Goal: Ask a question: Seek information or help from site administrators or community

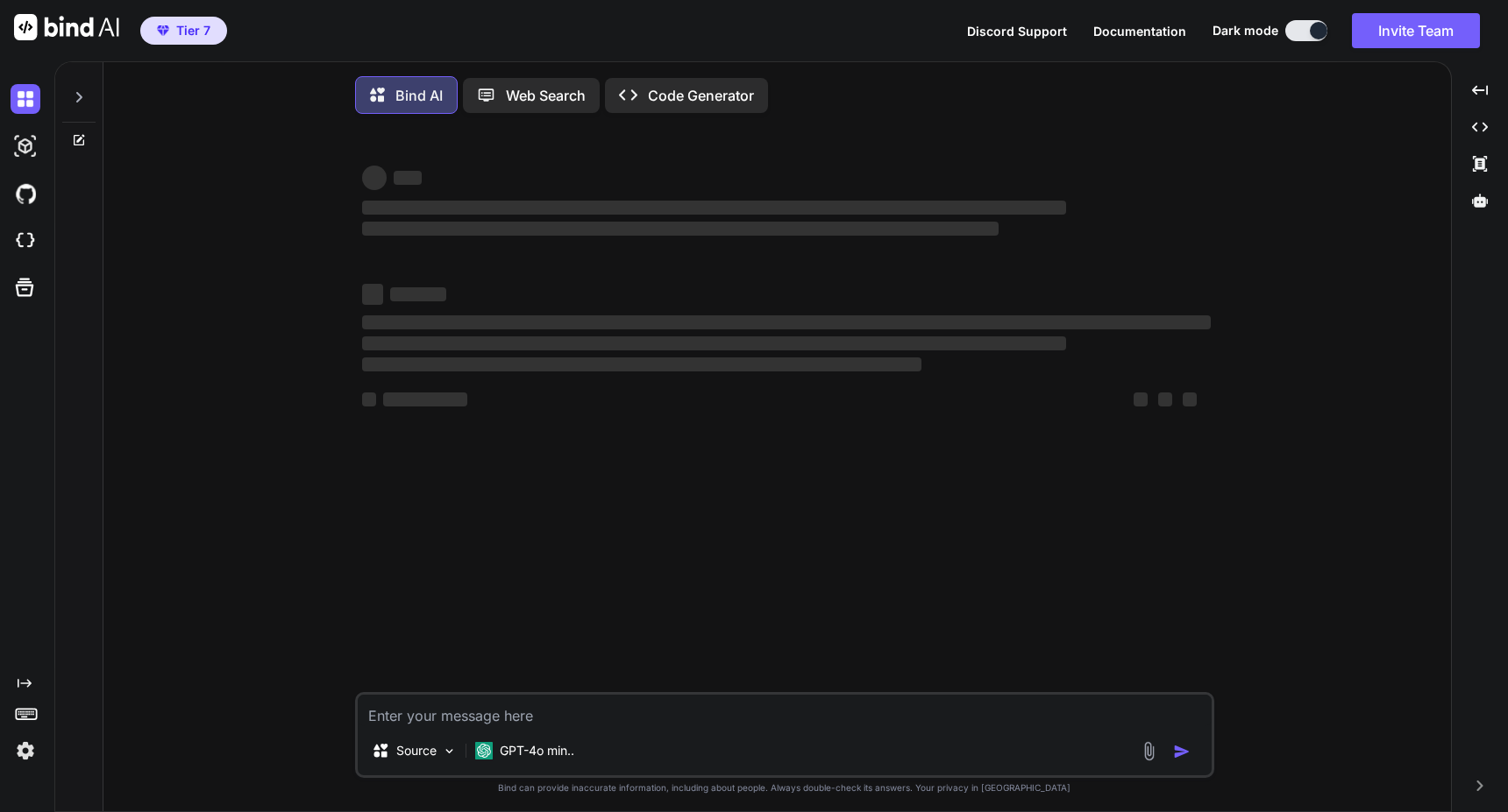
click at [27, 684] on icon at bounding box center [24, 684] width 14 height 9
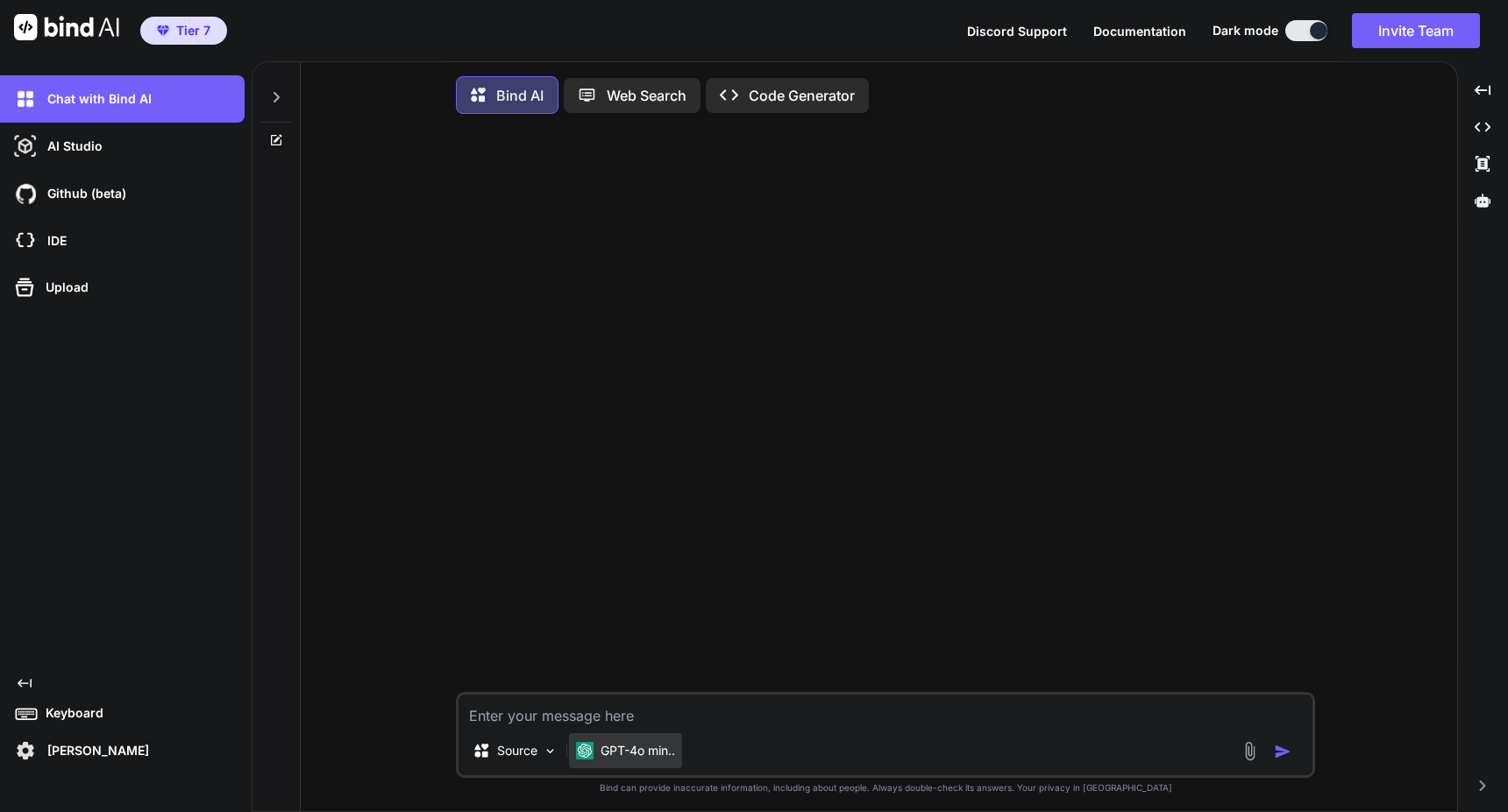
click at [610, 757] on p "GPT-4o min.." at bounding box center [638, 750] width 75 height 17
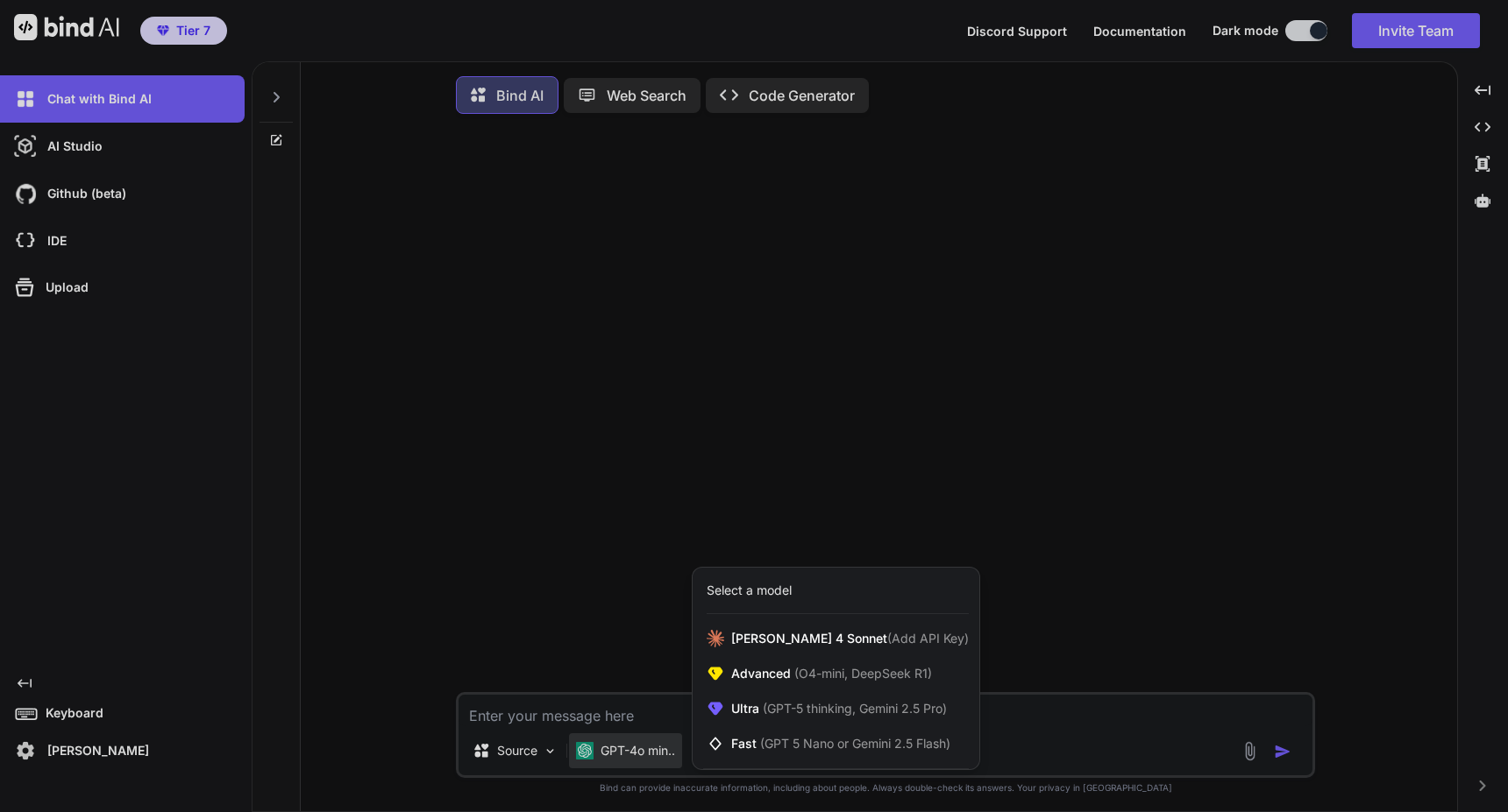
click at [788, 435] on div at bounding box center [754, 406] width 1508 height 812
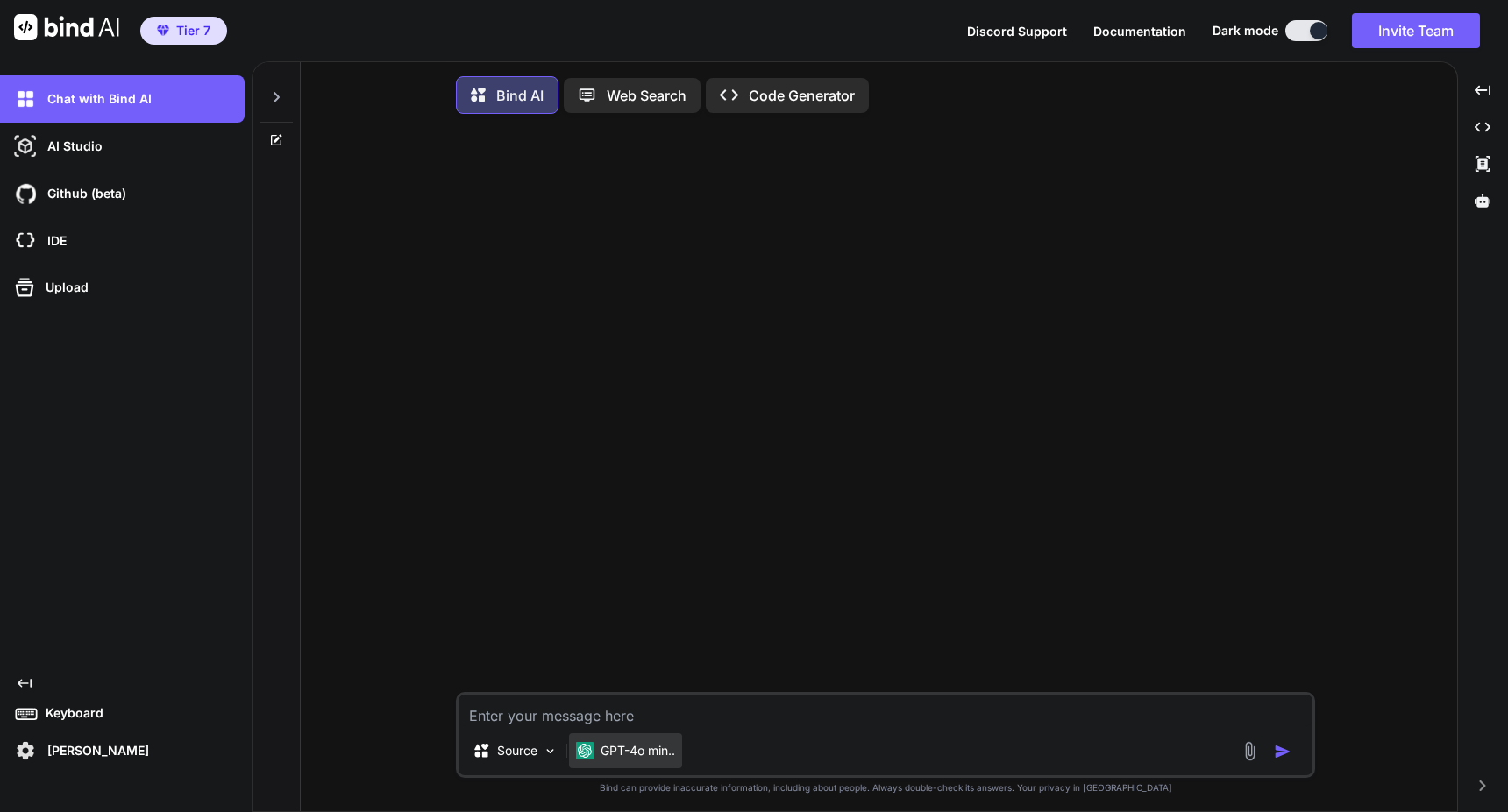
click at [581, 749] on img at bounding box center [584, 750] width 17 height 17
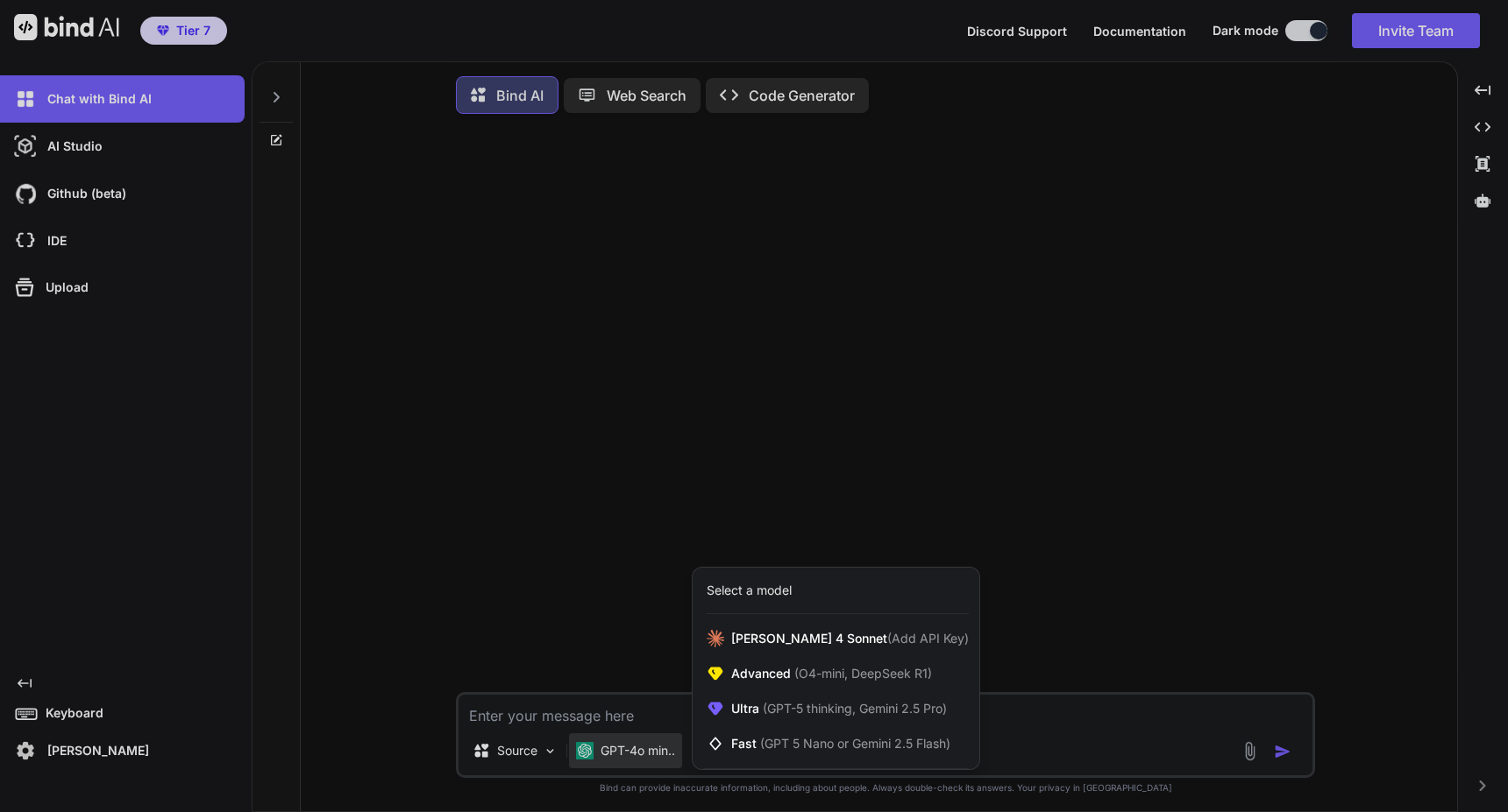
click at [725, 600] on div "Select a model" at bounding box center [749, 590] width 85 height 17
click at [747, 740] on span "Fast (GPT 5 Nano or Gemini 2.5 Flash)" at bounding box center [841, 743] width 219 height 17
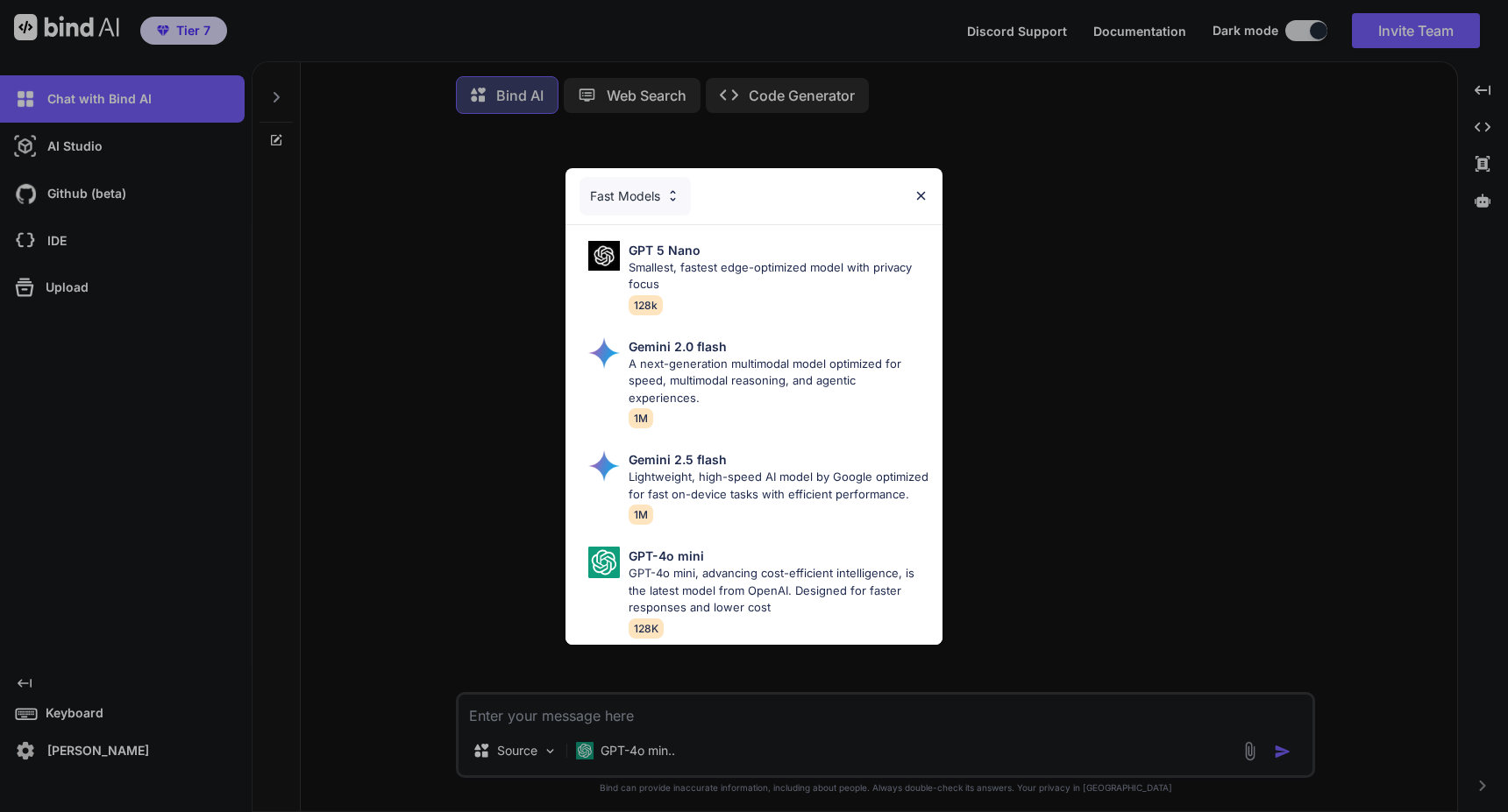
click at [924, 189] on img at bounding box center [921, 196] width 15 height 15
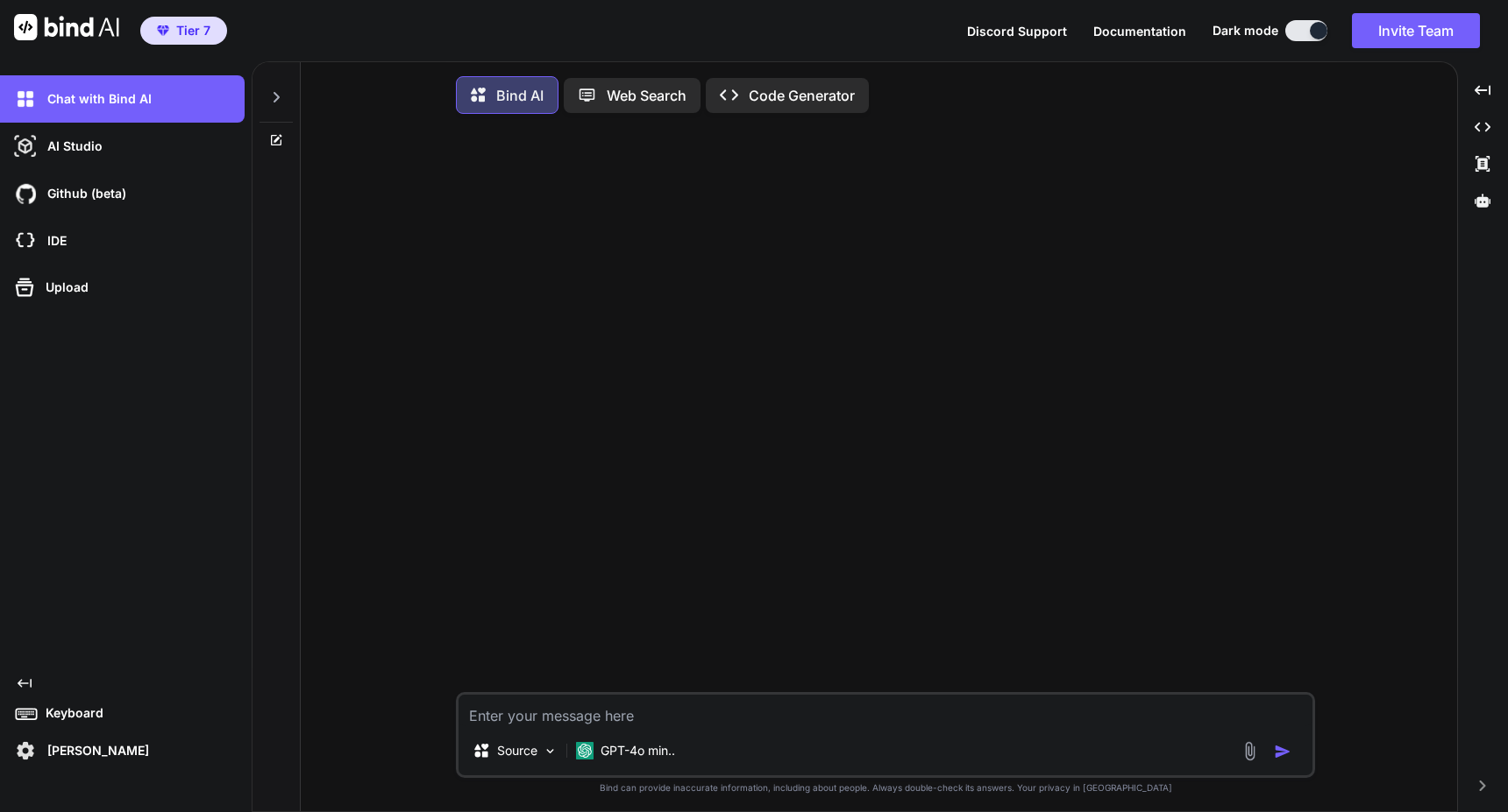
click at [92, 712] on p "Keyboard" at bounding box center [71, 713] width 65 height 17
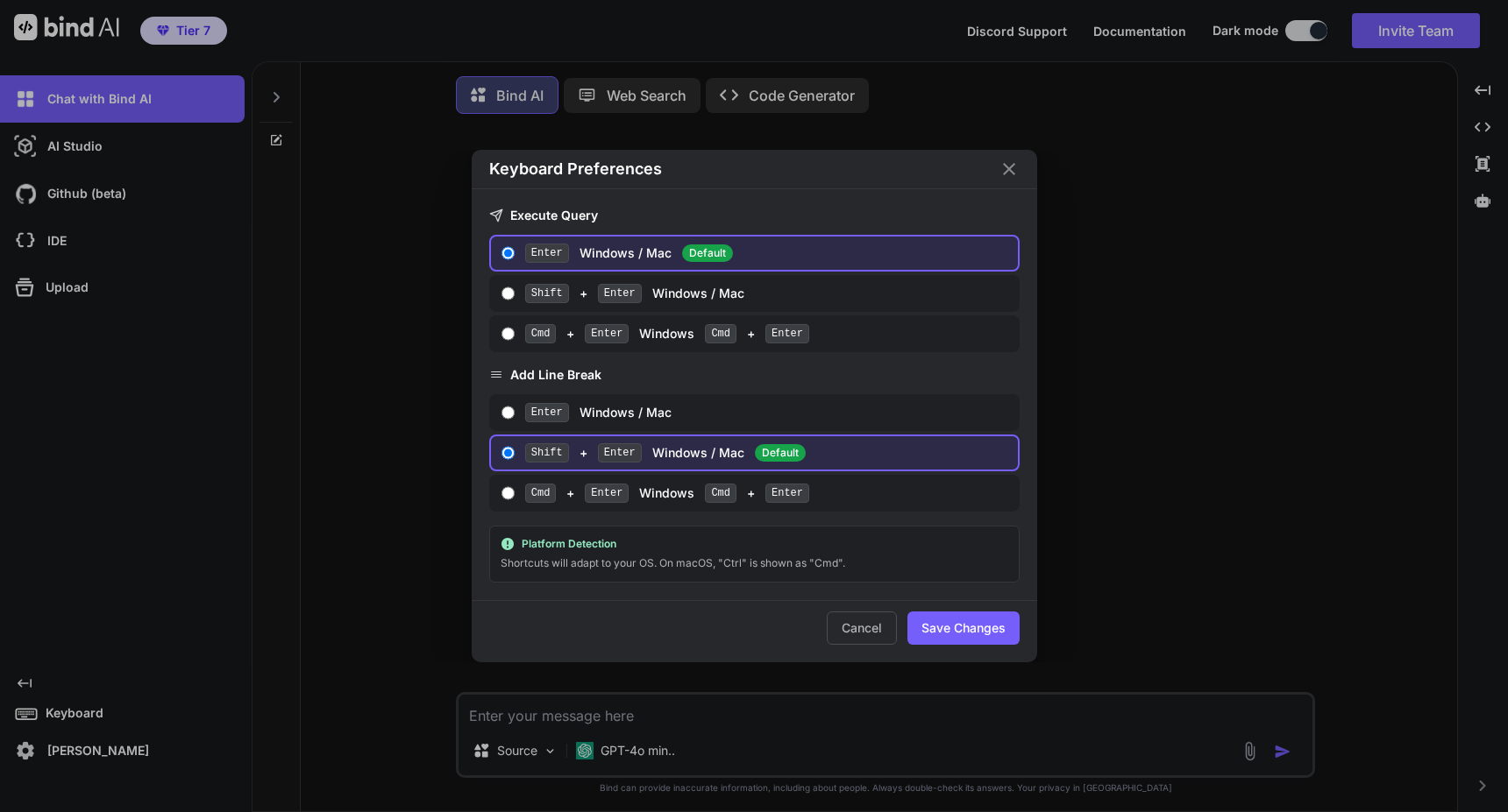
click at [92, 712] on div "Keyboard Preferences Execute Query Enter Windows / Mac Default Shift + Enter Wi…" at bounding box center [754, 406] width 1508 height 812
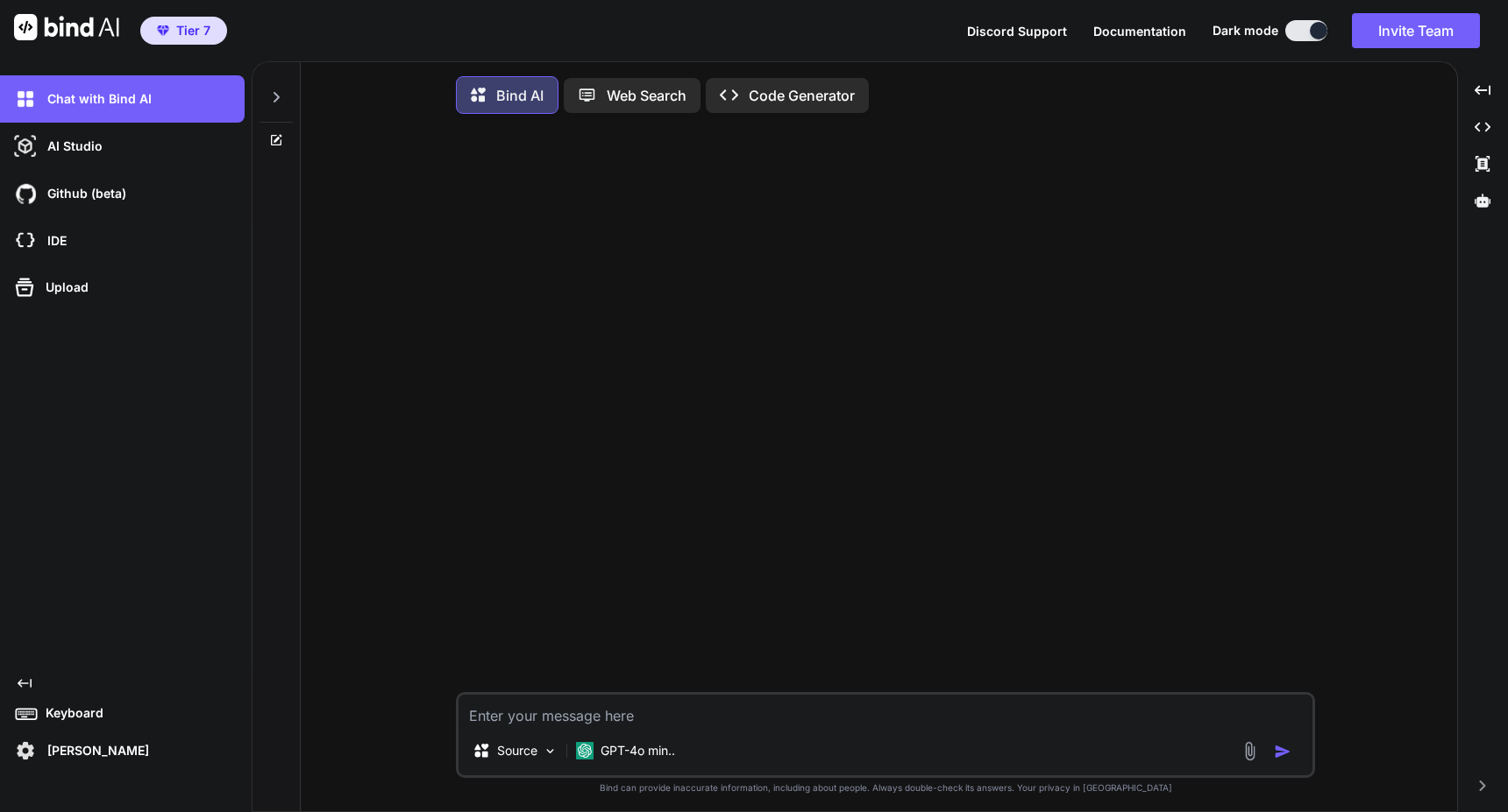
click at [81, 756] on p "[PERSON_NAME]" at bounding box center [95, 750] width 109 height 17
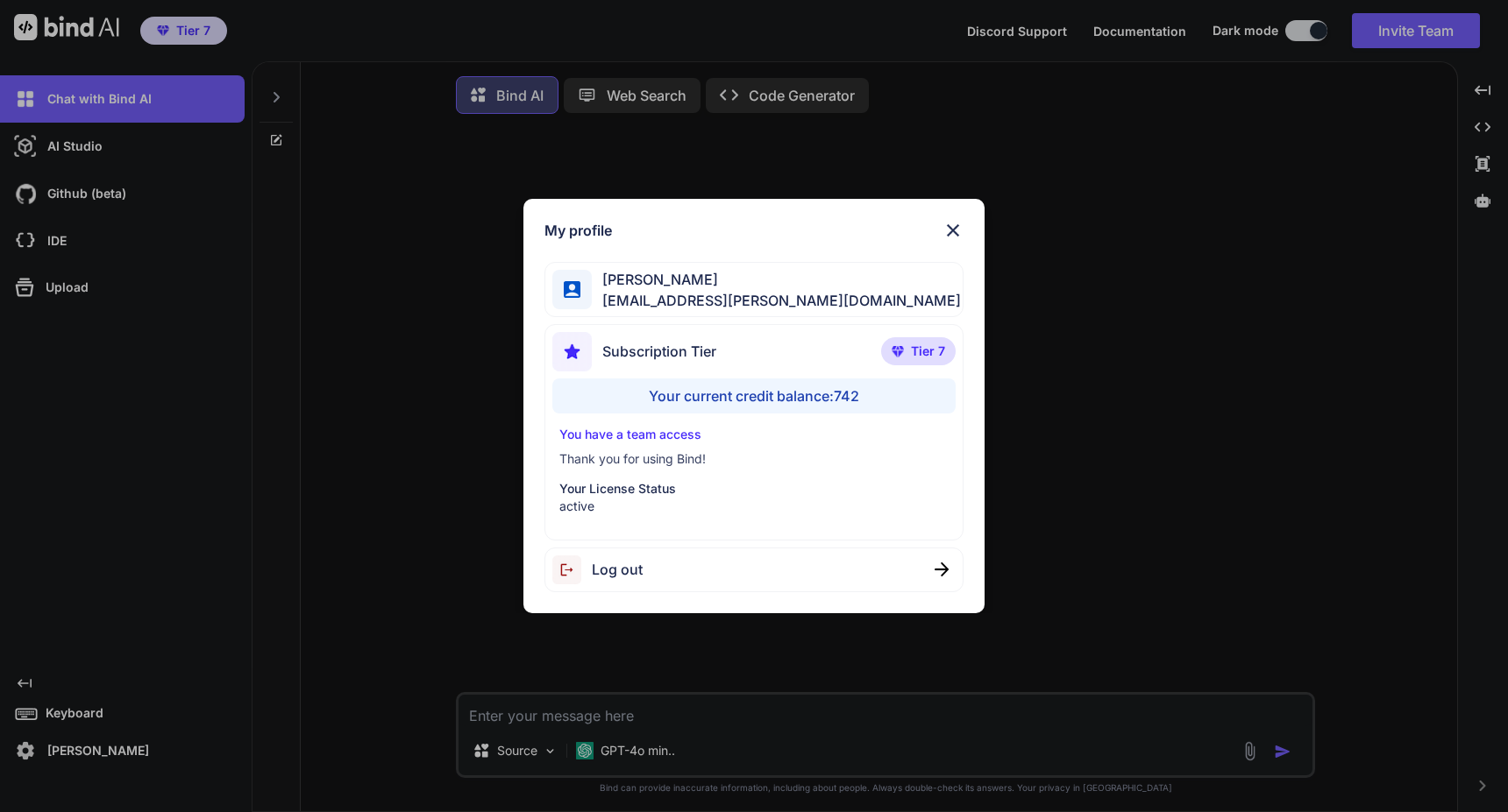
type textarea "x"
click at [915, 351] on span "Tier 7" at bounding box center [927, 351] width 34 height 17
click at [832, 494] on p "Your License Status" at bounding box center [754, 488] width 389 height 17
click at [955, 232] on img at bounding box center [952, 230] width 21 height 21
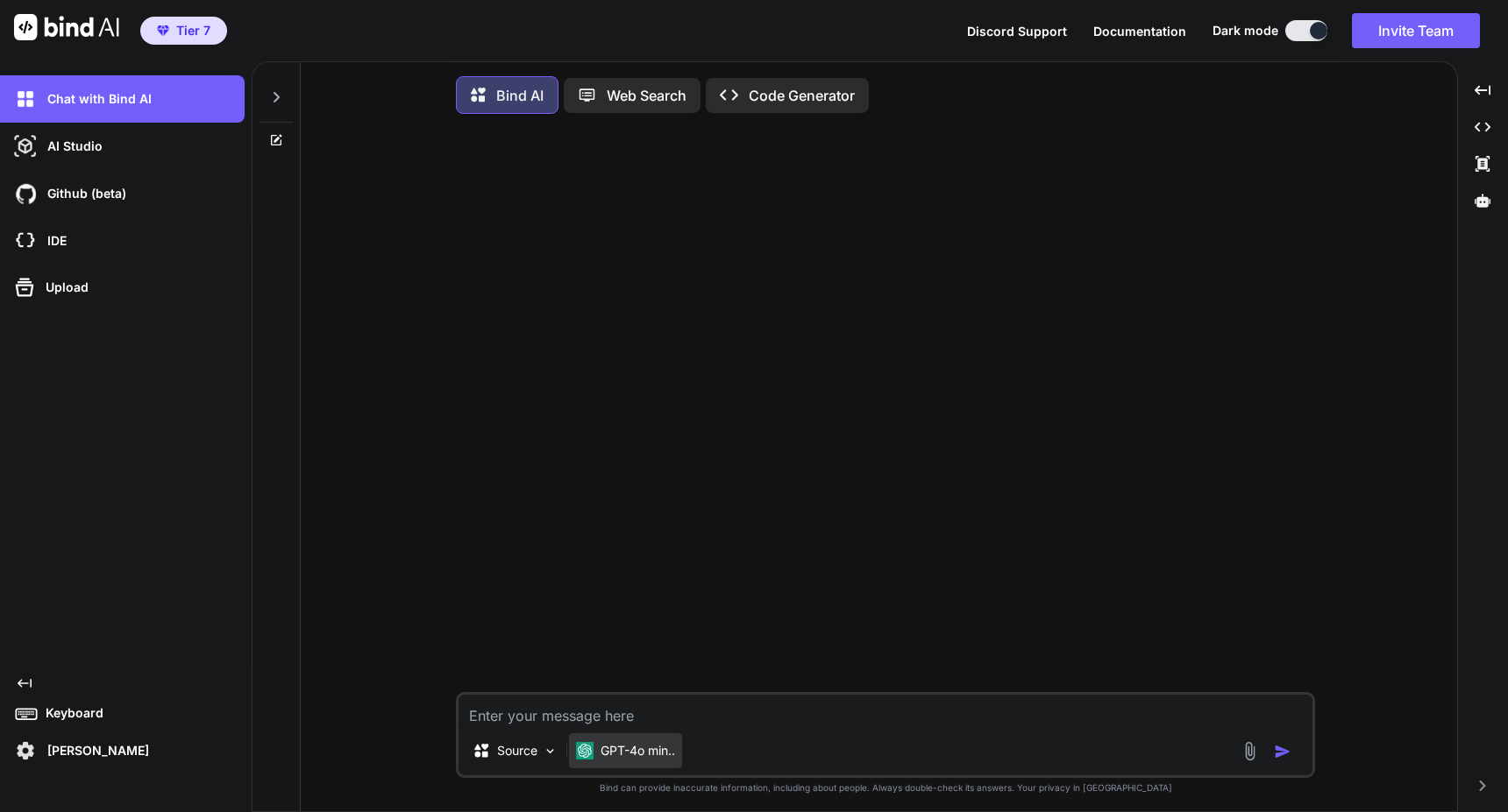
click at [604, 753] on p "GPT-4o min.." at bounding box center [638, 750] width 75 height 17
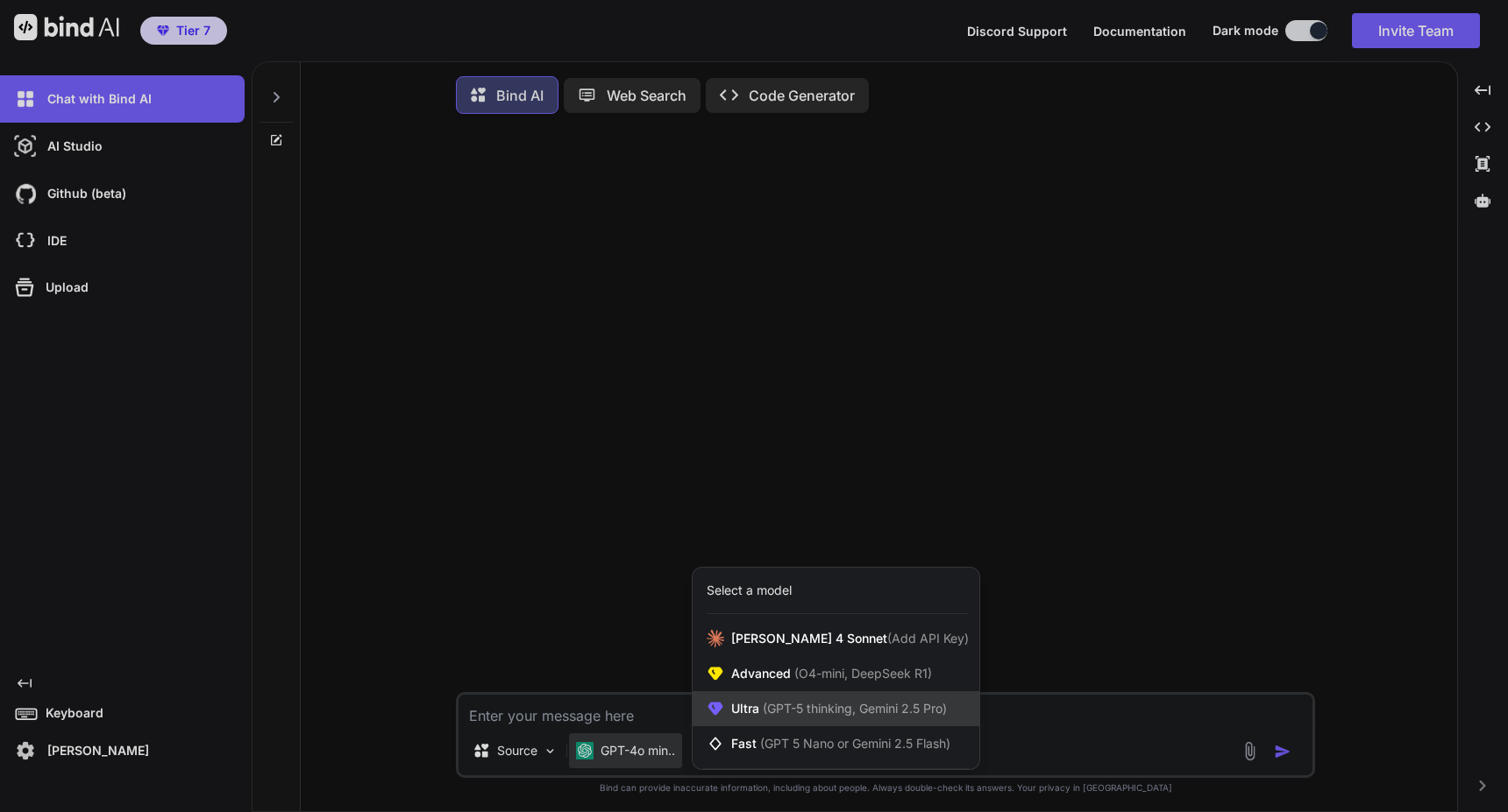
click at [748, 707] on span "Ultra (GPT-5 thinking, Gemini 2.5 Pro)" at bounding box center [839, 708] width 215 height 17
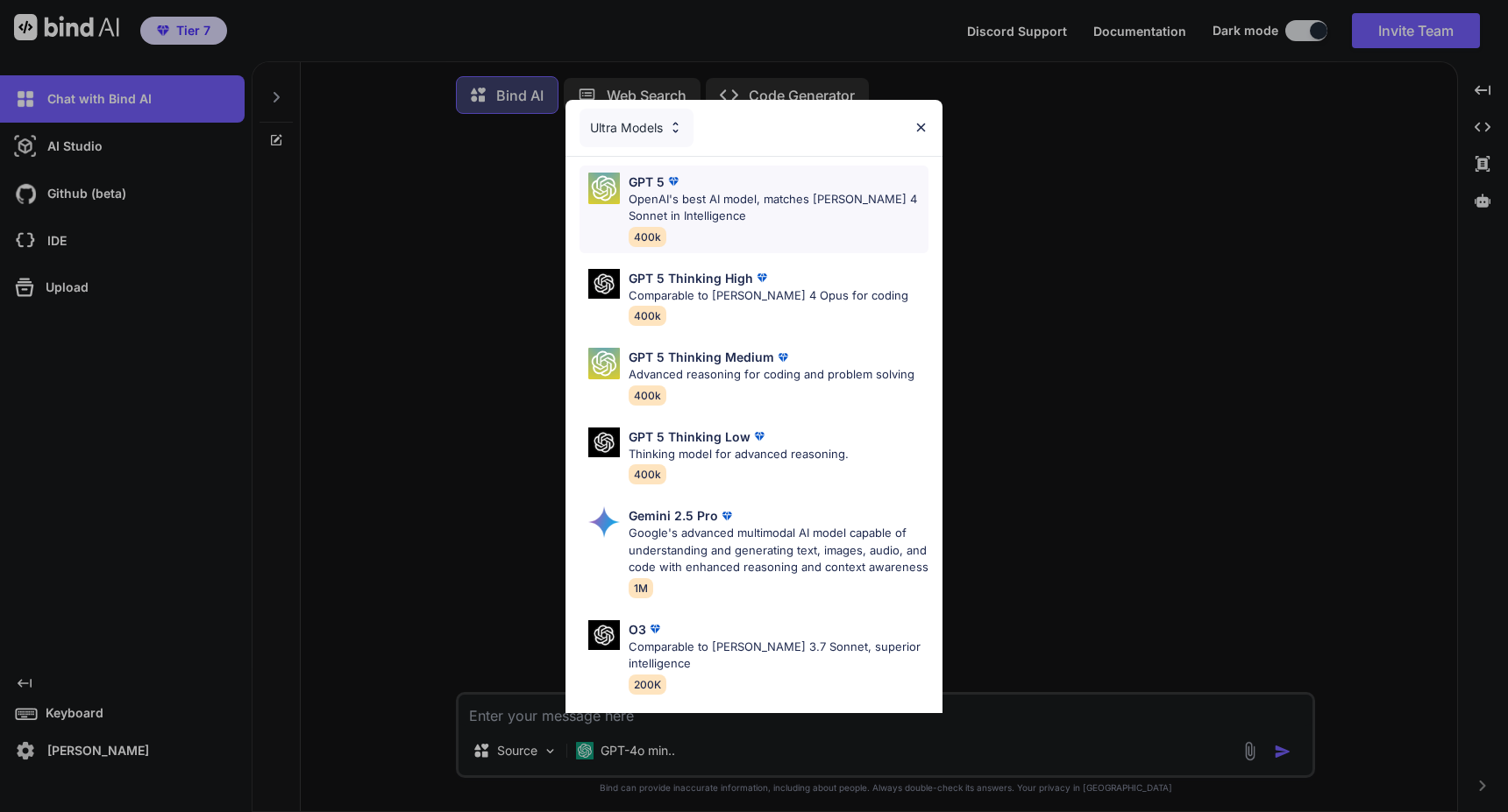
click at [708, 210] on p "OpenAI's best AI model, matches [PERSON_NAME] 4 Sonnet in Intelligence" at bounding box center [778, 208] width 300 height 34
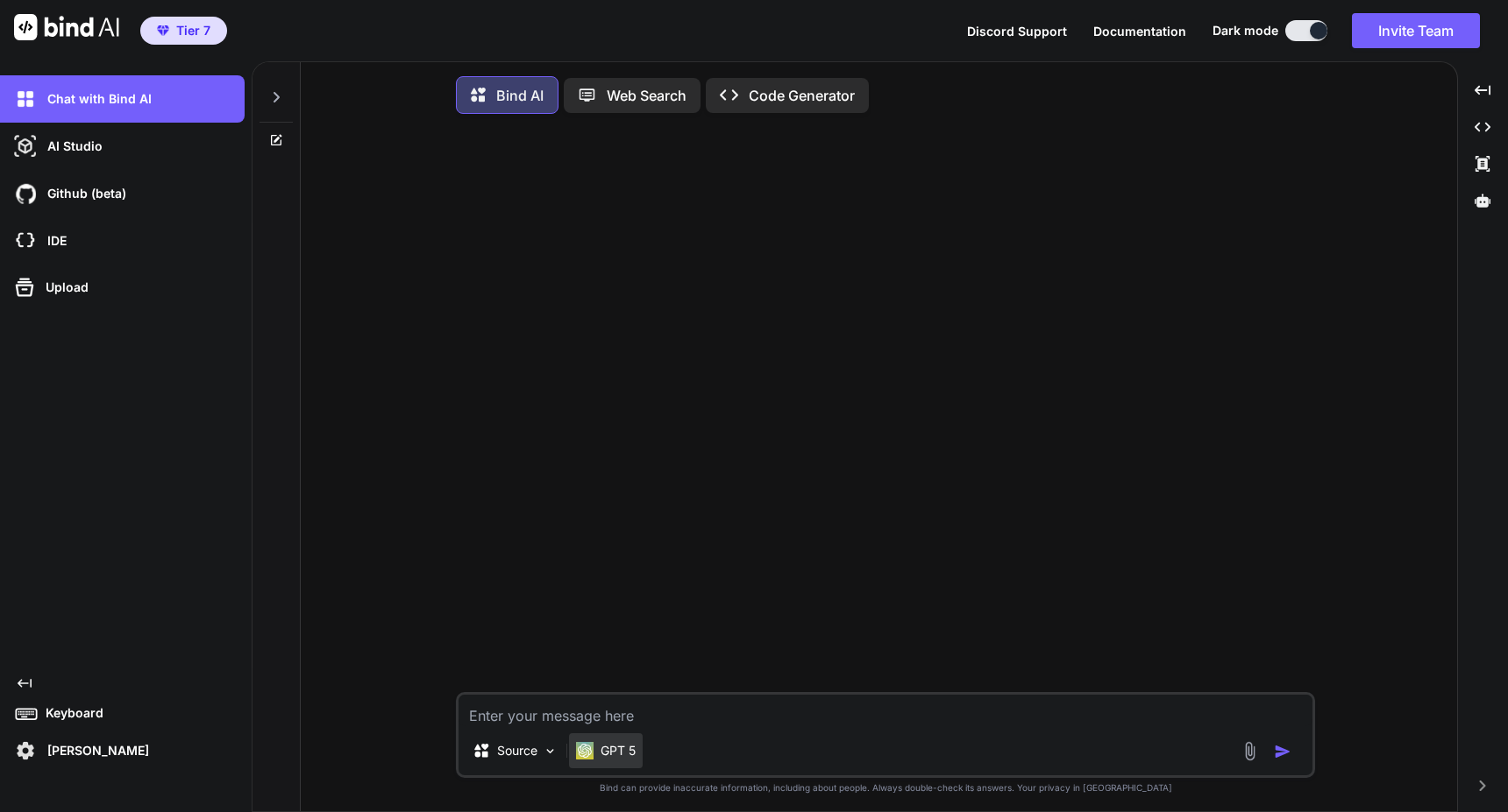
click at [588, 757] on img at bounding box center [584, 750] width 17 height 17
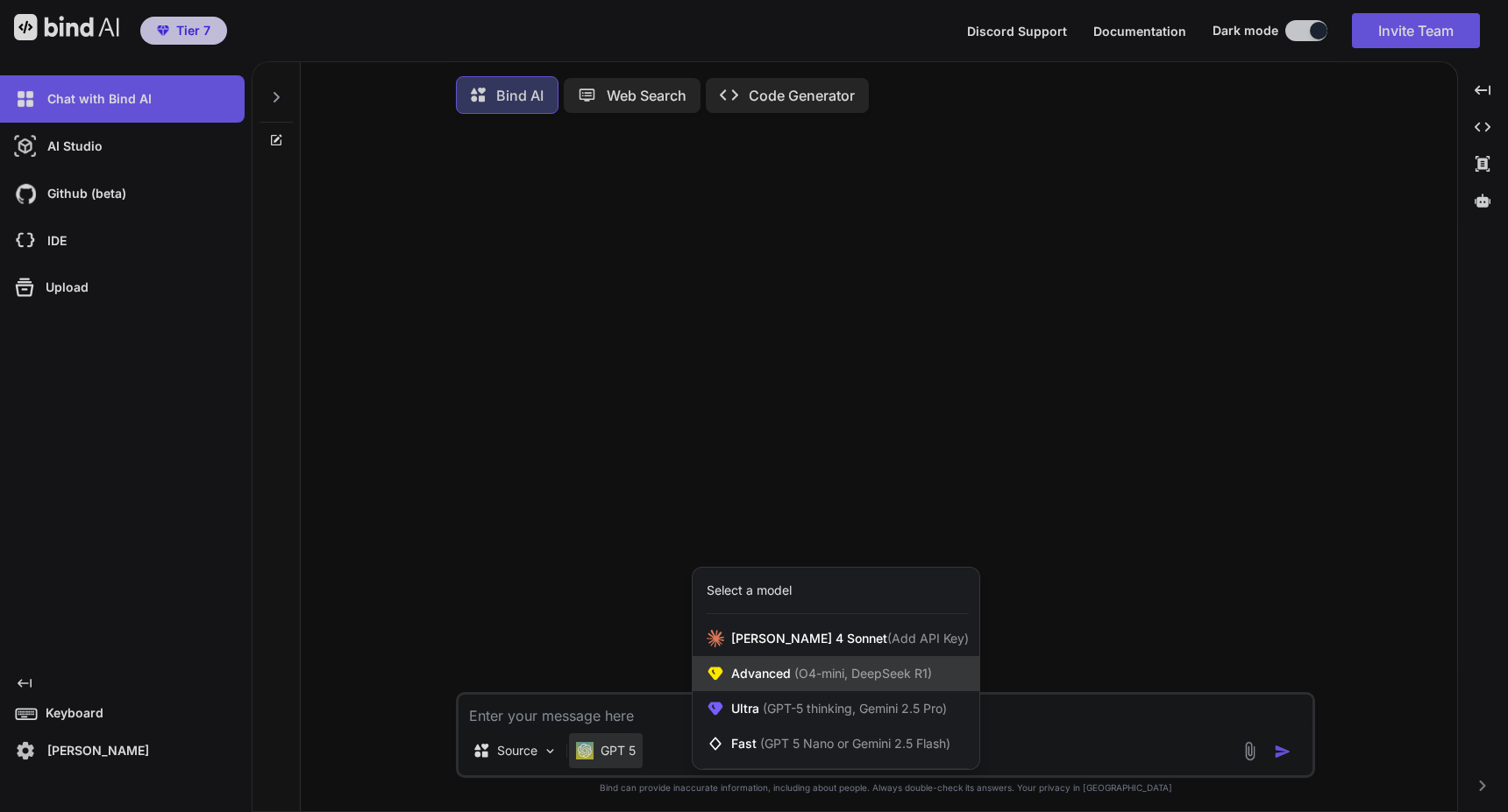
click at [754, 669] on div "Advanced (O4-mini, DeepSeek R1)" at bounding box center [836, 674] width 287 height 35
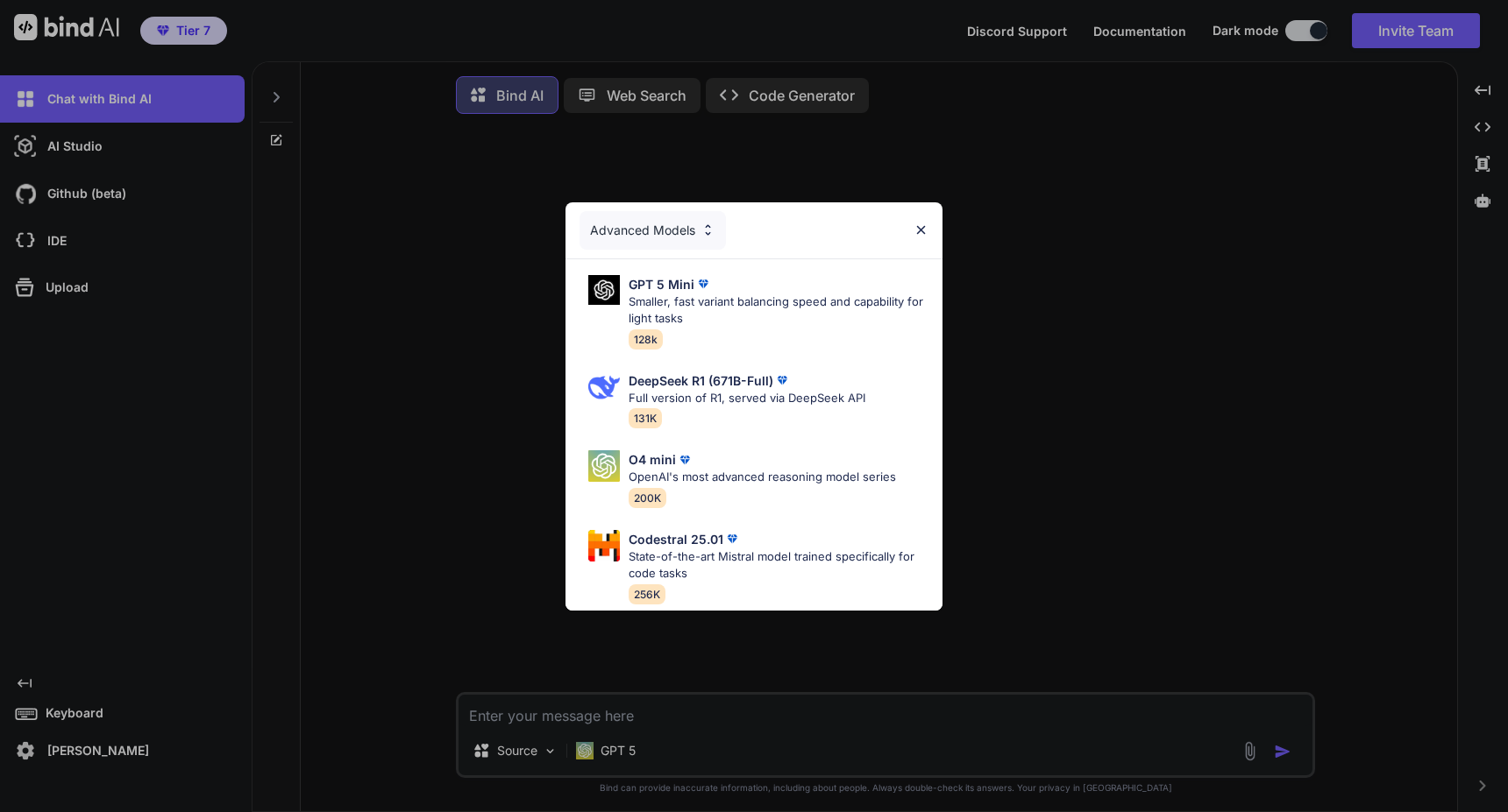
click at [671, 234] on div "Advanced Models" at bounding box center [652, 231] width 146 height 39
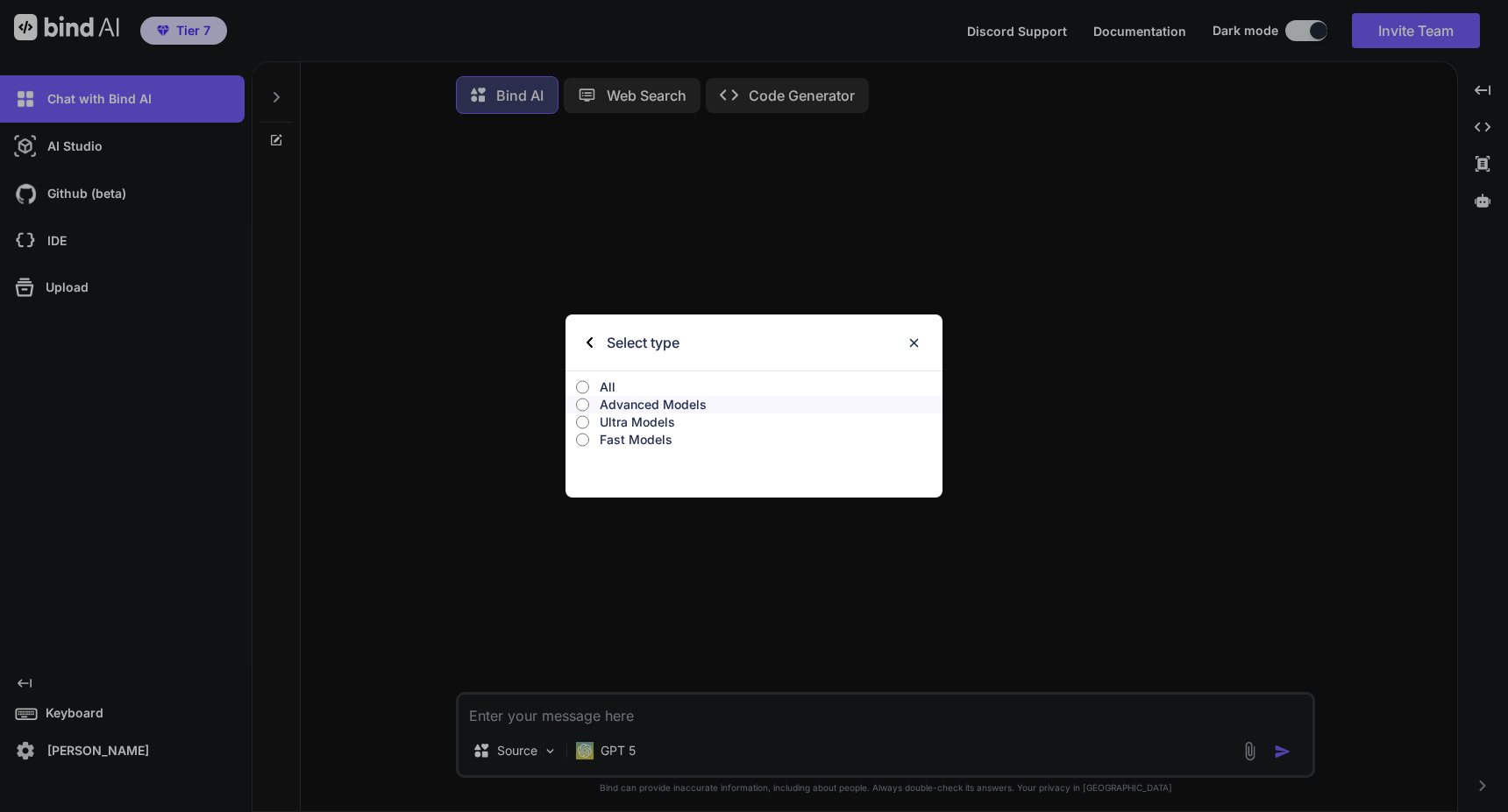
click at [603, 379] on p "All" at bounding box center [771, 387] width 343 height 17
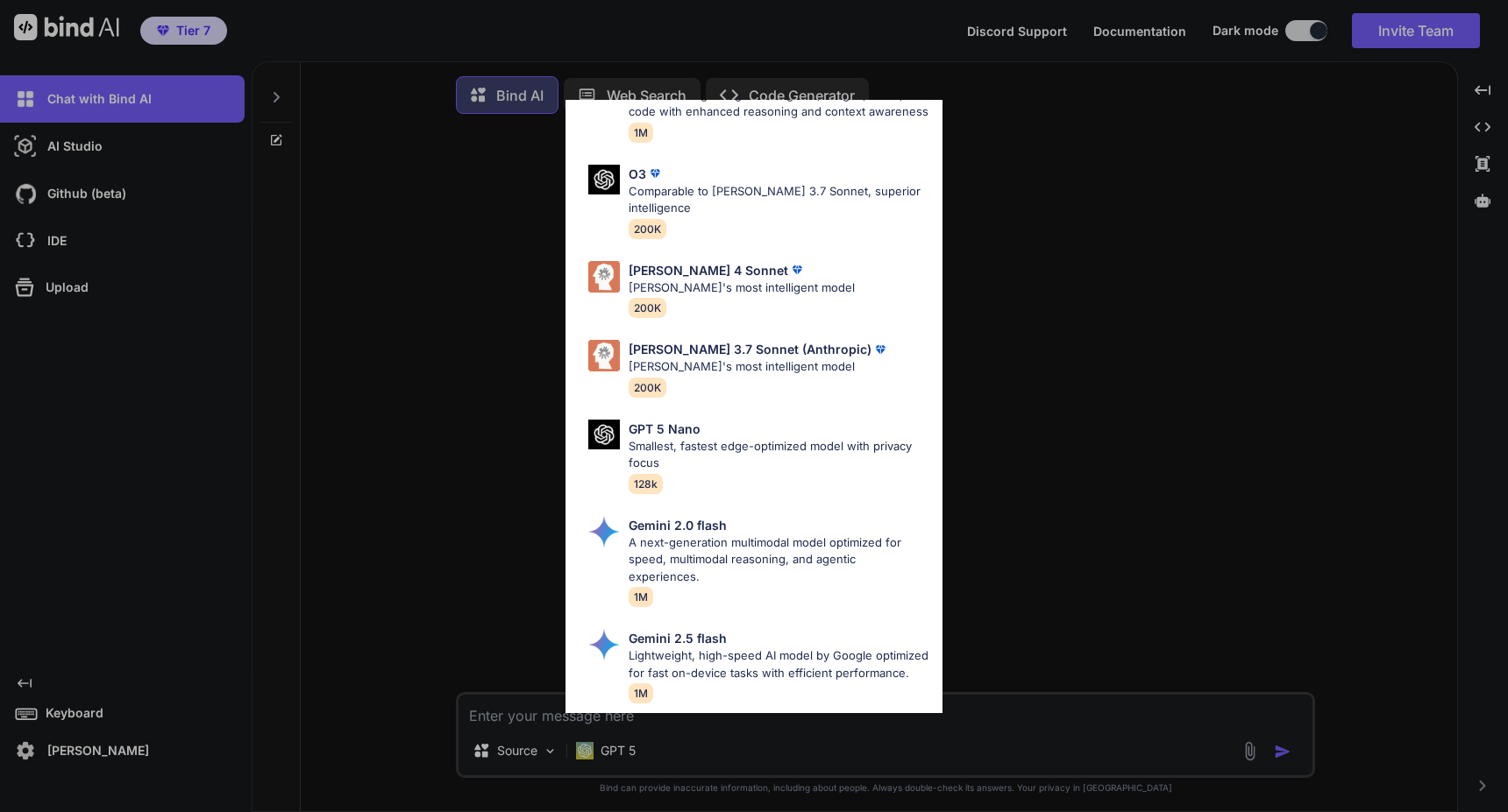
scroll to position [965, 0]
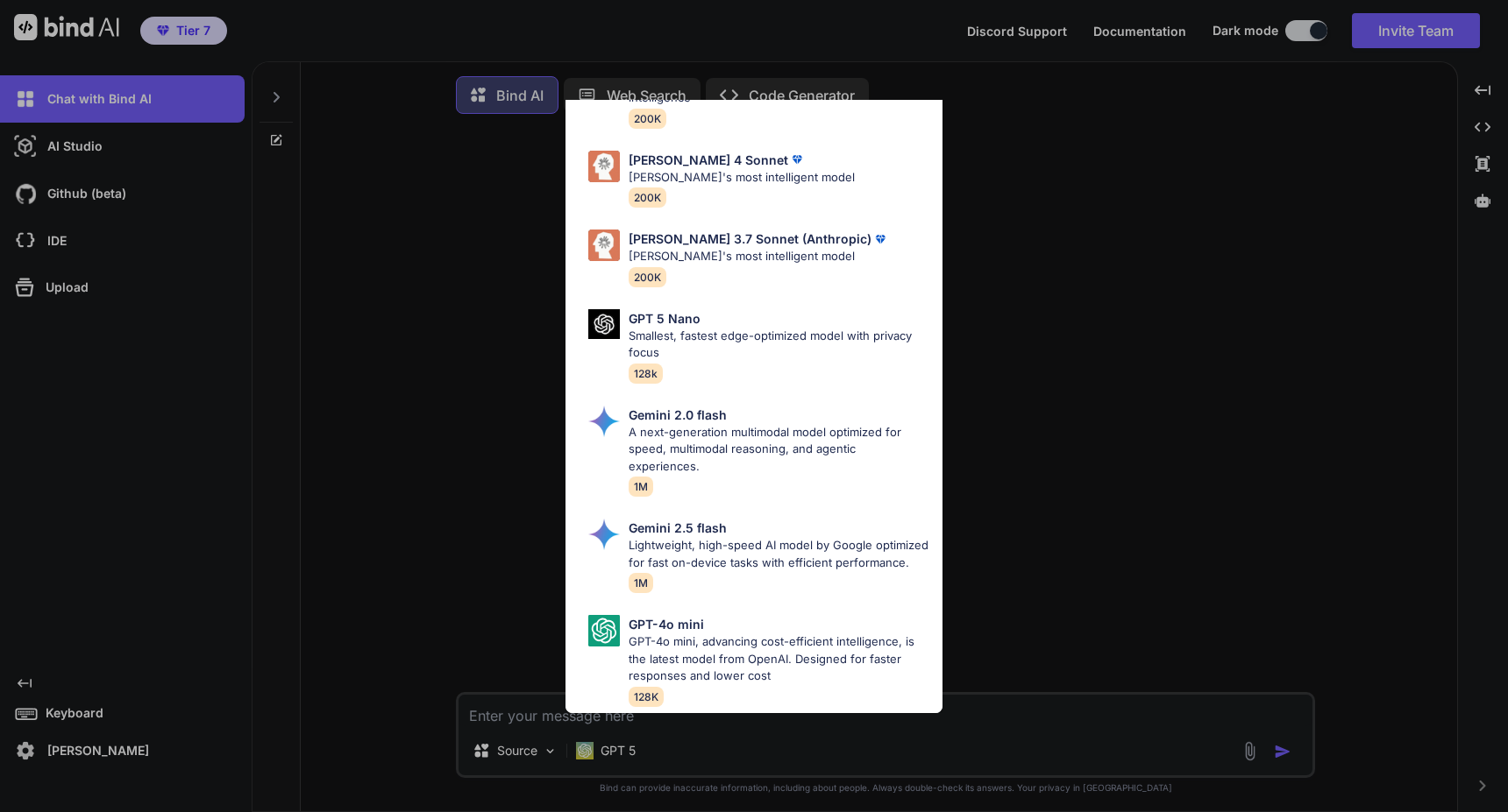
click at [988, 416] on div "All GPT 5 Mini Smaller, fast variant balancing speed and capability for light t…" at bounding box center [754, 406] width 1508 height 812
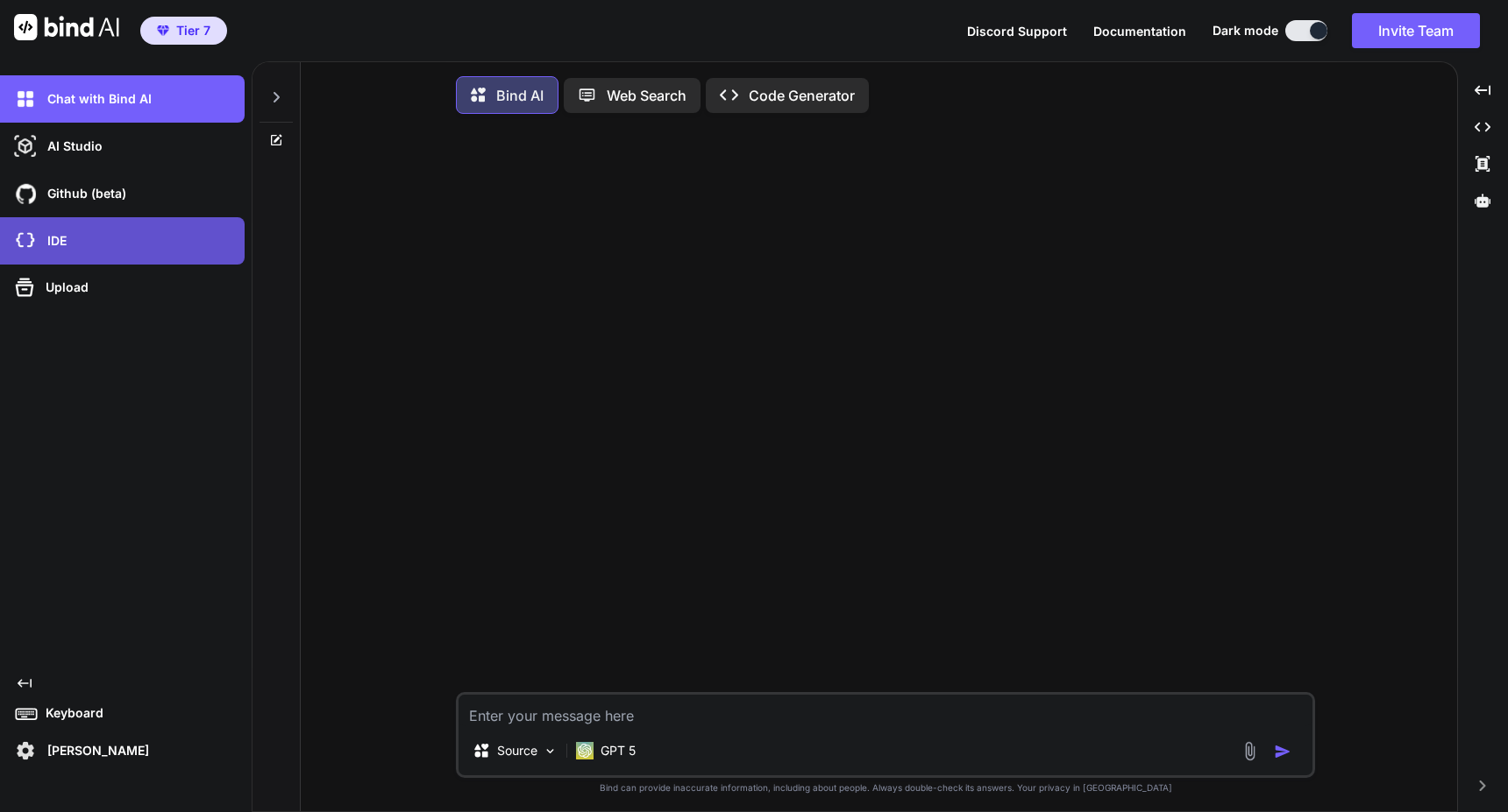
click at [86, 235] on div "IDE" at bounding box center [127, 241] width 234 height 29
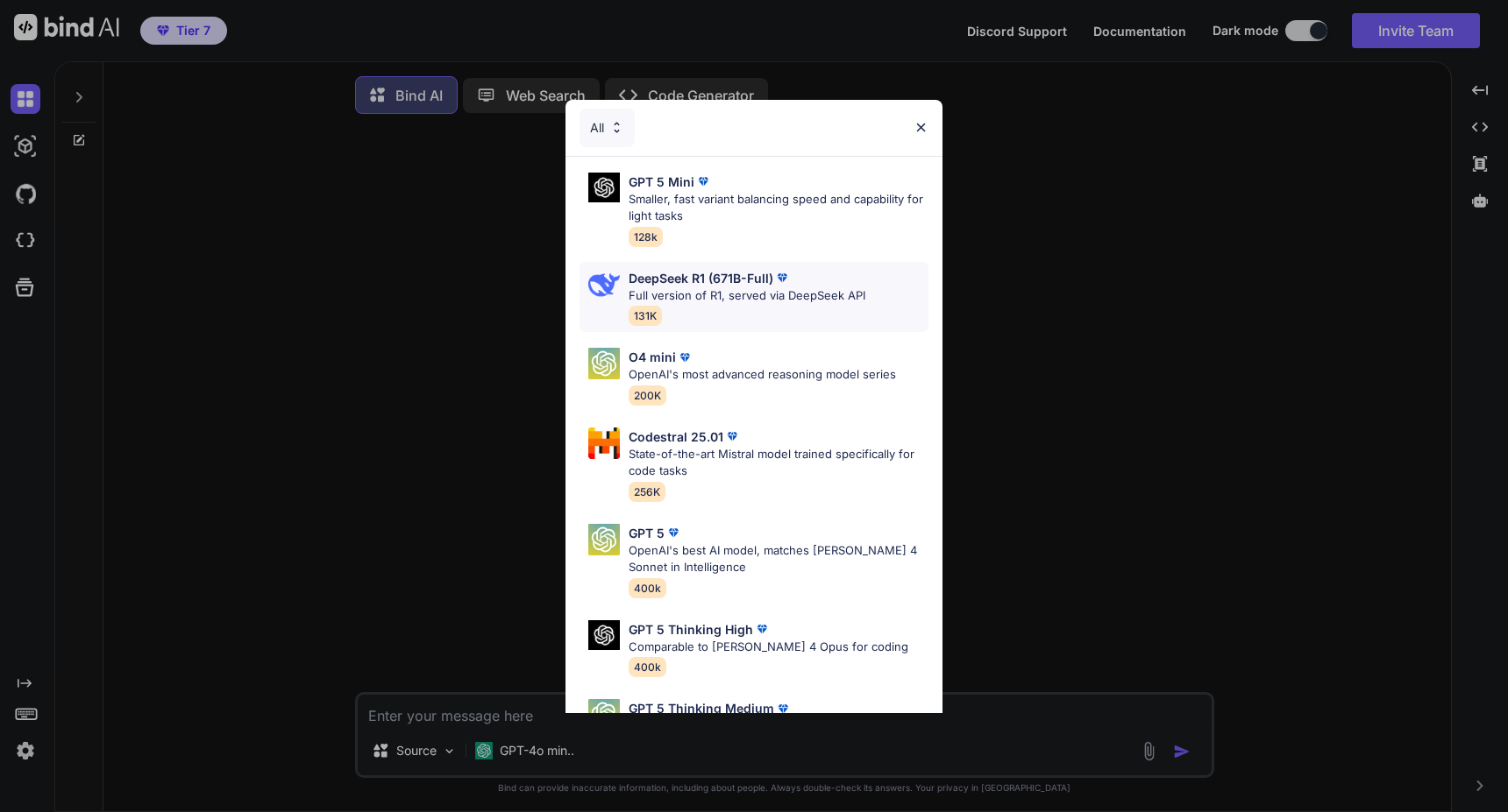
click at [721, 295] on p "Full version of R1, served via DeepSeek API" at bounding box center [746, 296] width 236 height 17
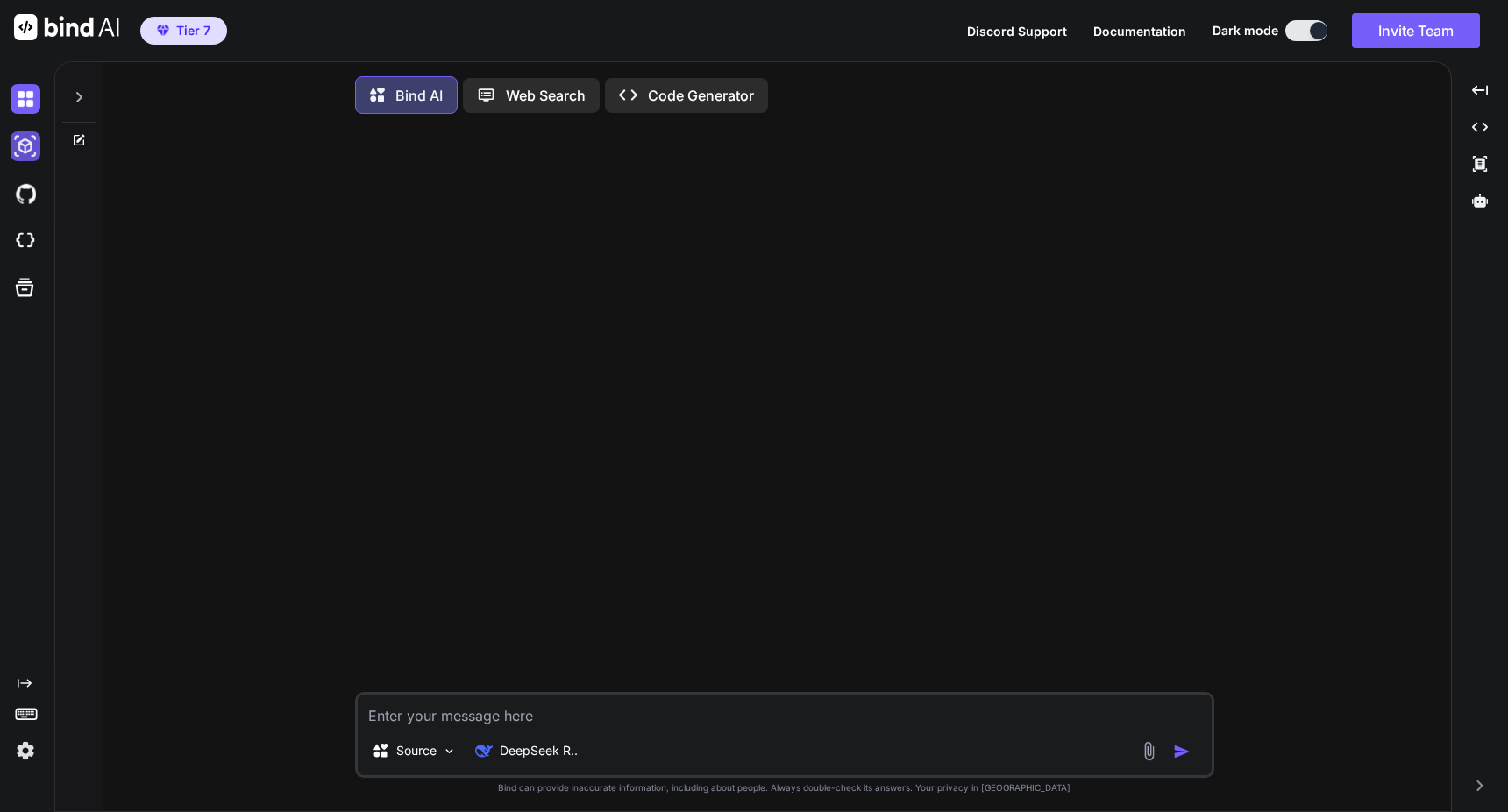
click at [19, 160] on img at bounding box center [25, 146] width 29 height 29
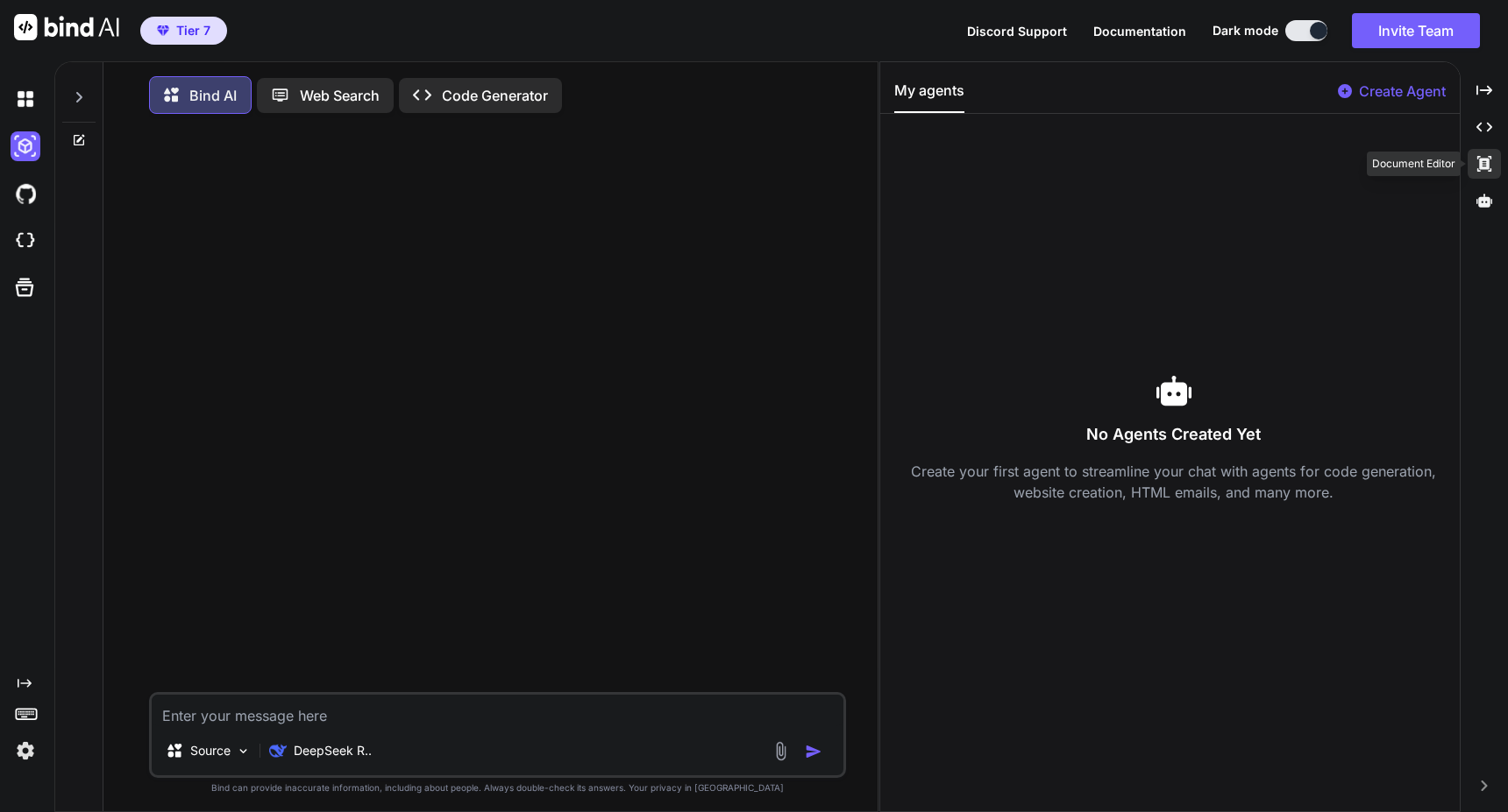
click at [1482, 161] on icon "Created with Pixso." at bounding box center [1484, 164] width 16 height 16
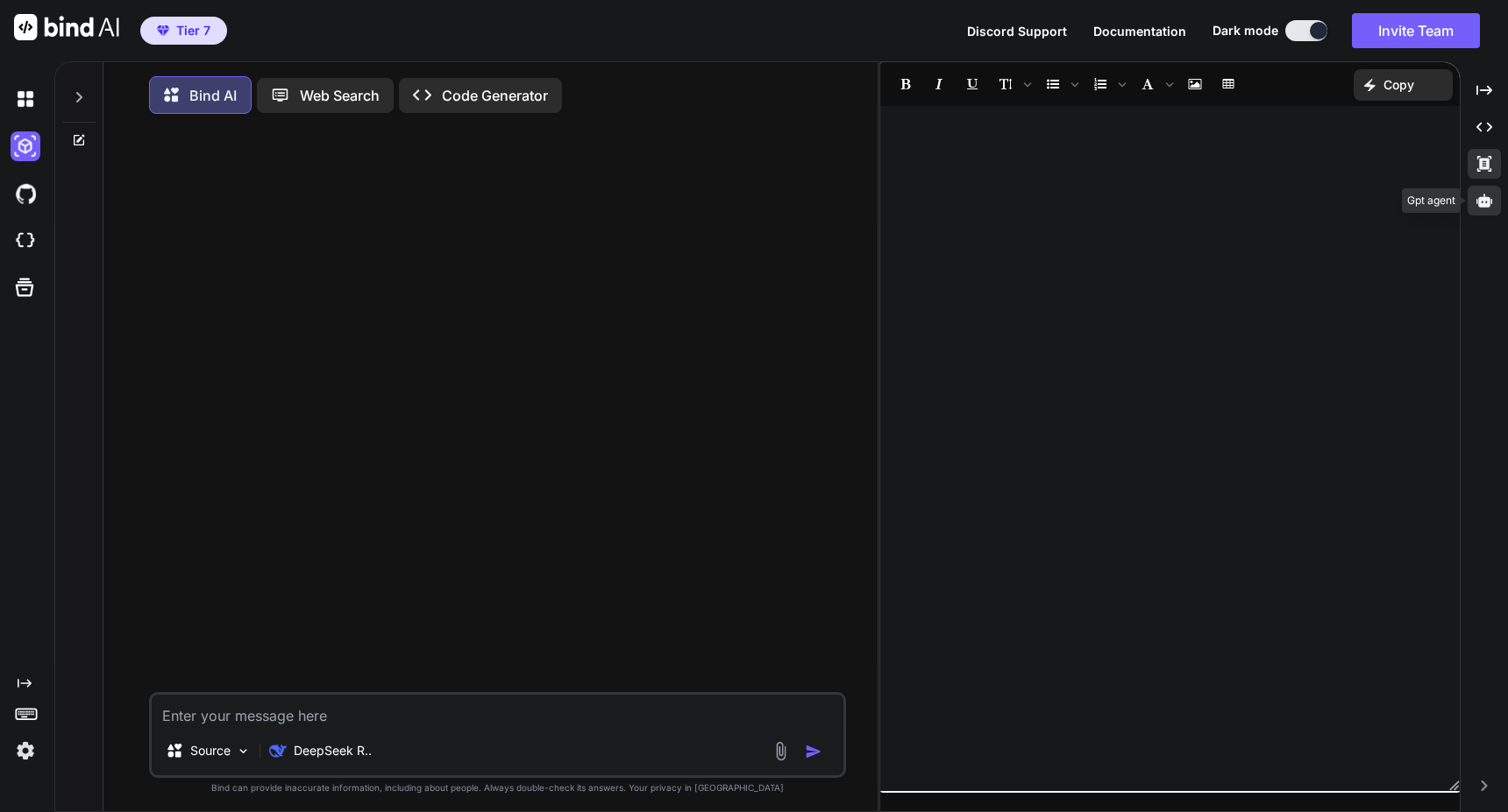
click at [1486, 202] on icon at bounding box center [1484, 200] width 16 height 16
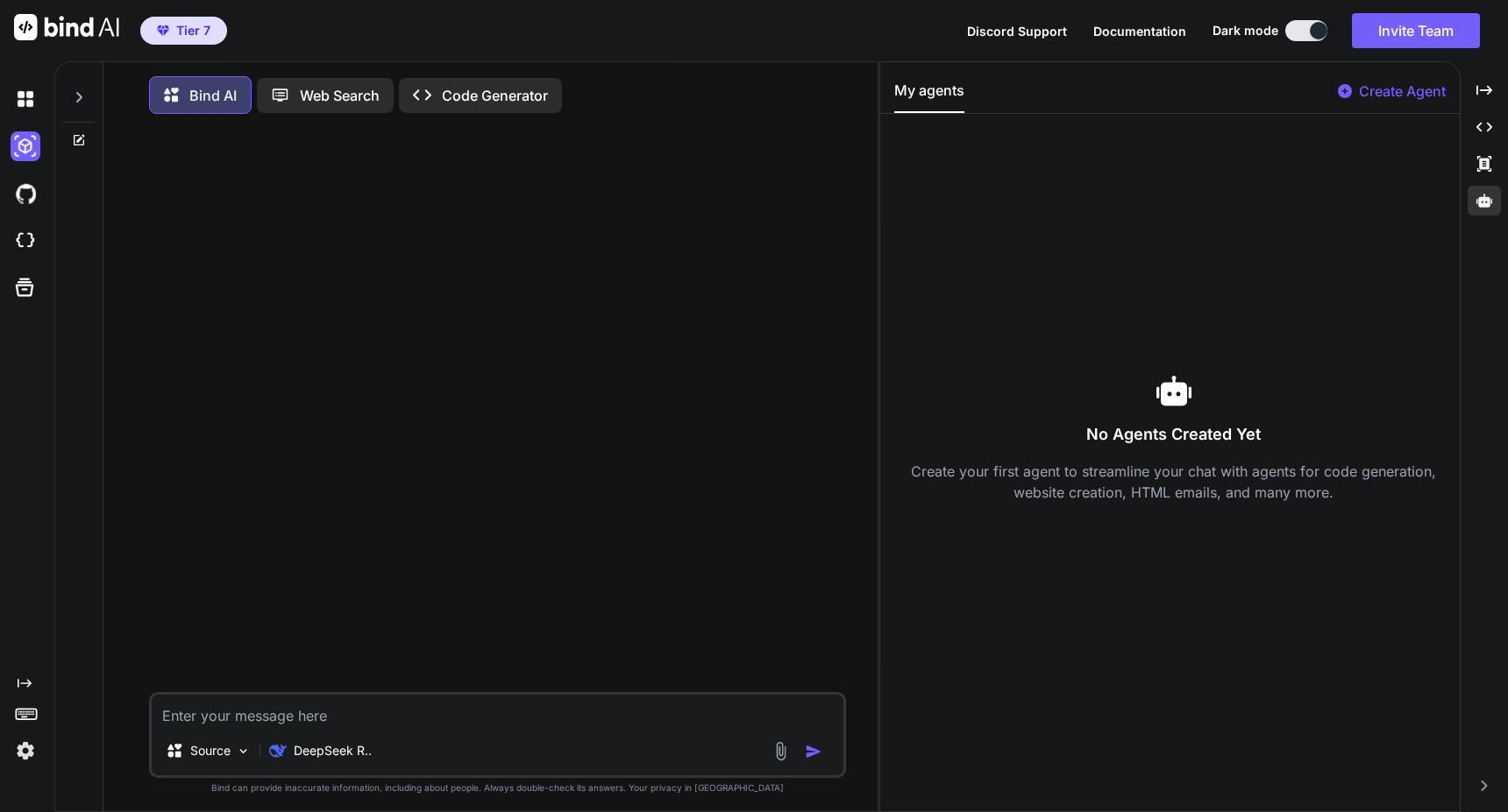
click at [1415, 97] on p "Create Agent" at bounding box center [1402, 91] width 86 height 21
type textarea "x"
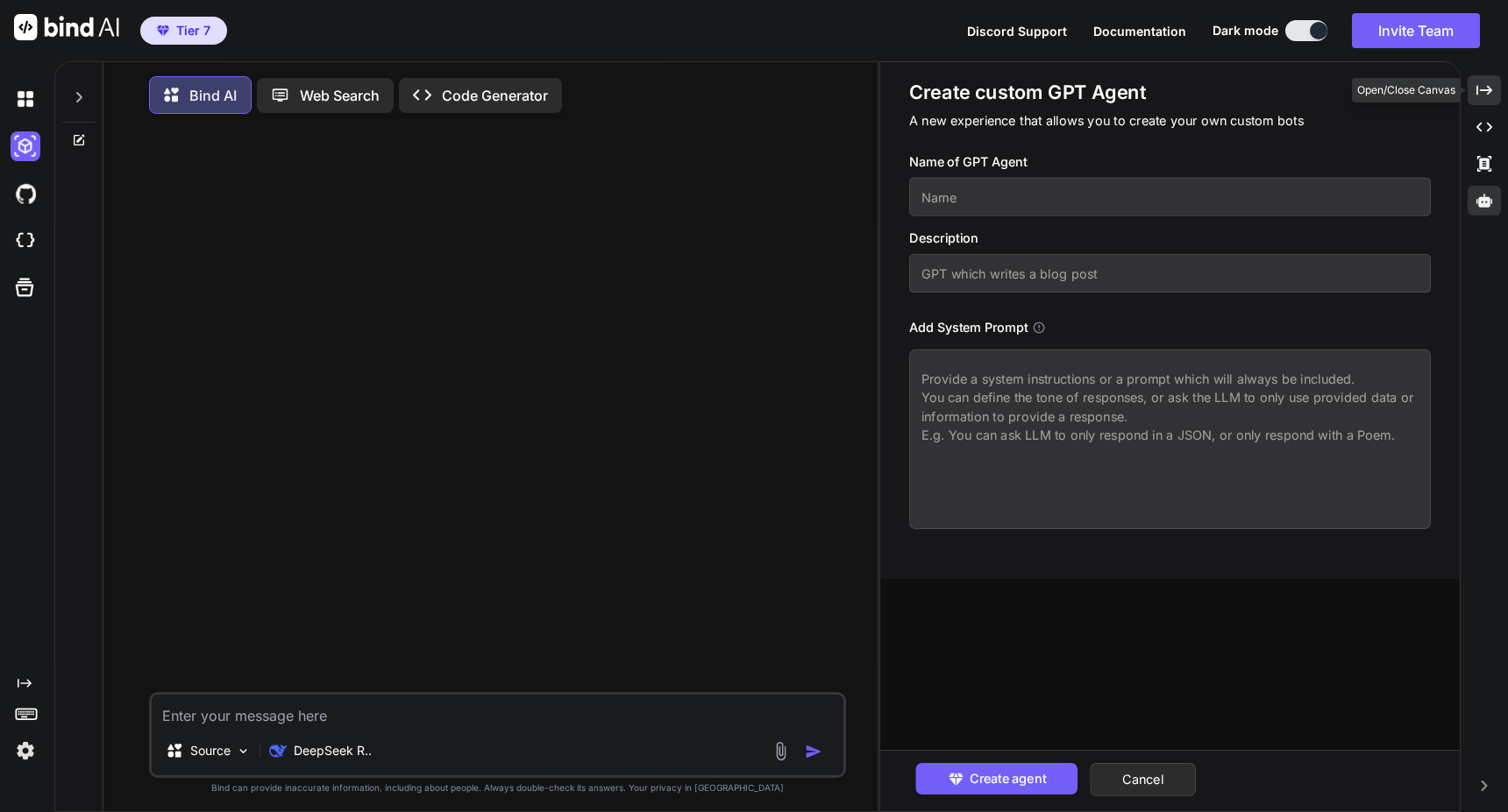
click at [1486, 78] on div "Created with Pixso." at bounding box center [1484, 90] width 33 height 29
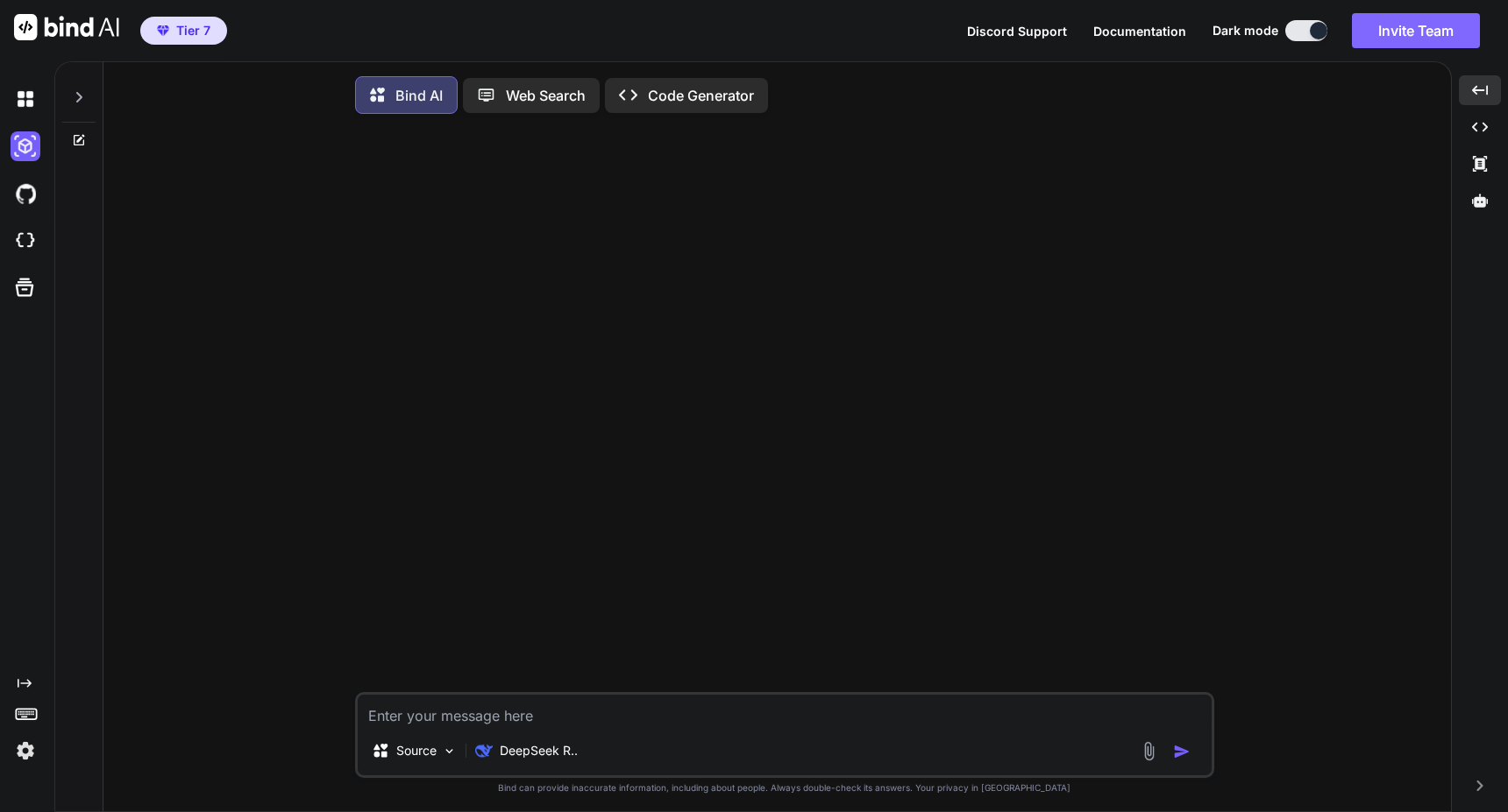
click at [1392, 34] on button "Invite Team" at bounding box center [1415, 30] width 128 height 35
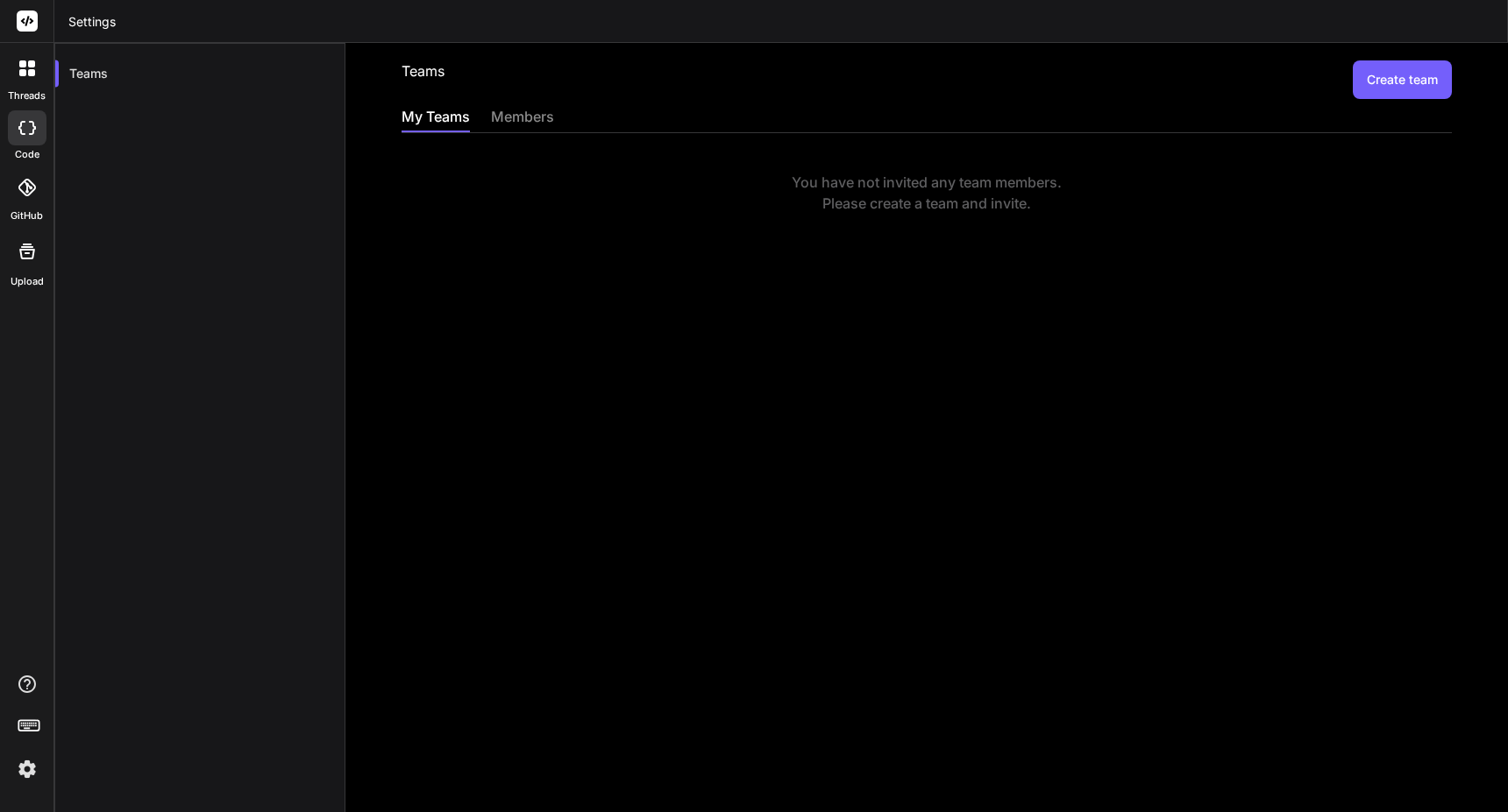
click at [535, 120] on div "members" at bounding box center [523, 118] width 63 height 25
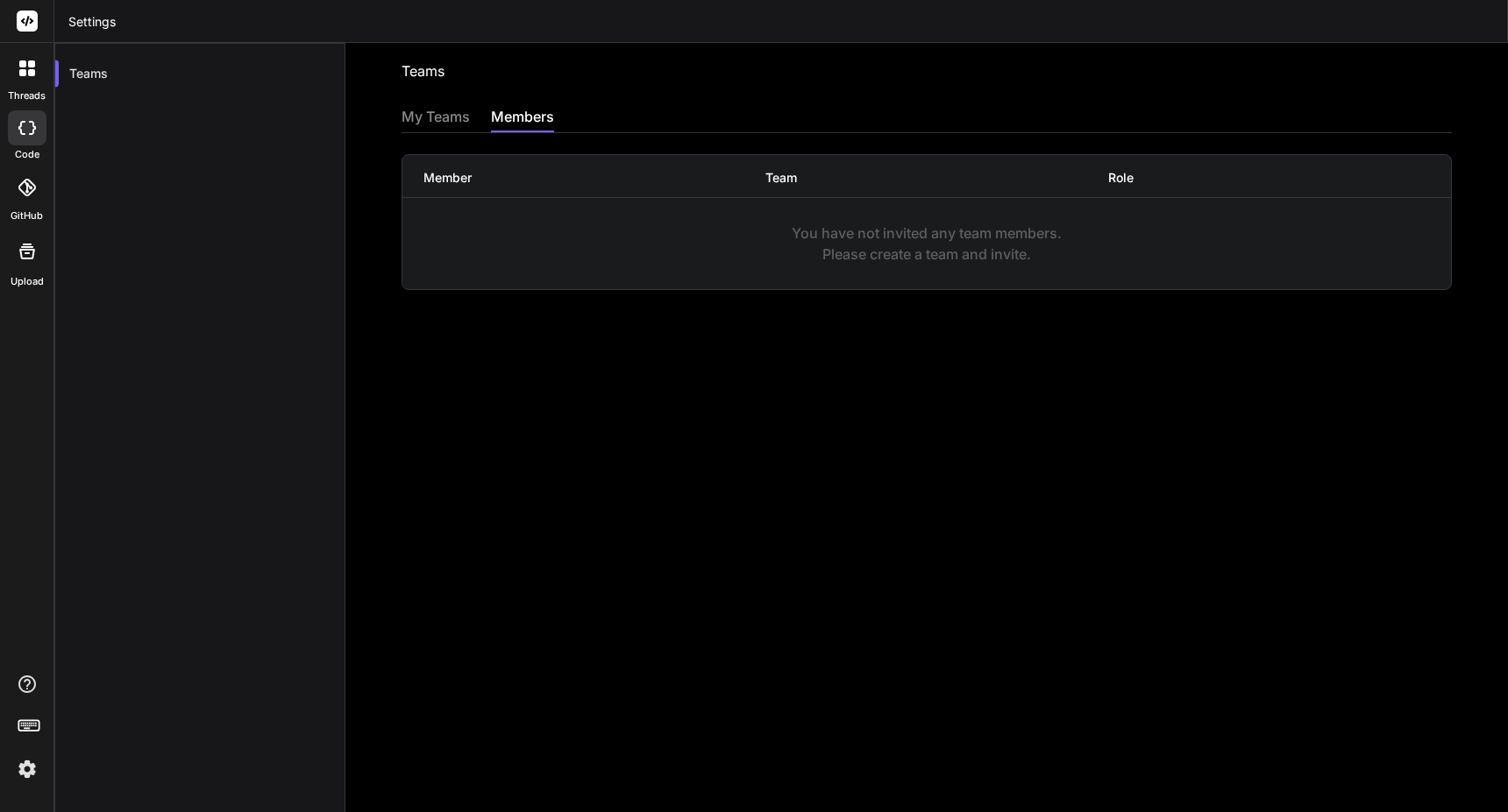
click at [28, 248] on icon at bounding box center [27, 251] width 16 height 16
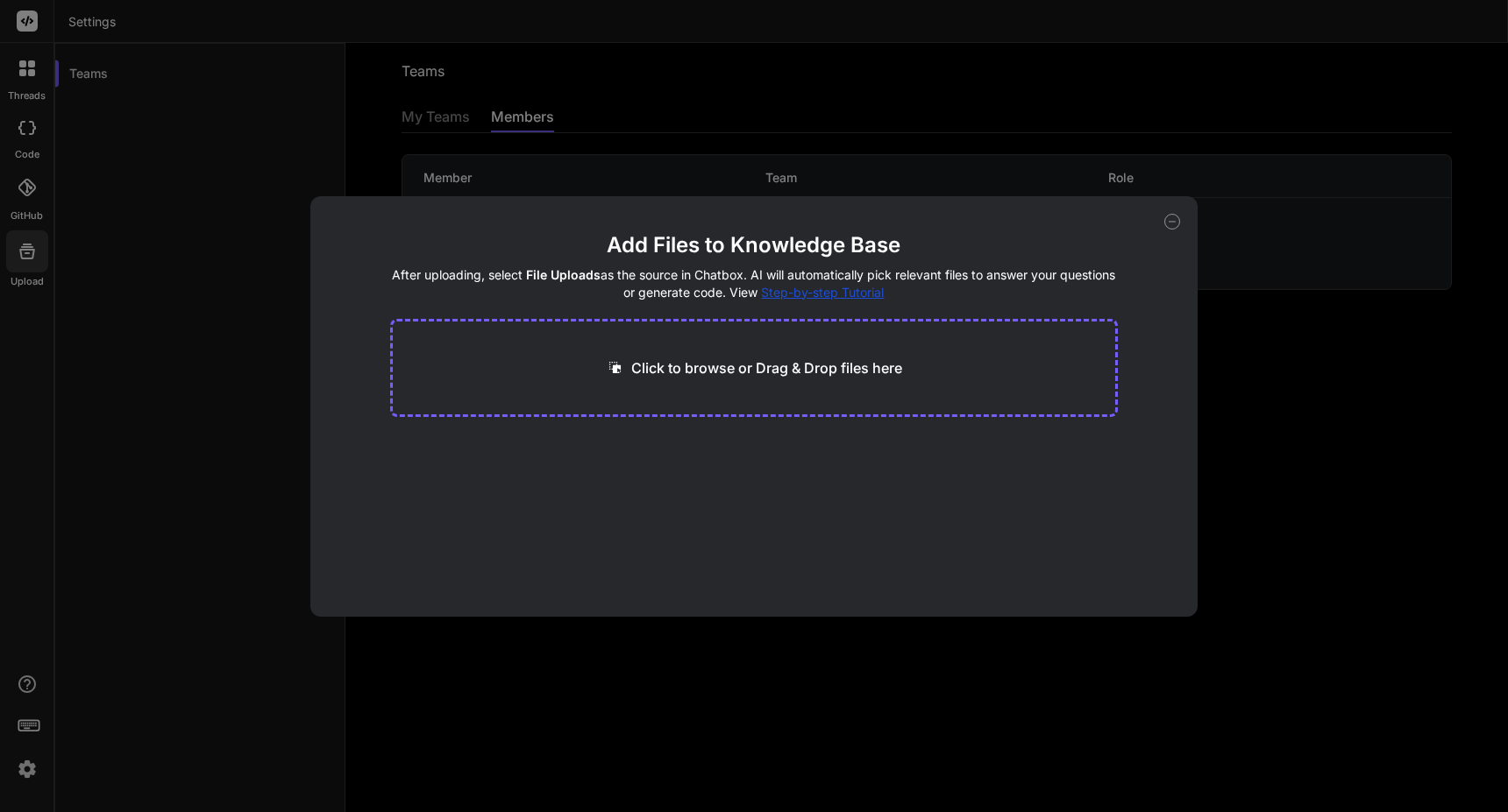
click at [1173, 229] on div "Add Files to Knowledge Base After uploading, select File Uploads as the source …" at bounding box center [754, 406] width 888 height 420
click at [1168, 217] on icon at bounding box center [1171, 221] width 16 height 16
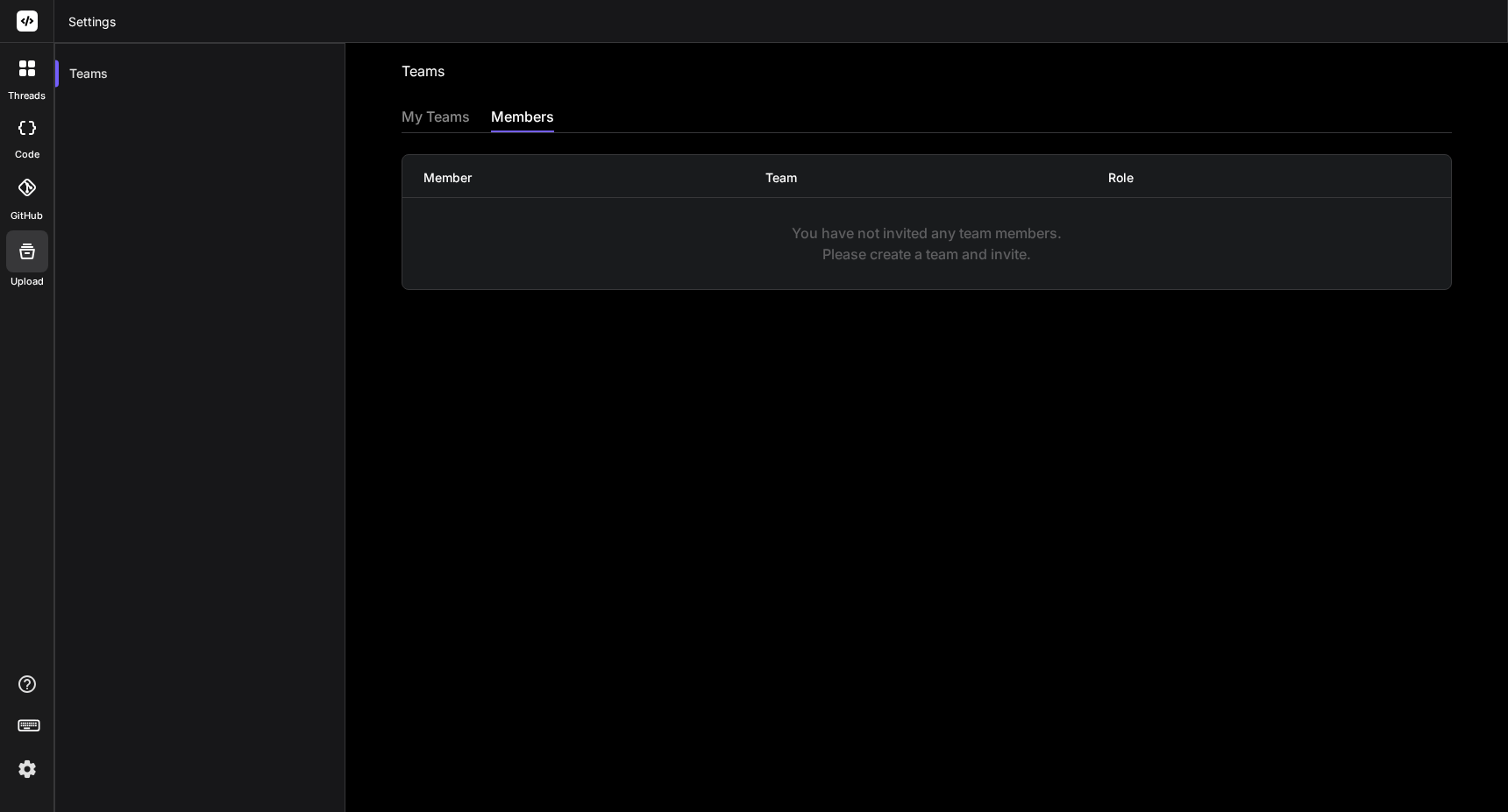
click at [36, 30] on icon at bounding box center [27, 20] width 21 height 21
click at [28, 26] on rect at bounding box center [27, 20] width 21 height 21
click at [24, 773] on img at bounding box center [27, 769] width 29 height 29
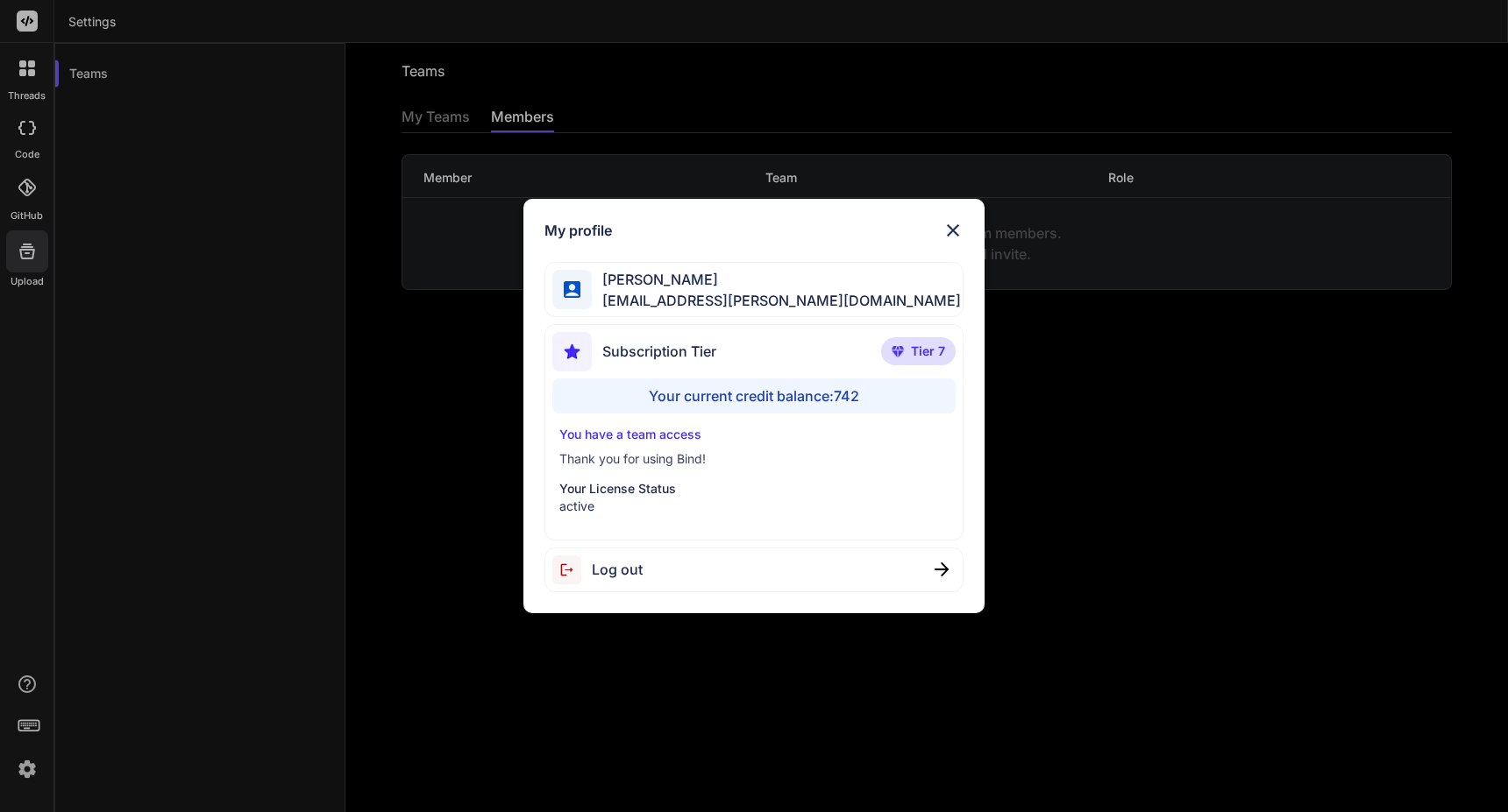
click at [576, 346] on img at bounding box center [571, 351] width 40 height 40
click at [792, 337] on div "Subscription Tier Tier 7" at bounding box center [754, 355] width 403 height 47
click at [702, 436] on p "You have a team access" at bounding box center [754, 434] width 389 height 17
click at [835, 401] on div "Your current credit balance: 742" at bounding box center [754, 396] width 403 height 35
click at [920, 348] on span "Tier 7" at bounding box center [927, 351] width 34 height 17
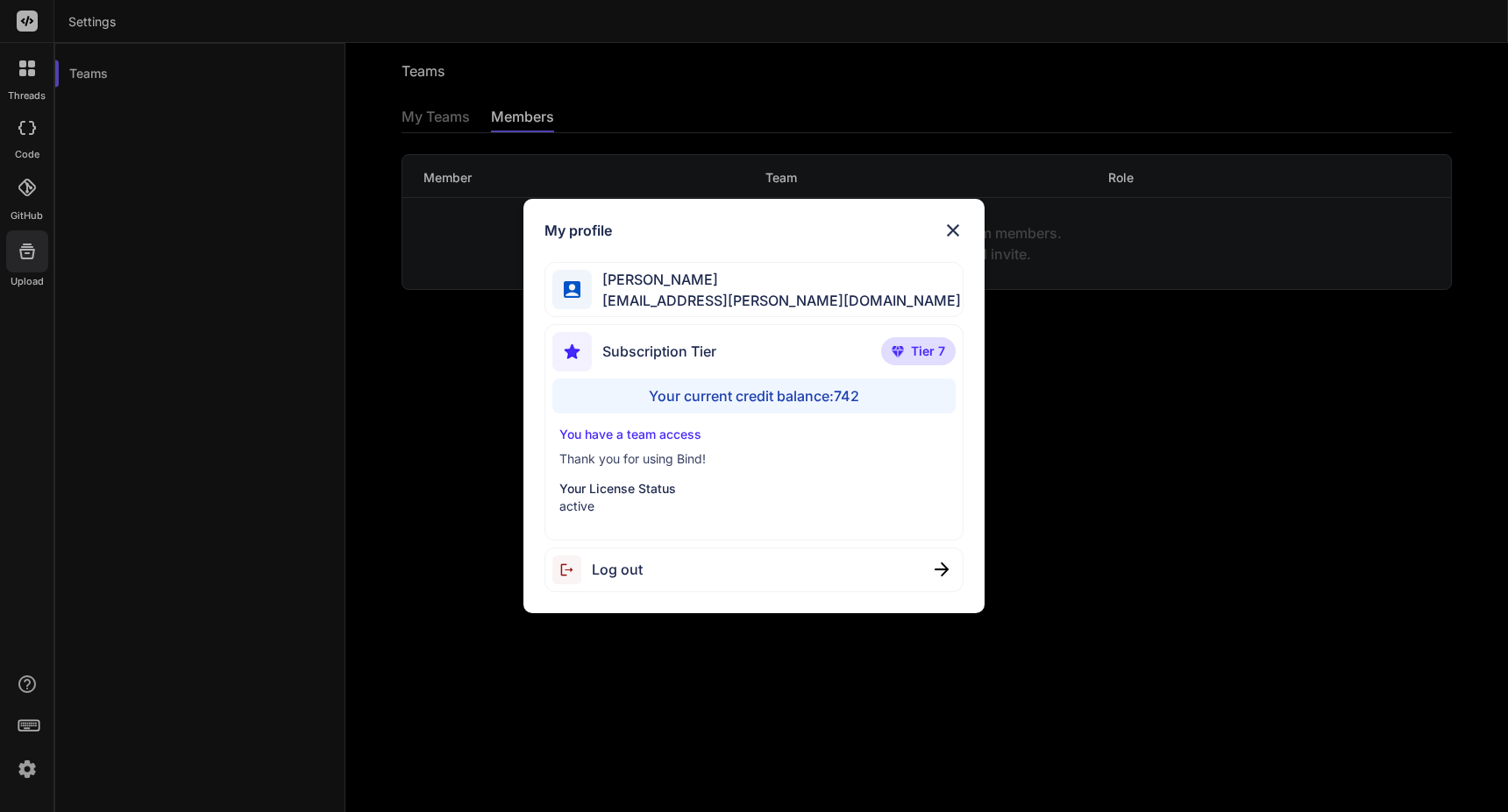
click at [959, 223] on img at bounding box center [952, 230] width 21 height 21
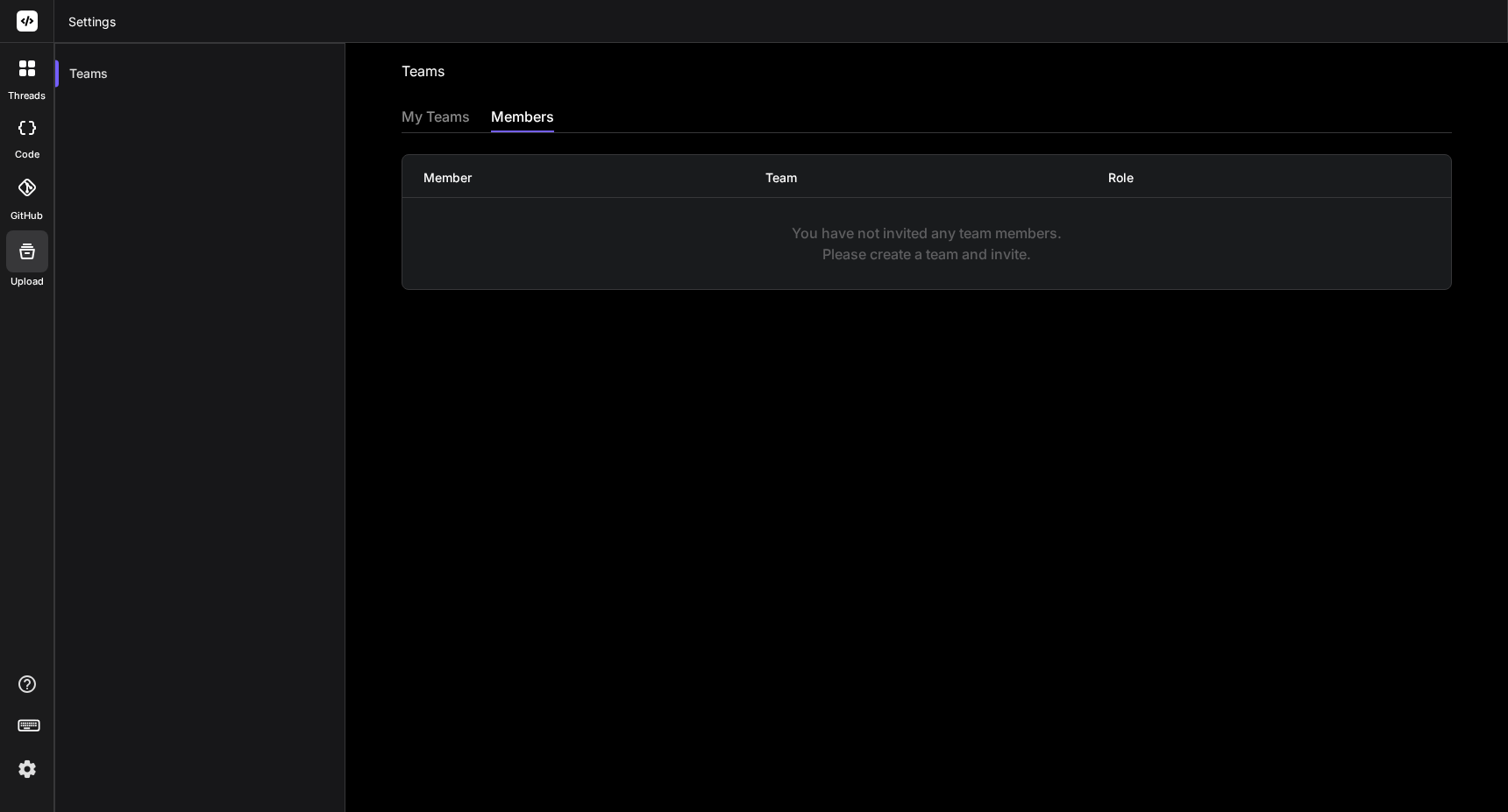
click at [31, 76] on div at bounding box center [28, 68] width 37 height 37
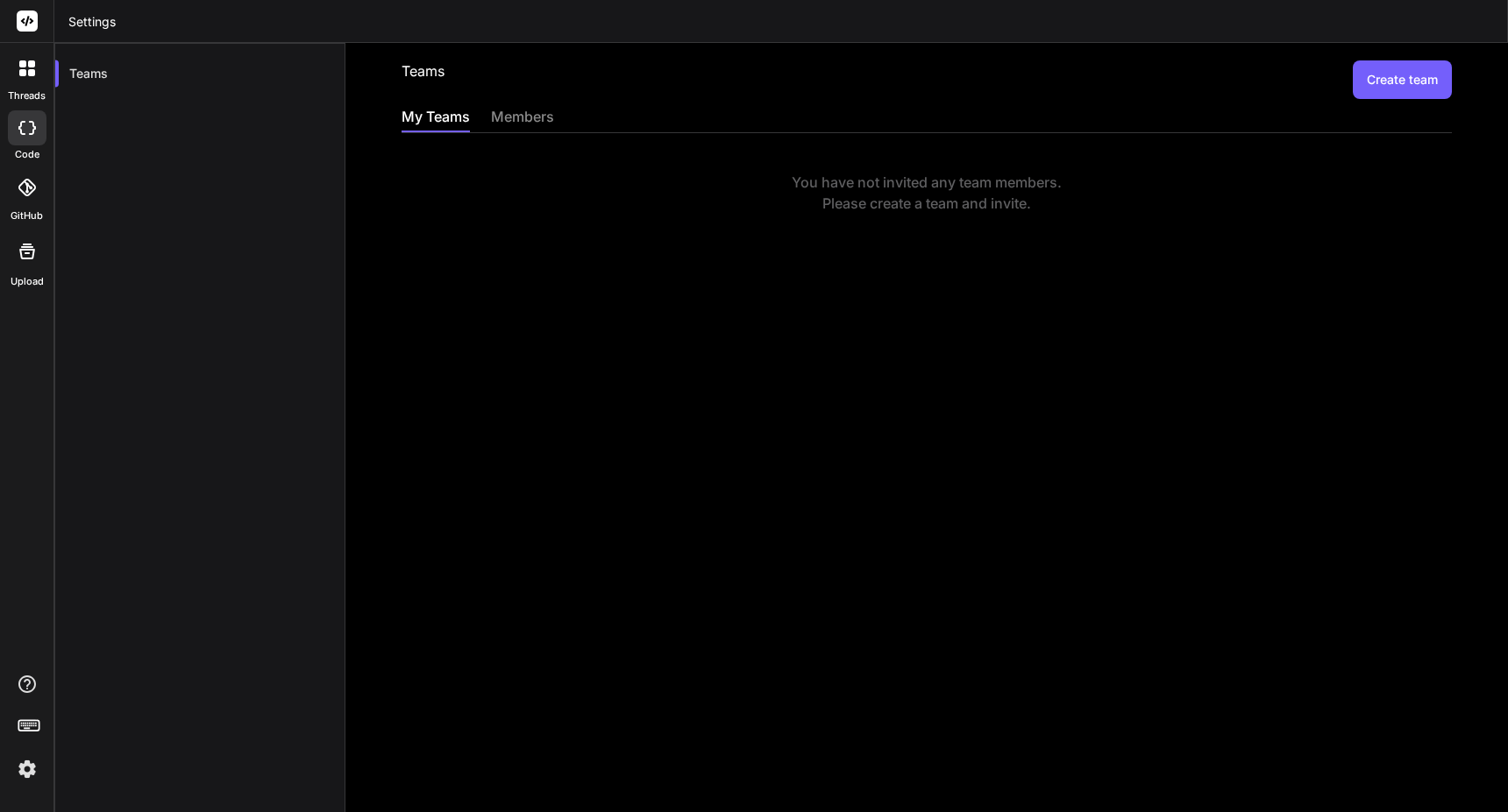
click at [35, 70] on div at bounding box center [28, 68] width 37 height 37
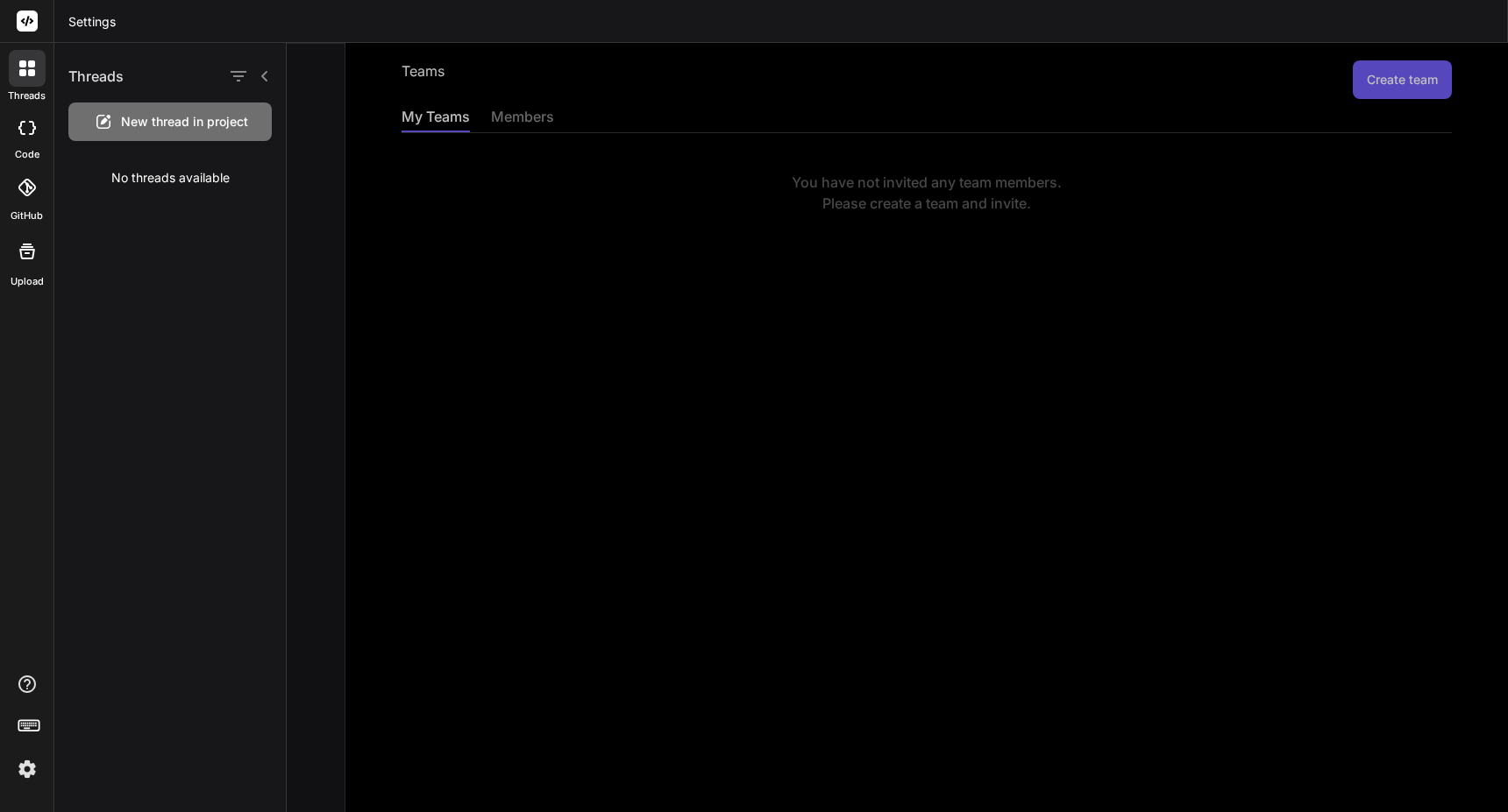
click at [30, 132] on icon at bounding box center [27, 127] width 17 height 14
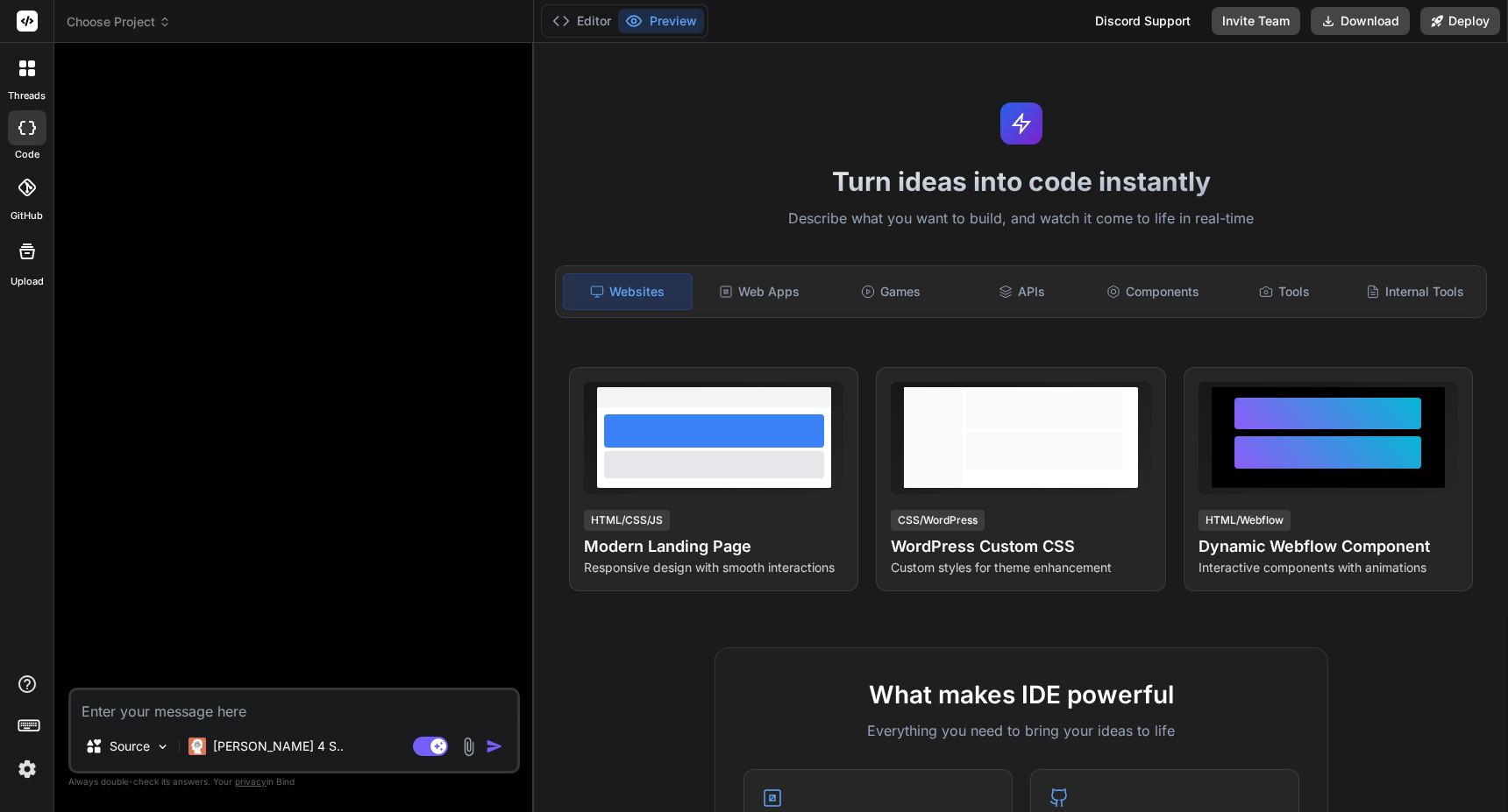
click at [107, 31] on header "Choose Project Created with Pixso." at bounding box center [294, 21] width 479 height 43
click at [130, 19] on span "Choose Project" at bounding box center [118, 21] width 104 height 17
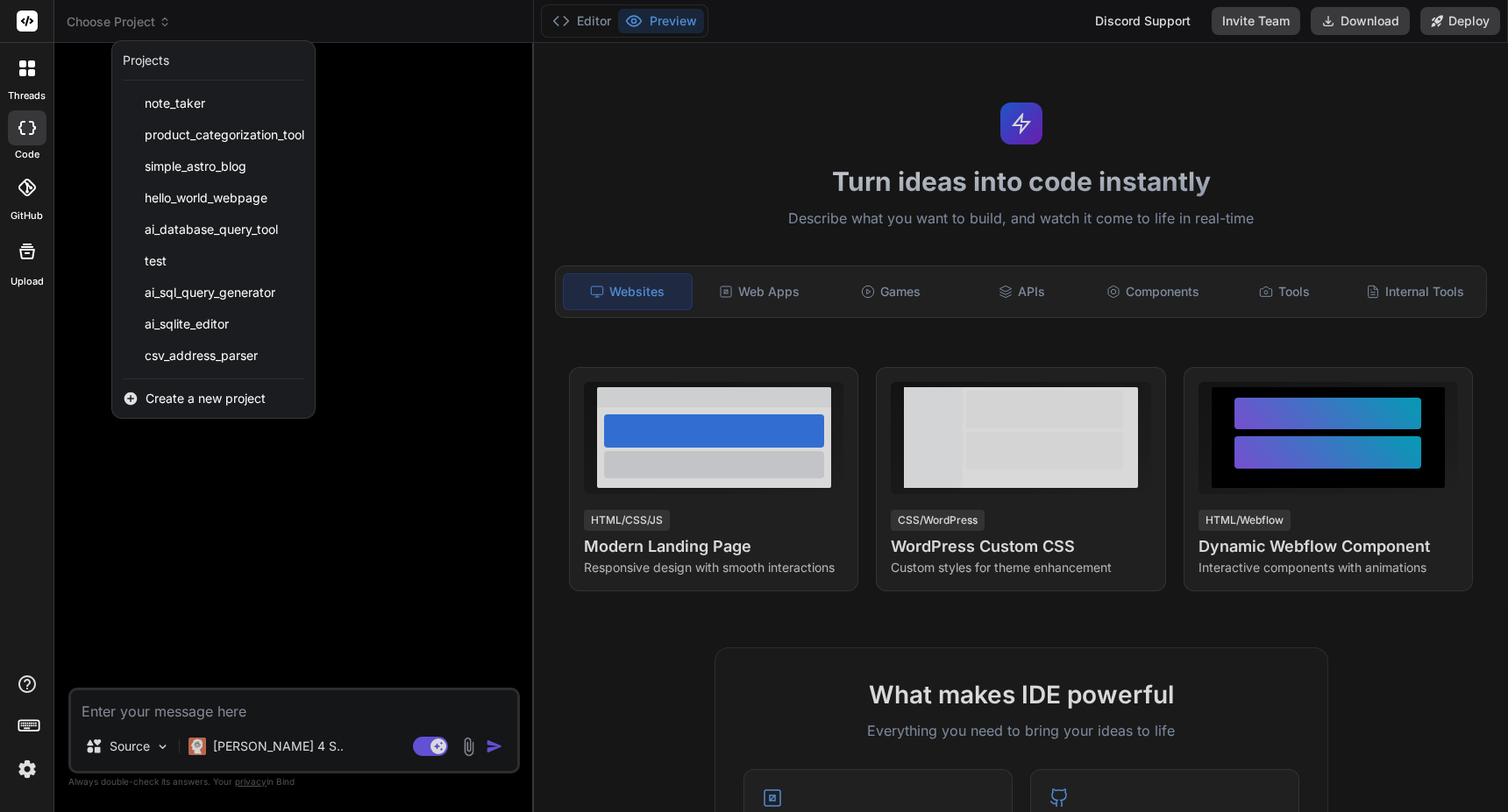
click at [32, 63] on icon at bounding box center [31, 64] width 7 height 7
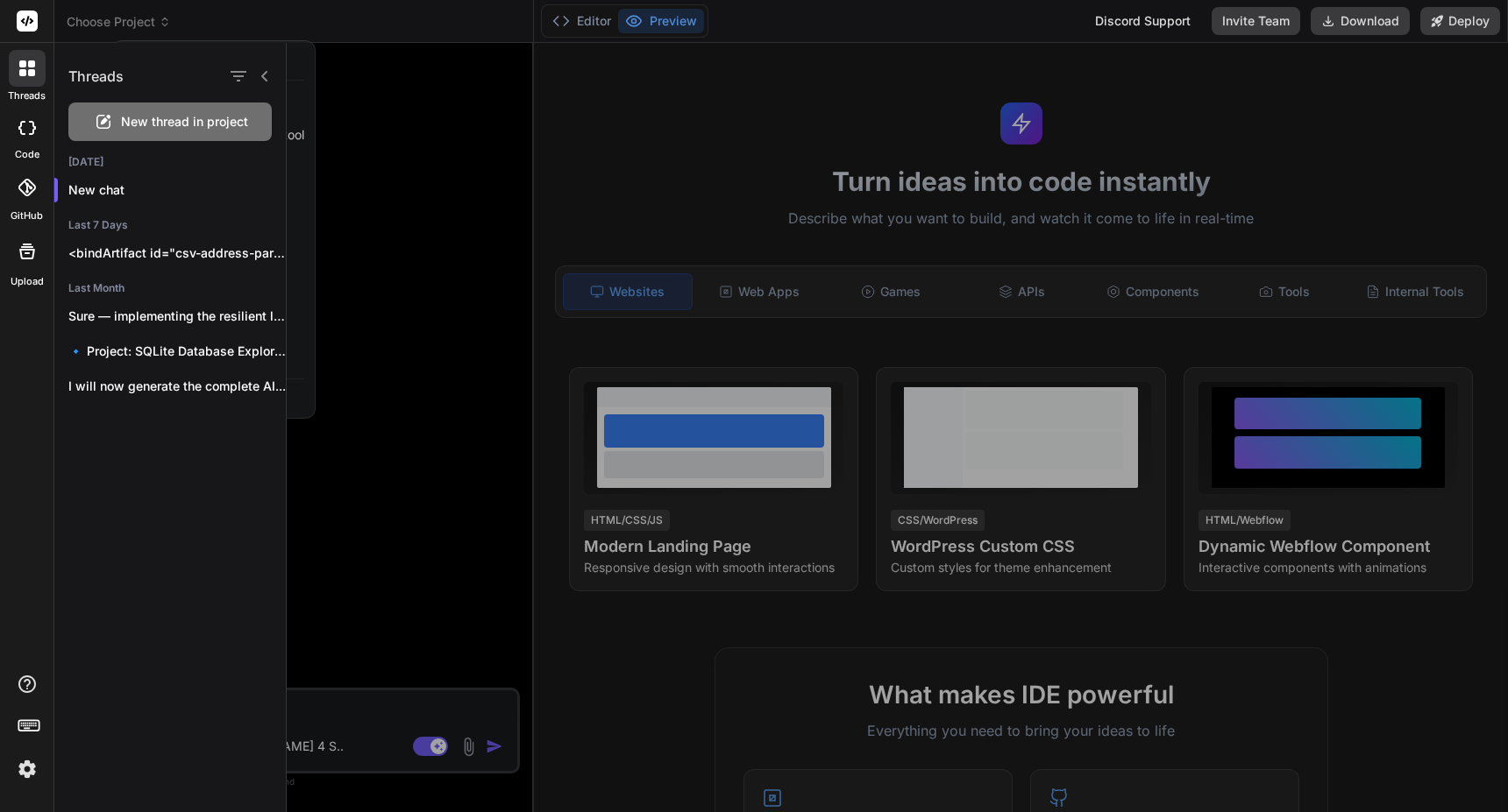
click at [777, 287] on div at bounding box center [897, 428] width 1221 height 770
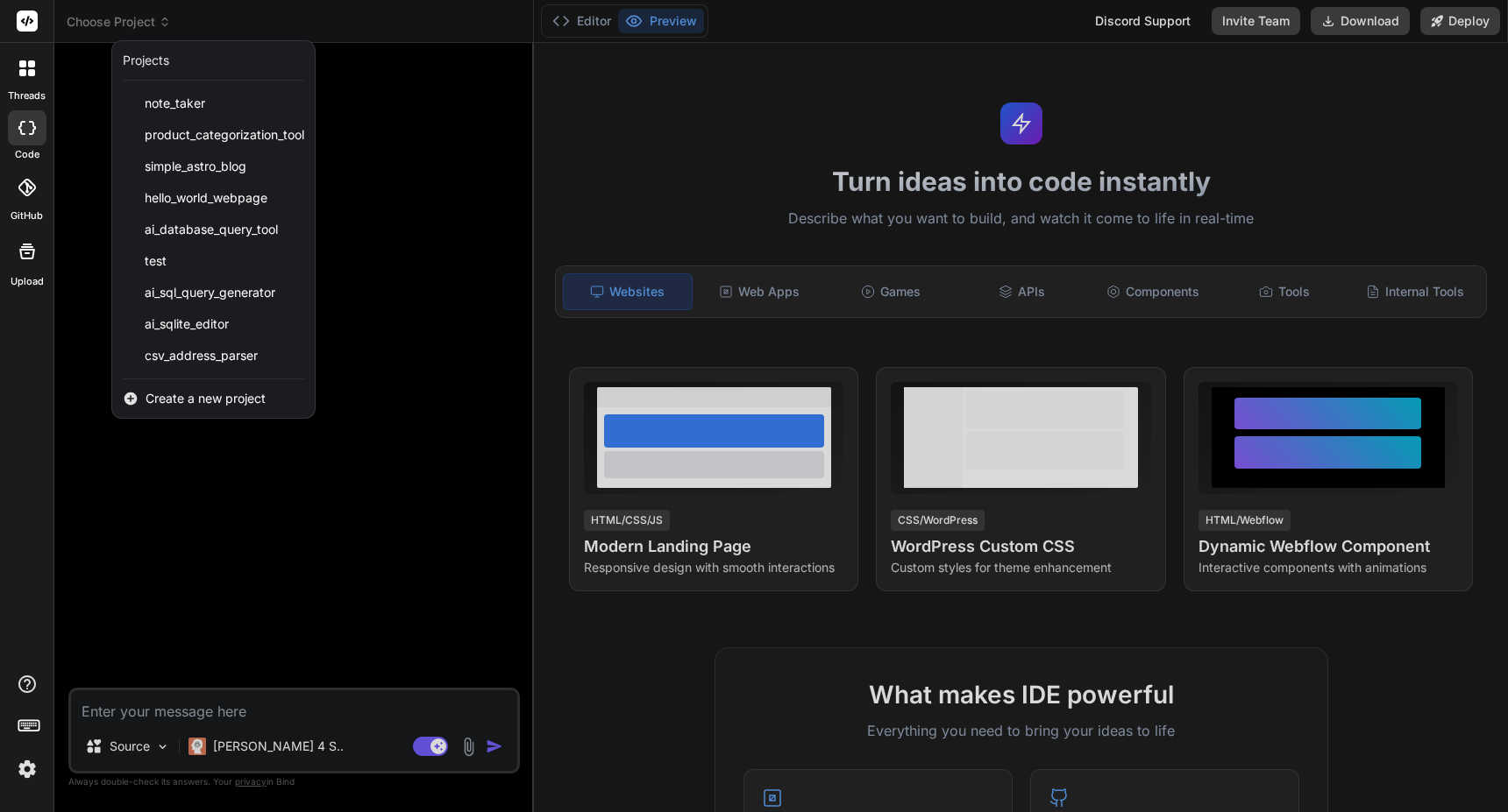
click at [777, 287] on div at bounding box center [754, 406] width 1508 height 812
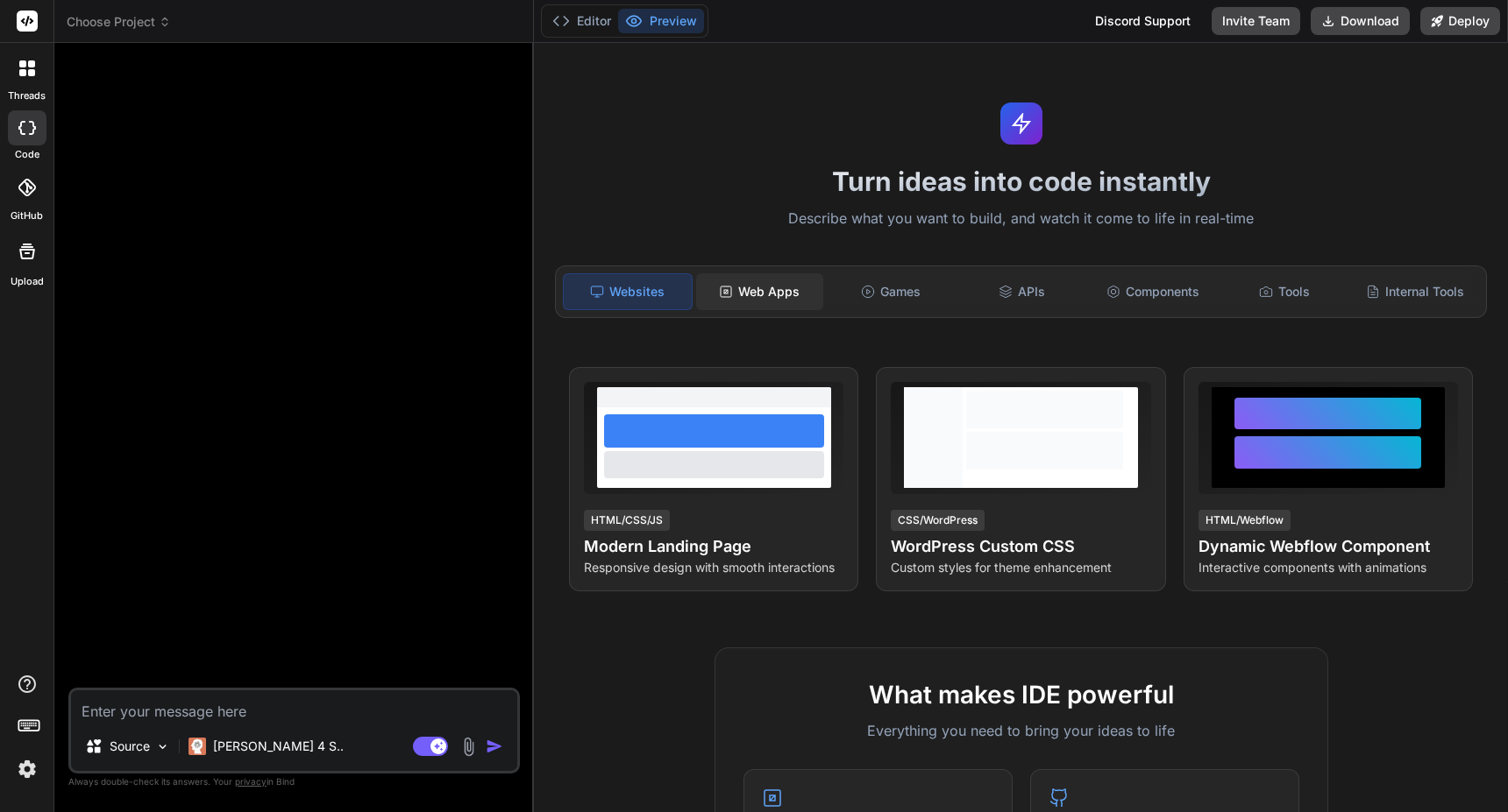
click at [774, 300] on div "Web Apps" at bounding box center [760, 292] width 128 height 37
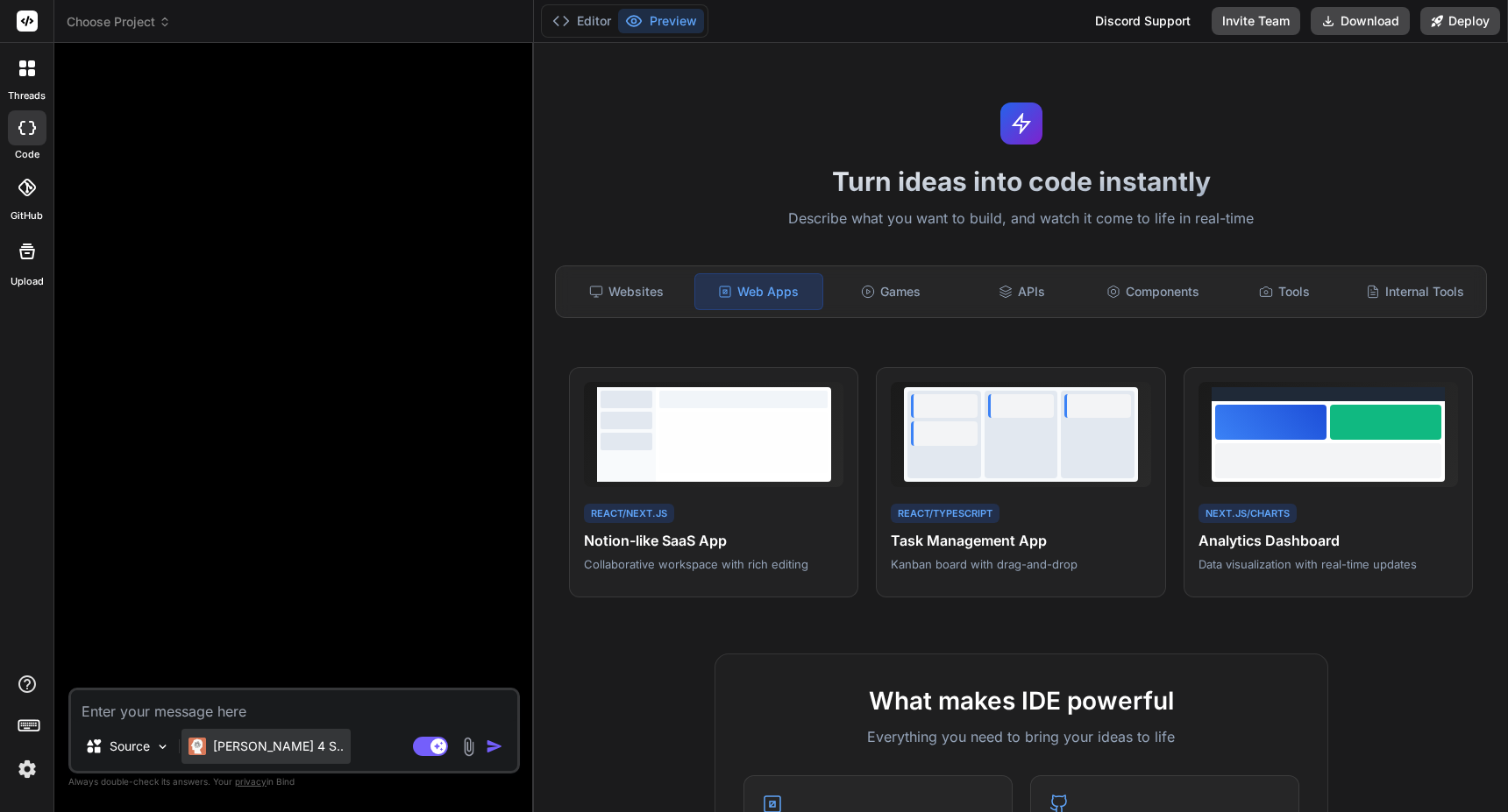
click at [217, 749] on p "Claude 4 S.." at bounding box center [279, 746] width 131 height 17
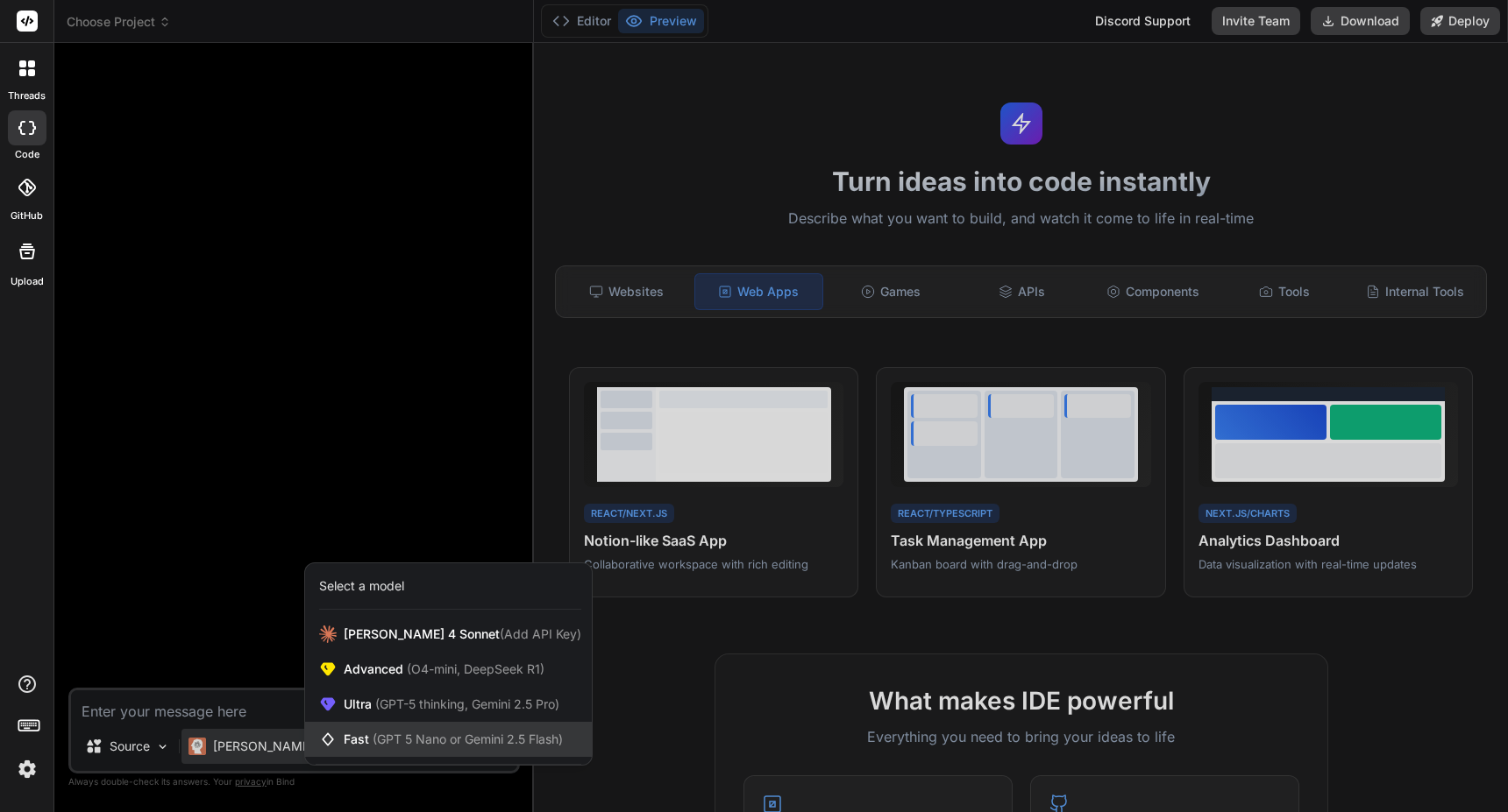
click at [339, 746] on icon at bounding box center [331, 739] width 25 height 17
type textarea "x"
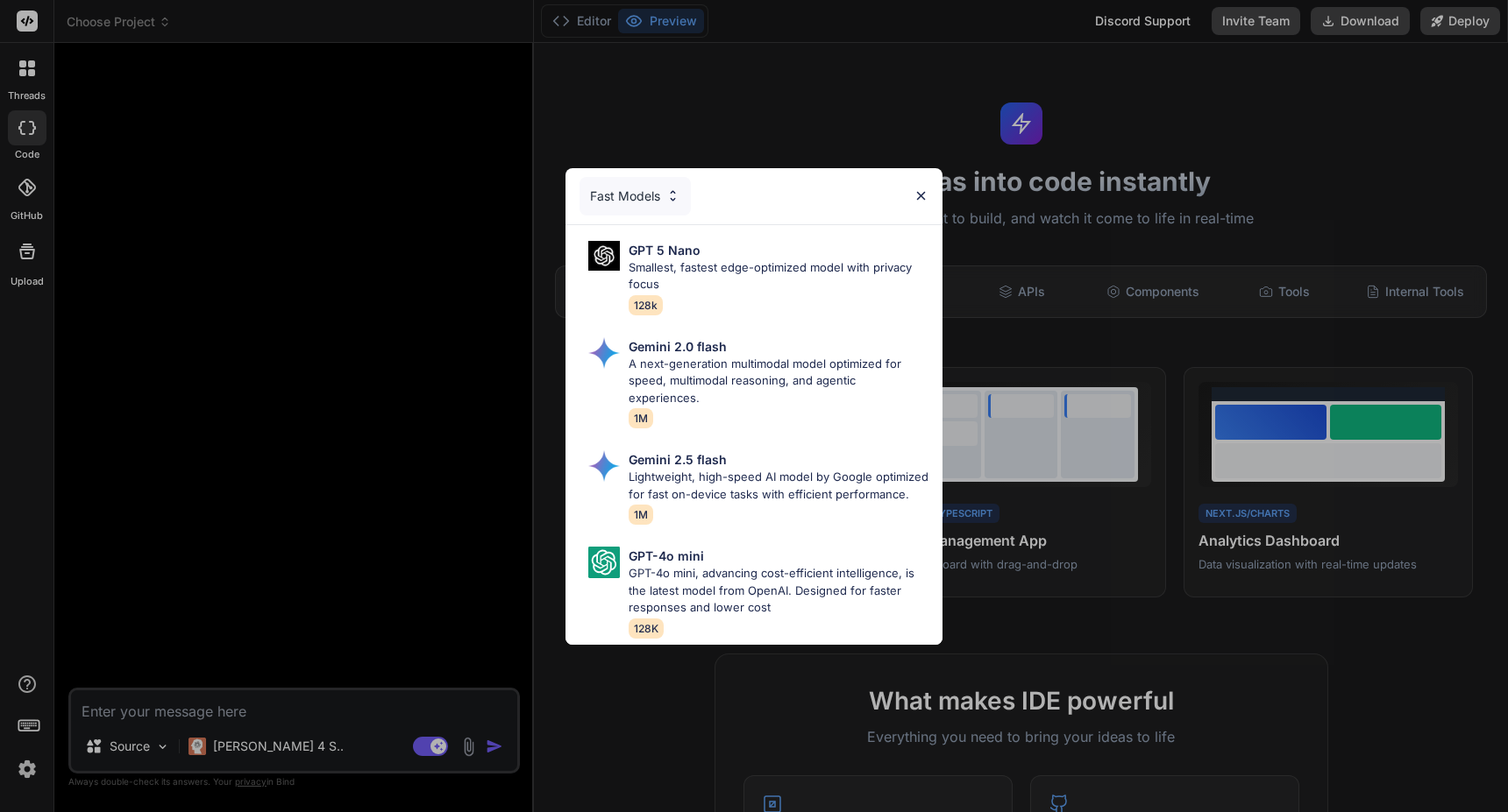
click at [639, 177] on div "Fast Models" at bounding box center [635, 196] width 111 height 39
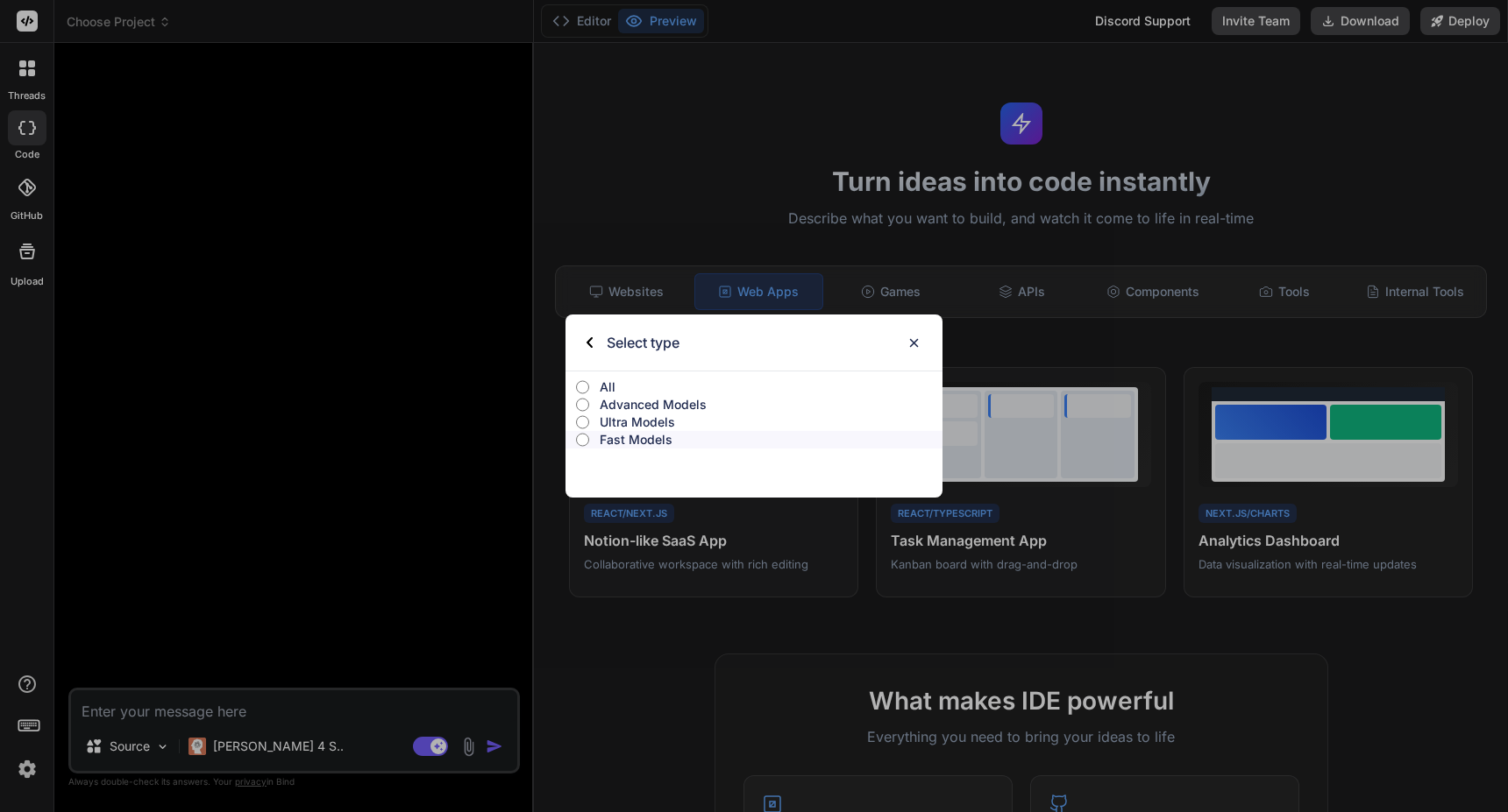
click at [609, 384] on p "All" at bounding box center [771, 387] width 343 height 17
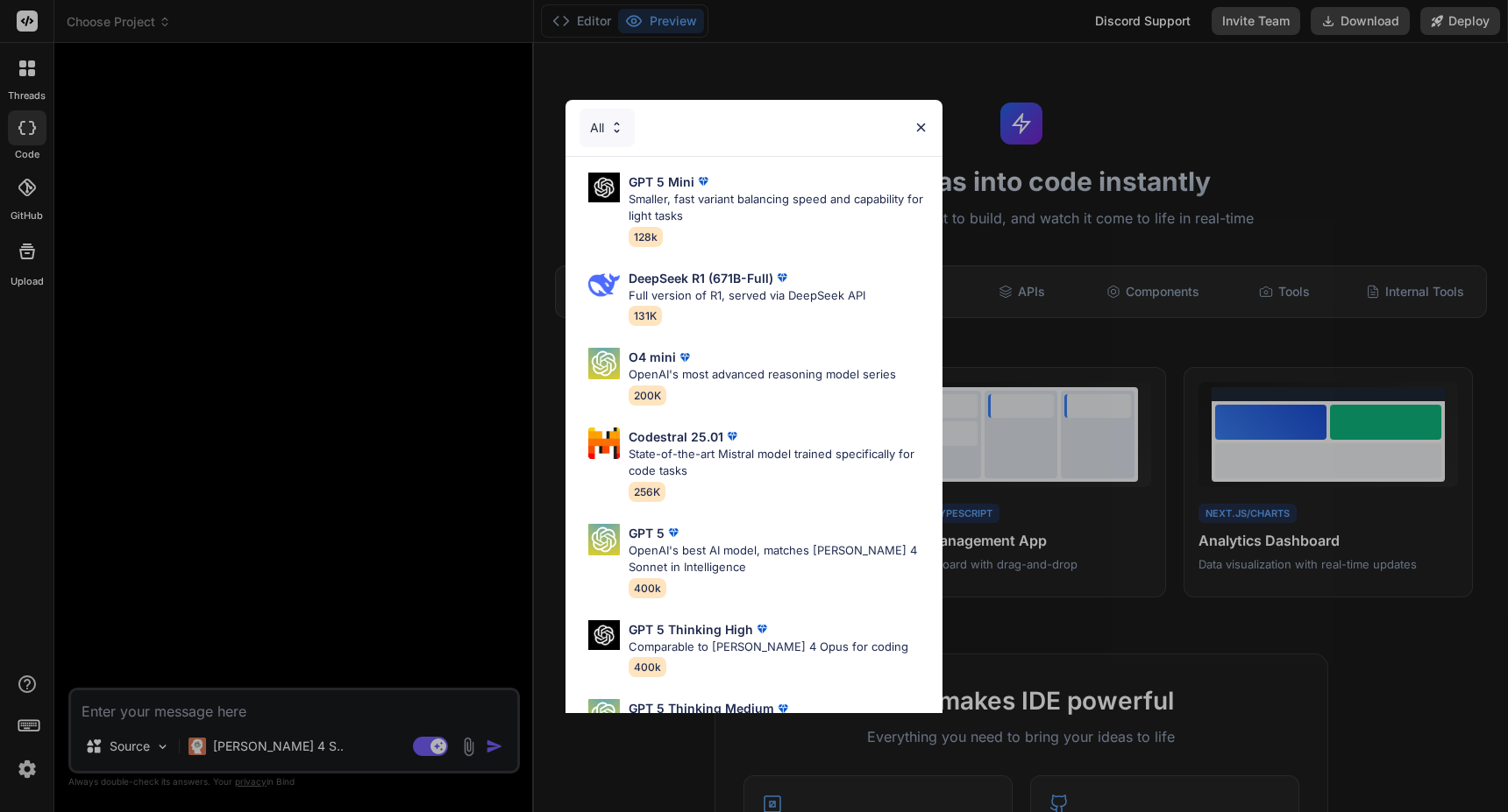
click at [919, 131] on img at bounding box center [921, 128] width 15 height 15
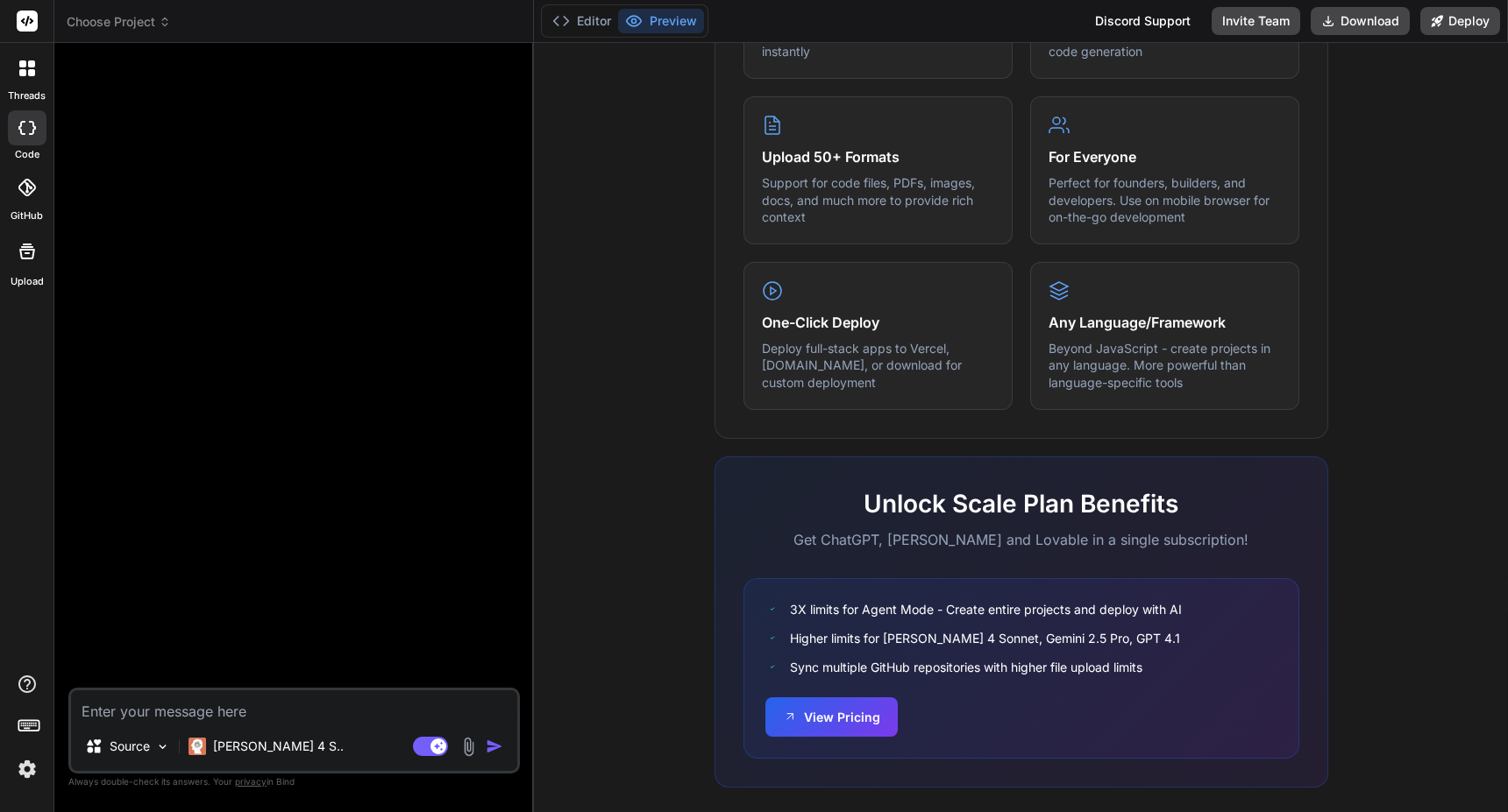
scroll to position [864, 0]
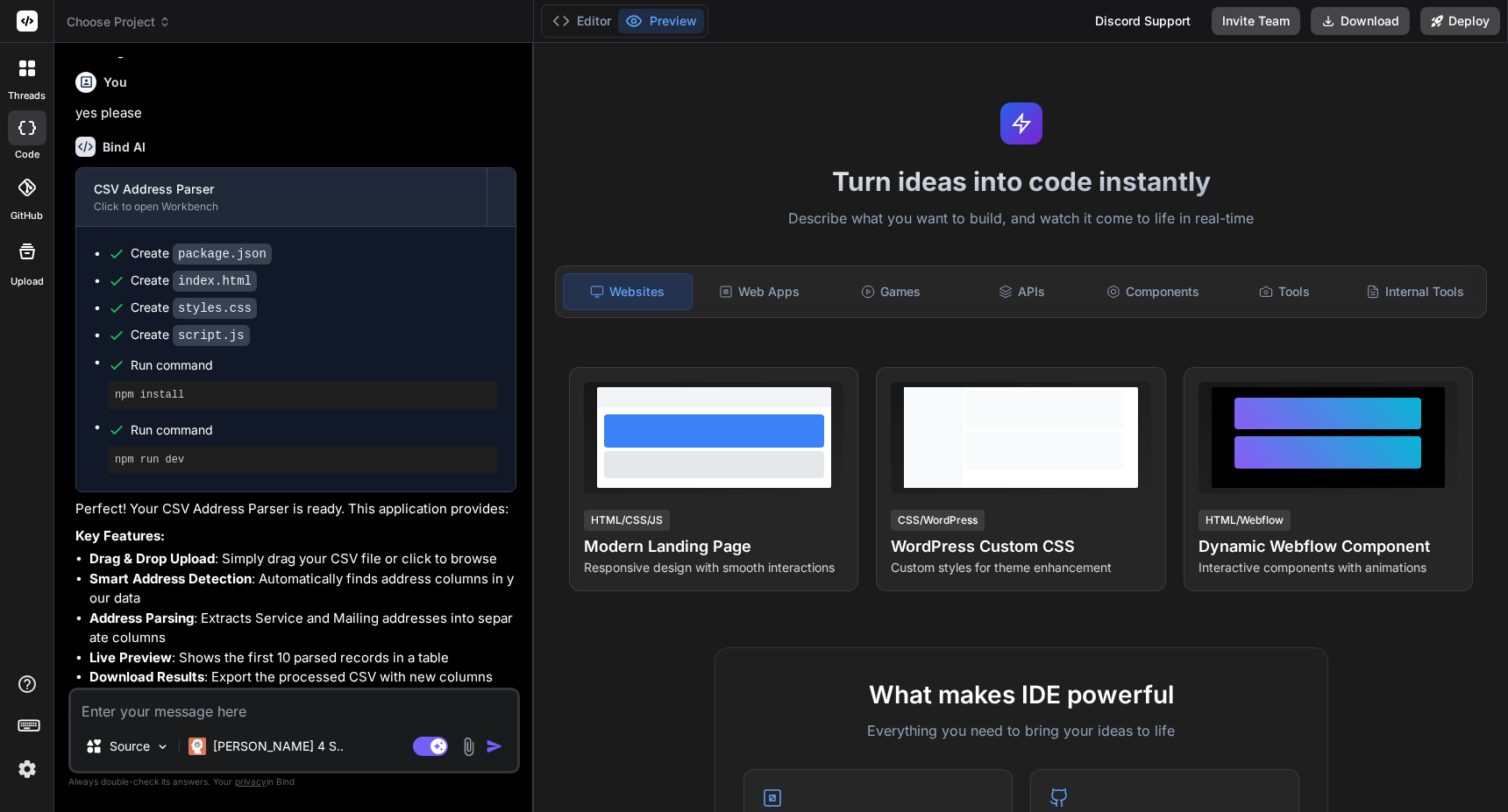
scroll to position [2300, 0]
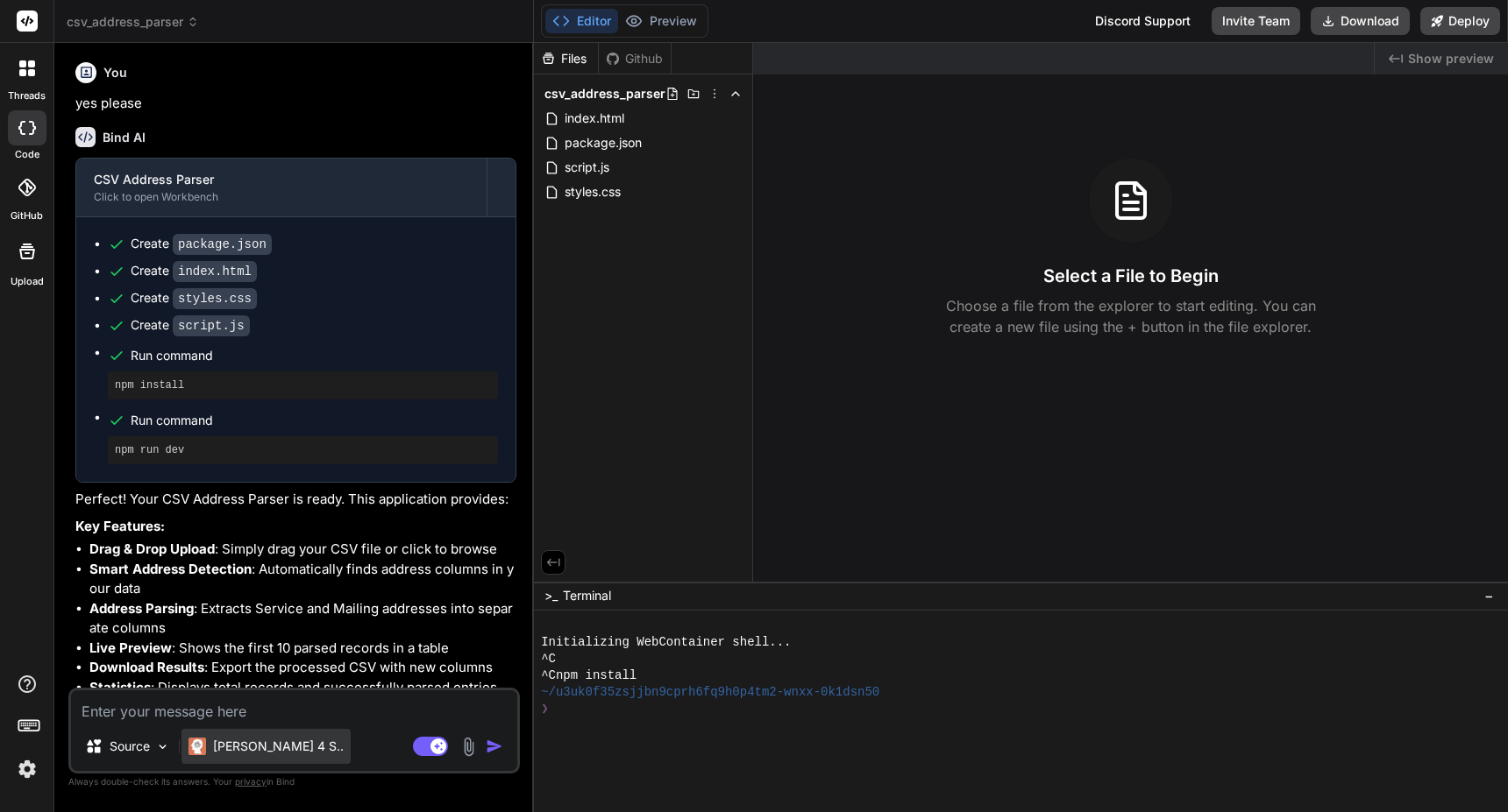
click at [279, 748] on p "Claude 4 S.." at bounding box center [279, 746] width 131 height 17
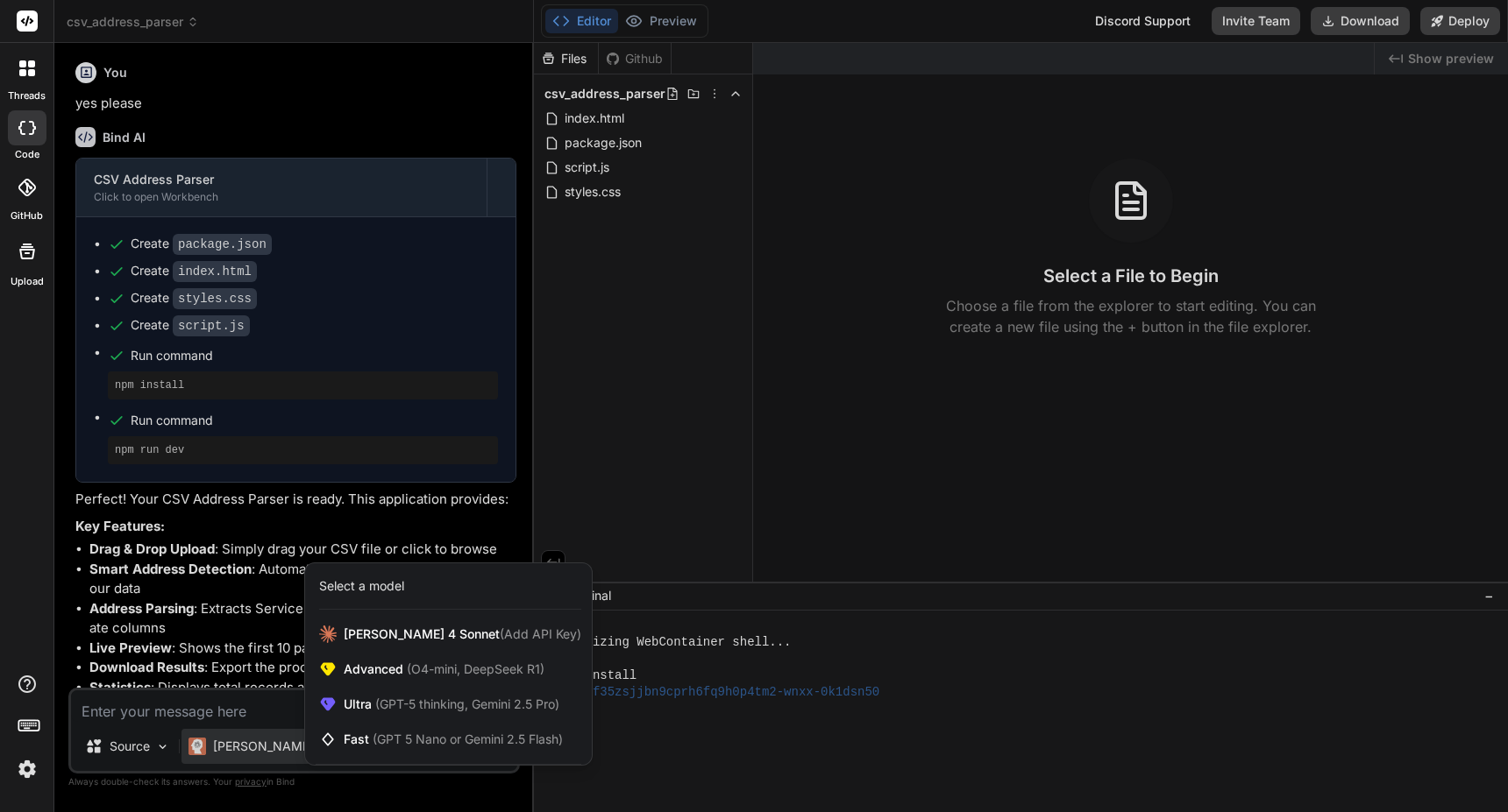
click at [279, 748] on div at bounding box center [754, 406] width 1508 height 812
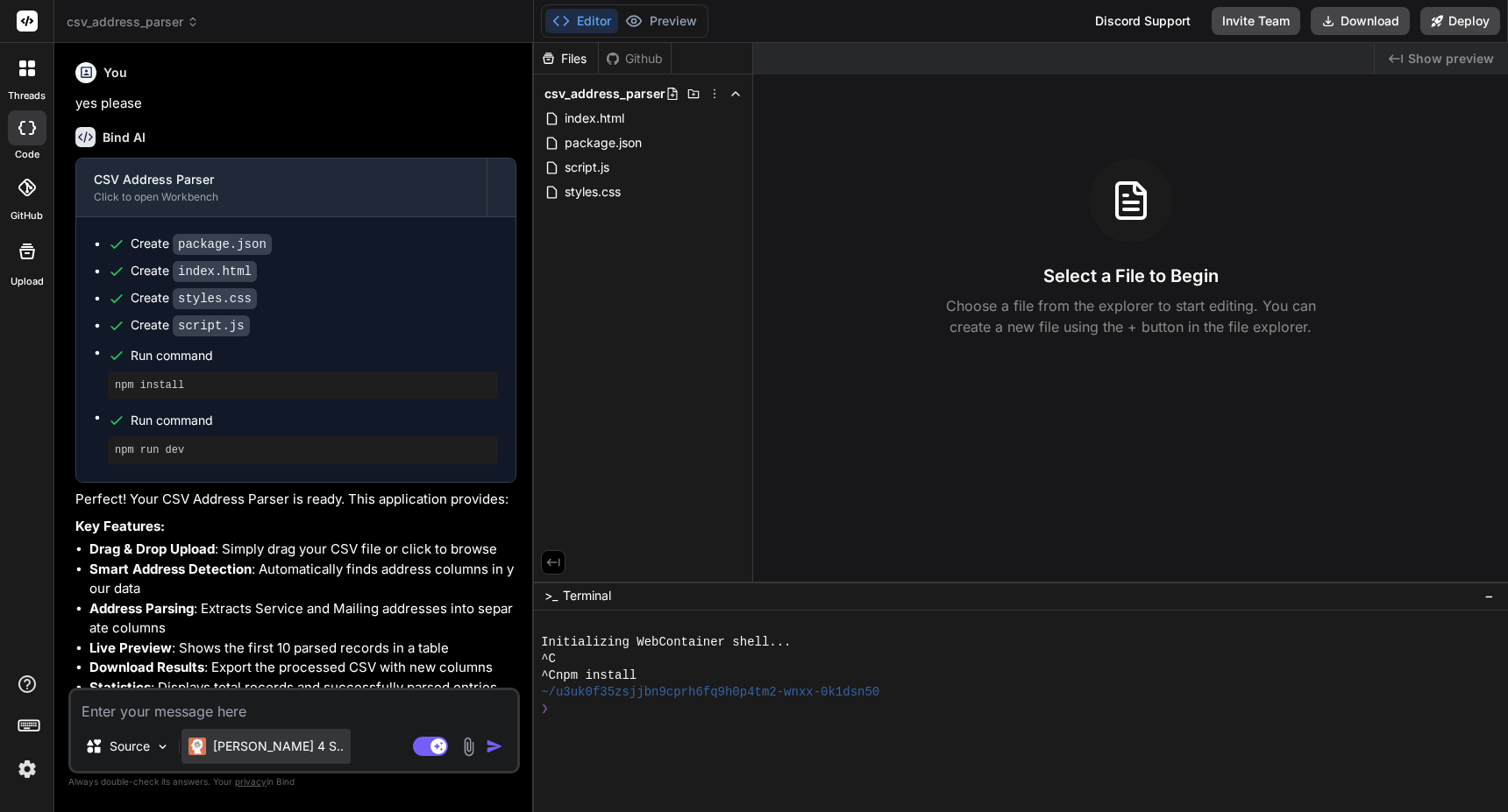
click at [264, 752] on p "Claude 4 S.." at bounding box center [279, 746] width 131 height 17
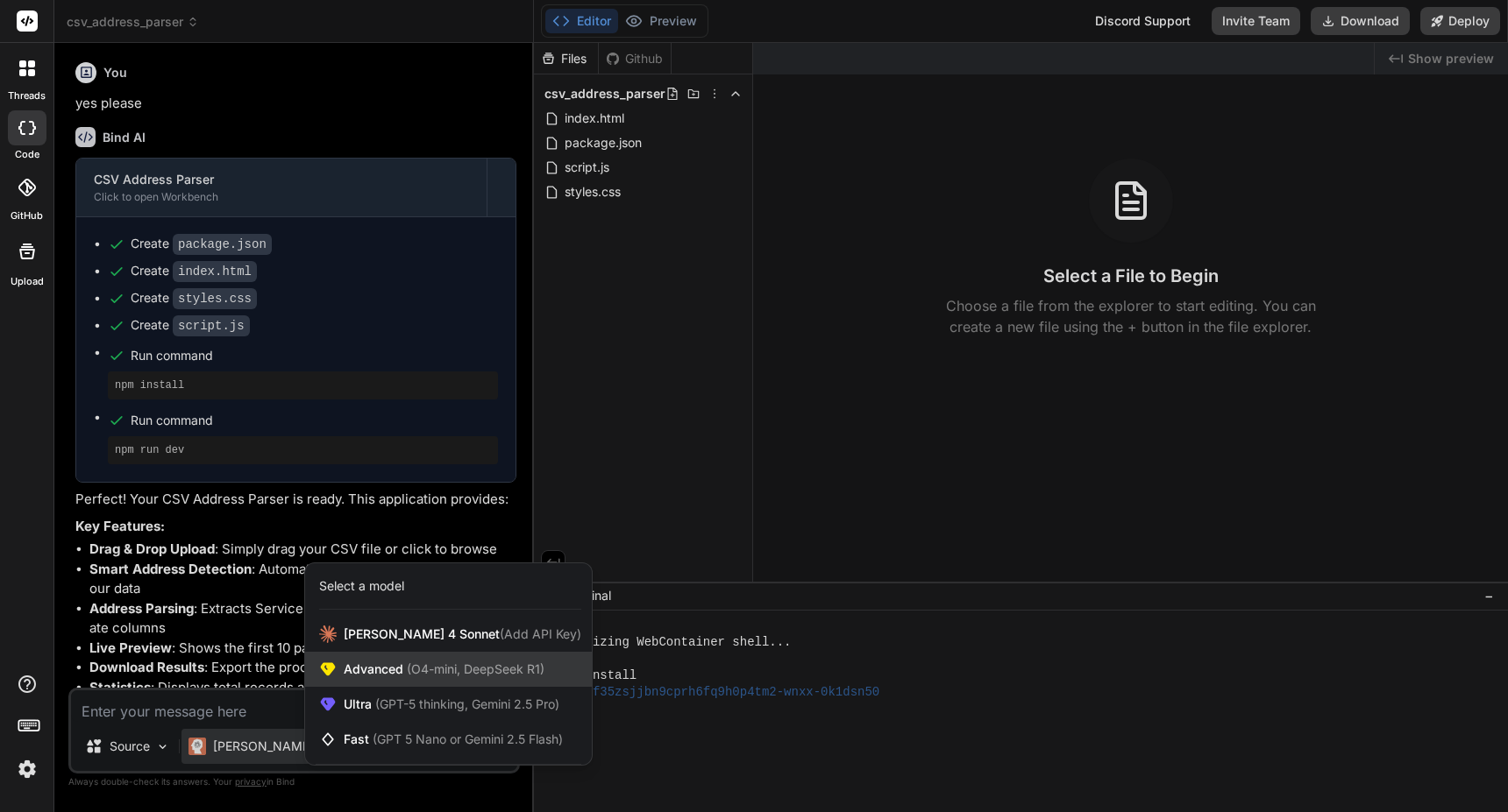
click at [443, 669] on span "(O4-mini, DeepSeek R1)" at bounding box center [473, 669] width 141 height 15
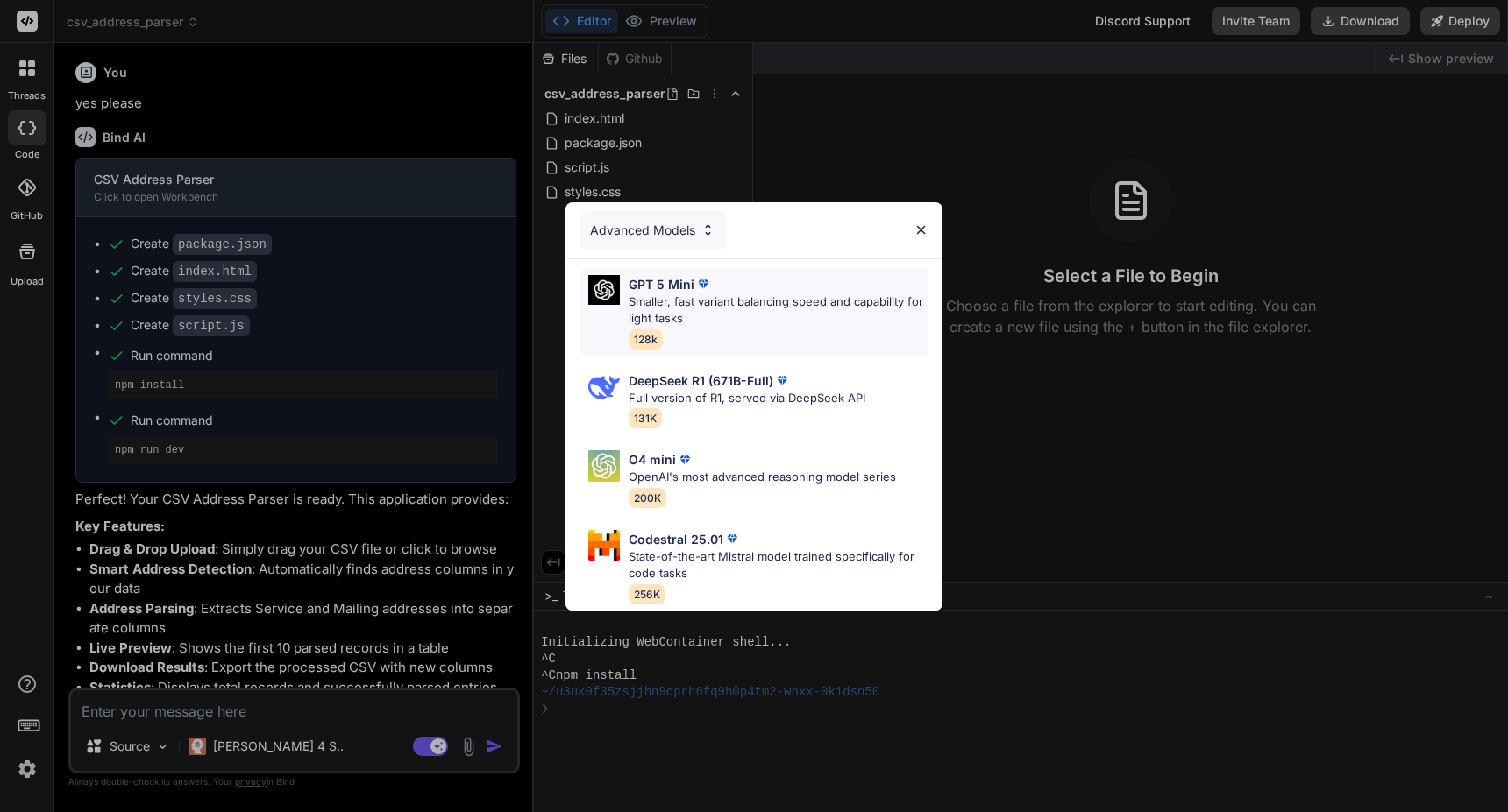
click at [677, 293] on p "Smaller, fast variant balancing speed and capability for light tasks" at bounding box center [778, 310] width 300 height 34
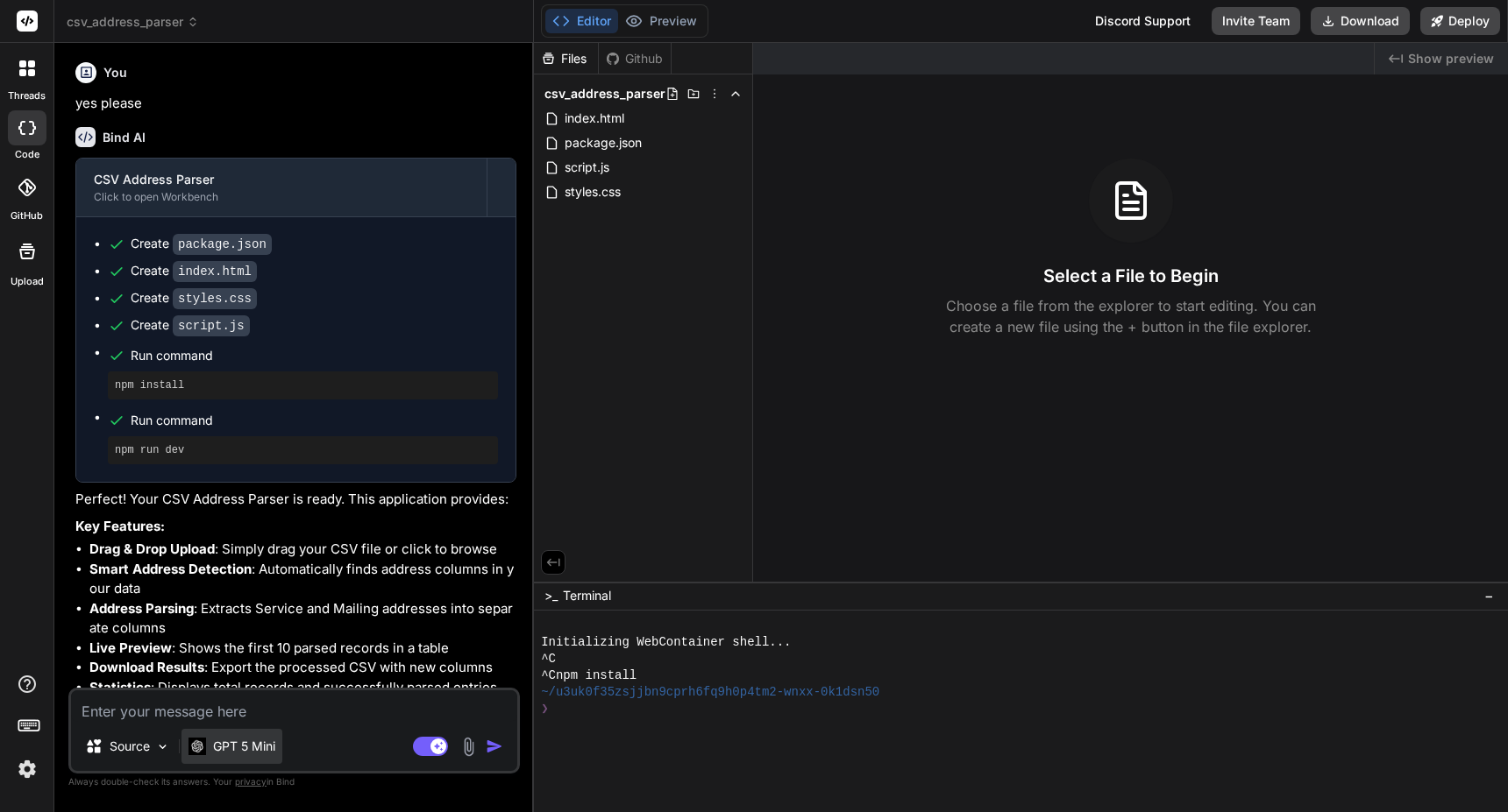
click at [261, 751] on p "GPT 5 Mini" at bounding box center [245, 746] width 63 height 17
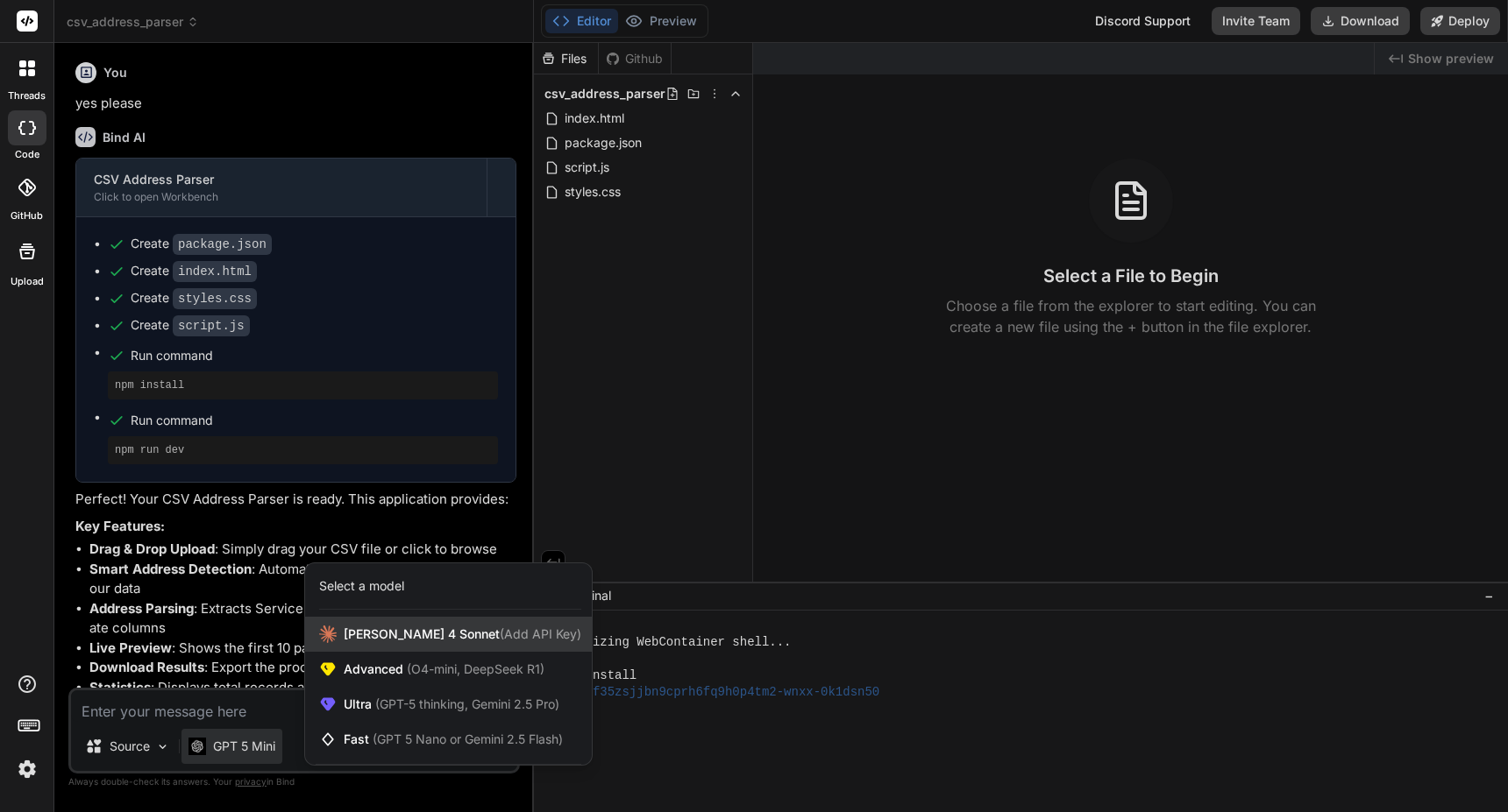
click at [425, 635] on span "Claude 4 Sonnet (Add API Key)" at bounding box center [463, 634] width 237 height 17
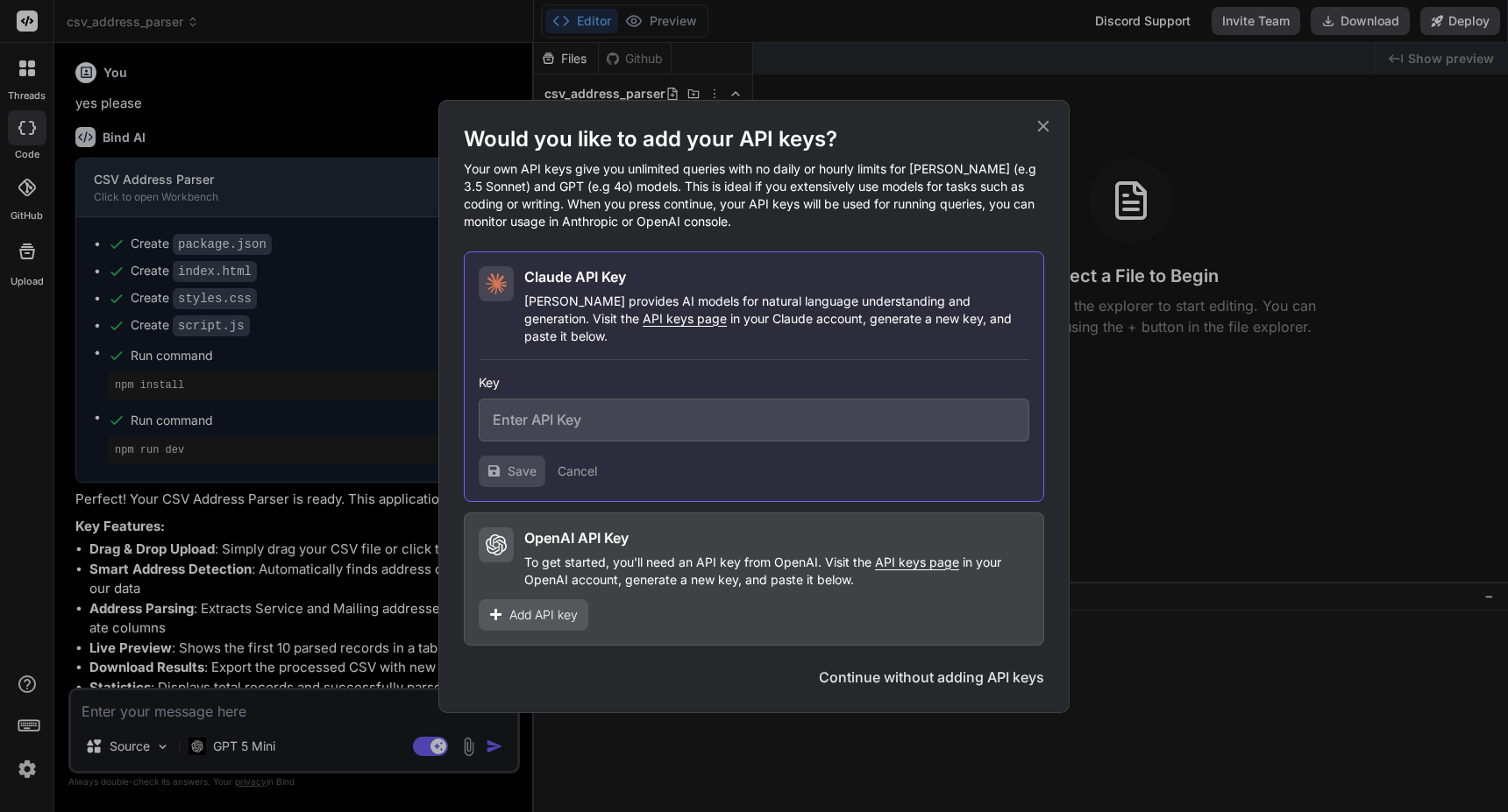
click at [642, 326] on span "API keys page" at bounding box center [684, 318] width 84 height 15
click at [527, 611] on span "Add API key" at bounding box center [544, 614] width 68 height 17
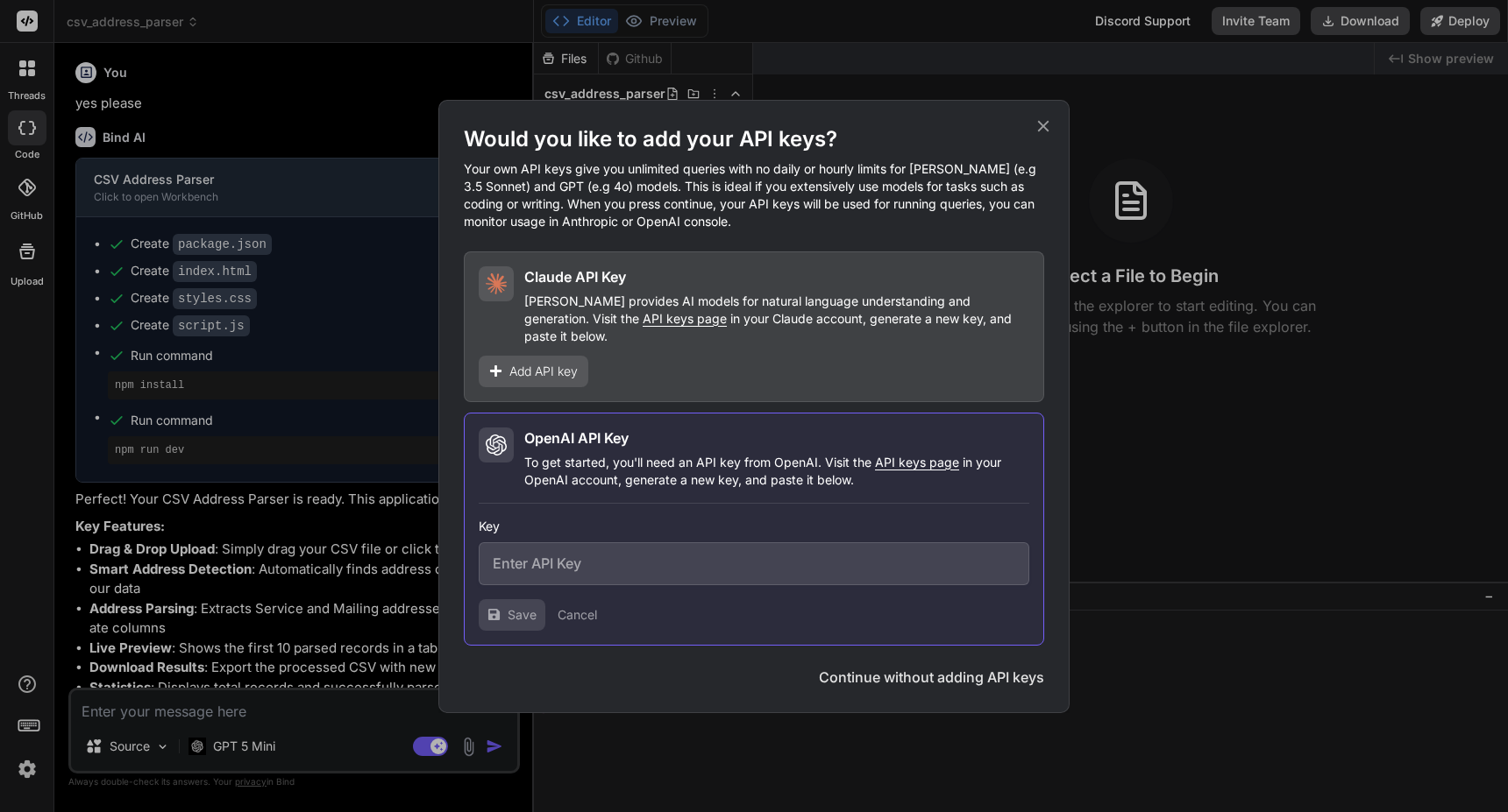
click at [566, 362] on span "Add API key" at bounding box center [544, 371] width 68 height 17
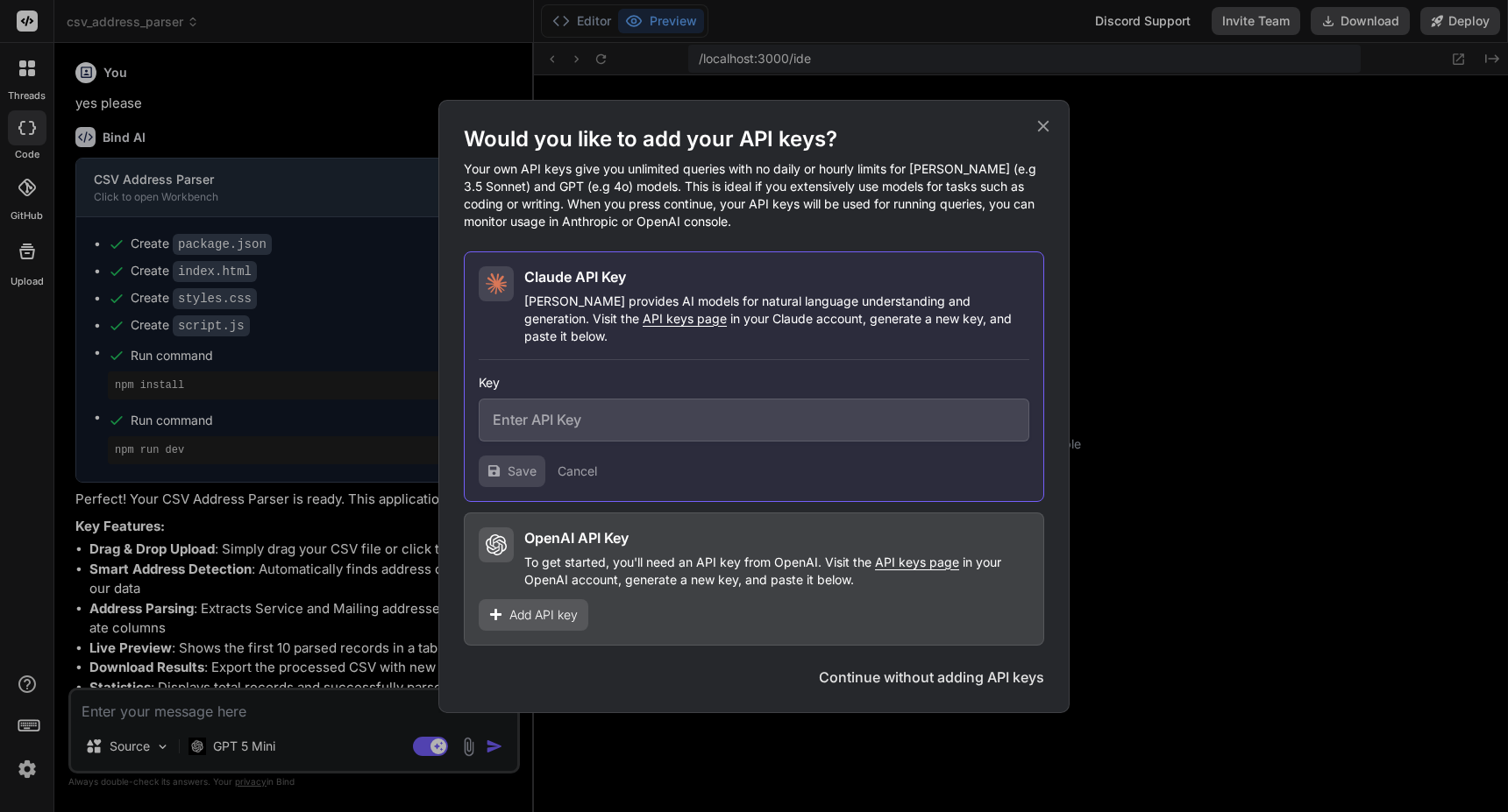
type textarea "x"
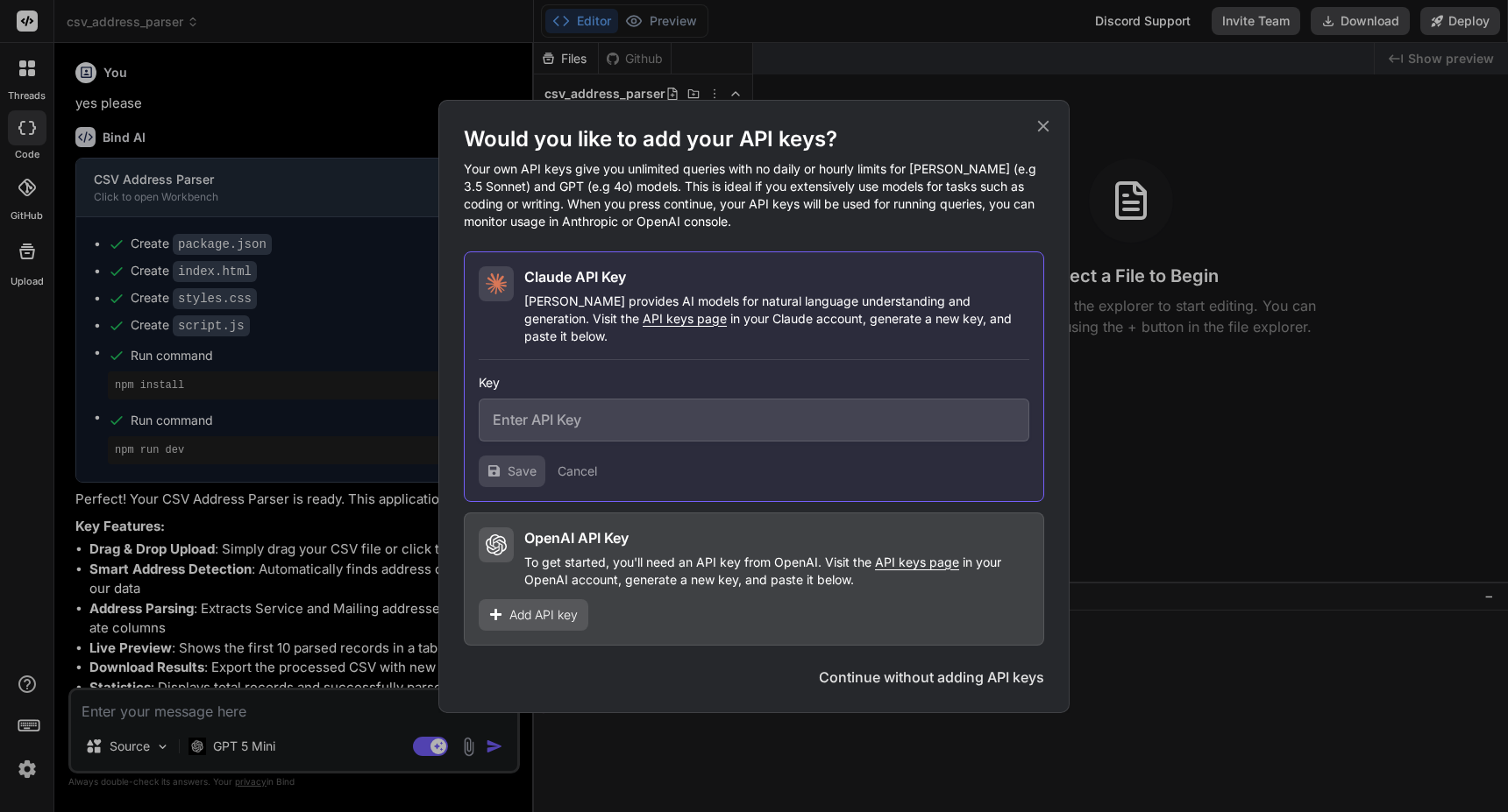
click at [902, 558] on span "API keys page" at bounding box center [916, 562] width 84 height 15
click at [567, 606] on span "Add API key" at bounding box center [544, 614] width 68 height 17
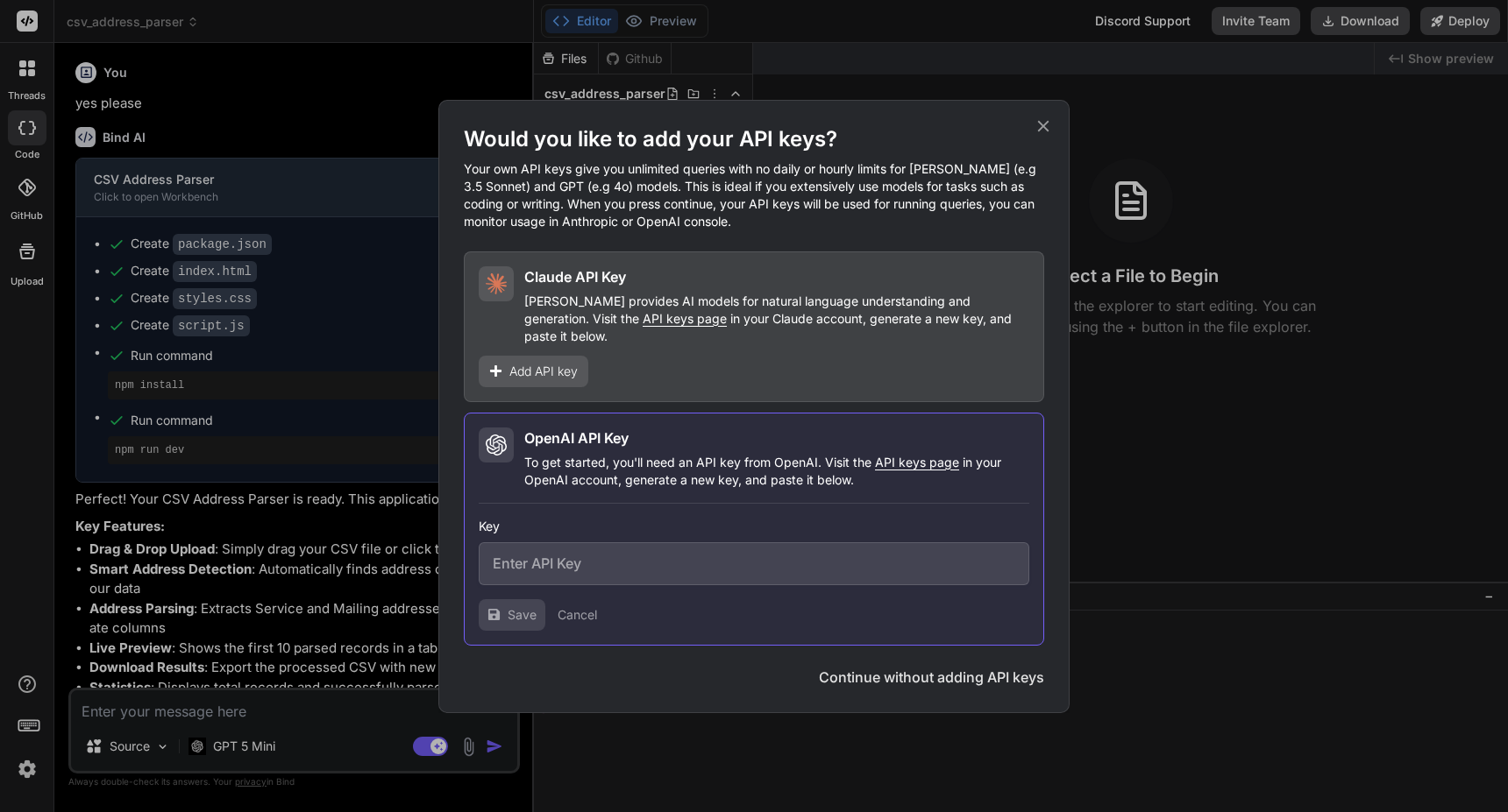
click at [606, 555] on input "text" at bounding box center [754, 564] width 550 height 43
paste input "sk-proj-sOZiCe1vnNyc-s_8MuuRLt6N_aooXfBRbt-DHY18LwE6m1BsO_MeQWgA15HPVahdt2J71S1…"
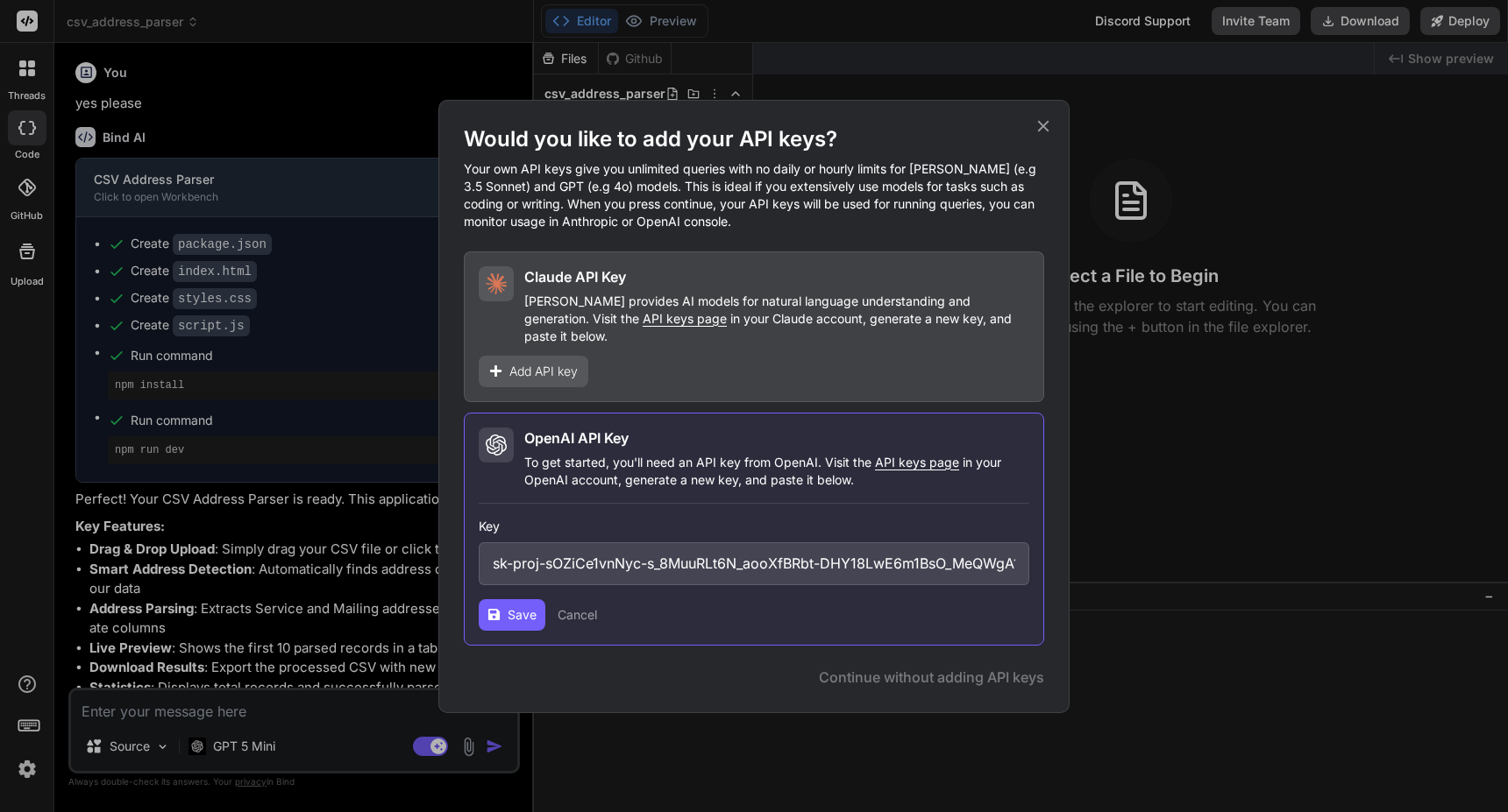
scroll to position [0, 823]
type input "sk-proj-sOZiCe1vnNyc-s_8MuuRLt6N_aooXfBRbt-DHY18LwE6m1BsO_MeQWgA15HPVahdt2J71S1…"
click at [526, 600] on button "Save" at bounding box center [512, 615] width 66 height 31
click at [988, 670] on span "Continue" at bounding box center [987, 677] width 62 height 21
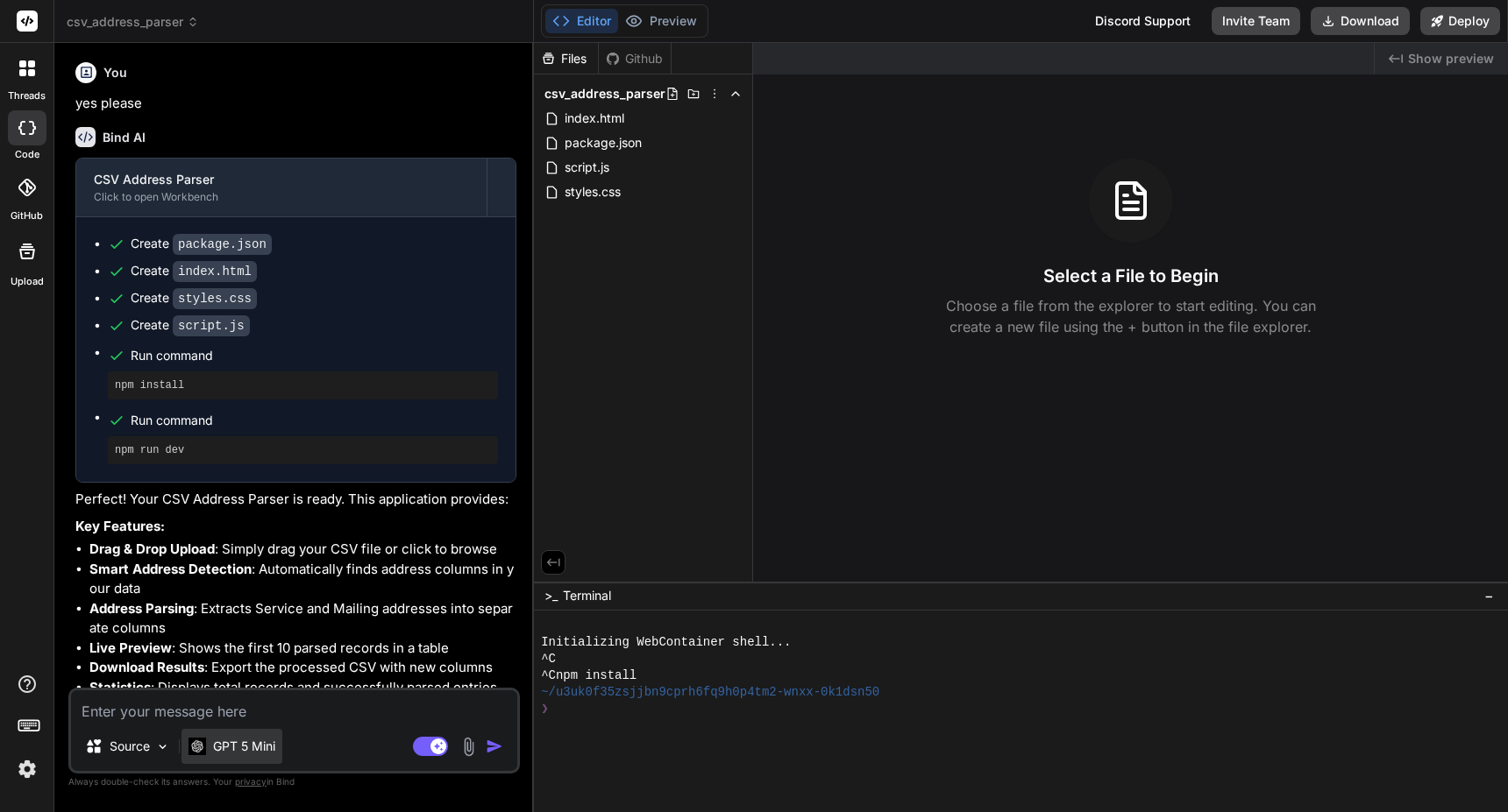
click at [225, 752] on p "GPT 5 Mini" at bounding box center [245, 746] width 63 height 17
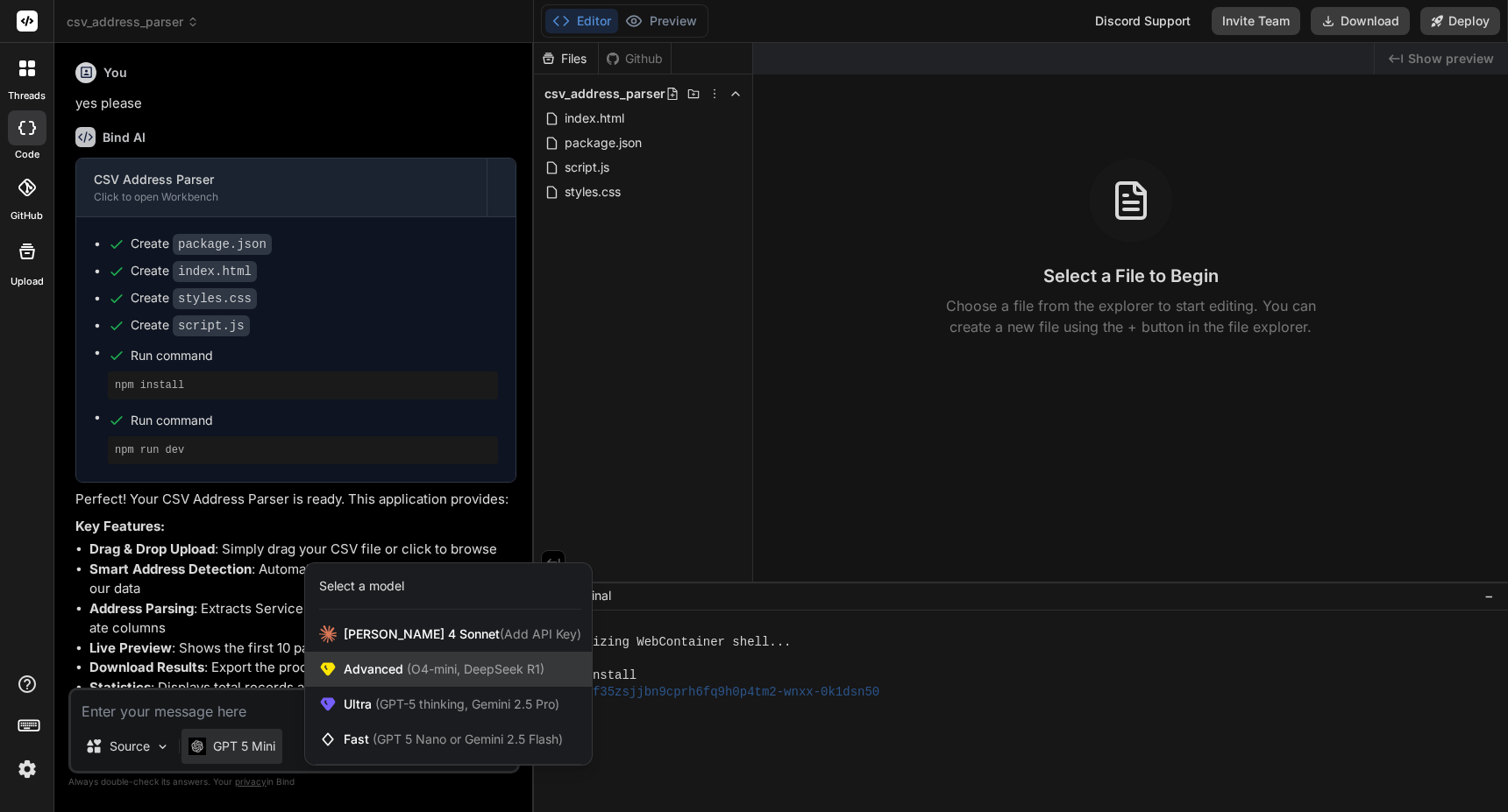
click at [392, 671] on span "Advanced (O4-mini, DeepSeek R1)" at bounding box center [444, 669] width 201 height 17
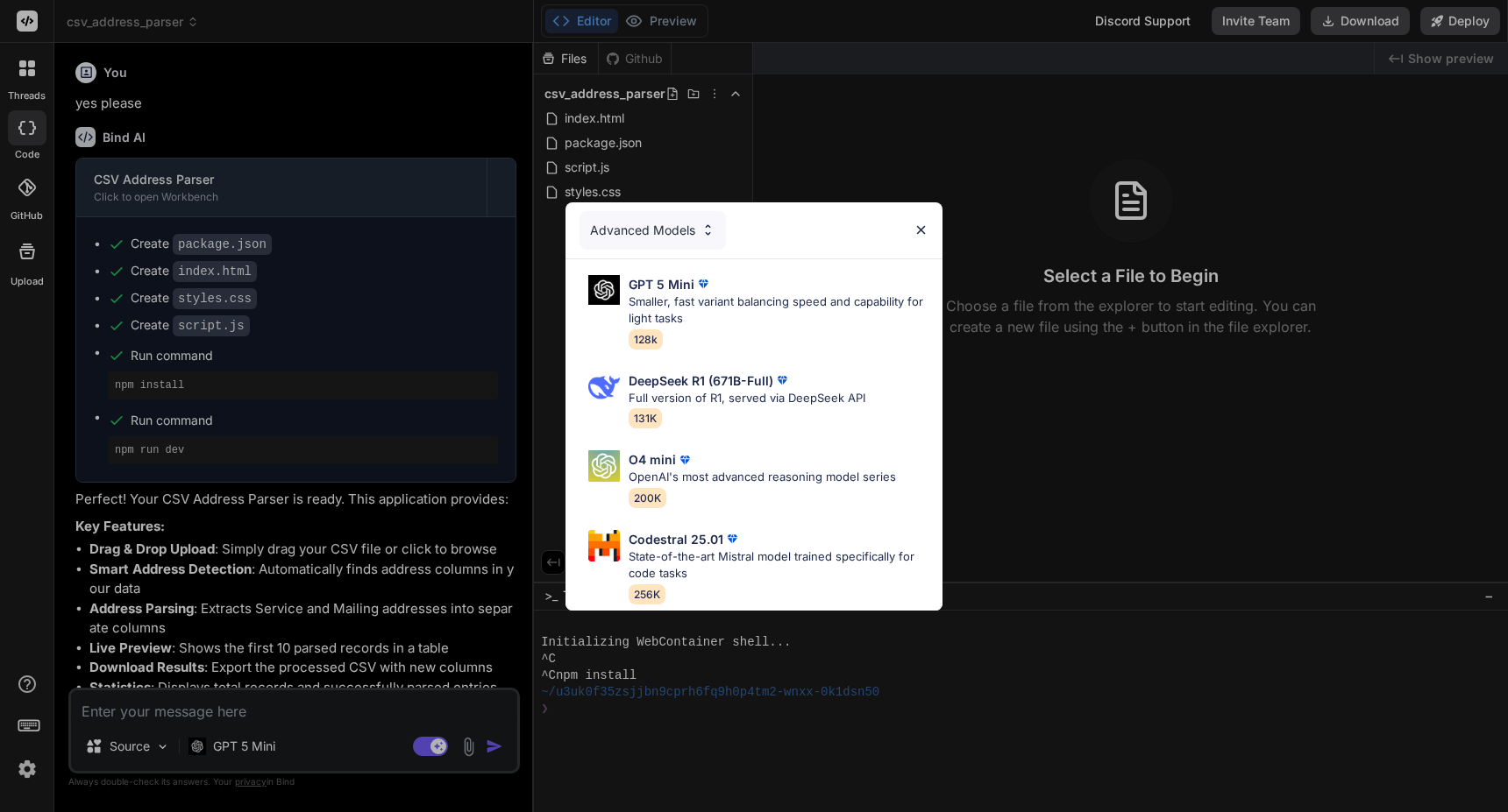
click at [677, 226] on div "Advanced Models" at bounding box center [652, 231] width 146 height 39
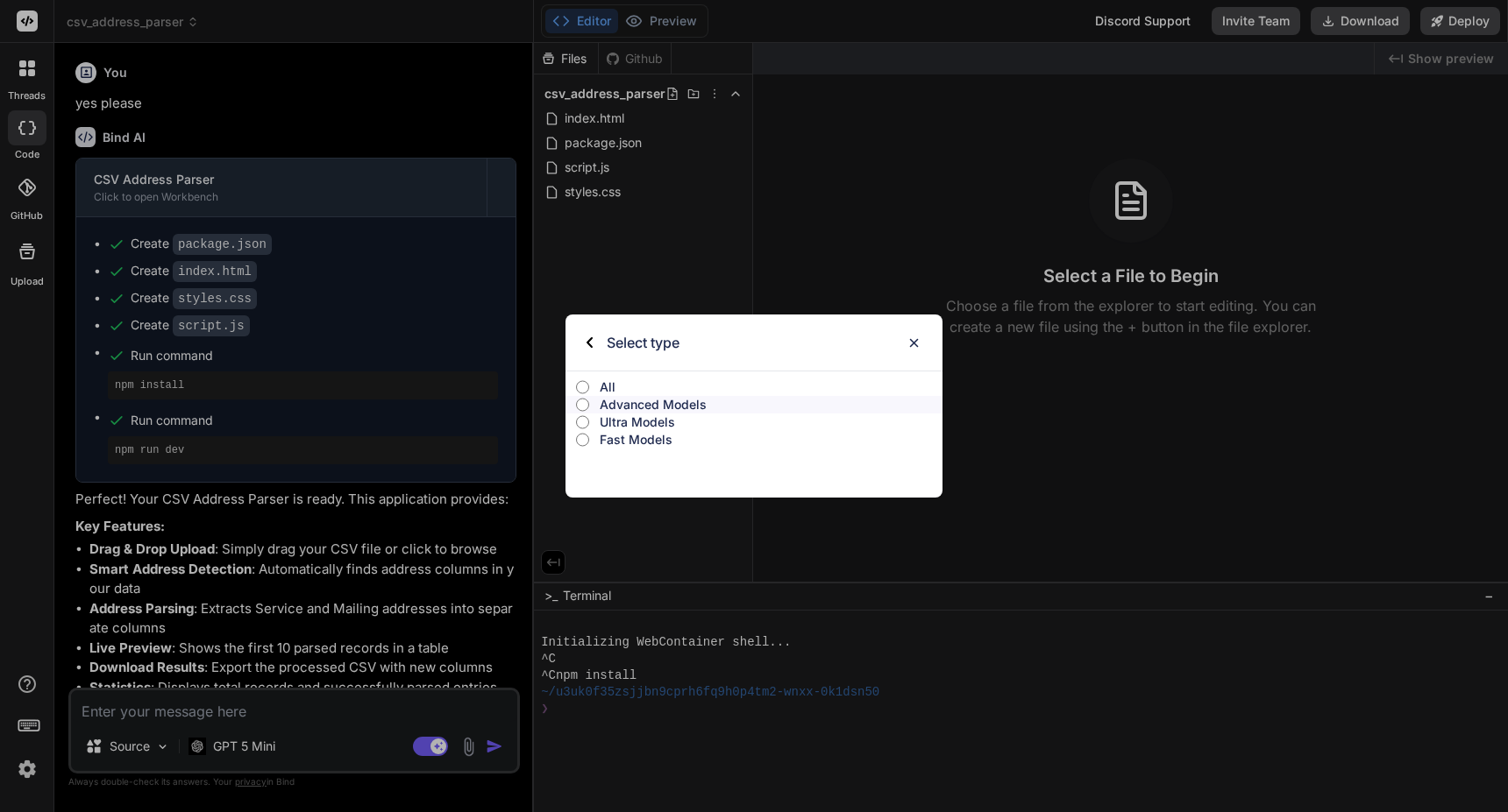
click at [634, 382] on p "All" at bounding box center [771, 387] width 343 height 17
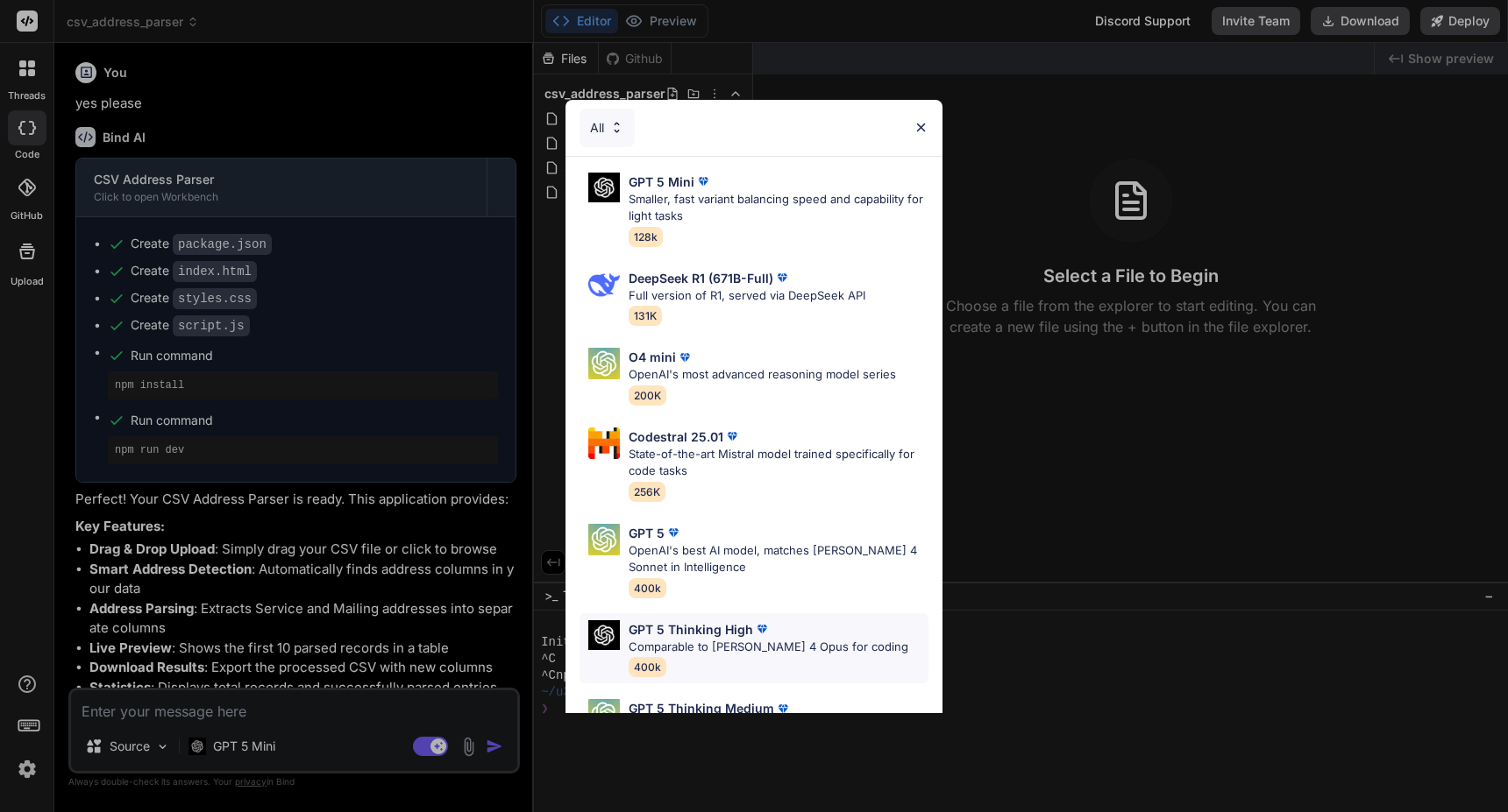
click at [700, 626] on p "GPT 5 Thinking High" at bounding box center [690, 630] width 124 height 18
type textarea "x"
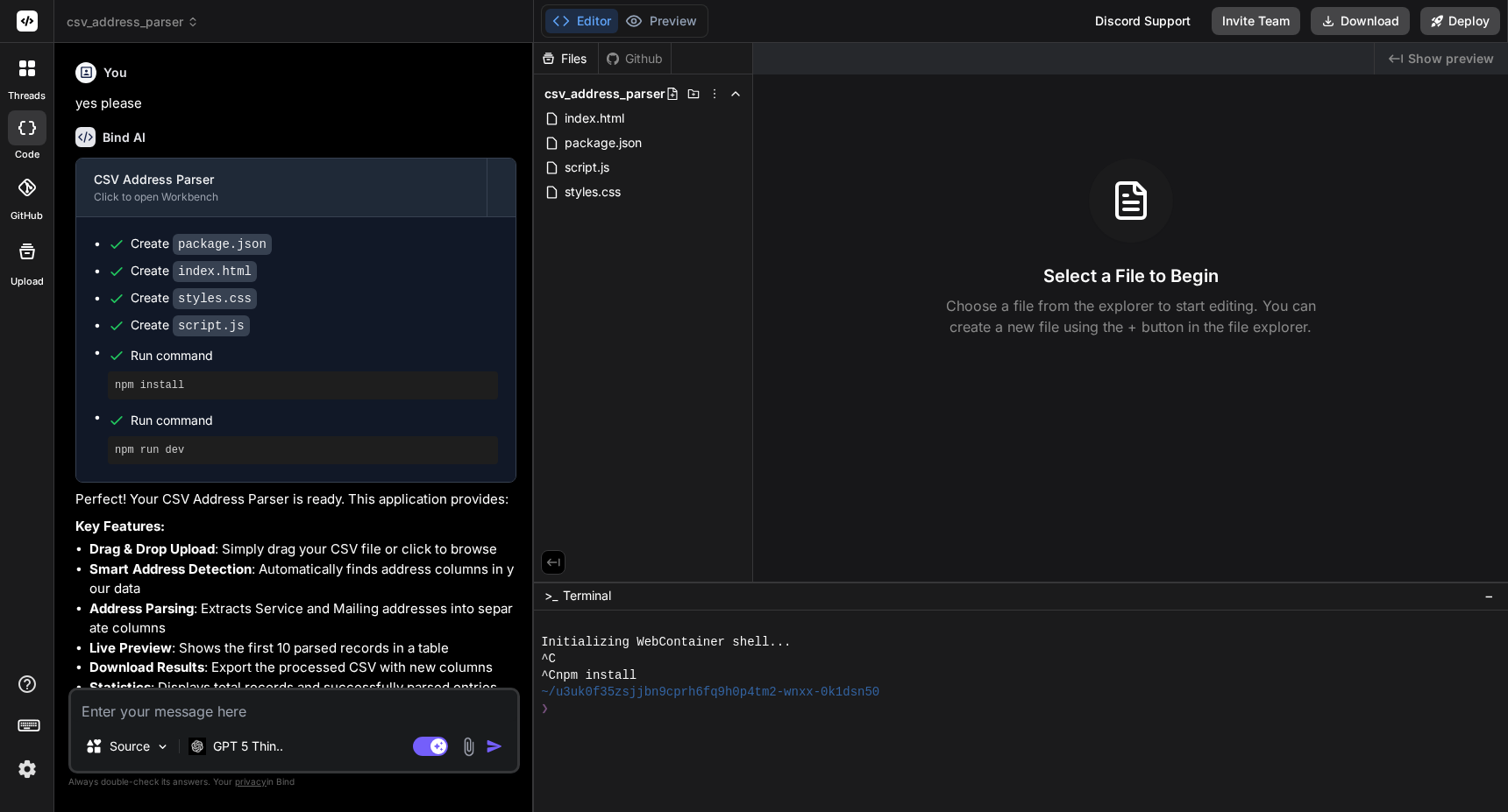
click at [284, 707] on textarea at bounding box center [294, 706] width 446 height 31
type textarea "h"
type textarea "x"
type textarea "hi"
type textarea "x"
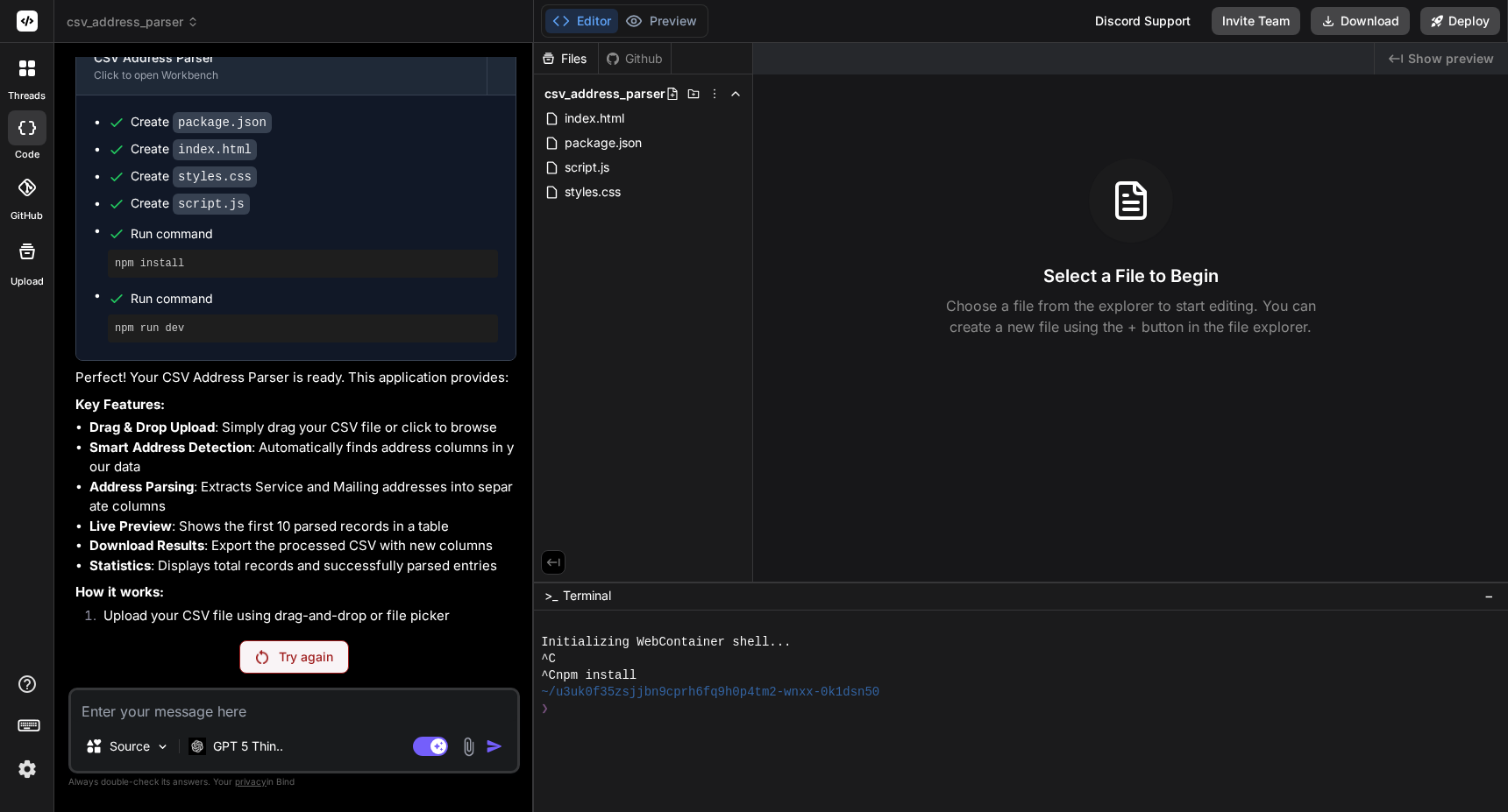
scroll to position [2359, 0]
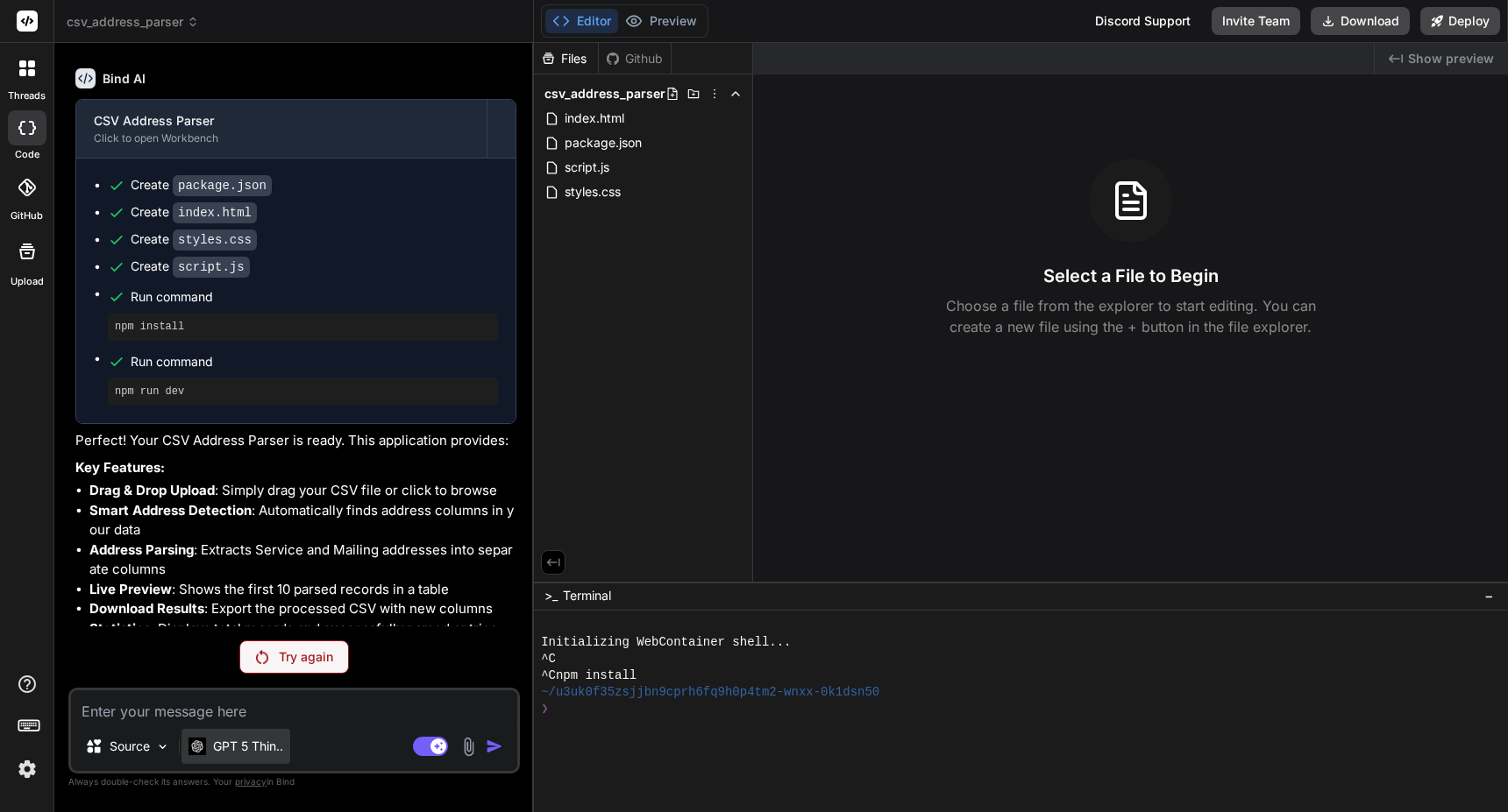
click at [265, 748] on p "GPT 5 Thin.." at bounding box center [248, 746] width 70 height 17
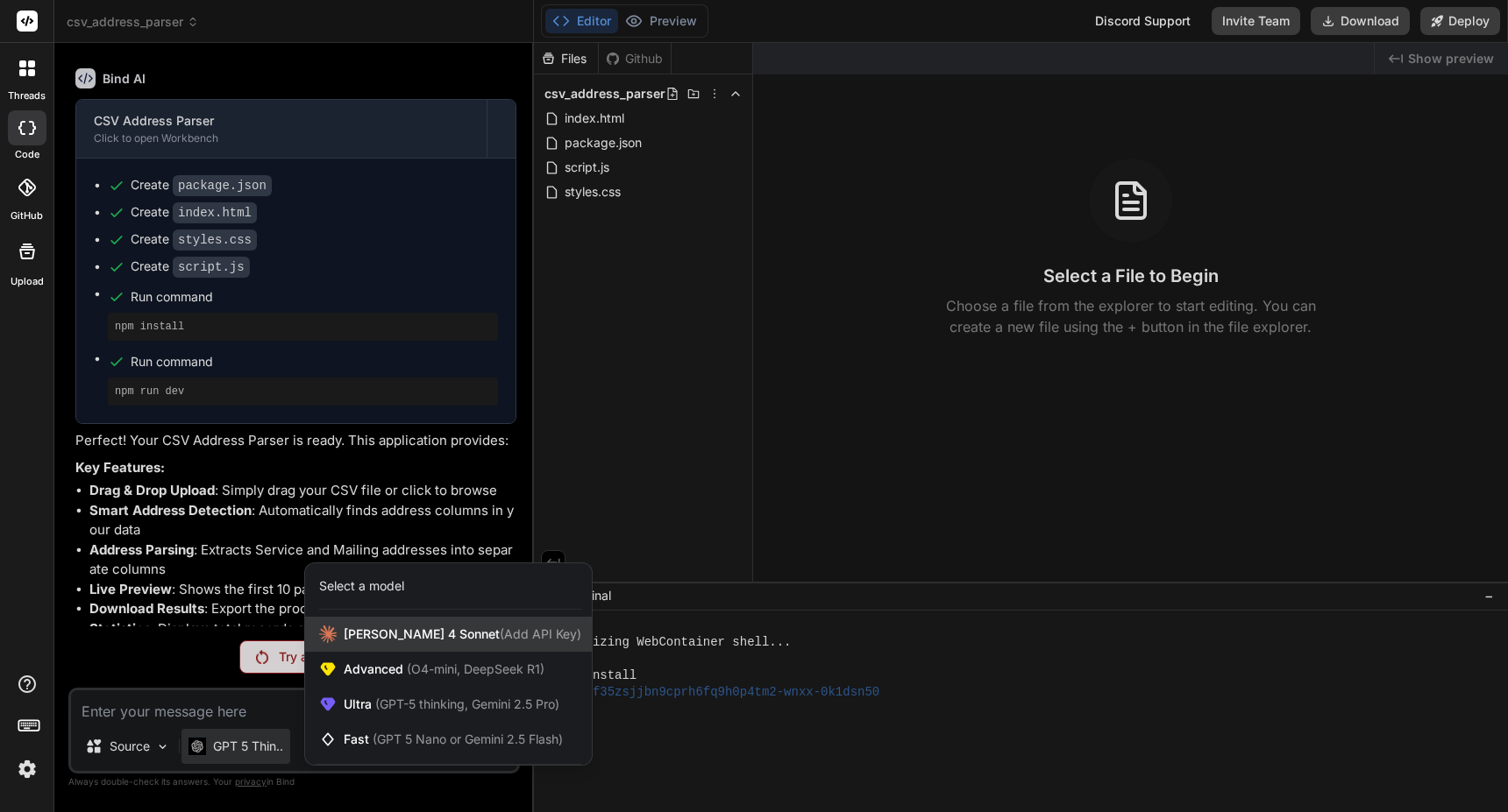
click at [342, 645] on div "Claude 4 Sonnet (Add API Key)" at bounding box center [449, 635] width 287 height 35
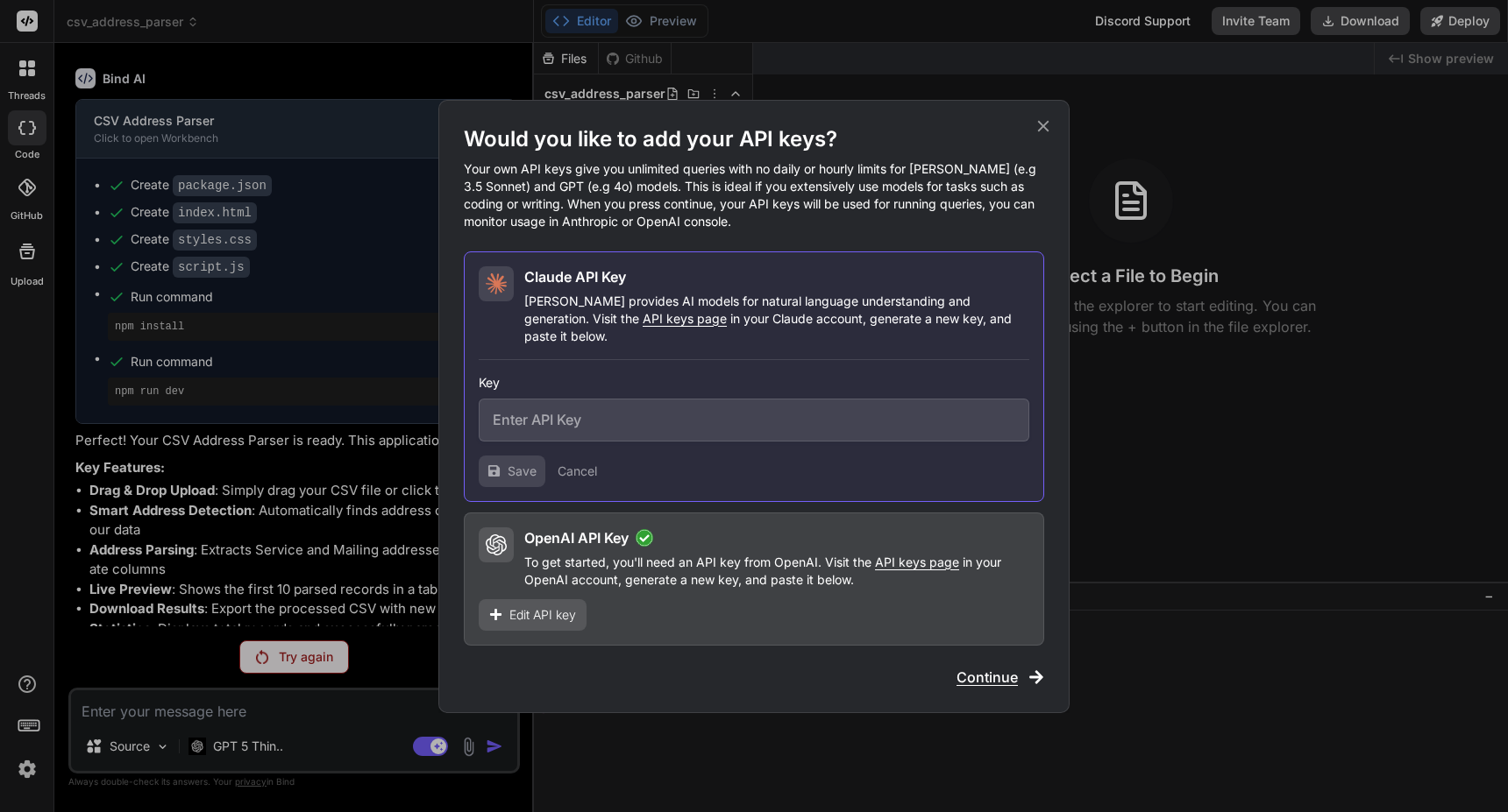
click at [558, 614] on div "Edit API key" at bounding box center [532, 615] width 108 height 31
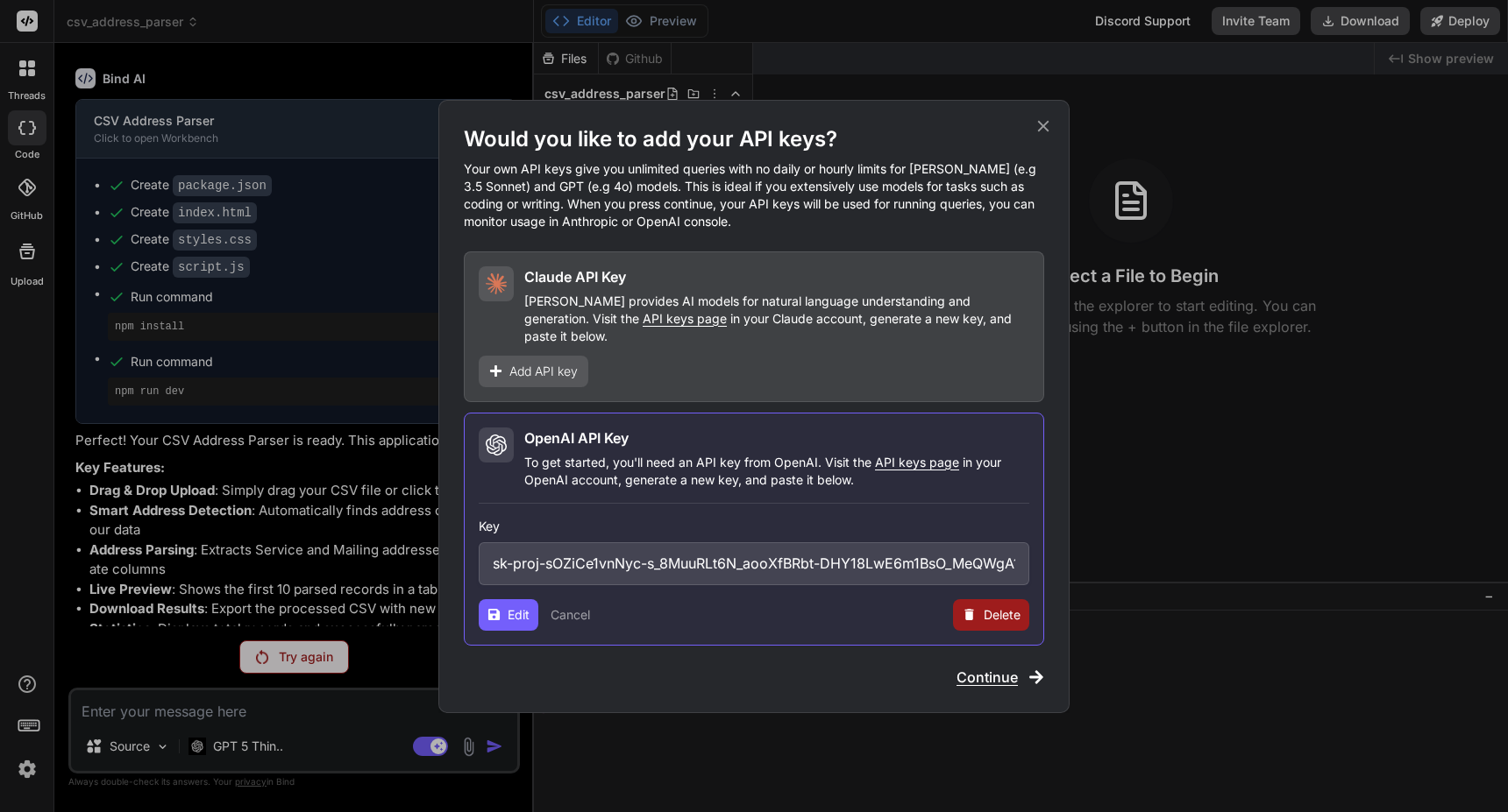
click at [984, 609] on span "Delete" at bounding box center [1002, 614] width 37 height 17
click at [951, 608] on button "Delete" at bounding box center [956, 614] width 37 height 17
type textarea "x"
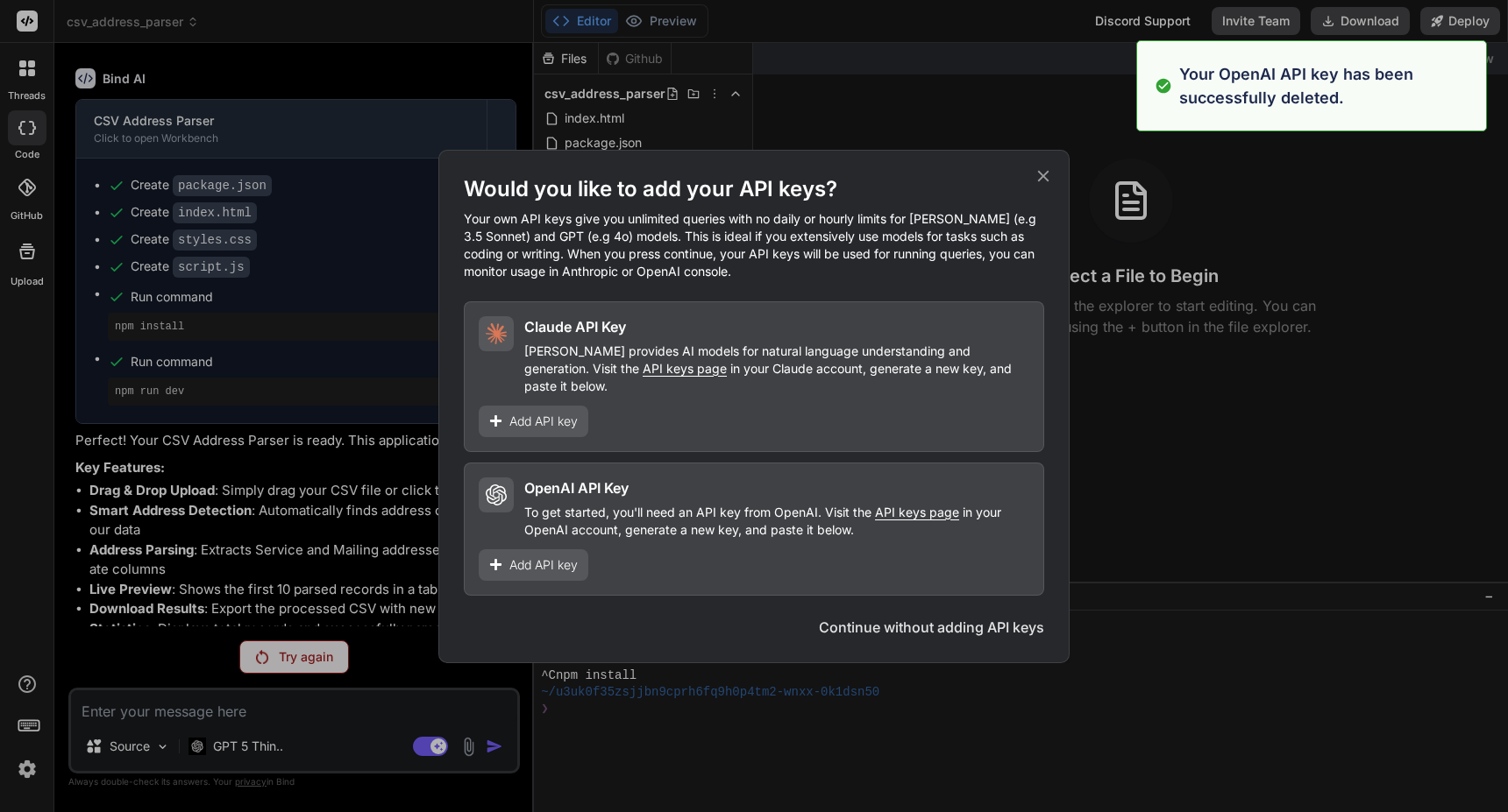
click at [975, 617] on button "Continue without adding API keys" at bounding box center [931, 627] width 225 height 21
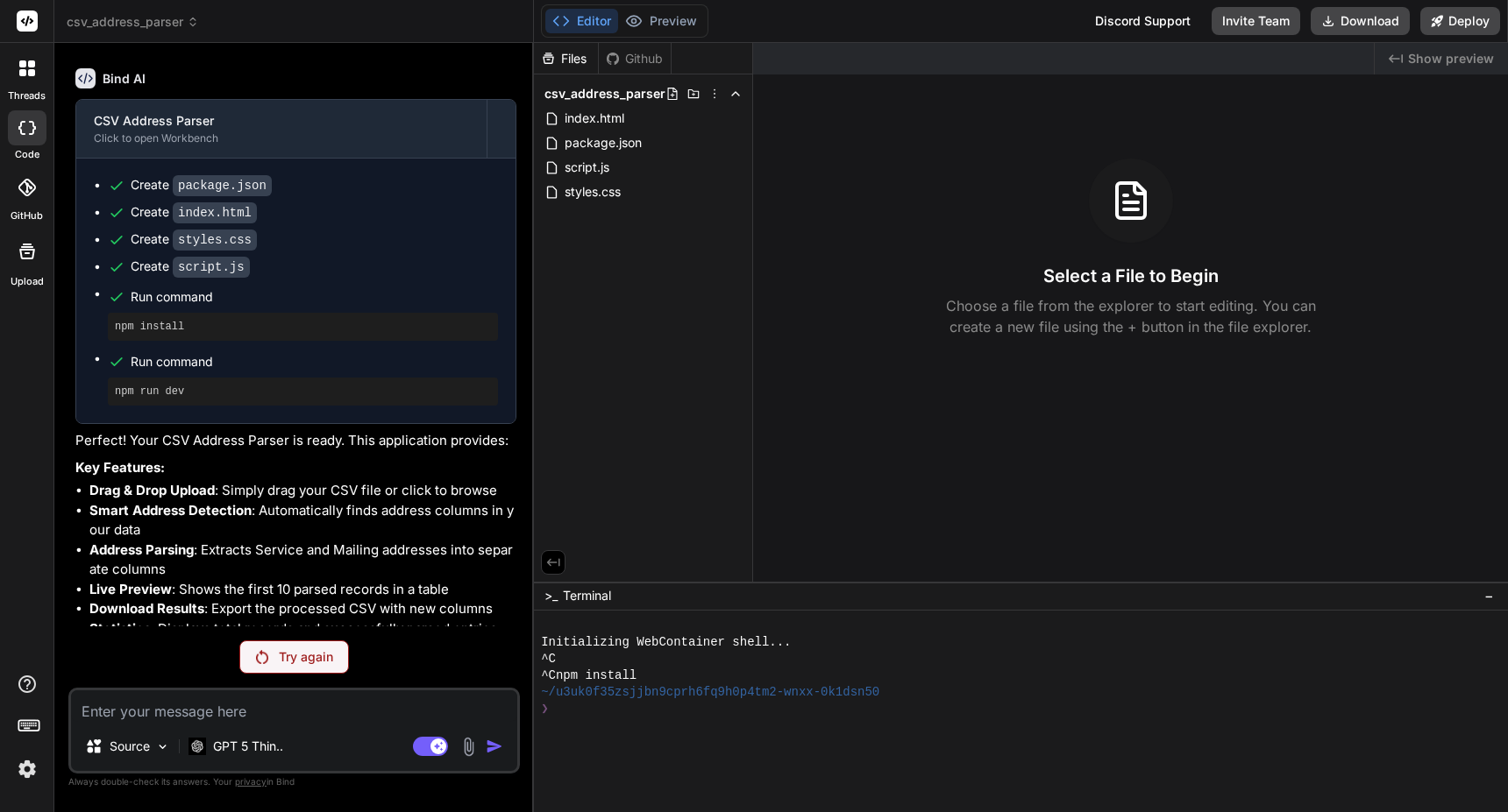
click at [294, 703] on textarea at bounding box center [294, 706] width 446 height 31
type textarea "h"
type textarea "x"
type textarea "hi"
type textarea "x"
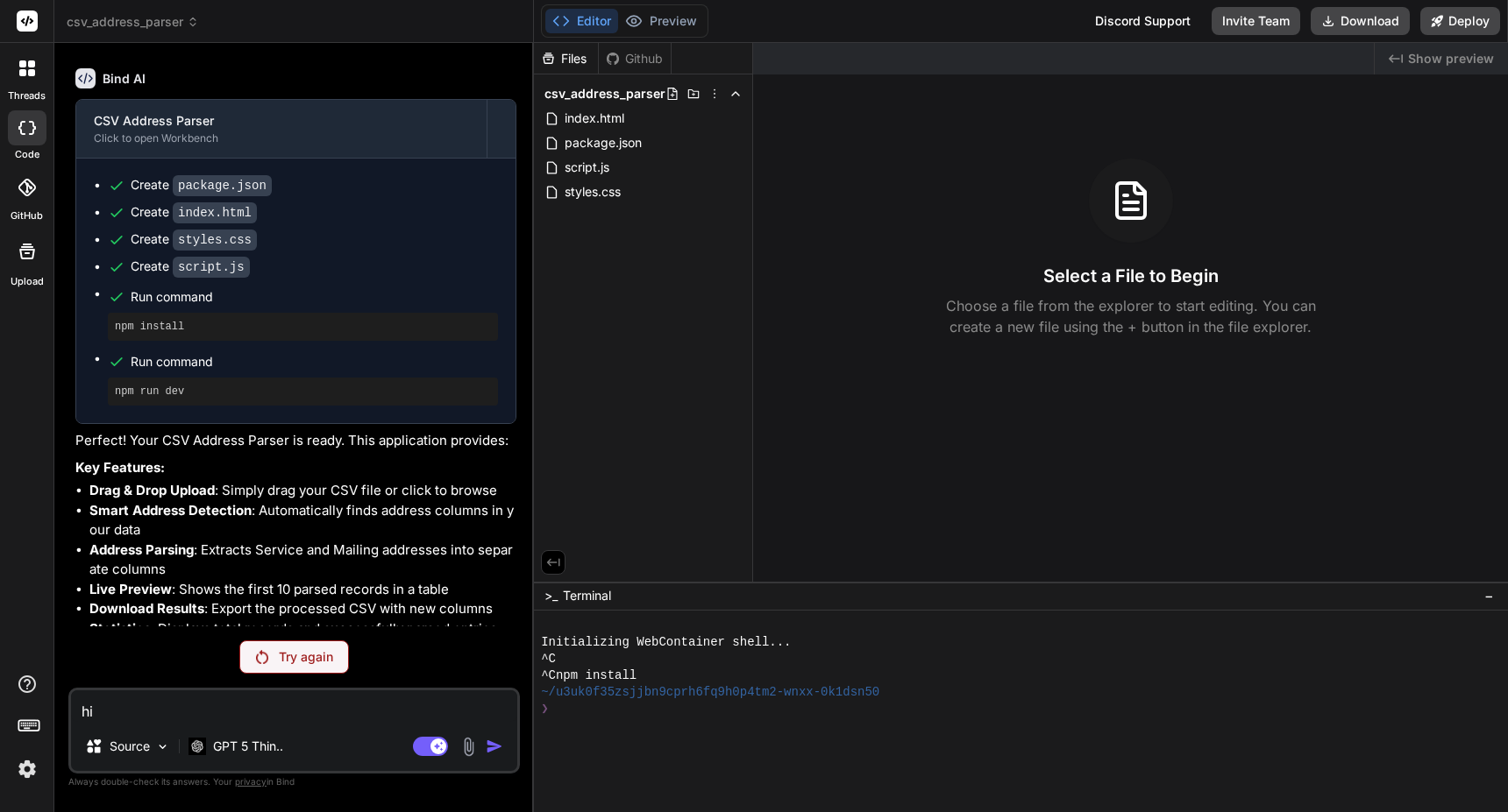
type textarea "hi"
type textarea "x"
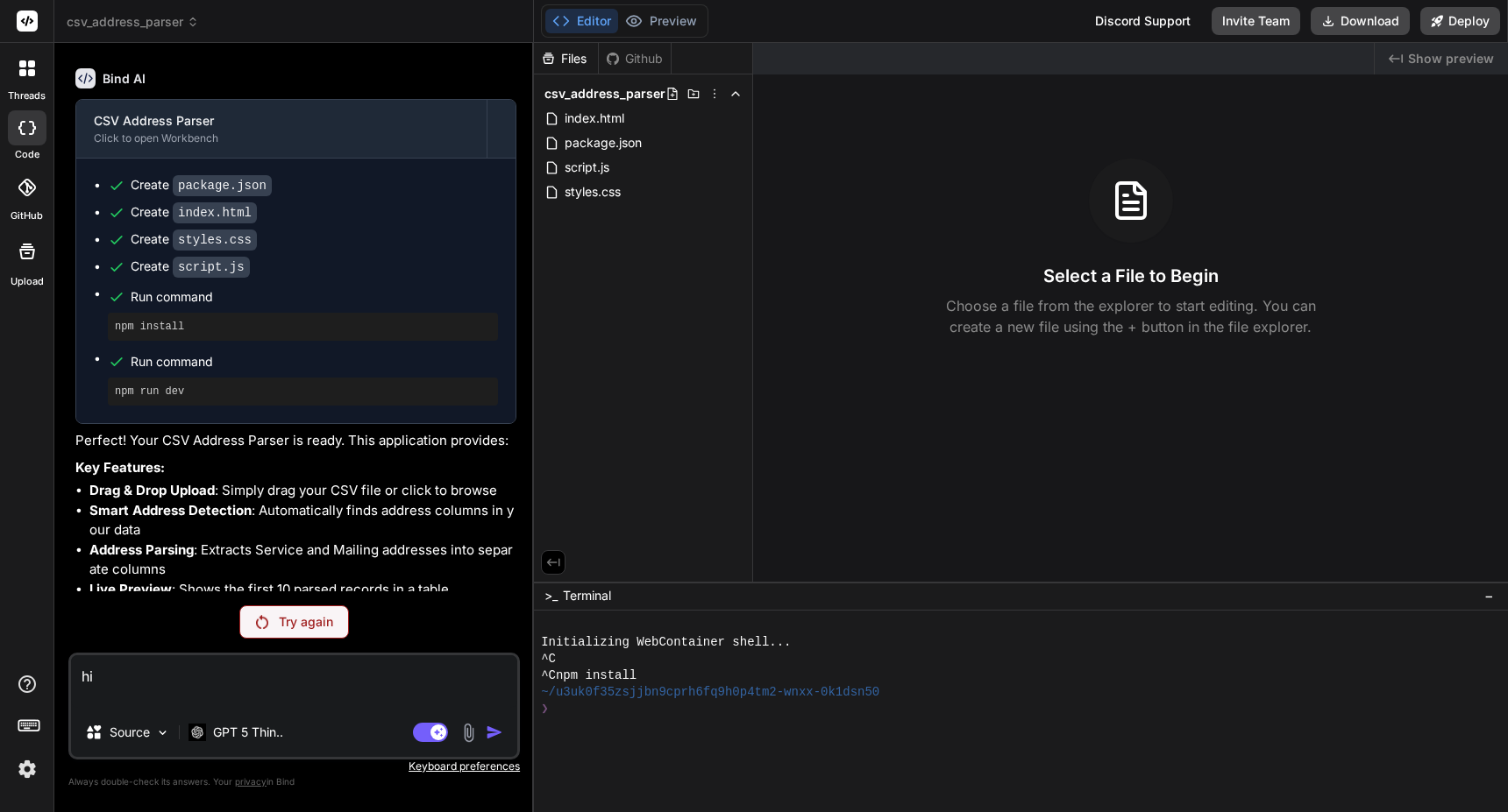
click at [428, 695] on textarea "hi" at bounding box center [294, 681] width 446 height 52
type textarea "hi"
type textarea "x"
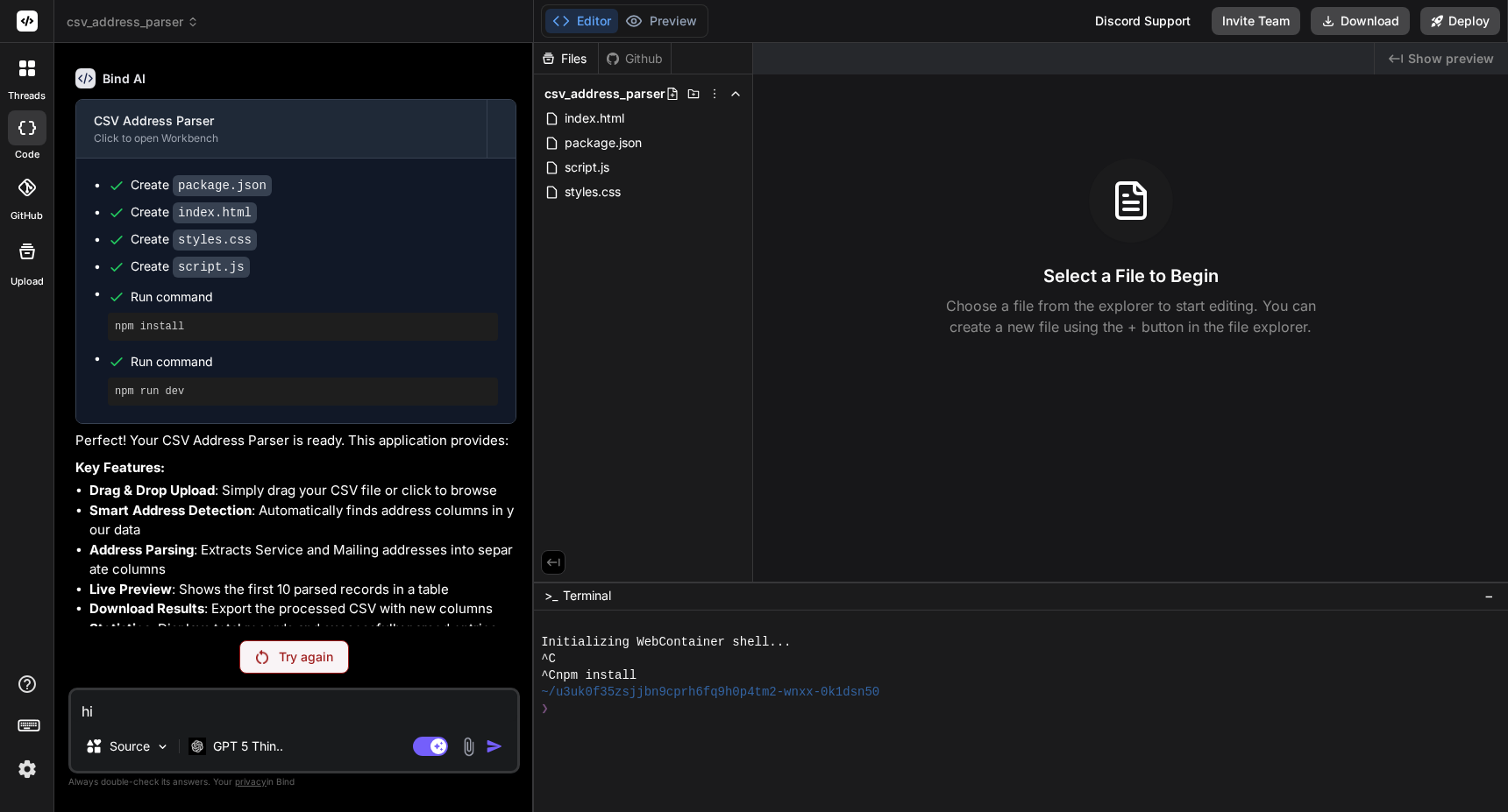
type textarea "hi"
click at [311, 655] on p "Try again" at bounding box center [305, 657] width 54 height 17
click at [29, 68] on icon at bounding box center [27, 68] width 16 height 16
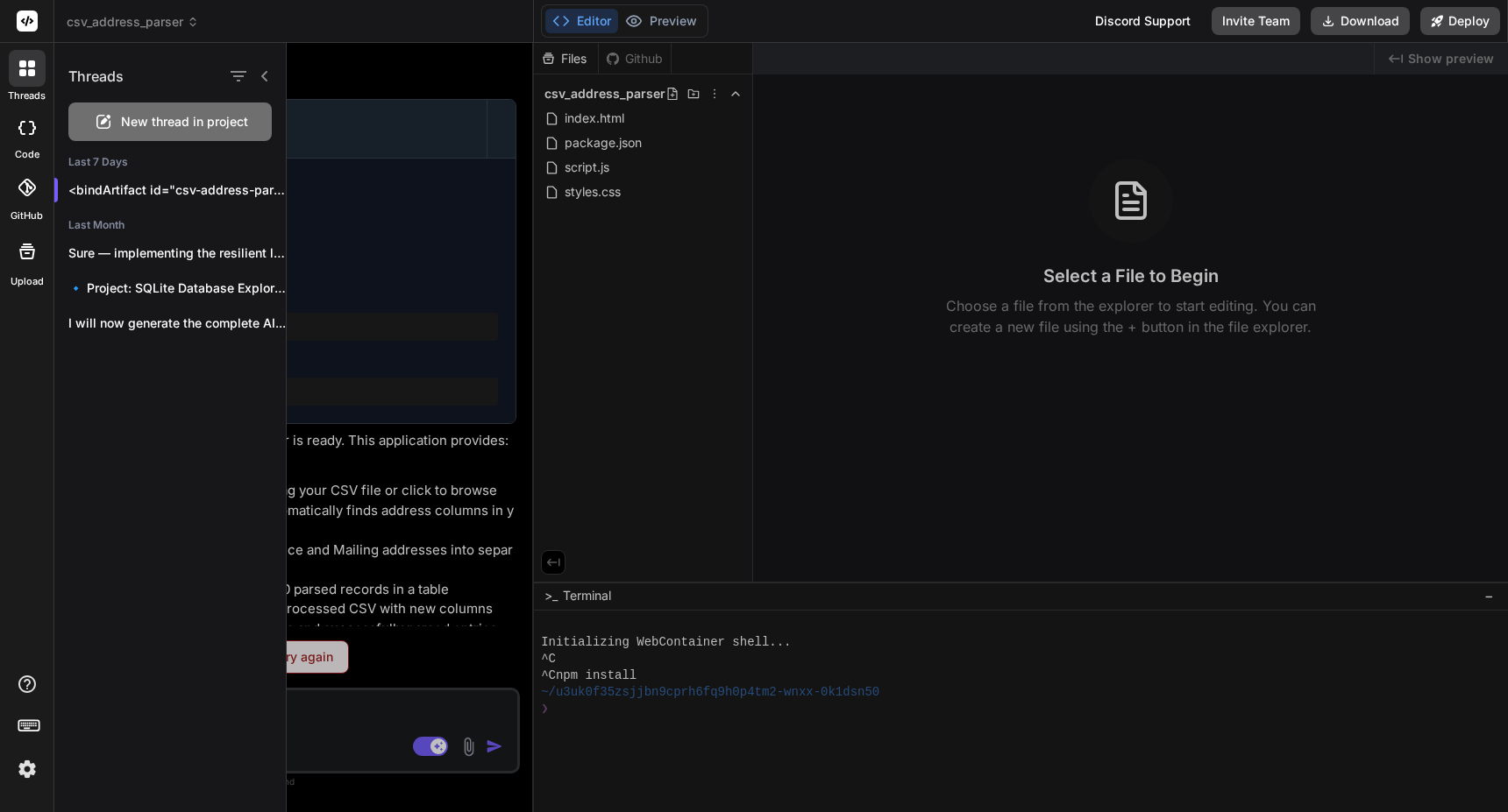
click at [114, 128] on div "New thread in project" at bounding box center [169, 121] width 203 height 39
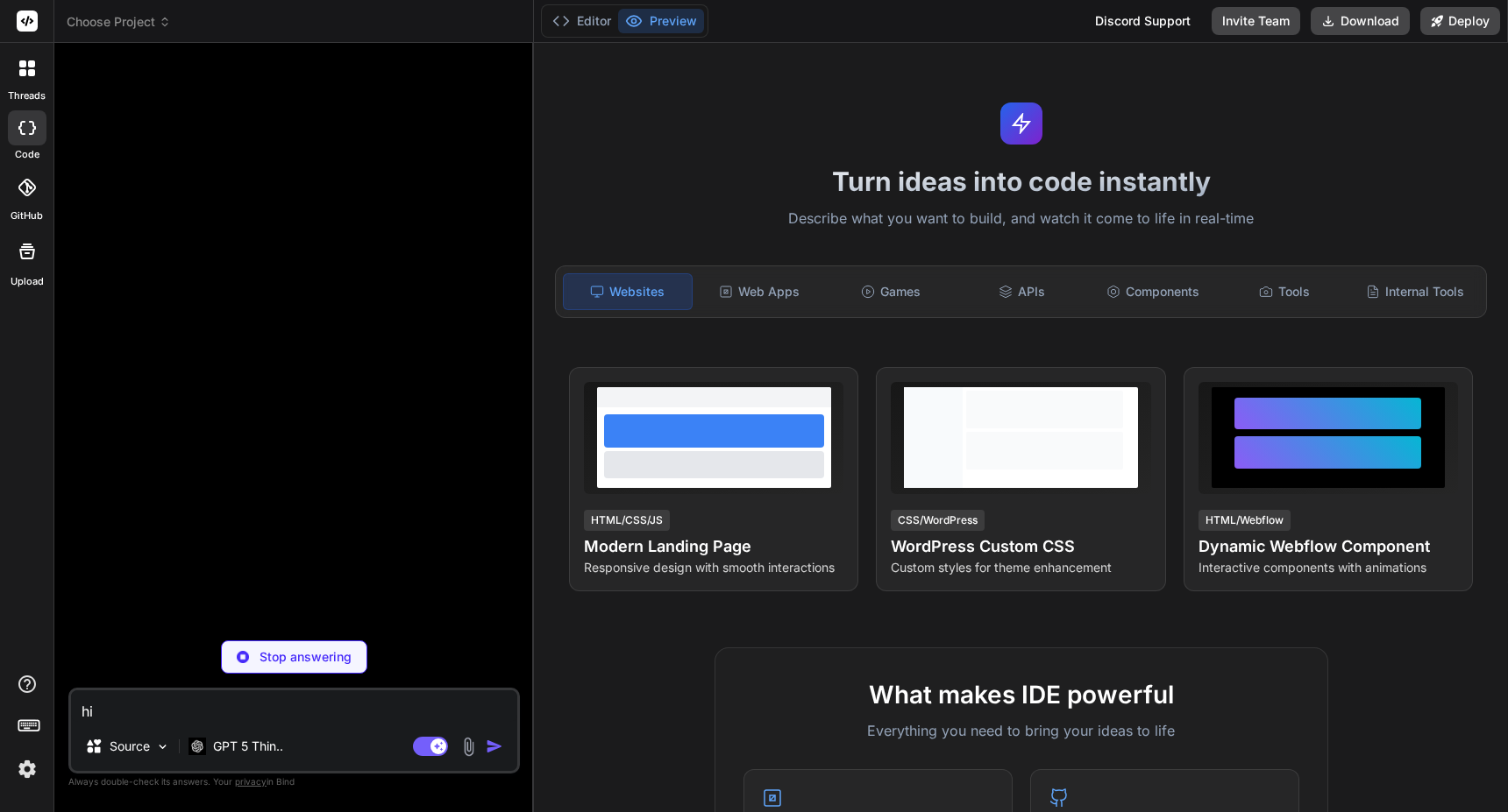
click at [309, 660] on p "Stop answering" at bounding box center [305, 657] width 92 height 17
type textarea "x"
click at [256, 717] on textarea at bounding box center [294, 706] width 446 height 31
click at [29, 21] on rect at bounding box center [27, 20] width 21 height 21
click at [29, 54] on div at bounding box center [28, 68] width 37 height 37
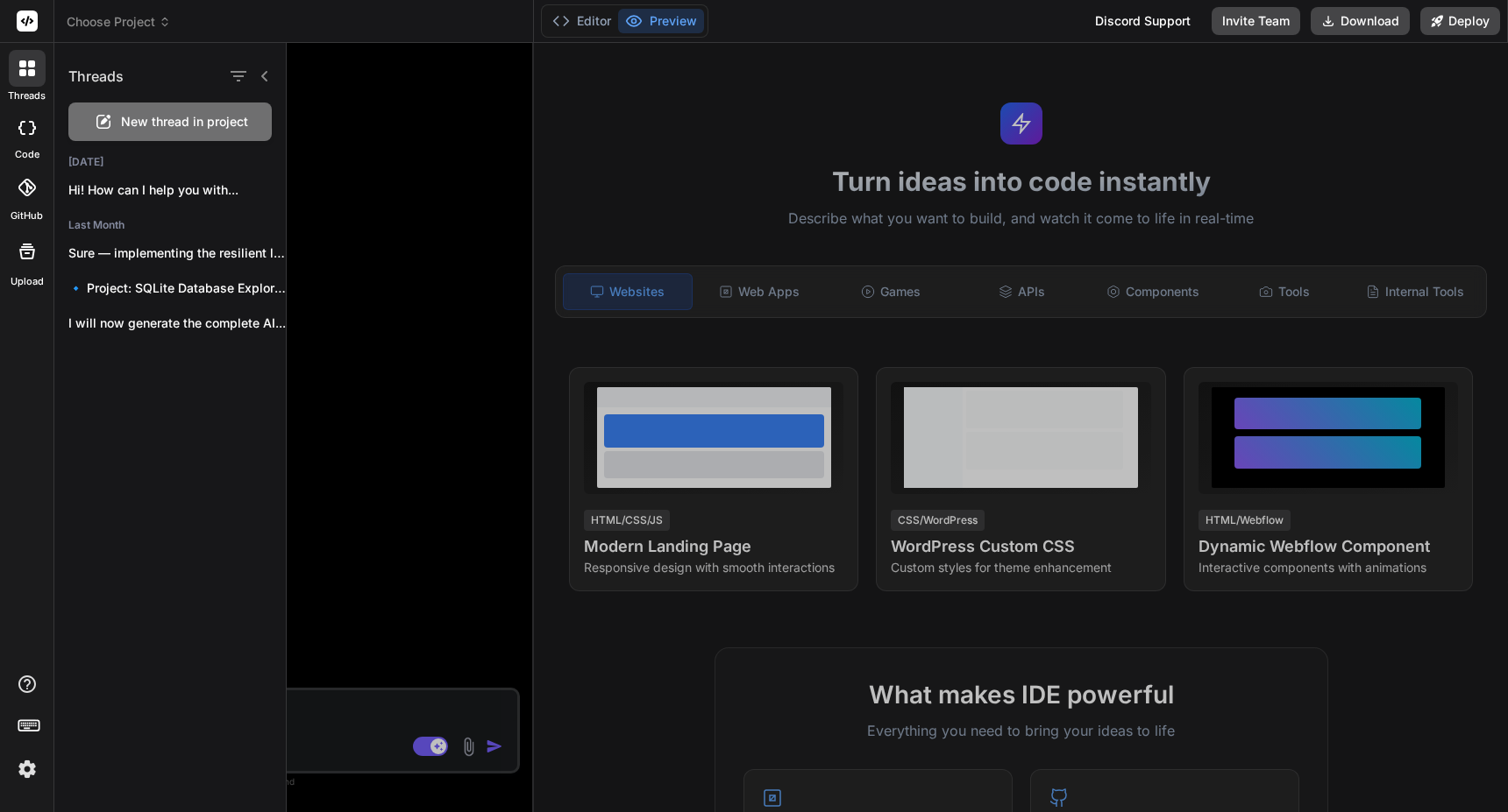
click at [144, 21] on span "Choose Project" at bounding box center [118, 21] width 104 height 17
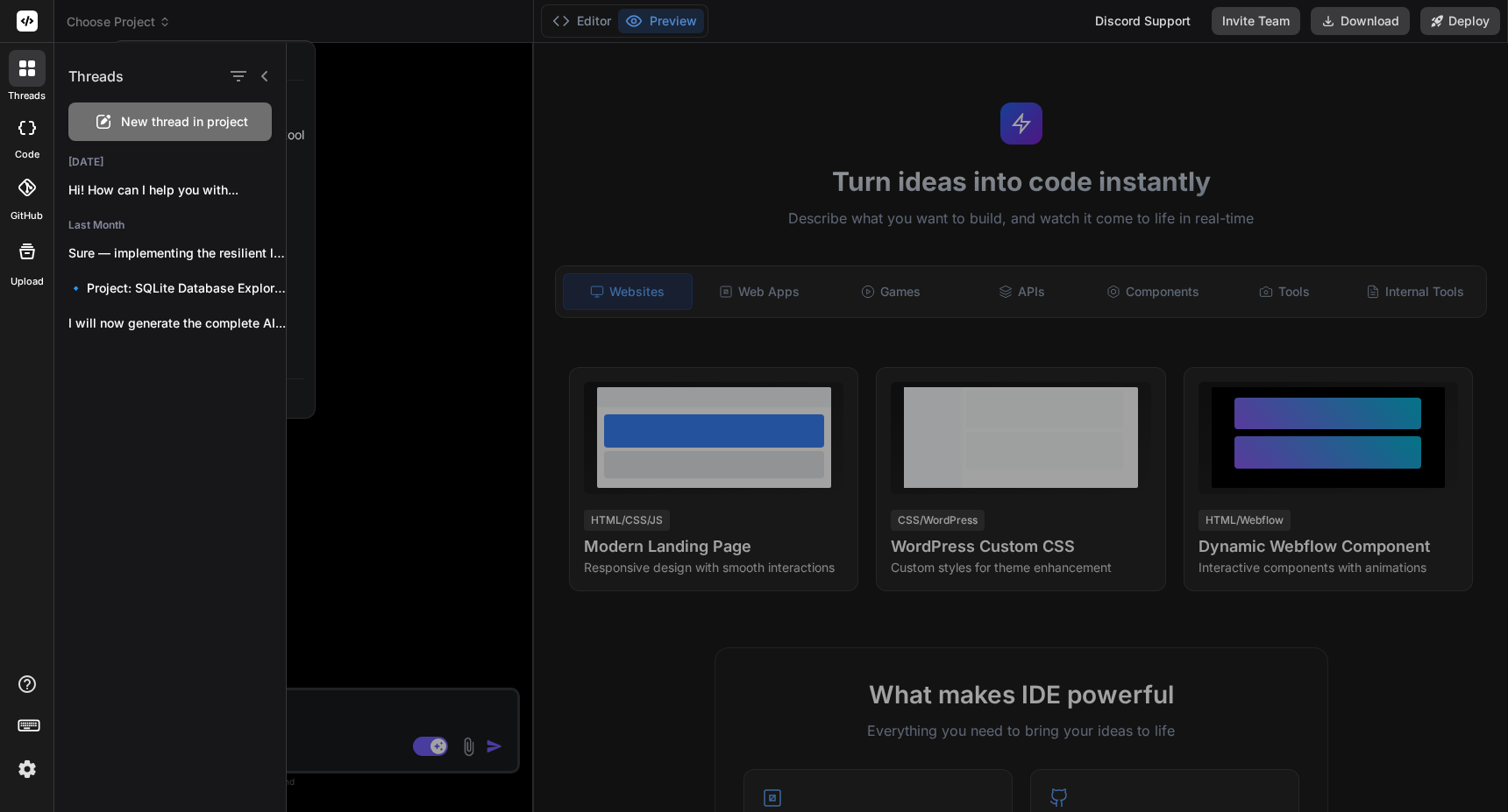
click at [366, 140] on div at bounding box center [897, 428] width 1221 height 770
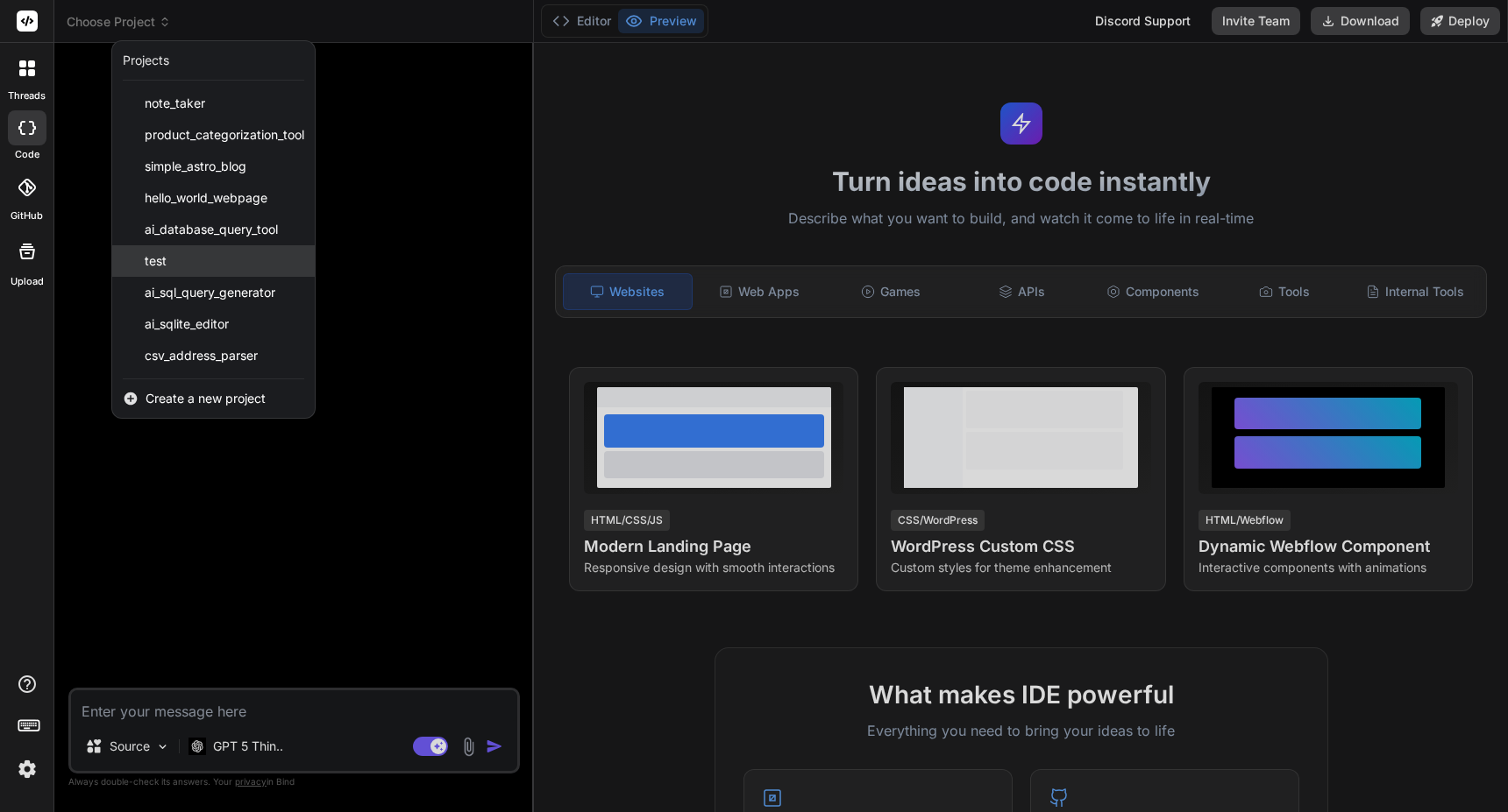
click at [238, 257] on div "test" at bounding box center [213, 261] width 202 height 31
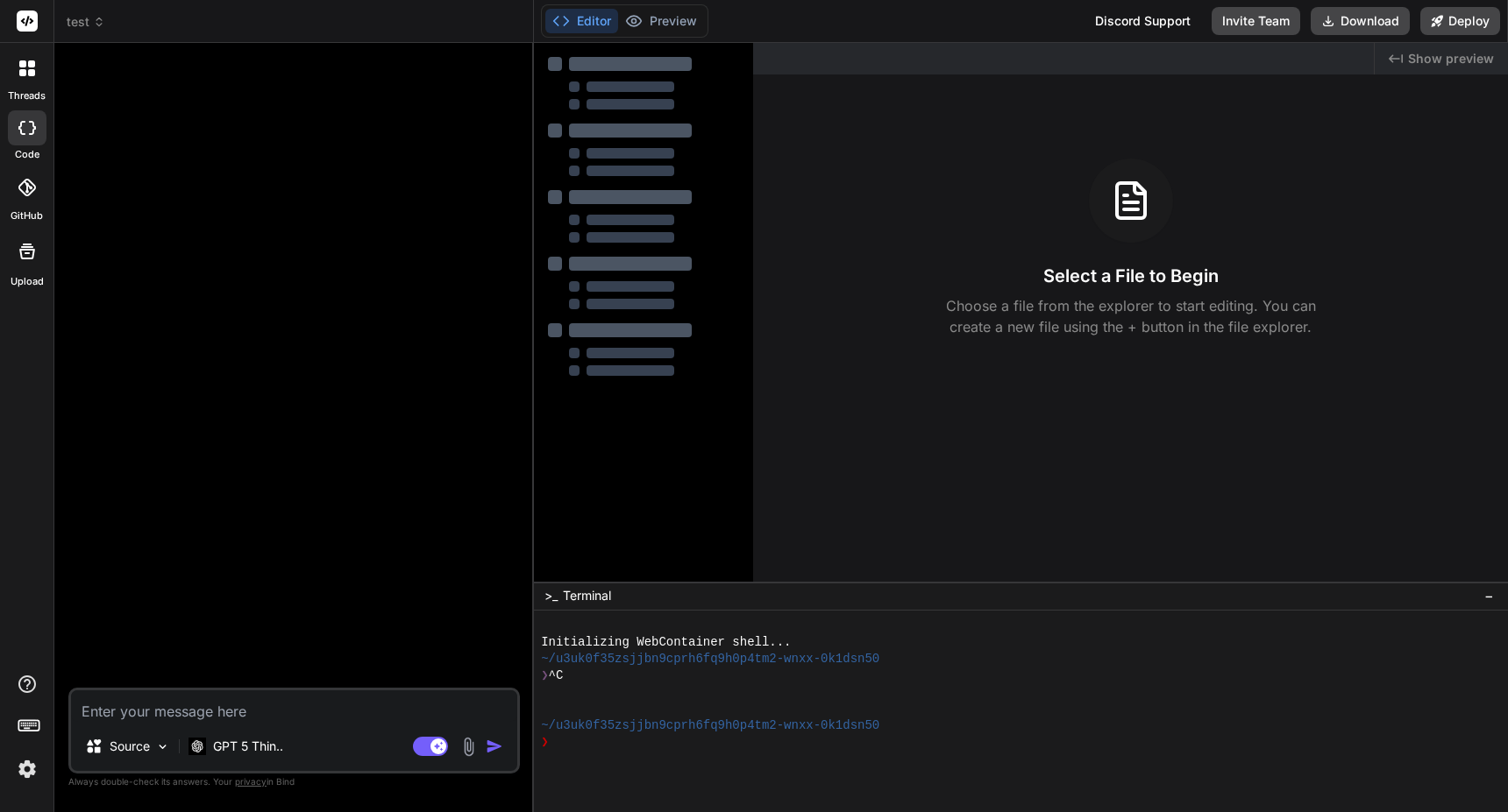
type textarea "x"
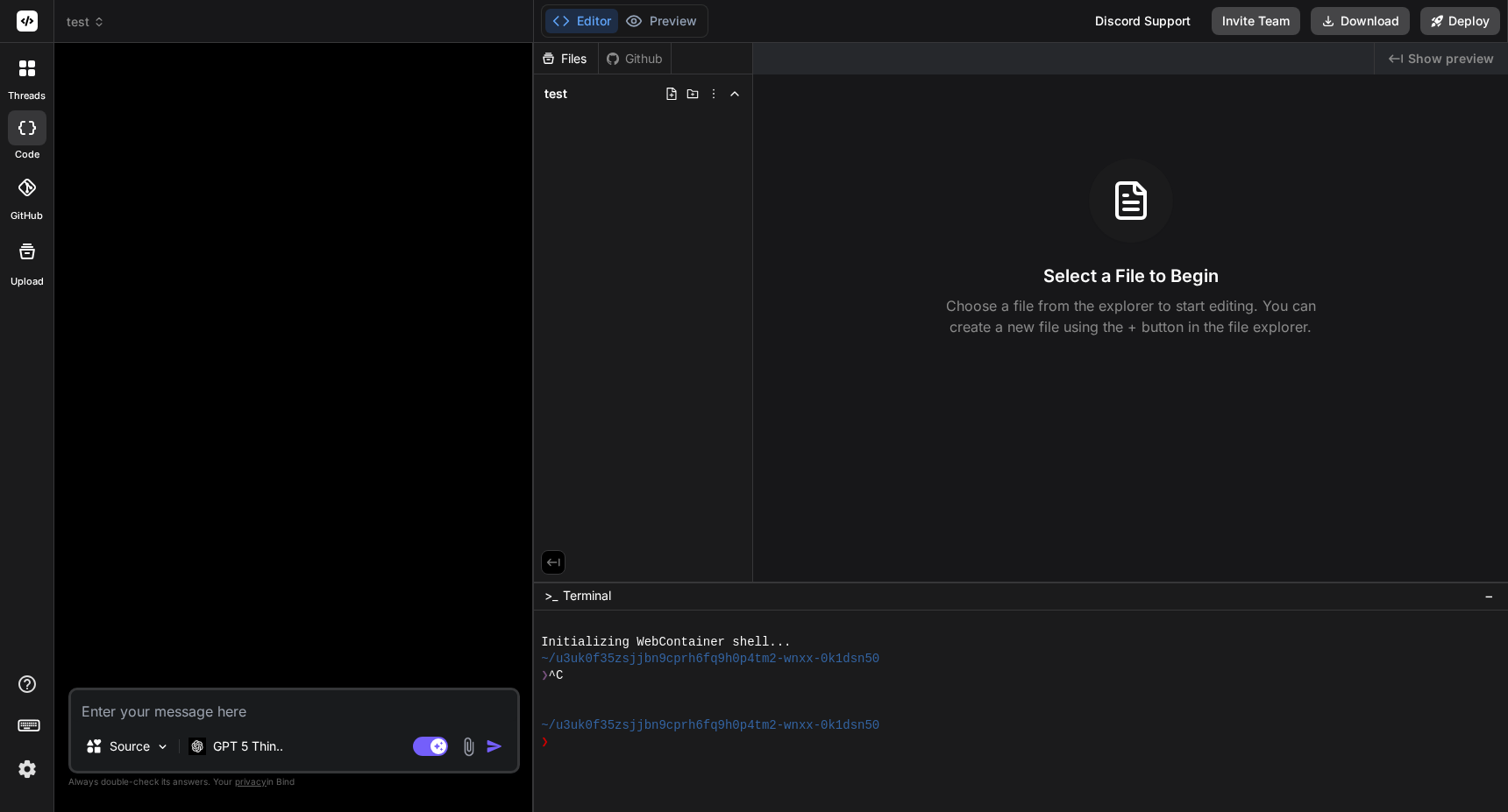
click at [256, 707] on textarea at bounding box center [294, 706] width 446 height 31
type textarea "h"
type textarea "x"
type textarea "hi"
type textarea "x"
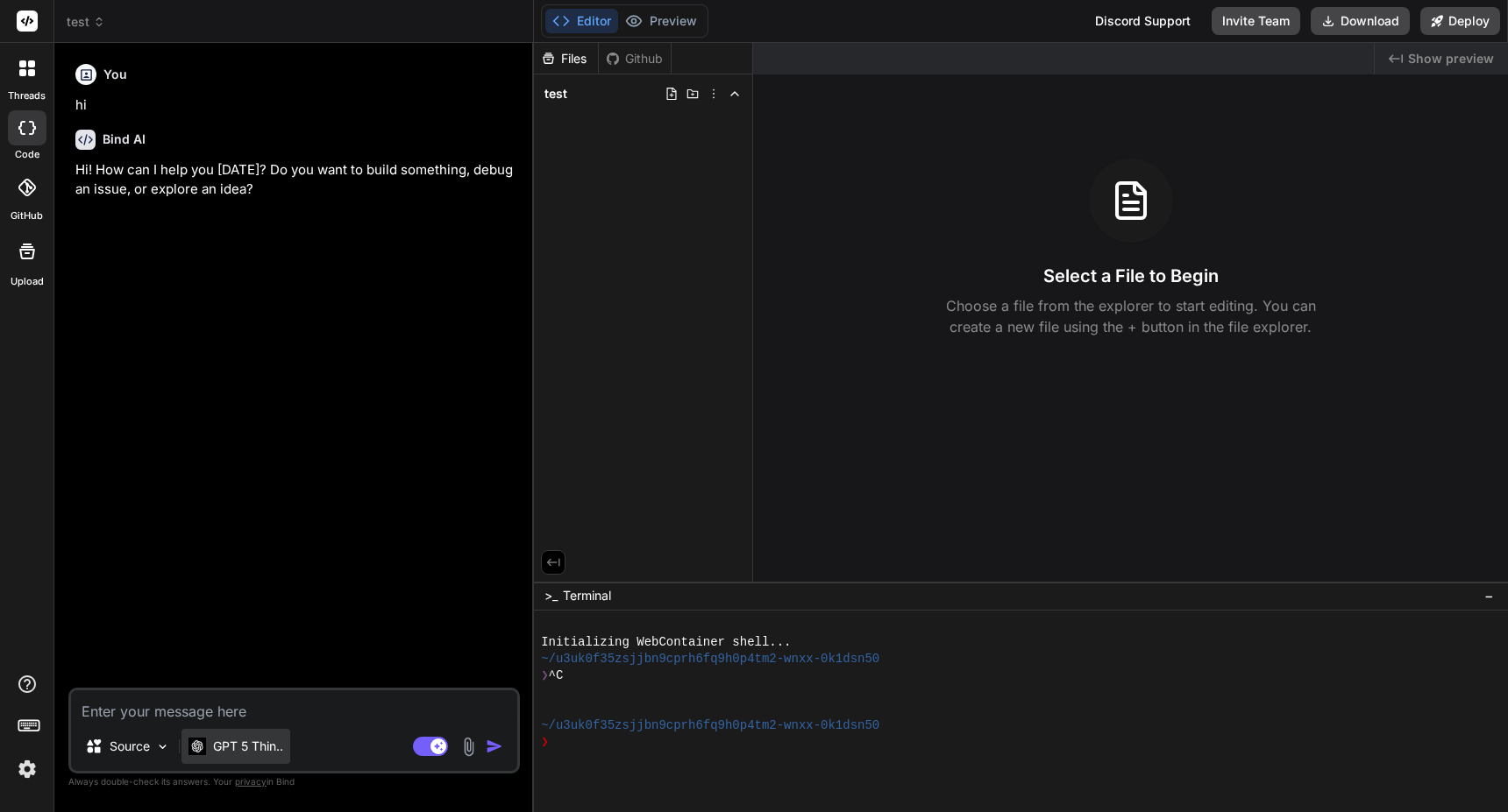
click at [282, 748] on p "GPT 5 Thin.." at bounding box center [248, 746] width 70 height 17
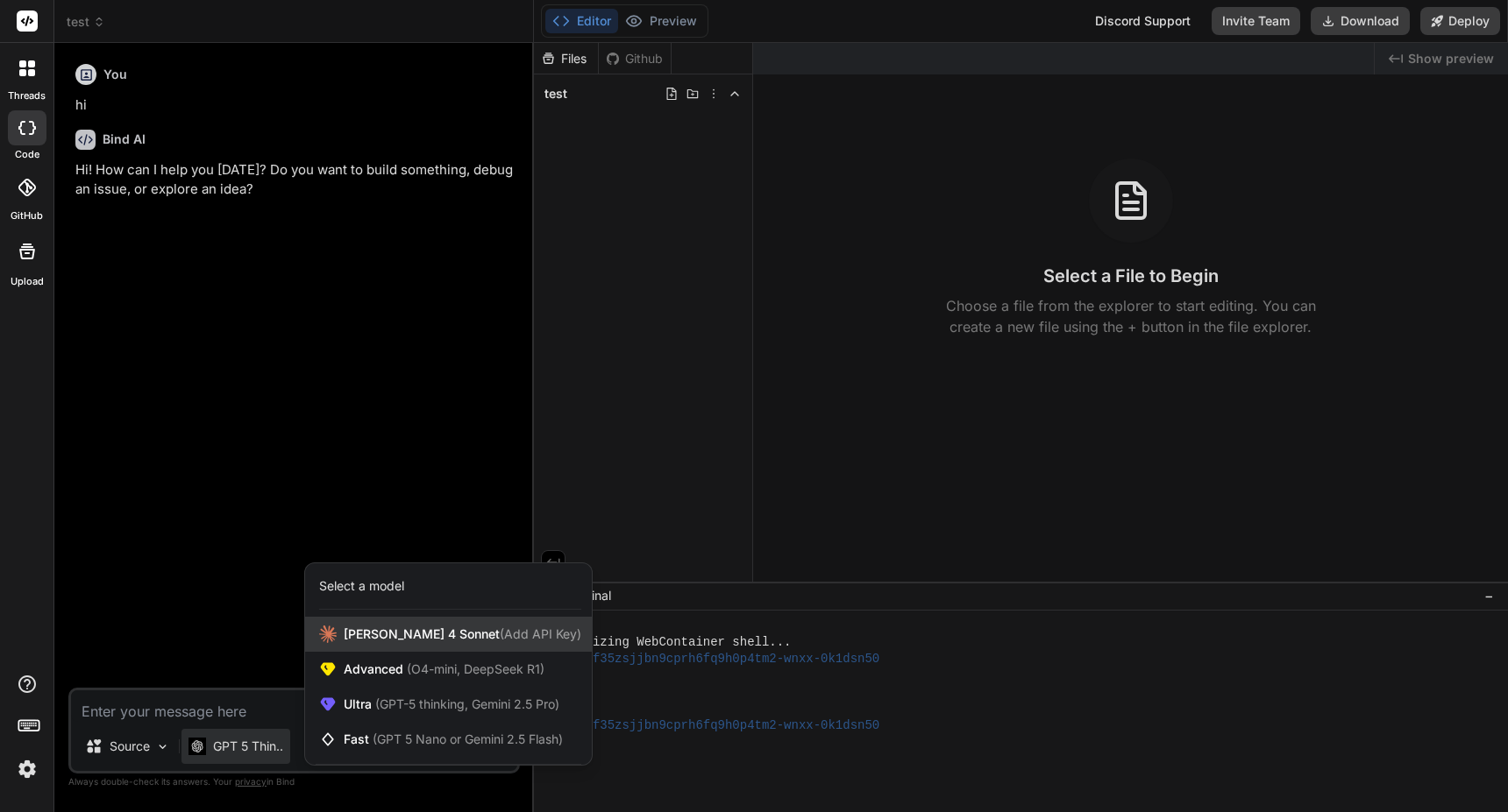
click at [415, 628] on span "[PERSON_NAME] 4 Sonnet (Add API Key)" at bounding box center [463, 634] width 237 height 17
type textarea "x"
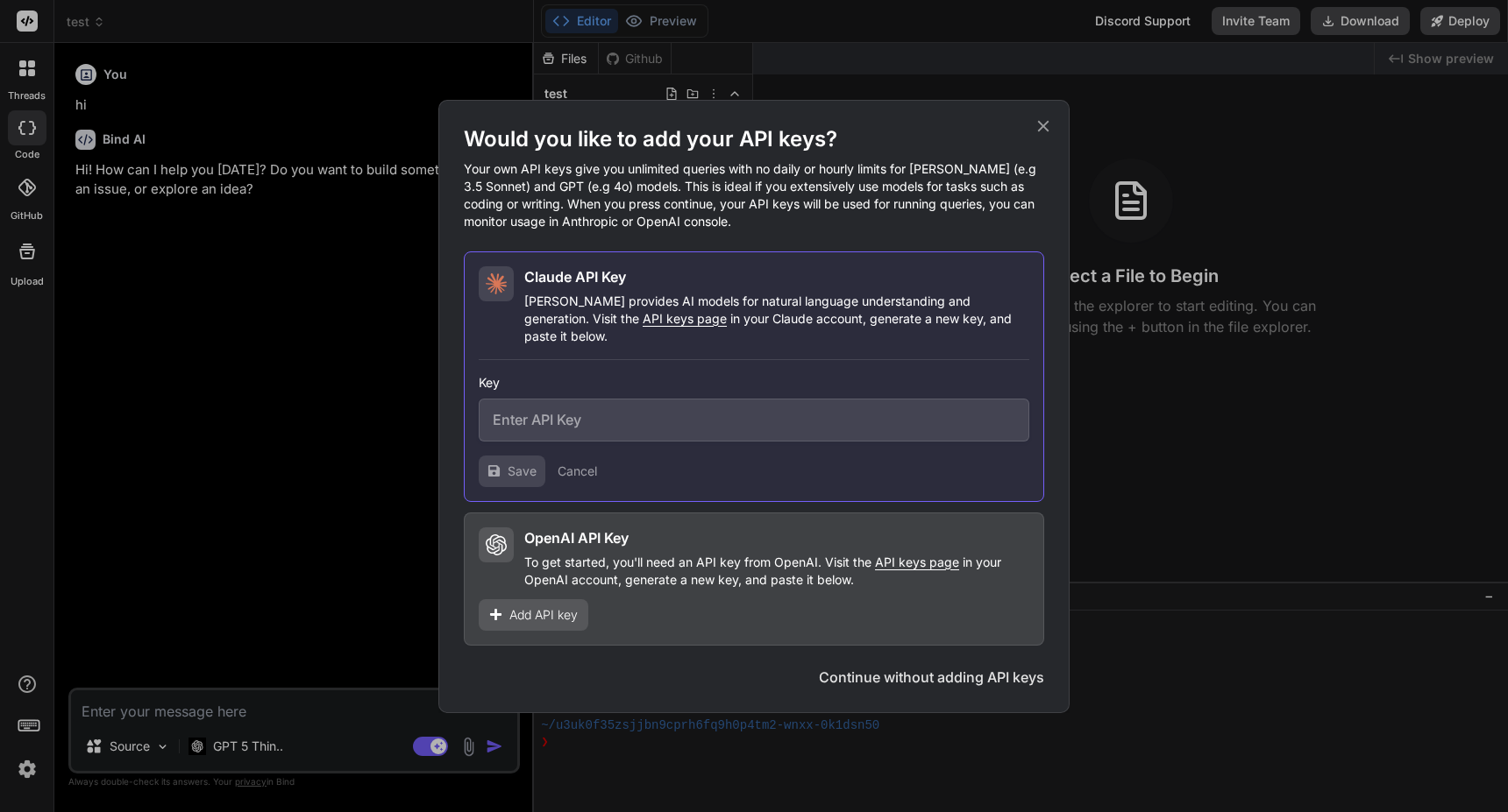
click at [546, 606] on span "Add API key" at bounding box center [544, 614] width 68 height 17
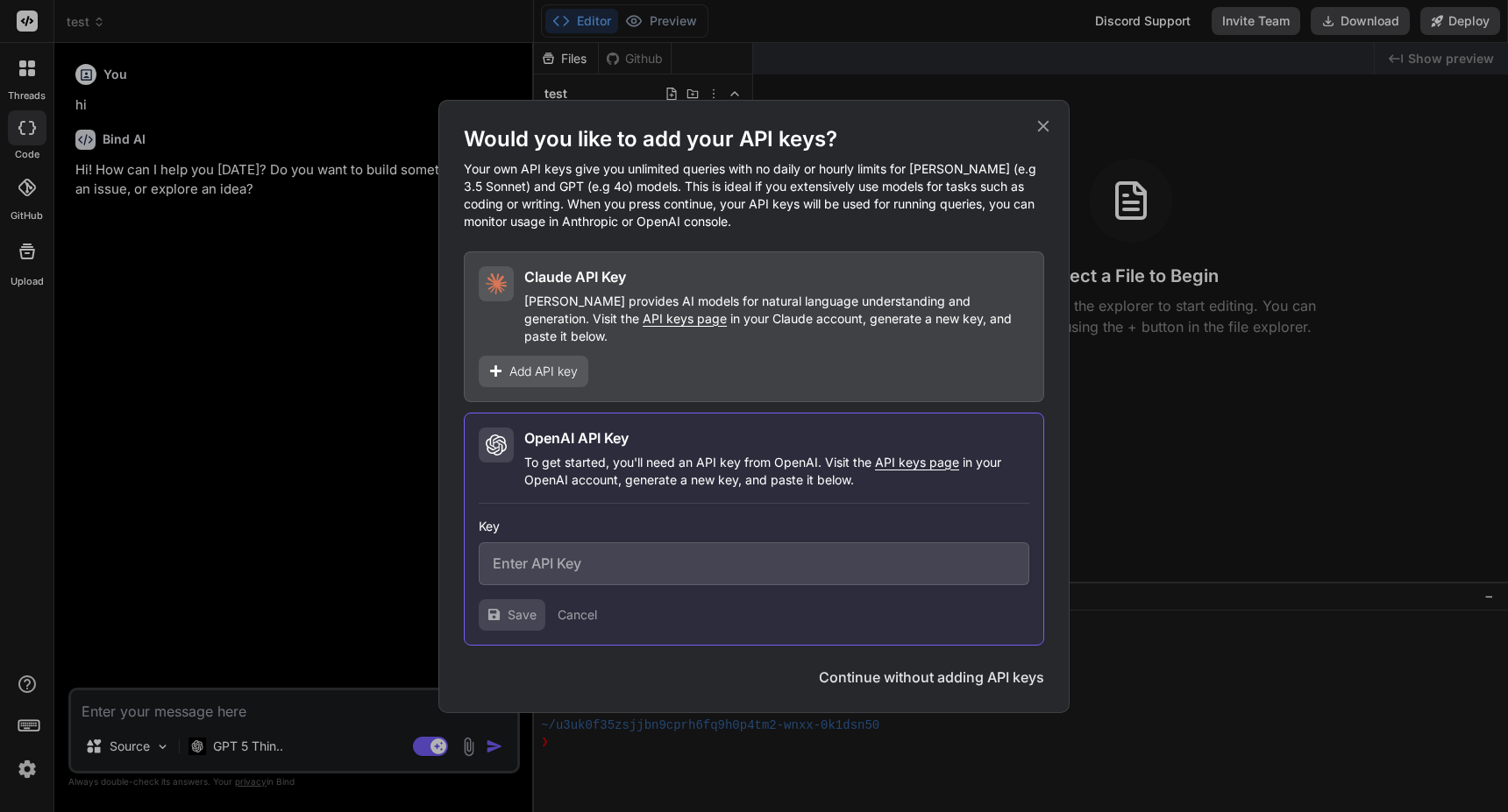
click at [593, 549] on input "text" at bounding box center [754, 564] width 550 height 43
paste input "sk-proj-sOZiCe1vnNyc-s_8MuuRLt6N_aooXfBRbt-DHY18LwE6m1BsO_MeQWgA15HPVahdt2J71S1…"
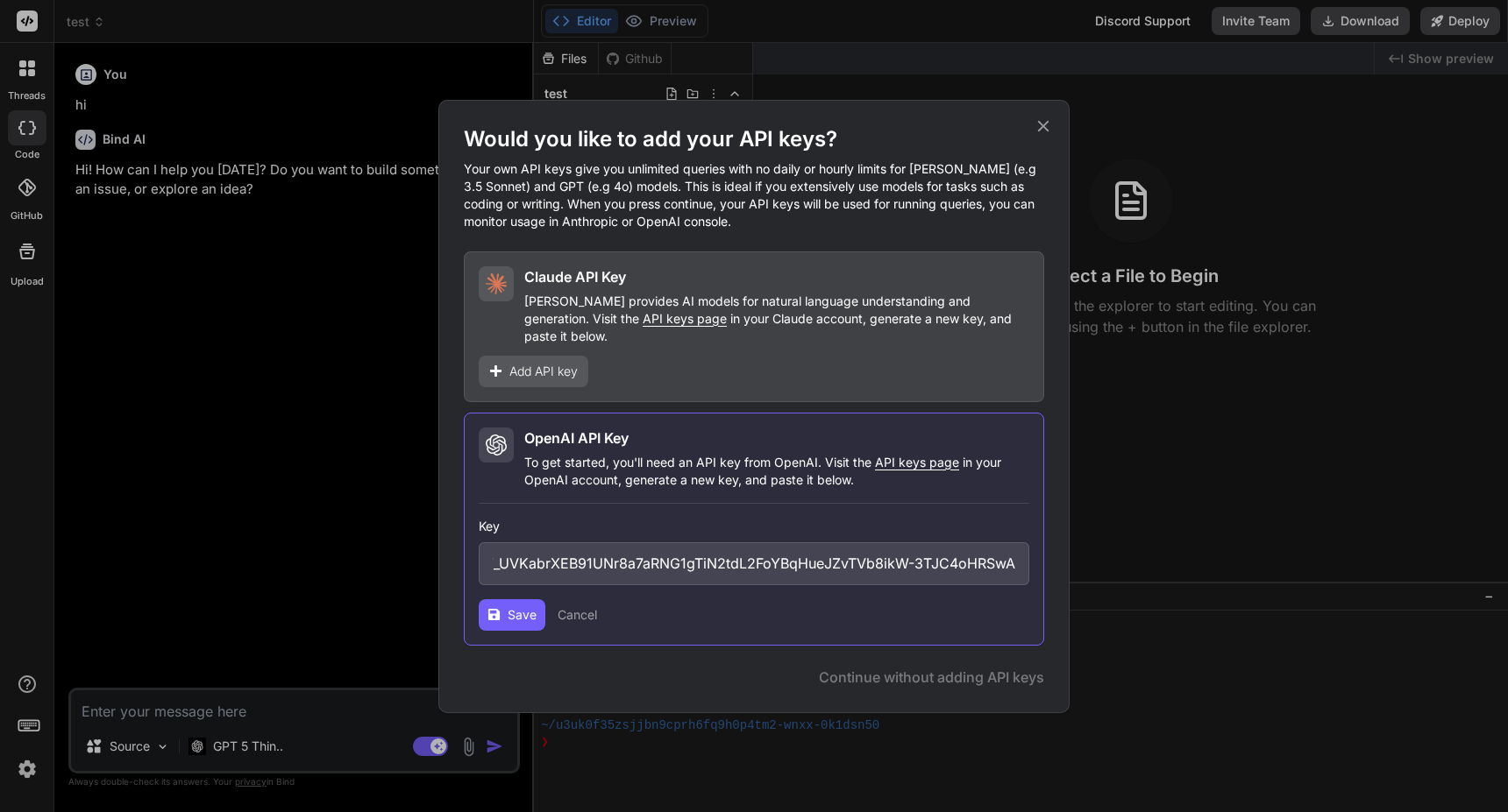
type input "sk-proj-sOZiCe1vnNyc-s_8MuuRLt6N_aooXfBRbt-DHY18LwE6m1BsO_MeQWgA15HPVahdt2J71S1…"
click at [529, 610] on span "Save" at bounding box center [522, 614] width 29 height 17
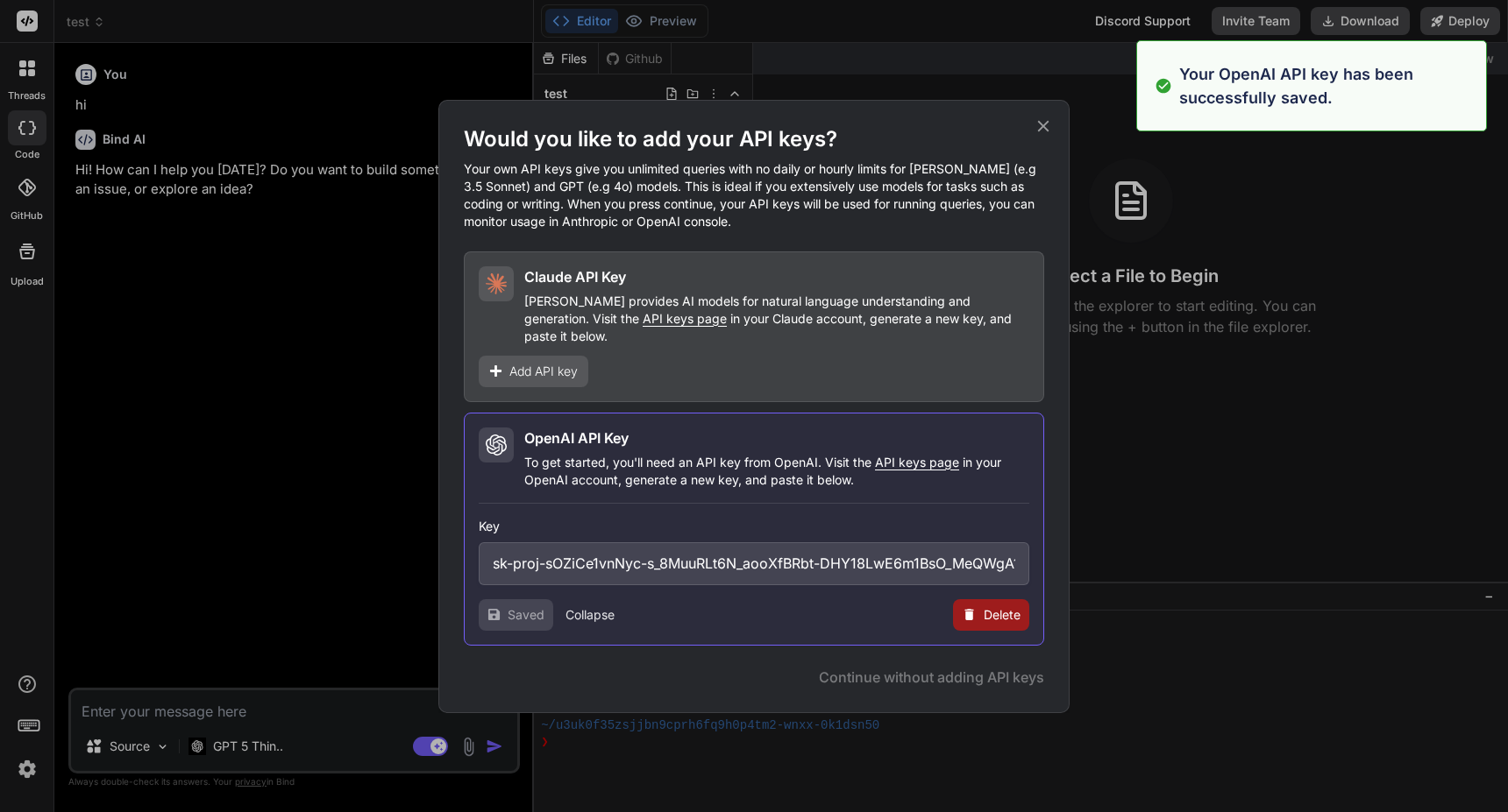
type textarea "x"
click at [971, 675] on span "Continue" at bounding box center [987, 677] width 62 height 21
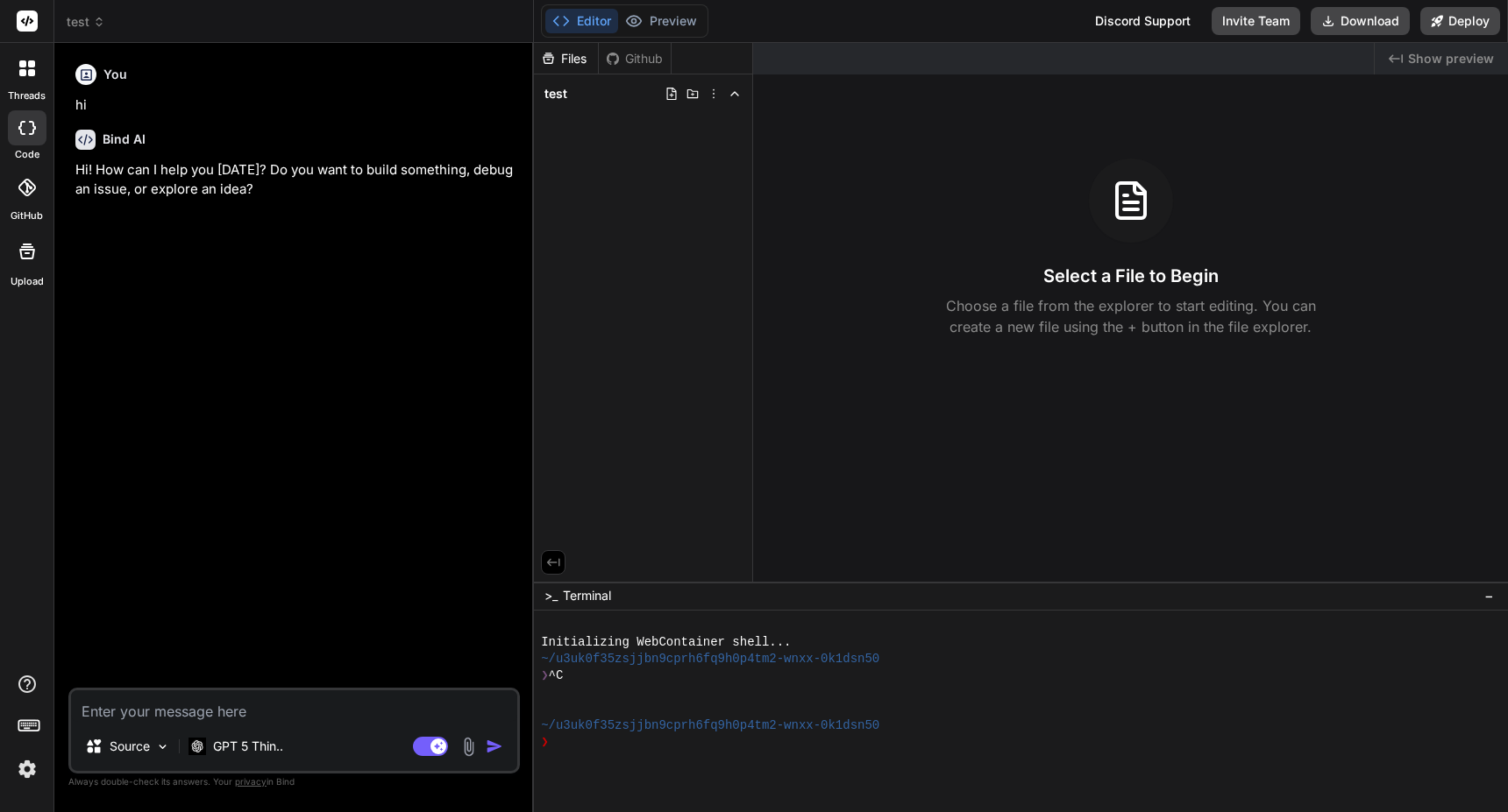
click at [200, 714] on textarea at bounding box center [294, 706] width 446 height 31
type textarea "h"
type textarea "x"
type textarea "hi"
type textarea "x"
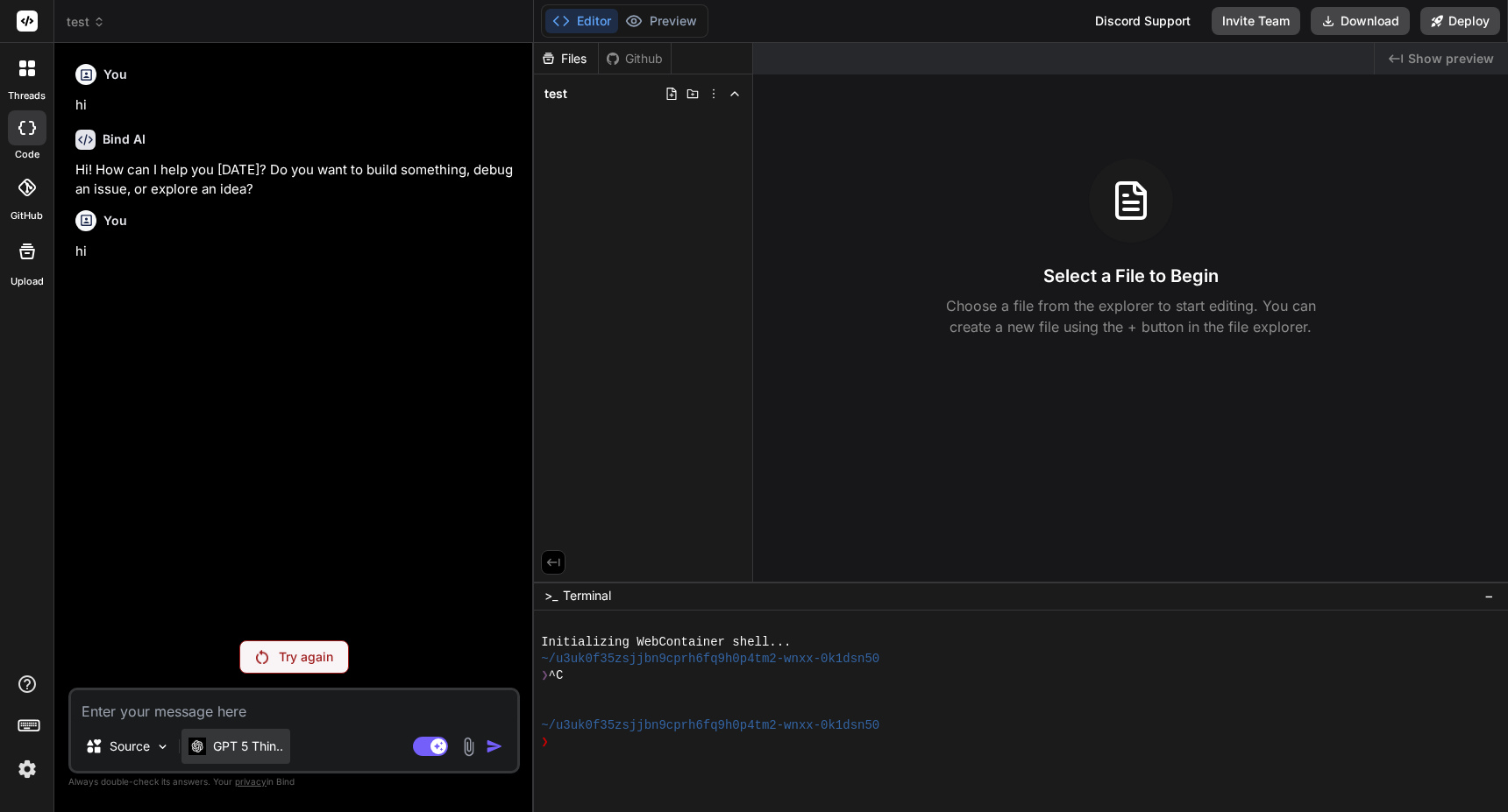
click at [255, 745] on p "GPT 5 Thin.." at bounding box center [248, 746] width 70 height 17
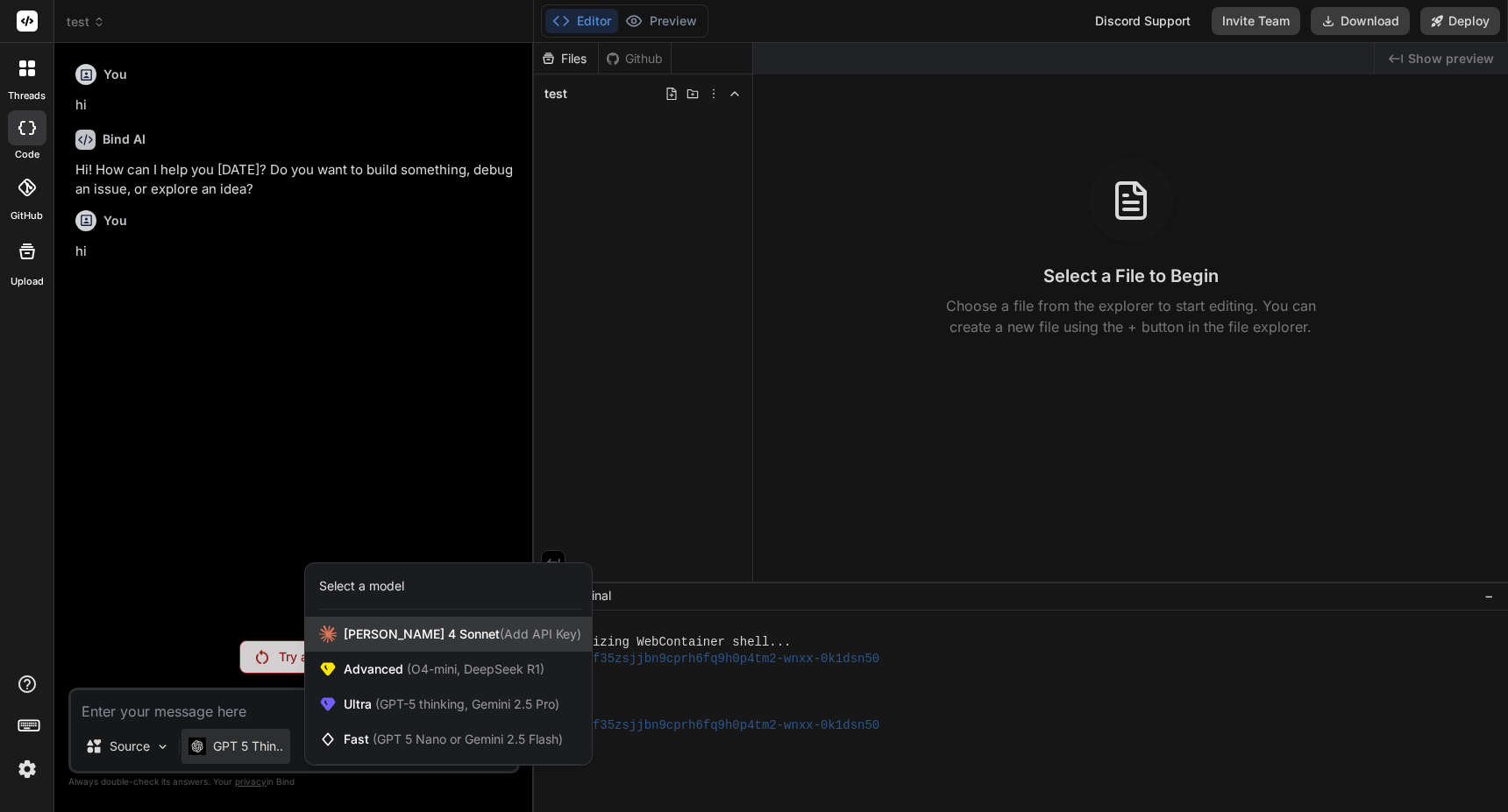
click at [393, 633] on span "[PERSON_NAME] 4 Sonnet (Add API Key)" at bounding box center [463, 634] width 237 height 17
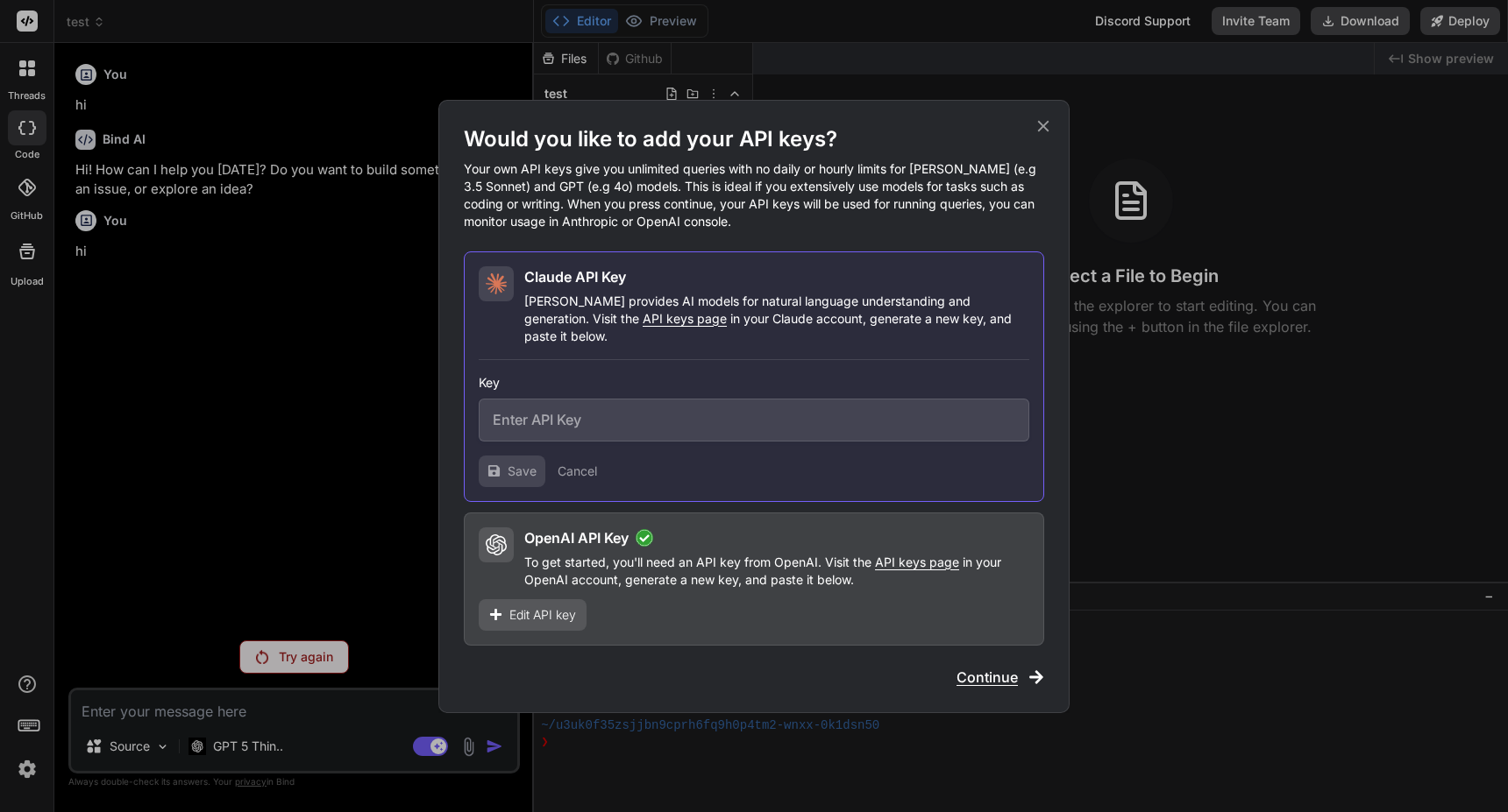
click at [510, 610] on span "Edit API key" at bounding box center [543, 614] width 66 height 17
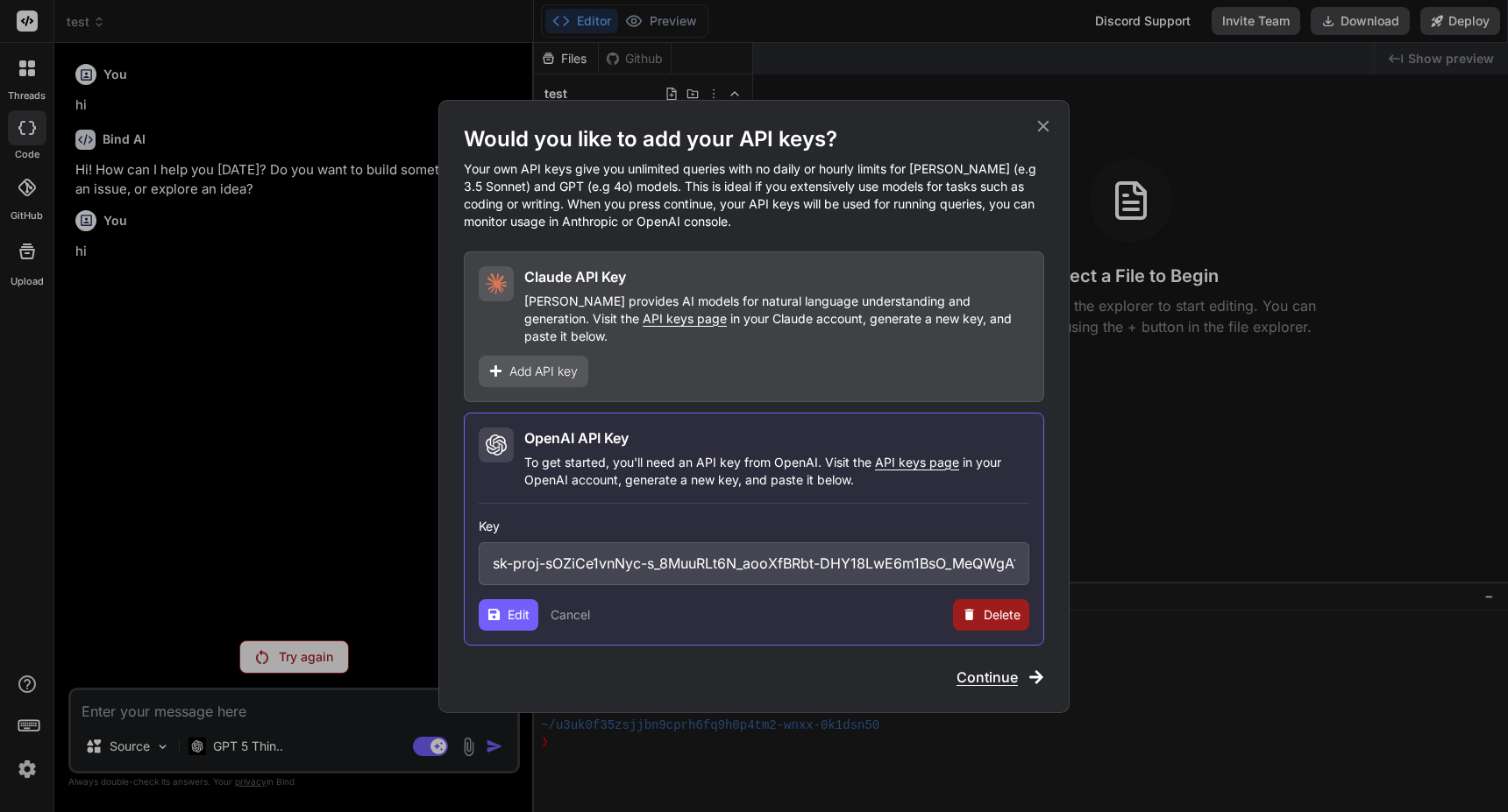
click at [988, 606] on span "Delete" at bounding box center [1002, 614] width 37 height 17
click at [951, 606] on button "Delete" at bounding box center [956, 614] width 37 height 17
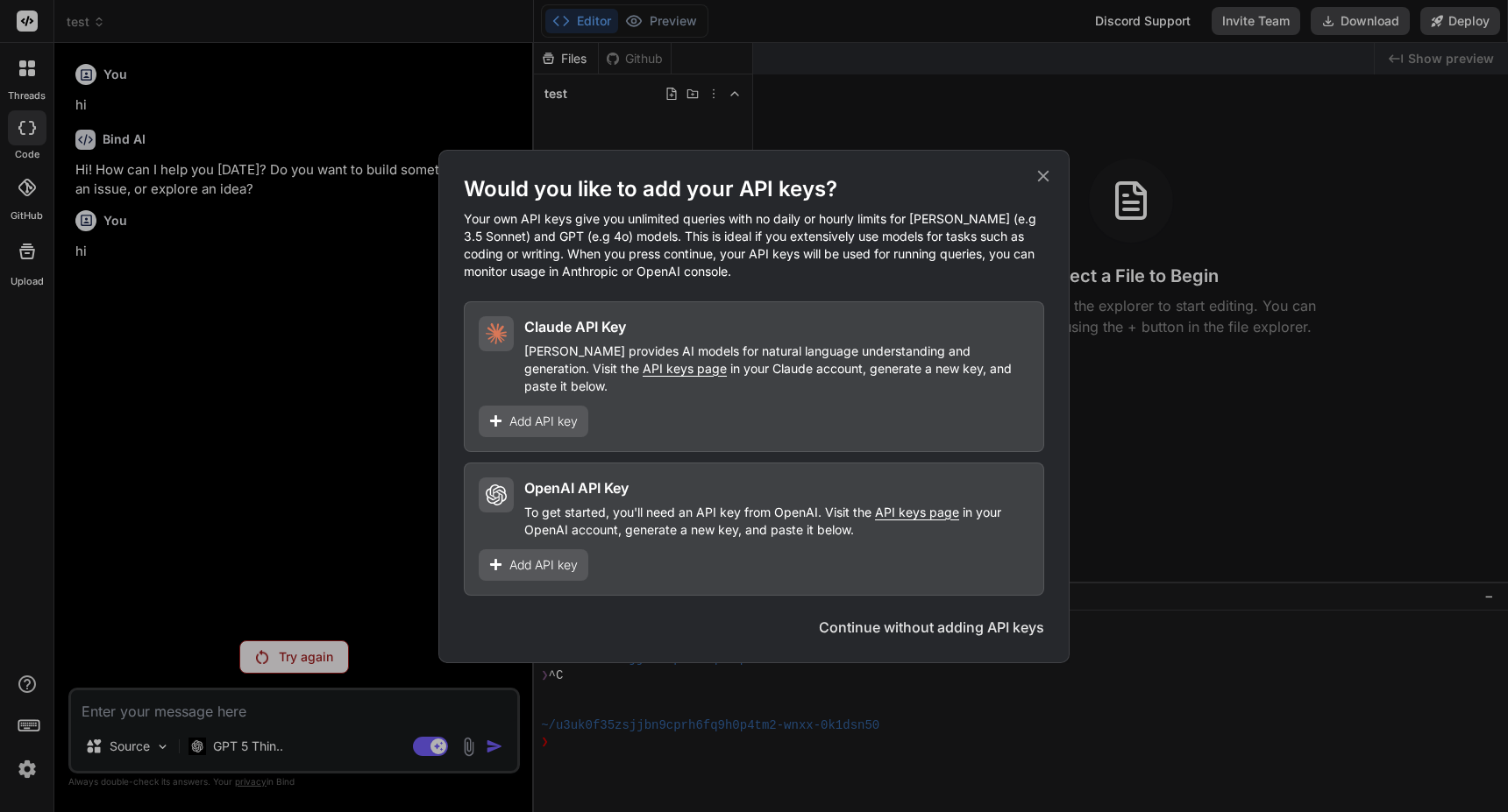
click at [317, 715] on div "Would you like to add your API keys? Your own API keys give you unlimited queri…" at bounding box center [754, 406] width 1508 height 812
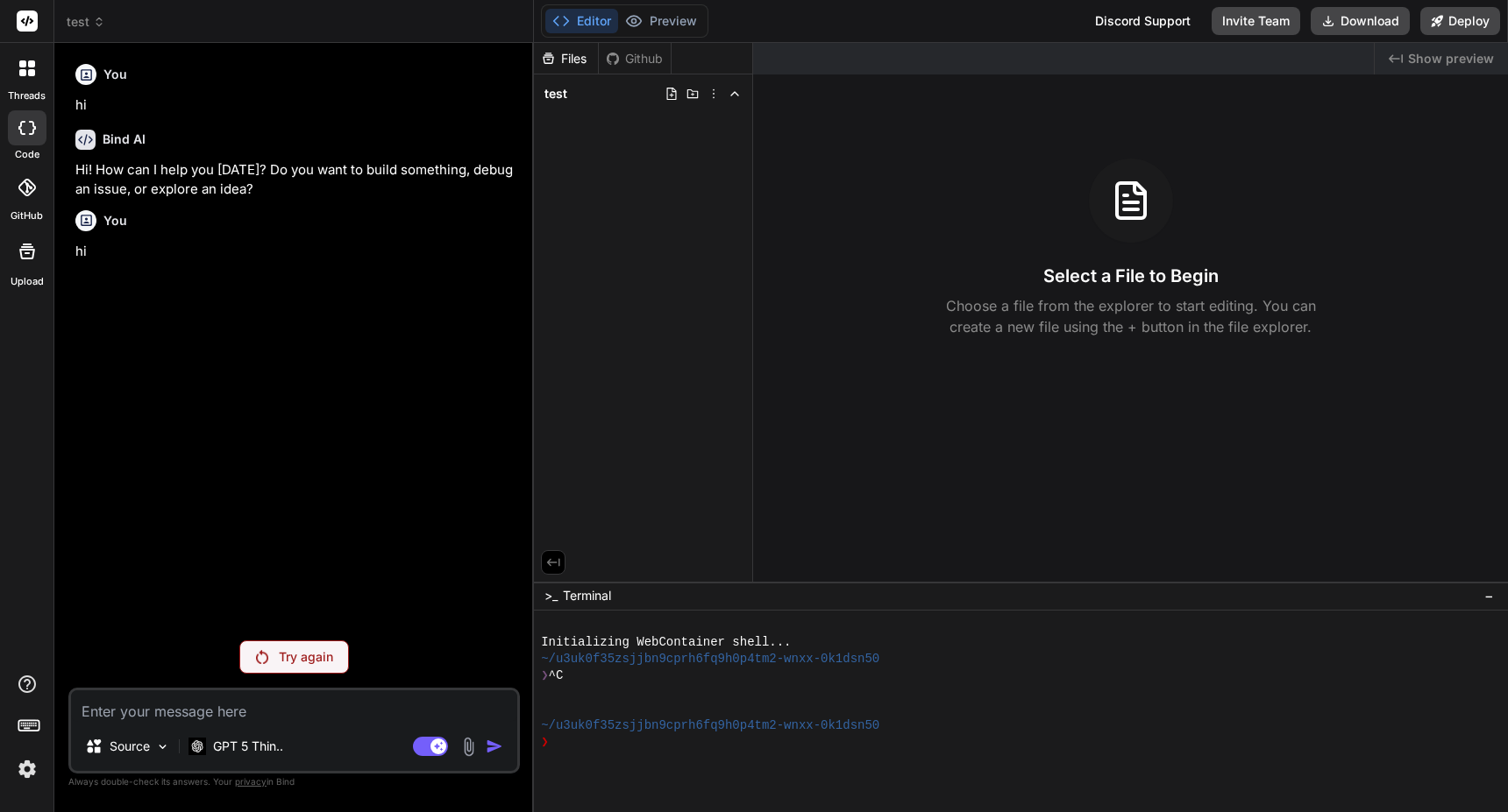
click at [297, 668] on div "Try again" at bounding box center [294, 658] width 109 height 33
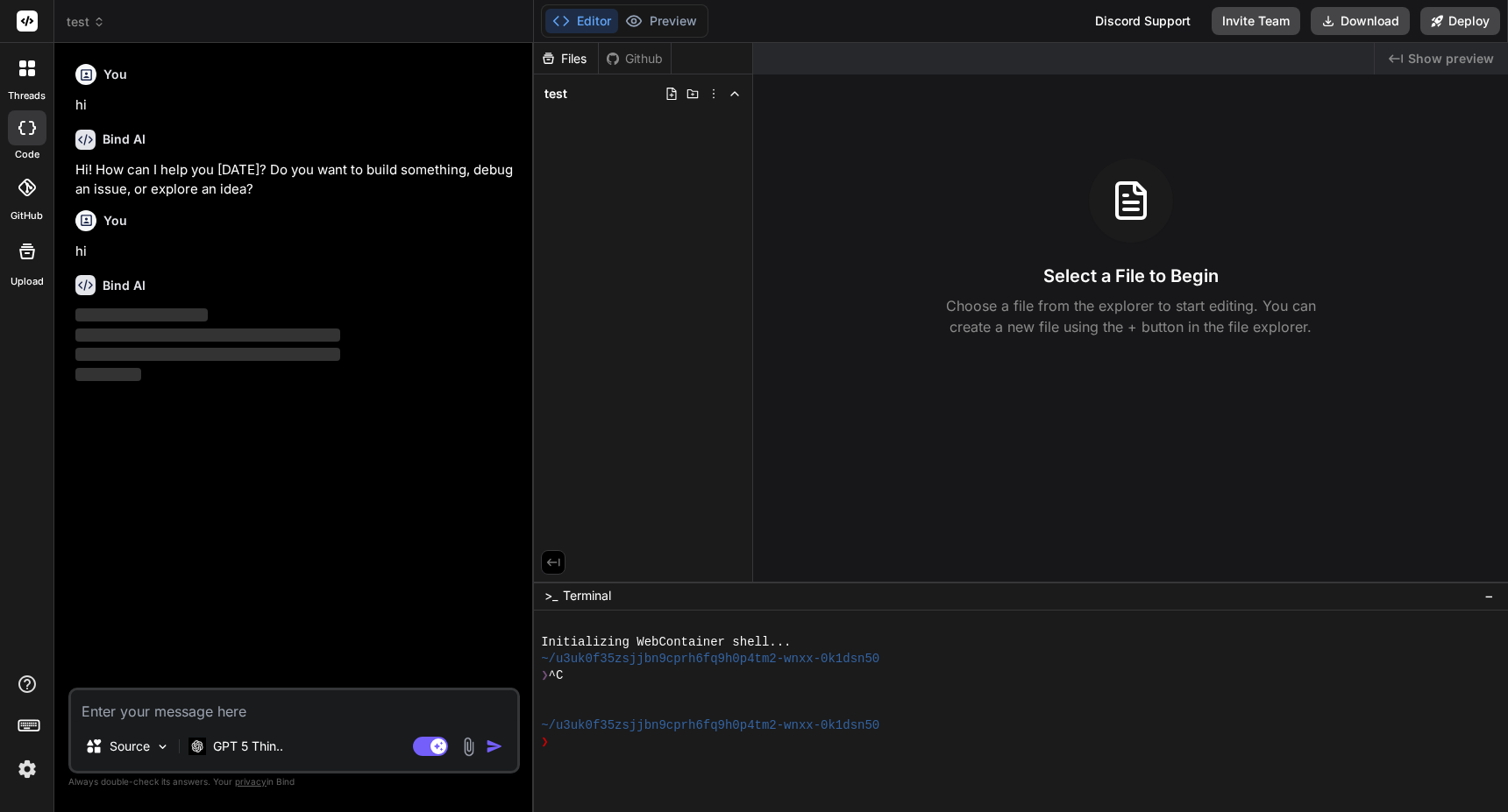
type textarea "x"
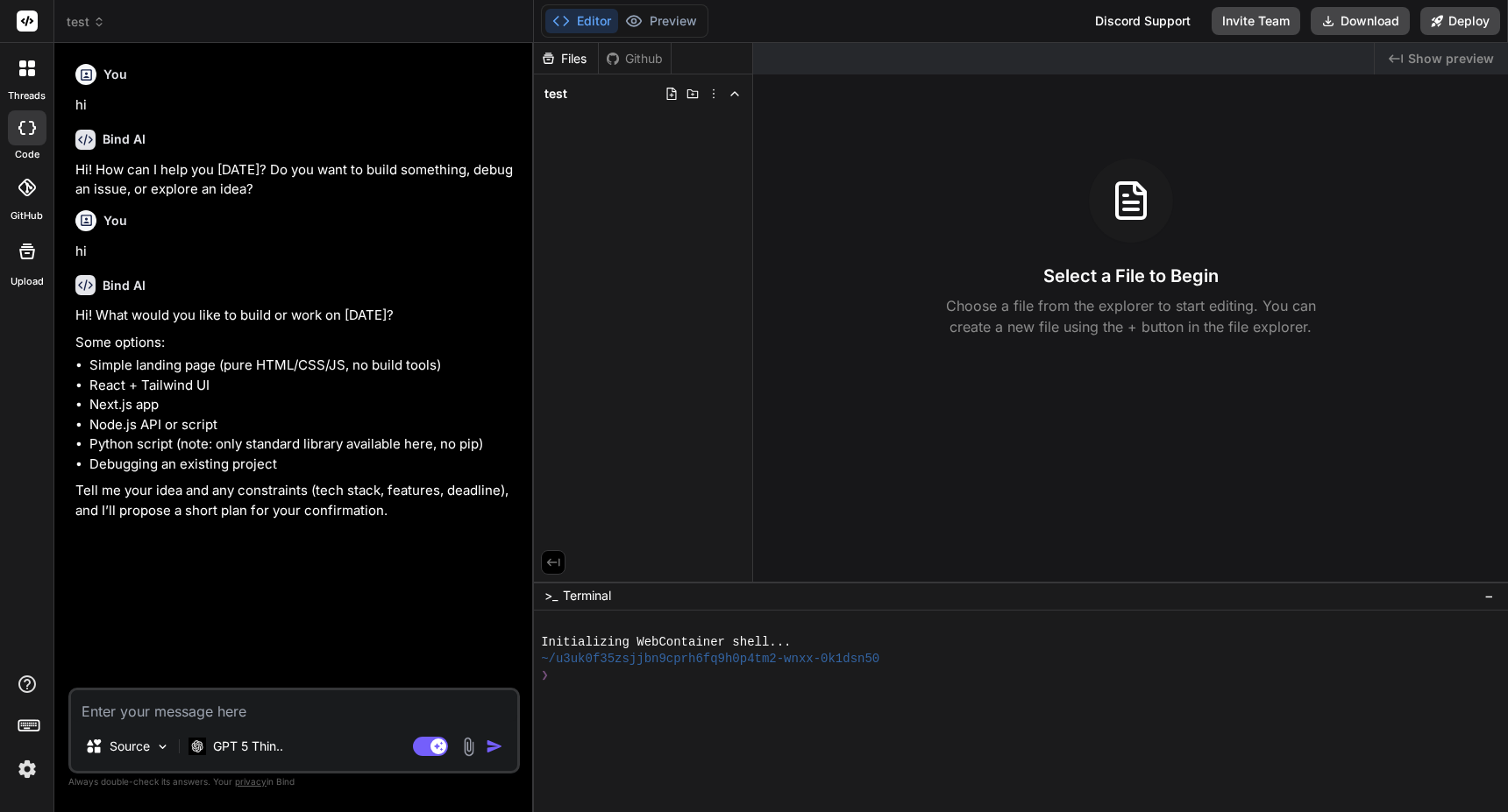
click at [214, 709] on textarea at bounding box center [294, 706] width 446 height 31
click at [235, 749] on p "GPT 5 Thin.." at bounding box center [248, 746] width 70 height 17
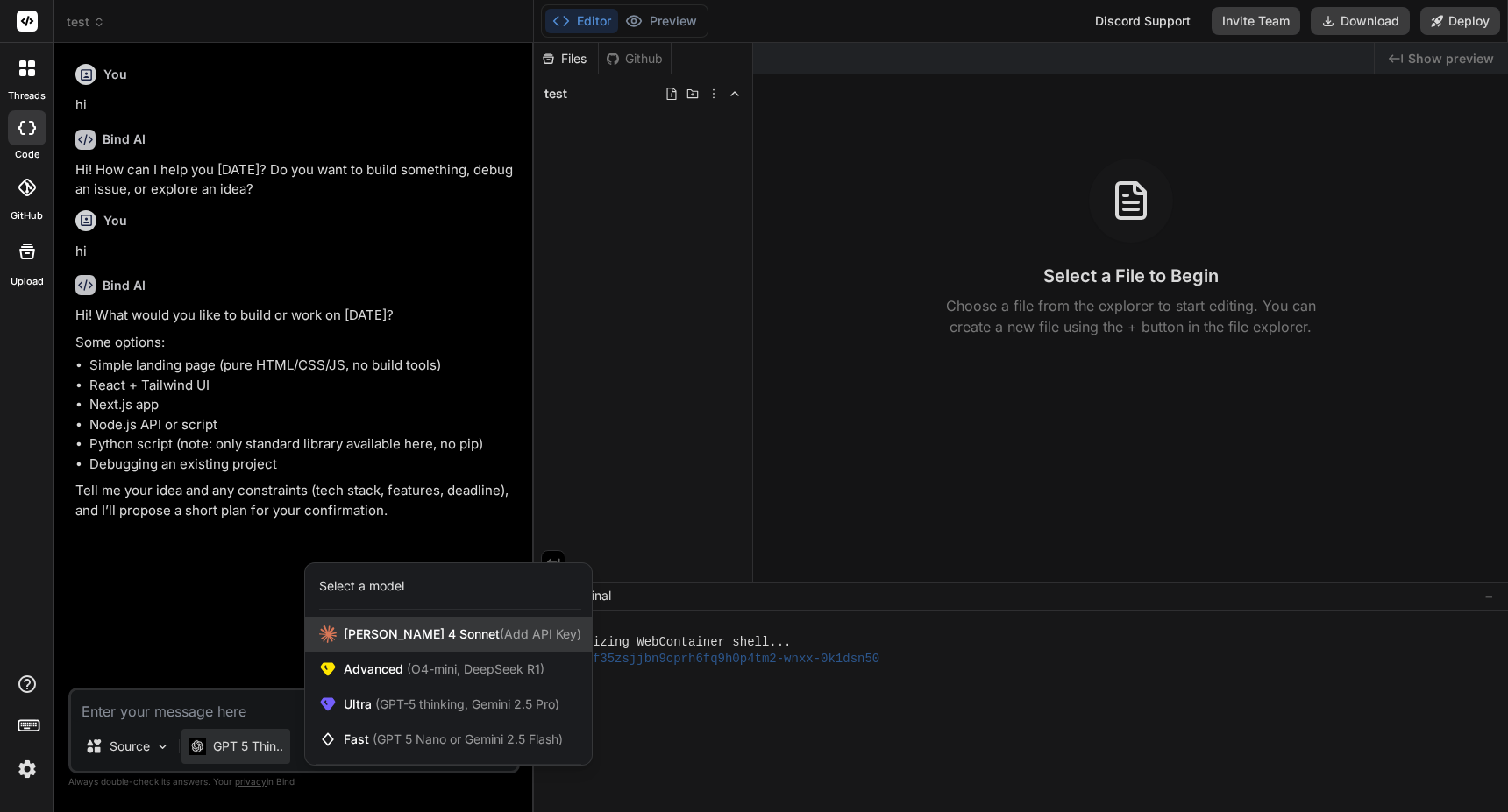
click at [397, 632] on span "[PERSON_NAME] 4 Sonnet (Add API Key)" at bounding box center [463, 634] width 237 height 17
type textarea "x"
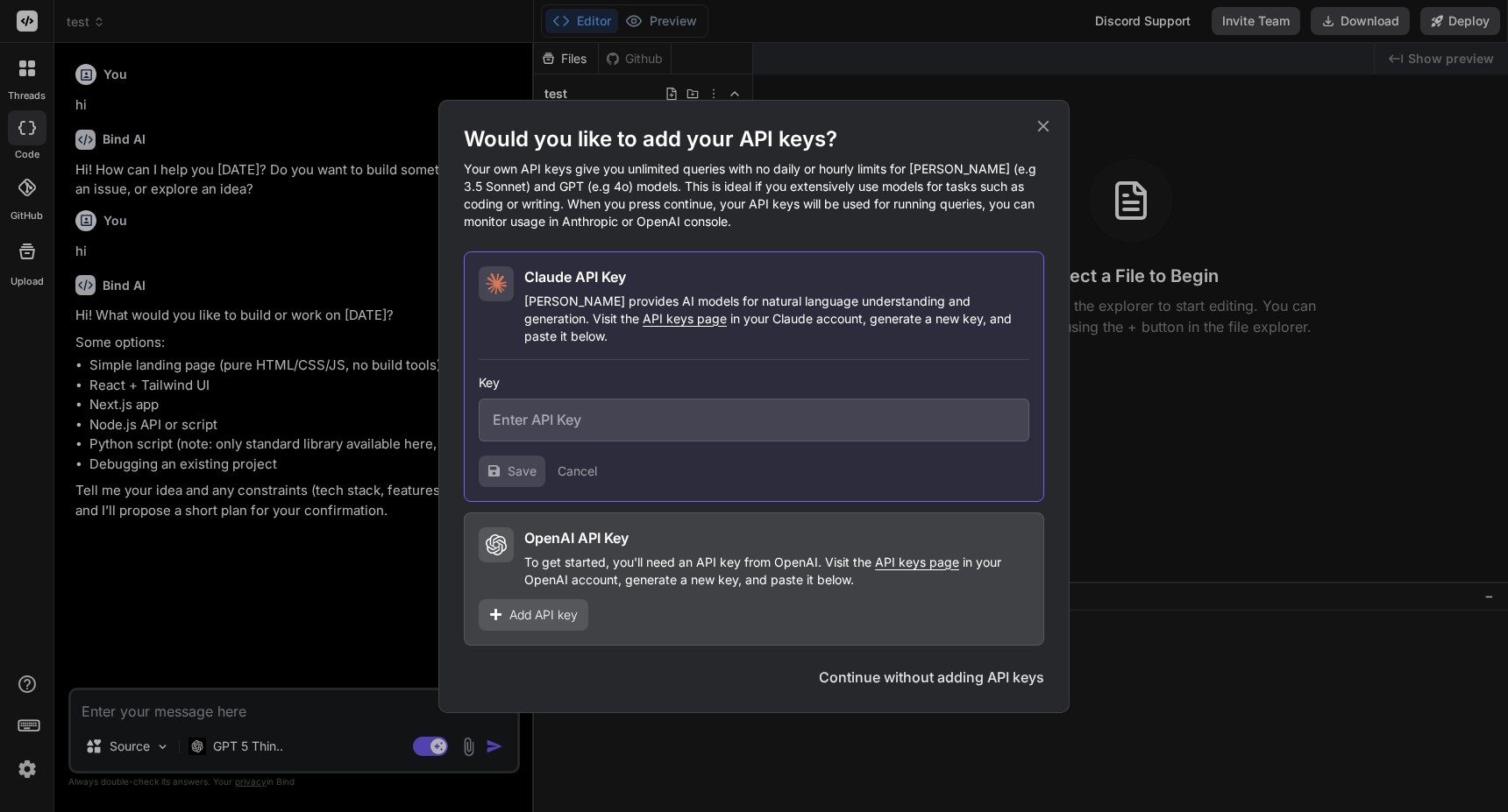
click at [547, 606] on span "Add API key" at bounding box center [544, 614] width 68 height 17
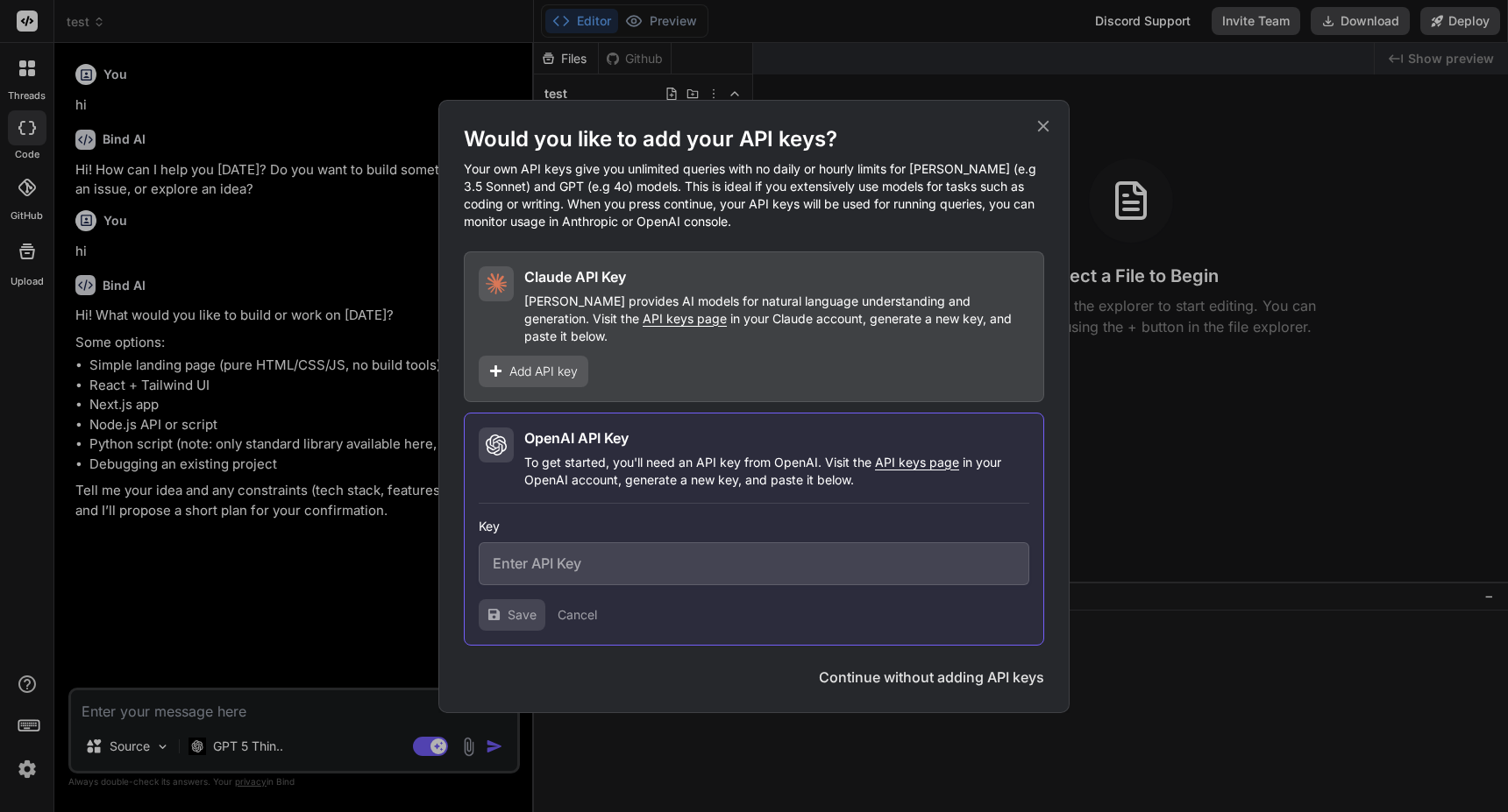
click at [574, 559] on input "text" at bounding box center [754, 564] width 550 height 43
paste input "sk-proj-sOZiCe1vnNyc-s_8MuuRLt6N_aooXfBRbt-DHY18LwE6m1BsO_MeQWgA15HPVahdt2J71S1…"
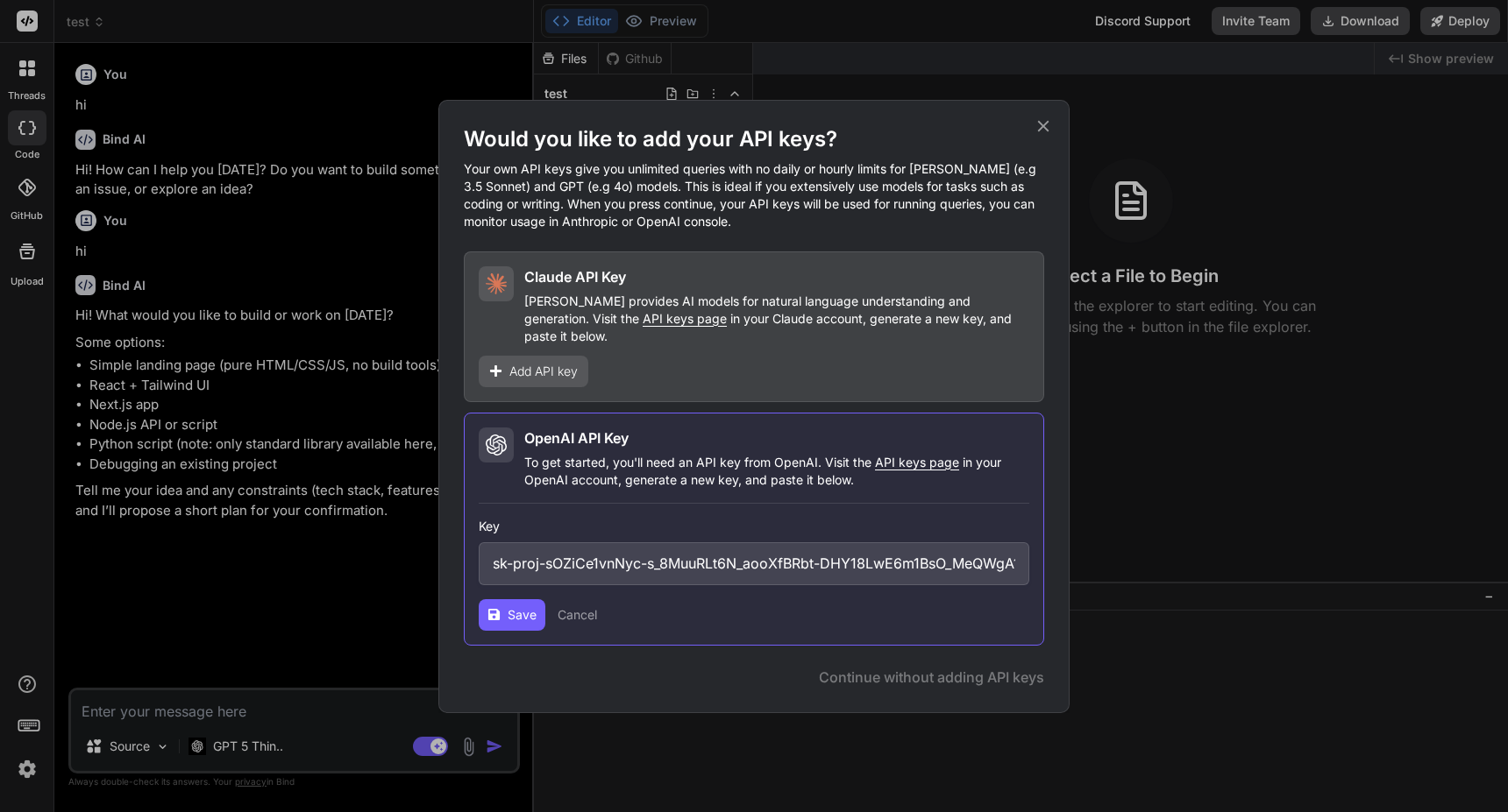
scroll to position [0, 823]
type input "sk-proj-sOZiCe1vnNyc-s_8MuuRLt6N_aooXfBRbt-DHY18LwE6m1BsO_MeQWgA15HPVahdt2J71S1…"
click at [512, 618] on button "Save" at bounding box center [512, 615] width 66 height 31
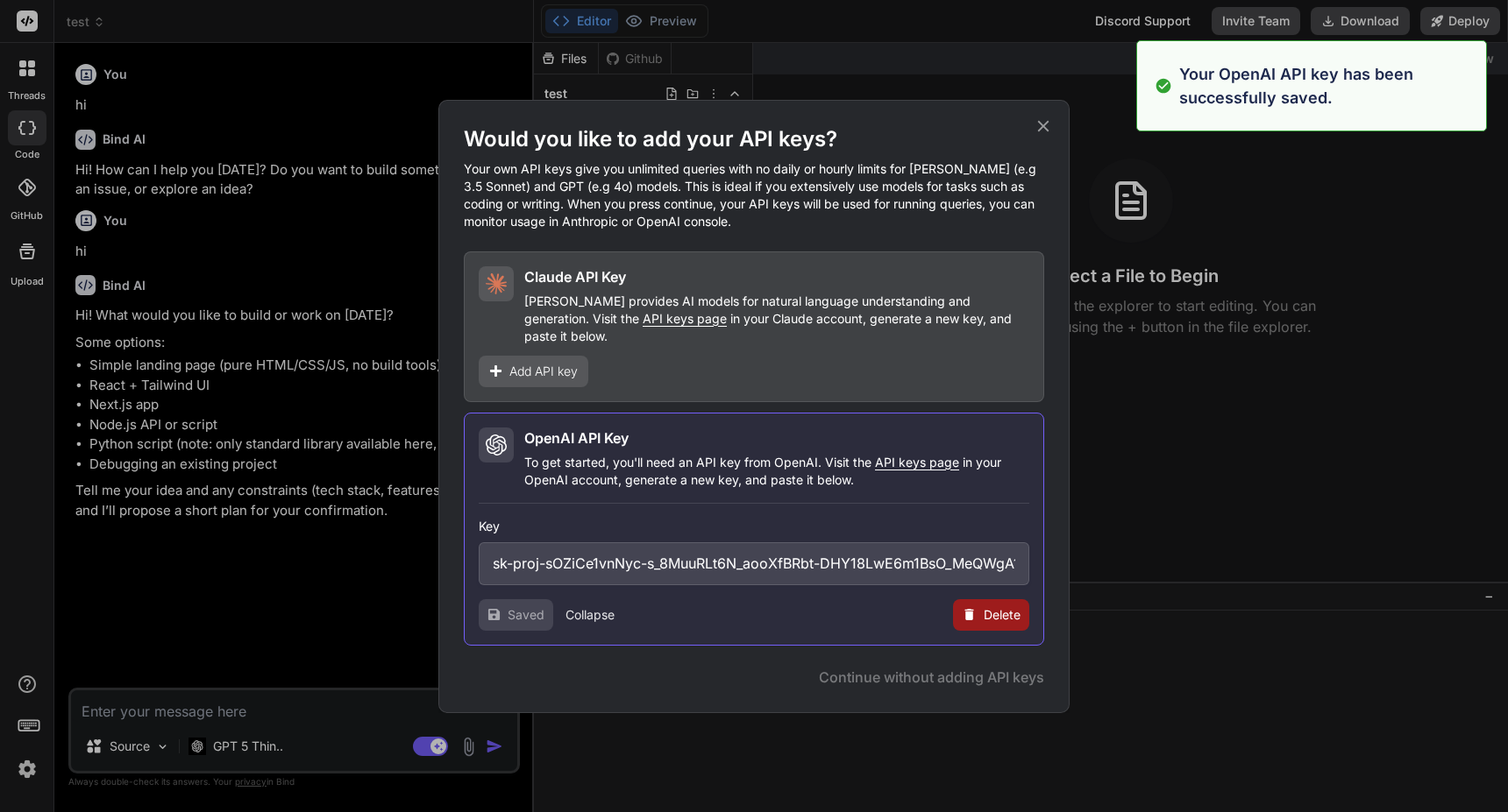
type textarea "x"
click at [1016, 667] on span "Continue" at bounding box center [987, 677] width 62 height 21
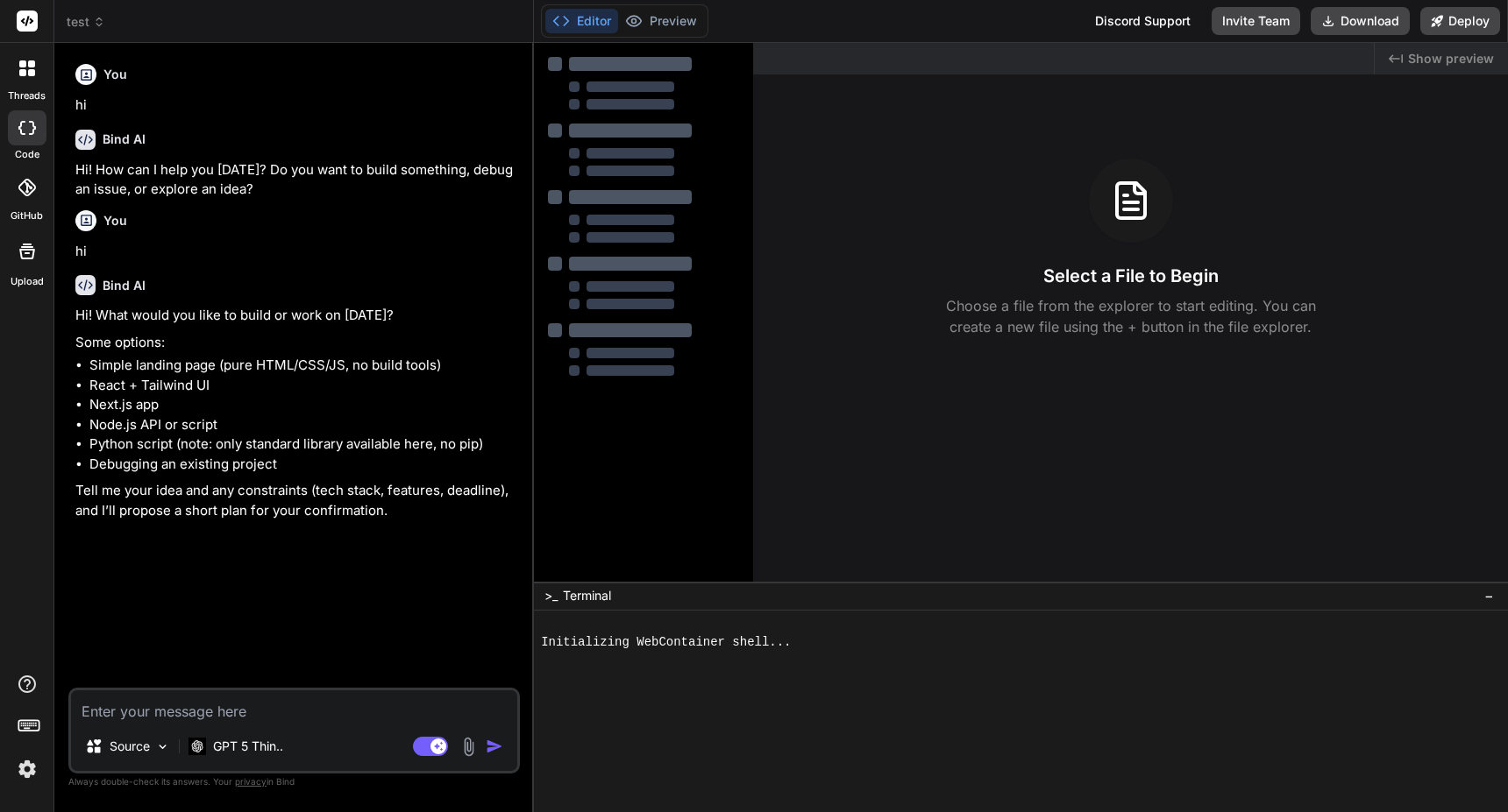
type textarea "x"
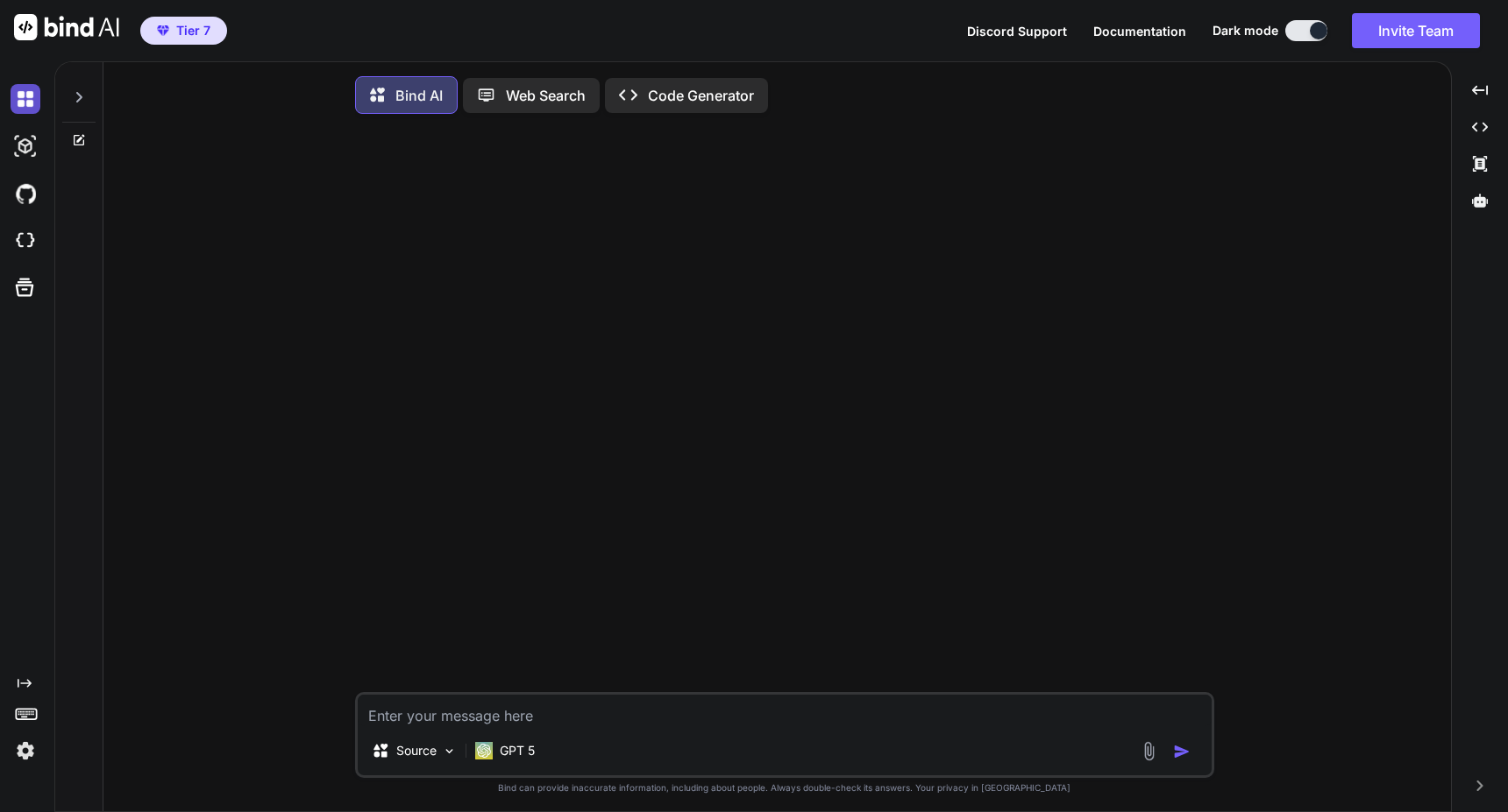
click at [28, 99] on img at bounding box center [25, 98] width 29 height 29
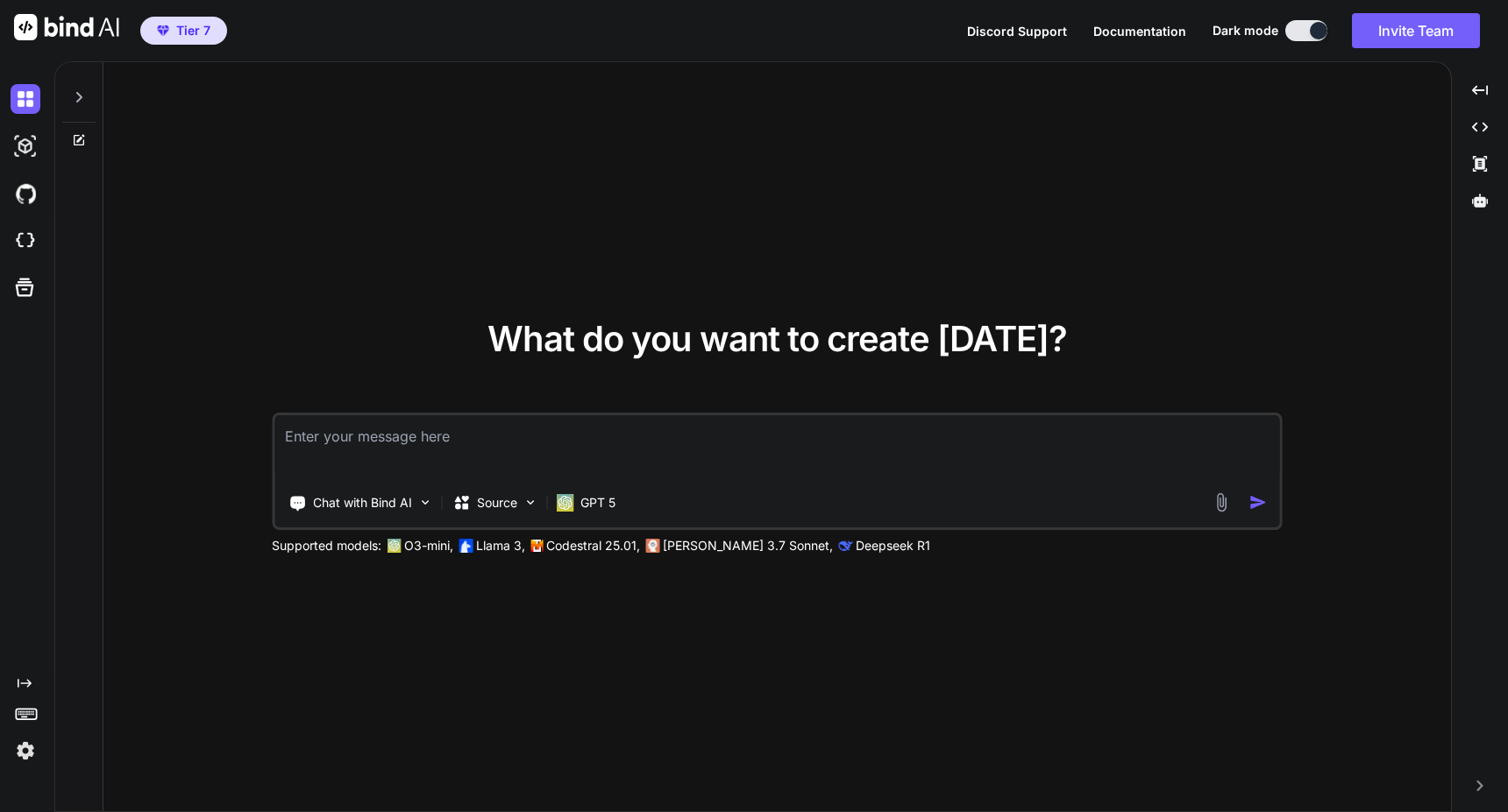
click at [83, 96] on icon at bounding box center [78, 97] width 14 height 14
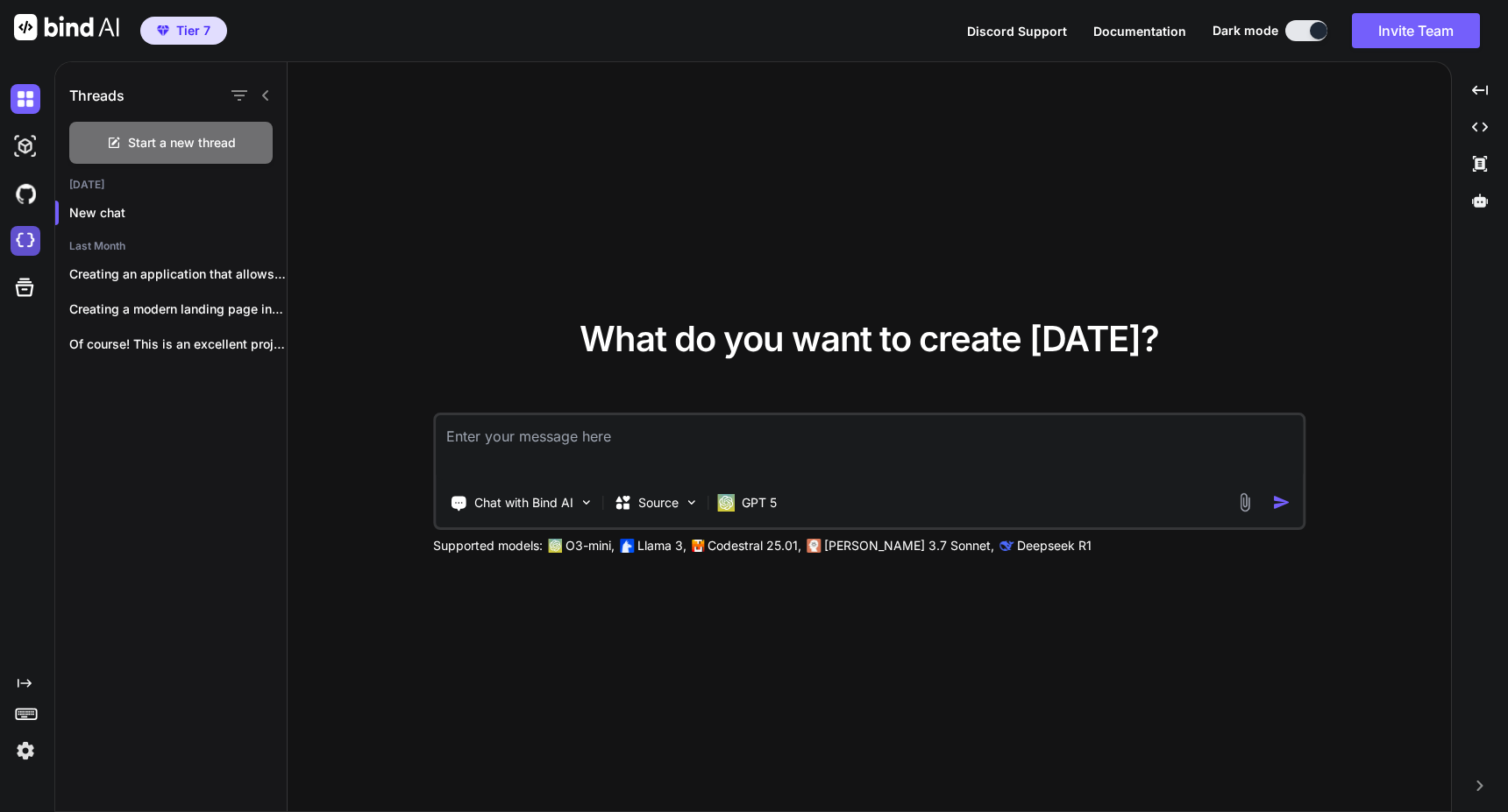
click at [26, 243] on img at bounding box center [25, 241] width 29 height 29
click at [643, 452] on textarea at bounding box center [869, 448] width 867 height 65
paste textarea "sk-proj-sOZiCe1vnNyc-s_8MuuRLt6N_aooXfBRbt-DHY18LwE6m1BsO_MeQWgA15HPVahdt2J71S1…"
type textarea "x"
type textarea "sk-proj-sOZiCe1vnNyc-s_8MuuRLt6N_aooXfBRbt-DHY18LwE6m1BsO_MeQWgA15HPVahdt2J71S1…"
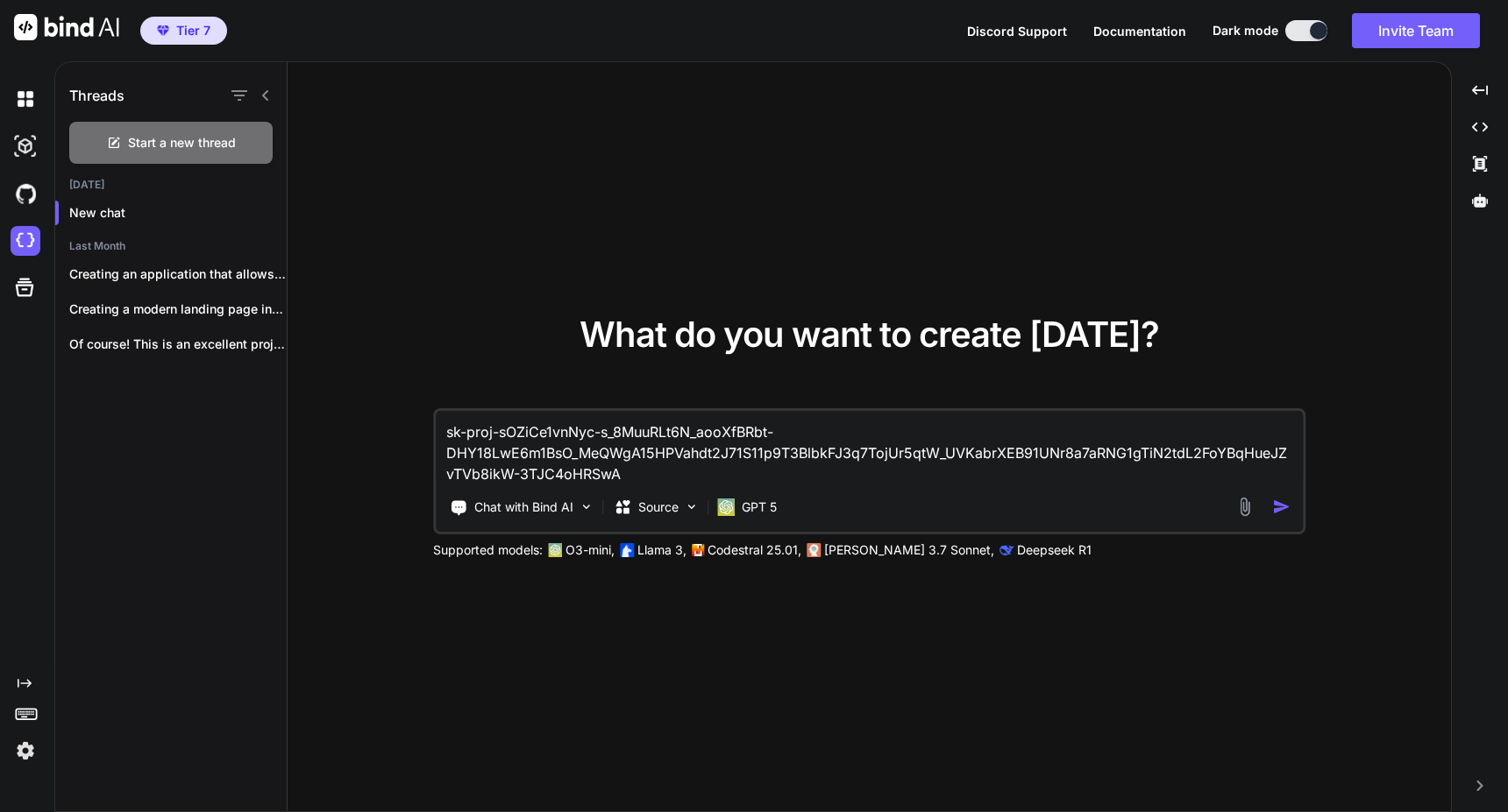
type textarea "x"
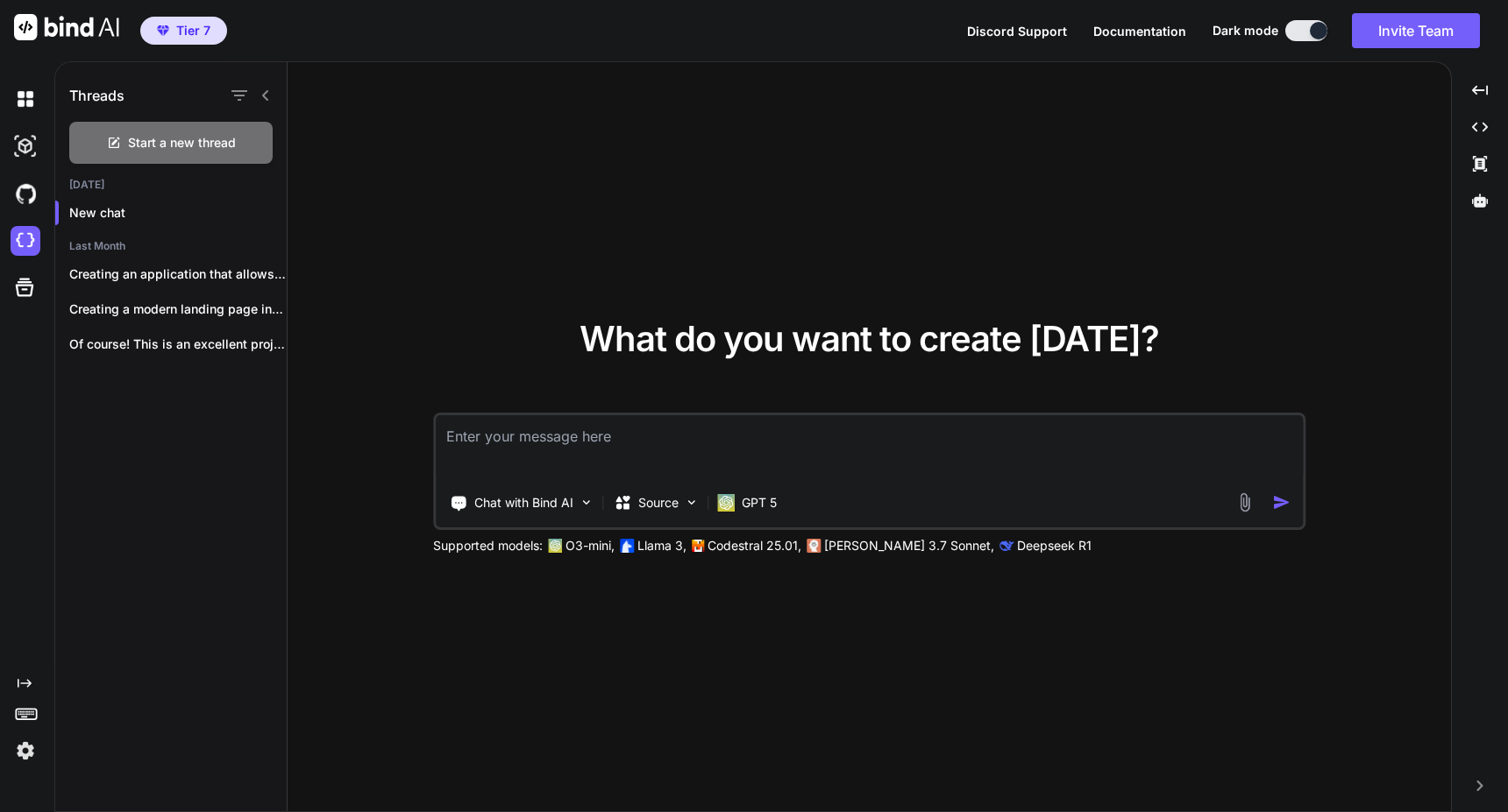
type textarea "x"
type textarea "h"
type textarea "x"
type textarea "hi"
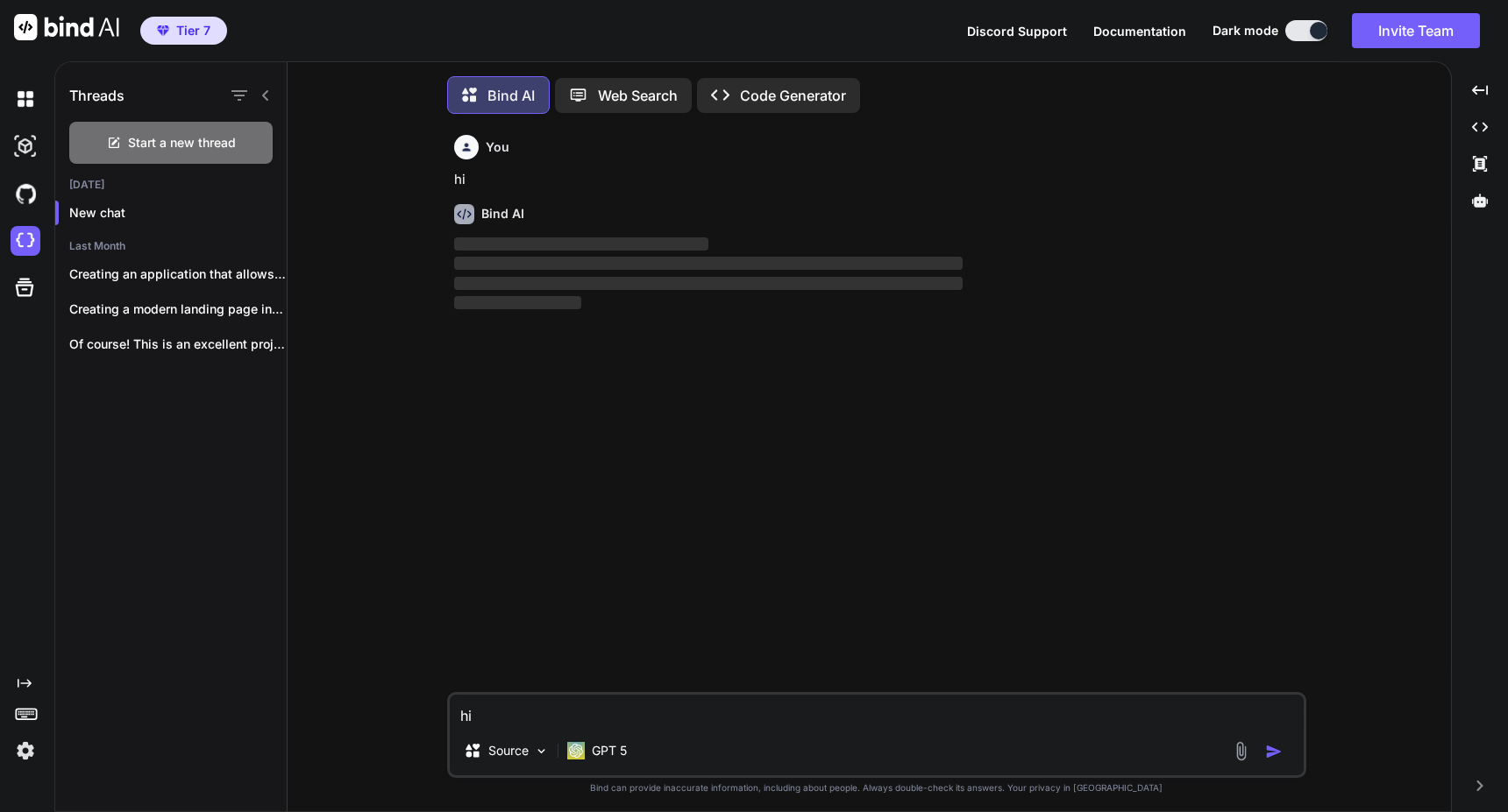
scroll to position [9, 0]
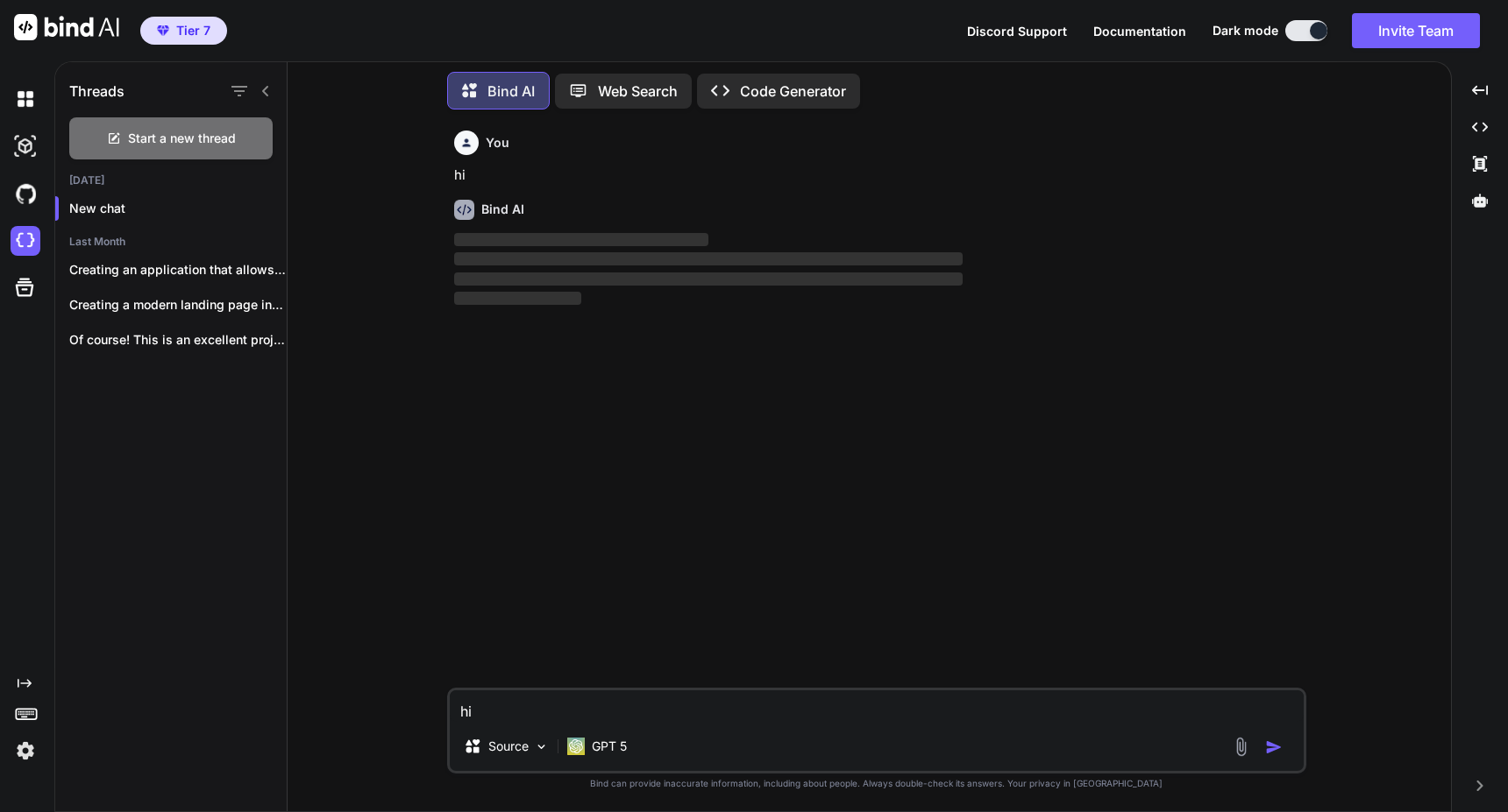
type textarea "x"
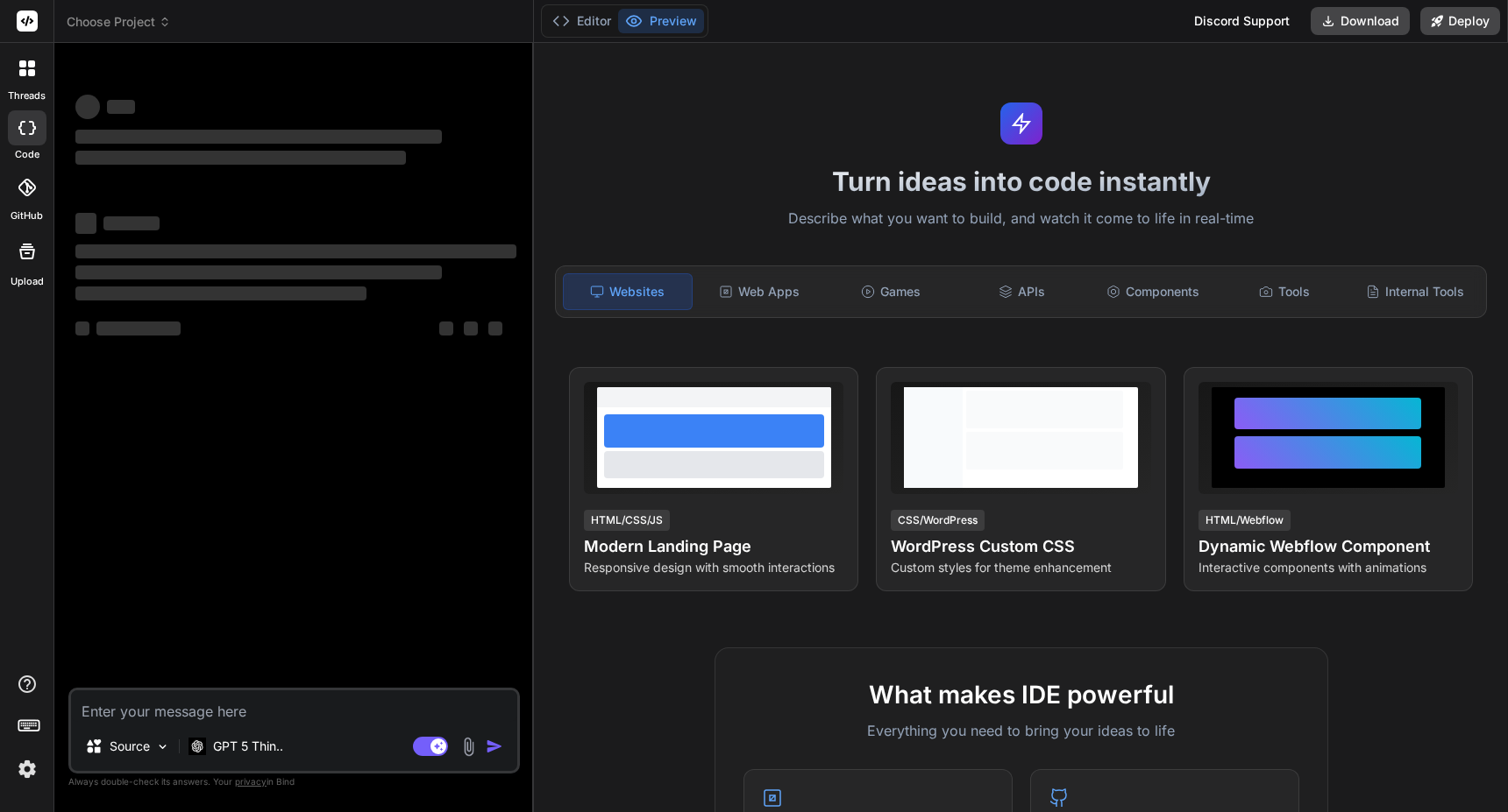
click at [154, 19] on span "Choose Project" at bounding box center [118, 21] width 104 height 17
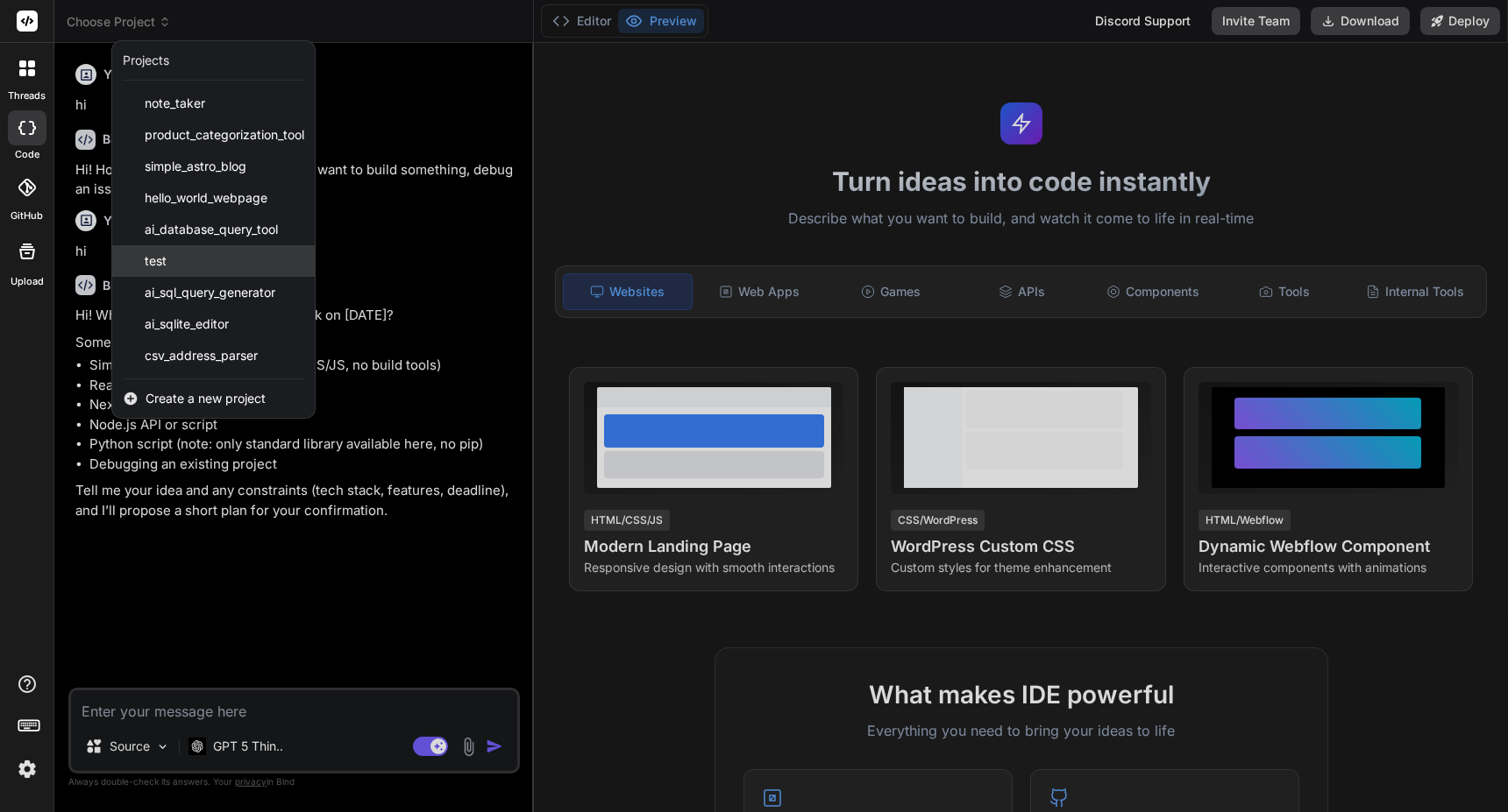
click at [159, 257] on span "test" at bounding box center [155, 260] width 22 height 17
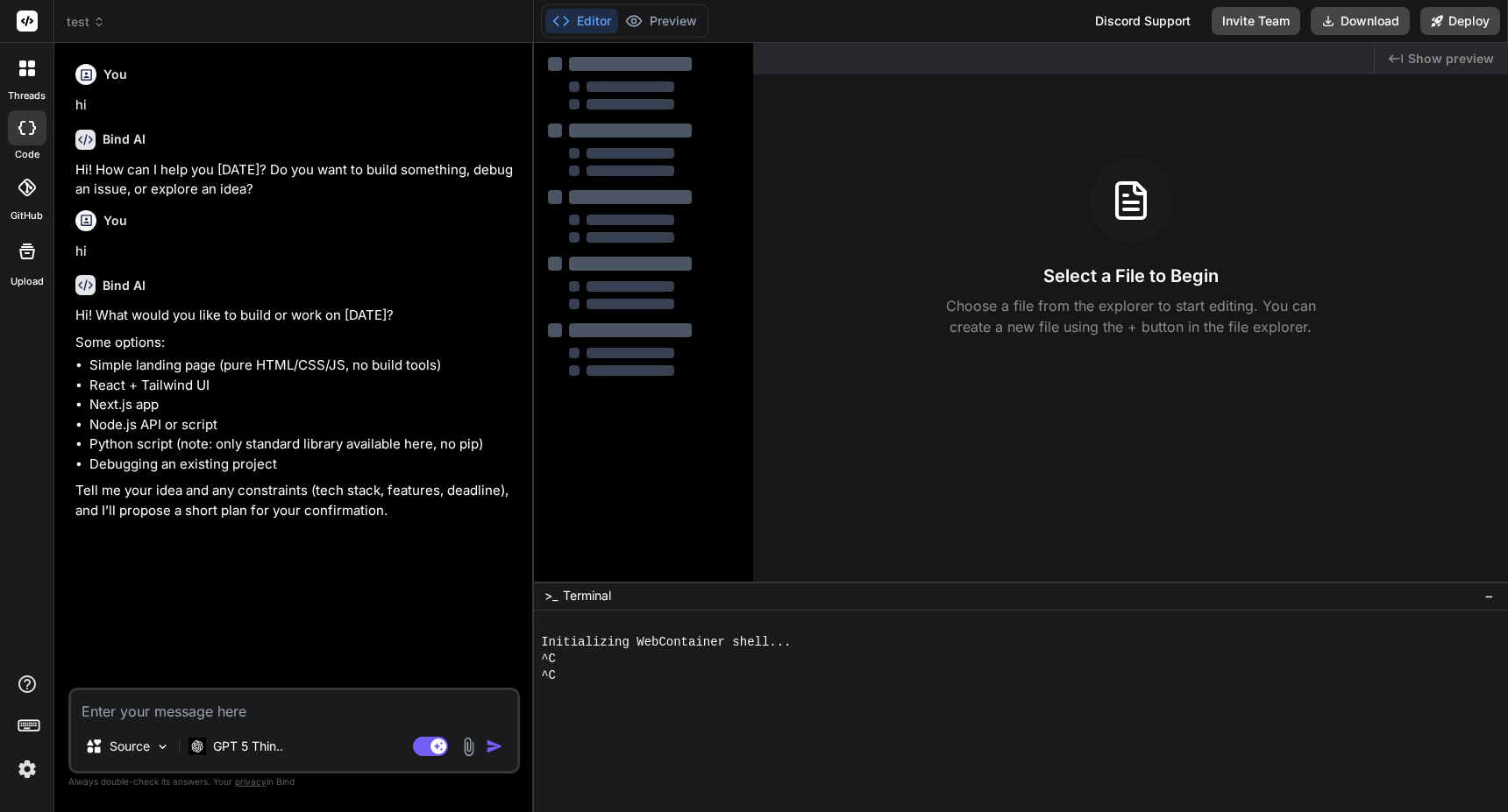
type textarea "x"
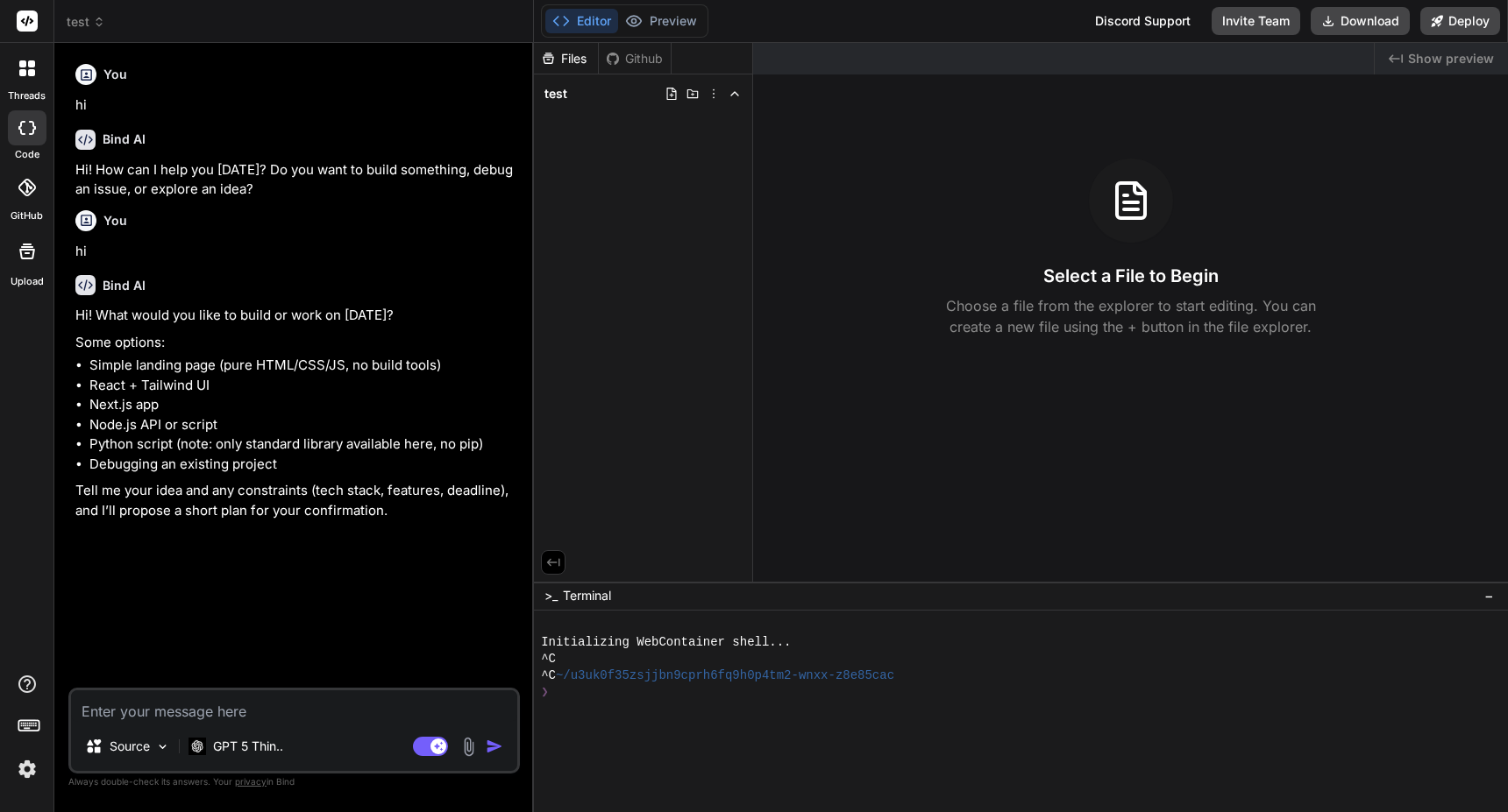
click at [185, 711] on textarea at bounding box center [294, 706] width 446 height 31
type textarea "h"
type textarea "x"
type textarea "hi"
type textarea "x"
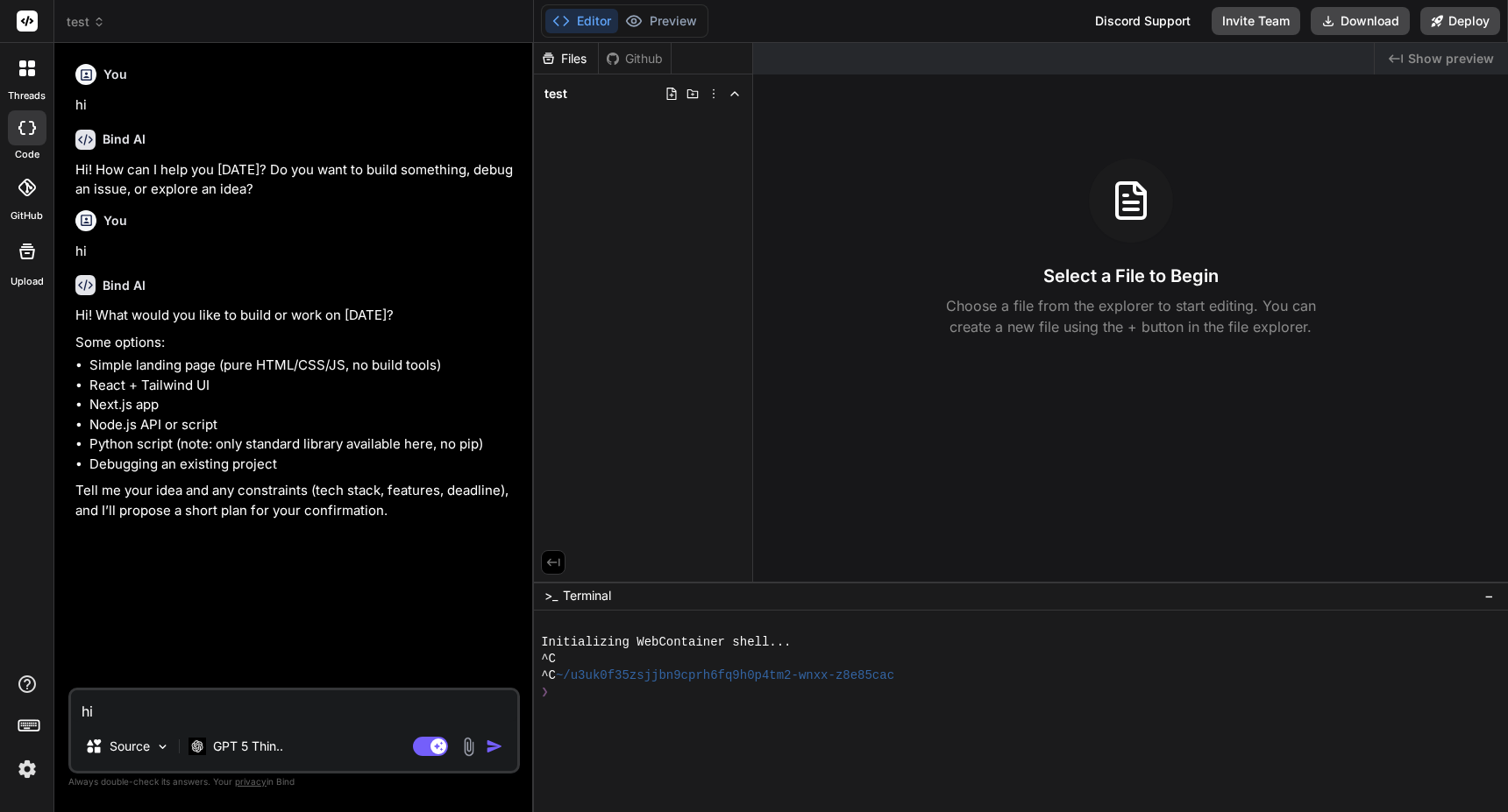
type textarea "hi"
type textarea "x"
type textarea "hi a"
type textarea "x"
type textarea "hi ag"
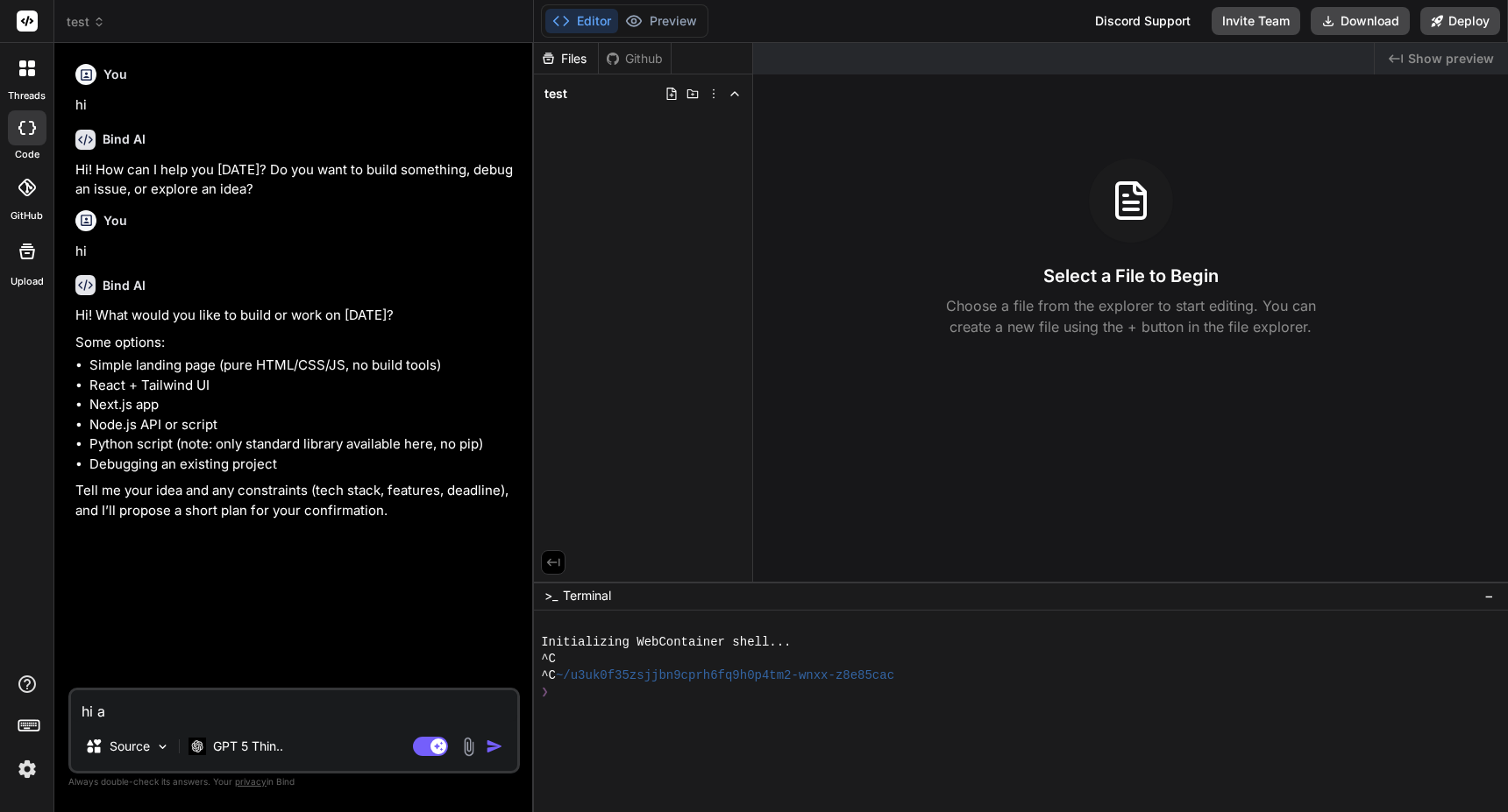
type textarea "x"
type textarea "hi [PERSON_NAME]"
type textarea "x"
type textarea "hi [PERSON_NAME]"
type textarea "x"
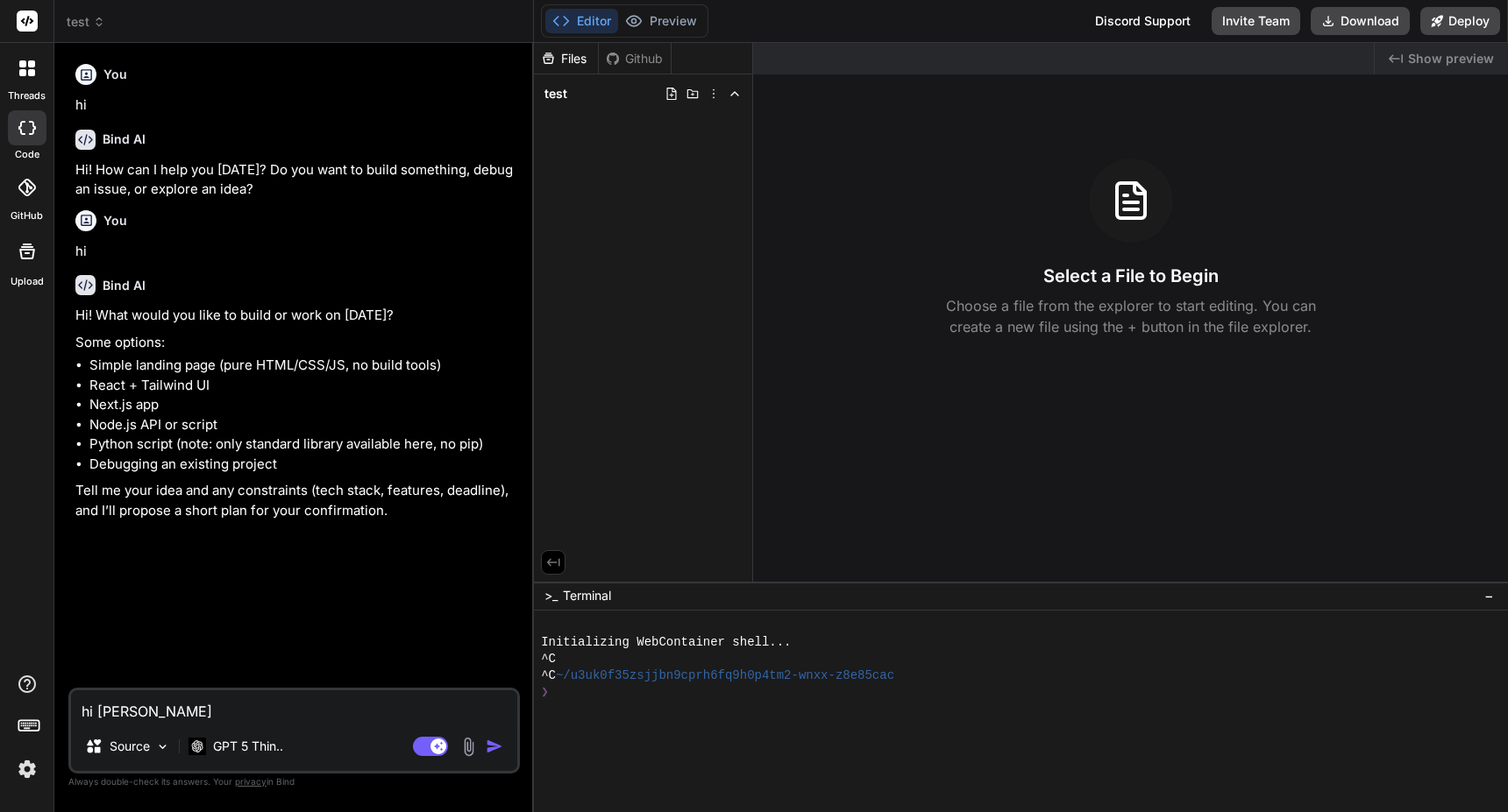
type textarea "hi again"
type textarea "x"
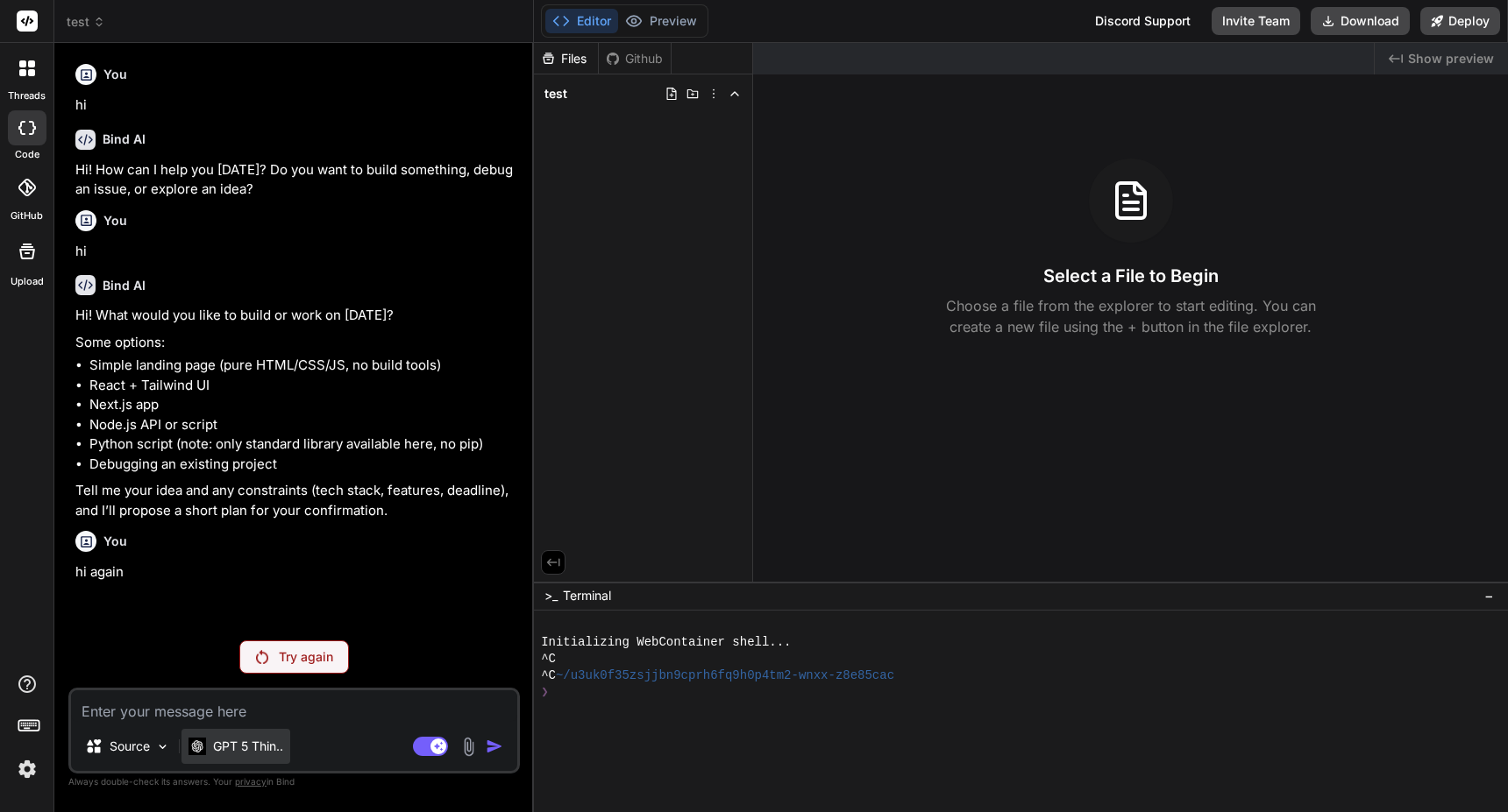
click at [279, 746] on p "GPT 5 Thin.." at bounding box center [248, 746] width 70 height 17
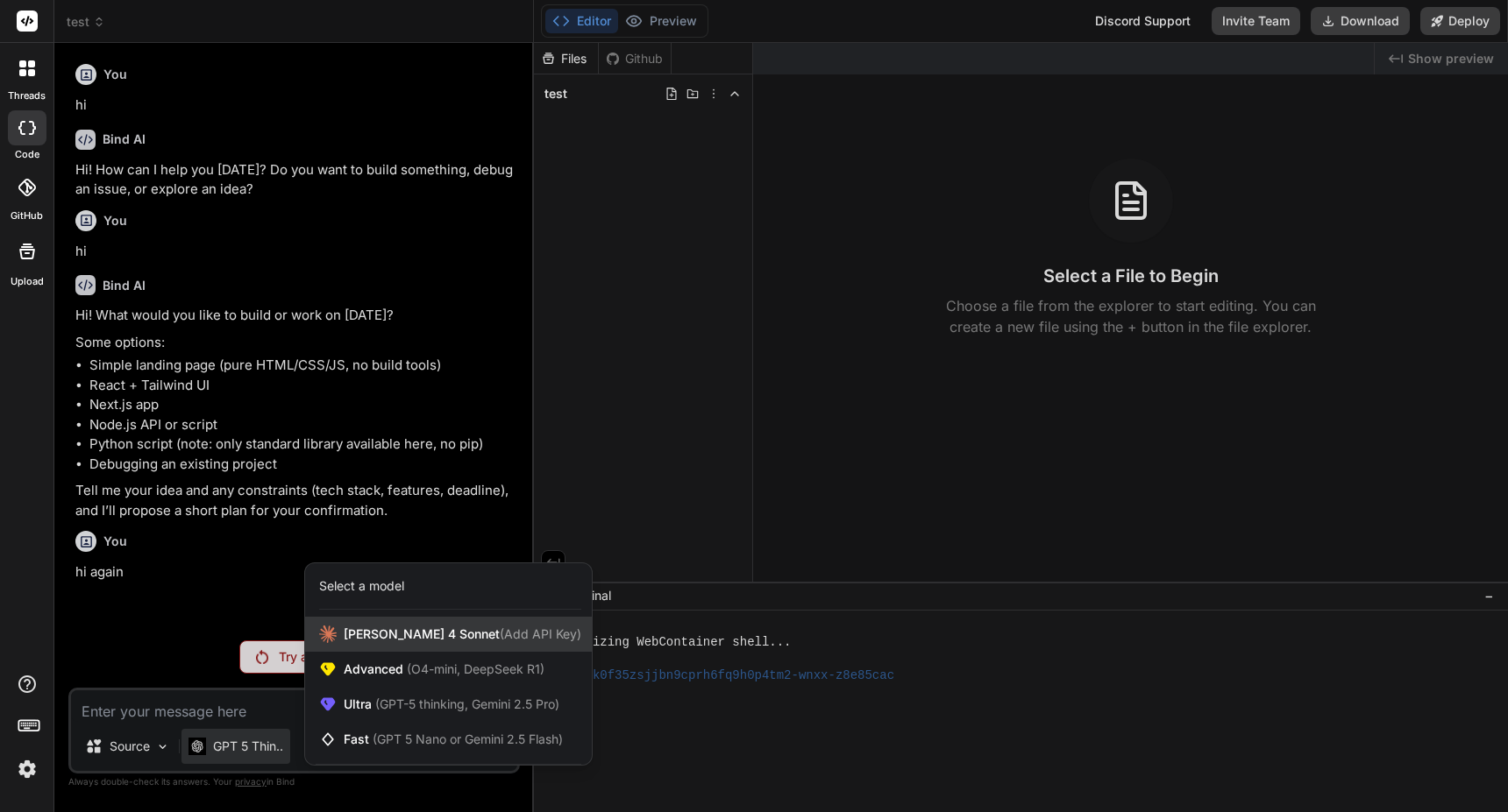
click at [407, 639] on span "Claude 4 Sonnet (Add API Key)" at bounding box center [463, 634] width 237 height 17
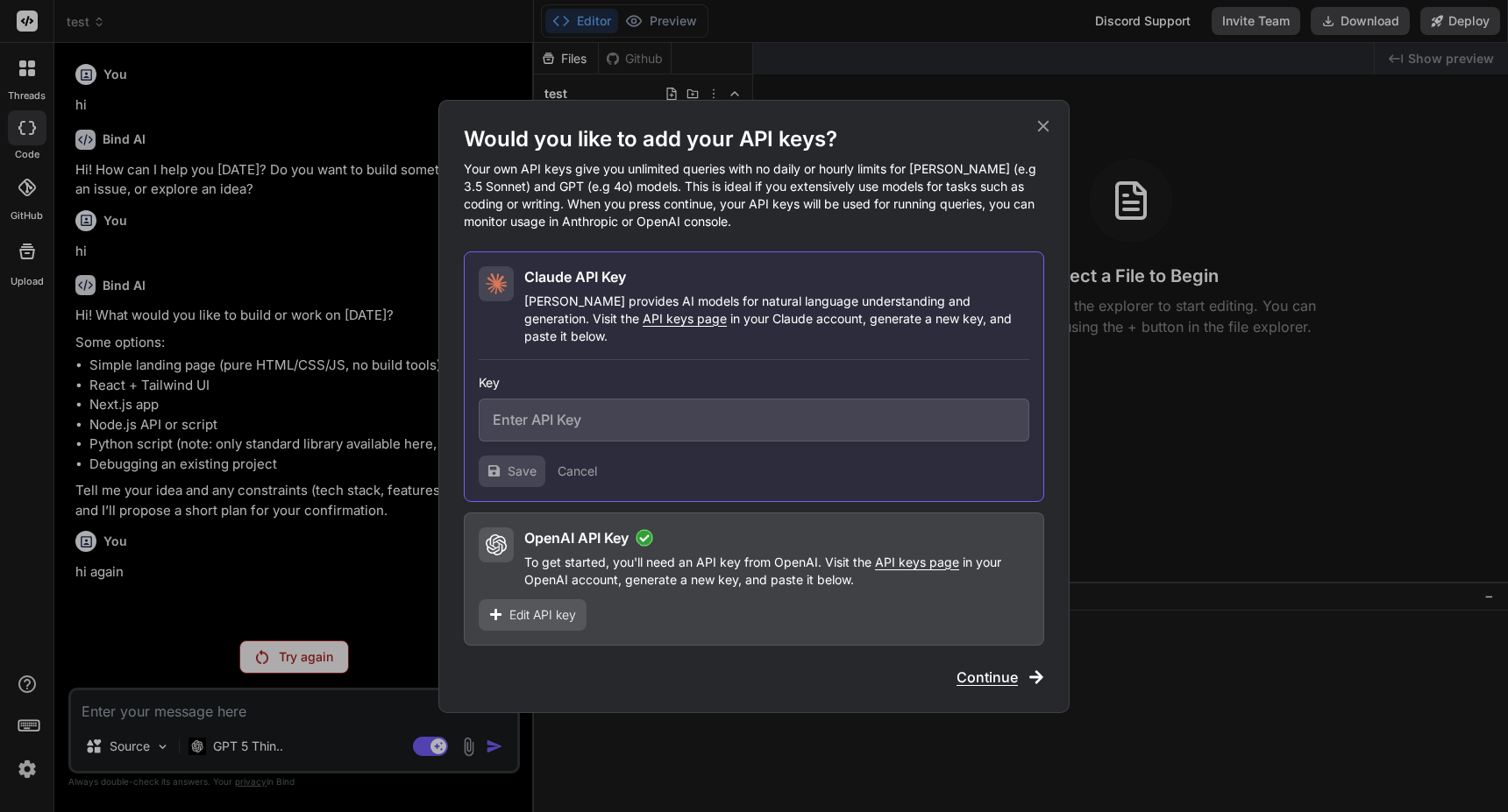
click at [565, 609] on span "Edit API key" at bounding box center [543, 614] width 66 height 17
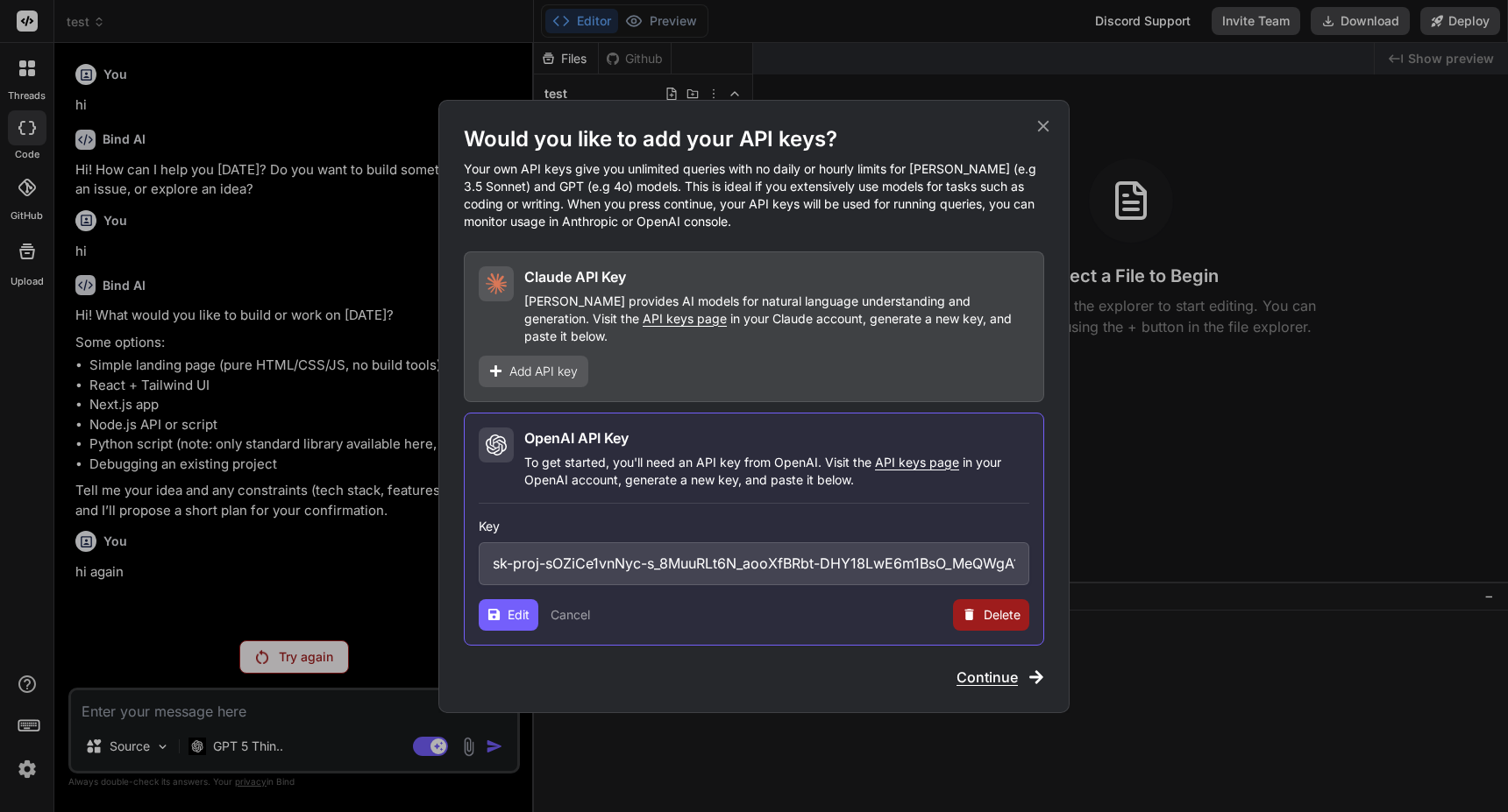
click at [973, 607] on icon at bounding box center [969, 614] width 15 height 15
click at [973, 606] on div "Delete • Cancel" at bounding box center [984, 614] width 92 height 17
click at [966, 606] on button "Delete" at bounding box center [956, 614] width 37 height 17
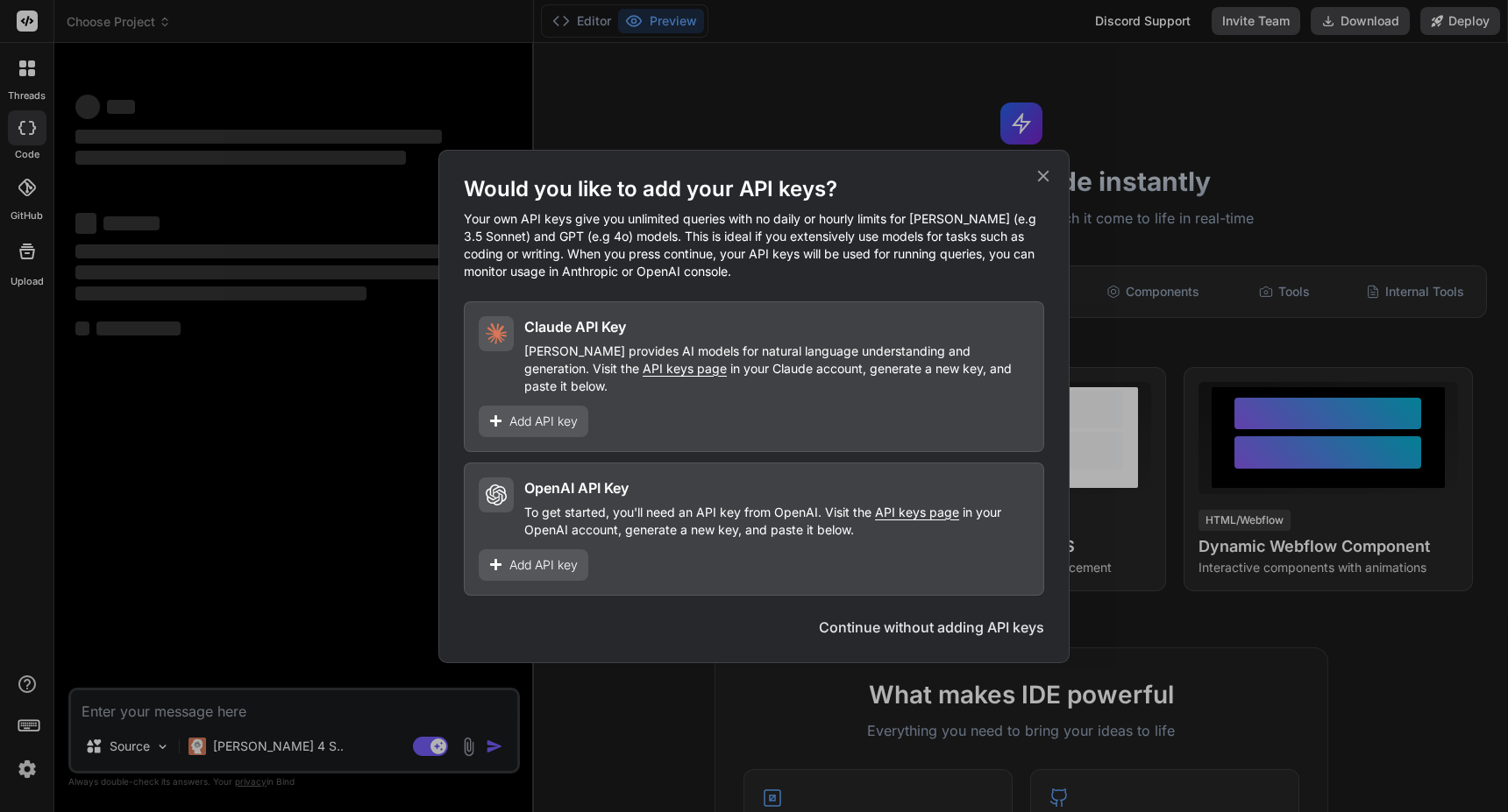
type textarea "x"
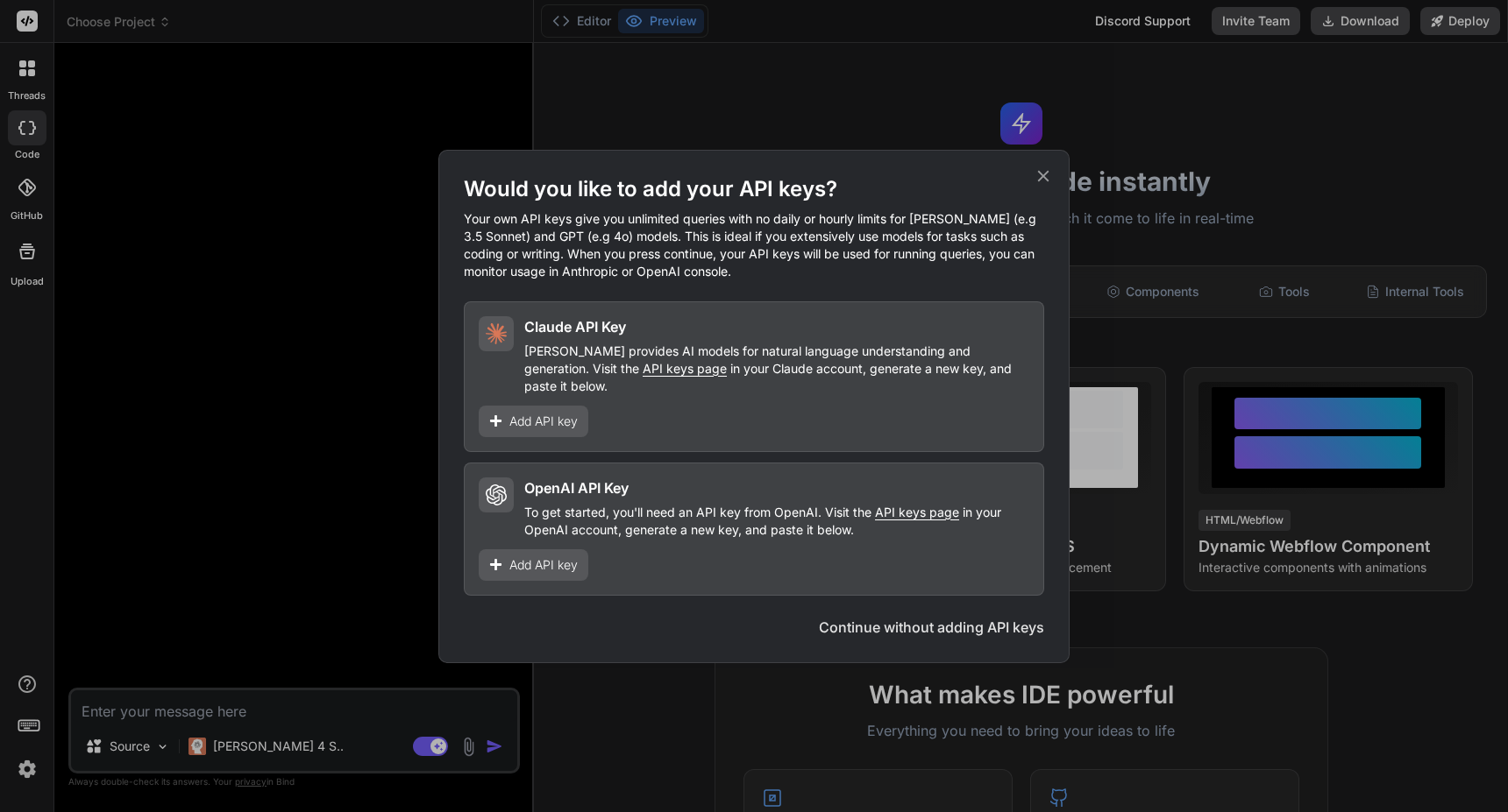
click at [642, 374] on span "API keys page" at bounding box center [684, 369] width 84 height 15
click at [556, 413] on span "Add API key" at bounding box center [544, 421] width 68 height 17
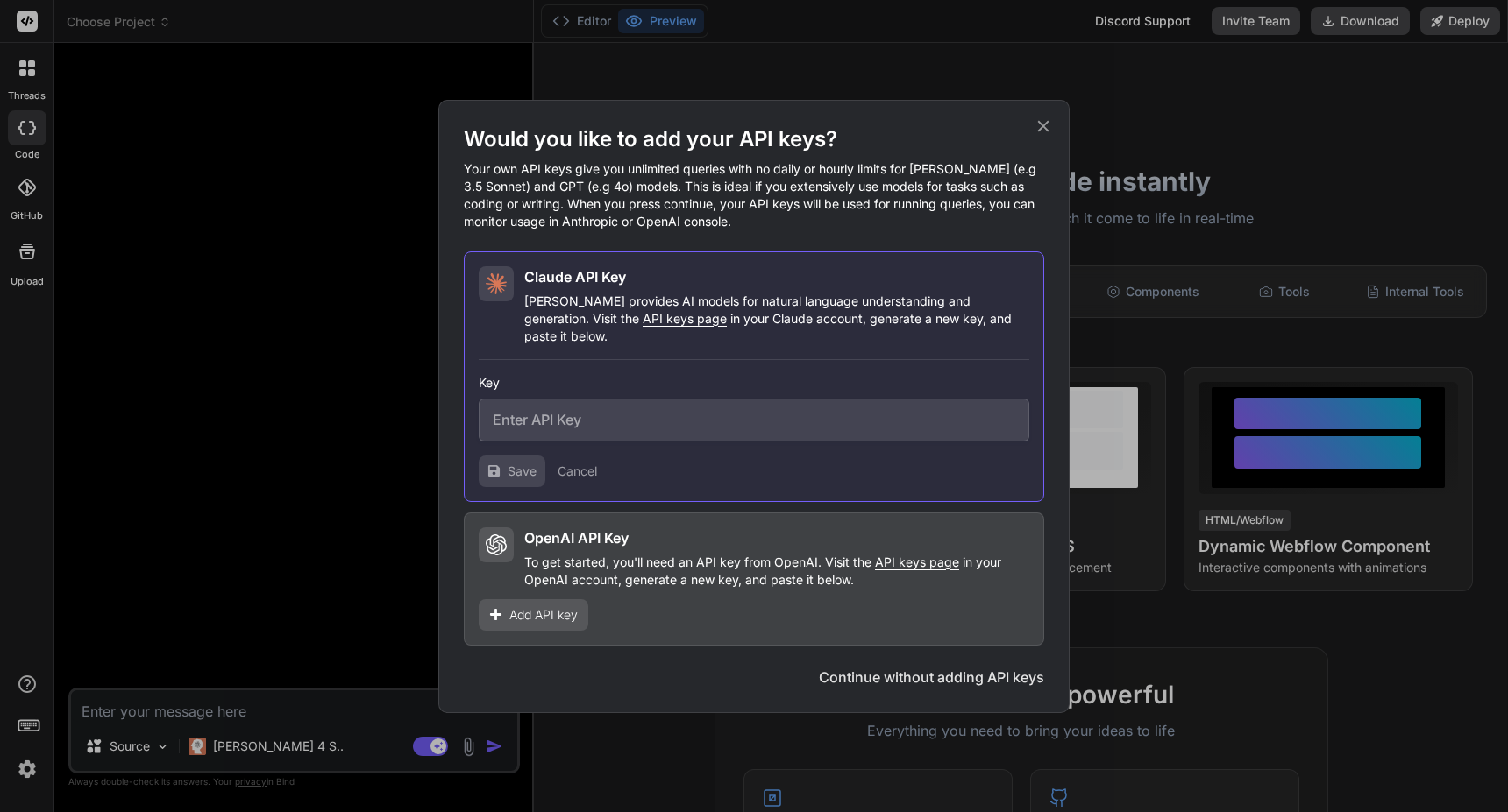
click at [556, 412] on input "text" at bounding box center [754, 420] width 550 height 43
click at [586, 463] on button "Cancel" at bounding box center [577, 471] width 40 height 17
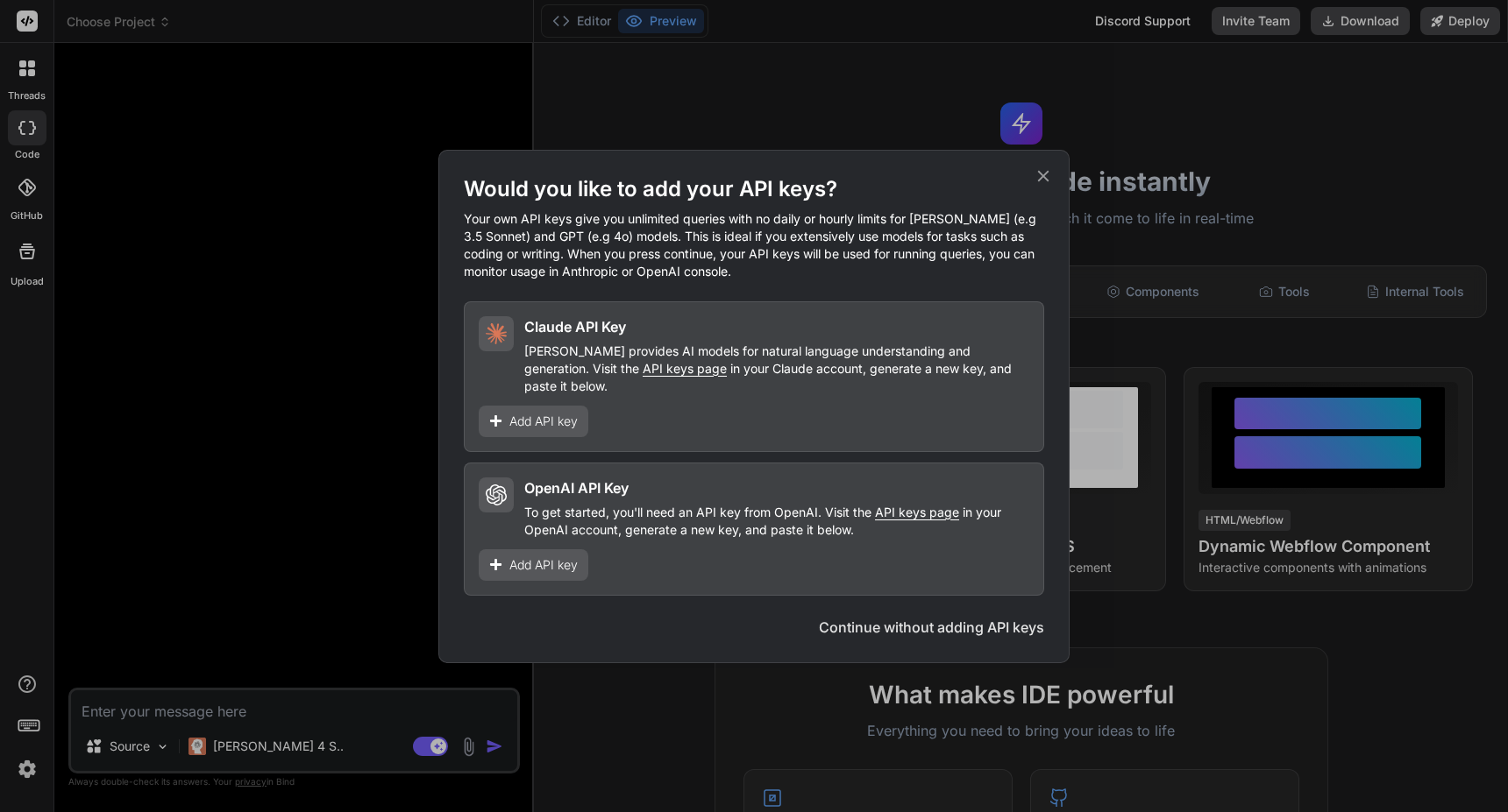
click at [1032, 185] on h1 "Would you like to add your API keys?" at bounding box center [754, 189] width 581 height 28
click at [1039, 185] on icon at bounding box center [1042, 176] width 19 height 19
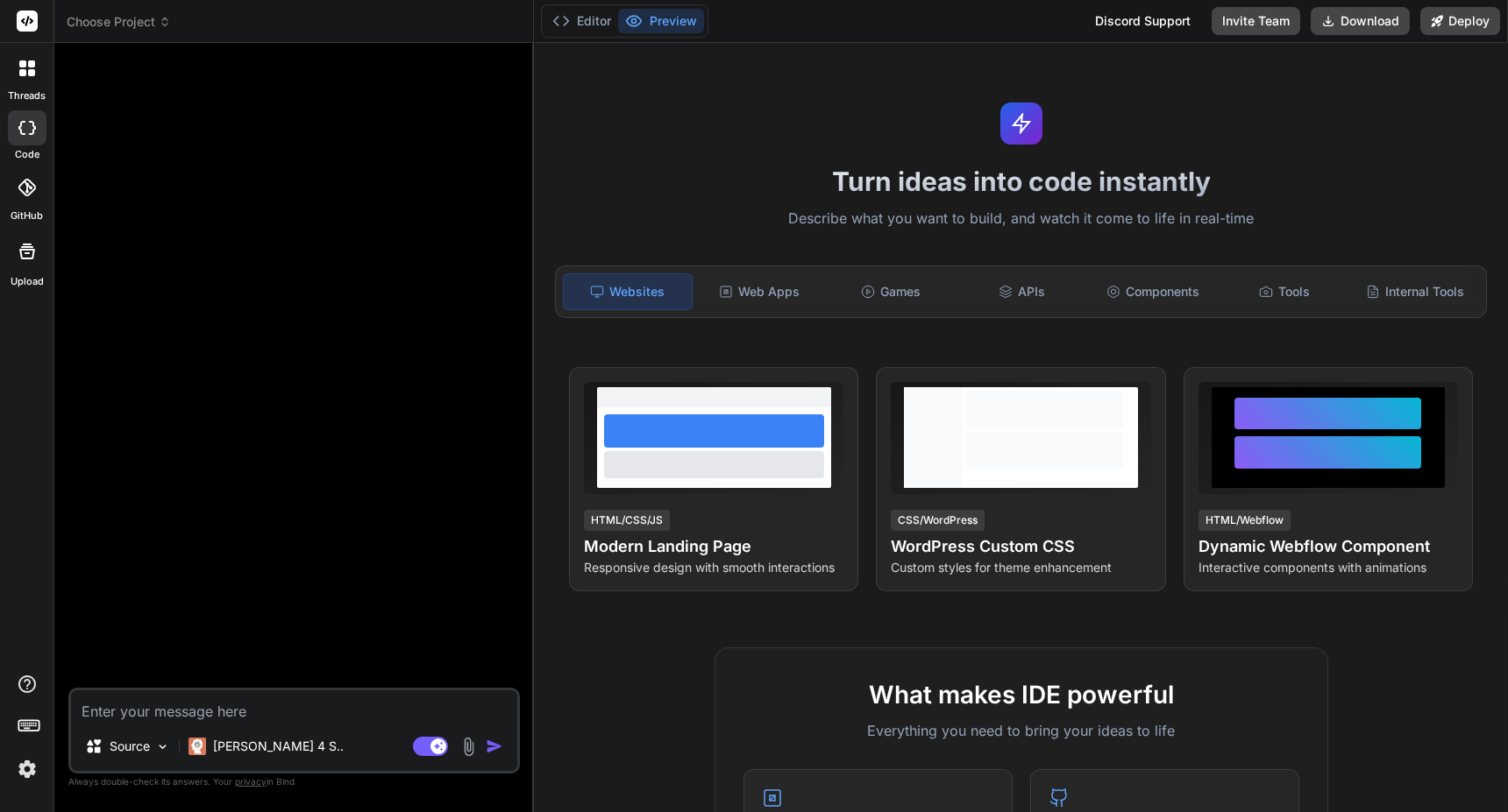
click at [276, 705] on textarea at bounding box center [294, 706] width 446 height 31
type textarea "h"
type textarea "x"
type textarea "hi"
type textarea "x"
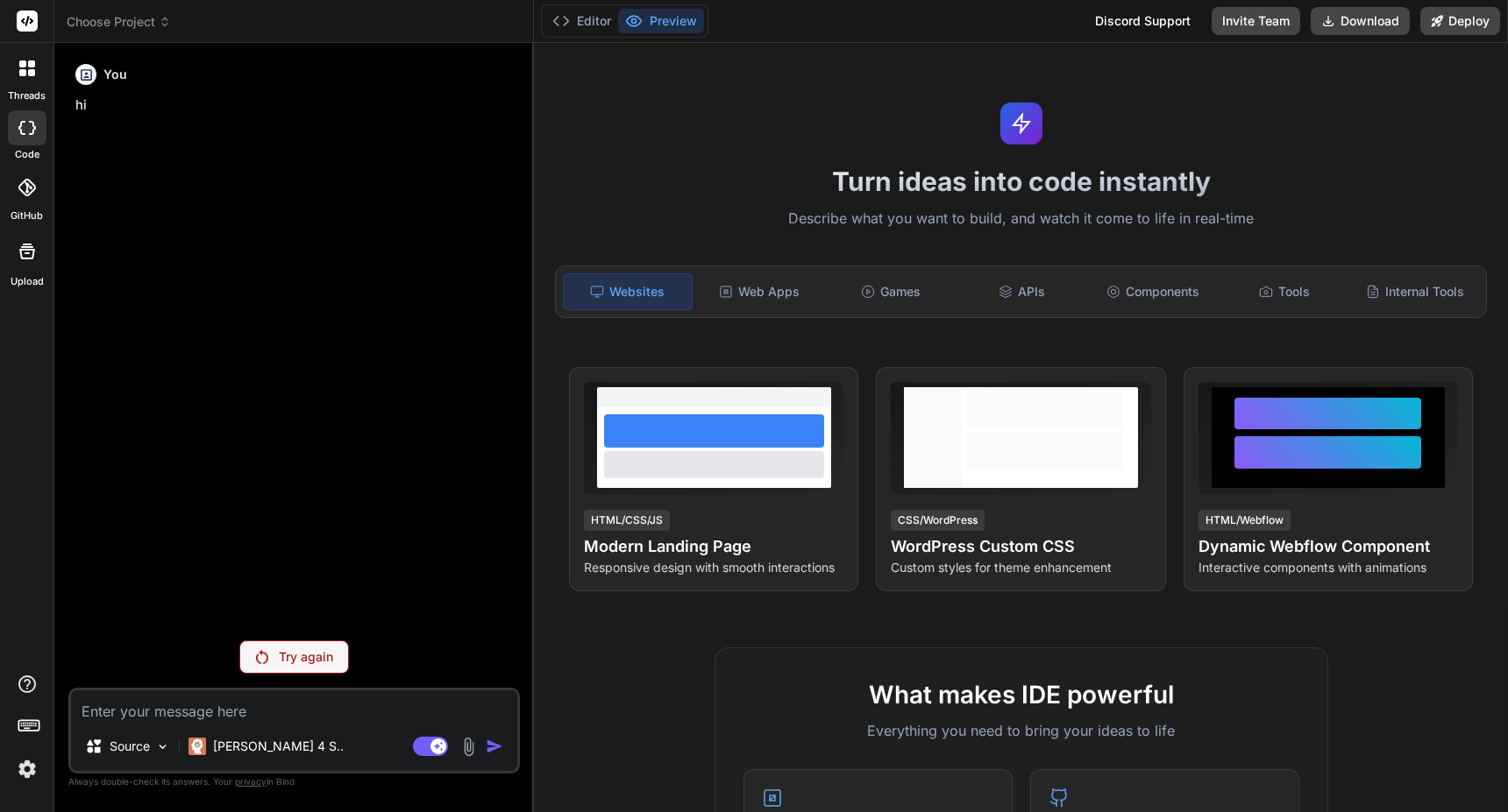
click at [24, 768] on img at bounding box center [27, 769] width 29 height 29
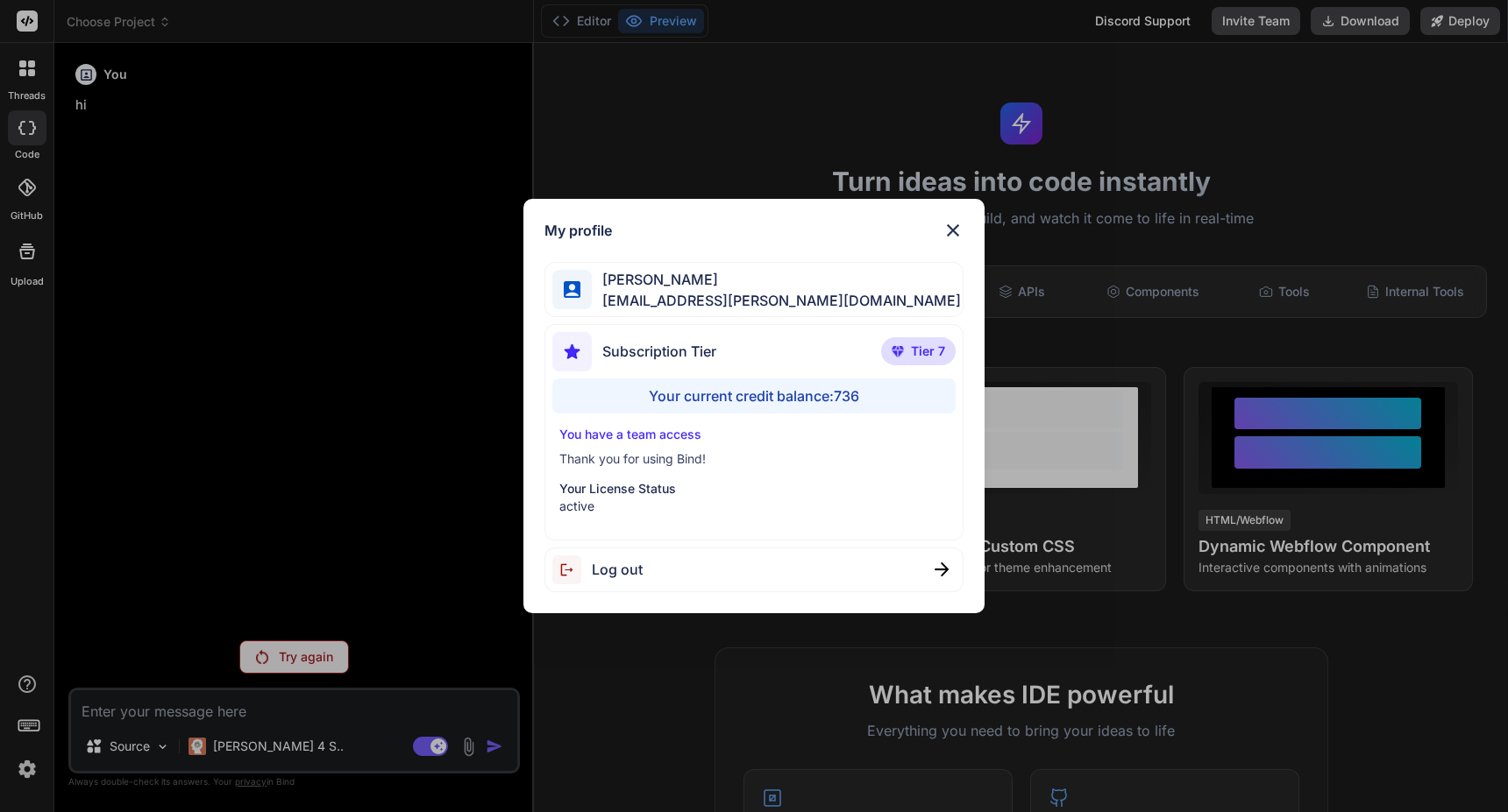
click at [558, 575] on img at bounding box center [571, 569] width 40 height 29
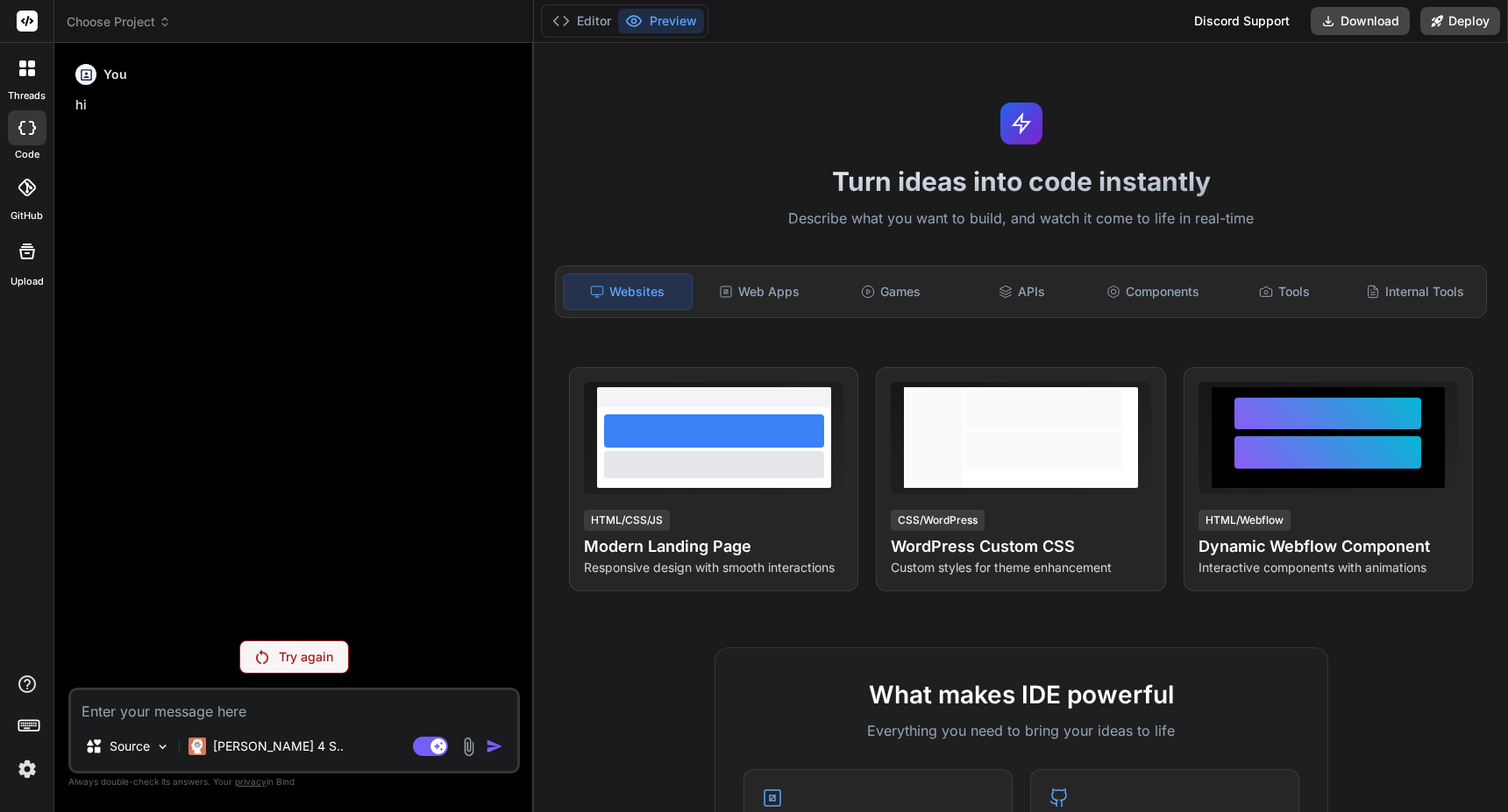
type textarea "x"
click at [558, 575] on div "View Prompt HTML/CSS/JS Modern Landing Page Responsive design with smooth inter…" at bounding box center [1021, 479] width 953 height 224
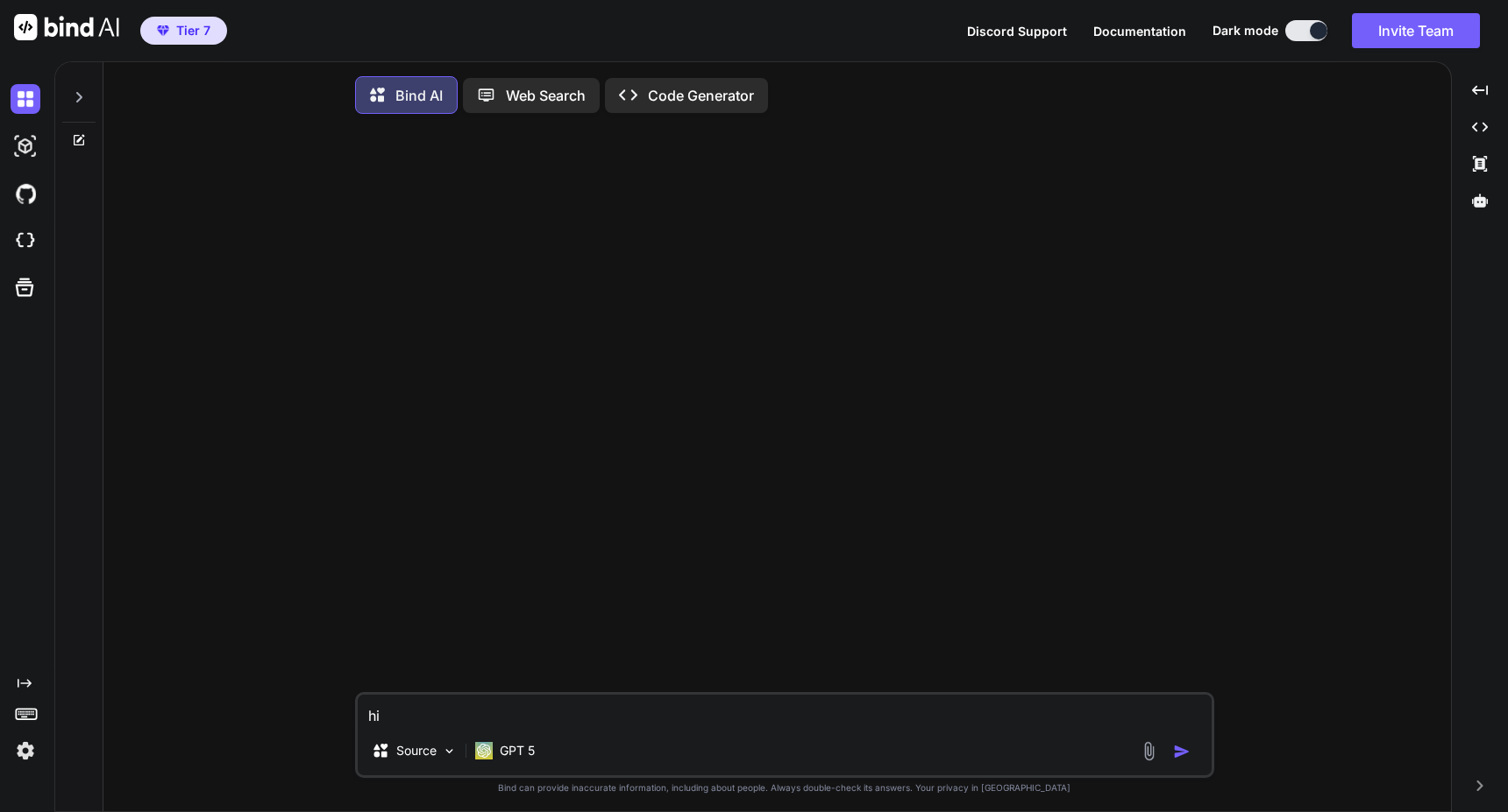
click at [1183, 761] on img "button" at bounding box center [1181, 751] width 17 height 17
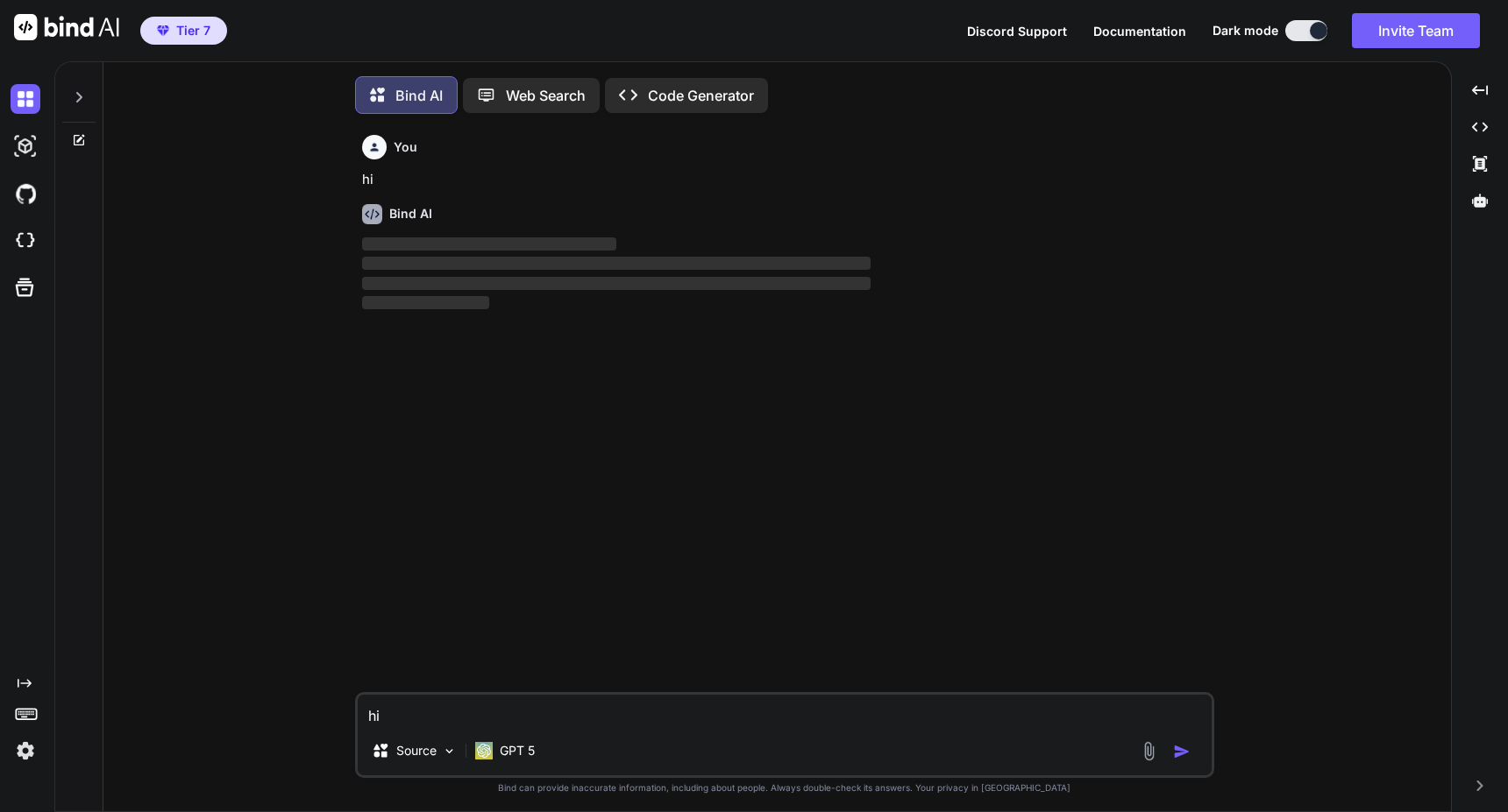
scroll to position [9, 0]
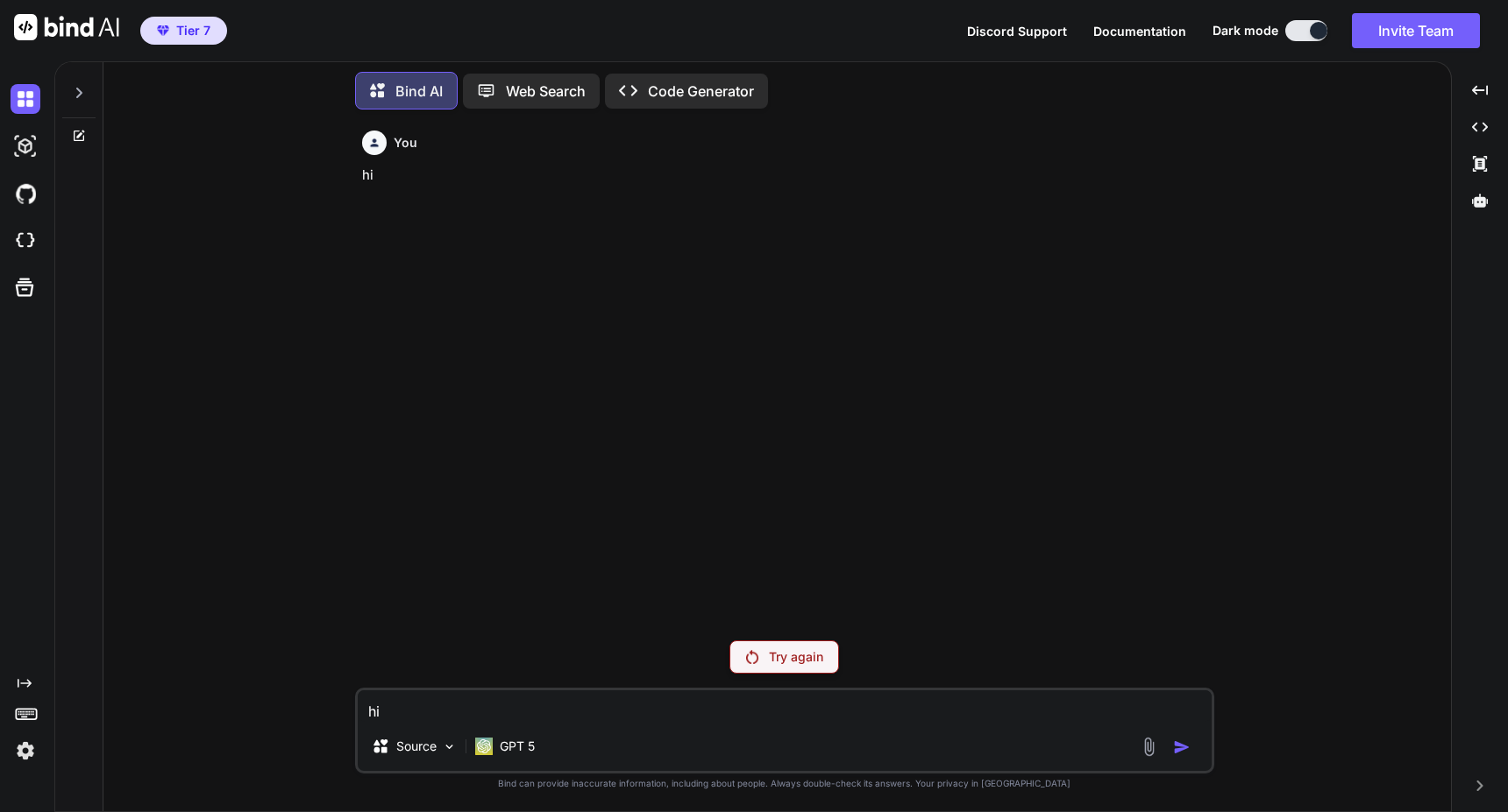
click at [17, 761] on img at bounding box center [25, 750] width 29 height 29
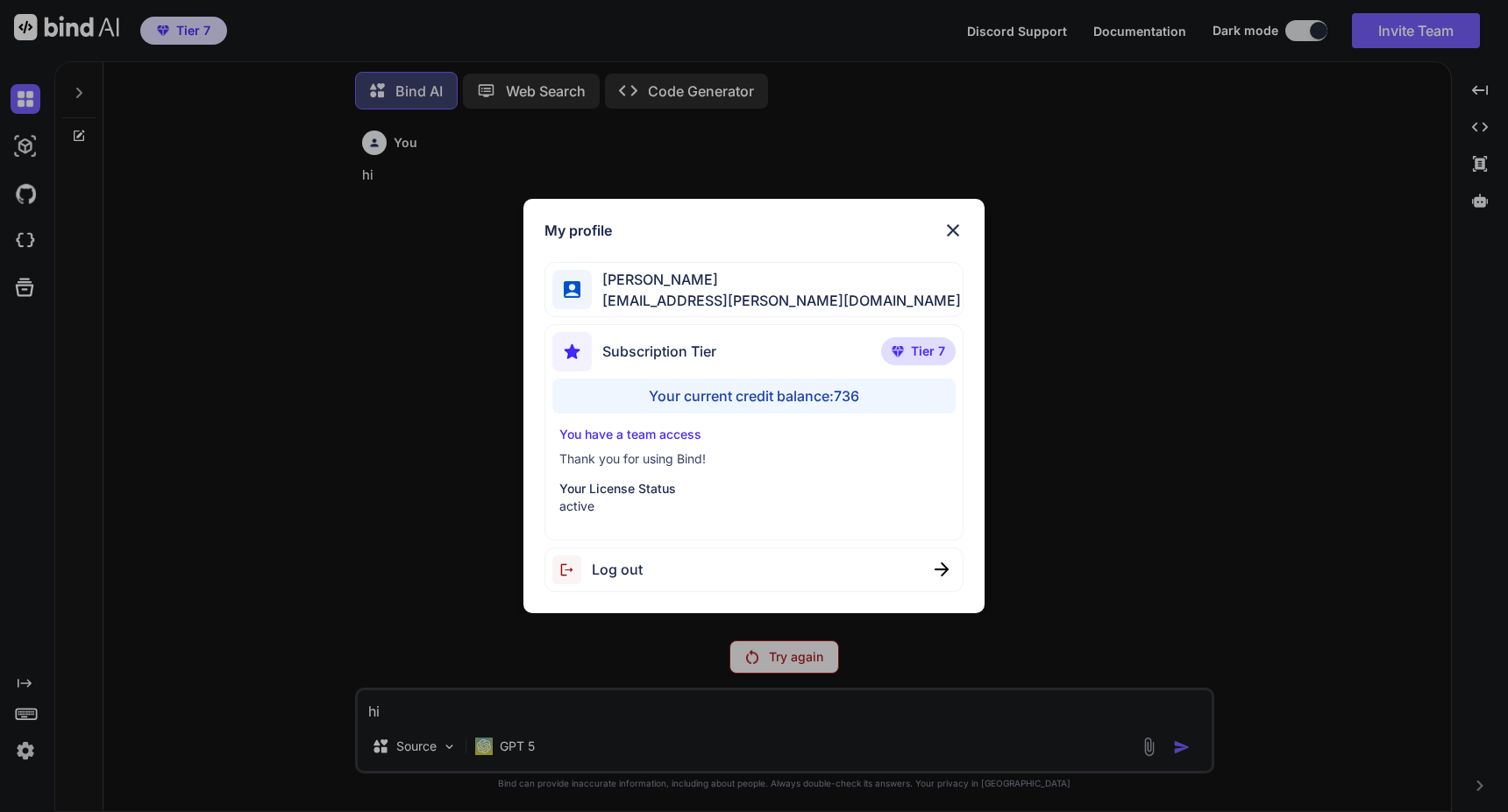
click at [567, 569] on img at bounding box center [571, 569] width 40 height 29
type textarea "x"
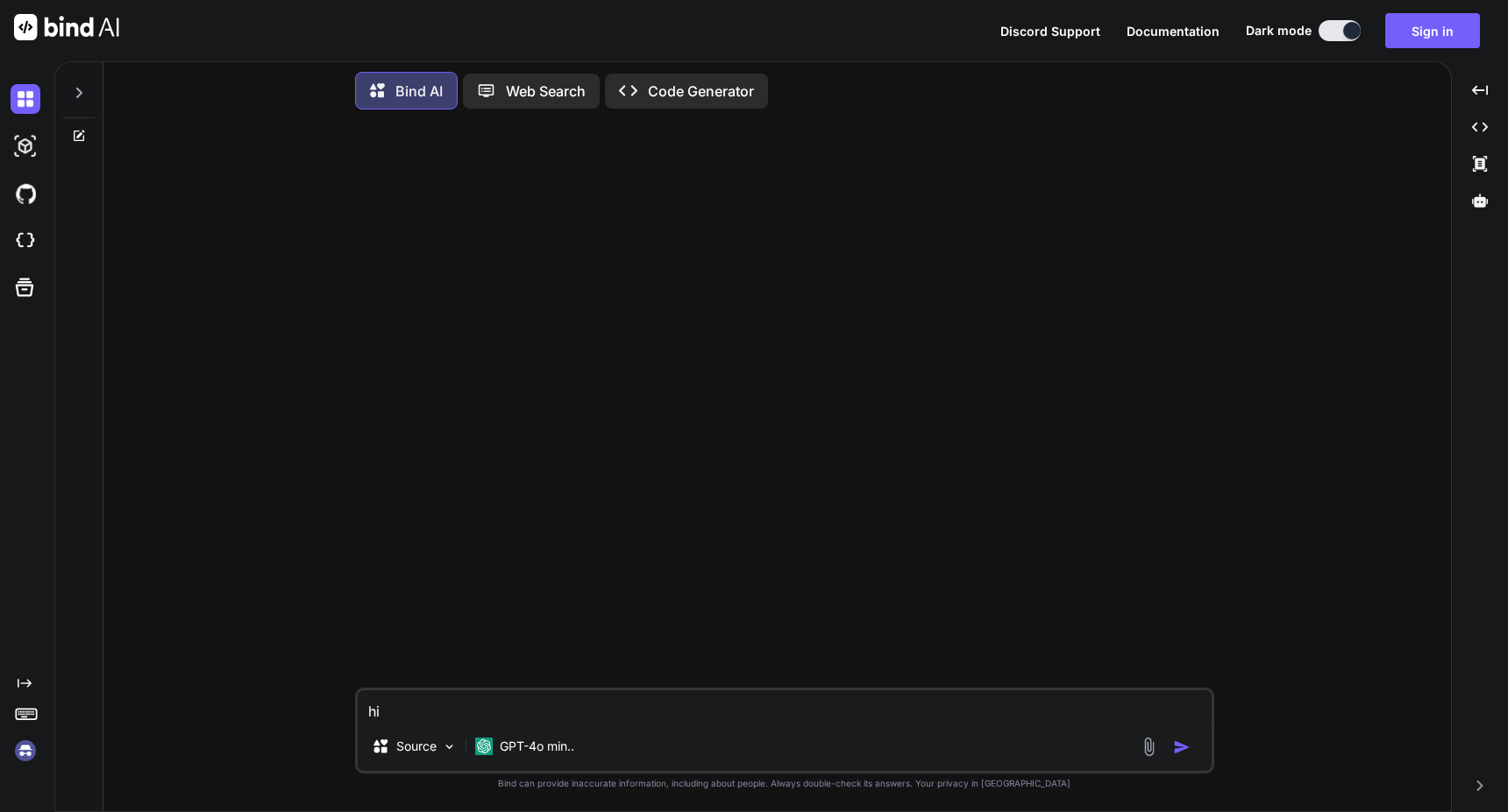
click at [509, 705] on textarea "hi" at bounding box center [785, 706] width 854 height 31
type textarea "h"
type textarea "x"
type textarea "hi"
type textarea "x"
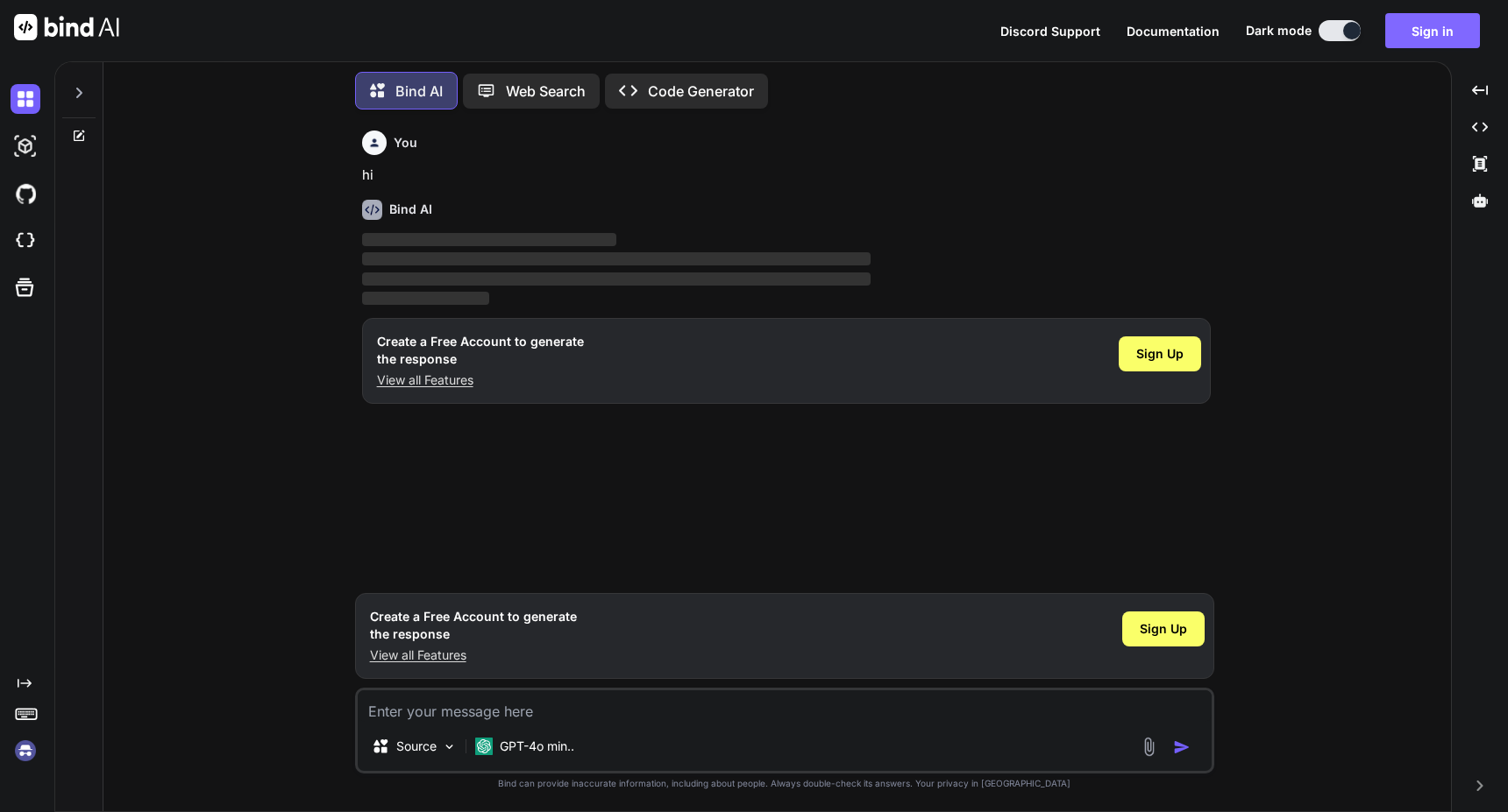
click at [1416, 36] on button "Sign in" at bounding box center [1433, 30] width 95 height 35
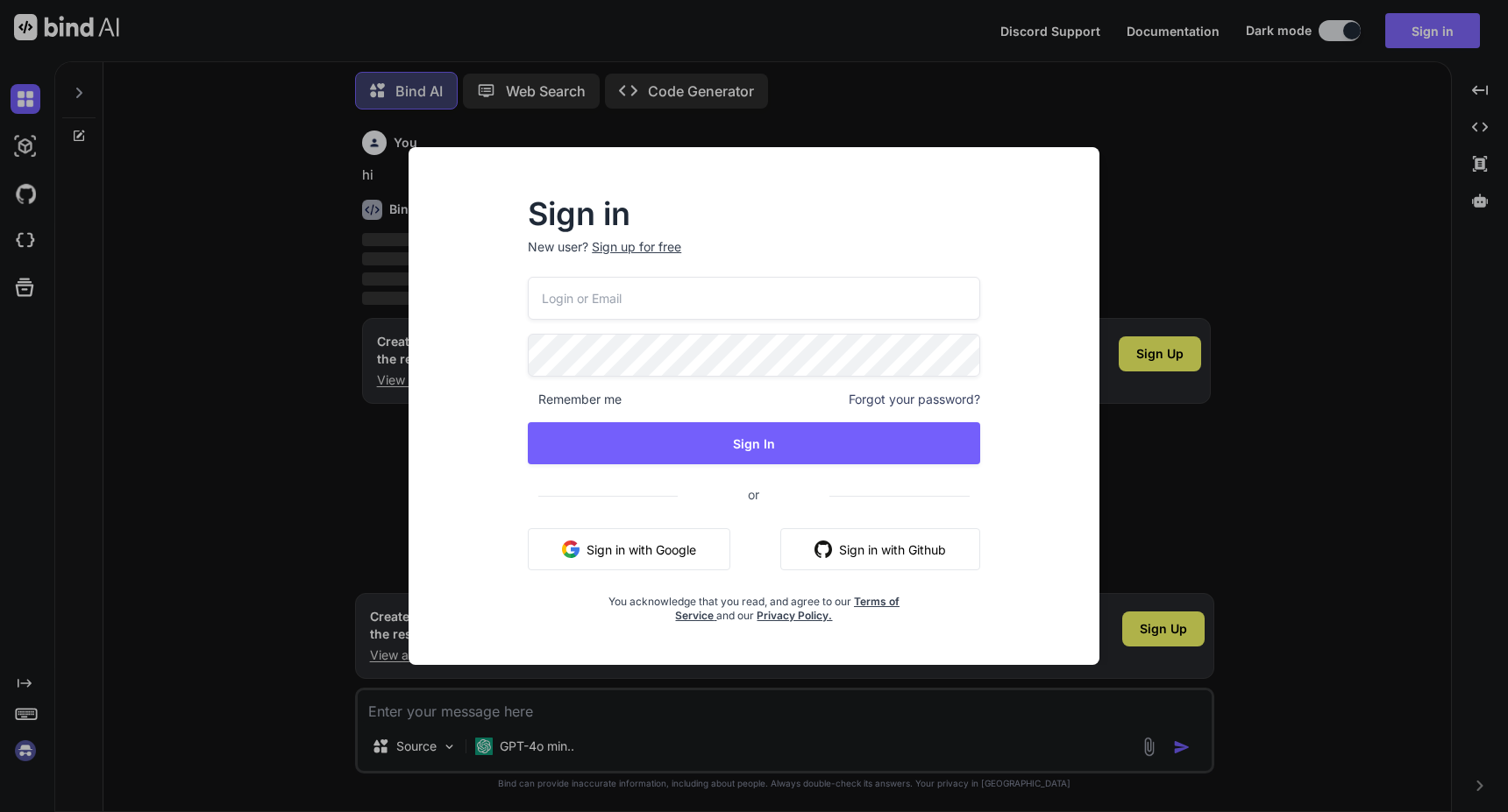
type input "[EMAIL_ADDRESS][PERSON_NAME][DOMAIN_NAME]"
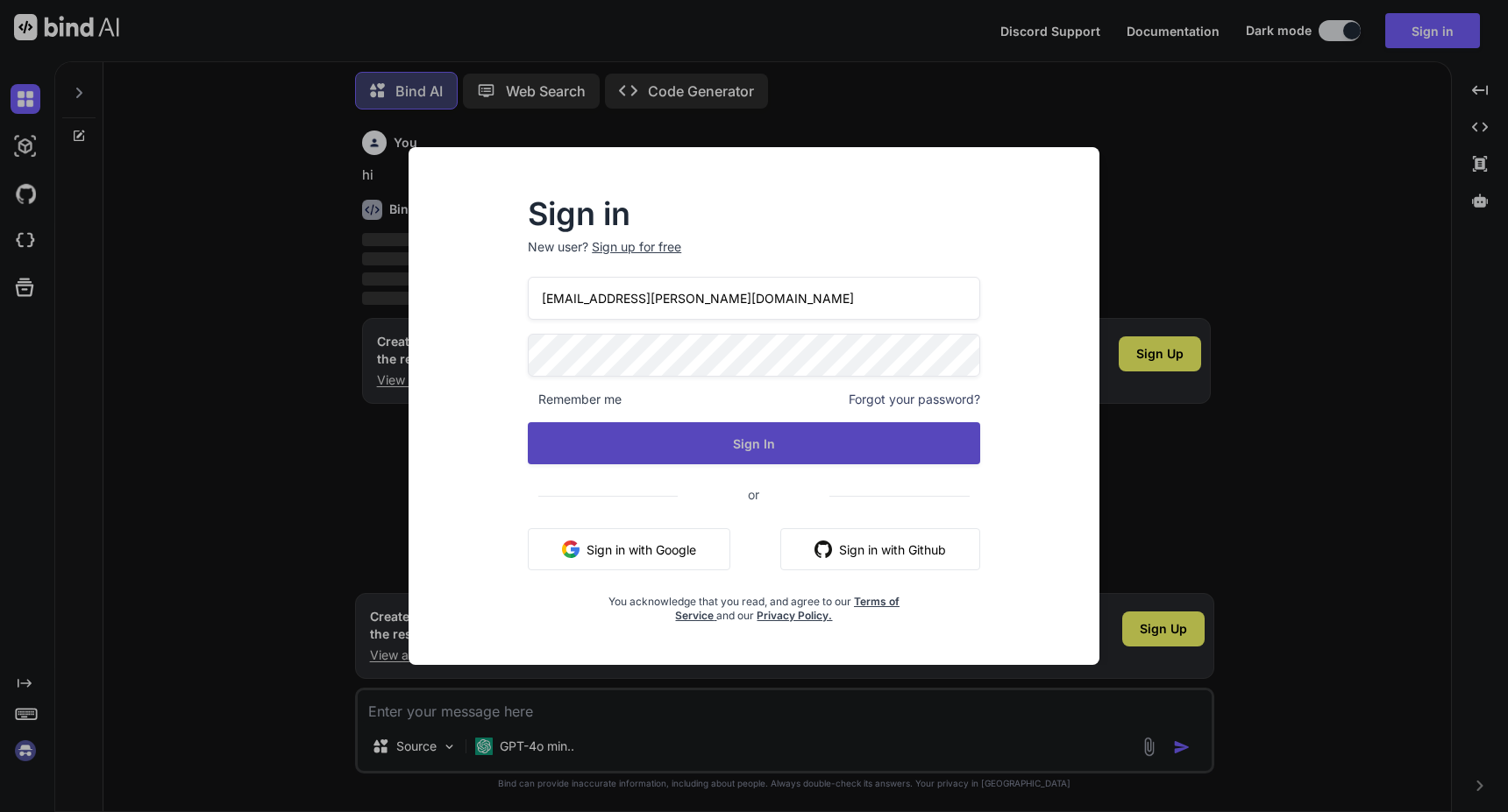
click at [790, 451] on button "Sign In" at bounding box center [754, 443] width 453 height 42
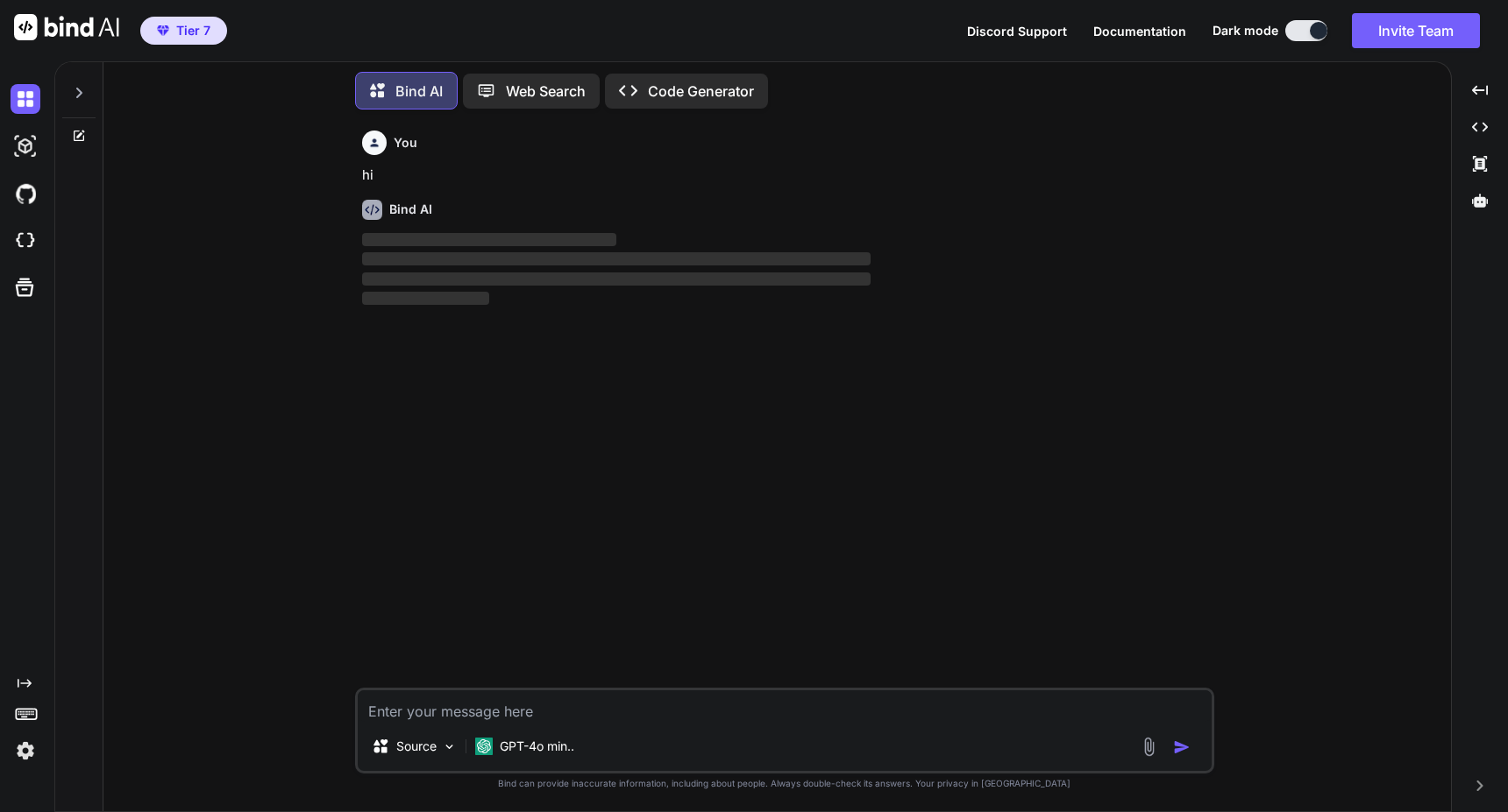
type textarea "x"
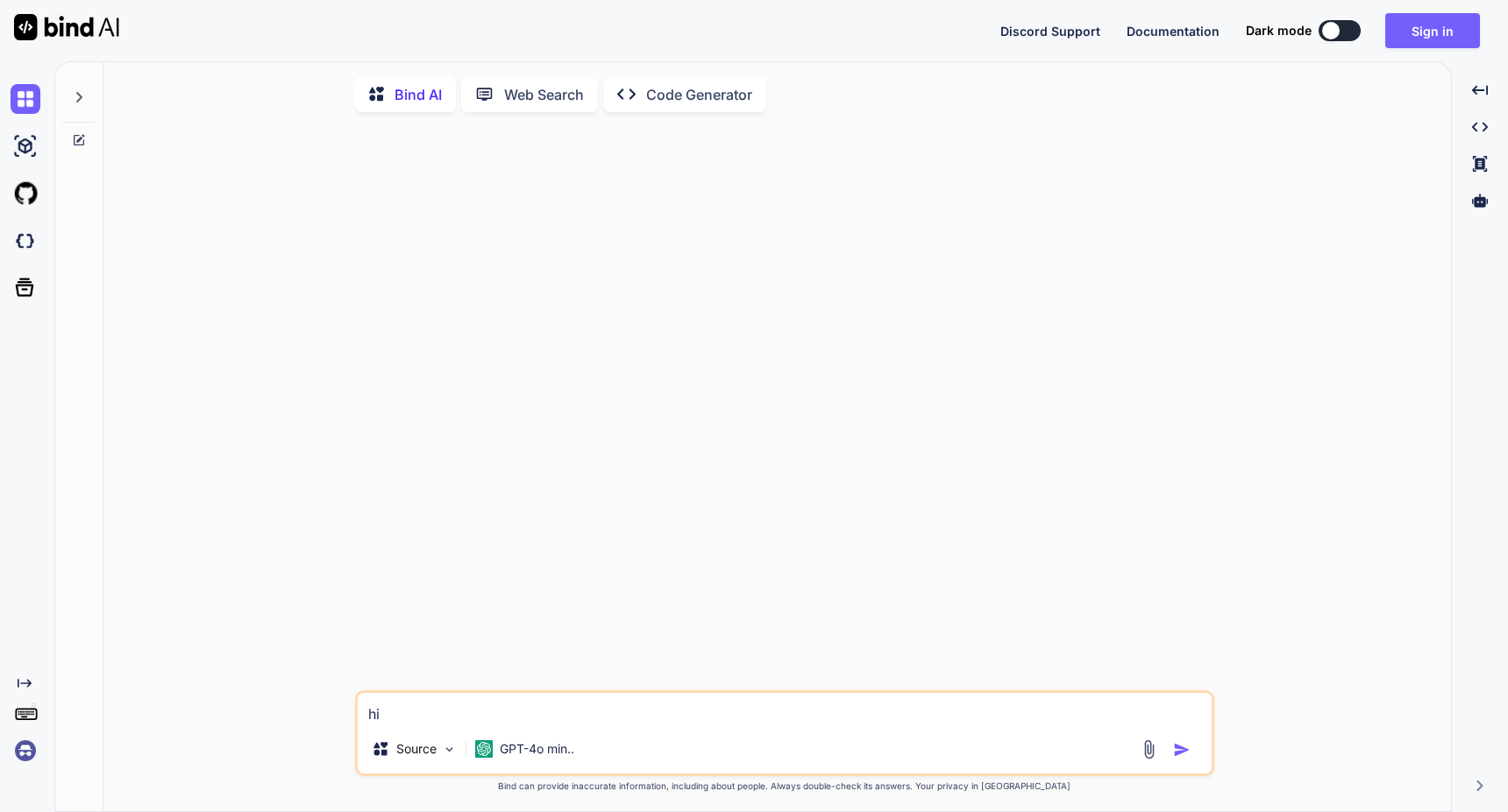
type textarea "x"
click at [1449, 40] on button "Sign in" at bounding box center [1433, 30] width 95 height 35
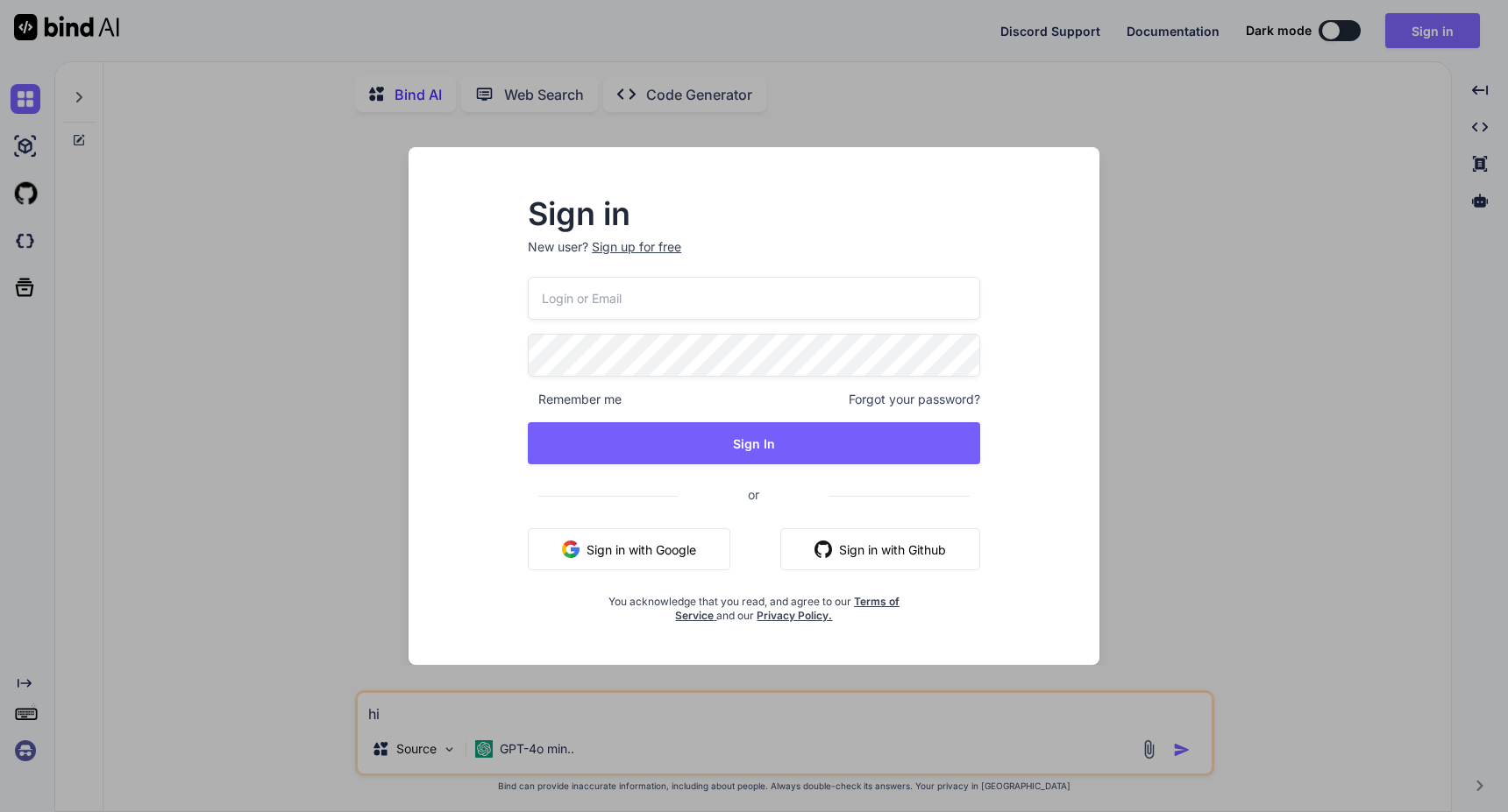
type input "[EMAIL_ADDRESS][PERSON_NAME][DOMAIN_NAME]"
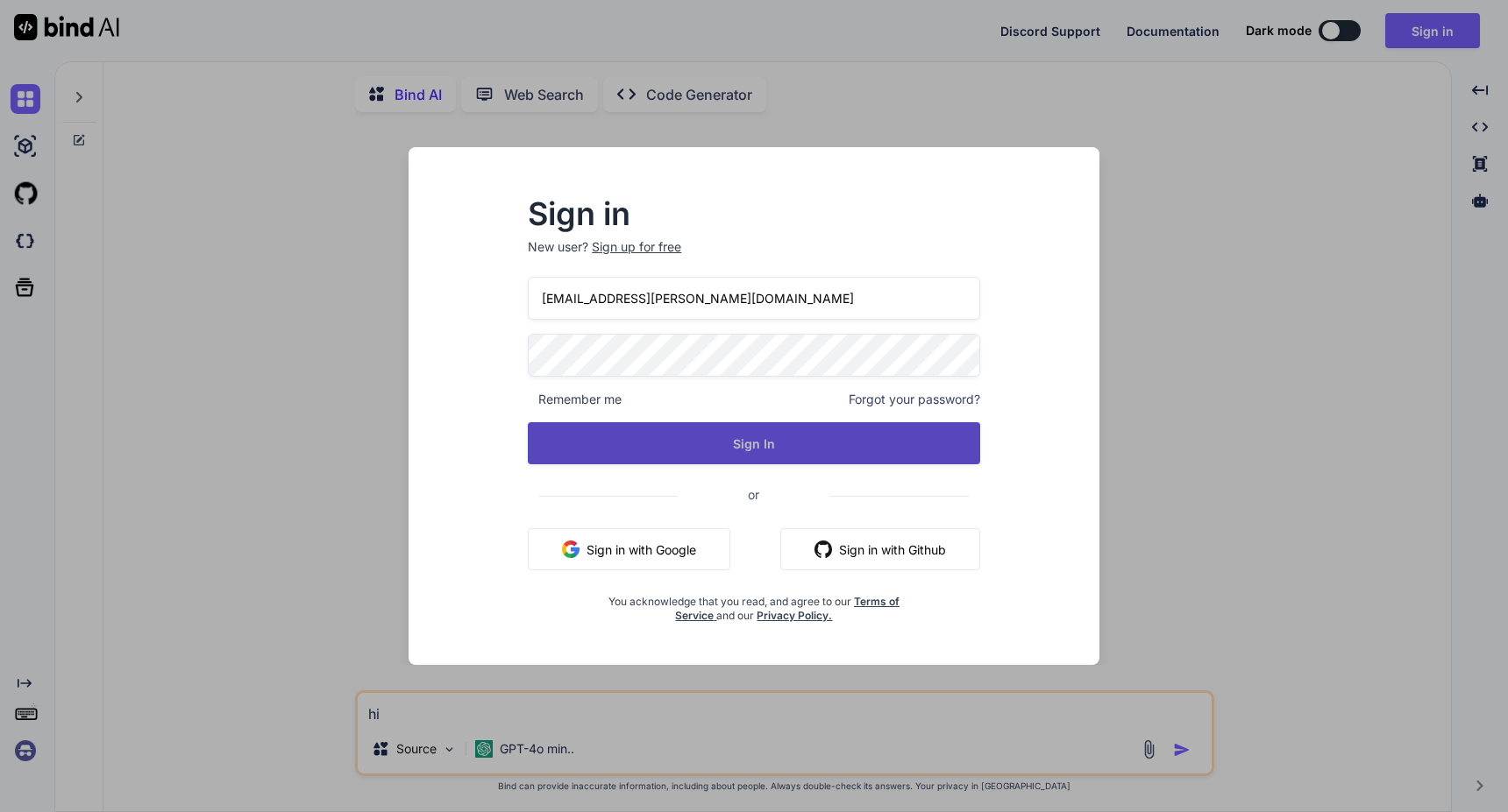
click at [835, 444] on button "Sign In" at bounding box center [754, 443] width 453 height 42
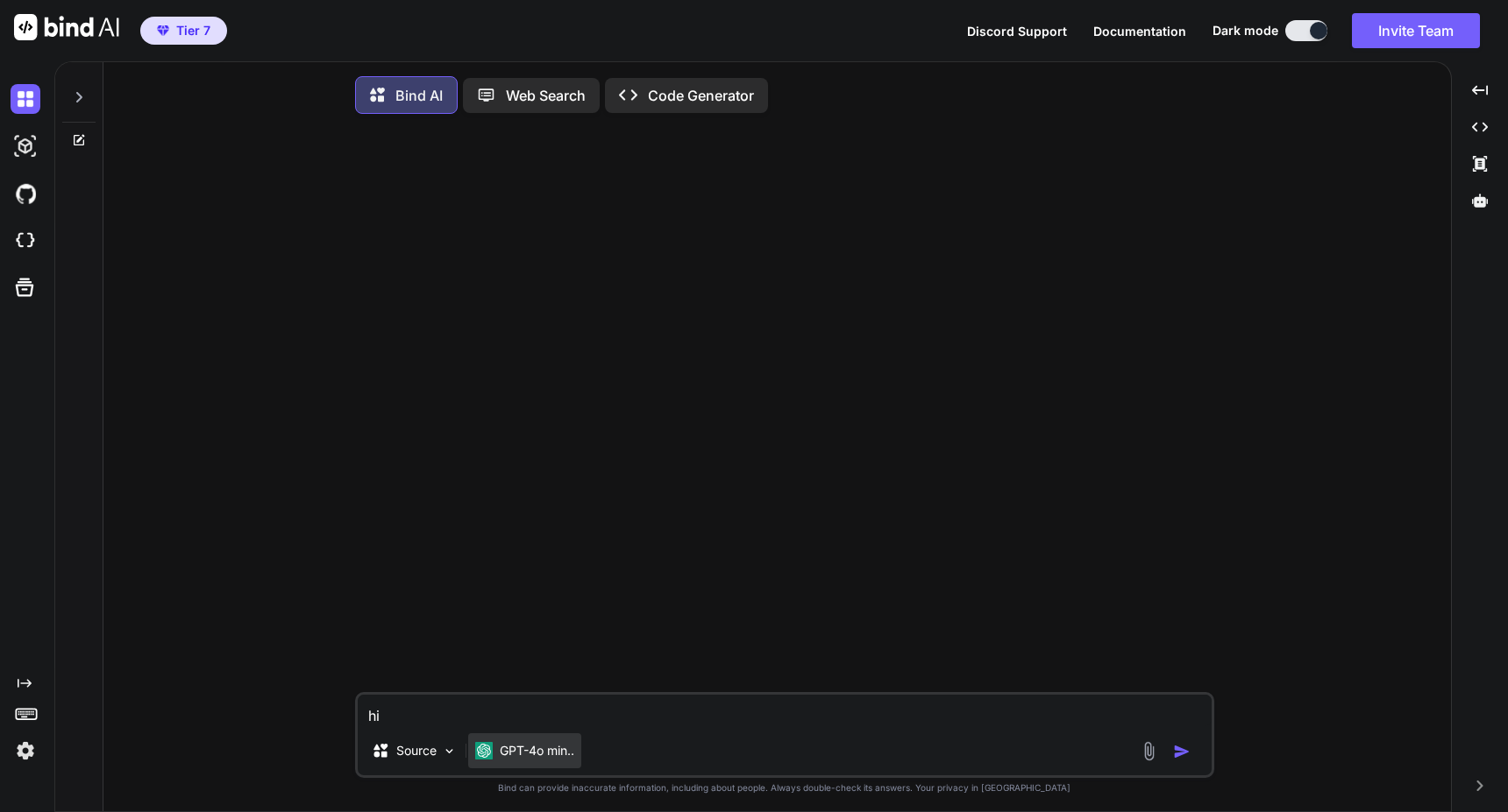
click at [553, 756] on p "GPT-4o min.." at bounding box center [536, 750] width 75 height 17
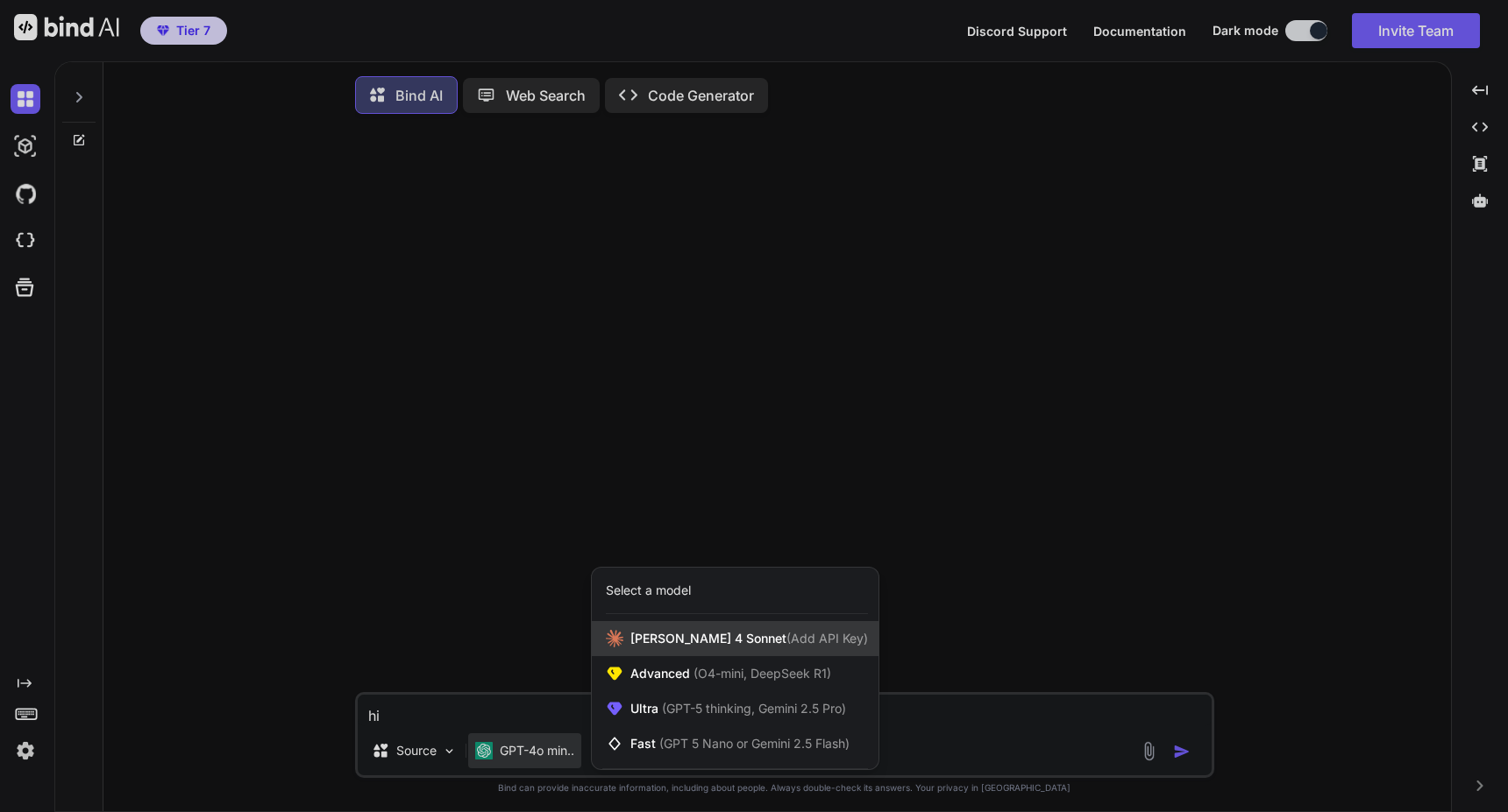
click at [787, 641] on span "(Add API Key)" at bounding box center [827, 638] width 82 height 15
type textarea "x"
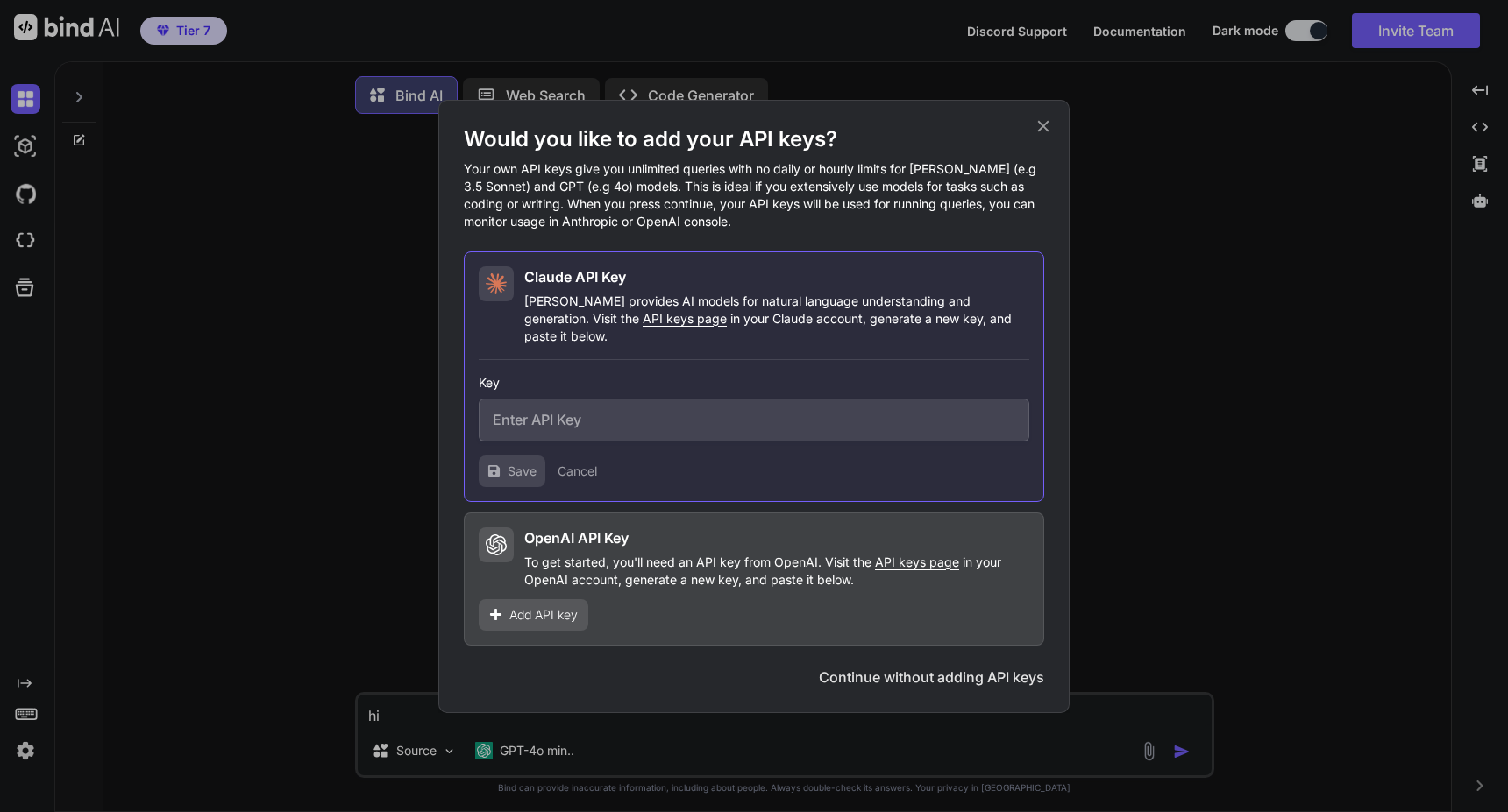
click at [756, 424] on input "text" at bounding box center [754, 420] width 550 height 43
paste input "sk-ant-api03-bRTbh9Wbm7grsk5loz35rlmB8qnMHfvZVpBl5fB_O-Dw5rcvVUEKUp0bvAMMOfdPLb…"
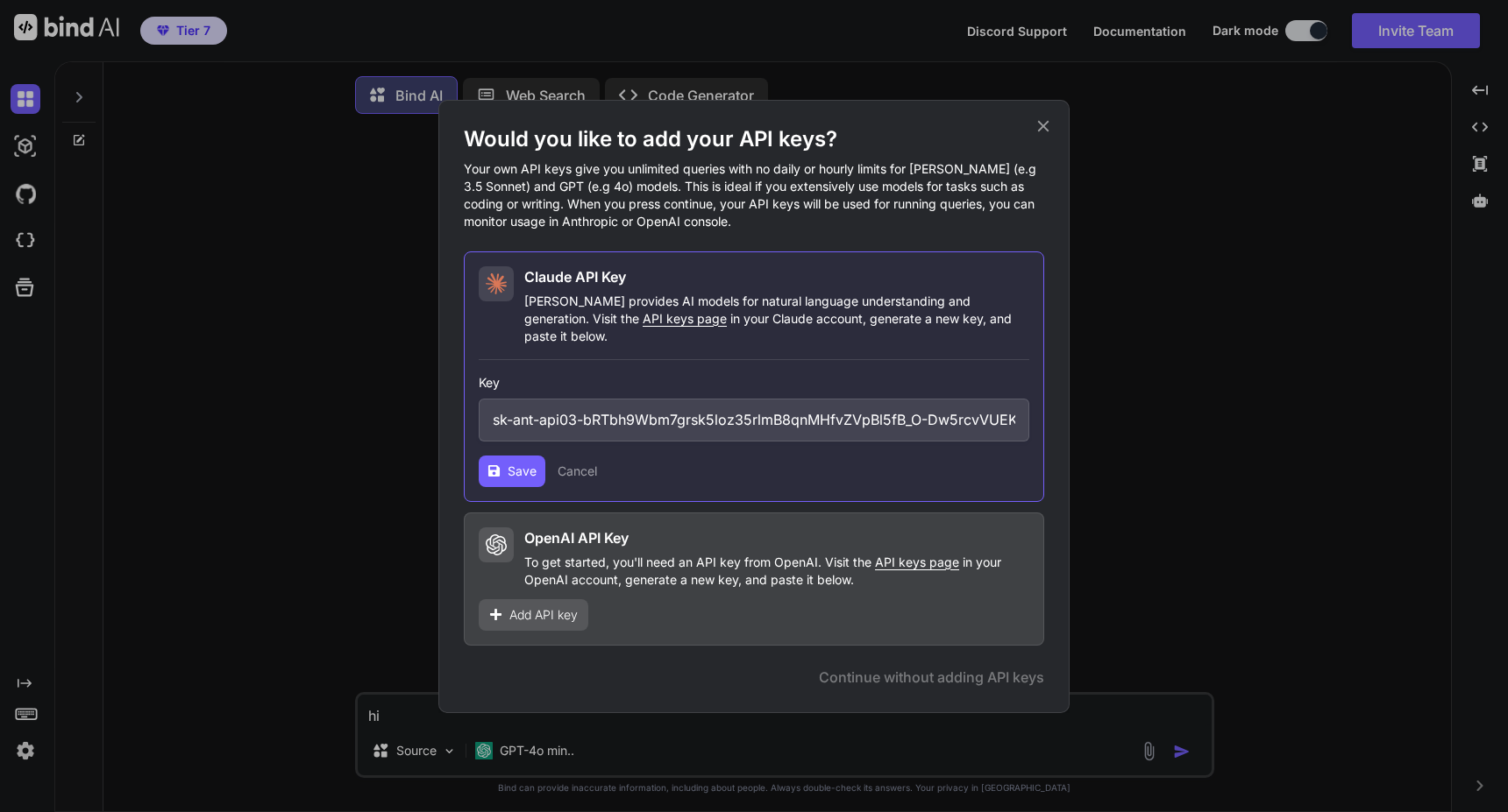
scroll to position [0, 369]
type input "sk-ant-api03-bRTbh9Wbm7grsk5loz35rlmB8qnMHfvZVpBl5fB_O-Dw5rcvVUEKUp0bvAMMOfdPLb…"
click at [512, 463] on span "Save" at bounding box center [522, 471] width 29 height 17
click at [959, 669] on span "Continue" at bounding box center [987, 677] width 62 height 21
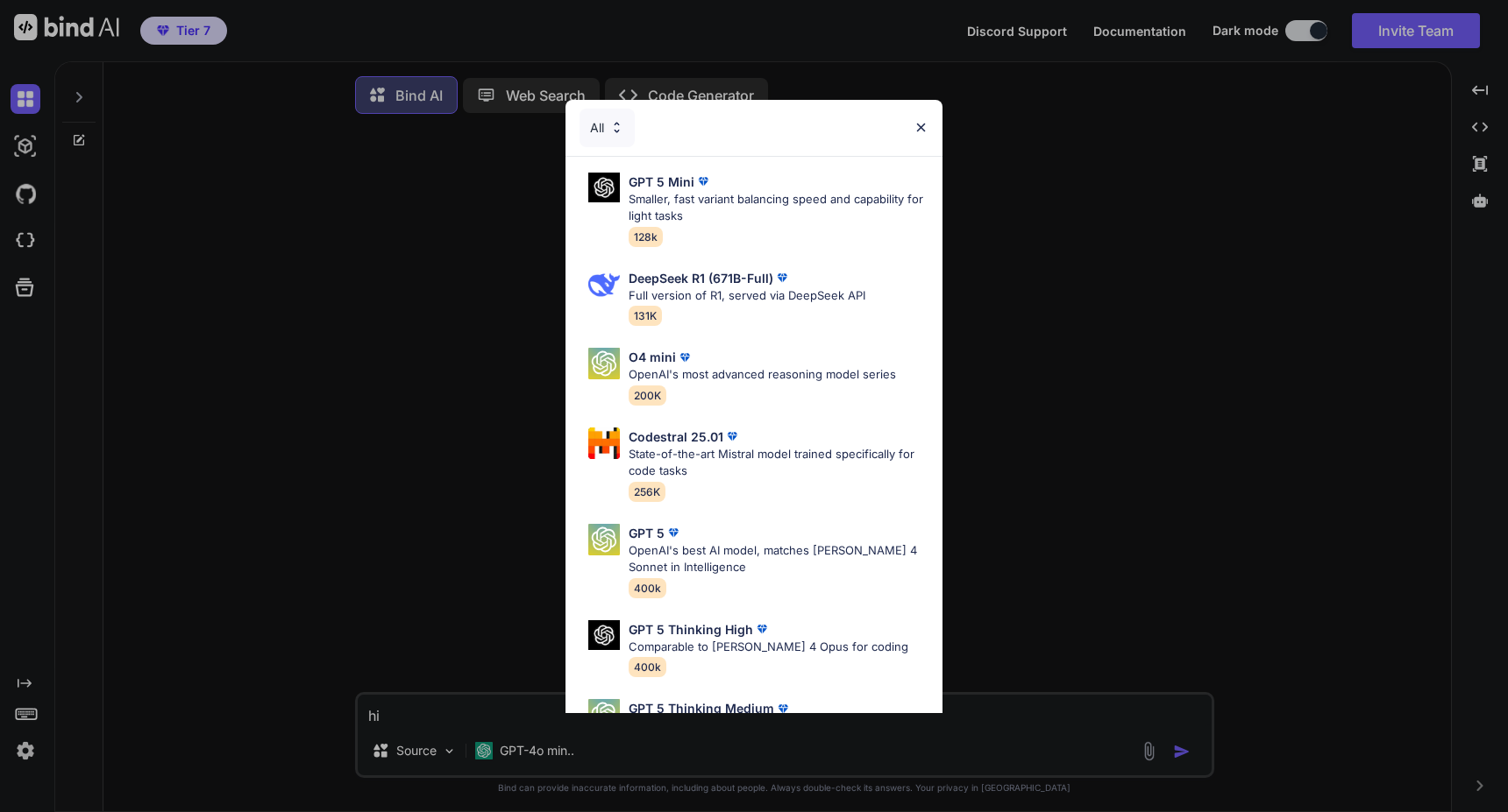
click at [1000, 597] on div "All GPT 5 Mini Smaller, fast variant balancing speed and capability for light t…" at bounding box center [754, 406] width 1508 height 812
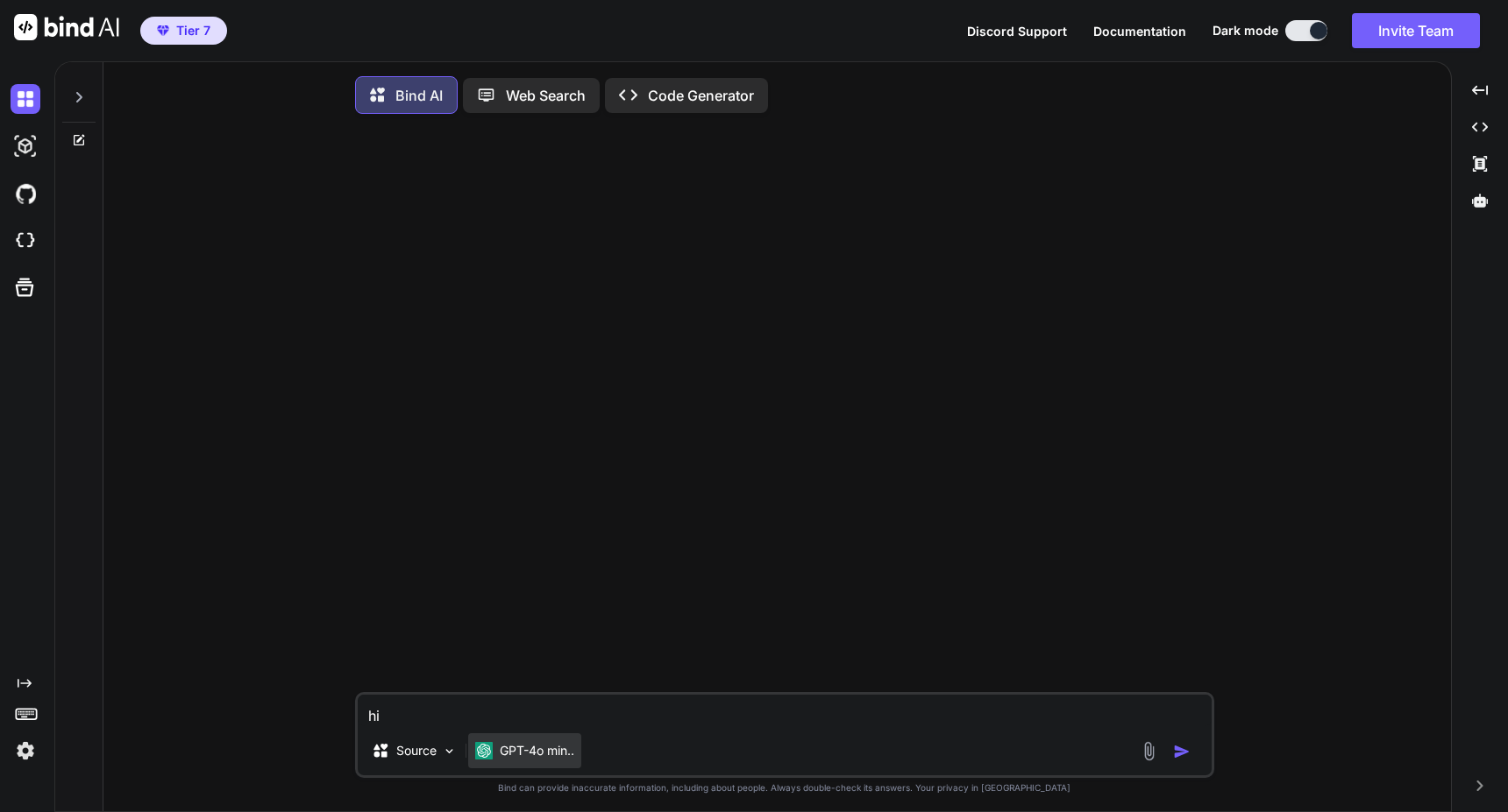
click at [501, 759] on p "GPT-4o min.." at bounding box center [536, 750] width 75 height 17
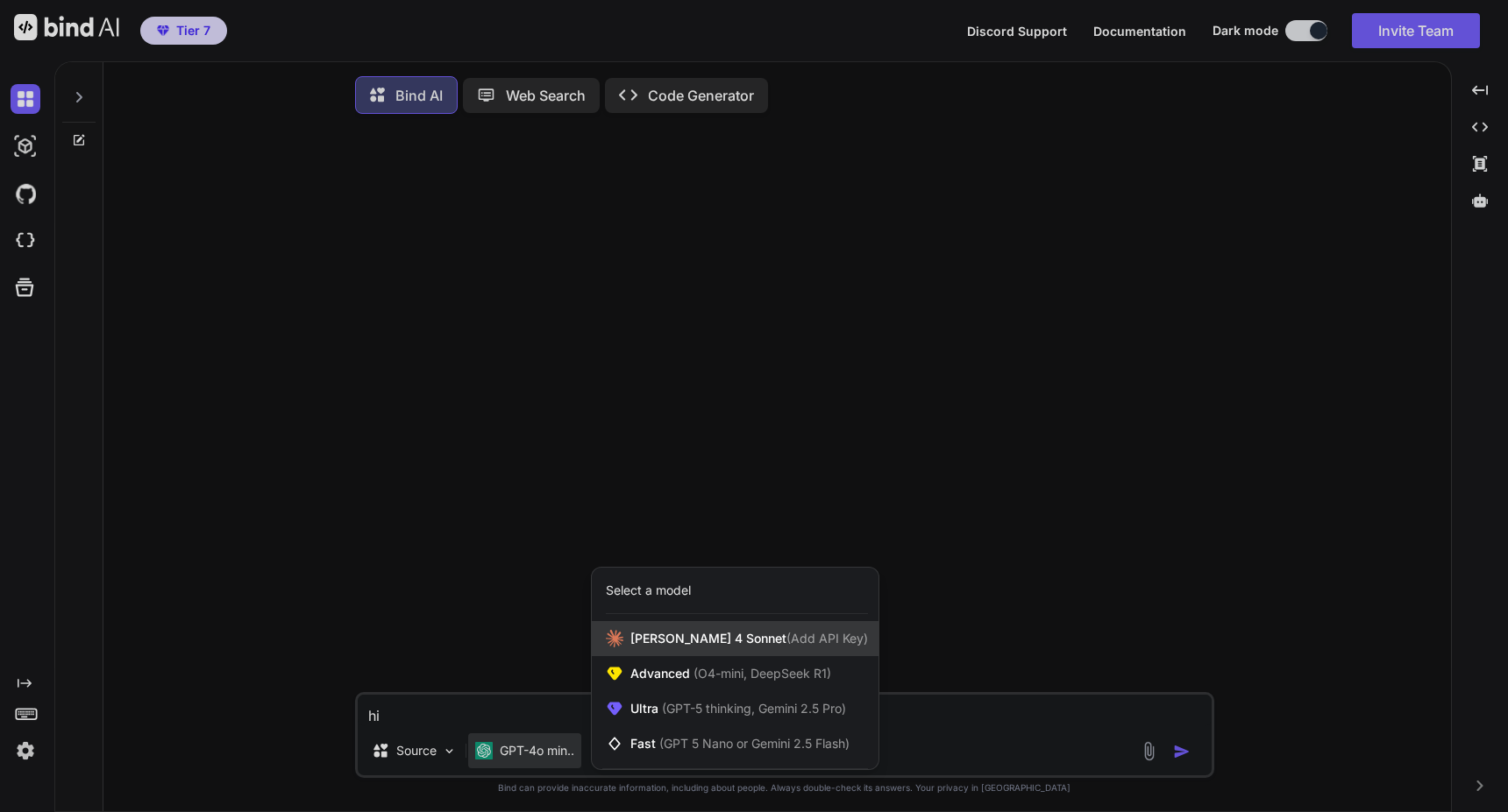
click at [666, 647] on span "Claude 4 Sonnet (Add API Key)" at bounding box center [749, 638] width 237 height 17
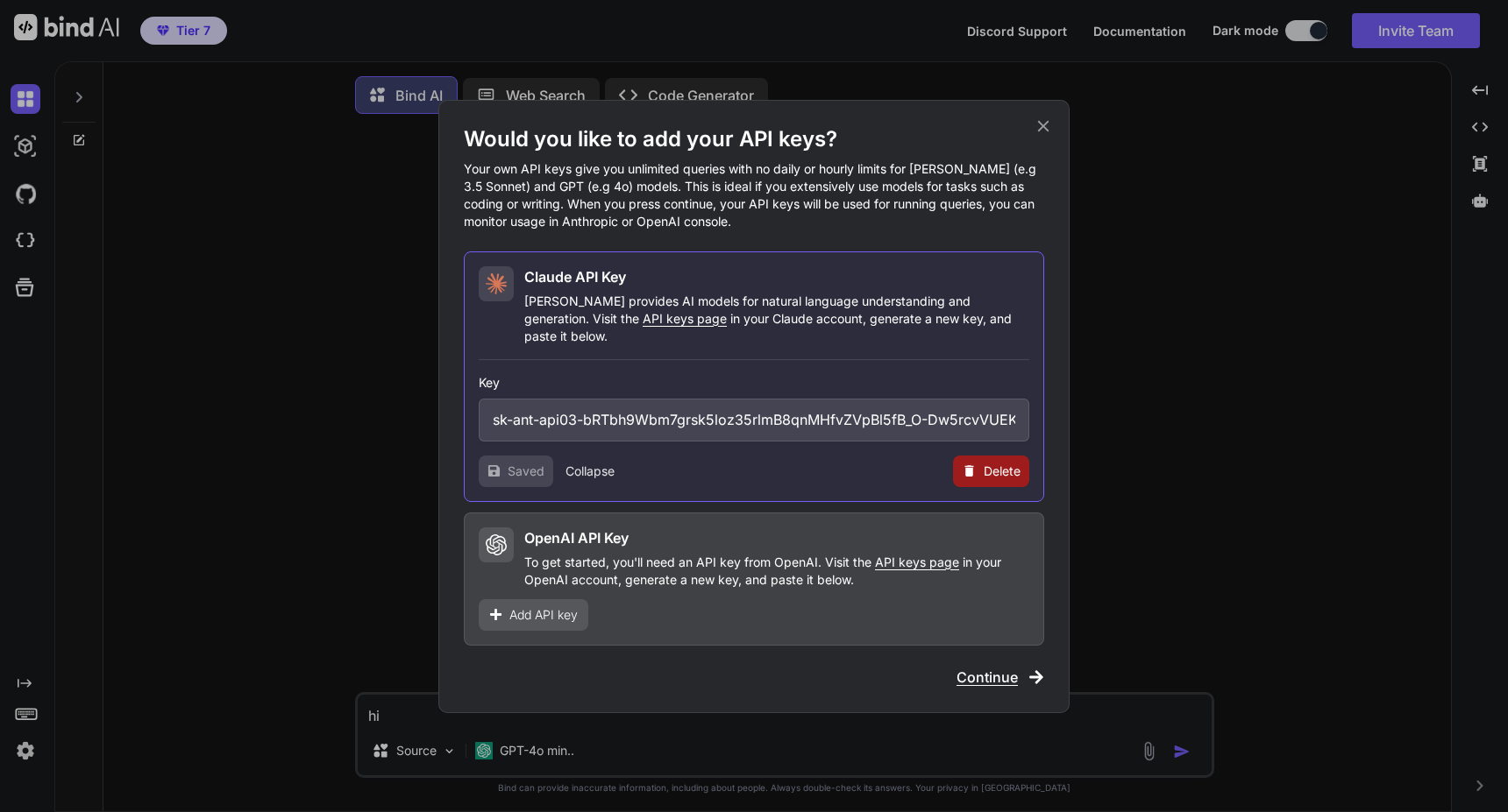
click at [612, 465] on button "Collapse" at bounding box center [590, 471] width 49 height 17
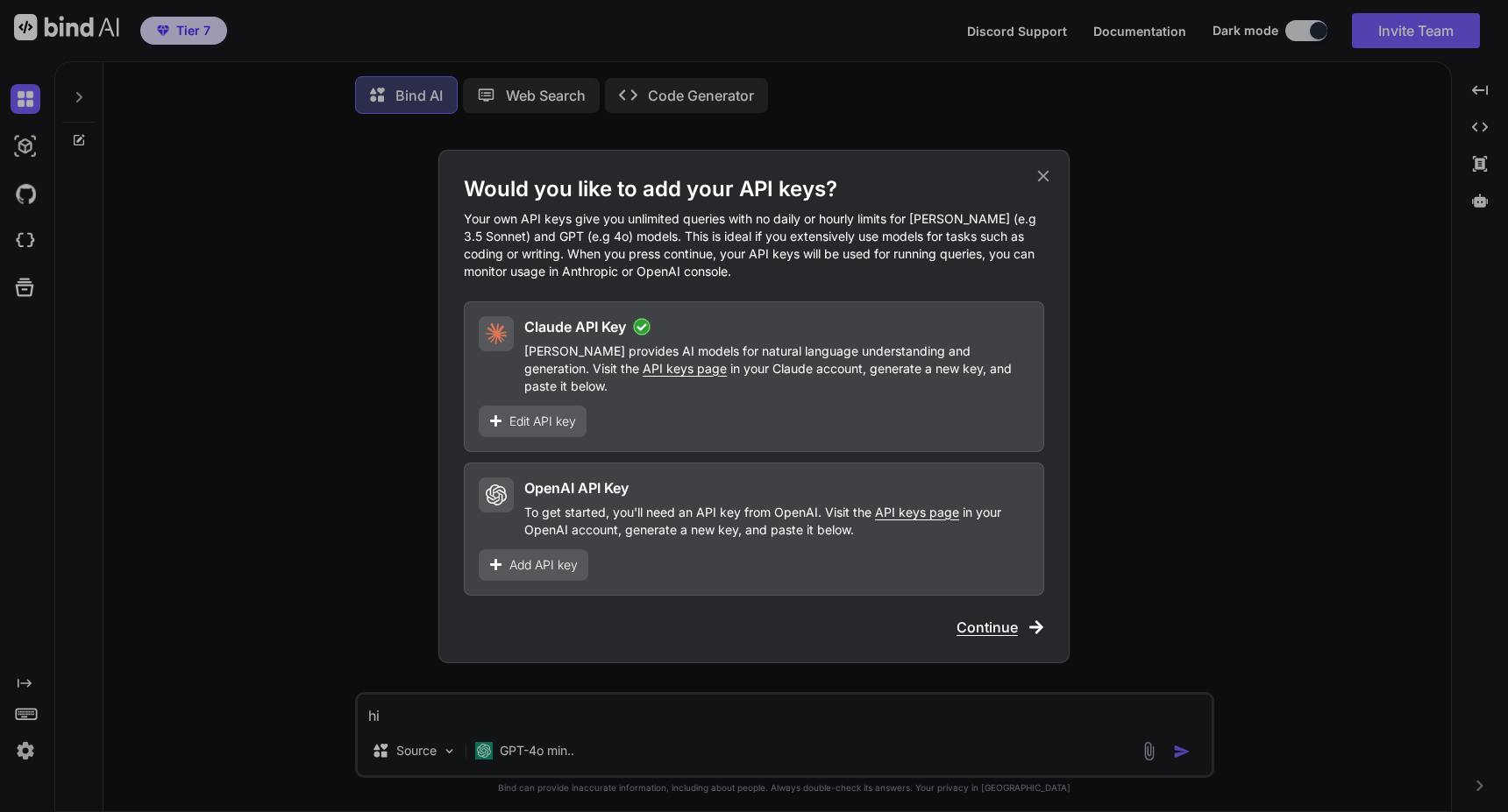
click at [976, 617] on span "Continue" at bounding box center [987, 627] width 62 height 21
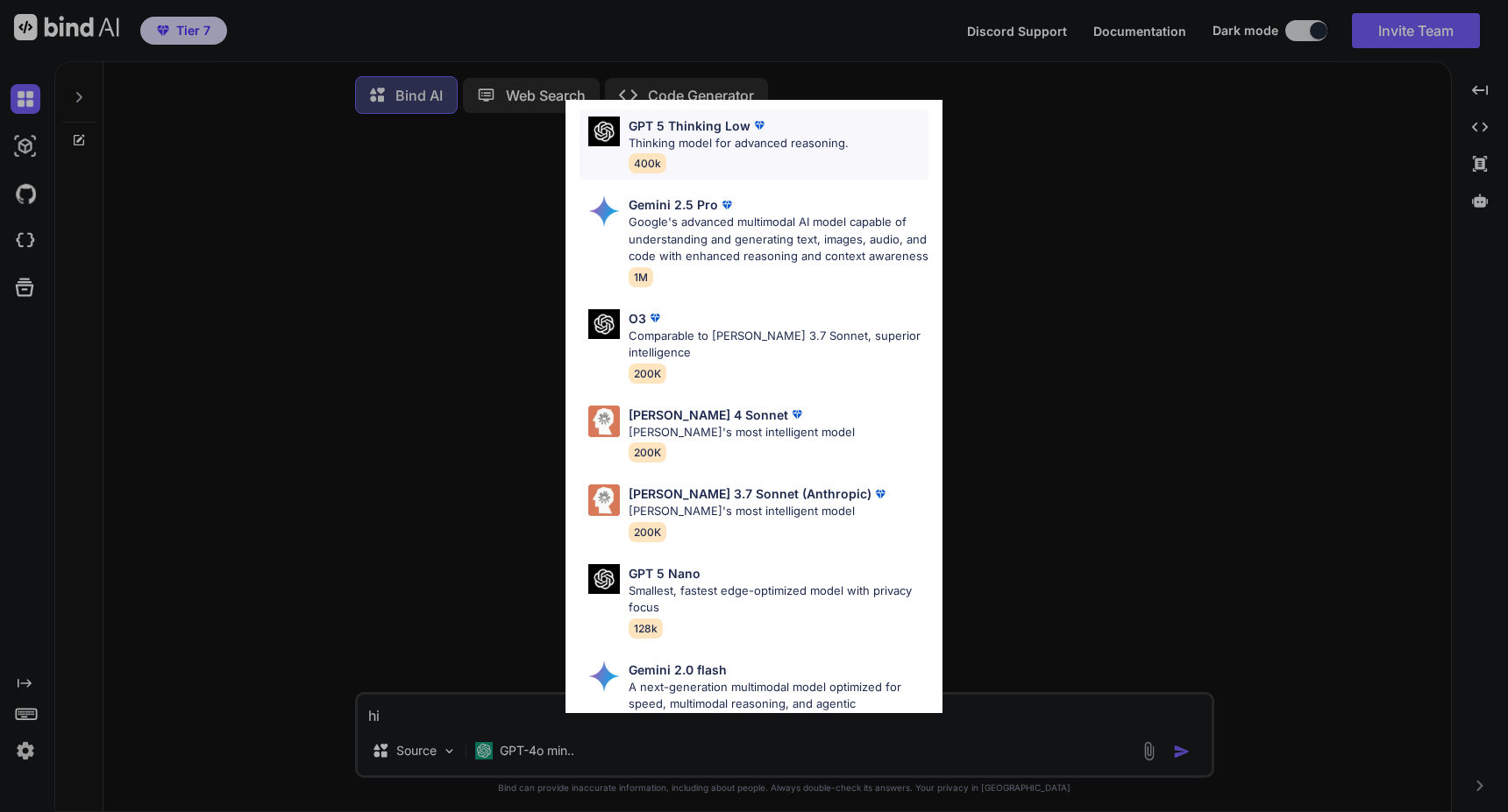
scroll to position [672, 0]
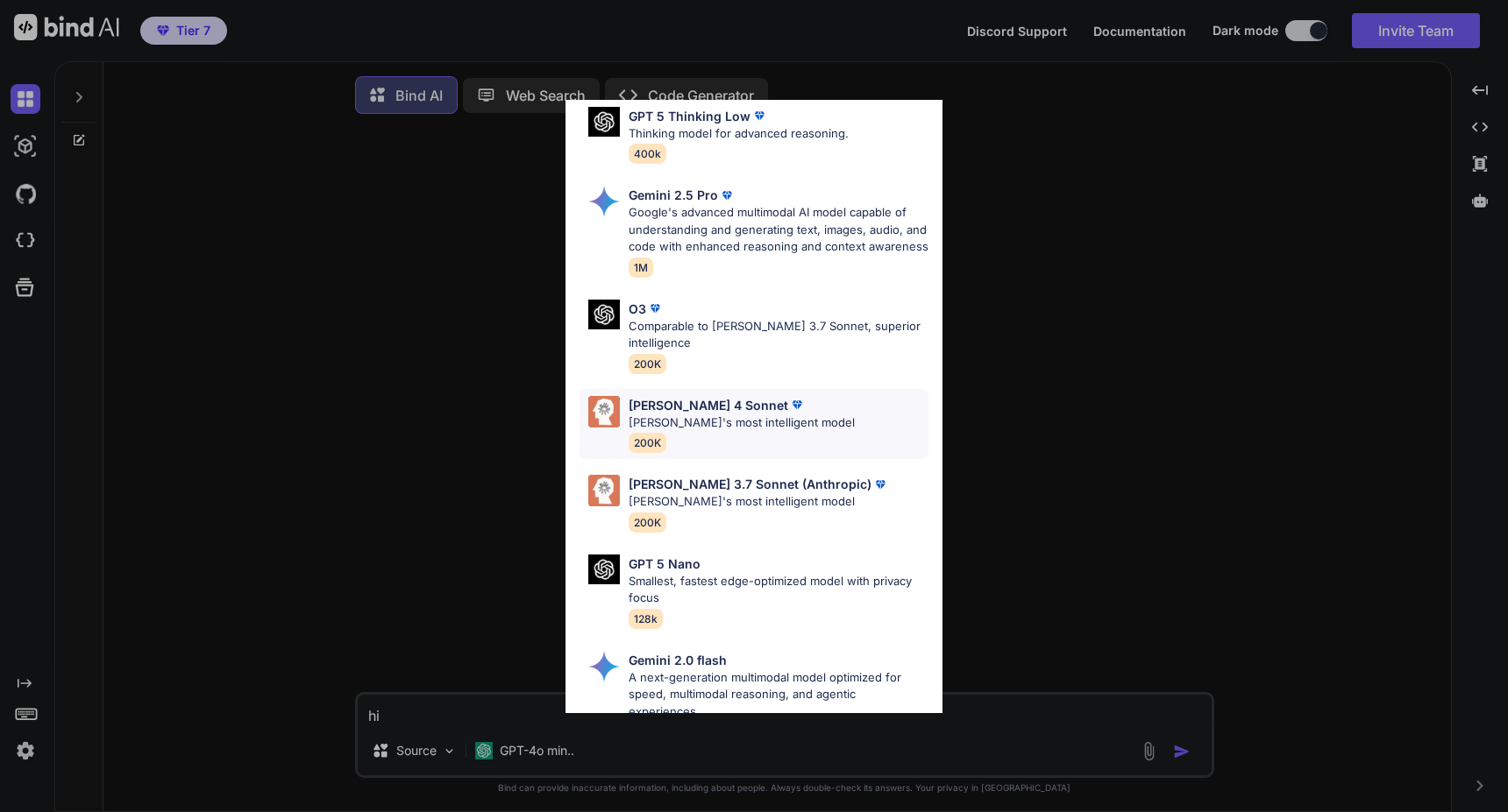
click at [786, 432] on p "[PERSON_NAME]'s most intelligent model" at bounding box center [742, 423] width 226 height 17
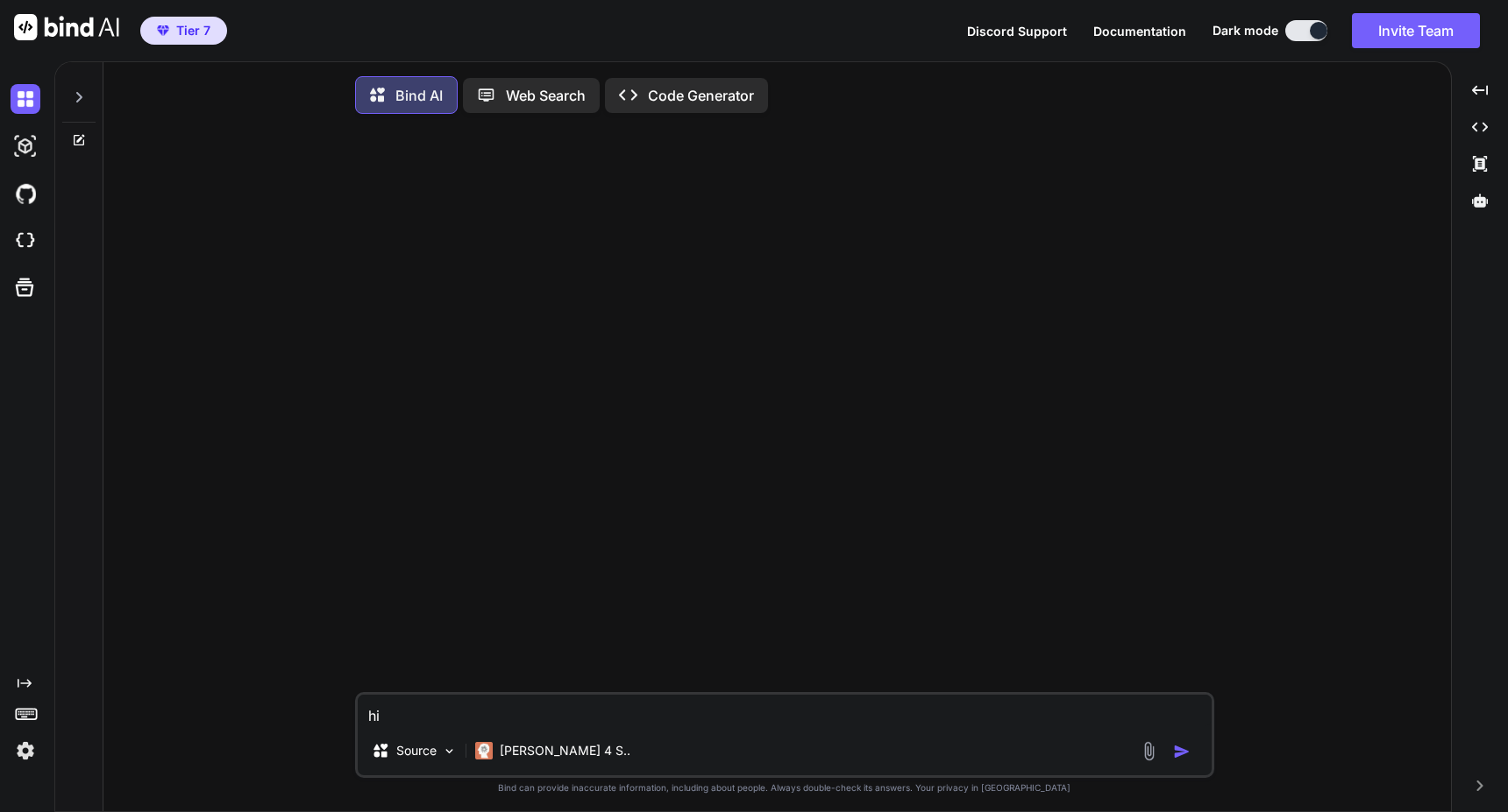
click at [690, 711] on textarea "hi" at bounding box center [785, 711] width 854 height 31
type textarea "x"
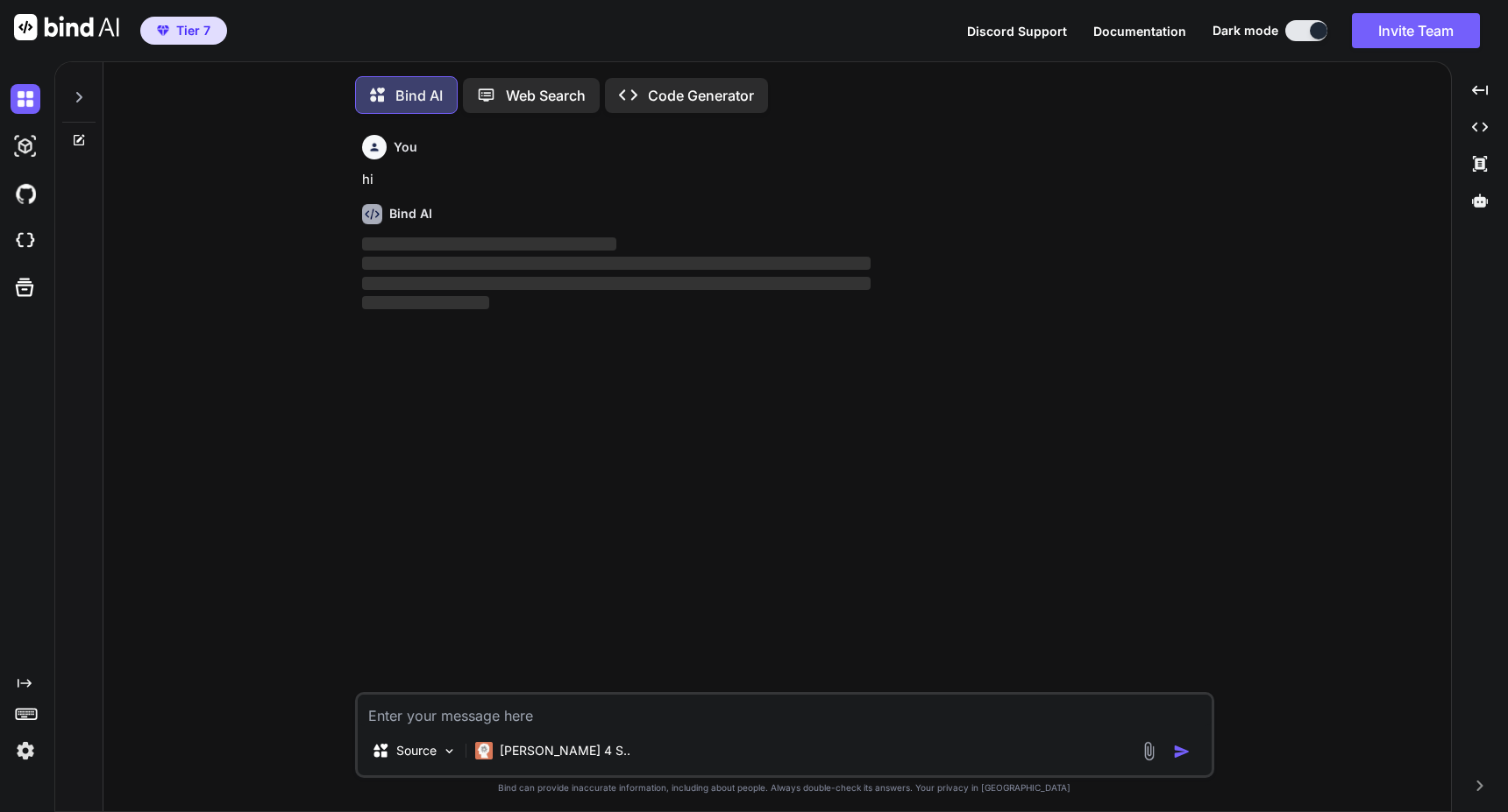
scroll to position [9, 0]
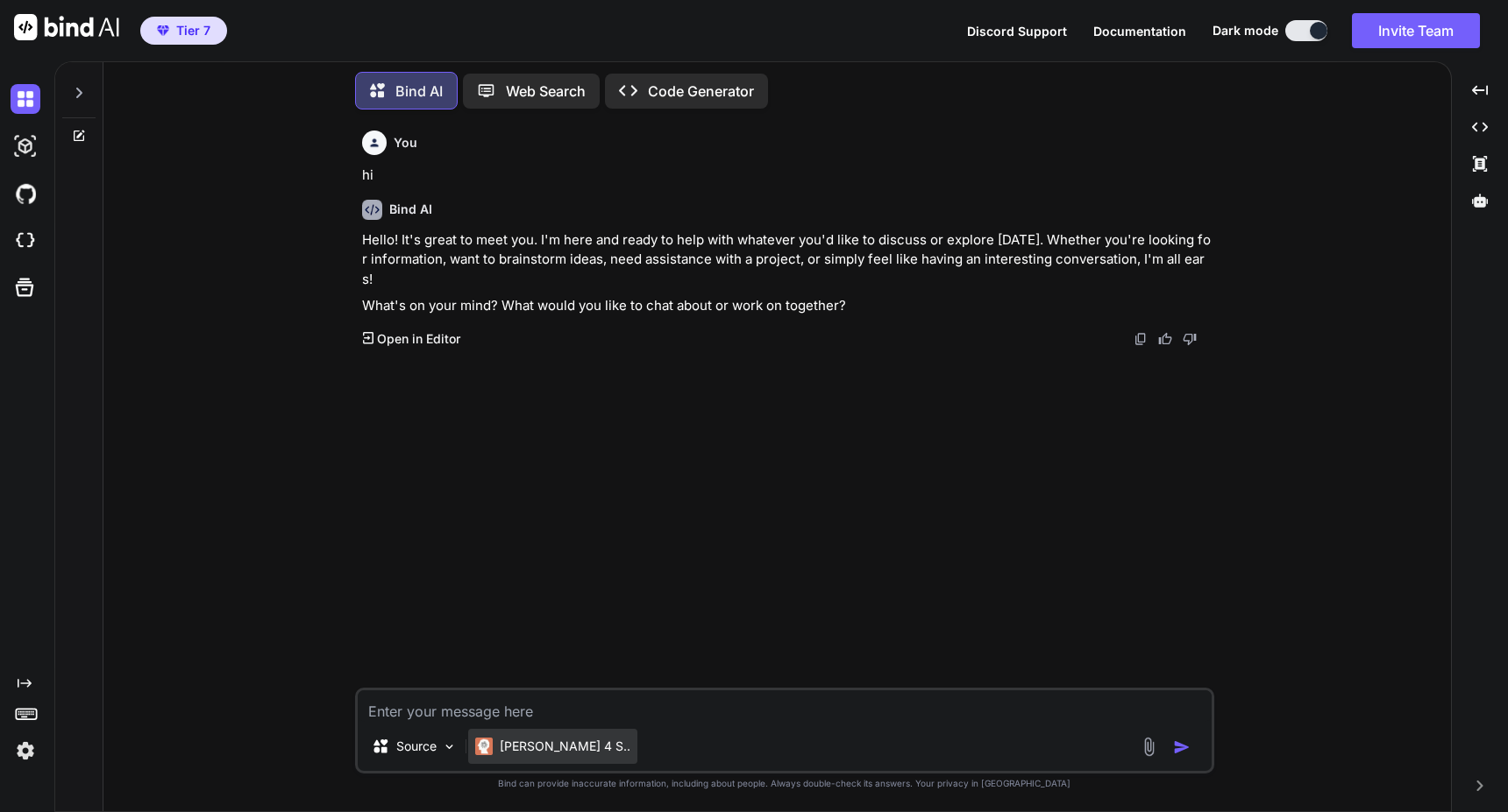
click at [553, 747] on p "[PERSON_NAME] 4 S.." at bounding box center [565, 746] width 131 height 17
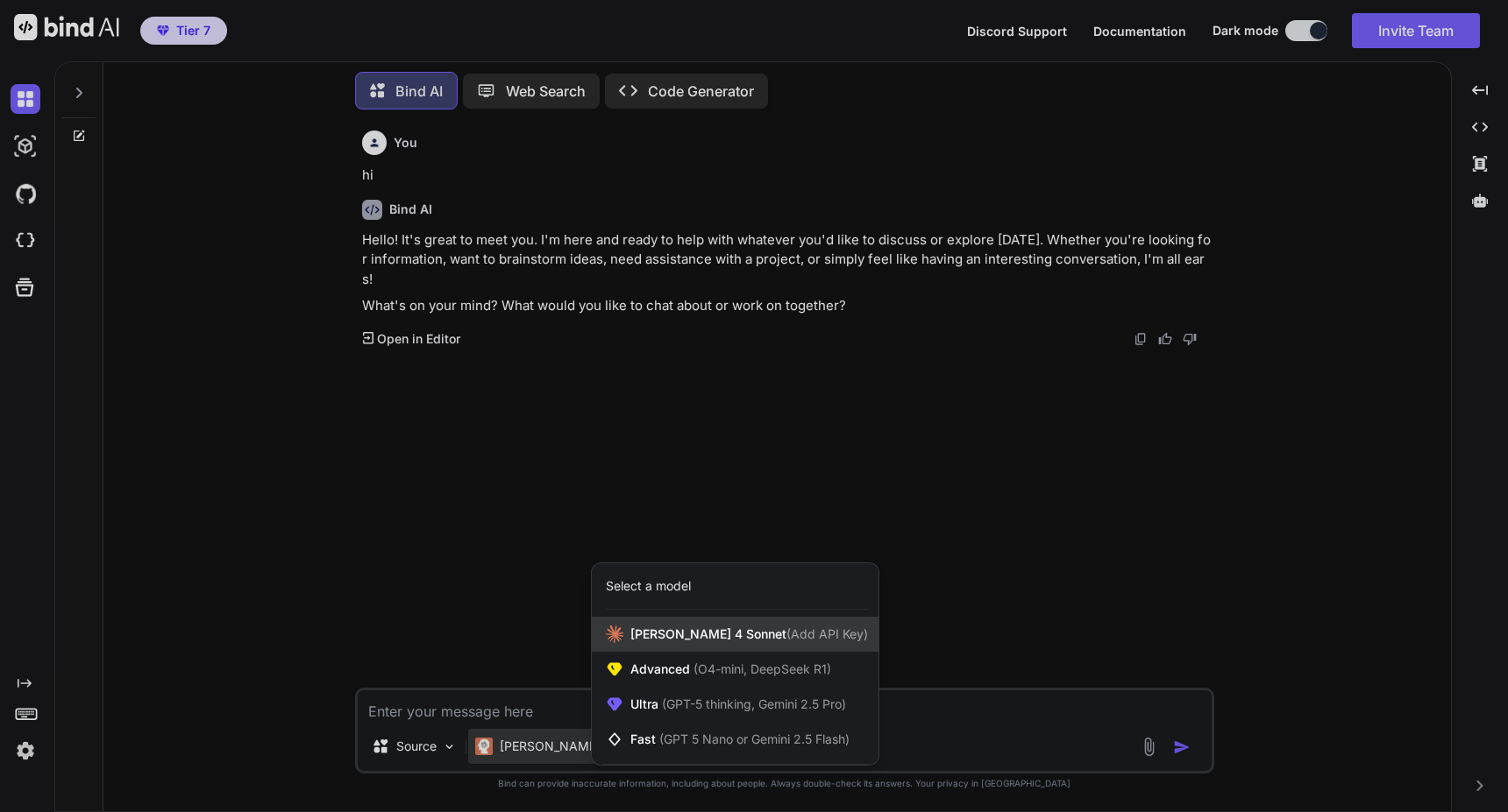
click at [646, 642] on span "[PERSON_NAME] 4 Sonnet (Add API Key)" at bounding box center [749, 634] width 237 height 17
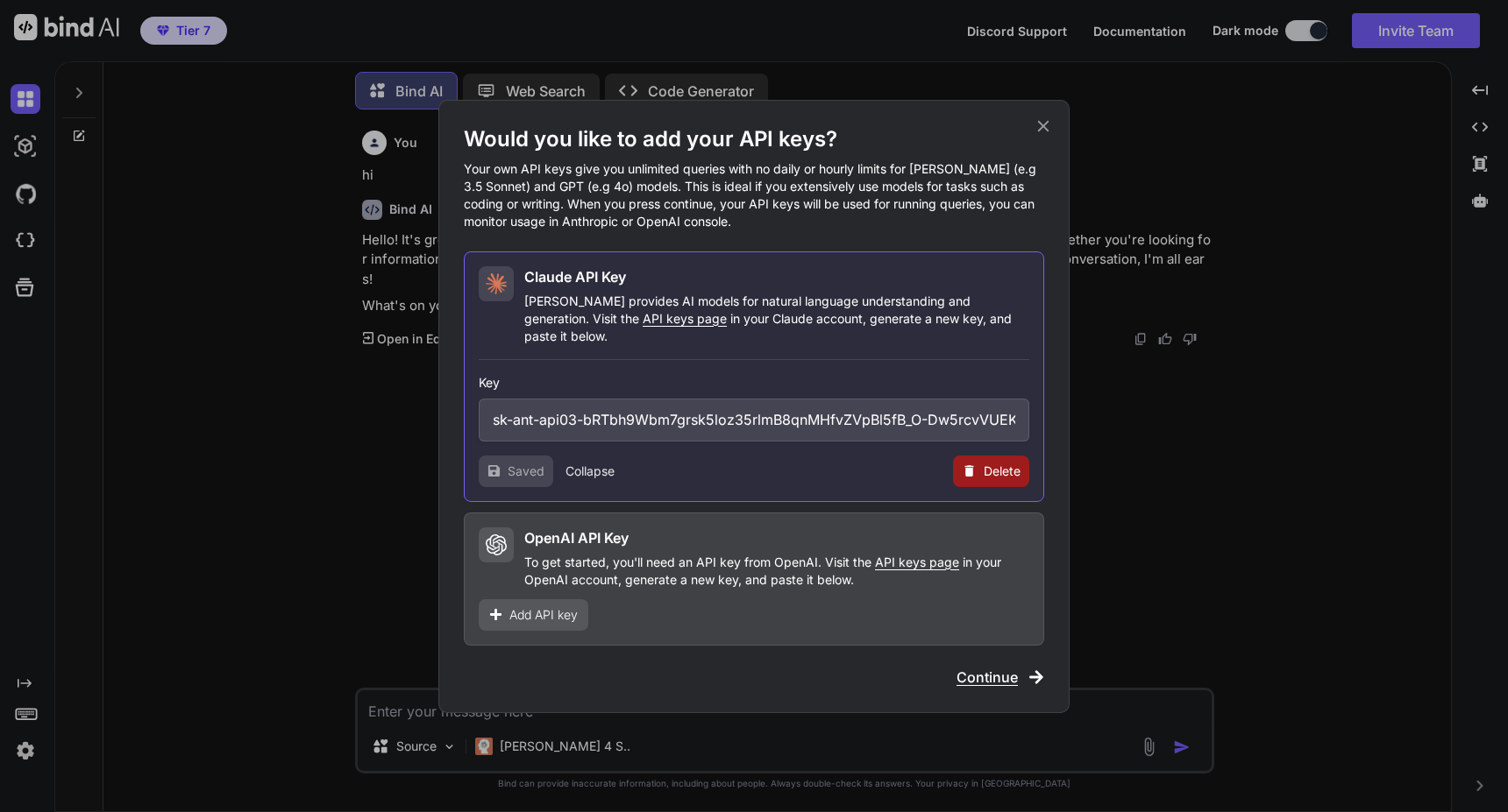
click at [973, 466] on icon at bounding box center [970, 471] width 9 height 11
click at [973, 466] on button "Delete" at bounding box center [956, 471] width 37 height 17
type textarea "x"
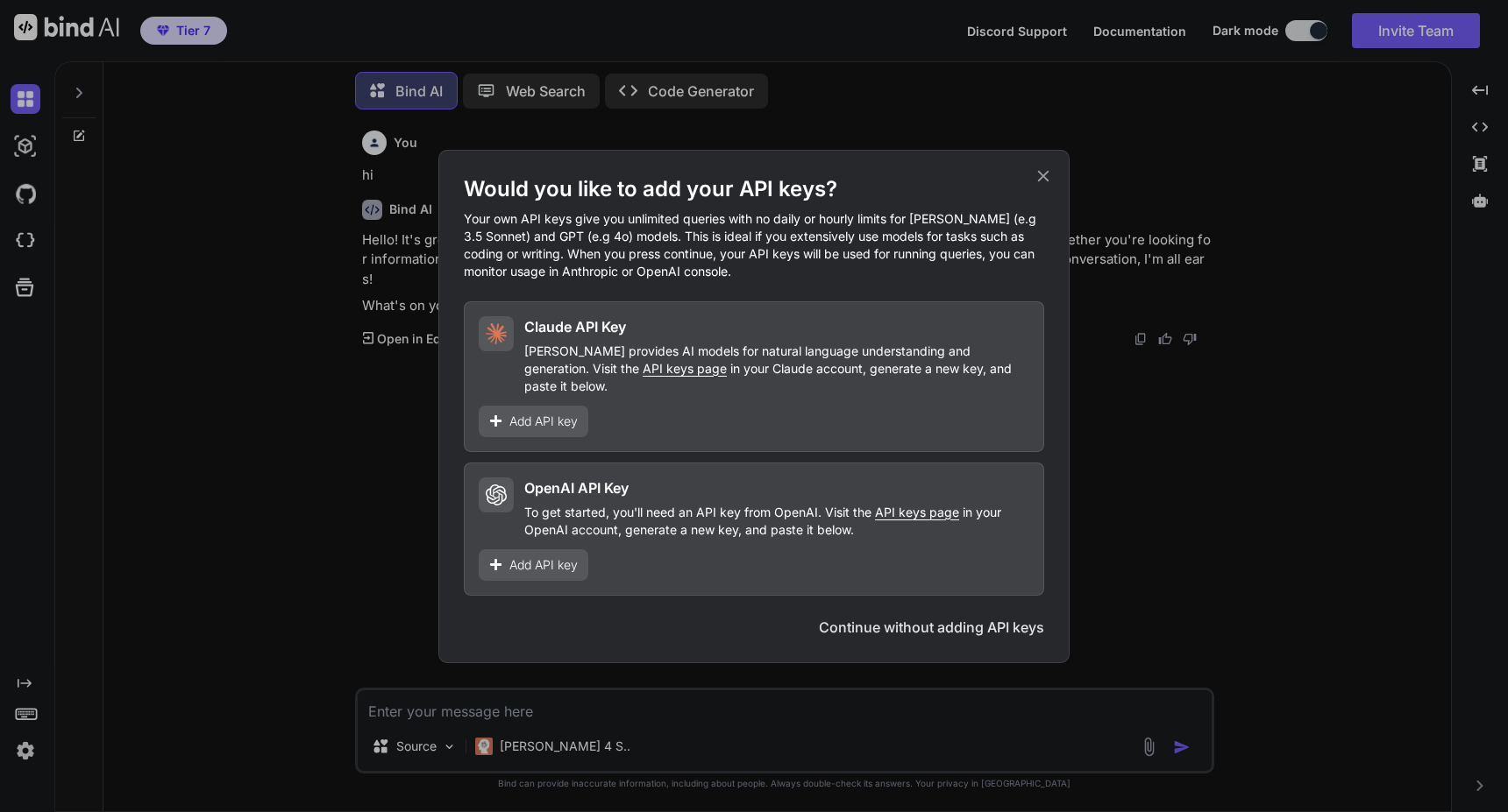
click at [1043, 181] on icon at bounding box center [1043, 176] width 11 height 11
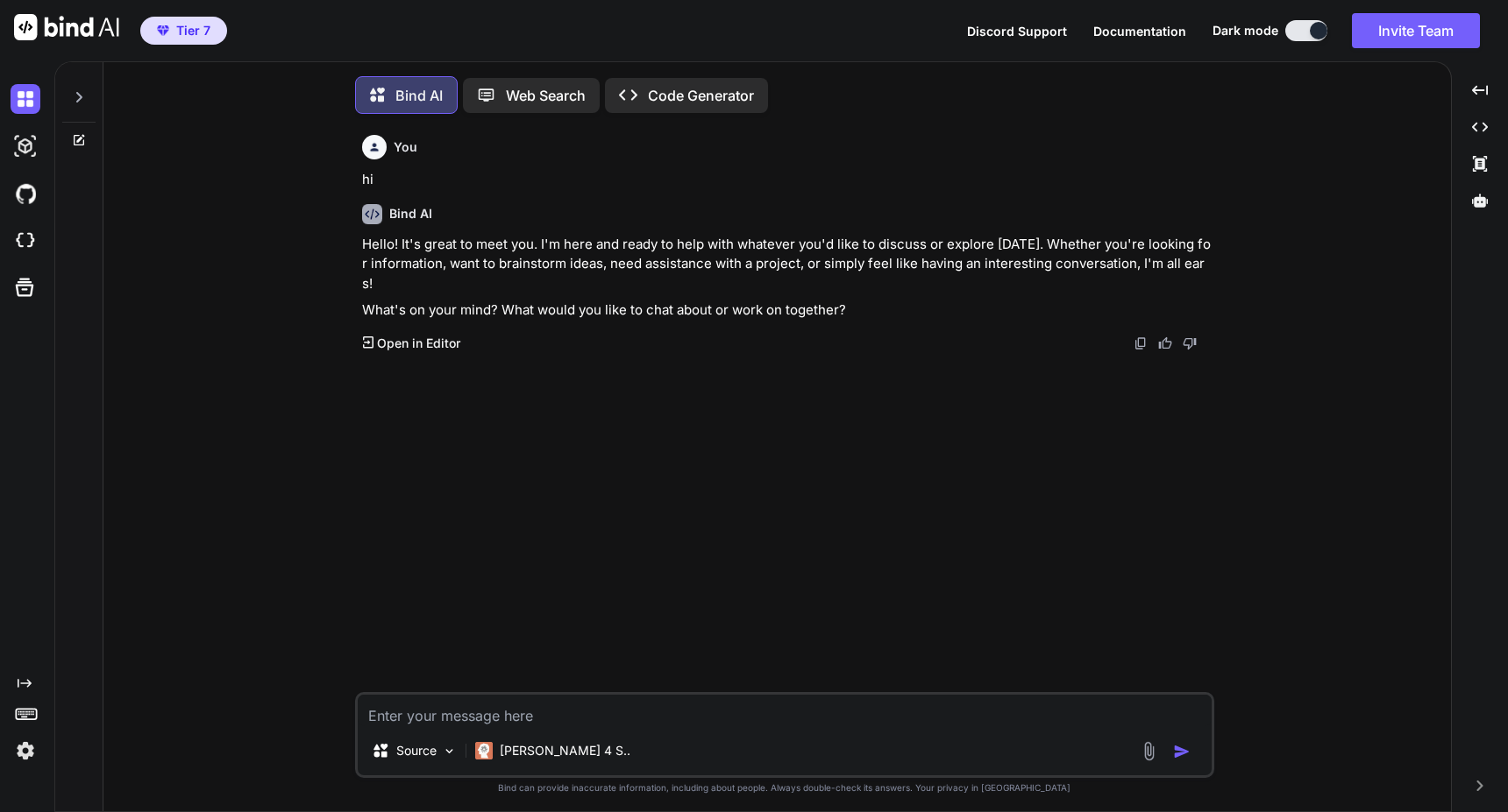
scroll to position [9, 0]
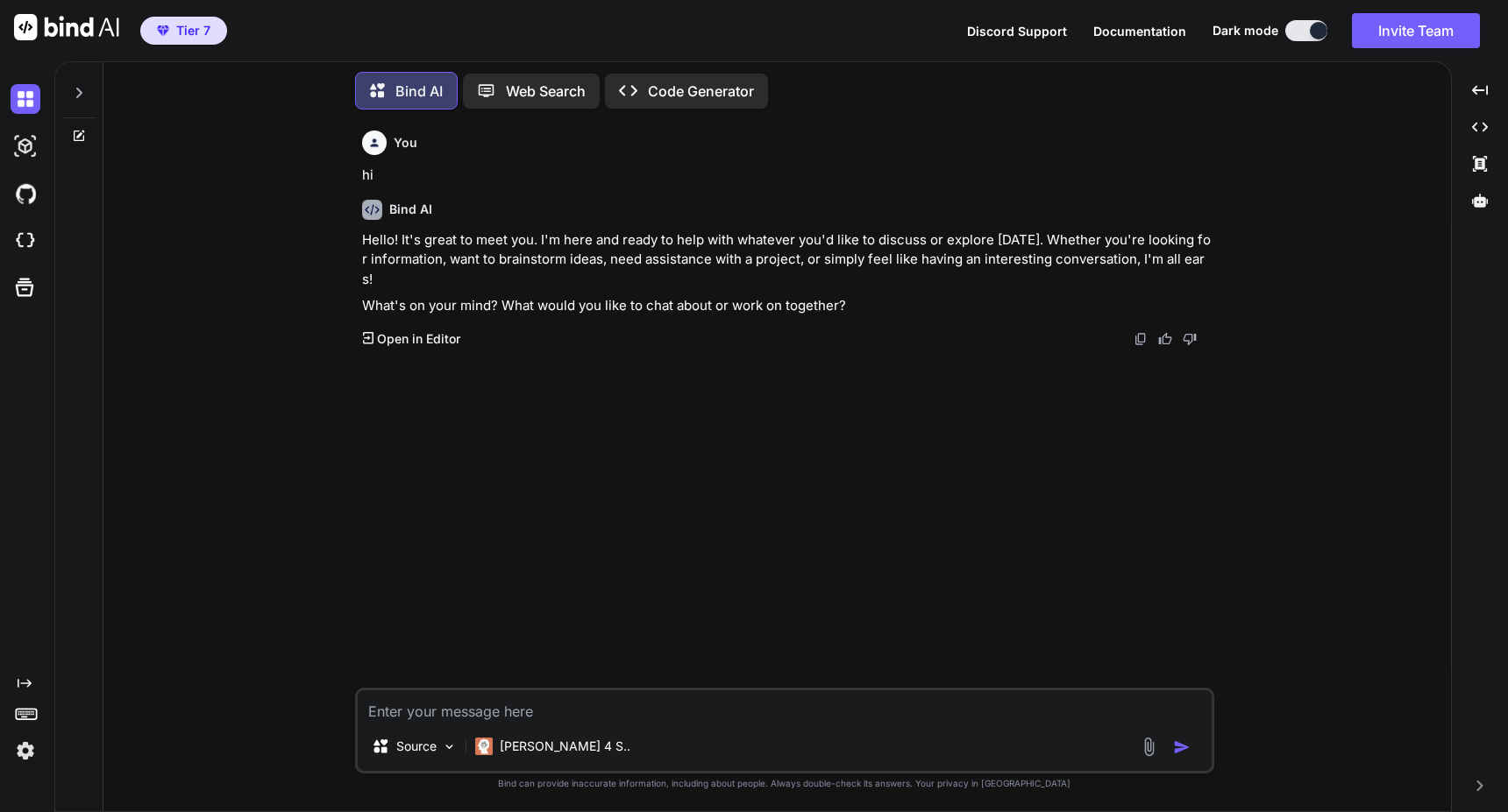
type textarea "x"
click at [478, 713] on textarea at bounding box center [785, 706] width 854 height 31
type textarea "h"
type textarea "x"
type textarea "hi"
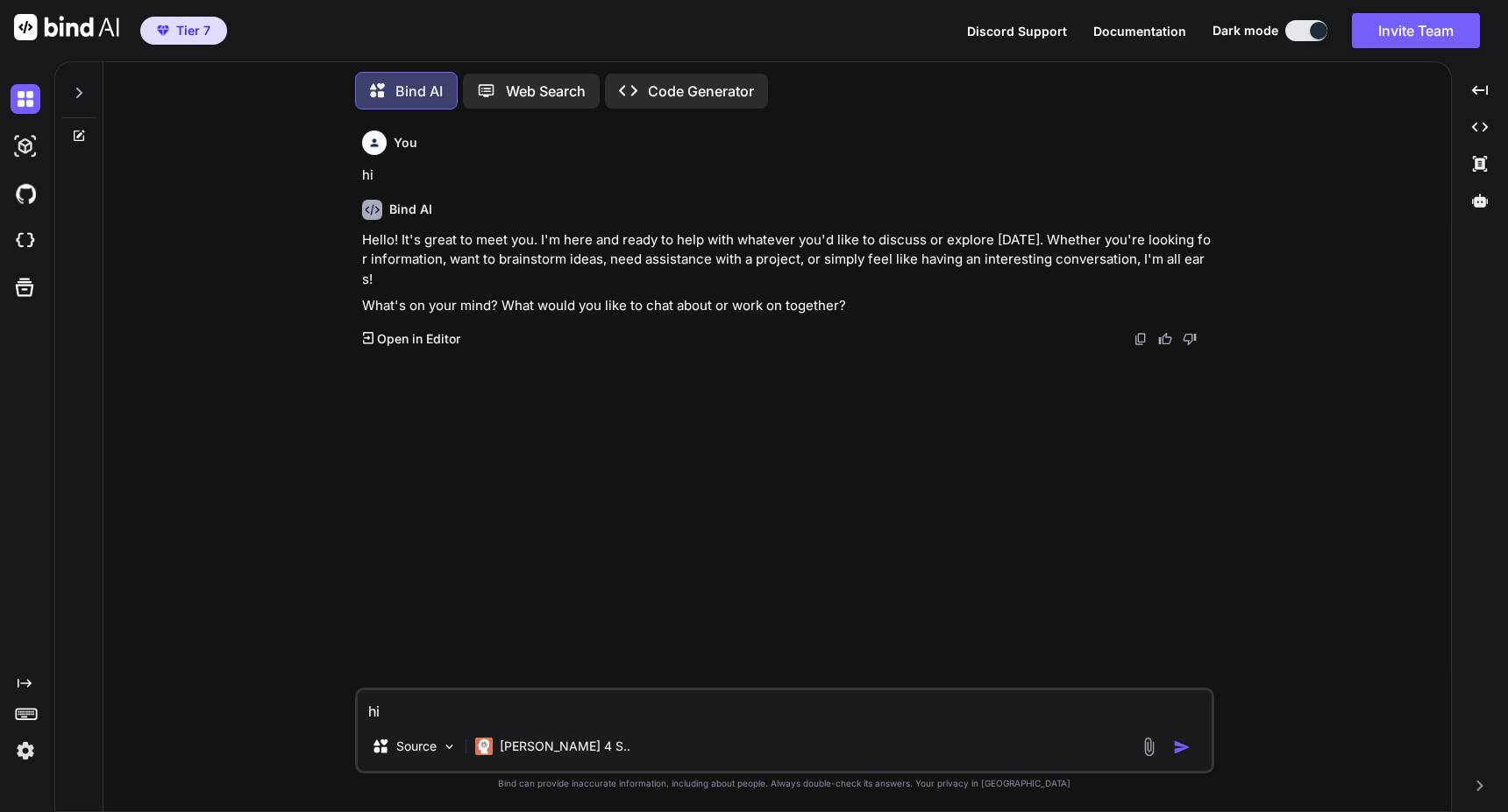
type textarea "x"
click at [29, 755] on img at bounding box center [25, 750] width 29 height 29
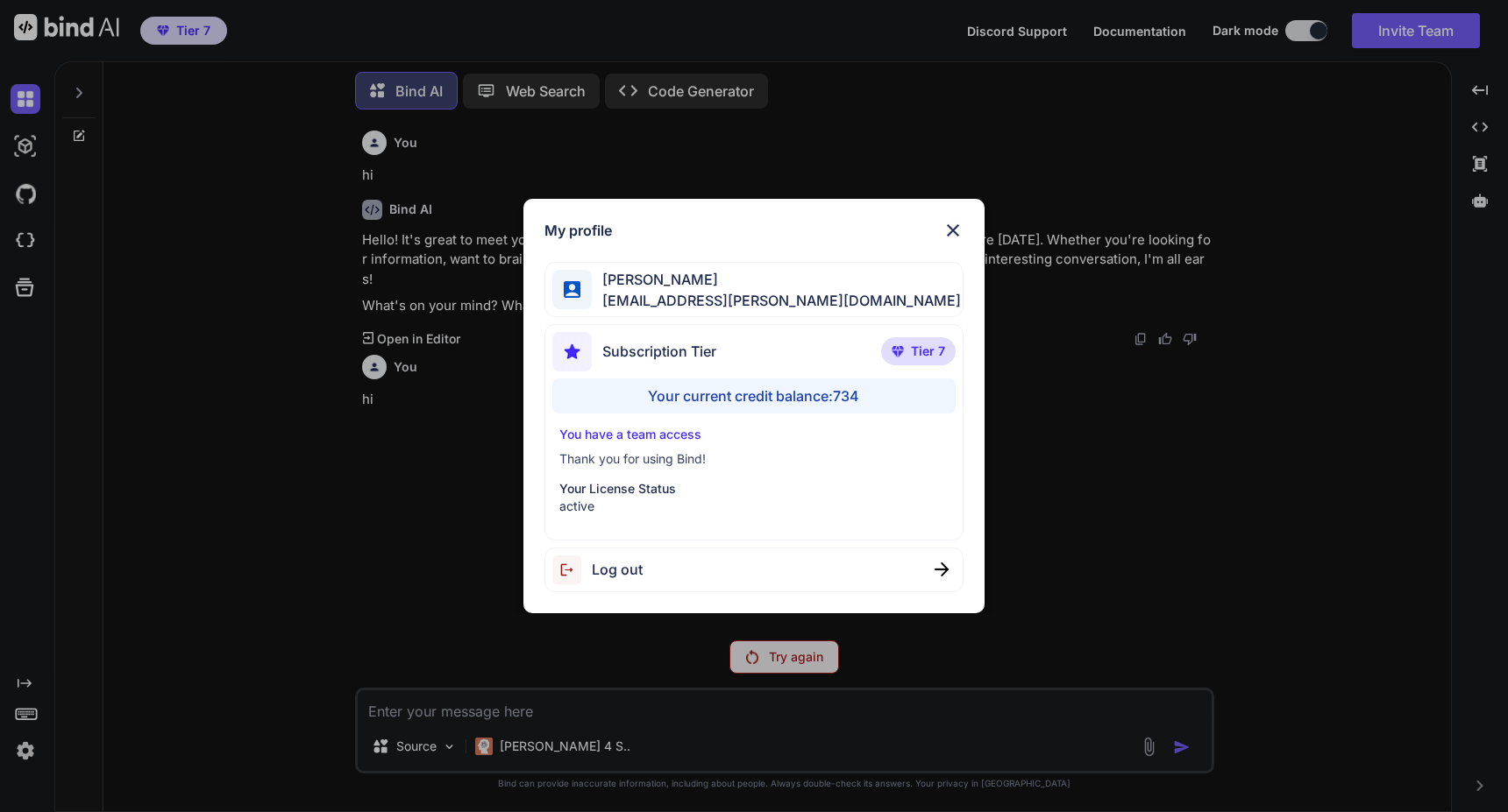
click at [685, 569] on div "Log out" at bounding box center [754, 570] width 419 height 45
type textarea "x"
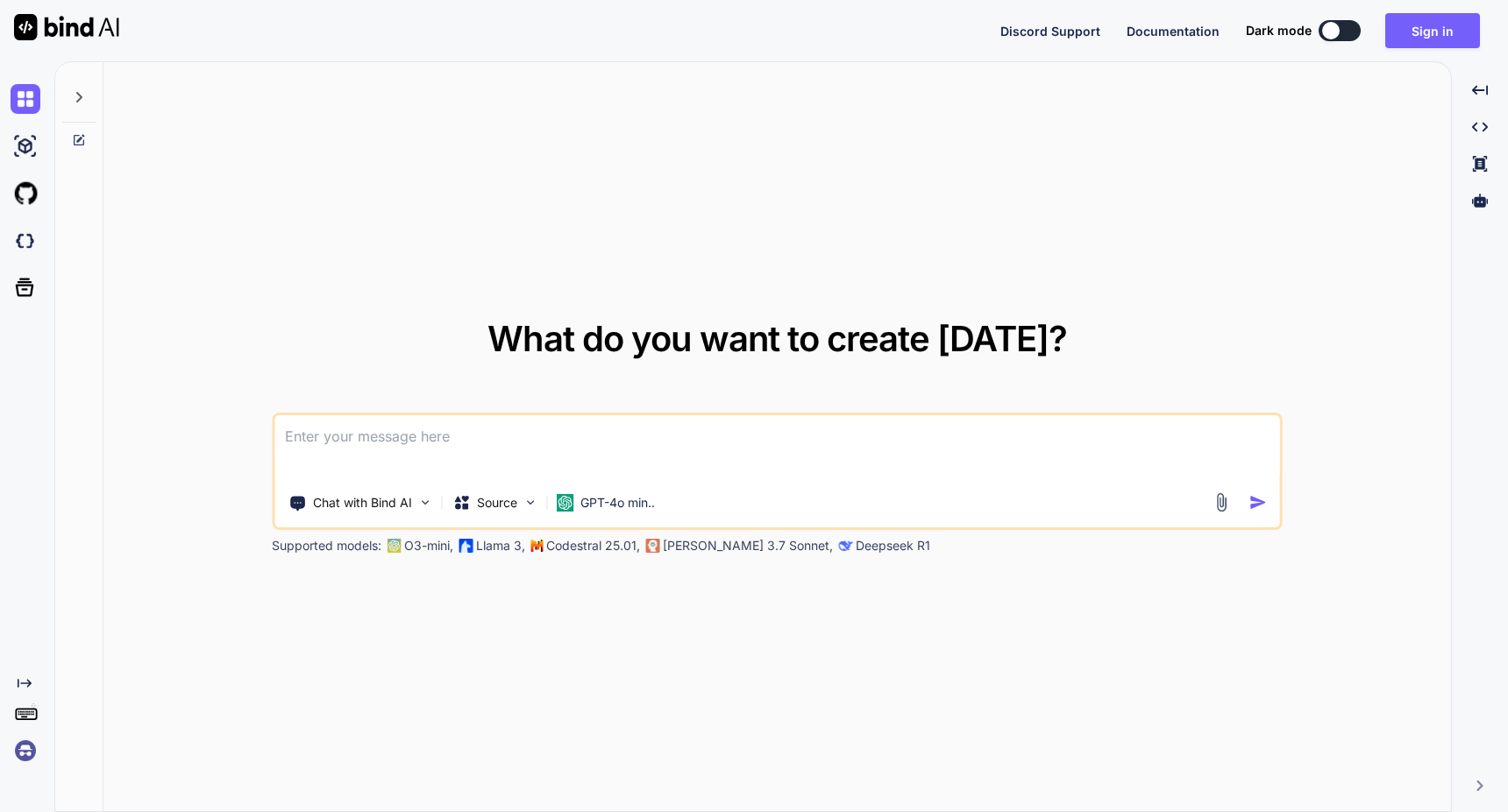
type textarea "x"
click at [1431, 31] on button "Sign in" at bounding box center [1433, 30] width 95 height 35
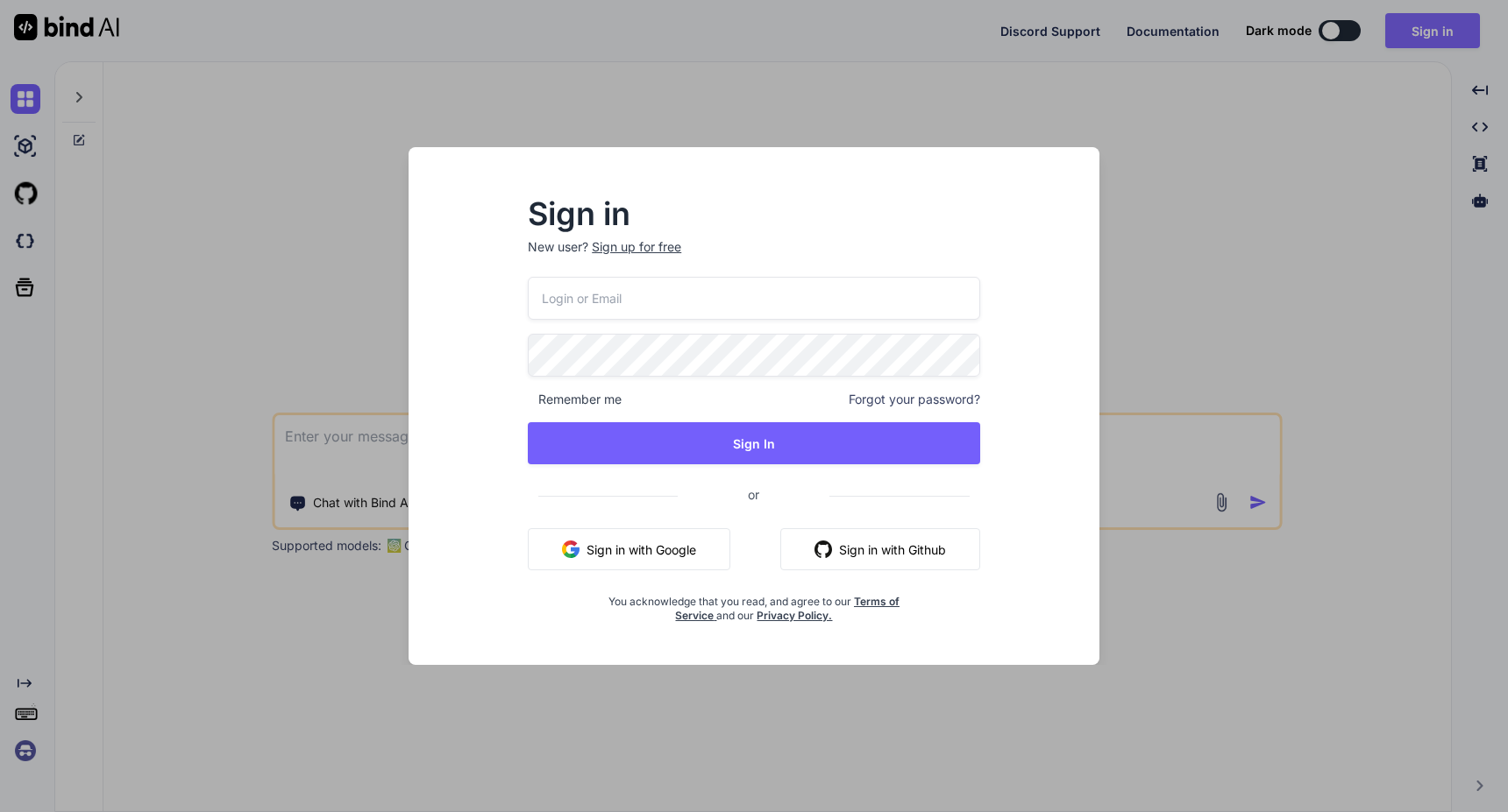
type input "[EMAIL_ADDRESS][PERSON_NAME][DOMAIN_NAME]"
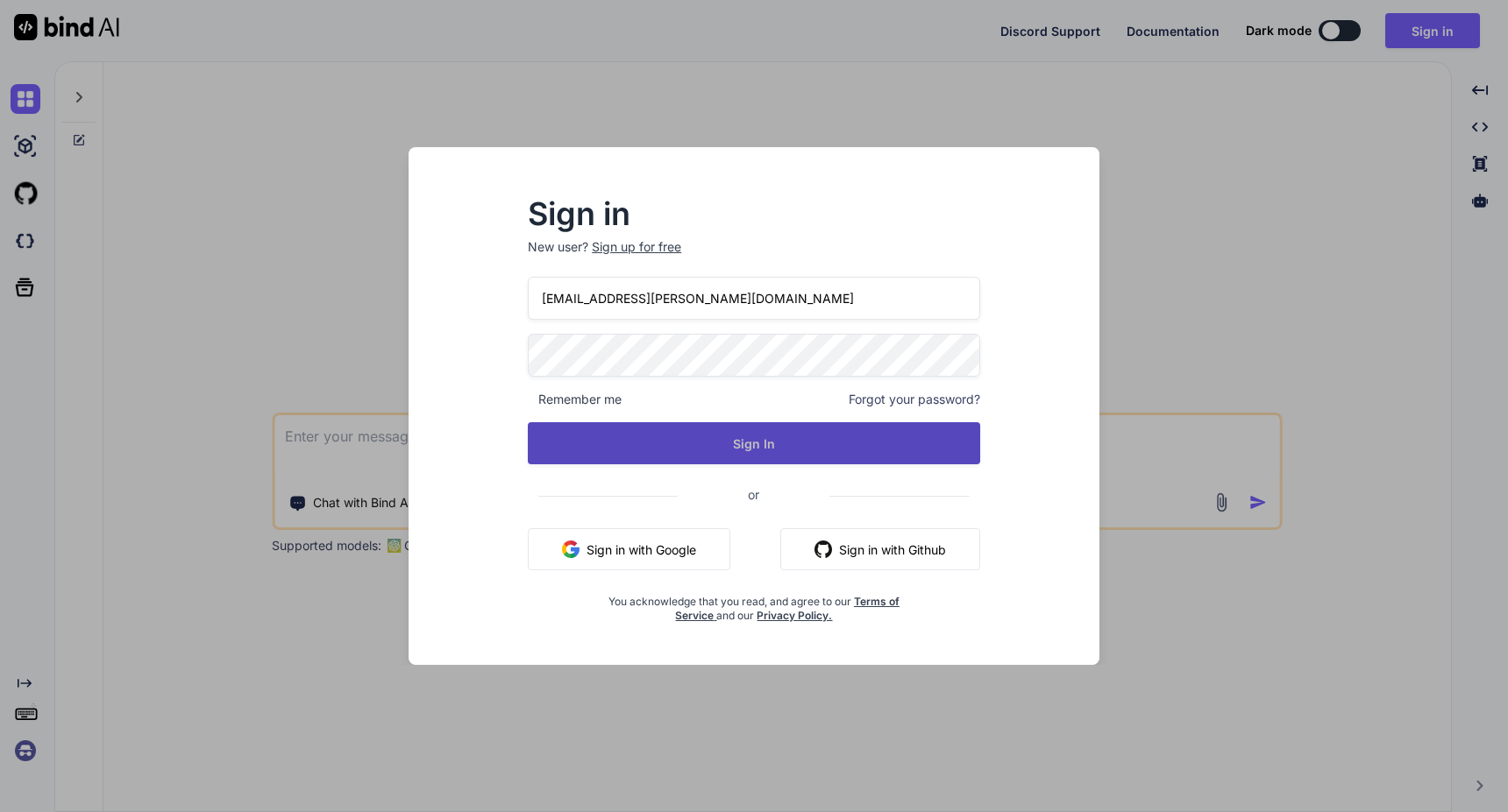
click at [766, 451] on button "Sign In" at bounding box center [754, 443] width 453 height 42
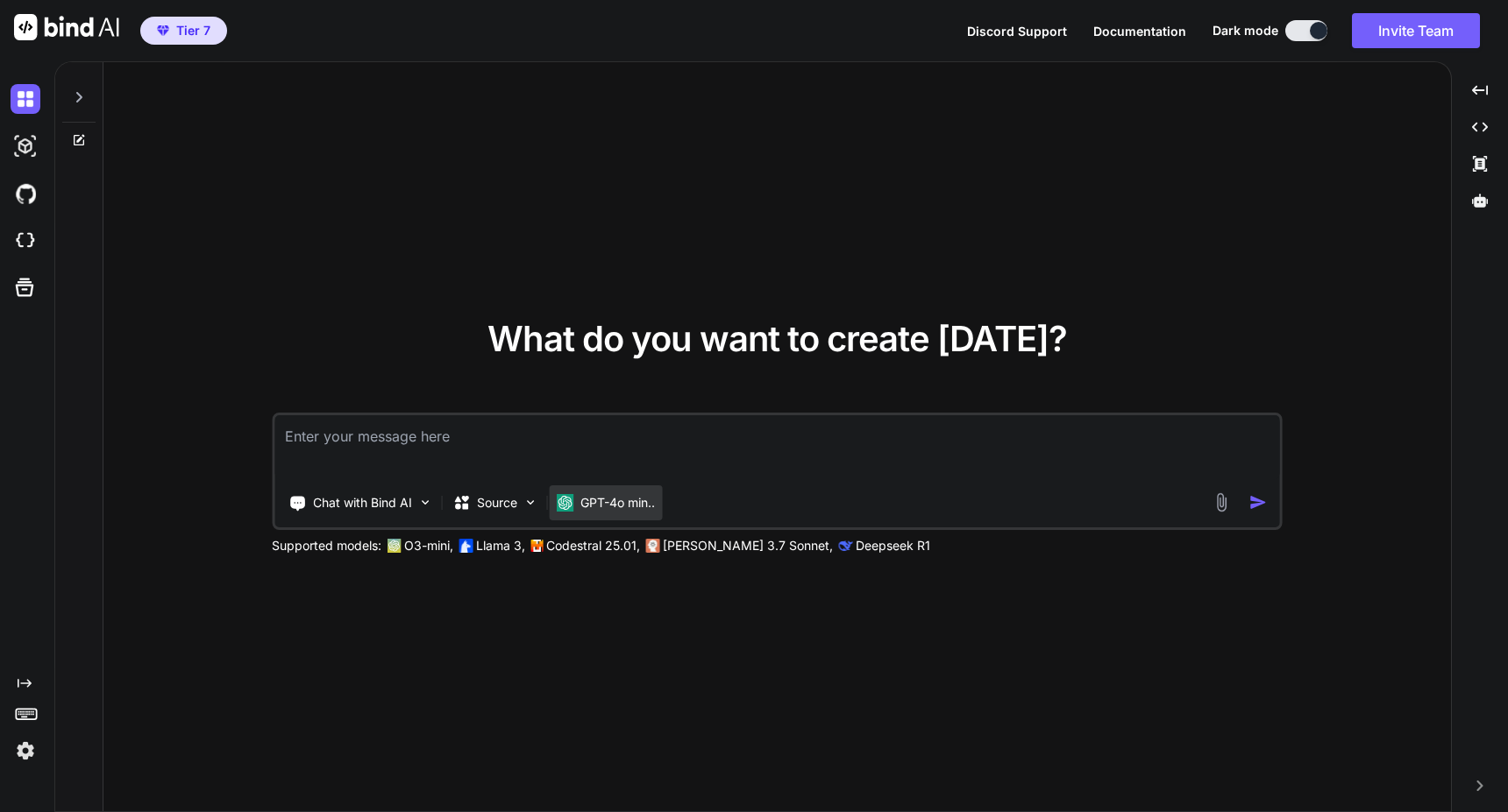
click at [629, 511] on p "GPT-4o min.." at bounding box center [617, 502] width 75 height 17
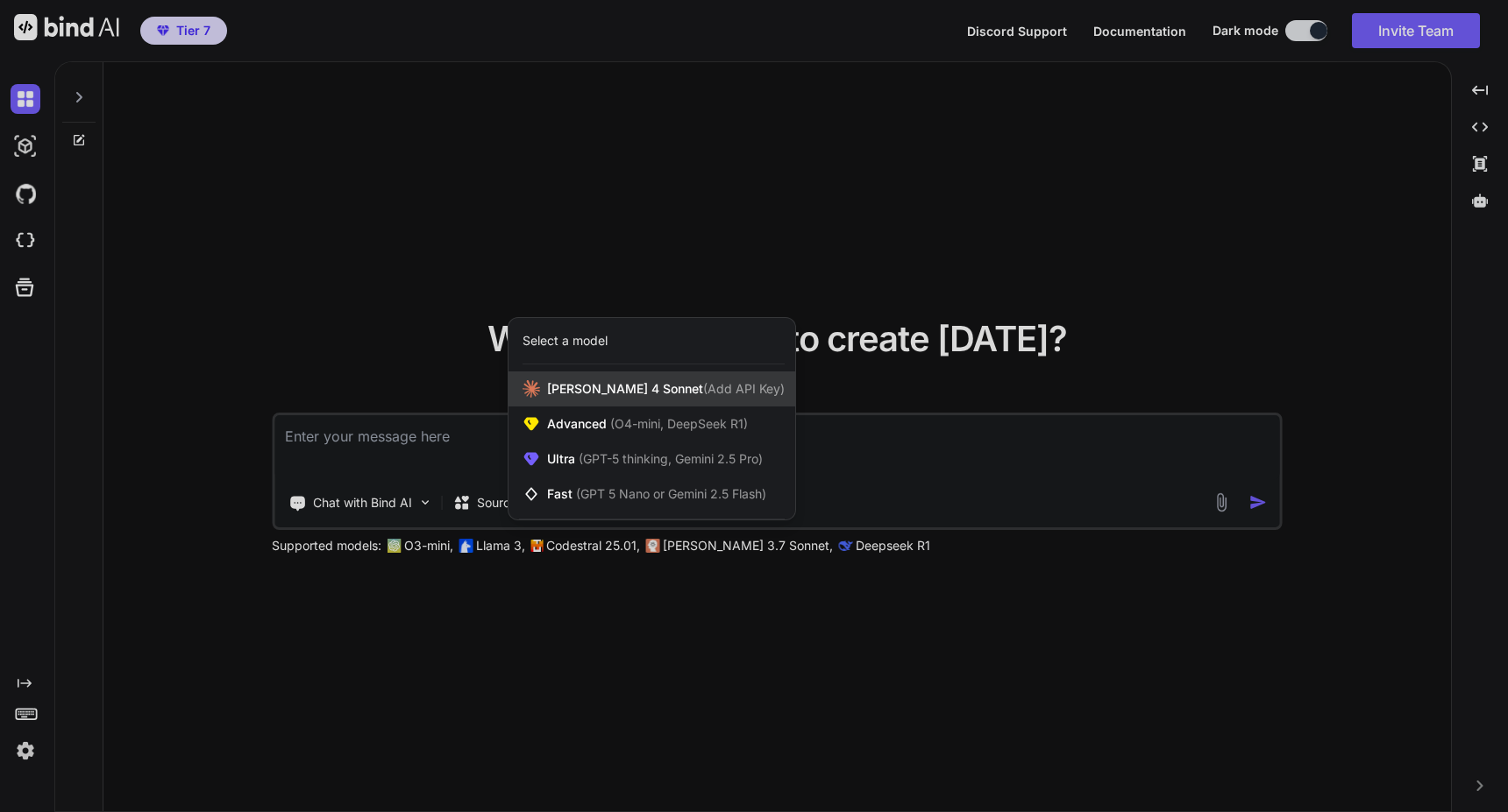
click at [636, 389] on span "[PERSON_NAME] 4 Sonnet (Add API Key)" at bounding box center [666, 389] width 237 height 17
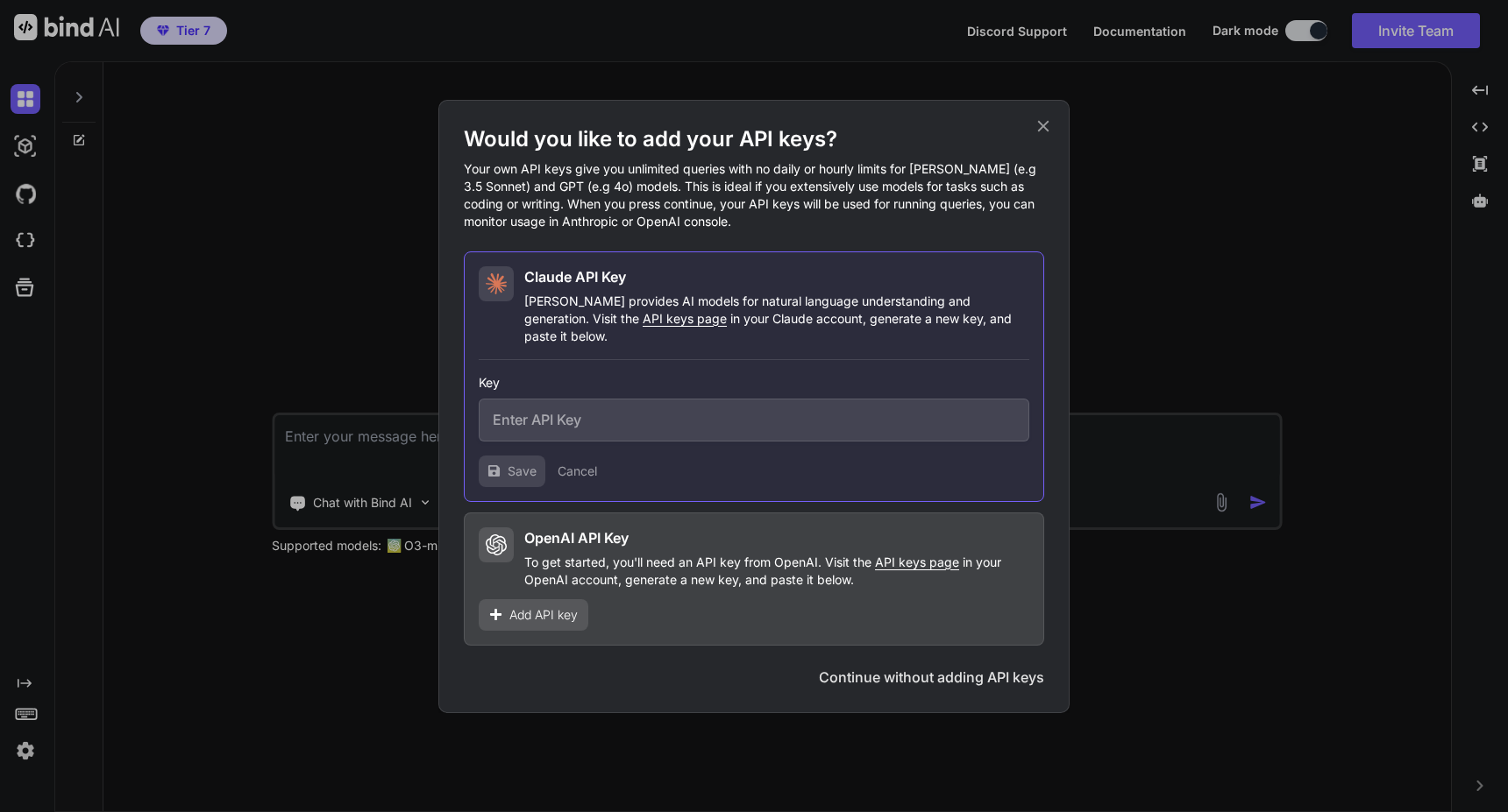
click at [1049, 135] on icon at bounding box center [1042, 126] width 19 height 19
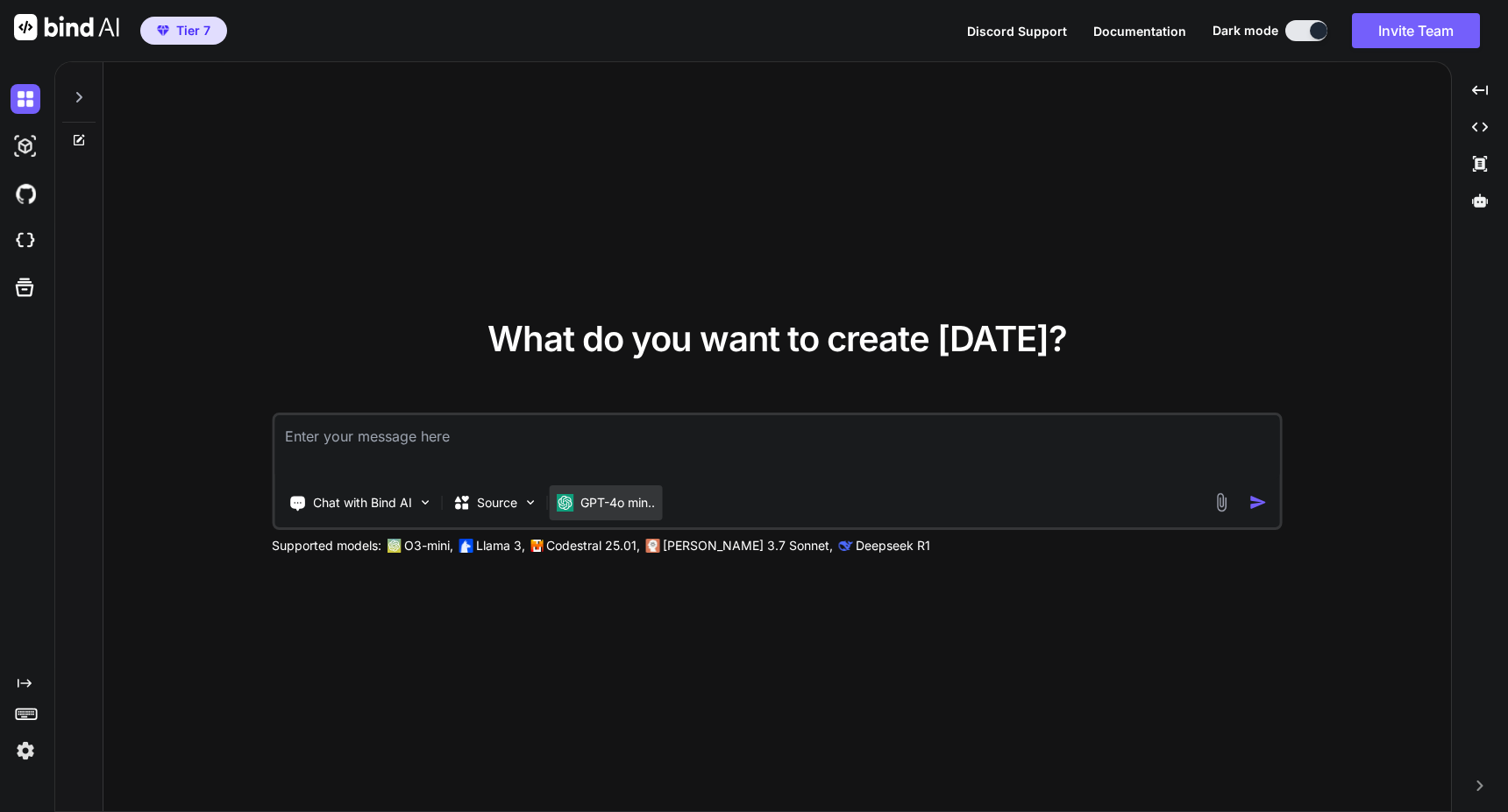
click at [595, 509] on p "GPT-4o min.." at bounding box center [617, 502] width 75 height 17
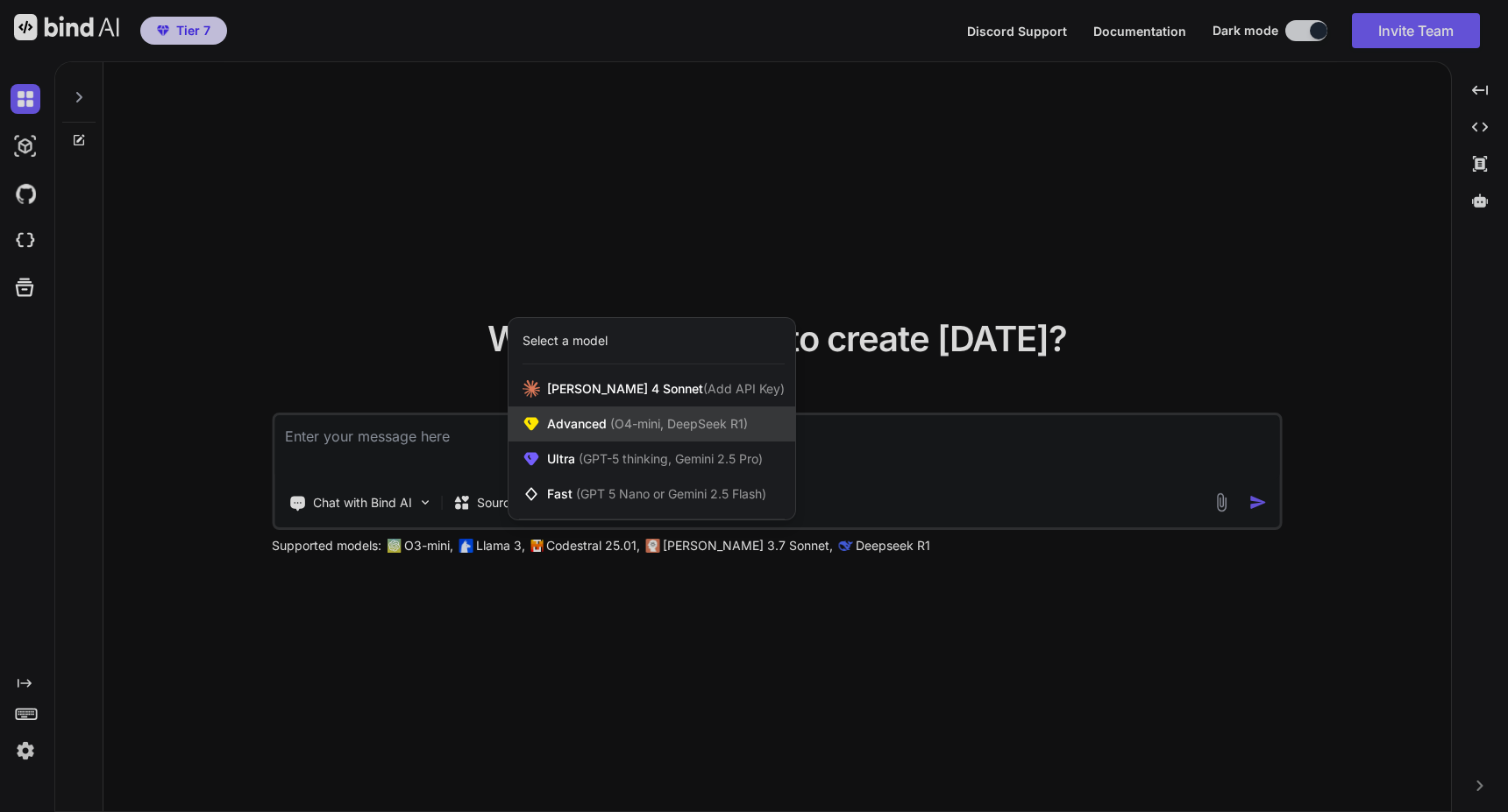
click at [604, 428] on span "Advanced (O4-mini, DeepSeek R1)" at bounding box center [648, 424] width 201 height 17
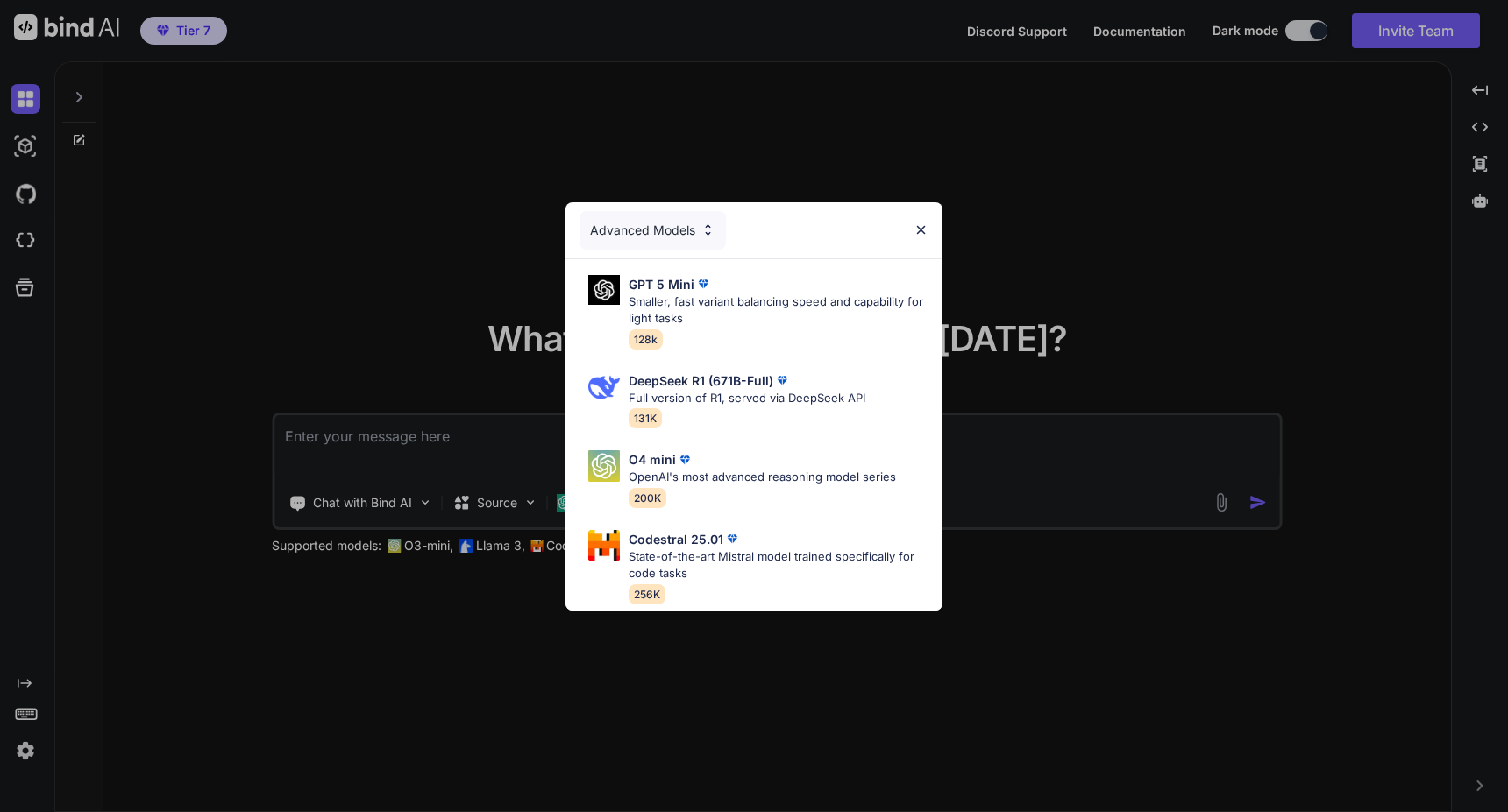
click at [668, 231] on div "Advanced Models" at bounding box center [652, 231] width 146 height 39
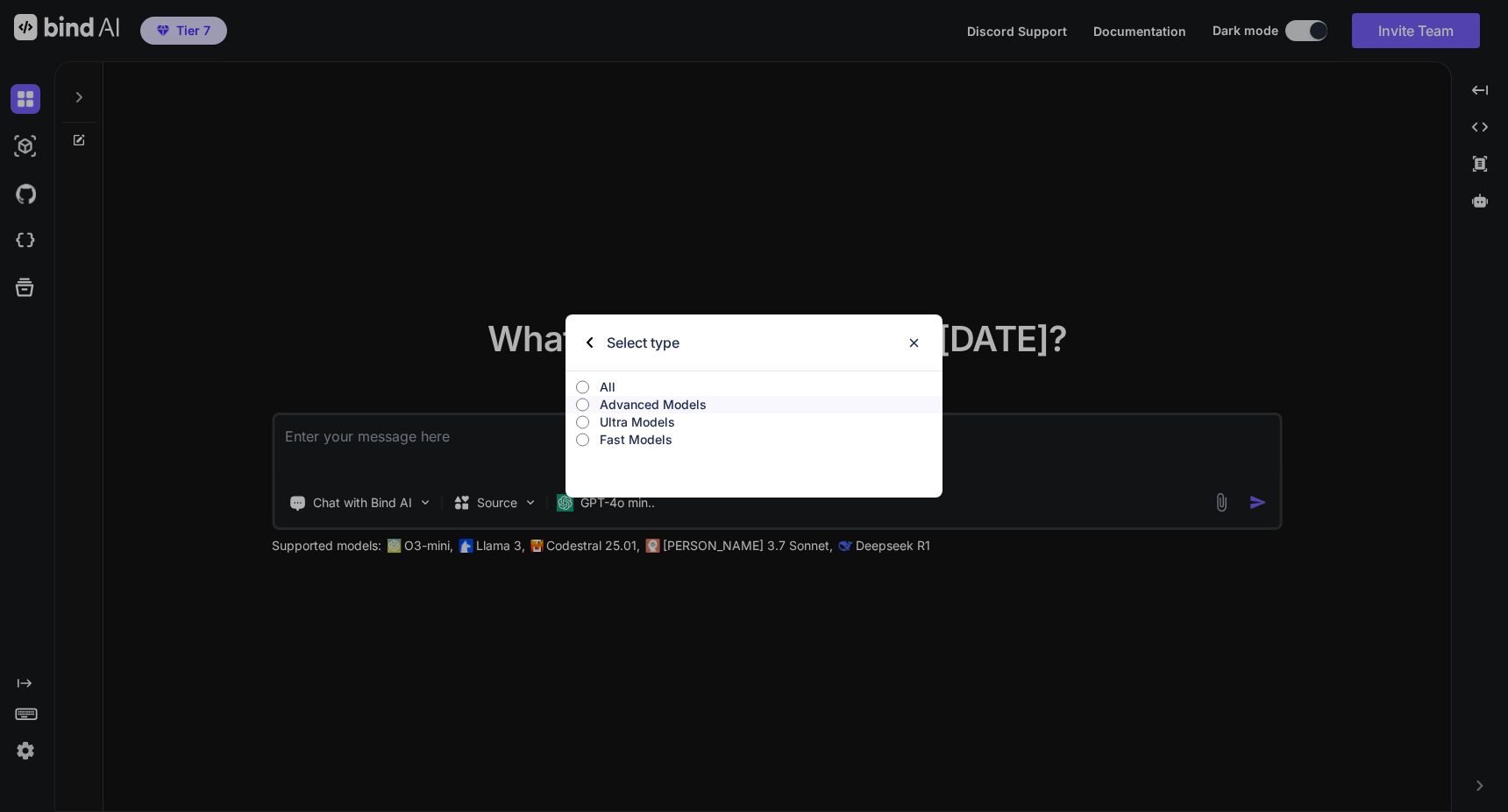
click at [638, 384] on p "All" at bounding box center [771, 387] width 343 height 17
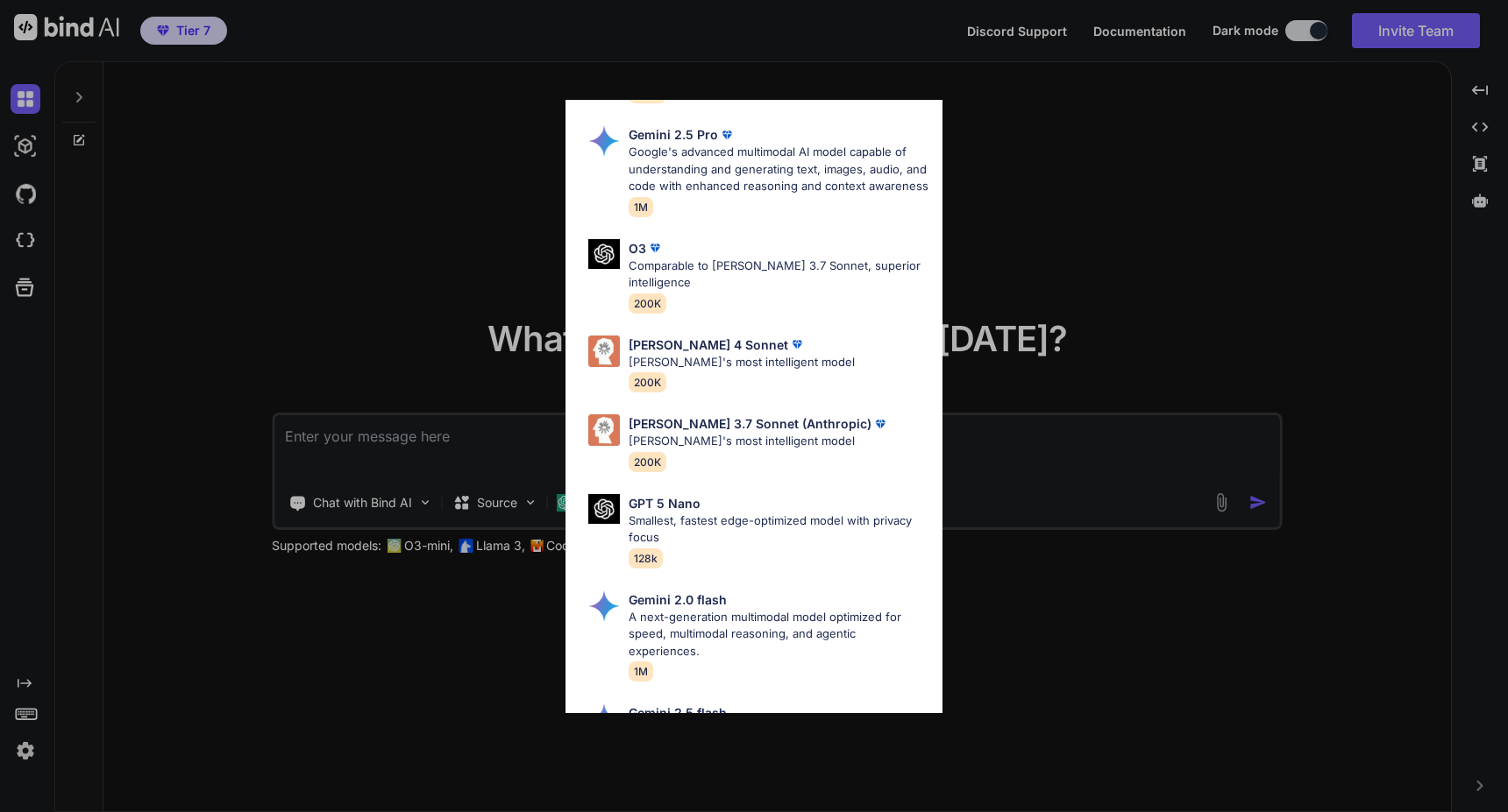
scroll to position [736, 0]
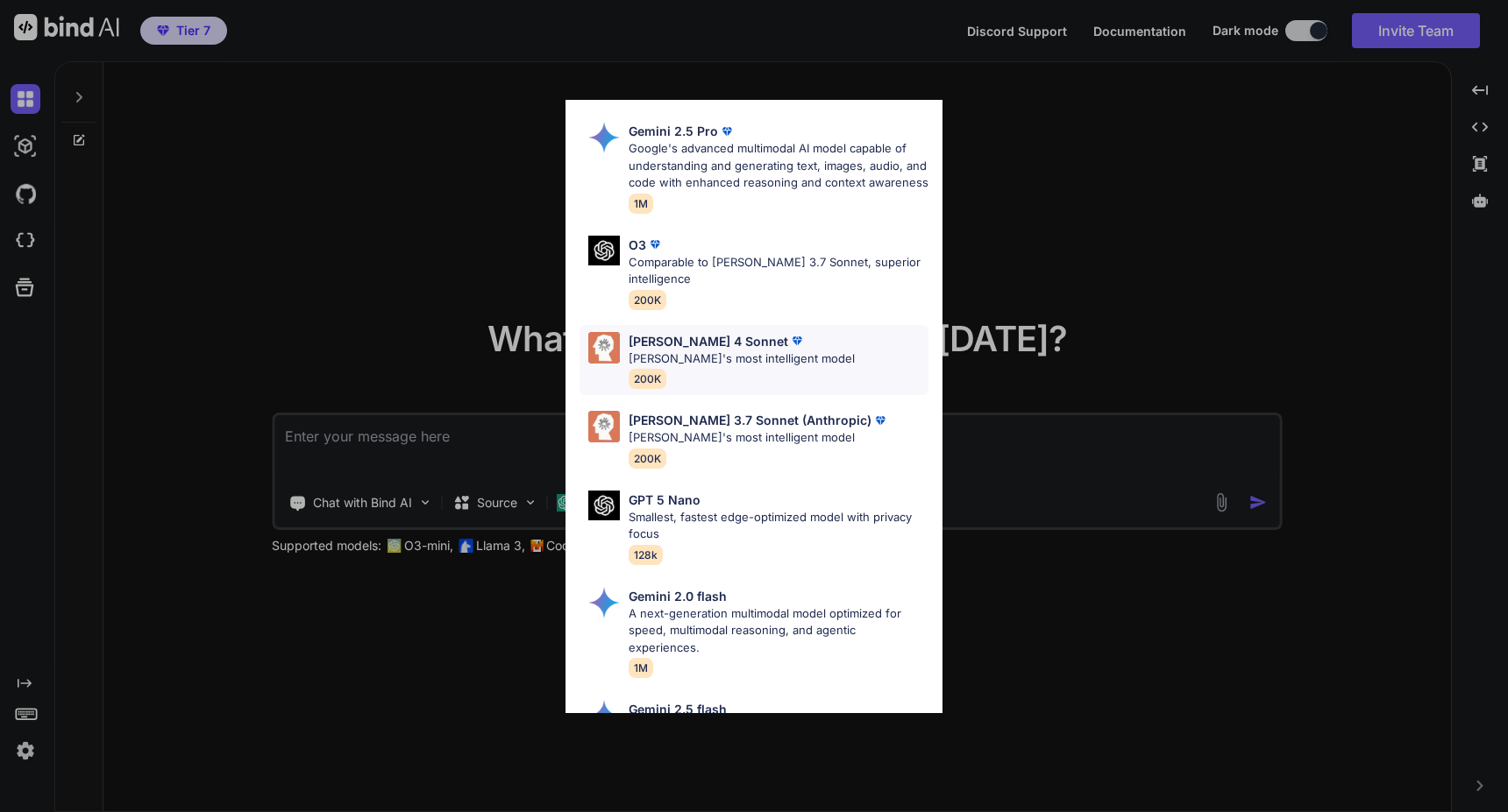
click at [670, 350] on p "[PERSON_NAME] 4 Sonnet" at bounding box center [708, 341] width 159 height 18
type textarea "x"
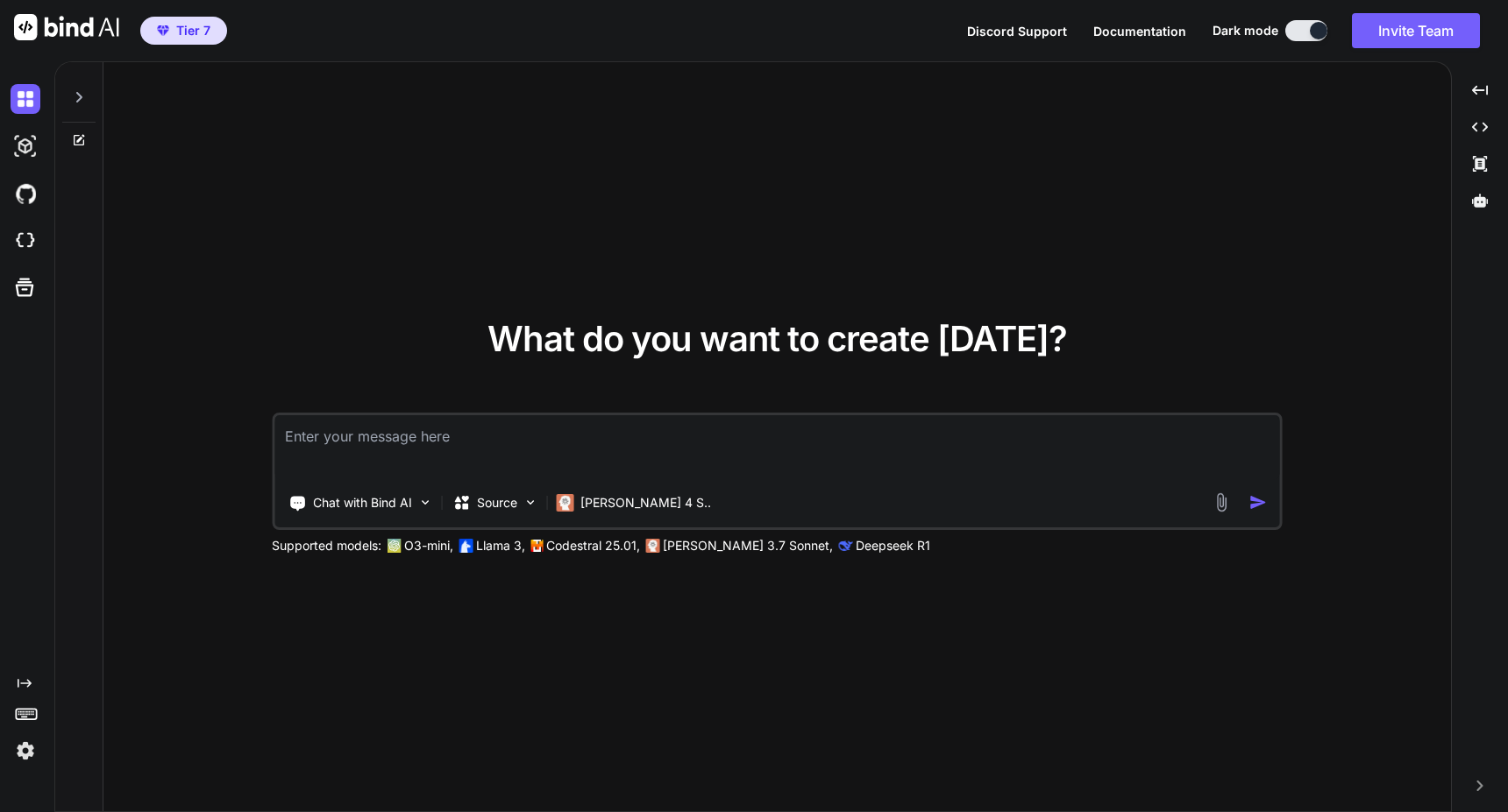
click at [574, 432] on textarea at bounding box center [777, 448] width 1006 height 65
type textarea "h"
type textarea "x"
type textarea "hi"
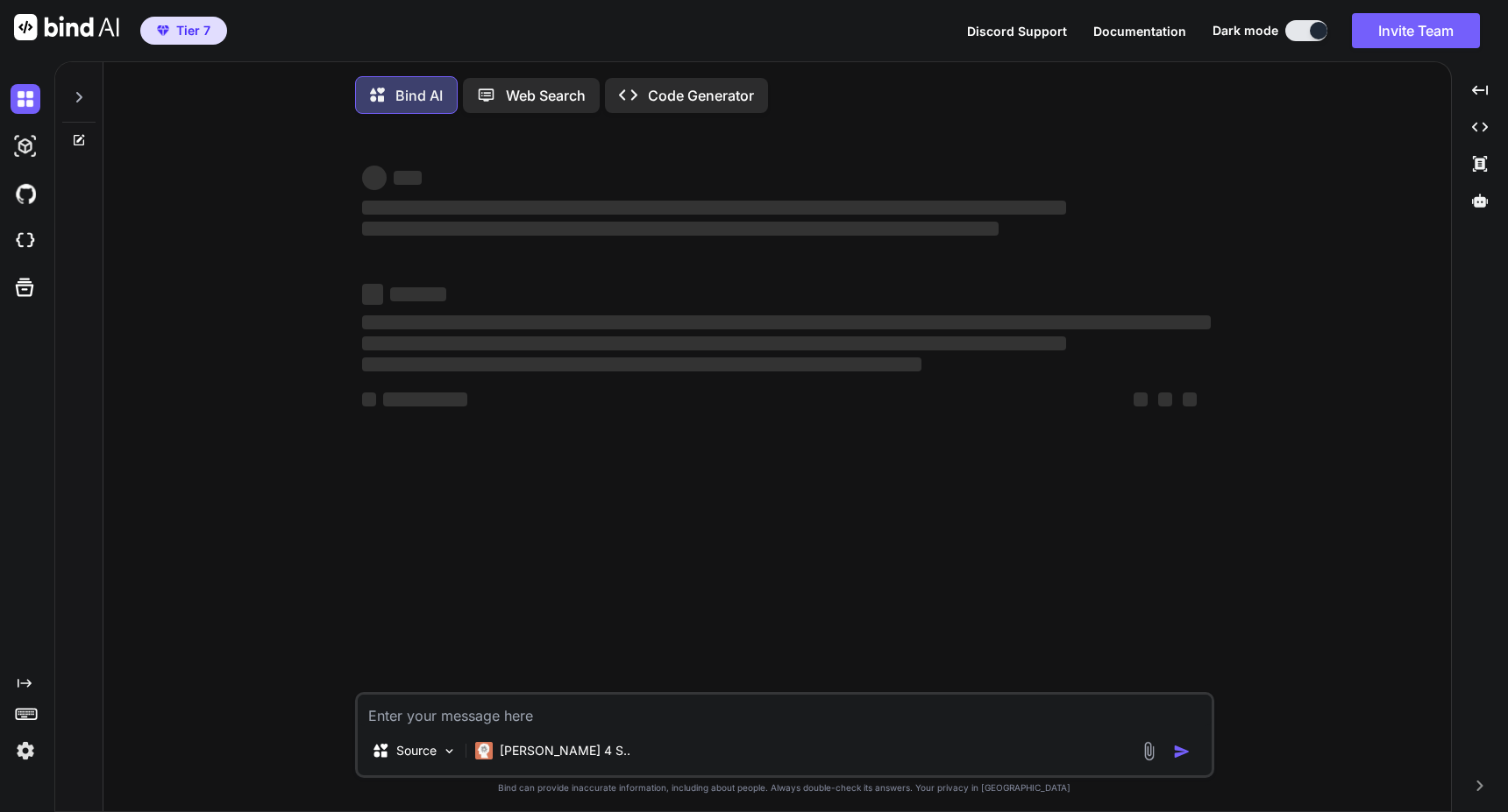
scroll to position [9, 0]
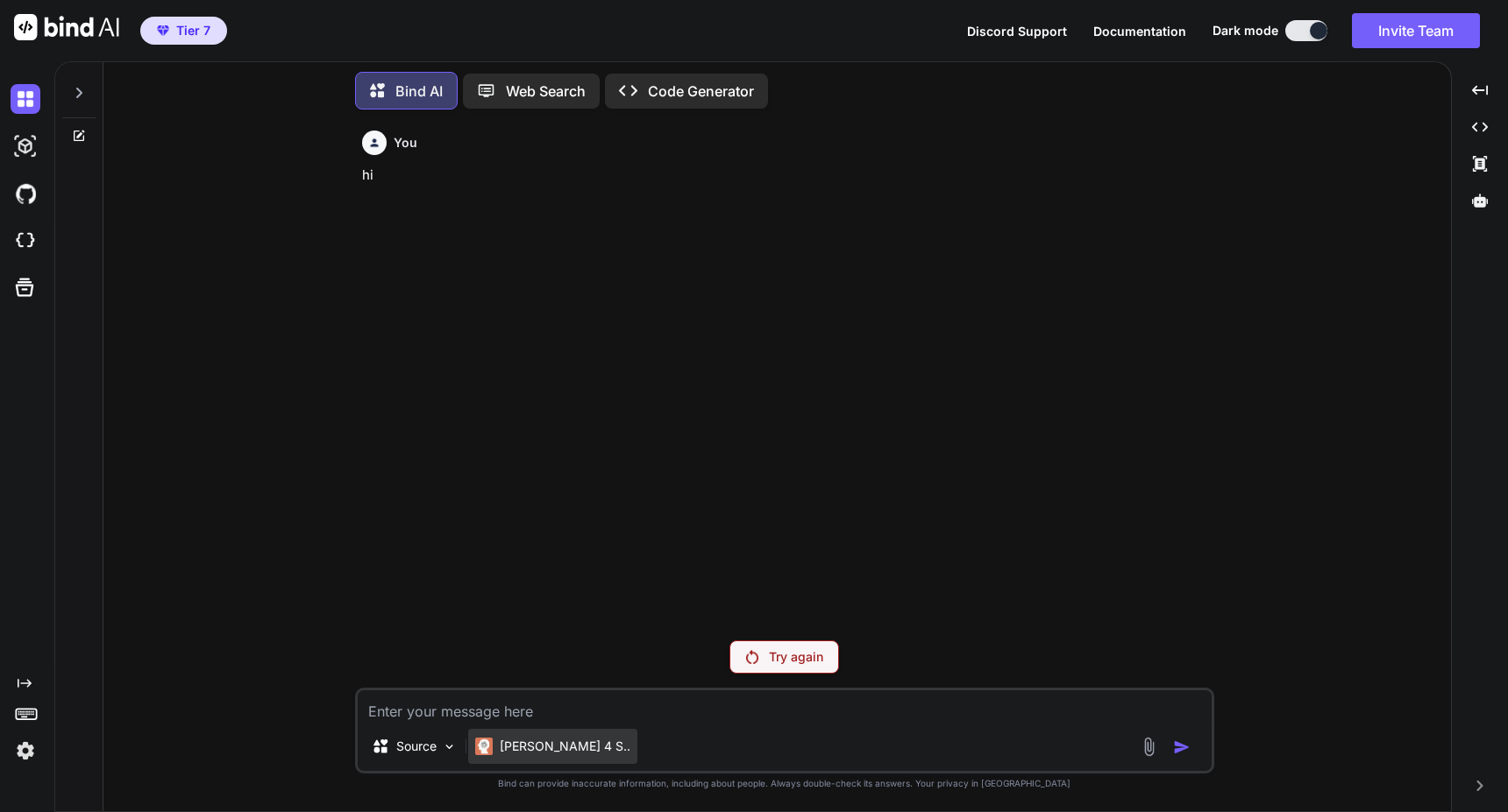
click at [513, 752] on p "[PERSON_NAME] 4 S.." at bounding box center [565, 746] width 131 height 17
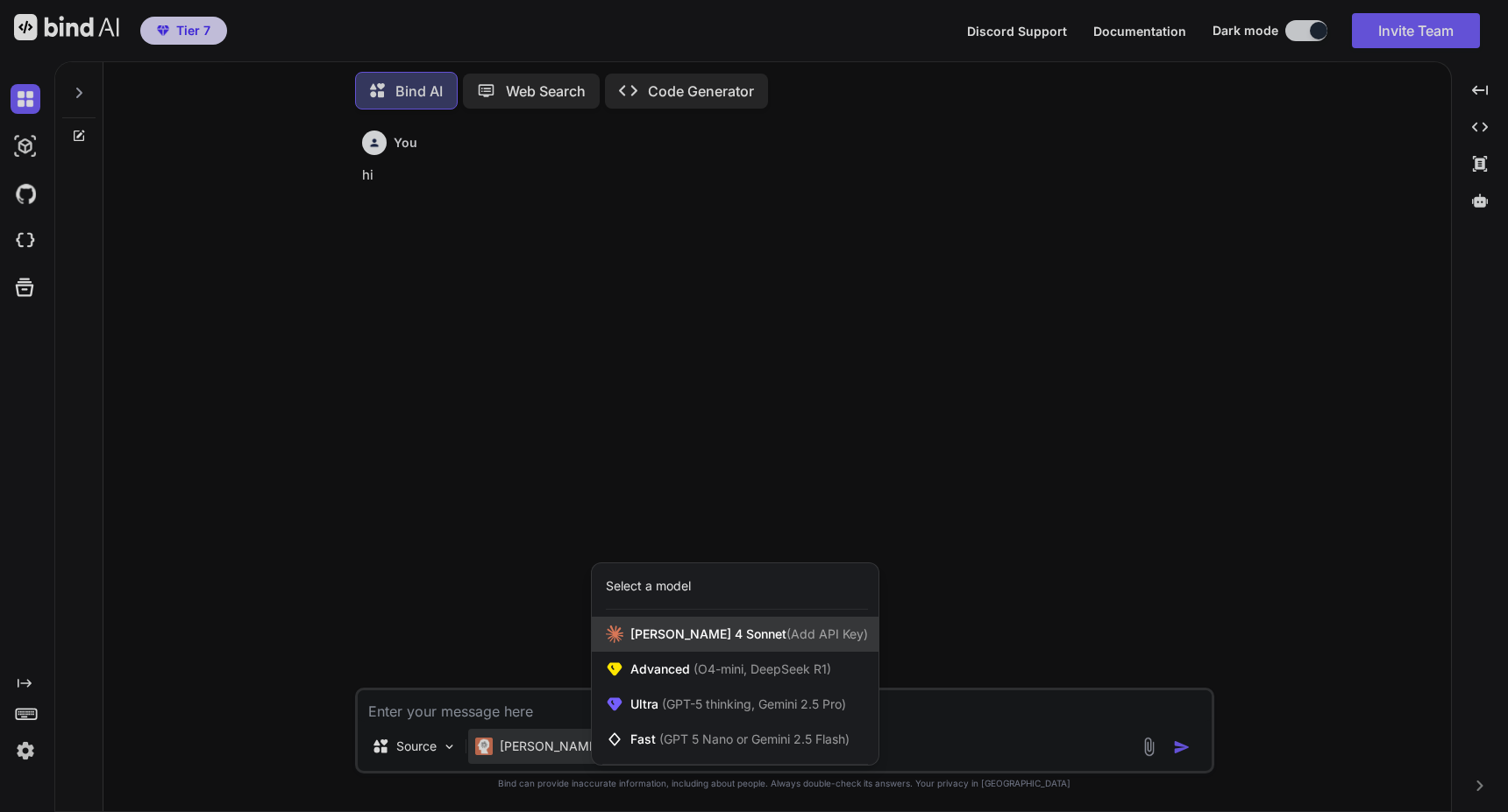
click at [658, 641] on span "[PERSON_NAME] 4 Sonnet (Add API Key)" at bounding box center [749, 634] width 237 height 17
type textarea "x"
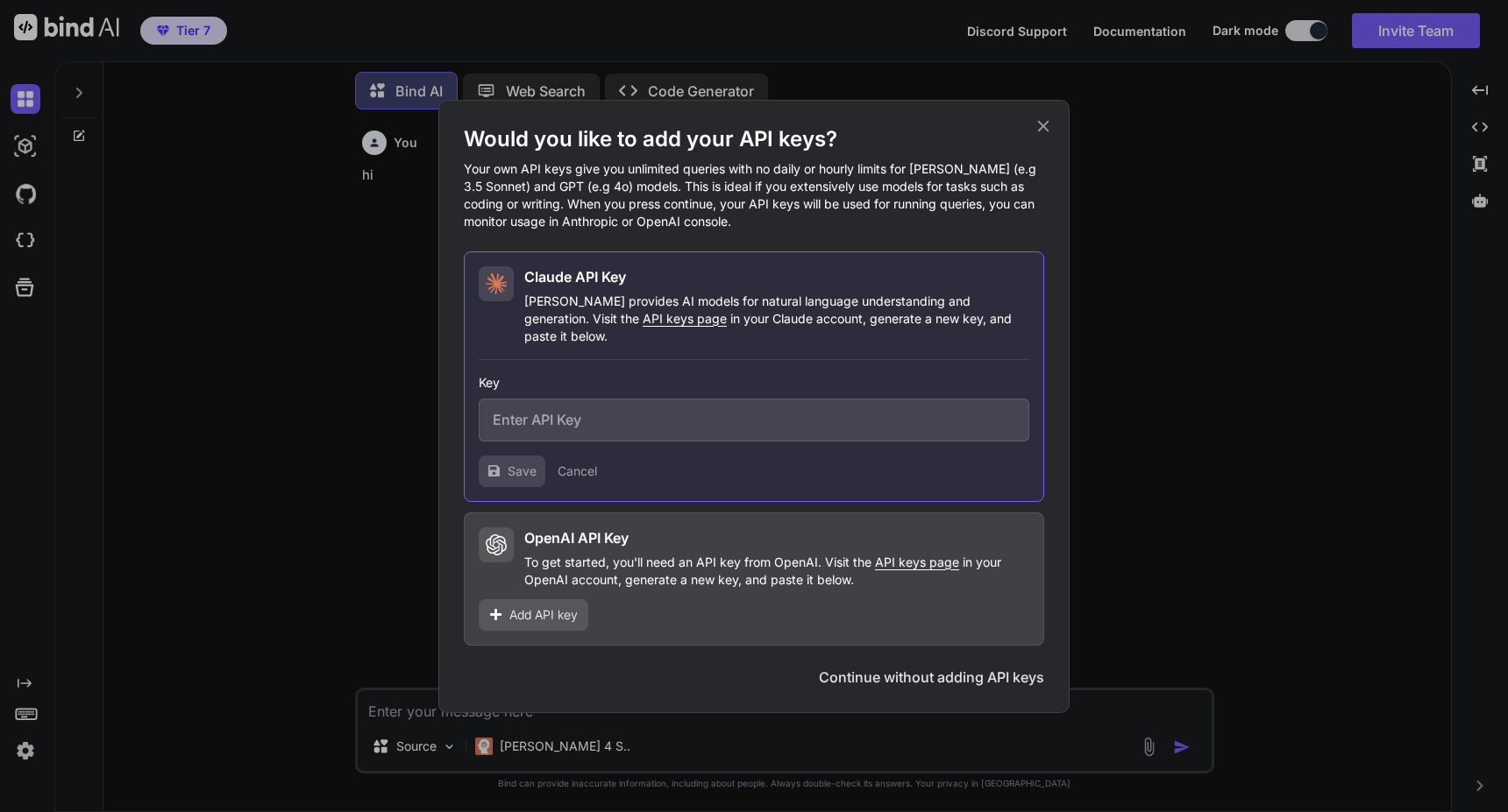
click at [660, 420] on input "text" at bounding box center [754, 420] width 550 height 43
paste input "sk-ant-api03-bRTbh9Wbm7grsk5loz35rlmB8qnMHfvZVpBl5fB_O-Dw5rcvVUEKUp0bvAMMOfdPLb…"
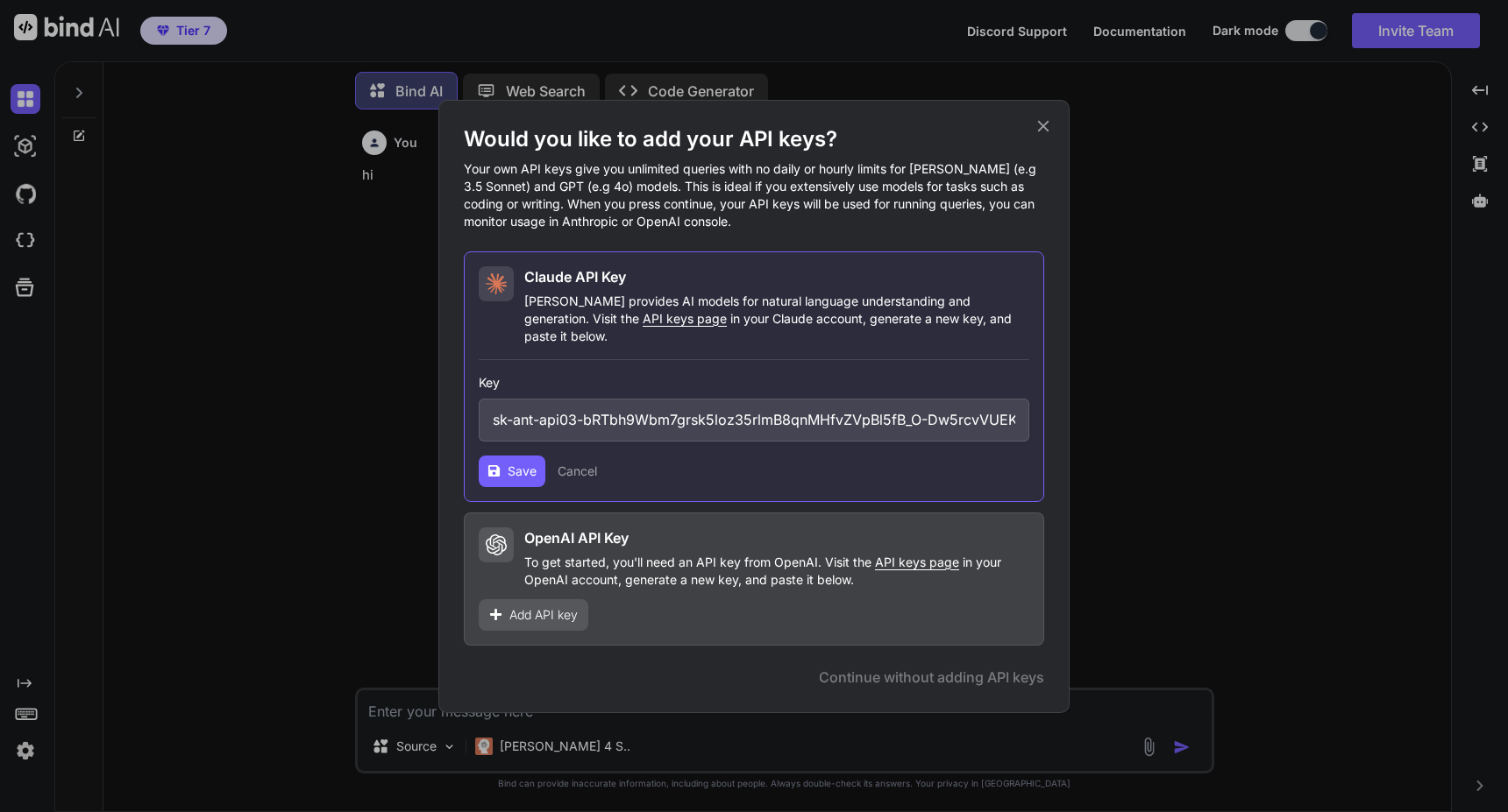
scroll to position [0, 369]
type input "sk-ant-api03-bRTbh9Wbm7grsk5loz35rlmB8qnMHfvZVpBl5fB_O-Dw5rcvVUEKUp0bvAMMOfdPLb…"
click at [529, 463] on span "Save" at bounding box center [522, 471] width 29 height 17
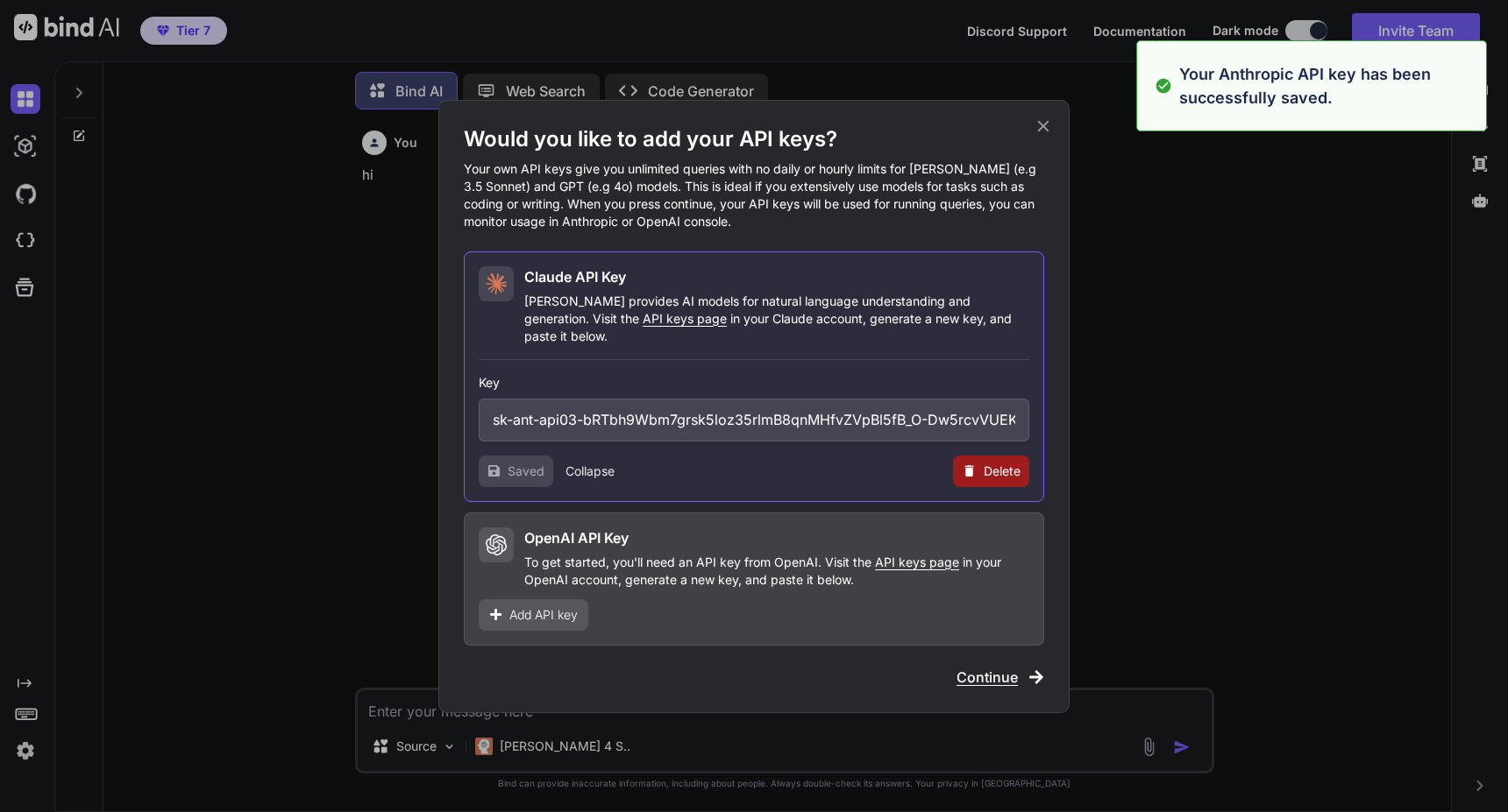
click at [586, 463] on button "Collapse" at bounding box center [590, 471] width 49 height 17
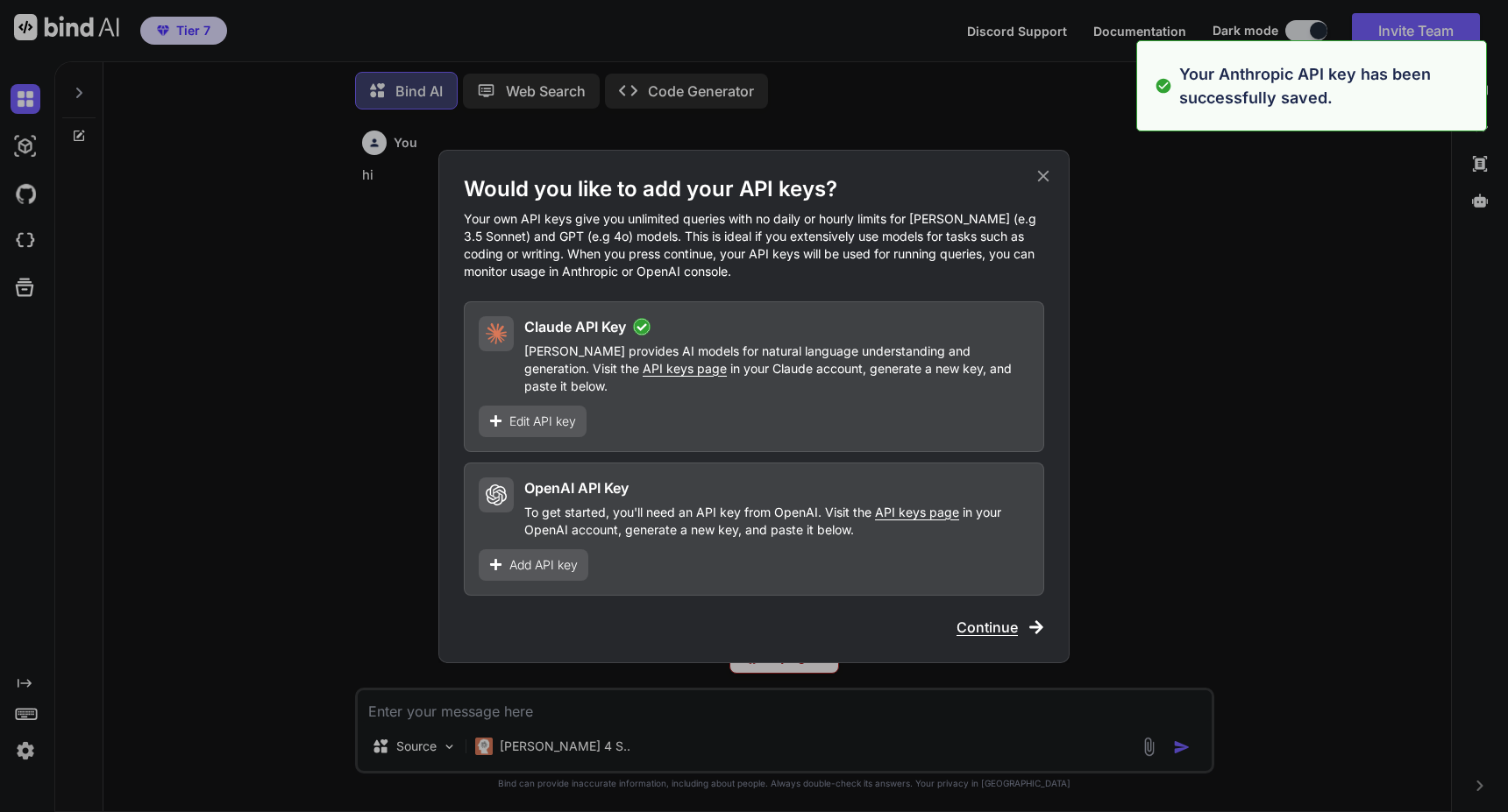
click at [983, 617] on span "Continue" at bounding box center [987, 627] width 62 height 21
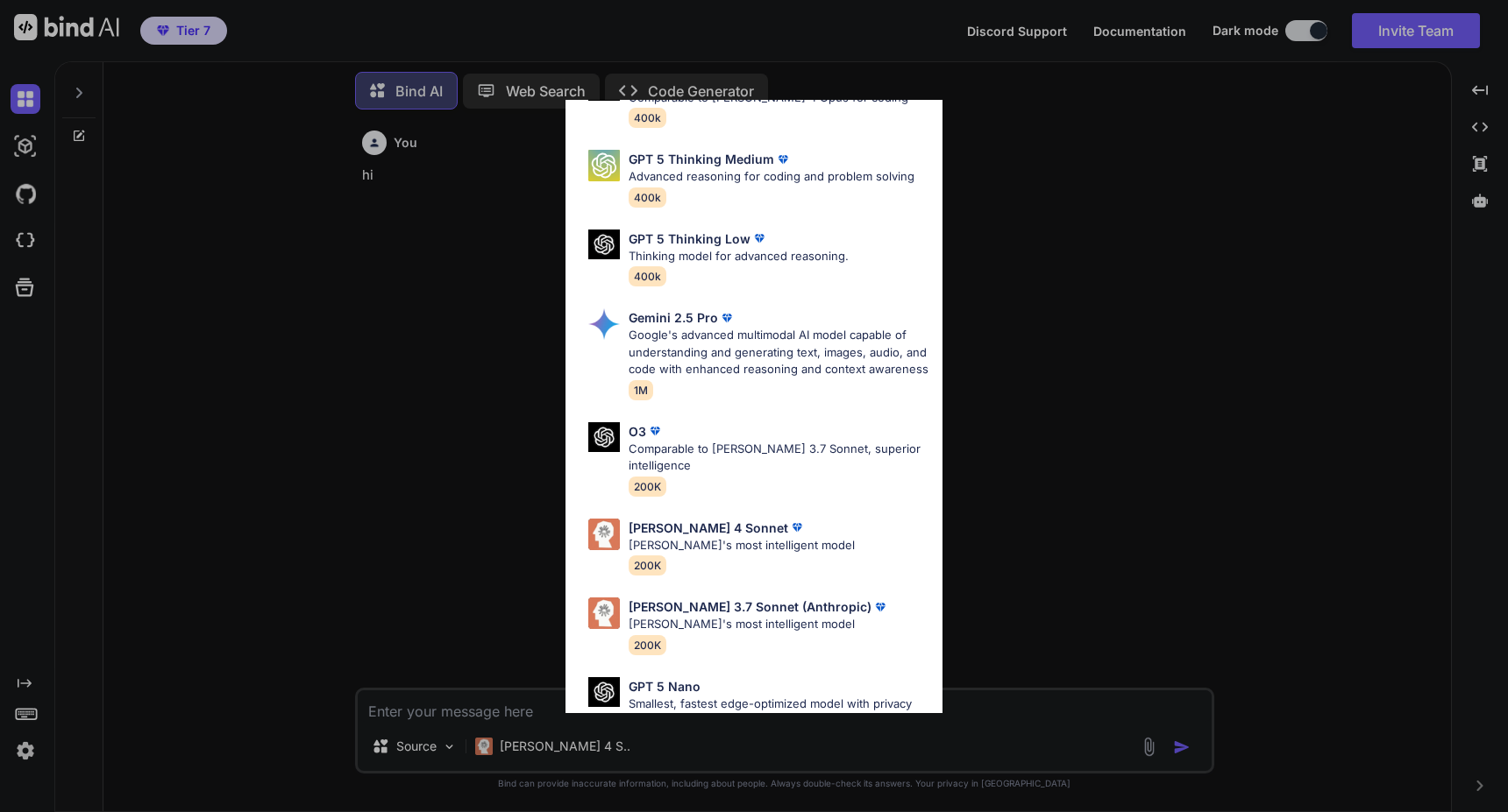
scroll to position [544, 0]
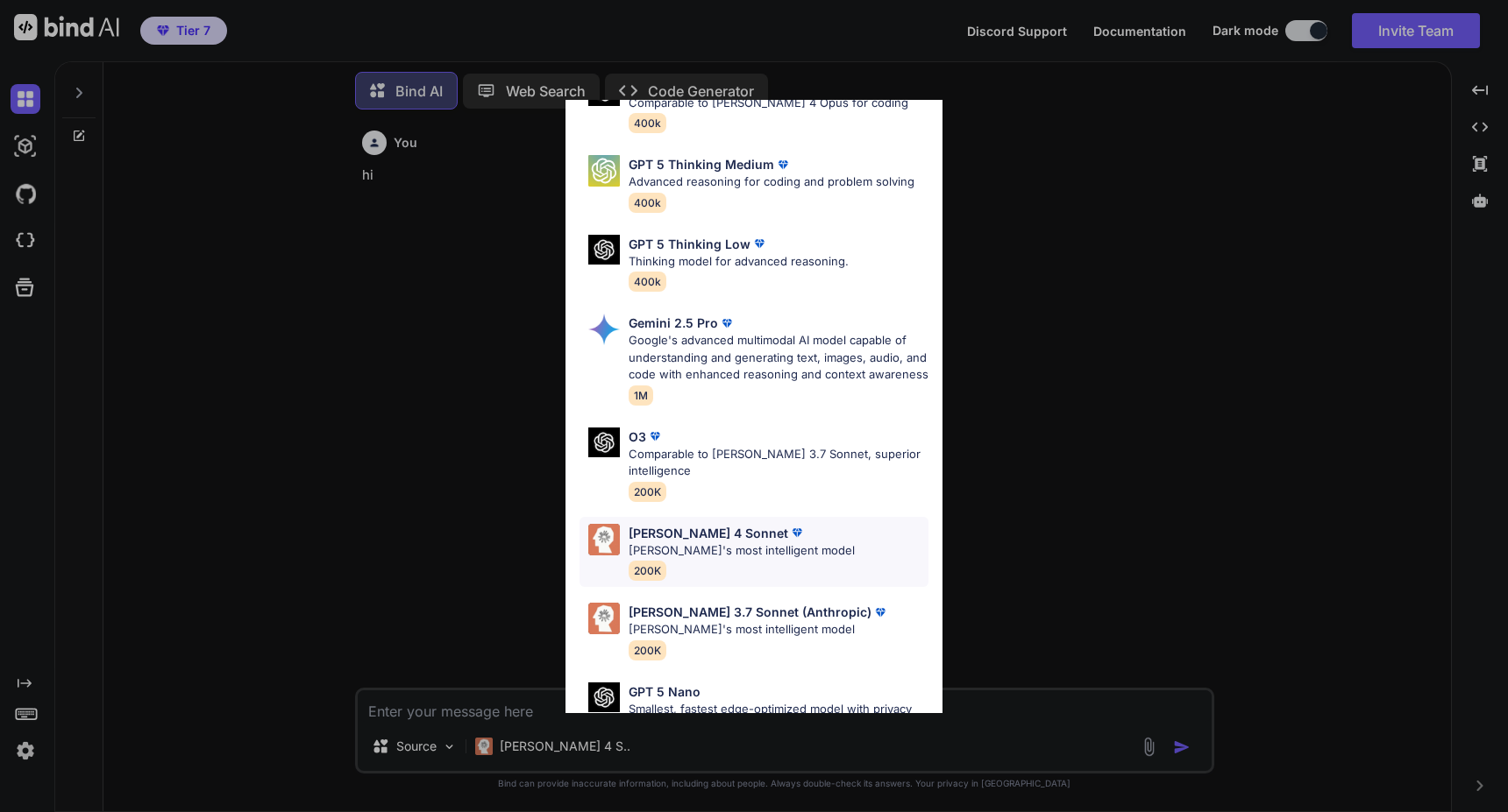
click at [728, 559] on p "[PERSON_NAME]'s most intelligent model" at bounding box center [742, 551] width 226 height 17
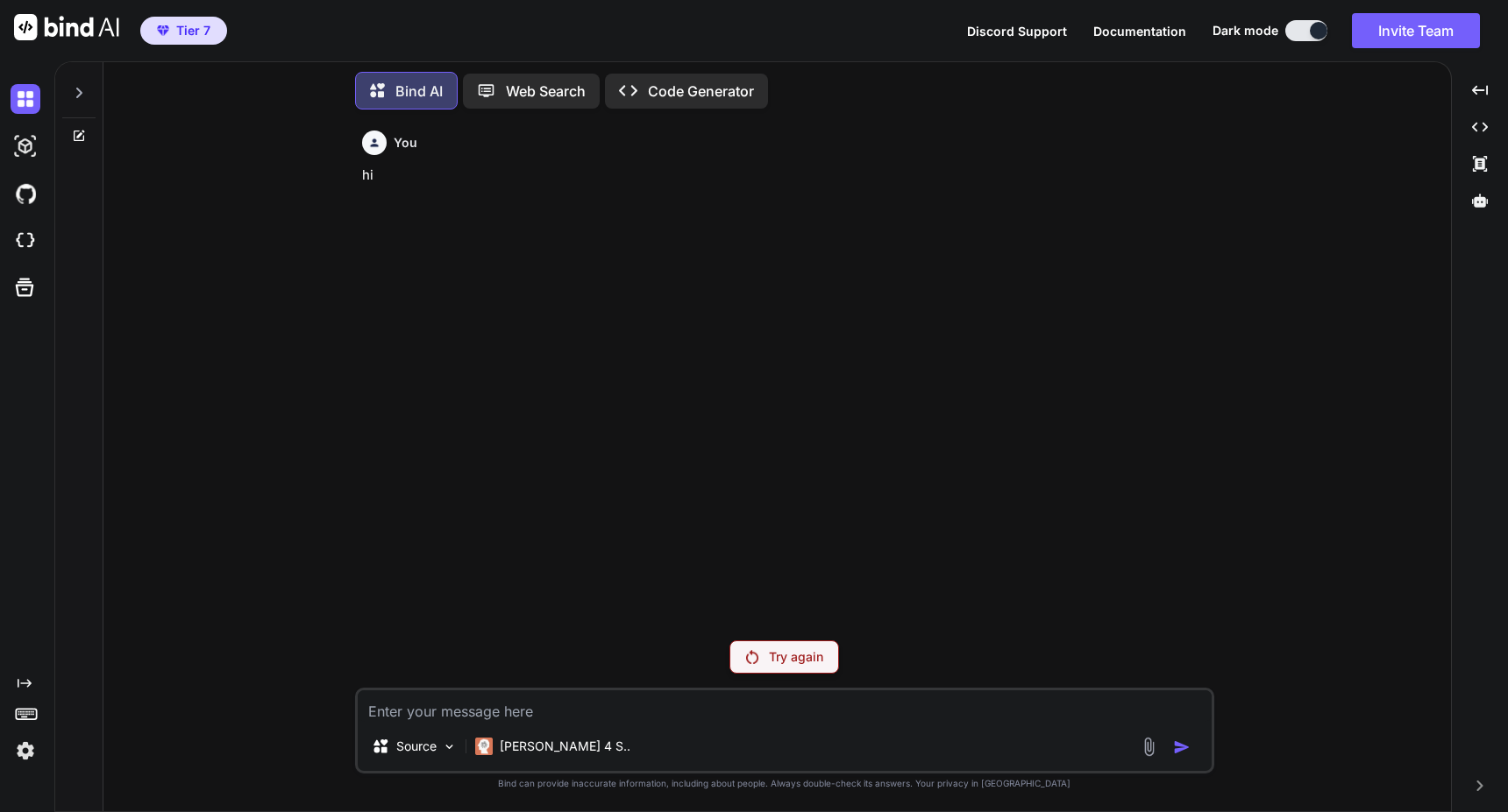
click at [611, 704] on textarea at bounding box center [785, 706] width 854 height 31
type textarea "x"
type textarea "h"
type textarea "x"
type textarea "hi"
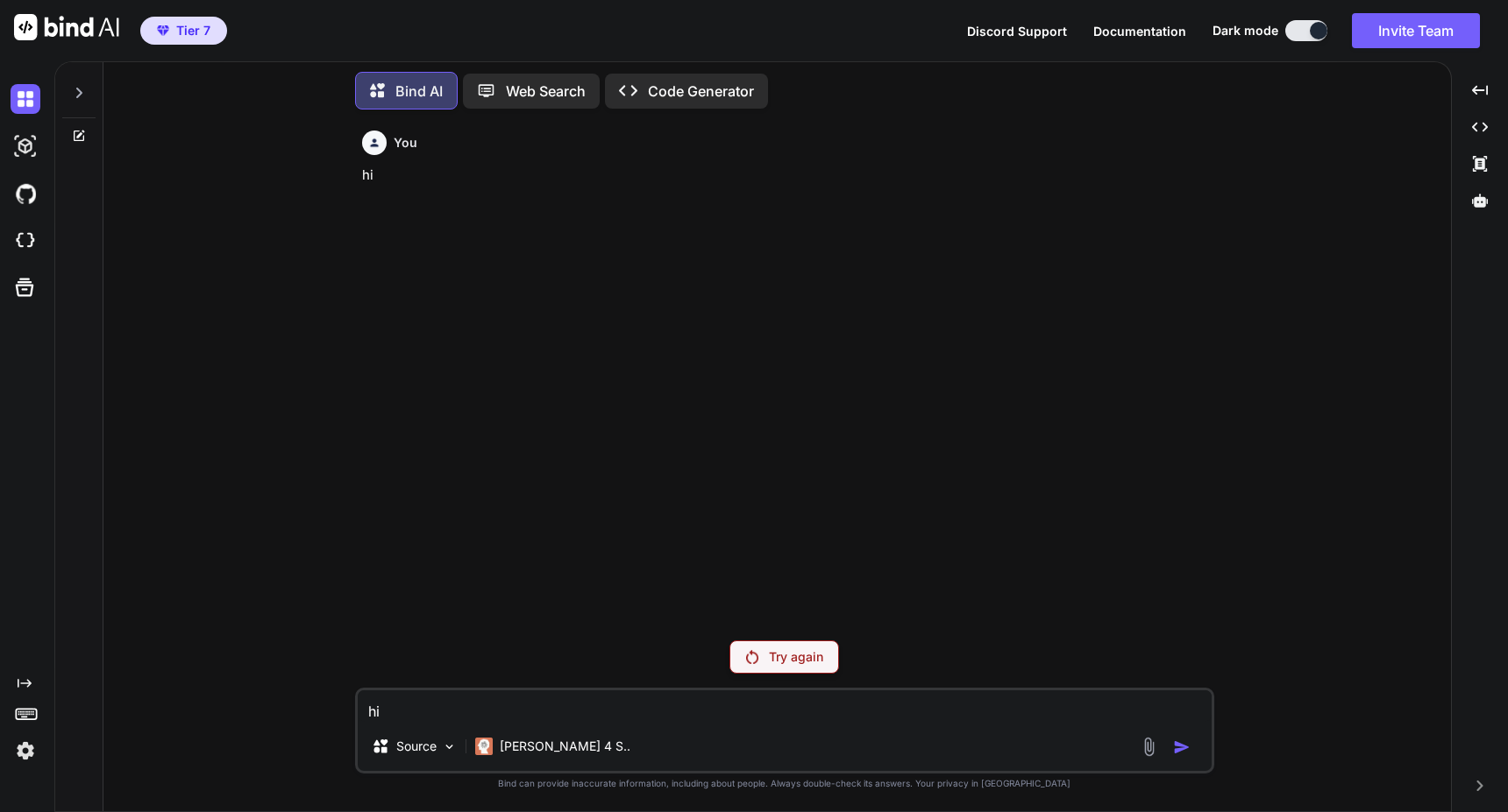
type textarea "x"
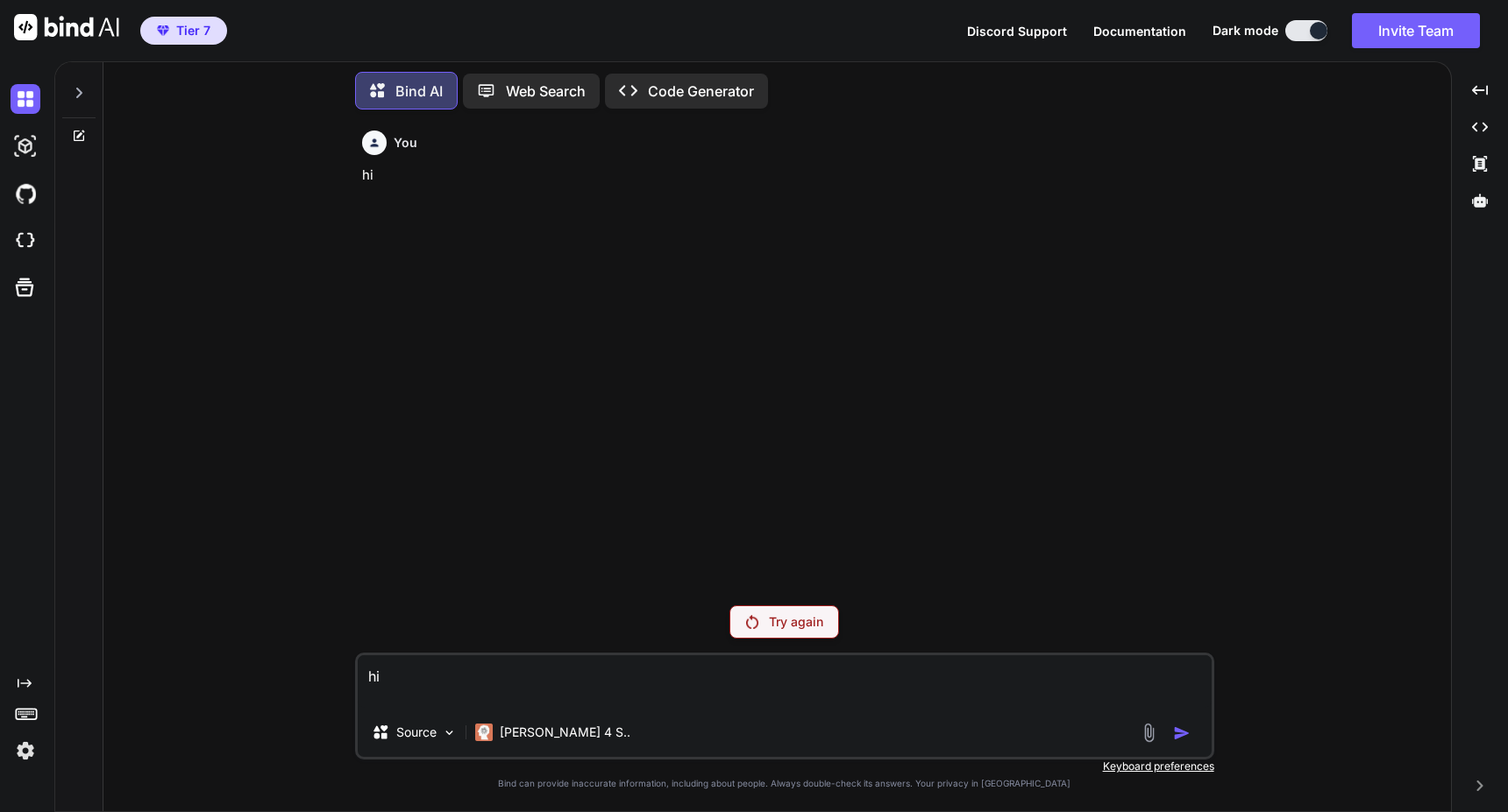
type textarea "hi"
click at [774, 614] on p "Try again" at bounding box center [796, 622] width 54 height 17
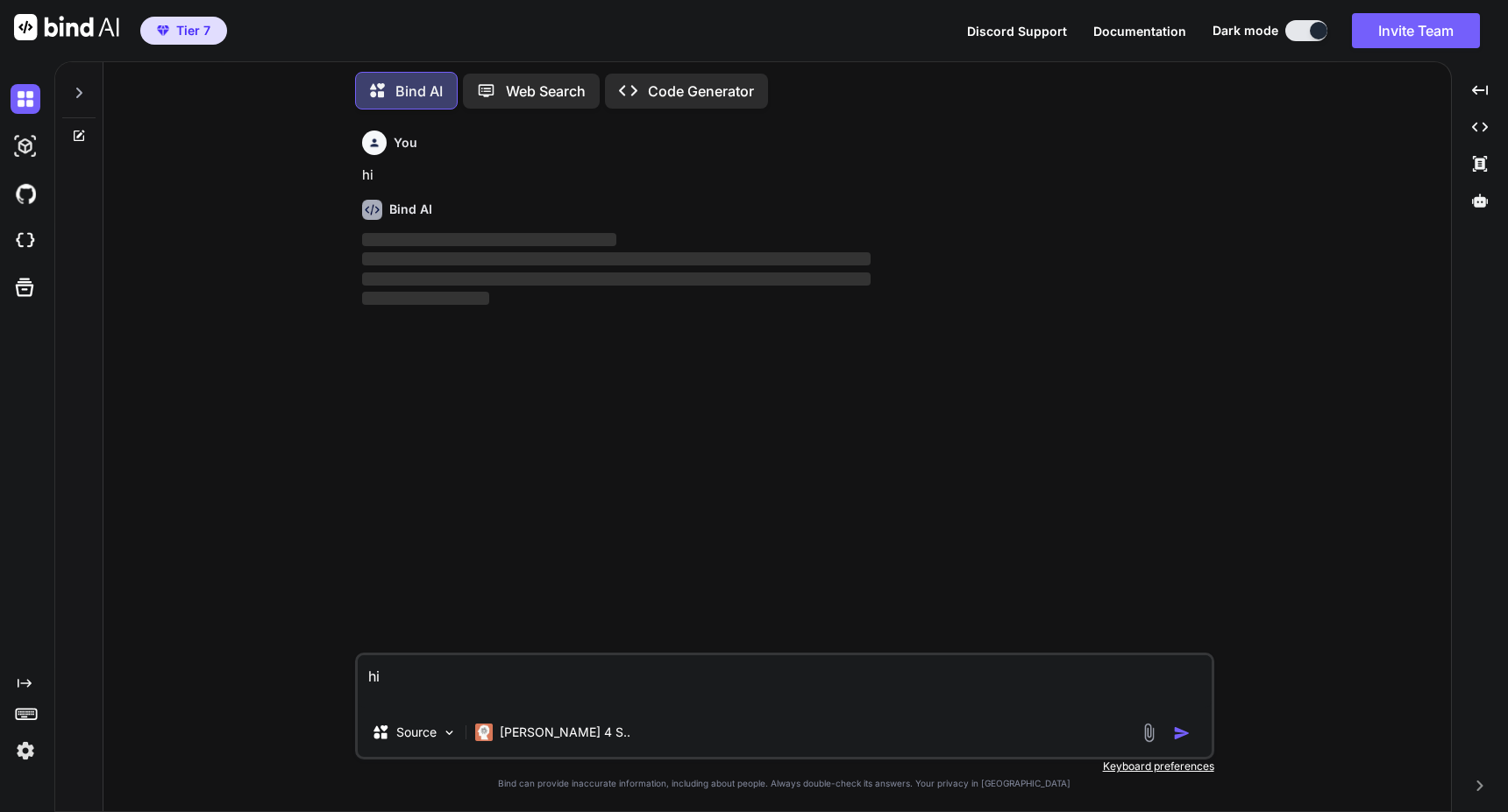
type textarea "x"
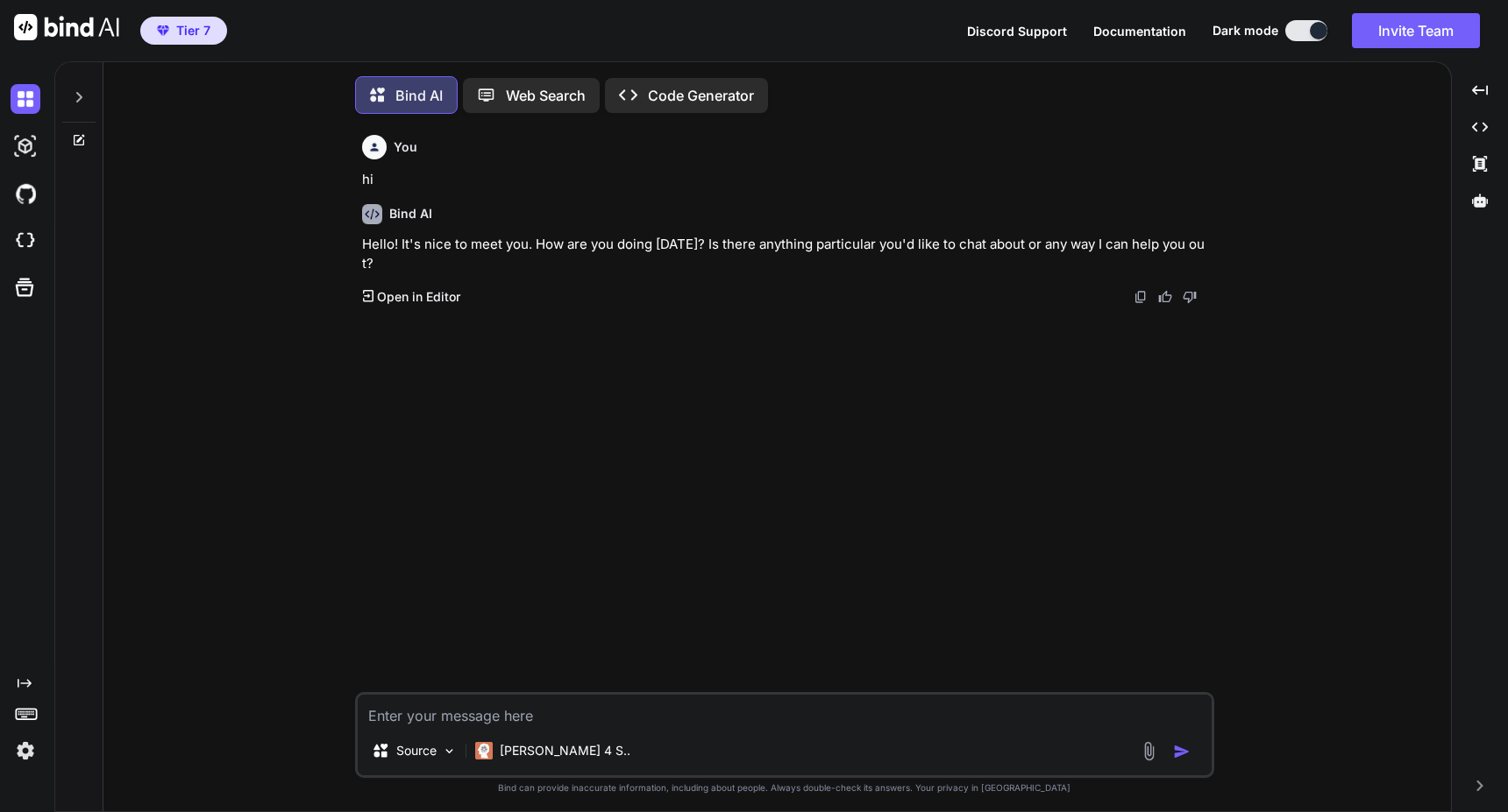
scroll to position [9, 0]
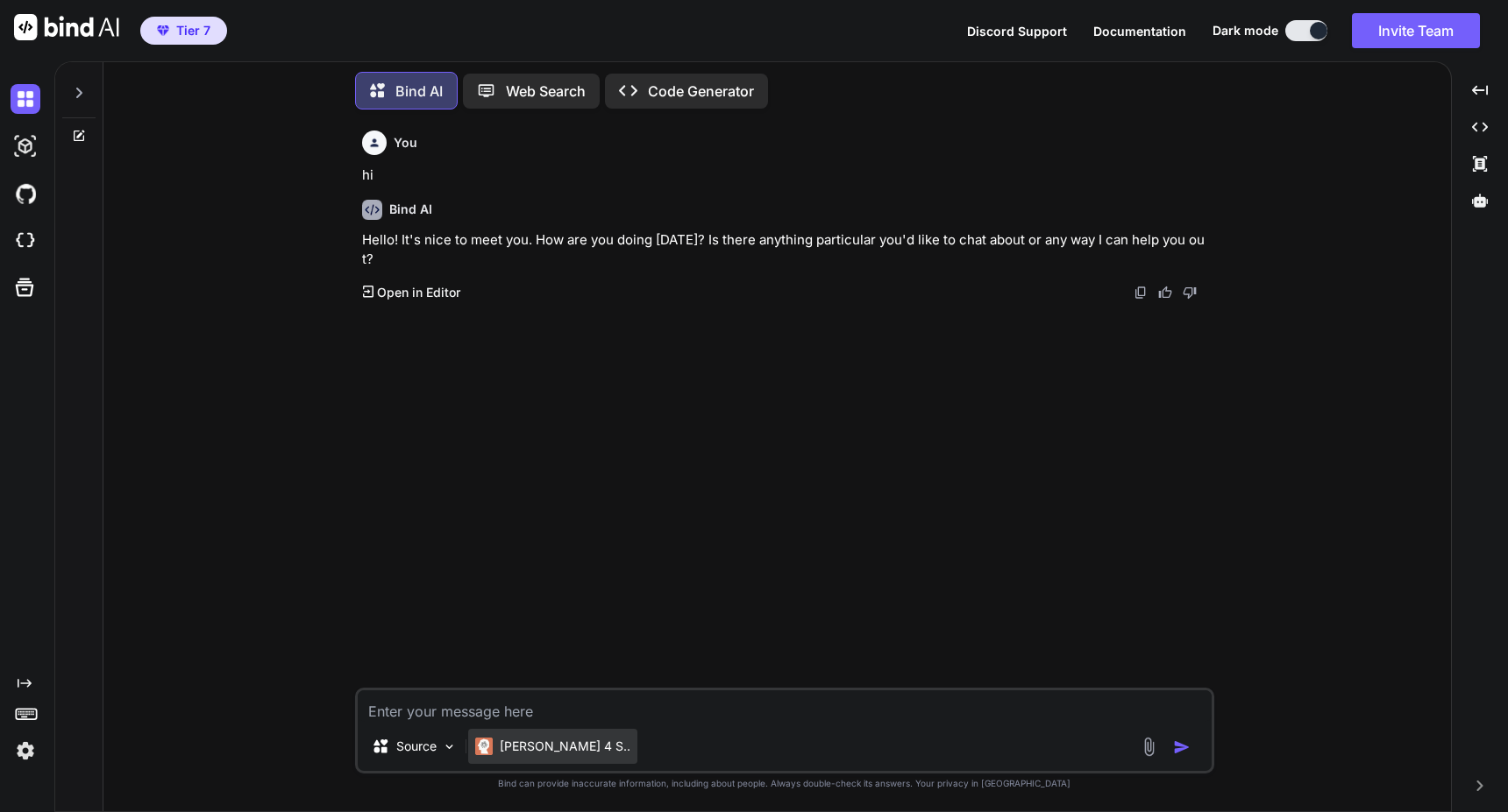
click at [515, 741] on p "[PERSON_NAME] 4 S.." at bounding box center [565, 746] width 131 height 17
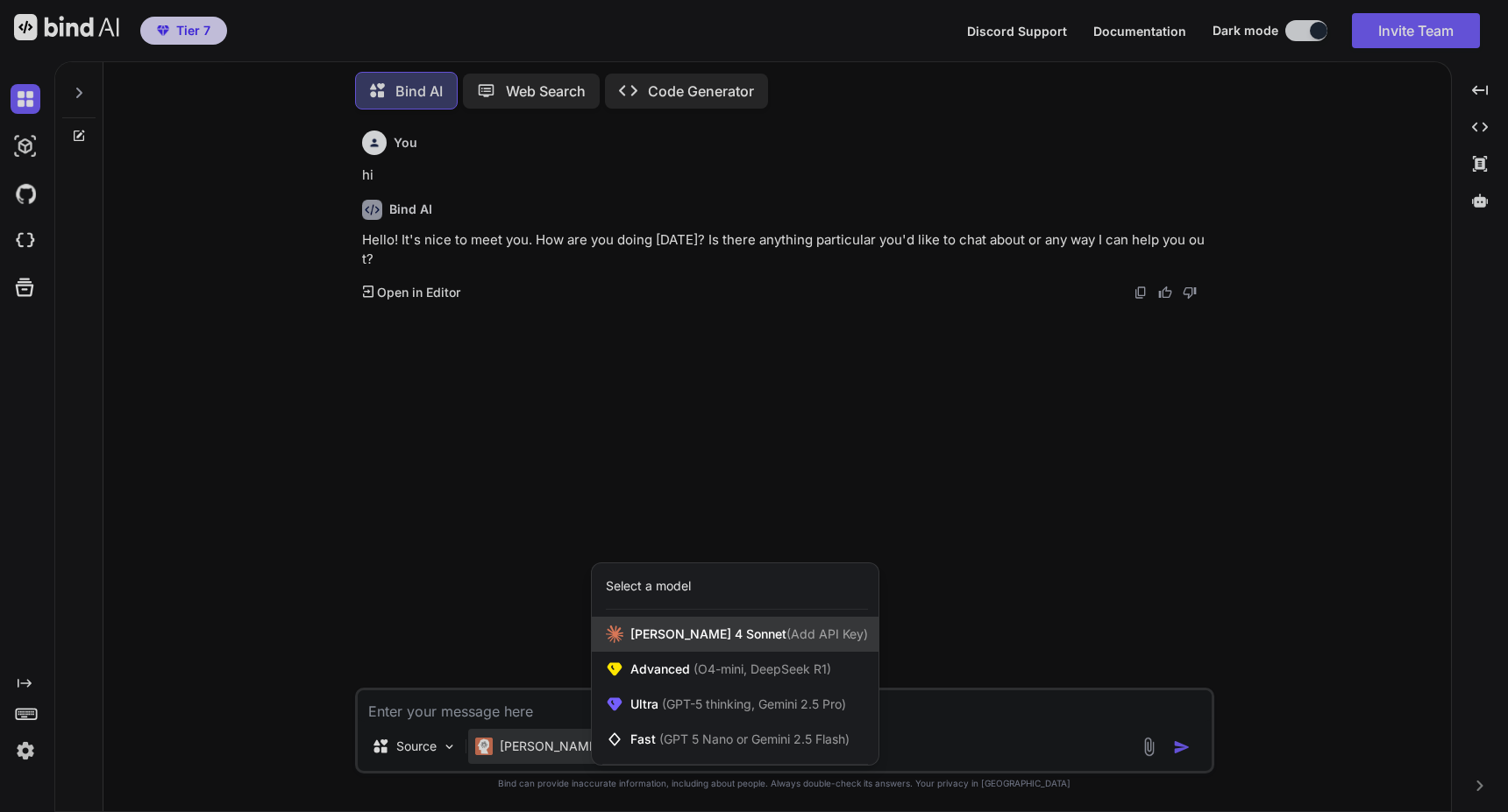
click at [631, 625] on span "[PERSON_NAME] 4 Sonnet (Add API Key)" at bounding box center [749, 634] width 237 height 17
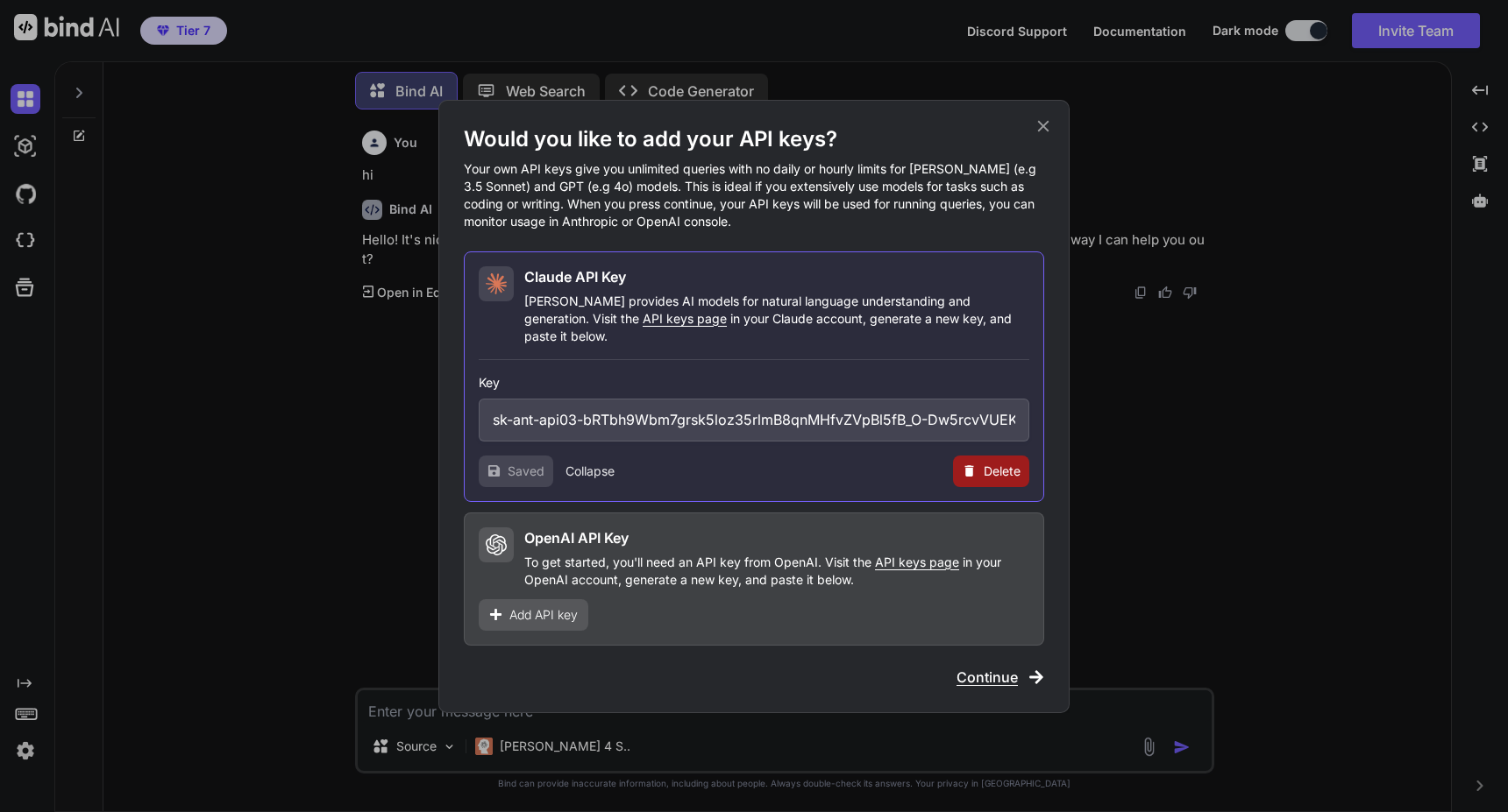
click at [982, 468] on button "Delete" at bounding box center [991, 471] width 76 height 31
click at [960, 463] on button "Delete" at bounding box center [956, 471] width 37 height 17
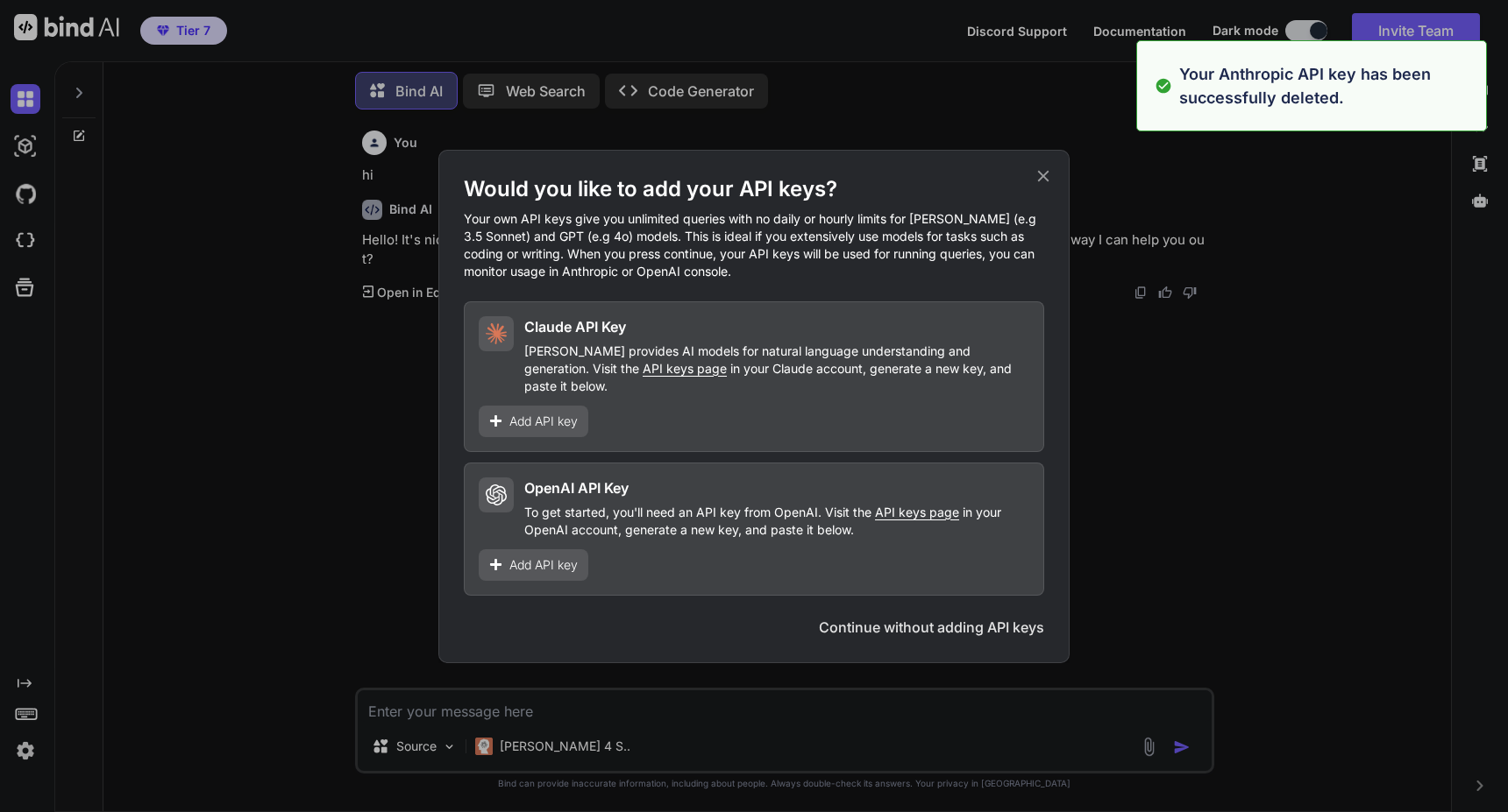
click at [944, 617] on button "Continue without adding API keys" at bounding box center [931, 627] width 225 height 21
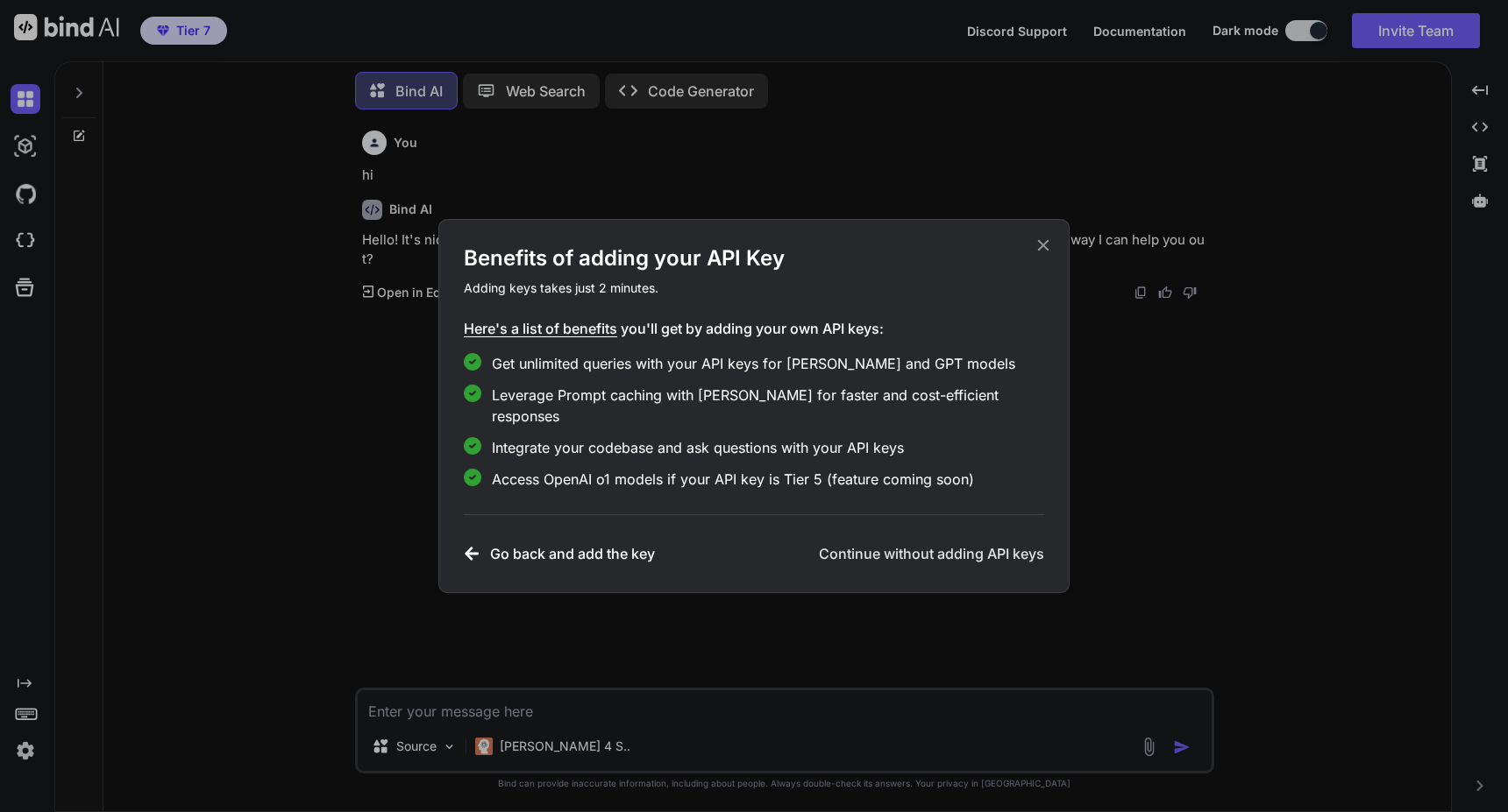
click at [995, 546] on h3 "Continue without adding API keys" at bounding box center [931, 554] width 225 height 21
type textarea "x"
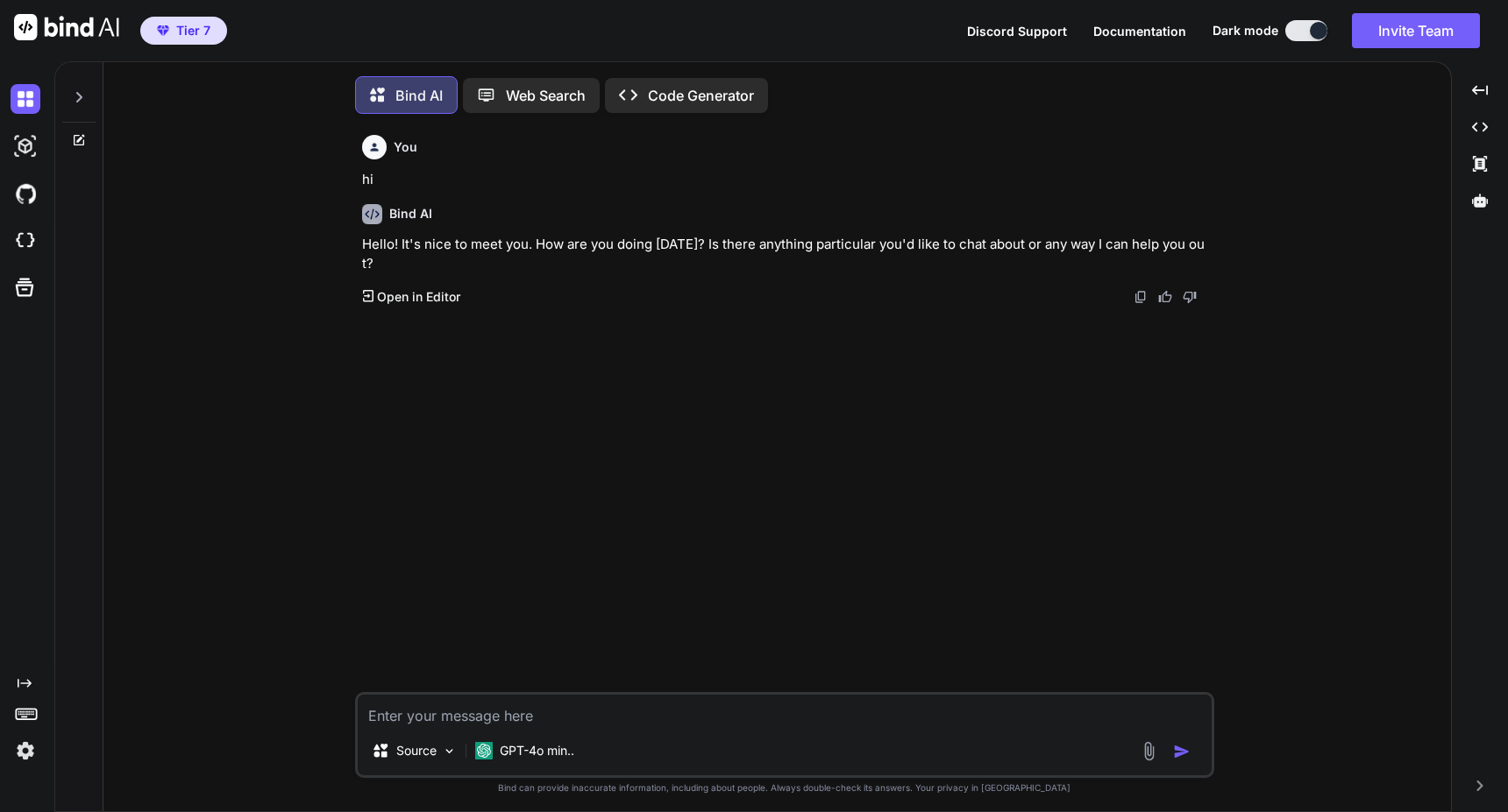
scroll to position [9, 0]
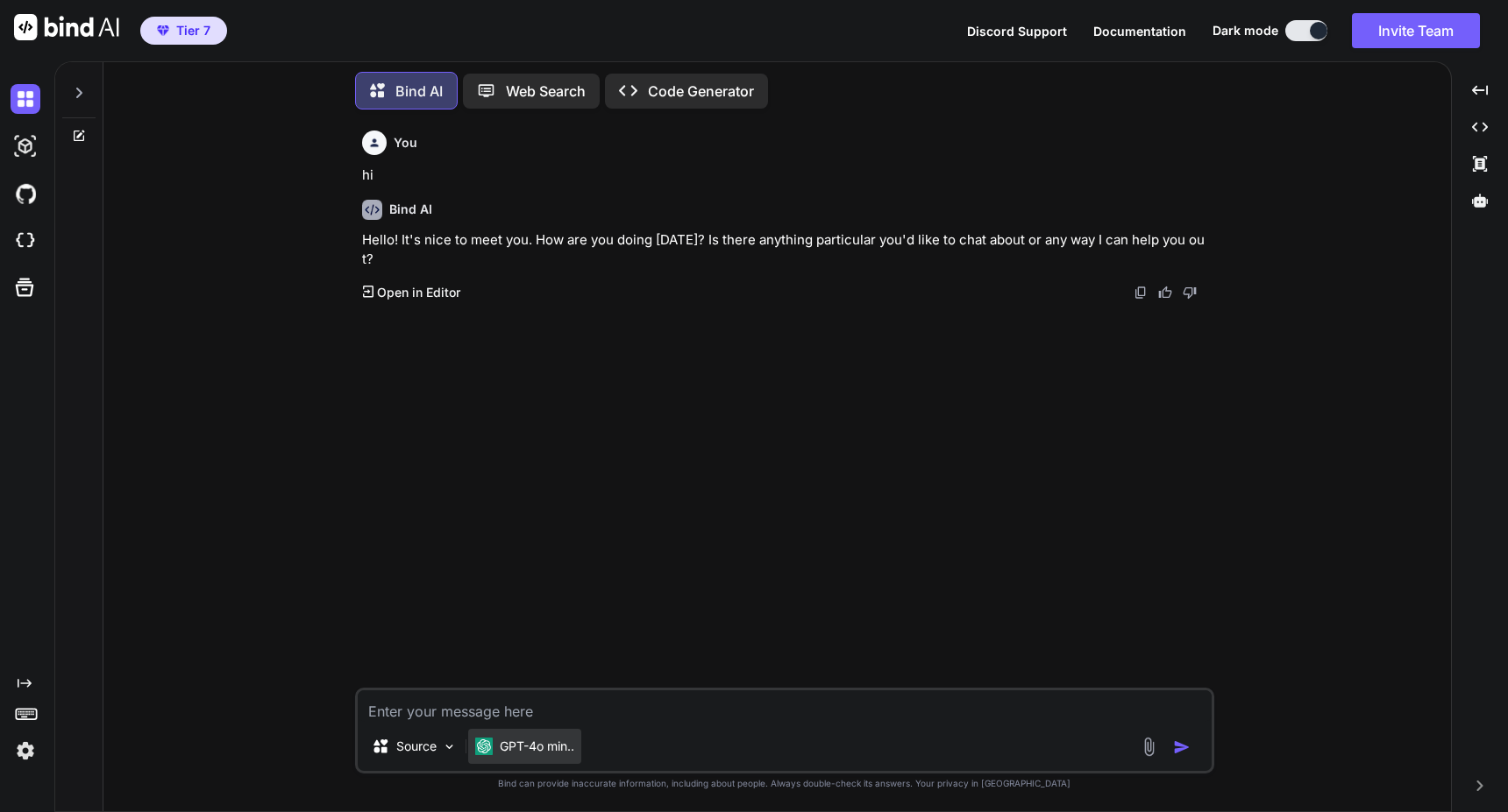
click at [550, 747] on p "GPT-4o min.." at bounding box center [536, 746] width 75 height 17
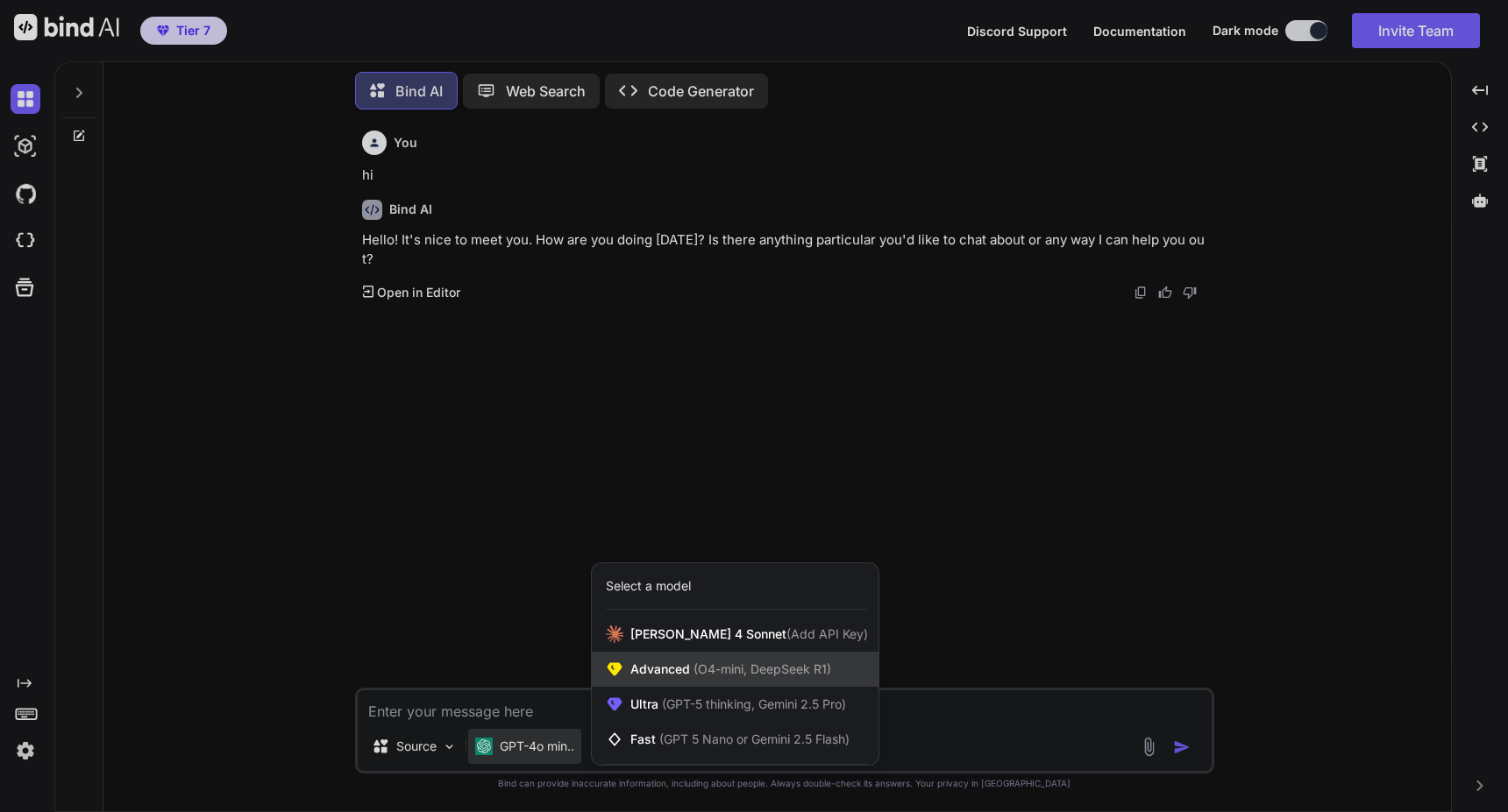
click at [641, 673] on span "Advanced (O4-mini, DeepSeek R1)" at bounding box center [731, 669] width 201 height 17
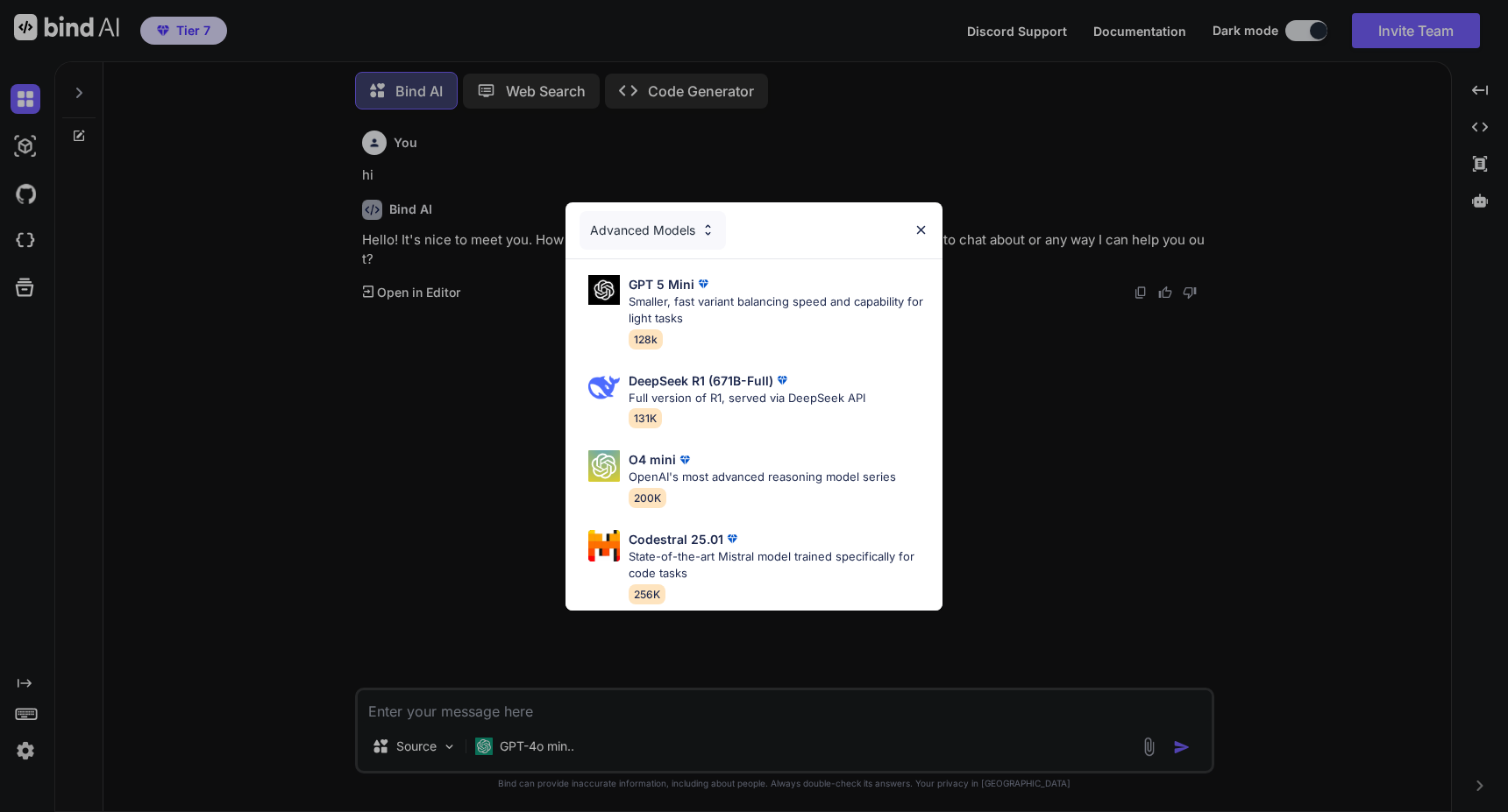
click at [641, 220] on div "Advanced Models" at bounding box center [652, 231] width 146 height 39
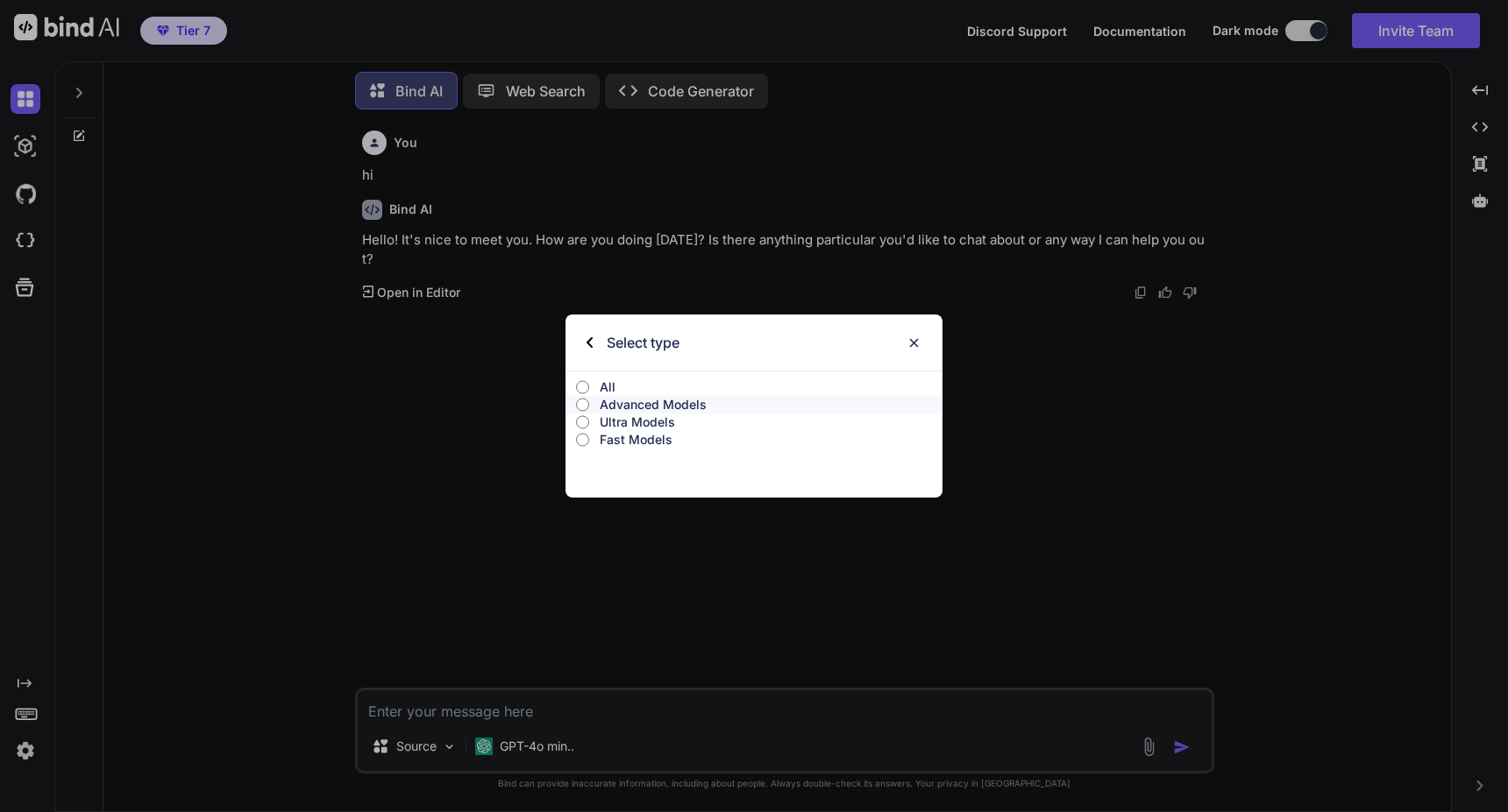
click at [625, 382] on p "All" at bounding box center [771, 387] width 343 height 17
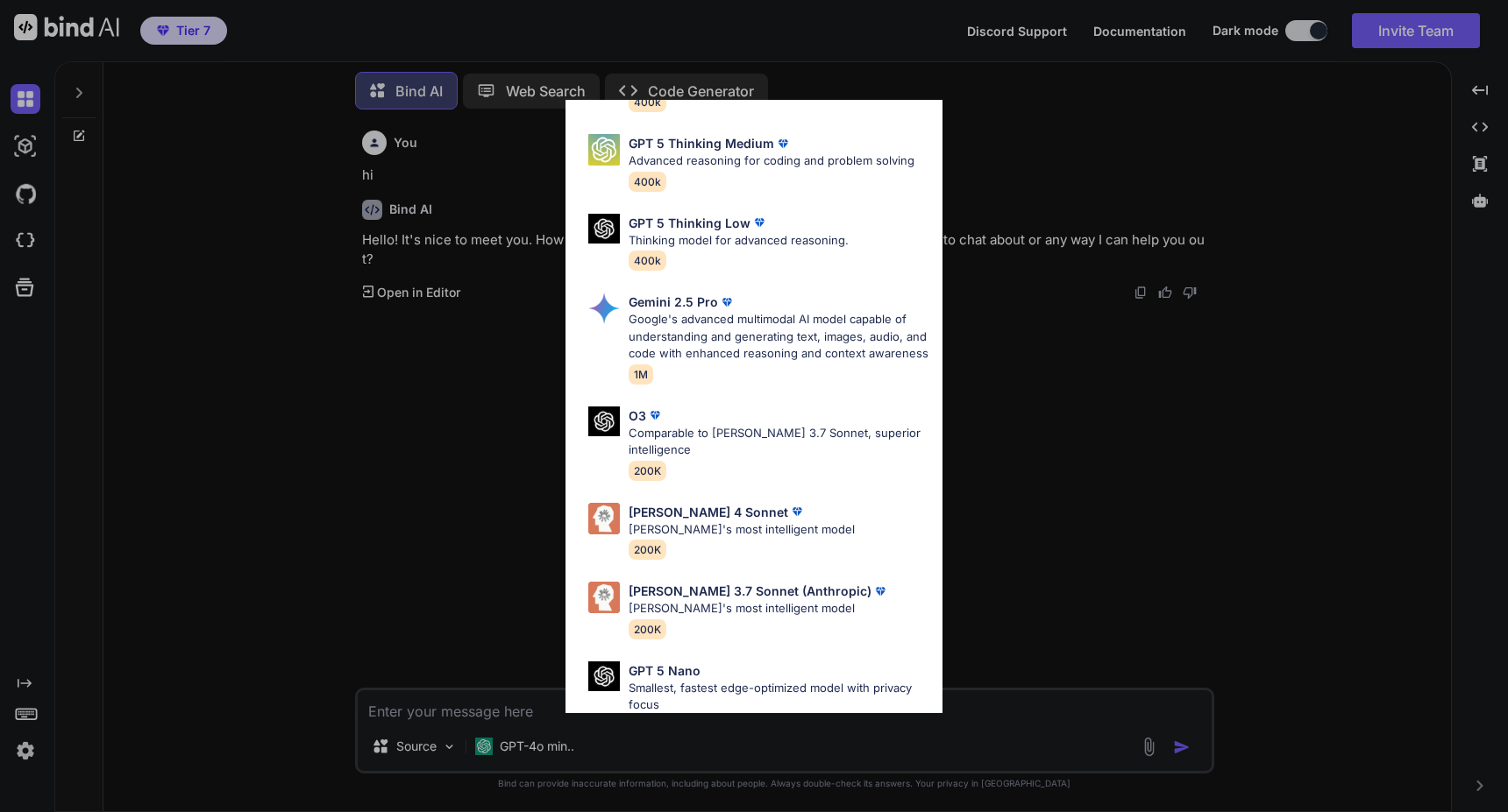
scroll to position [614, 0]
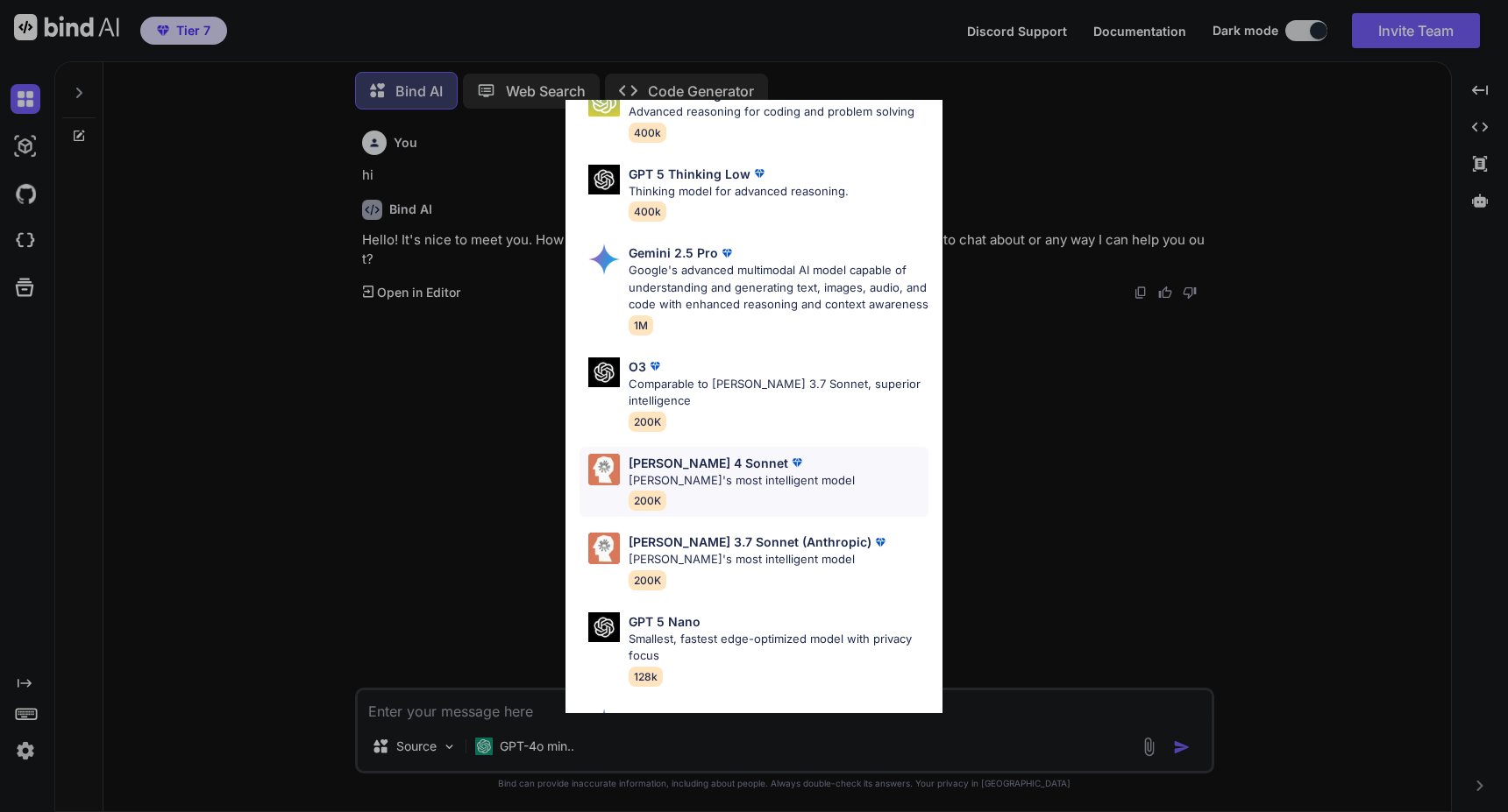
click at [696, 473] on p "Claude 4 Sonnet" at bounding box center [708, 463] width 159 height 18
type textarea "x"
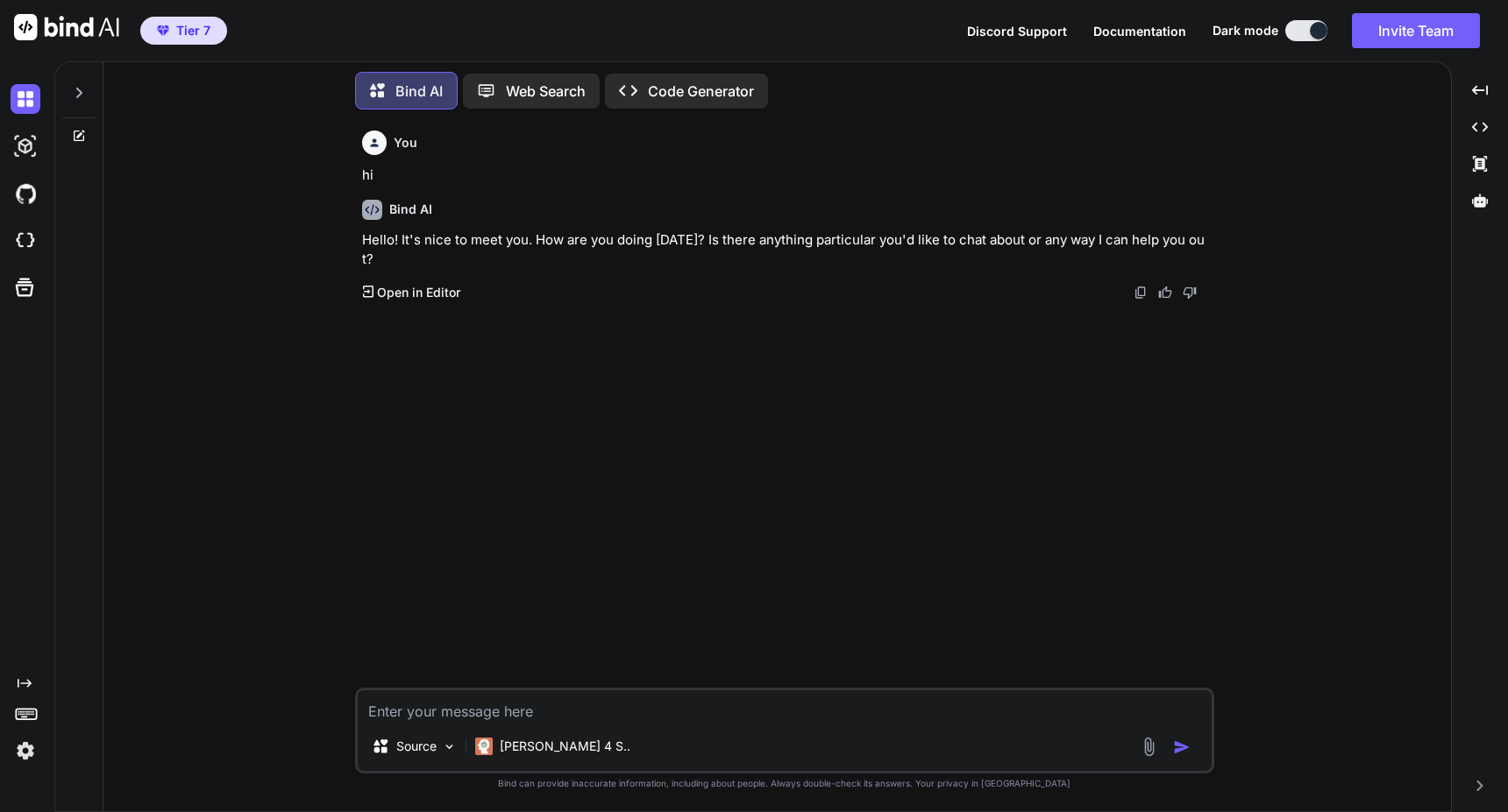
click at [607, 715] on textarea at bounding box center [785, 706] width 854 height 31
type textarea "h"
type textarea "x"
type textarea "hi"
type textarea "x"
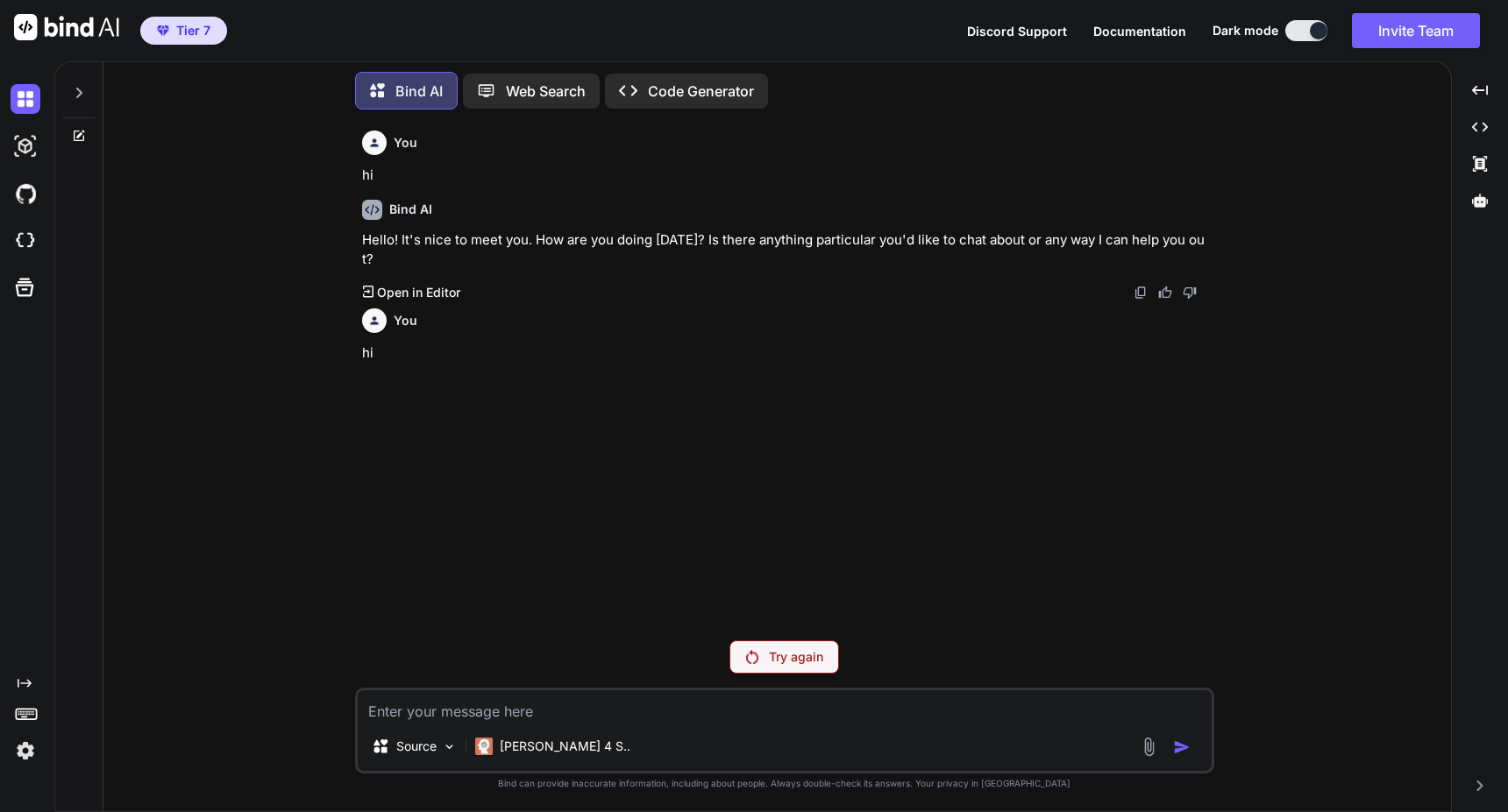
type textarea "x"
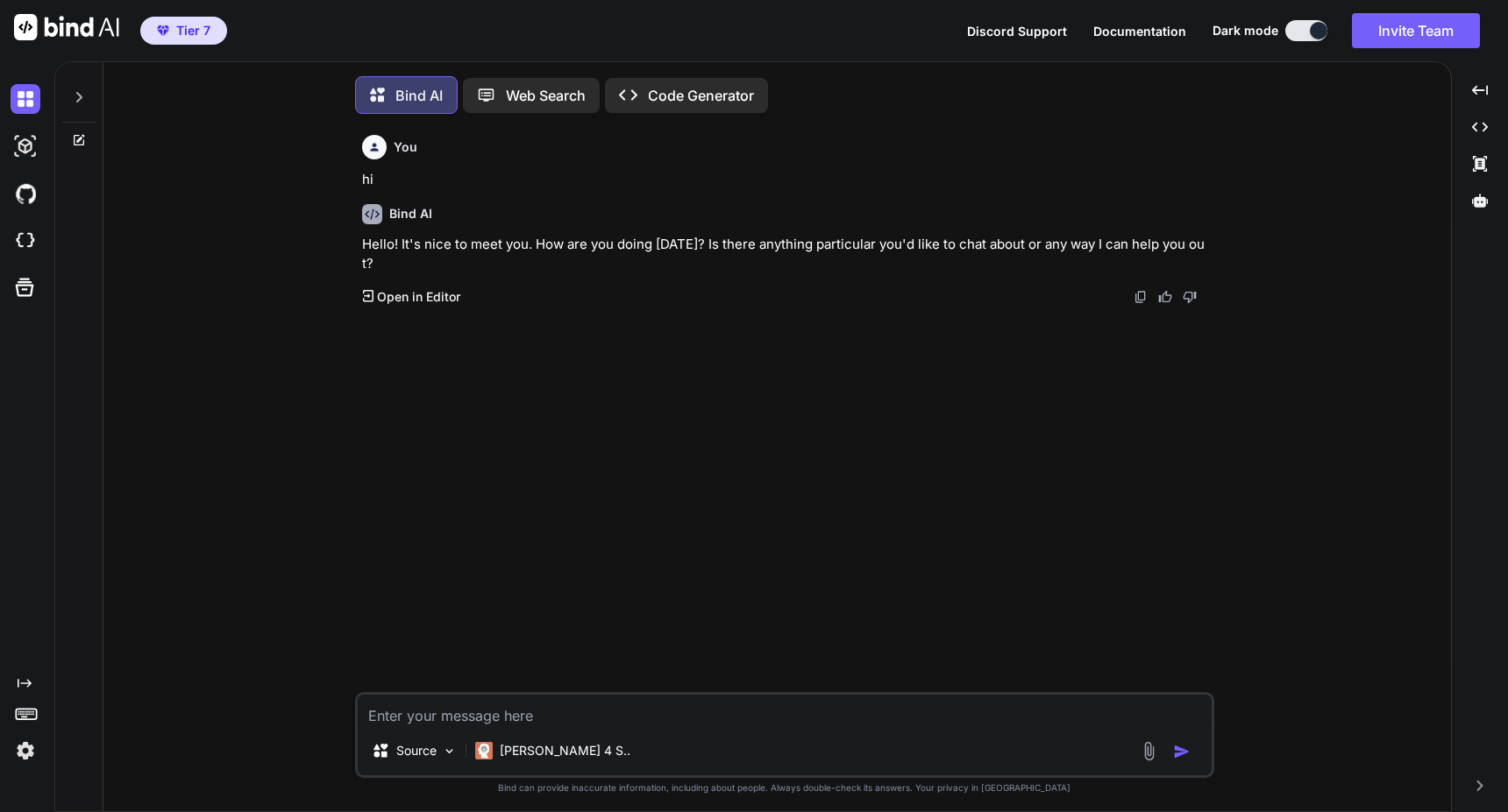
scroll to position [9, 0]
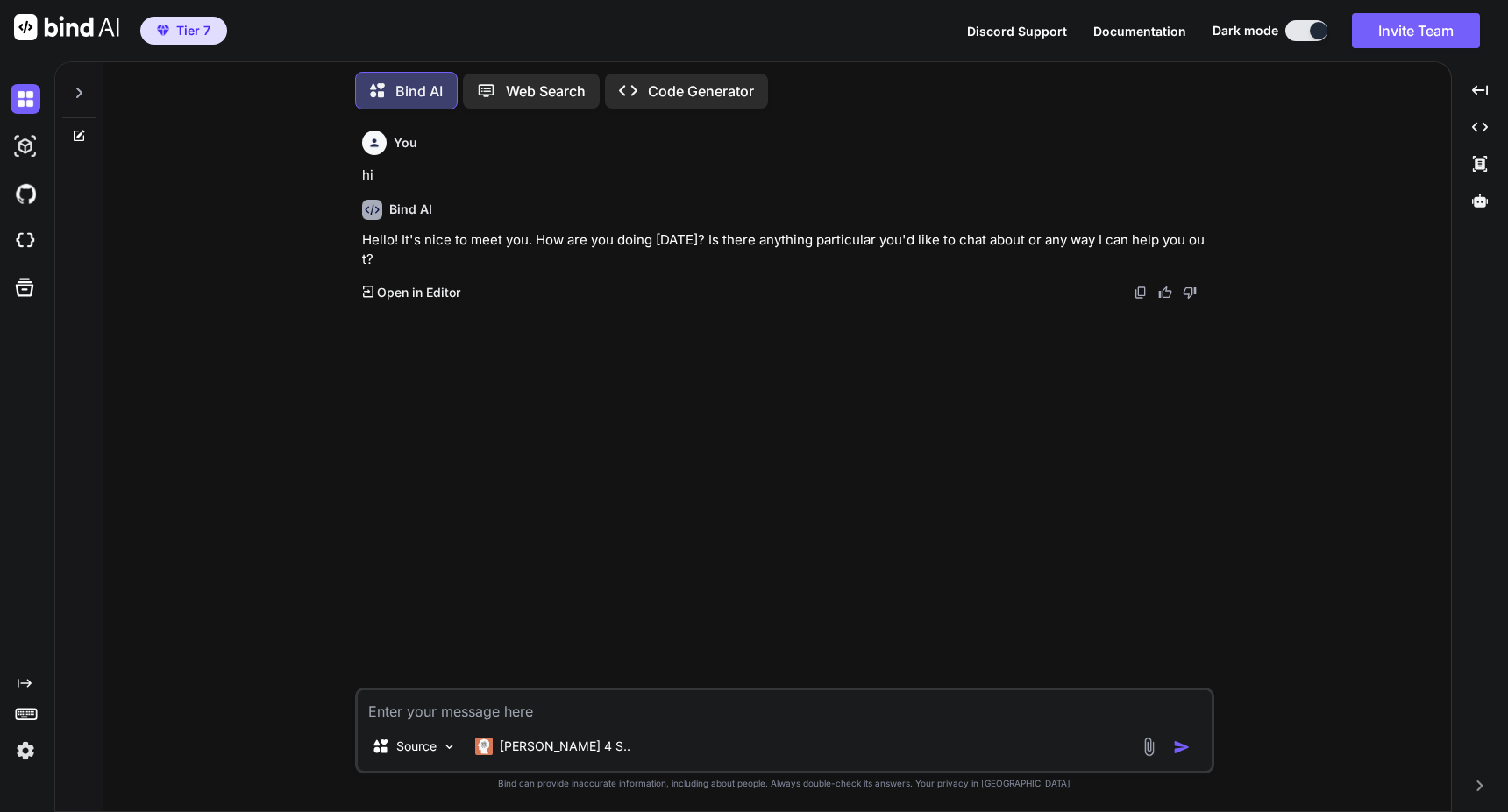
type textarea "x"
click at [576, 713] on textarea at bounding box center [785, 706] width 854 height 31
type textarea "w"
type textarea "x"
type textarea "wh"
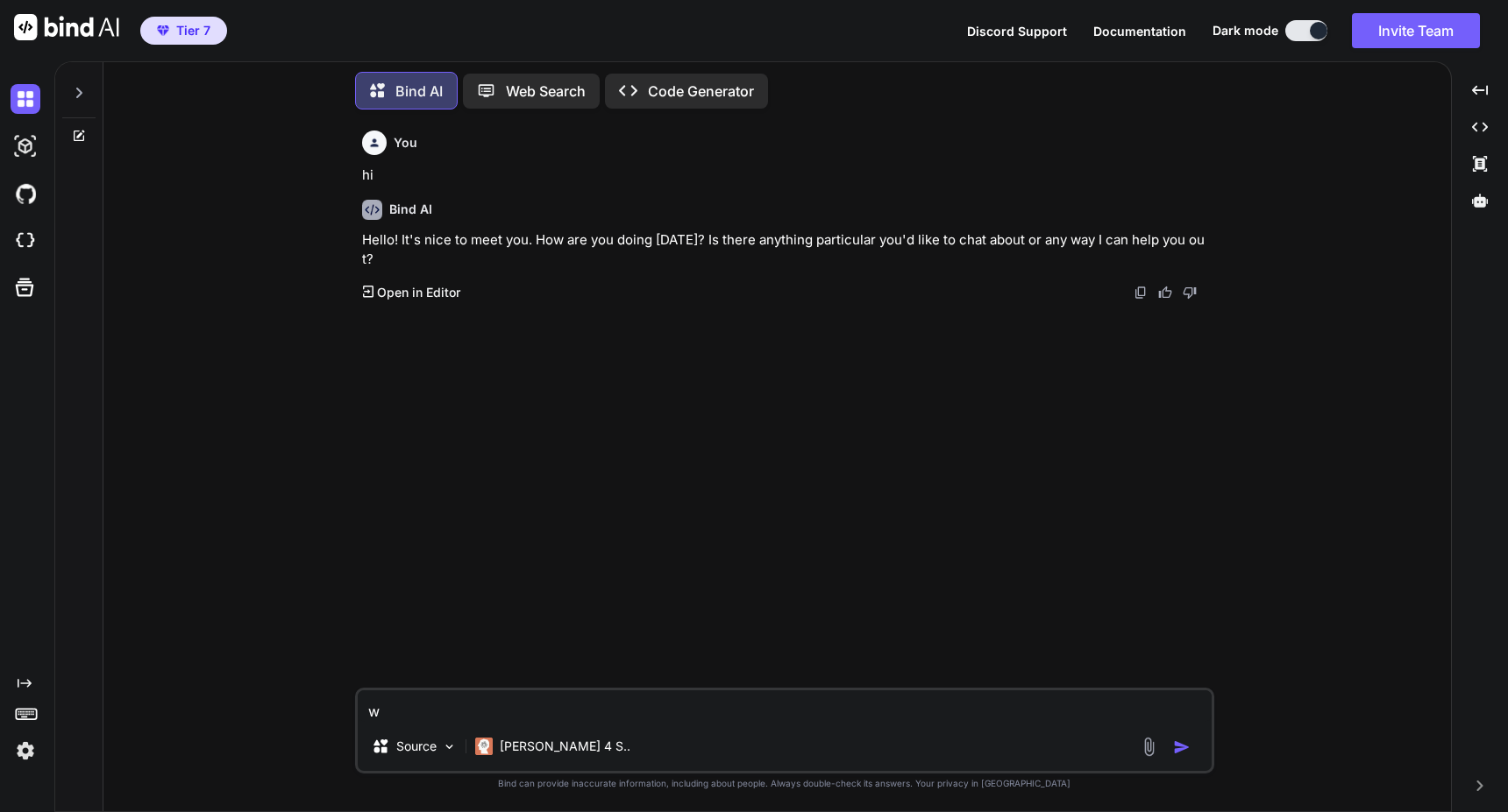
type textarea "x"
type textarea "wha"
type textarea "x"
type textarea "what"
type textarea "x"
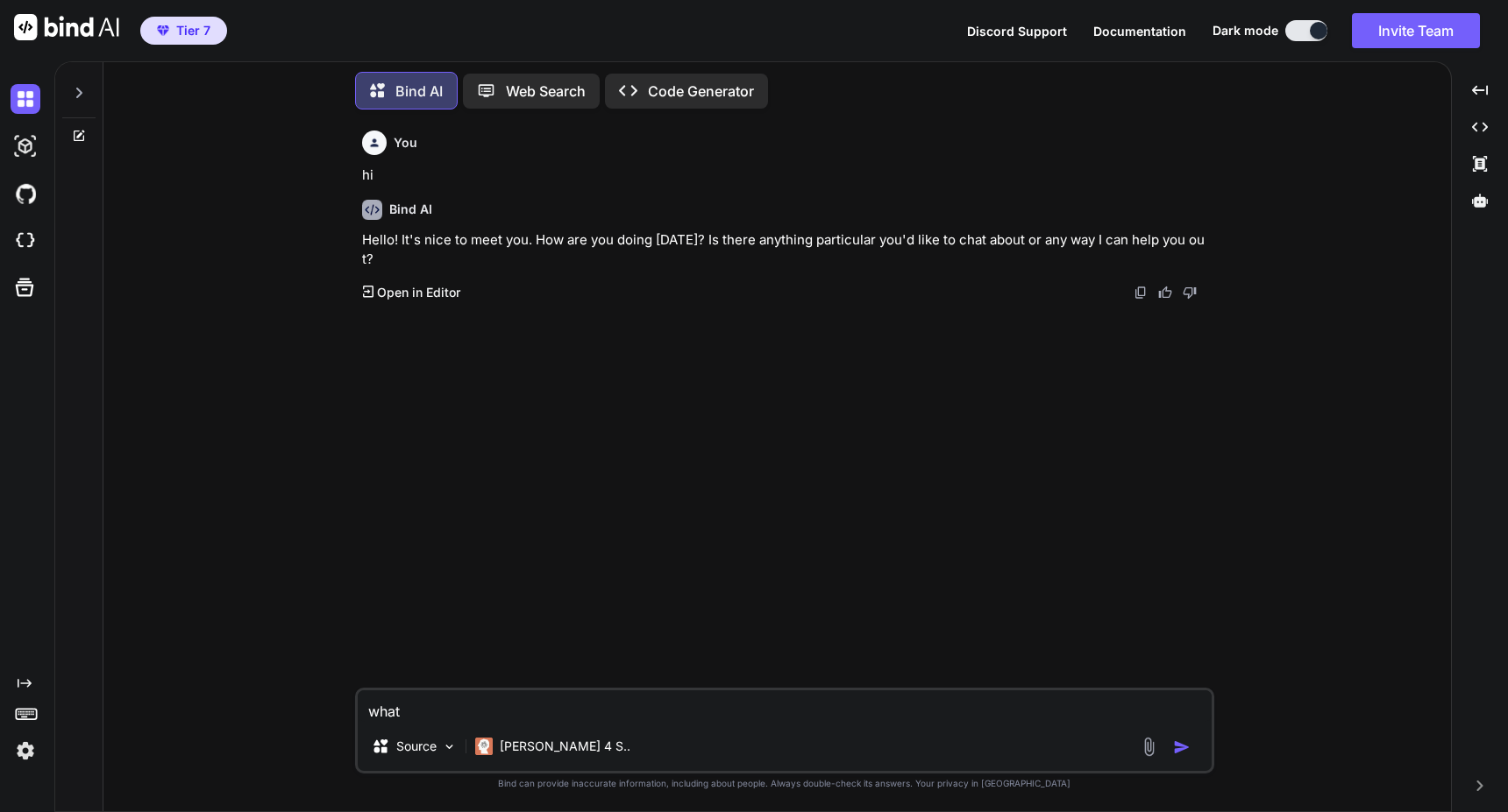
type textarea "what"
type textarea "x"
type textarea "what a"
type textarea "x"
type textarea "what ar"
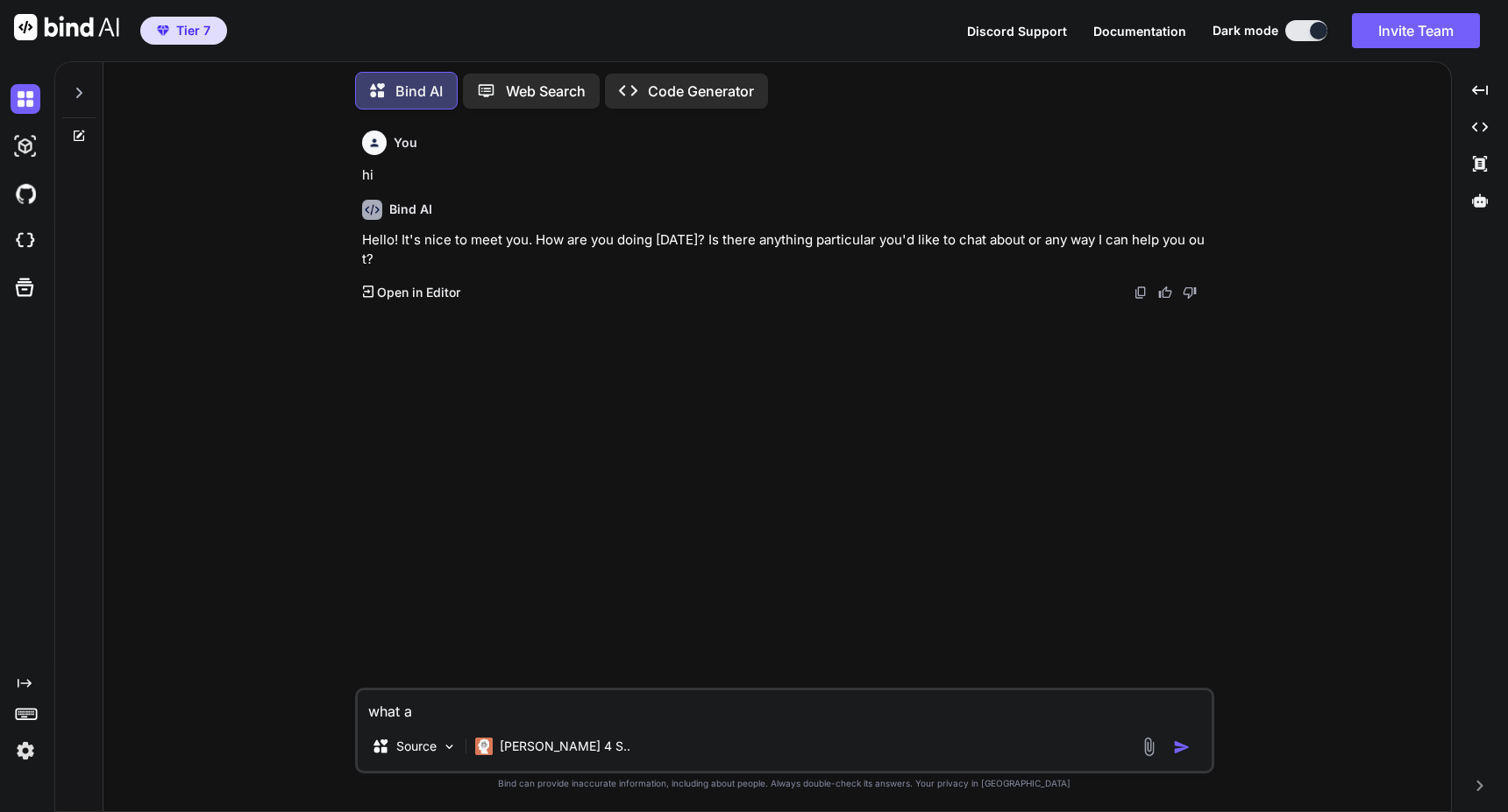
type textarea "x"
type textarea "what are"
type textarea "x"
type textarea "what are"
type textarea "x"
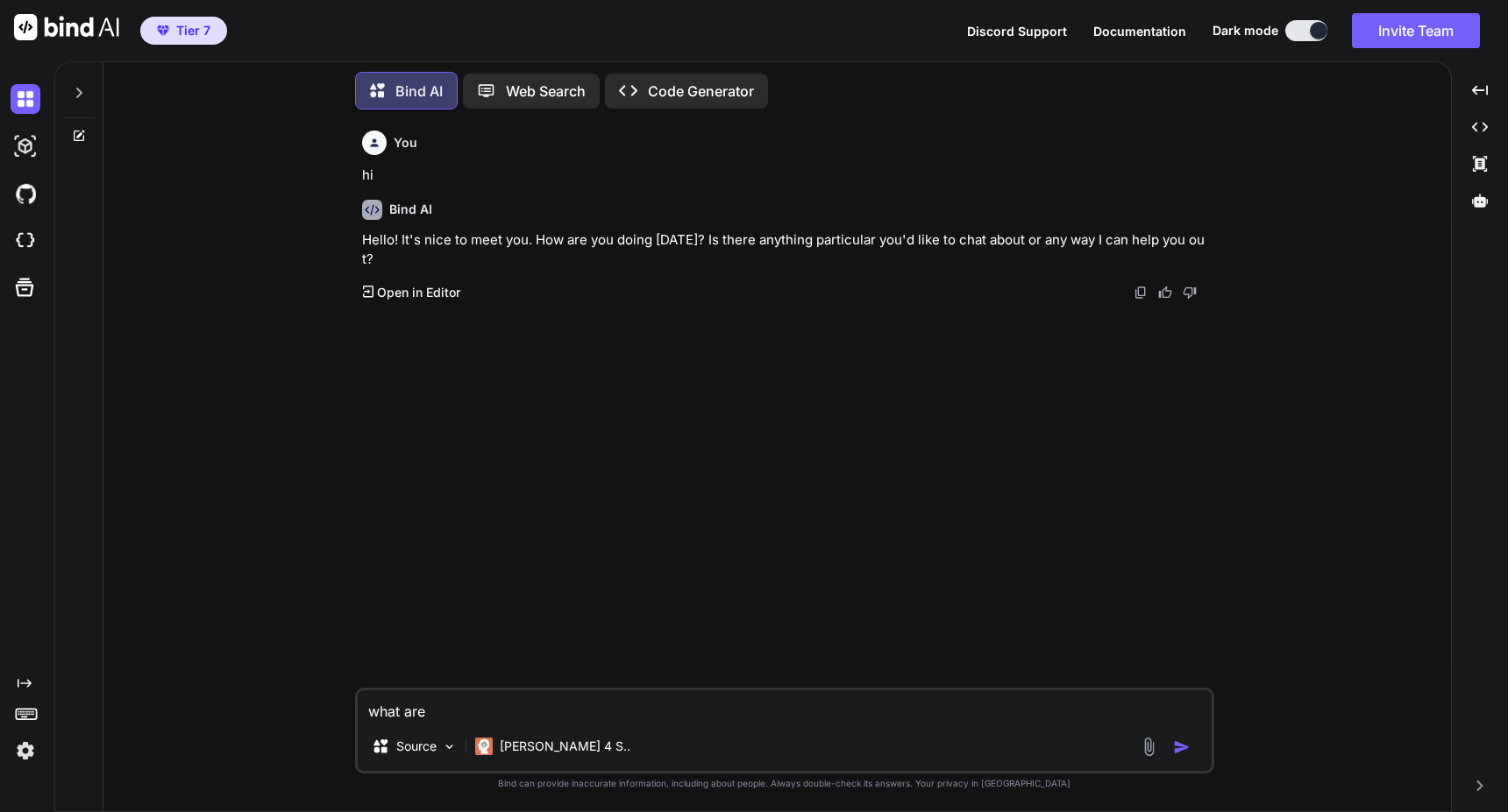
type textarea "what are y"
type textarea "x"
type textarea "what are yo"
type textarea "x"
type textarea "what are you"
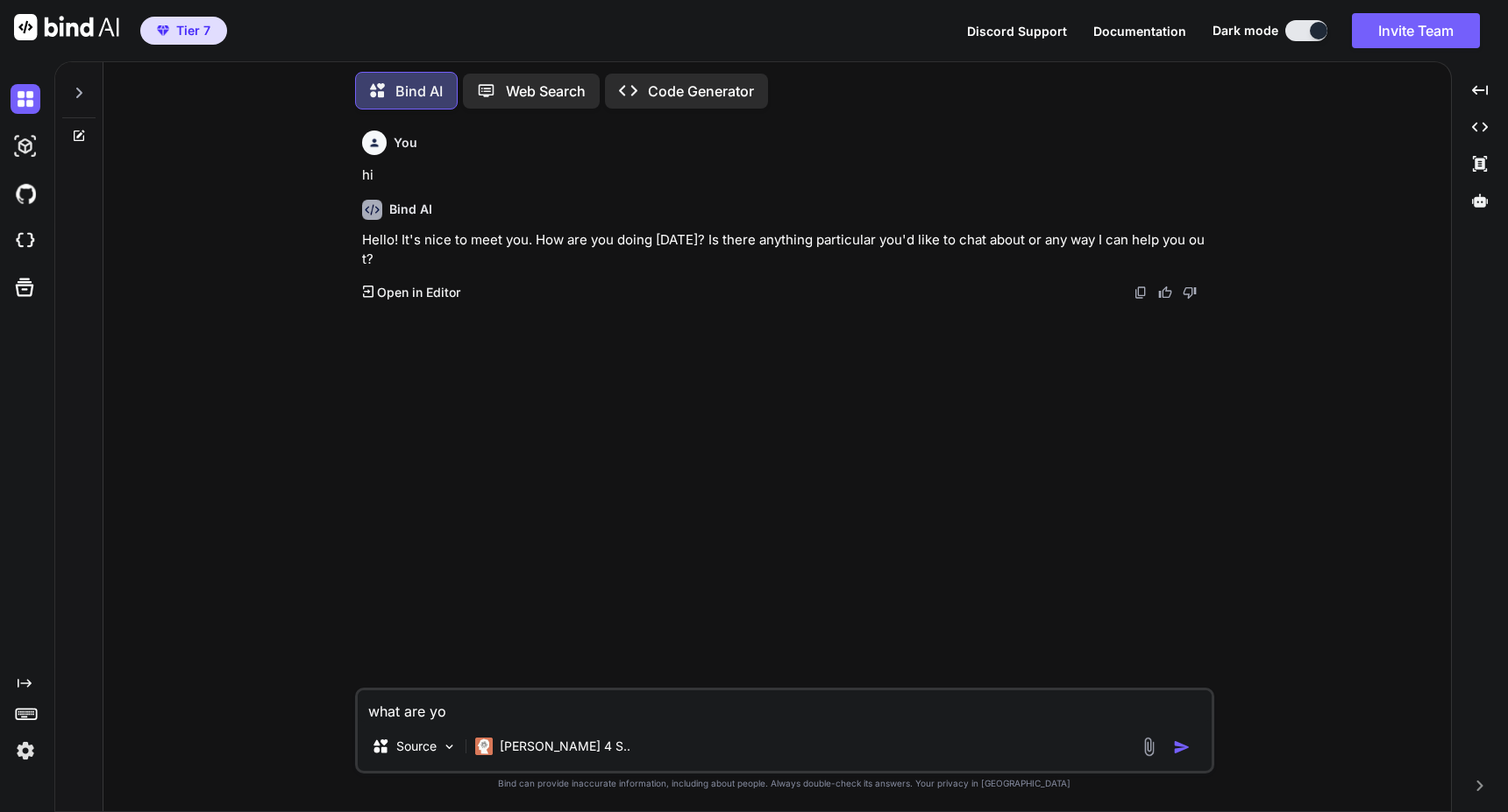
type textarea "x"
type textarea "what are you?"
type textarea "x"
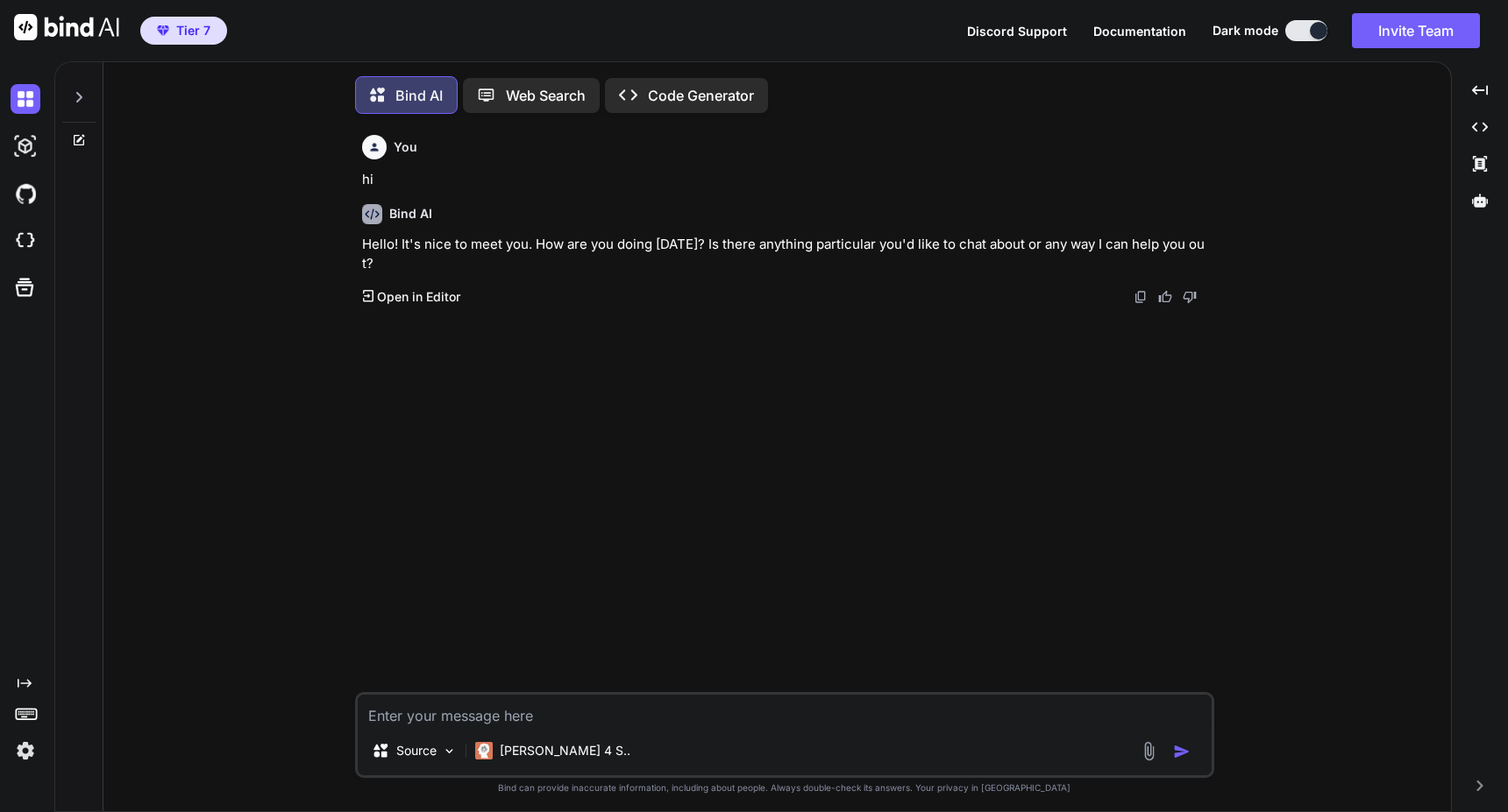
scroll to position [9, 0]
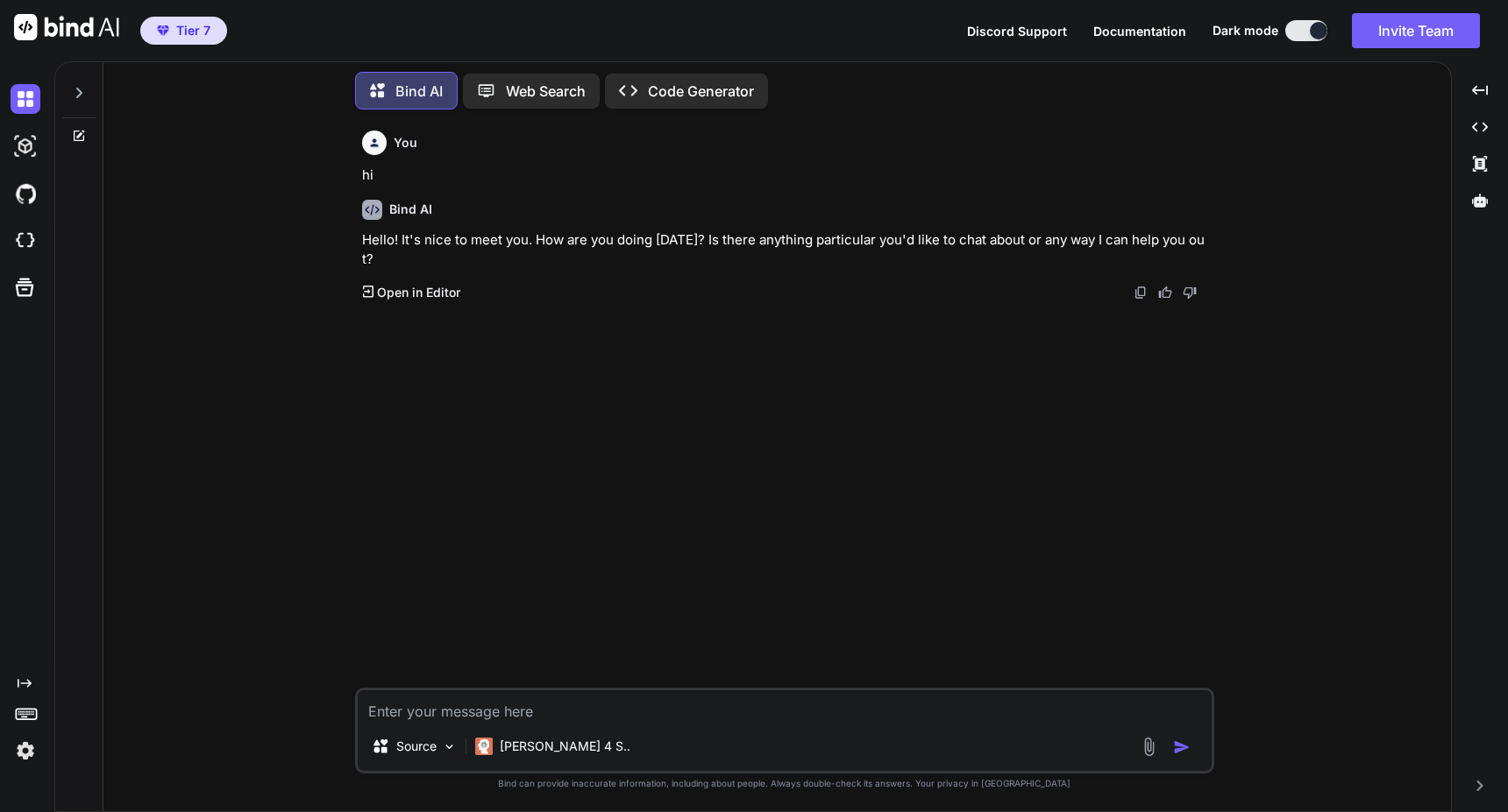
type textarea "x"
click at [534, 700] on textarea at bounding box center [785, 706] width 854 height 31
type textarea "c"
type textarea "x"
type textarea "ca"
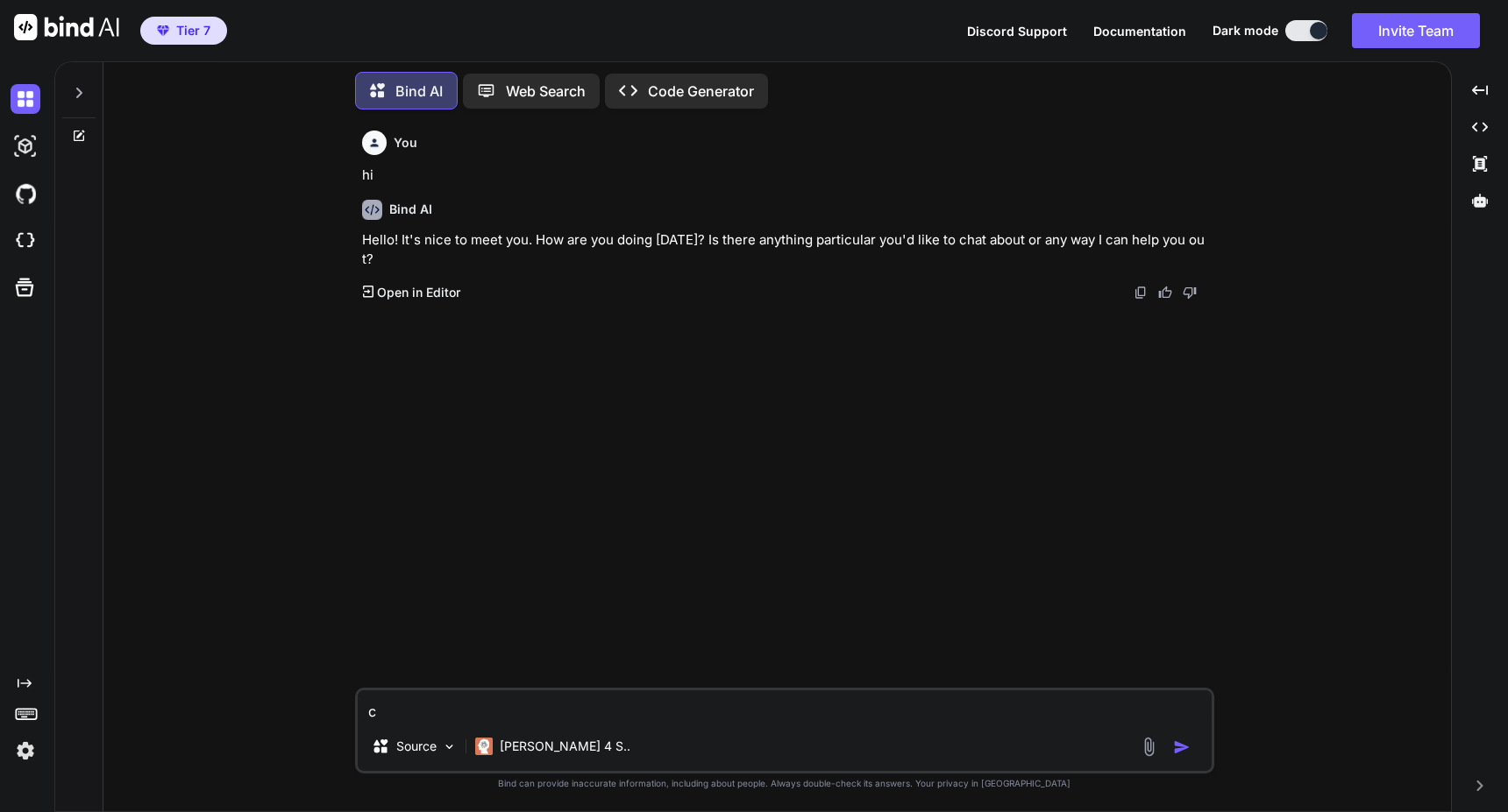
type textarea "x"
type textarea "can"
type textarea "x"
type textarea "can"
type textarea "x"
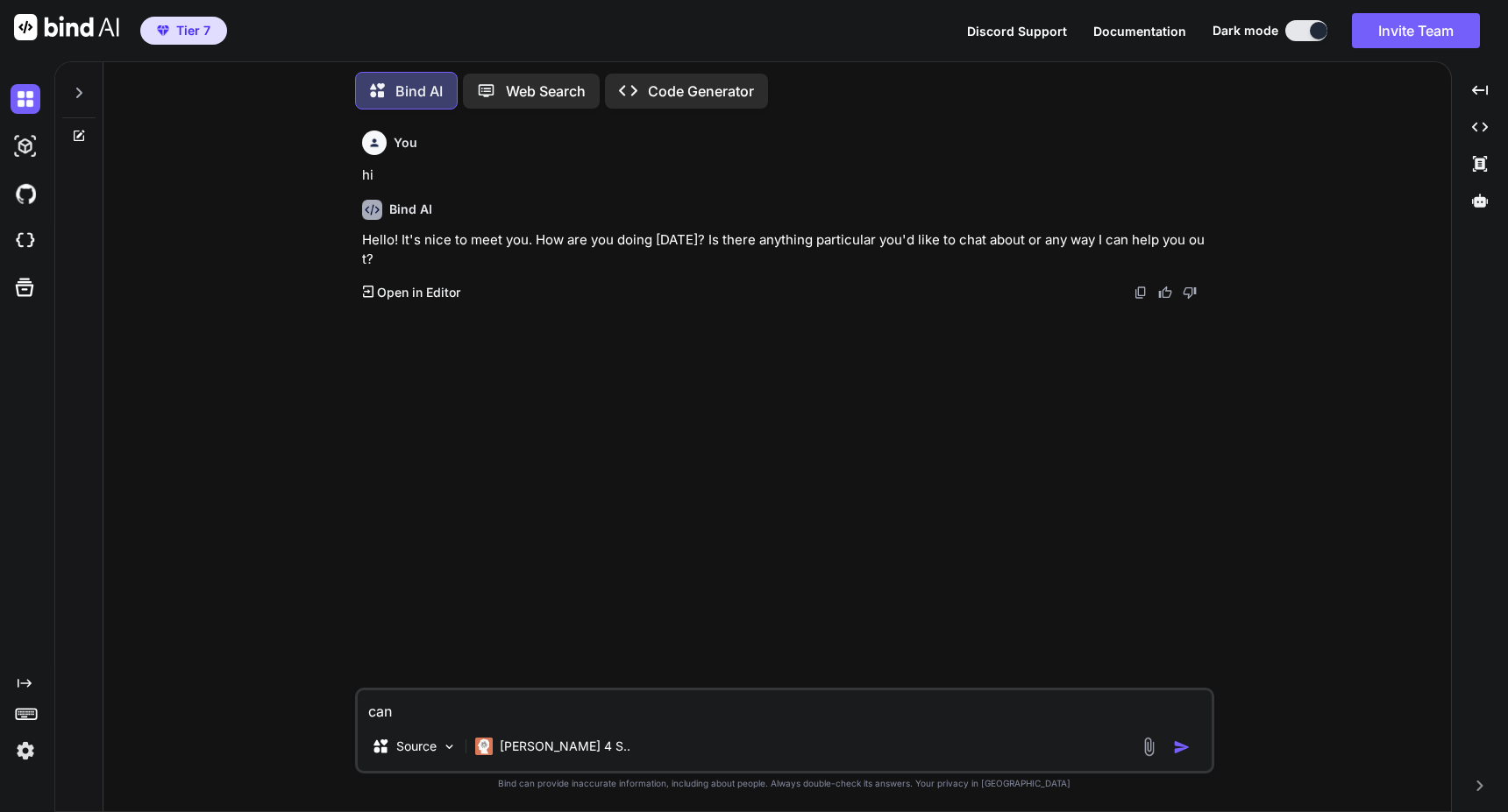
type textarea "can y"
type textarea "x"
type textarea "can yo"
type textarea "x"
type textarea "can you"
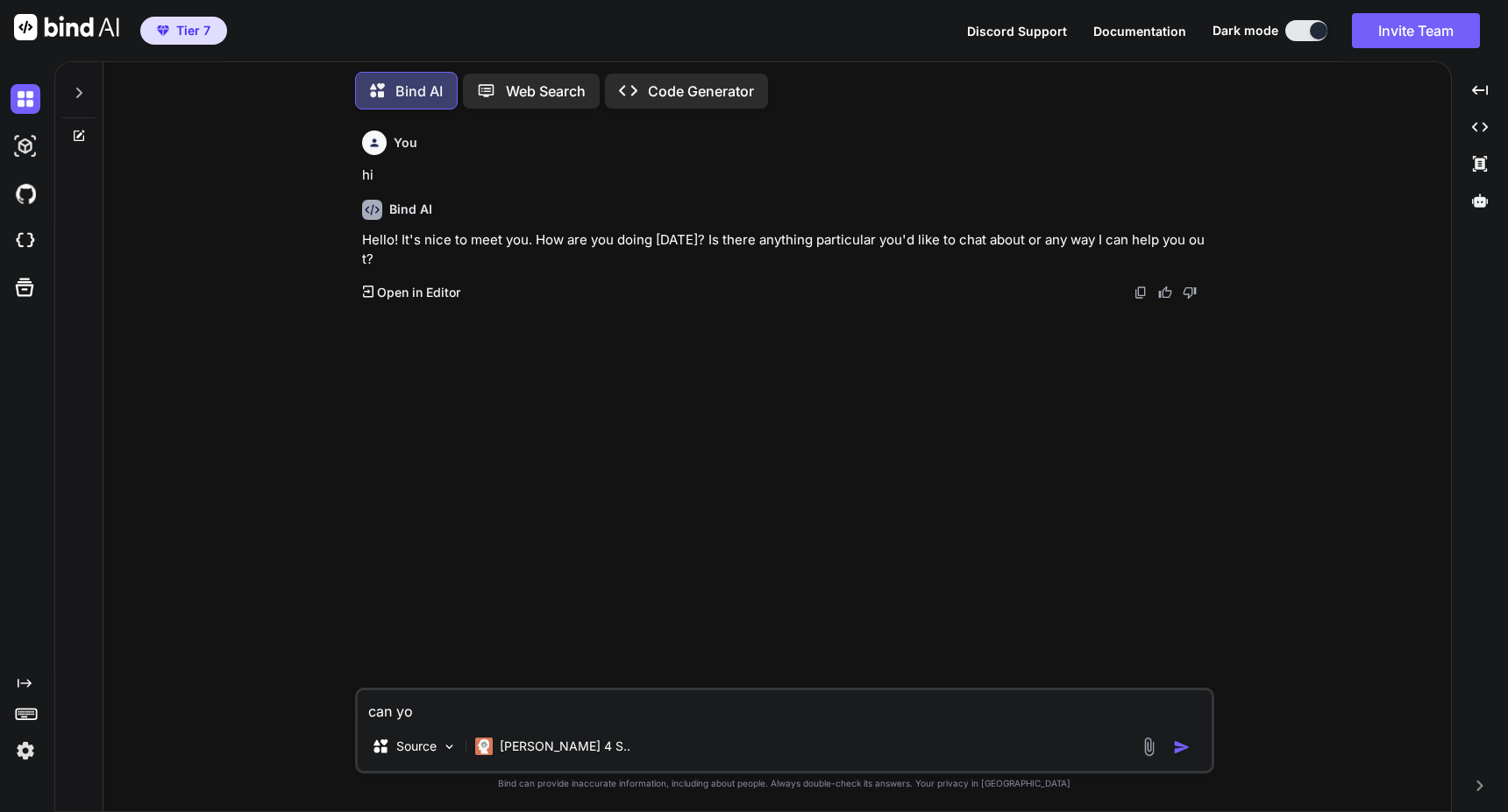
type textarea "x"
type textarea "can you"
type textarea "x"
type textarea "can you y"
type textarea "x"
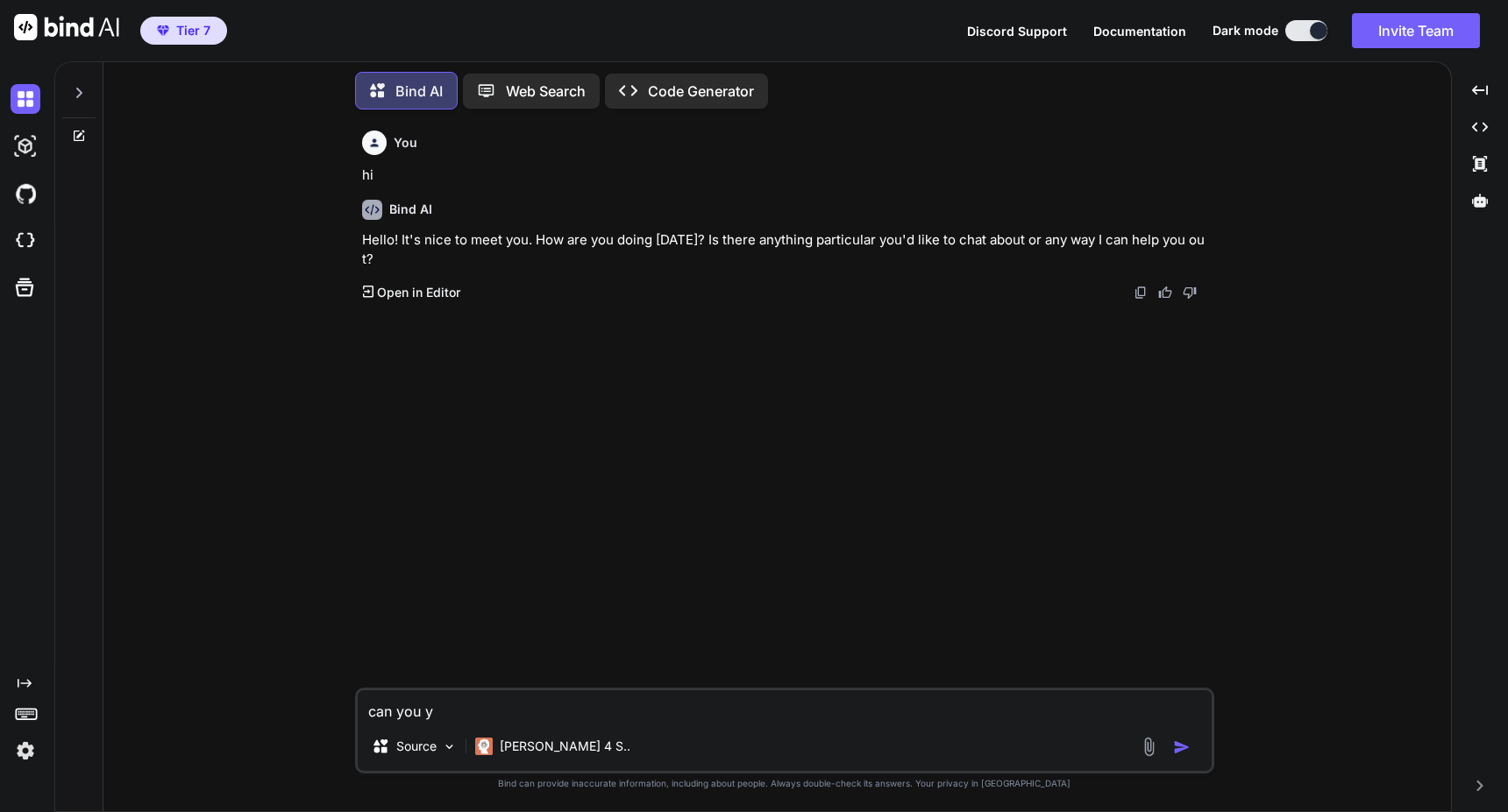
type textarea "can you ye"
type textarea "x"
type textarea "can you yel"
type textarea "x"
type textarea "can you yell"
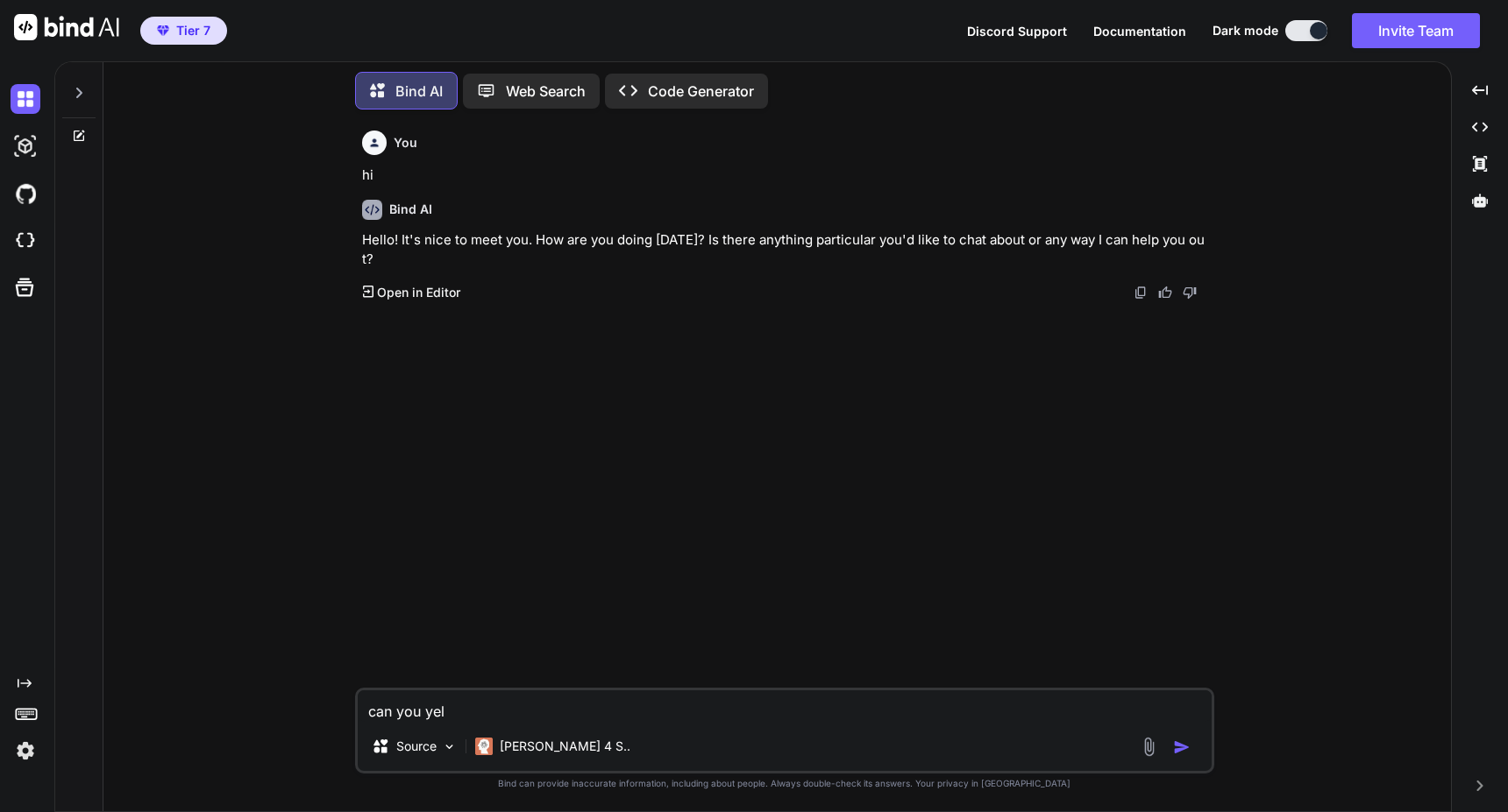
type textarea "x"
type textarea "can you yell"
type textarea "x"
type textarea "can you yell m"
type textarea "x"
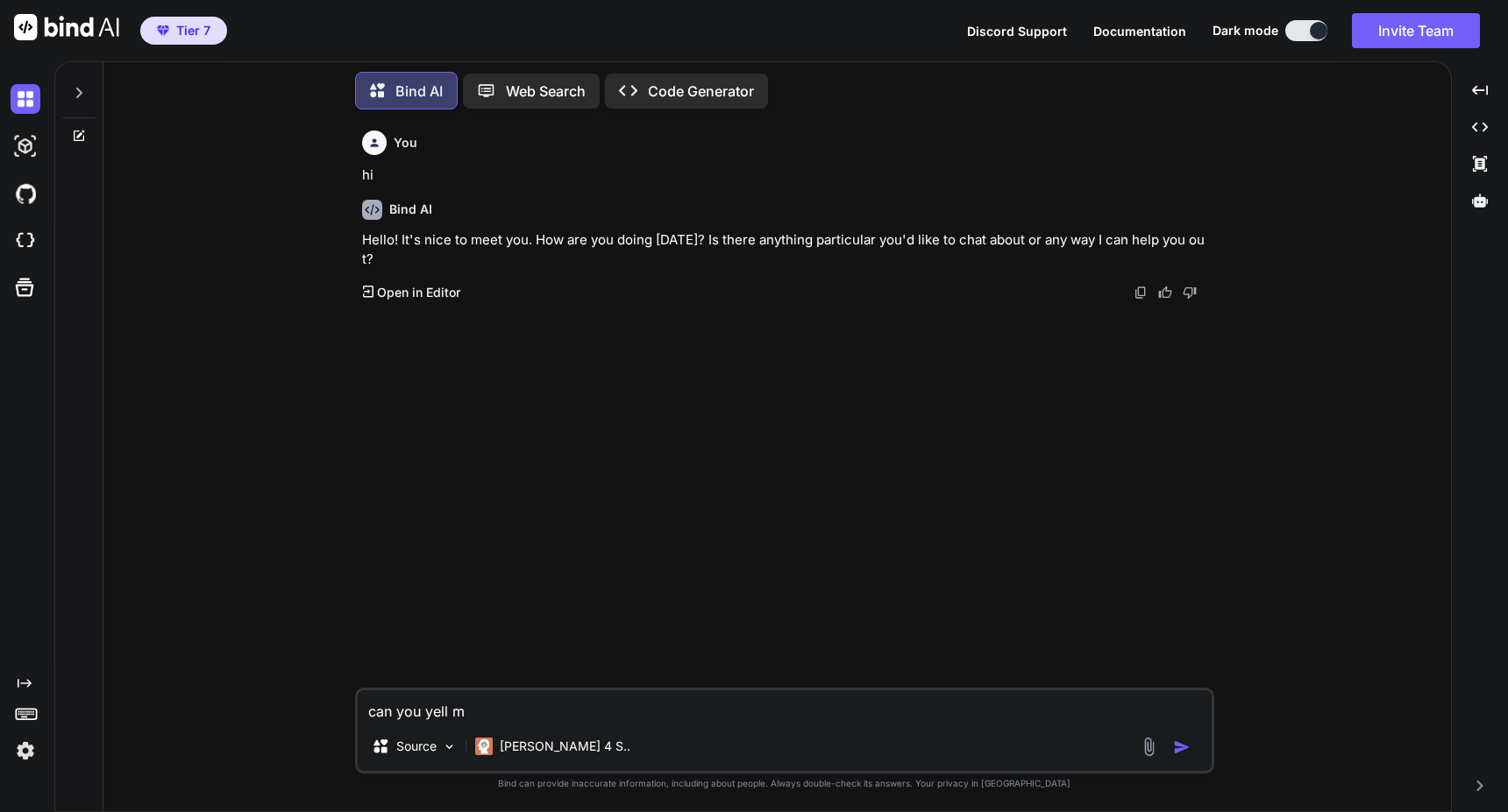
type textarea "can you yell me"
type textarea "x"
type textarea "can you yell me"
type textarea "x"
type textarea "can you yell me"
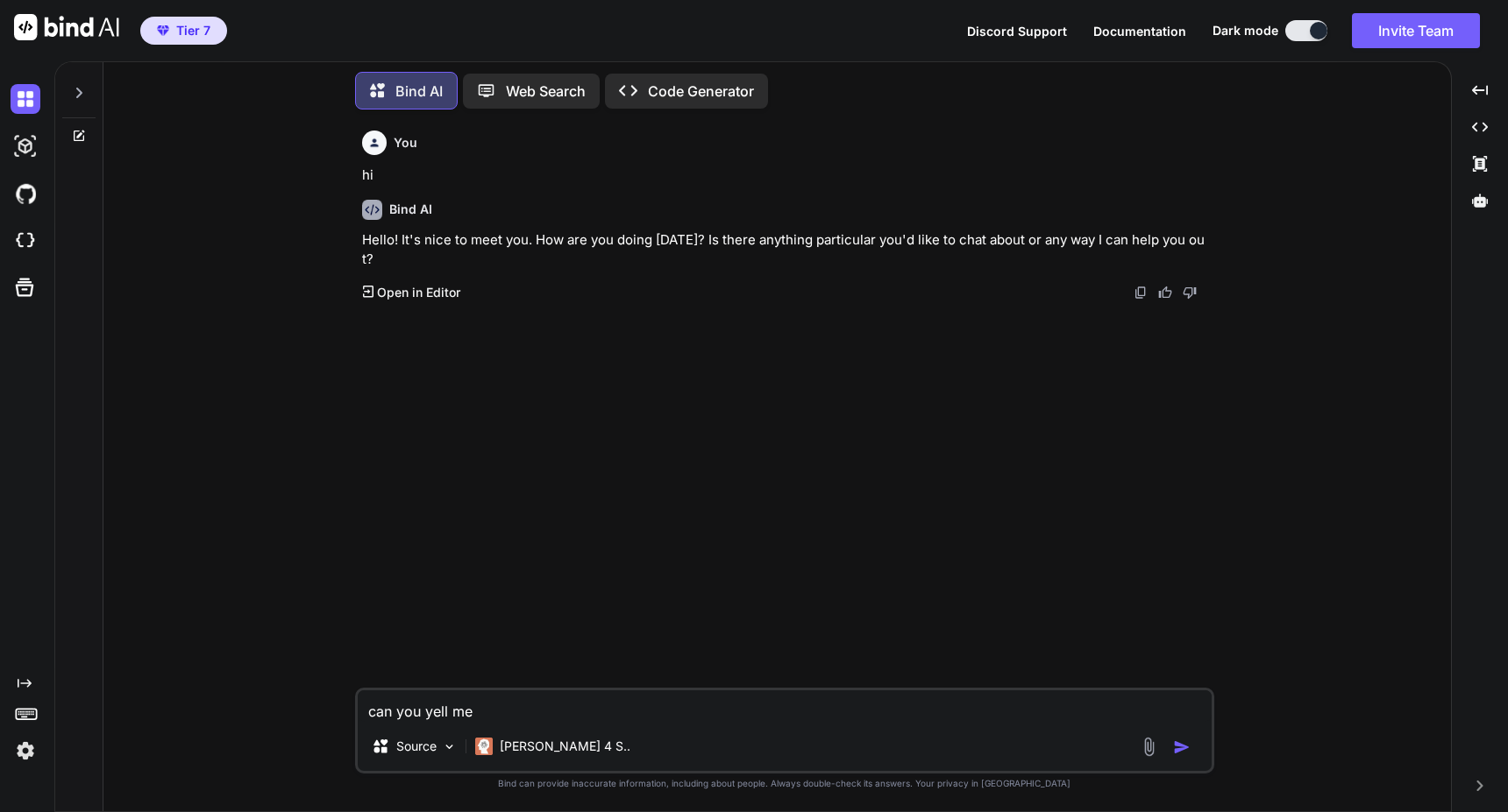
type textarea "x"
type textarea "can you yell m"
type textarea "x"
type textarea "can you yell"
type textarea "x"
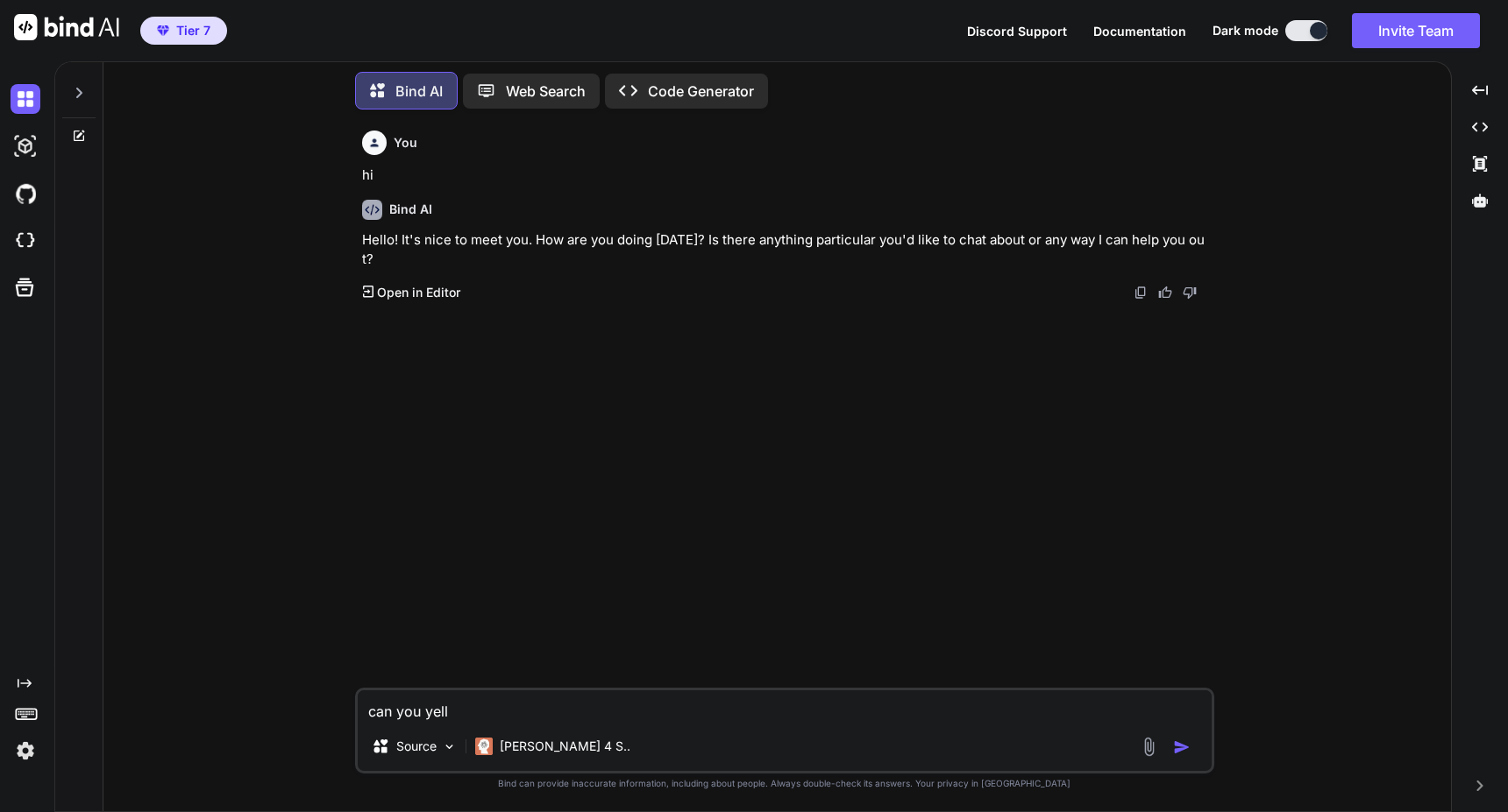
type textarea "can you yell"
type textarea "x"
type textarea "can you yel"
type textarea "x"
type textarea "can you ye"
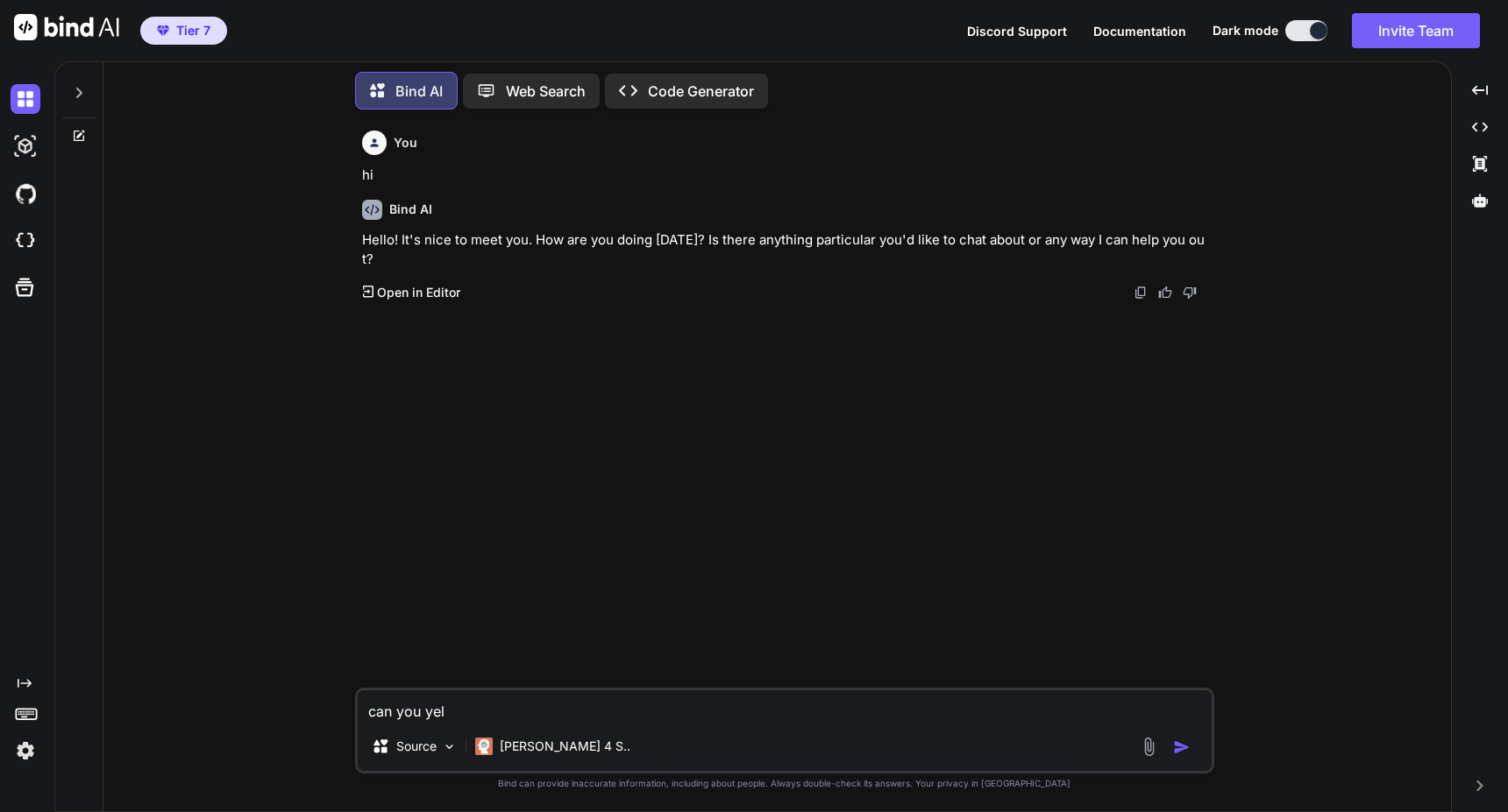
type textarea "x"
type textarea "can you y"
type textarea "x"
type textarea "can you"
type textarea "x"
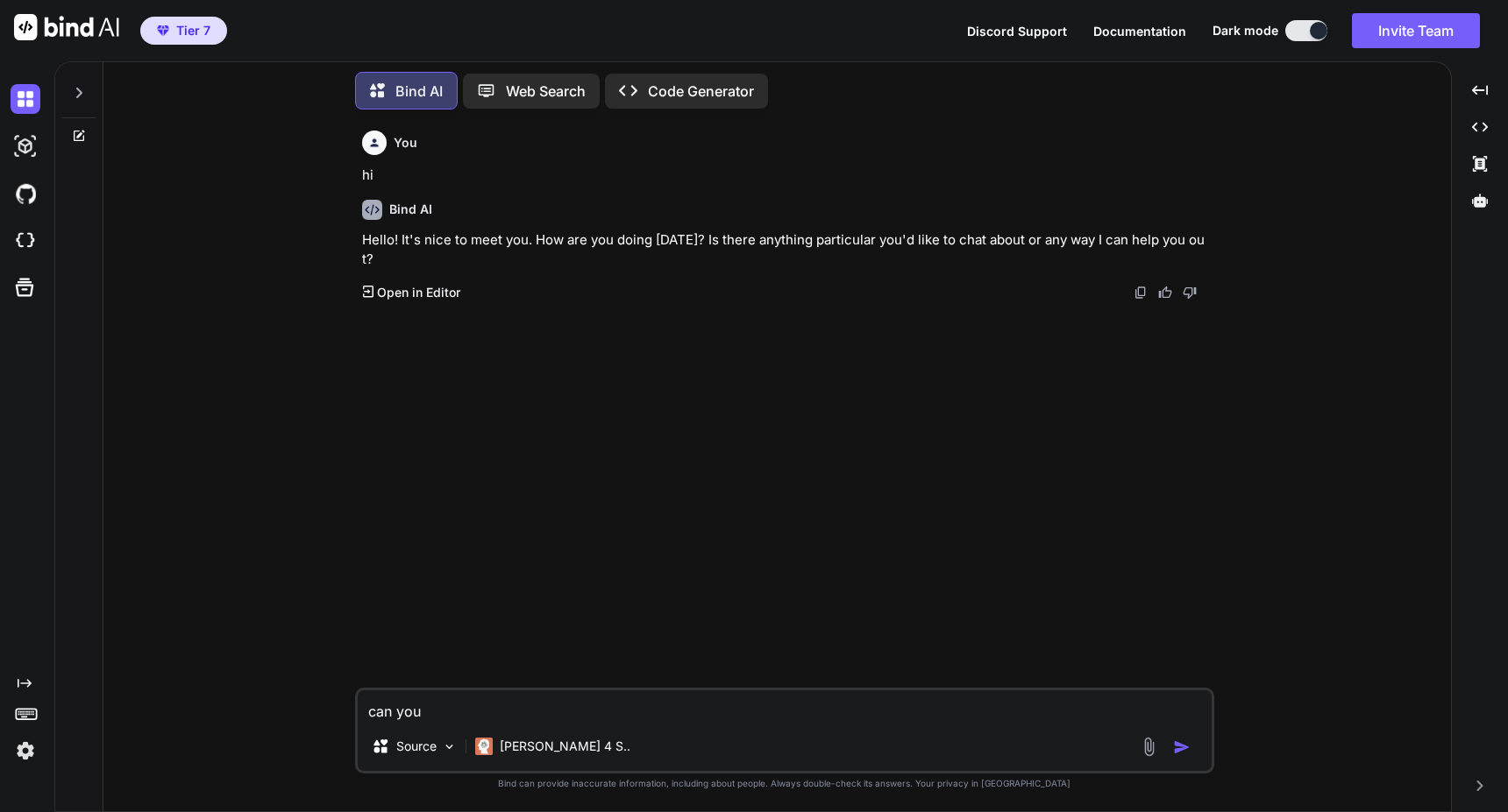
type textarea "can you t"
type textarea "x"
type textarea "can you te"
type textarea "x"
type textarea "can you tel"
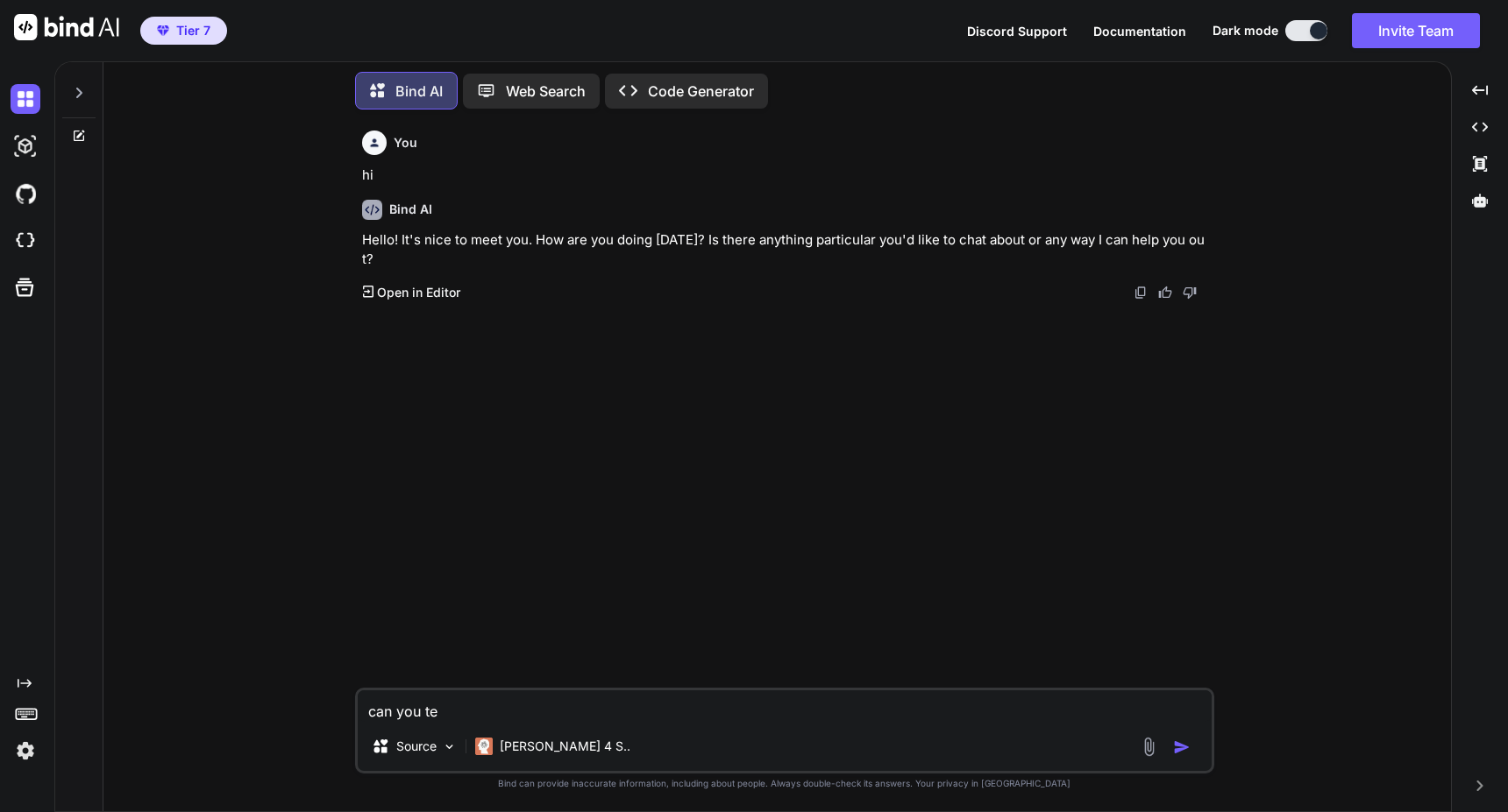
type textarea "x"
type textarea "can you tell"
type textarea "x"
type textarea "can you tell"
type textarea "x"
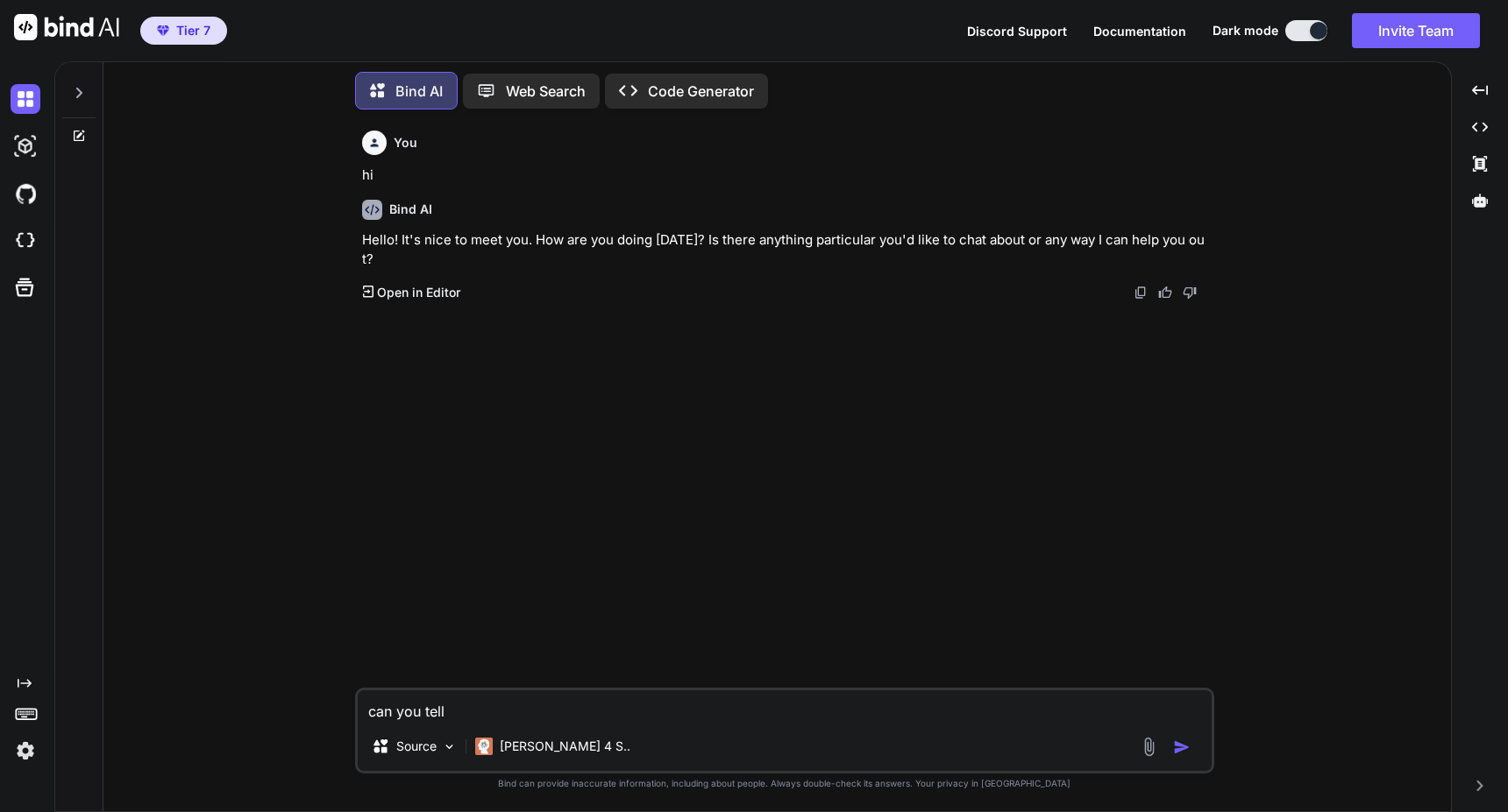
type textarea "can you tell m"
type textarea "x"
type textarea "can you tell me"
type textarea "x"
type textarea "can you tell me"
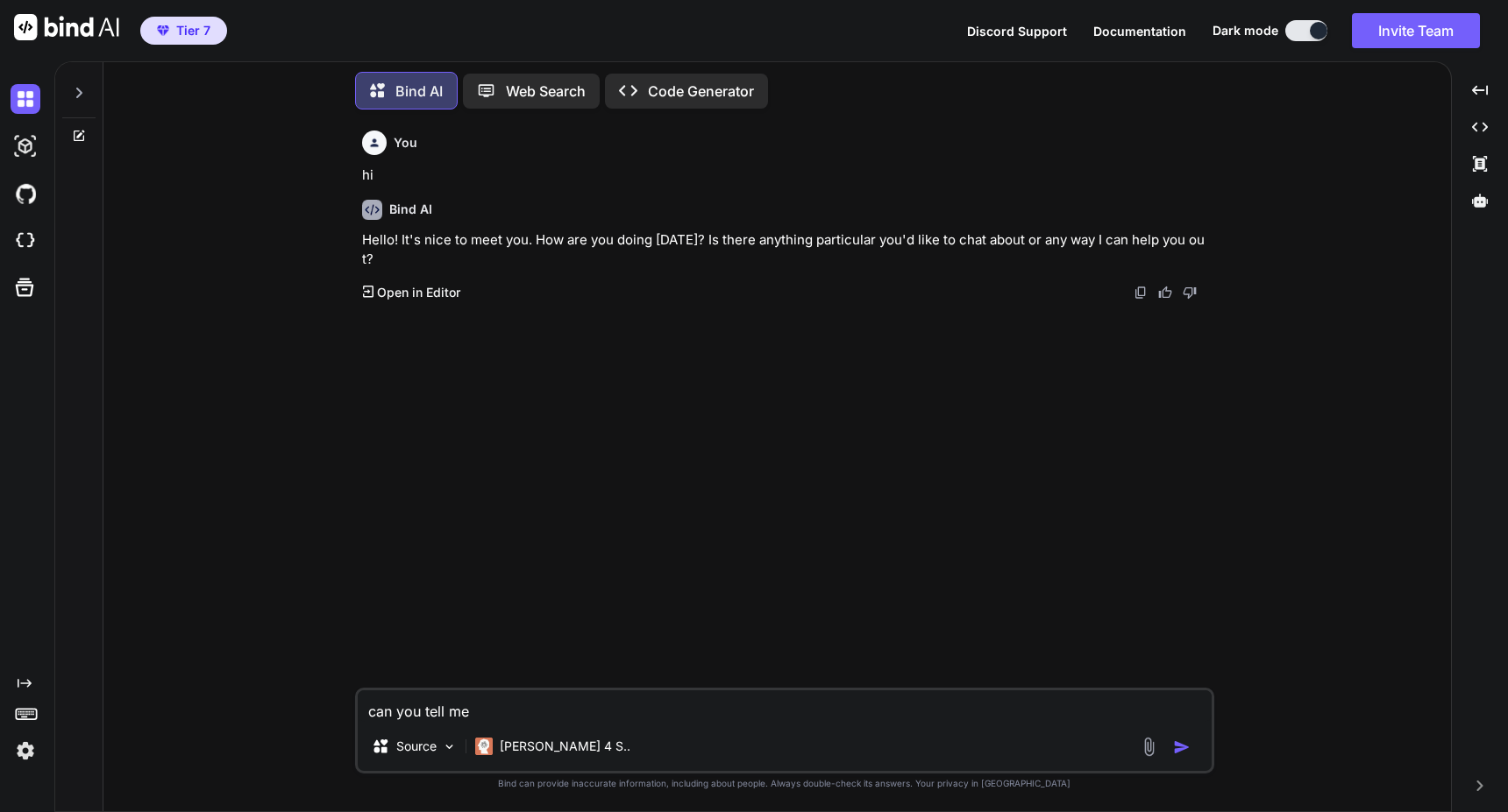
type textarea "x"
type textarea "can you tell me a"
type textarea "x"
type textarea "can you tell me ab"
type textarea "x"
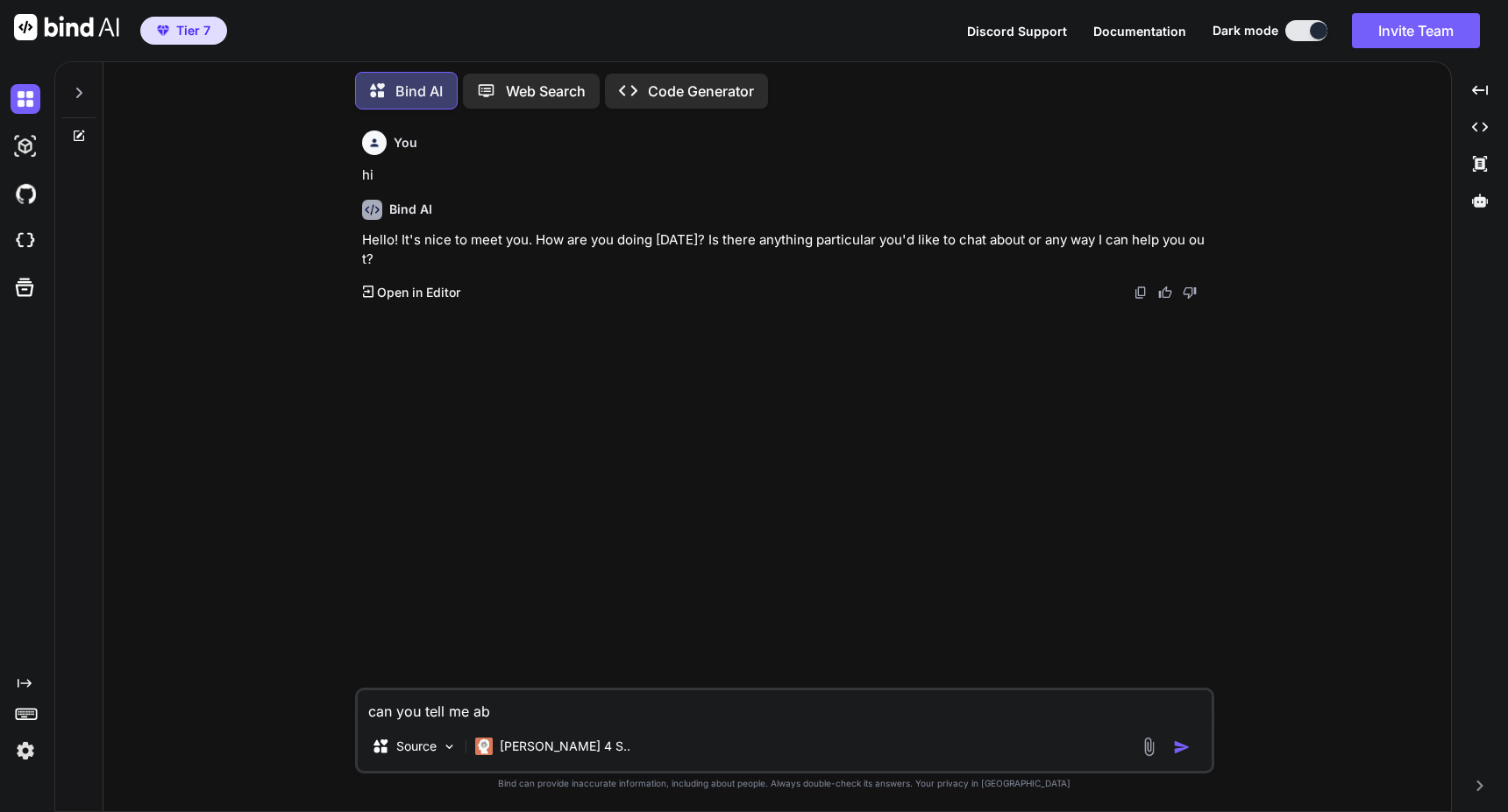
type textarea "can you tell me abo"
type textarea "x"
type textarea "can you tell me abou"
type textarea "x"
type textarea "can you tell me about"
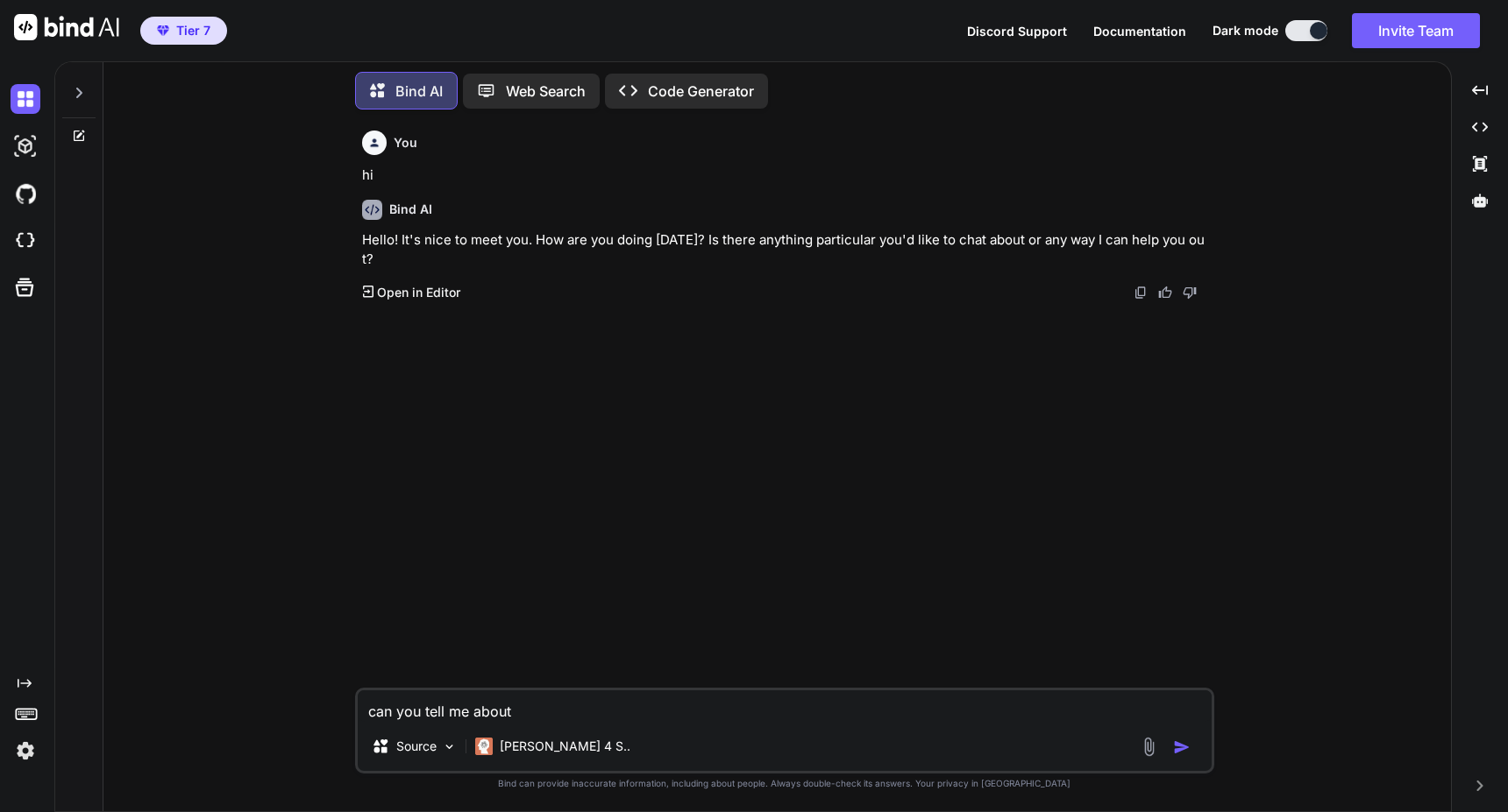
type textarea "x"
type textarea "can you tell me about"
type textarea "x"
type textarea "can you tell me about y"
type textarea "x"
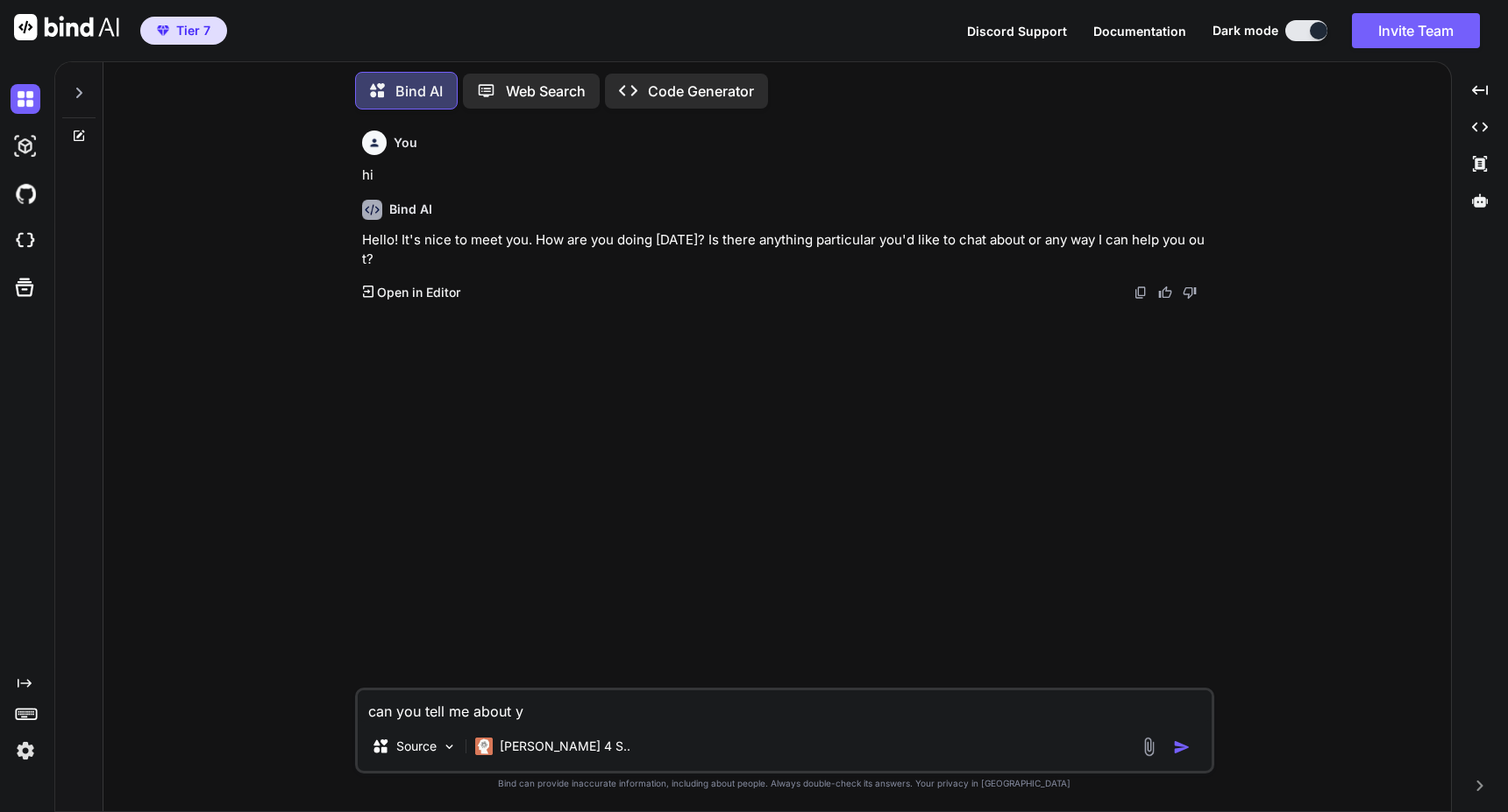
type textarea "can you tell me about yo"
type textarea "x"
type textarea "can you tell me about you"
type textarea "x"
type textarea "can you tell me about your"
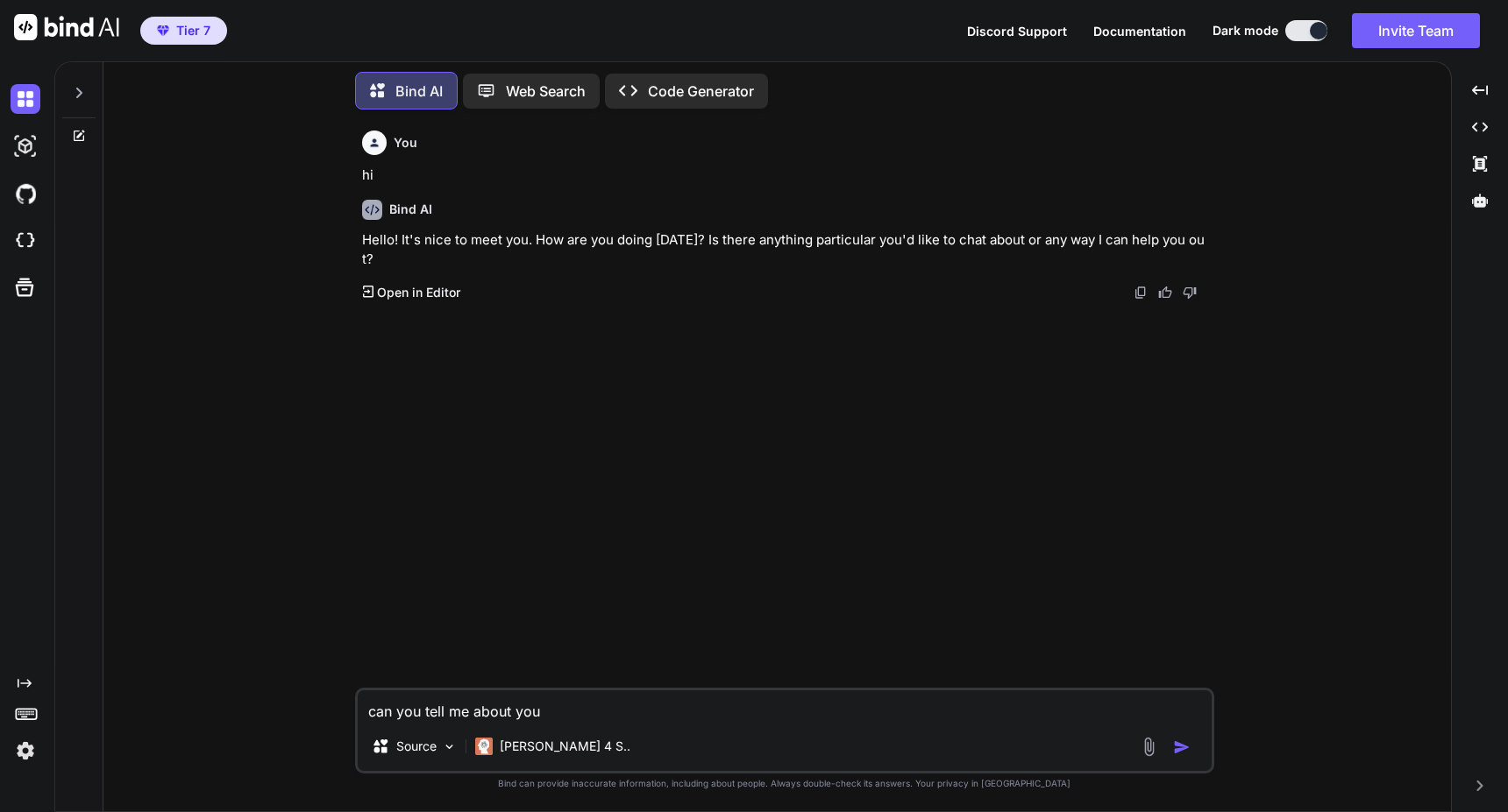
type textarea "x"
type textarea "can you tell me about your"
type textarea "x"
type textarea "can you tell me about your c"
type textarea "x"
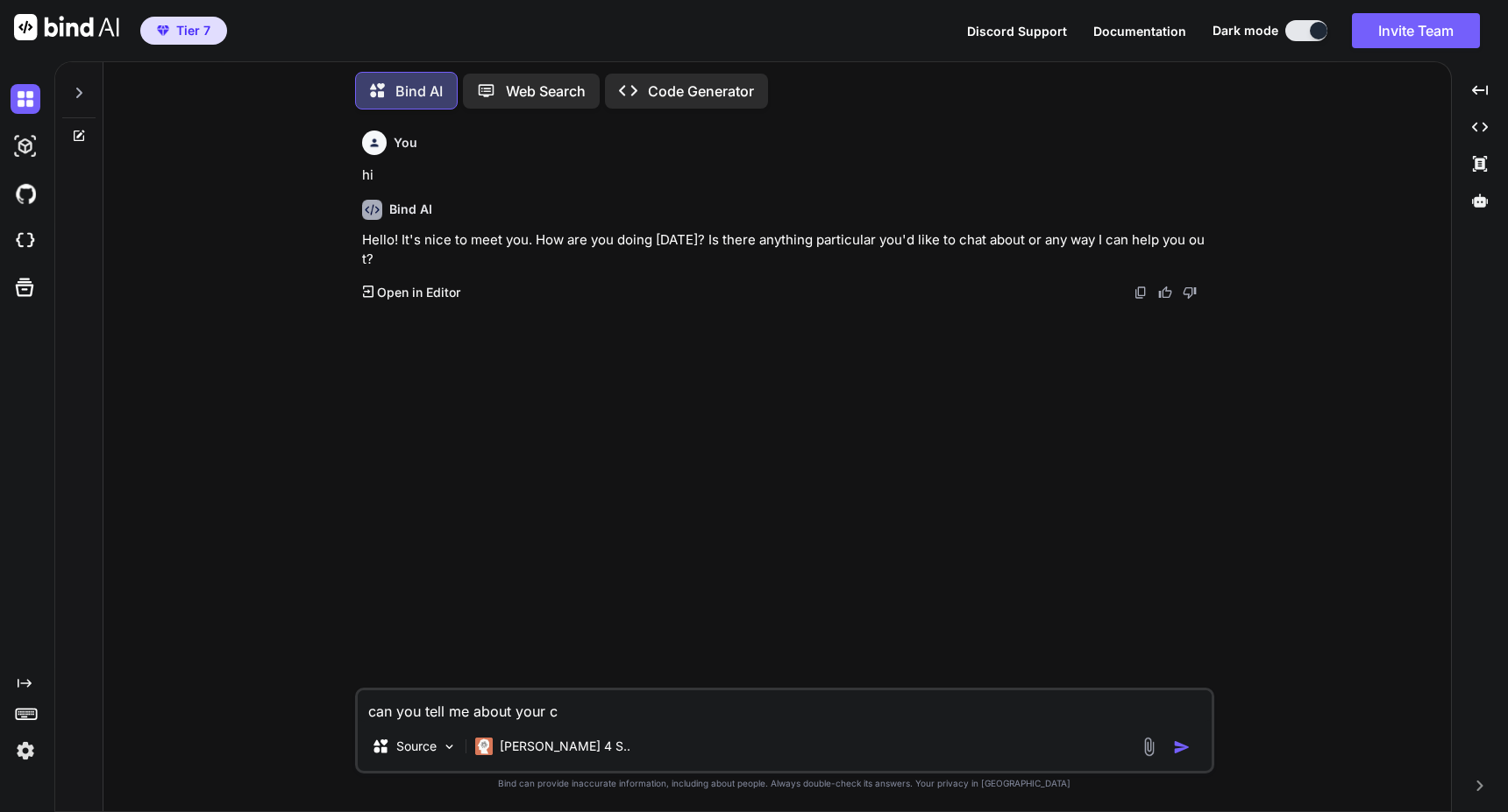
type textarea "can you tell me about your cr"
type textarea "x"
type textarea "can you tell me about your cre"
type textarea "x"
type textarea "can you tell me about your crea"
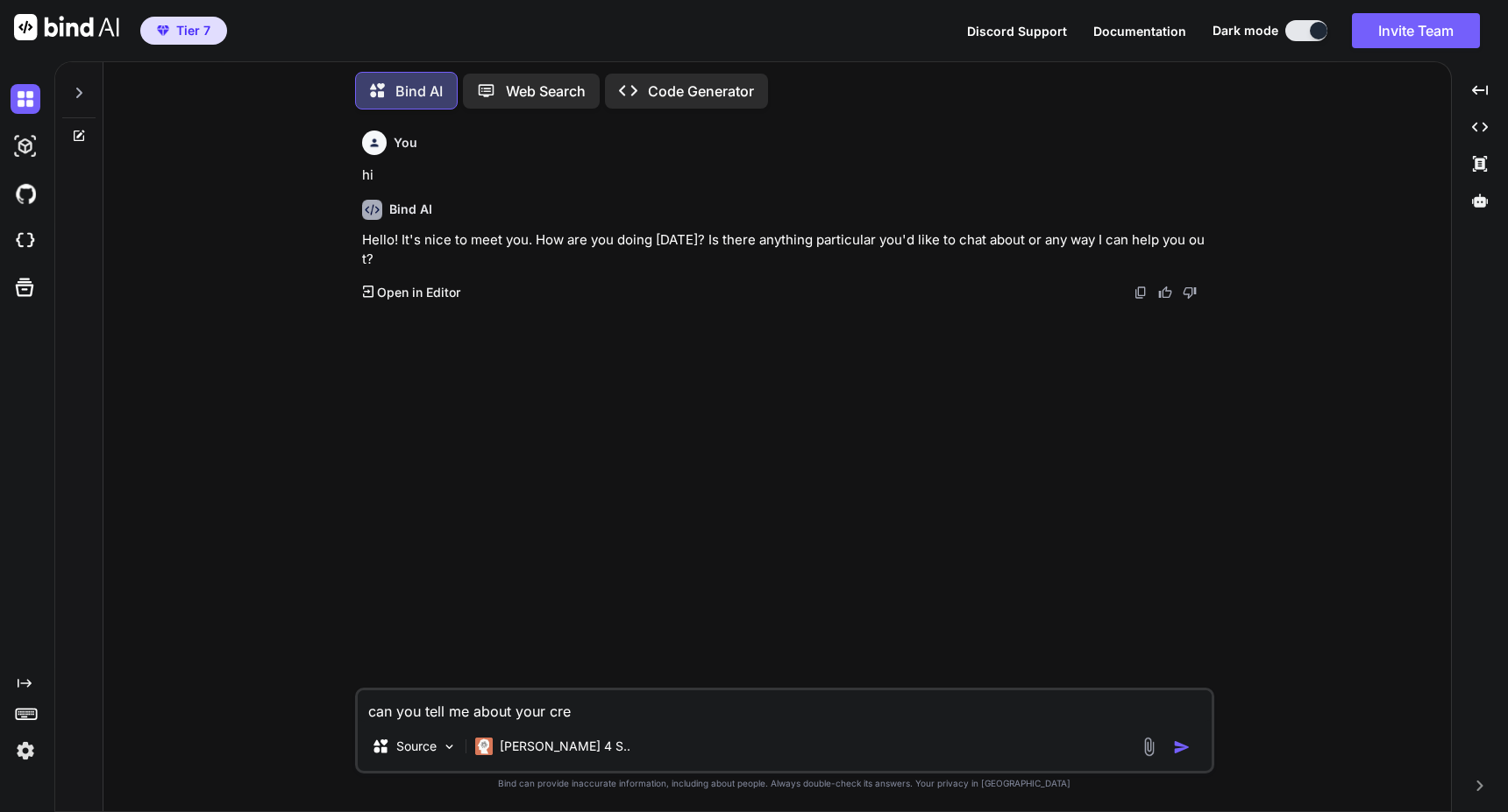
type textarea "x"
type textarea "can you tell me about your creat"
type textarea "x"
type textarea "can you tell me about your creati"
type textarea "x"
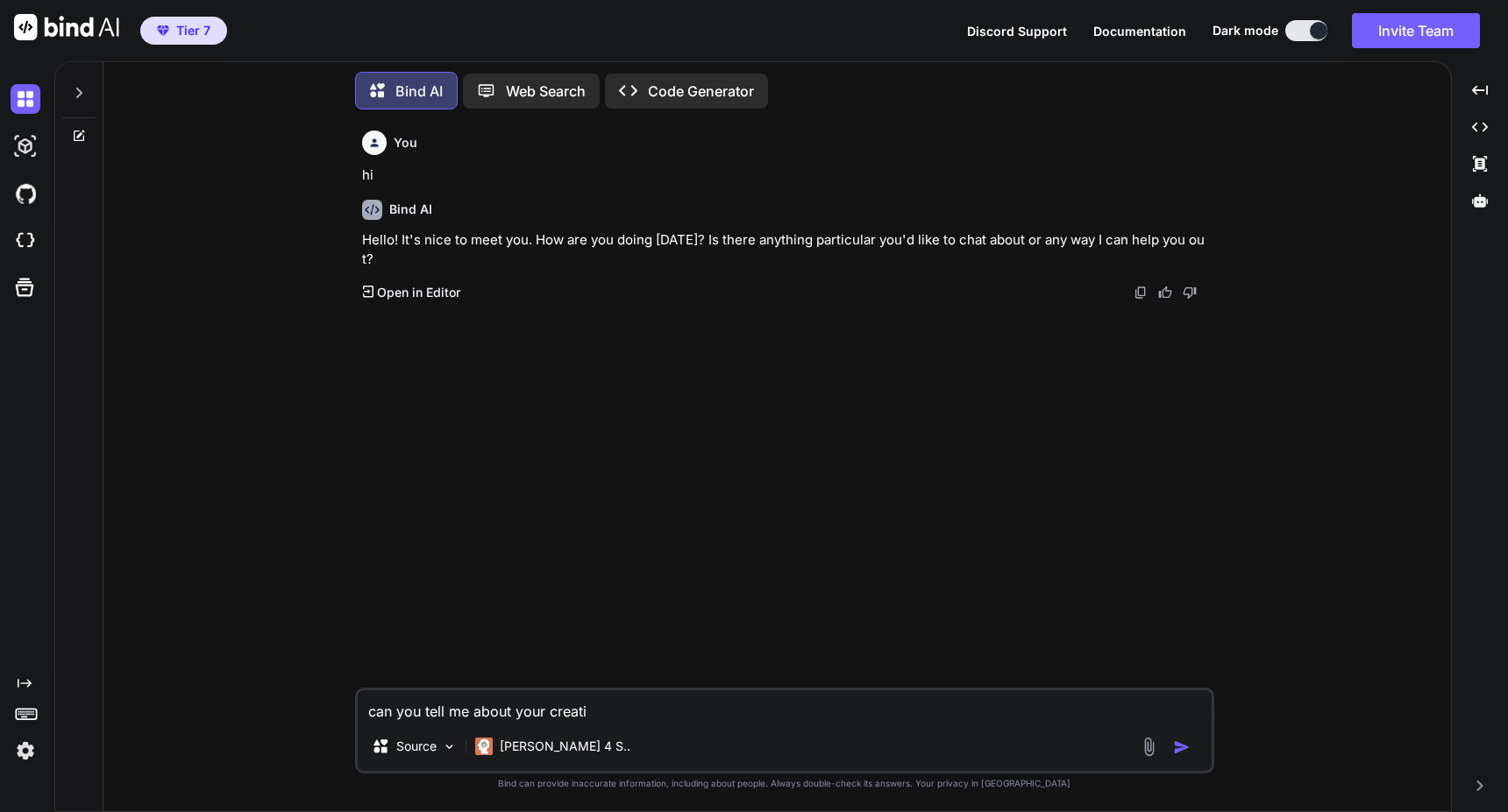
type textarea "can you tell me about your creatio"
type textarea "x"
type textarea "can you tell me about your creation"
type textarea "x"
type textarea "can you tell me about your creation"
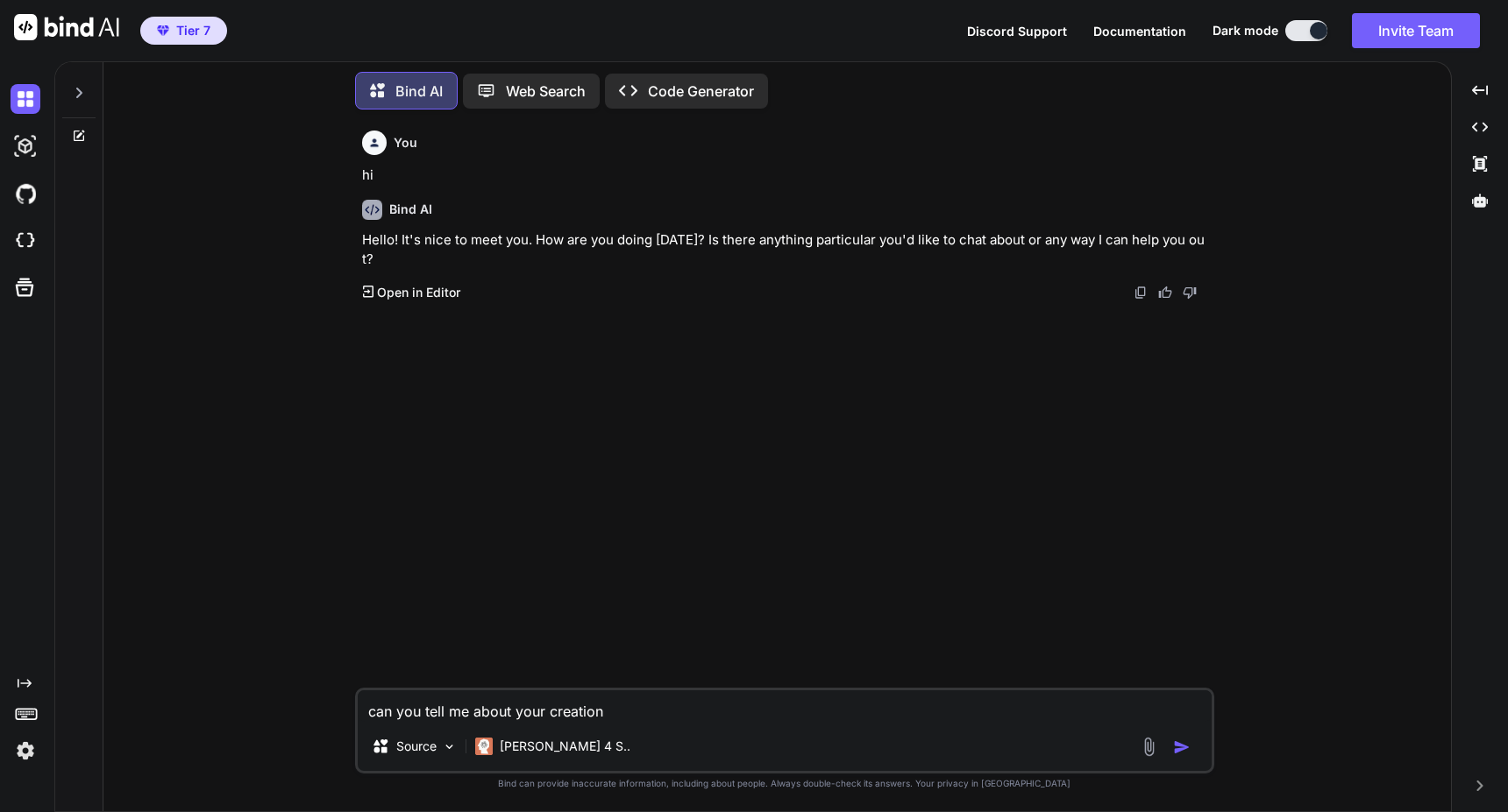
type textarea "x"
type textarea "can you tell me about your creation d"
type textarea "x"
type textarea "can you tell me about your creation da"
type textarea "x"
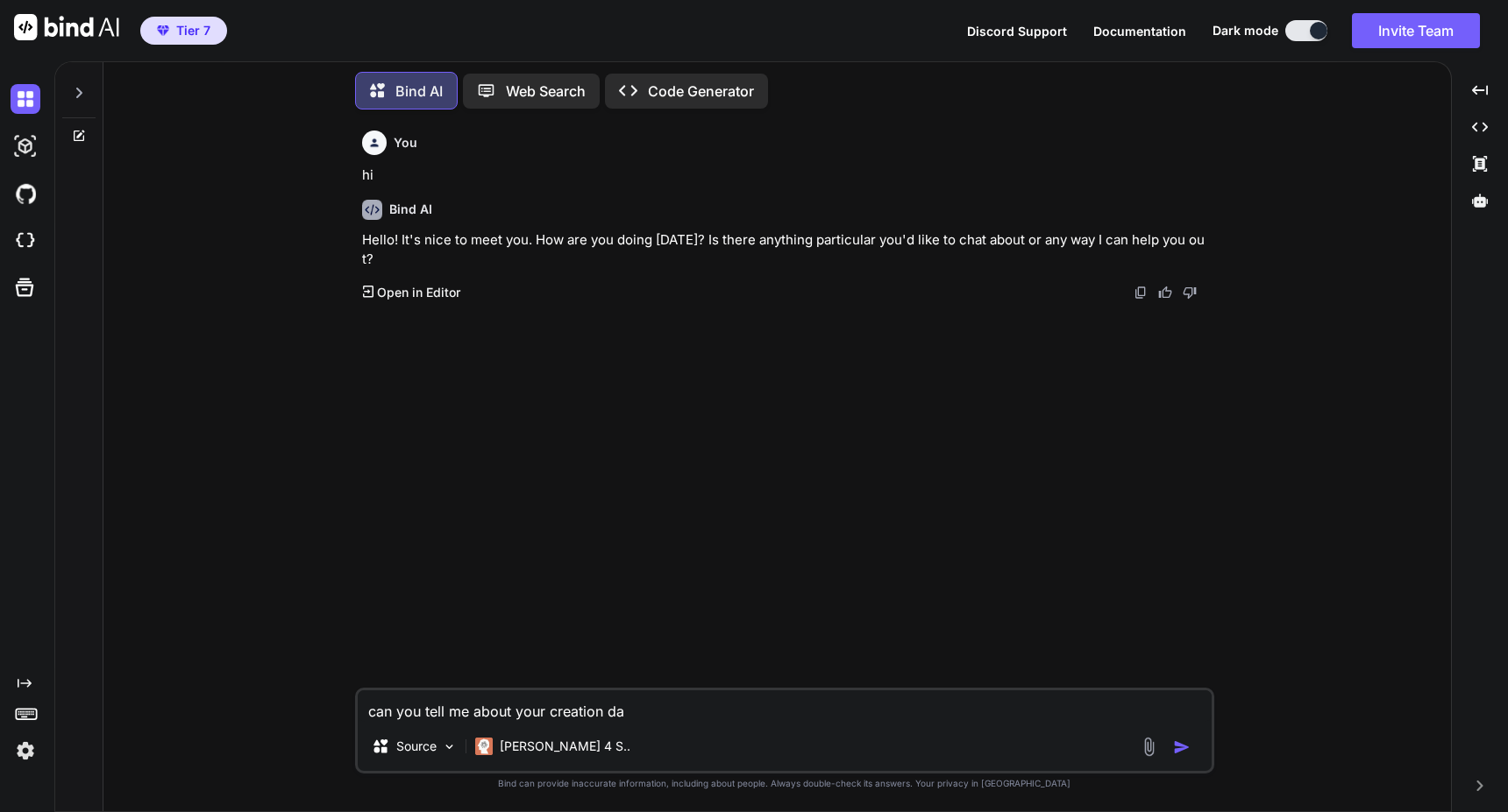
type textarea "can you tell me about your creation dae"
type textarea "x"
type textarea "can you tell me about your creation da"
type textarea "x"
type textarea "can you tell me about your creation dat"
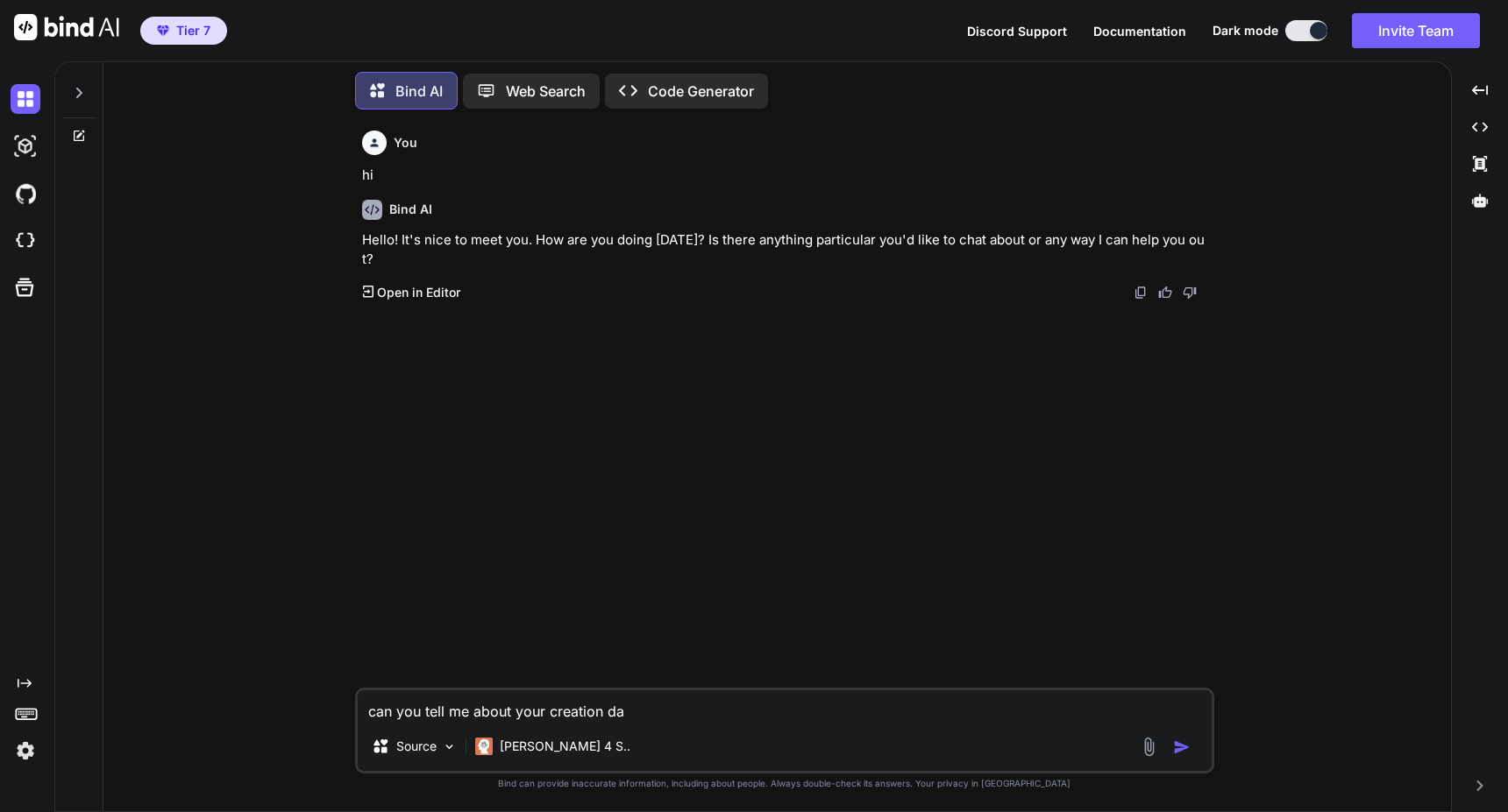
type textarea "x"
type textarea "can you tell me about your creation date"
type textarea "x"
type textarea "can you tell me about your creation dat"
type textarea "x"
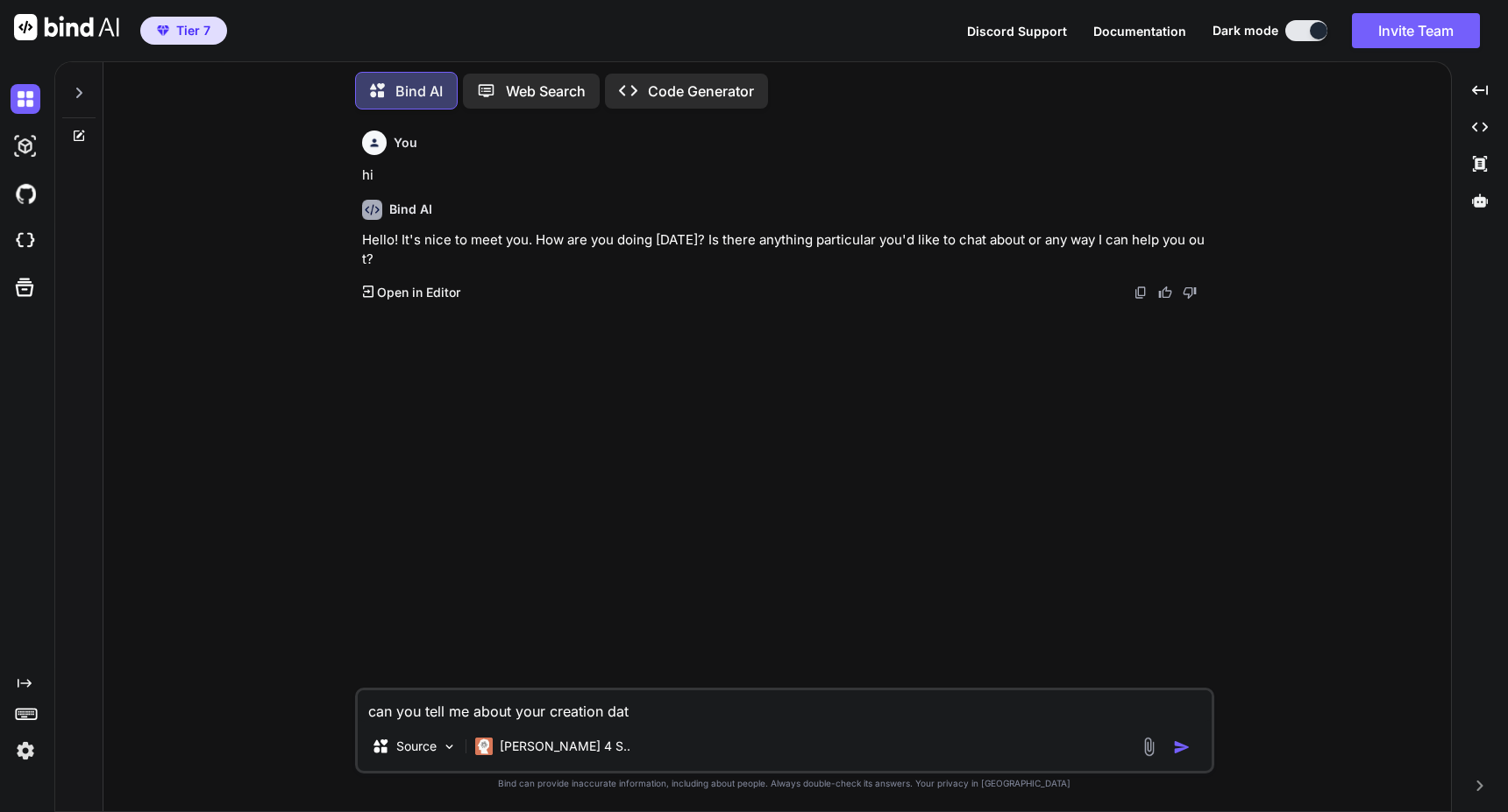
type textarea "can you tell me about your creation da"
type textarea "x"
type textarea "can you tell me about your creation d"
type textarea "x"
type textarea "can you tell me about your creation"
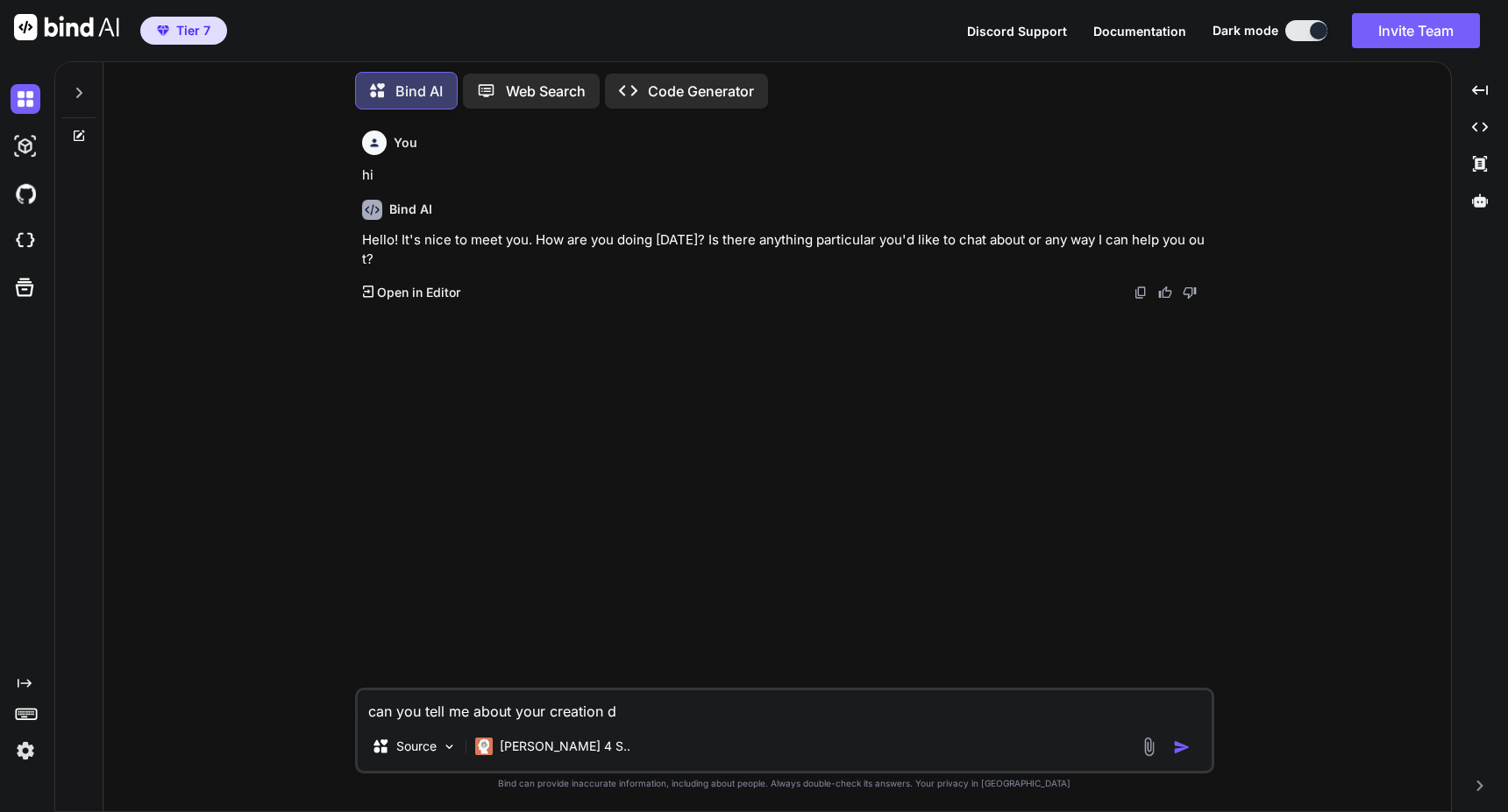
type textarea "x"
type textarea "can you tell me about your creation"
type textarea "x"
type textarea "can you tell me about your creatio"
type textarea "x"
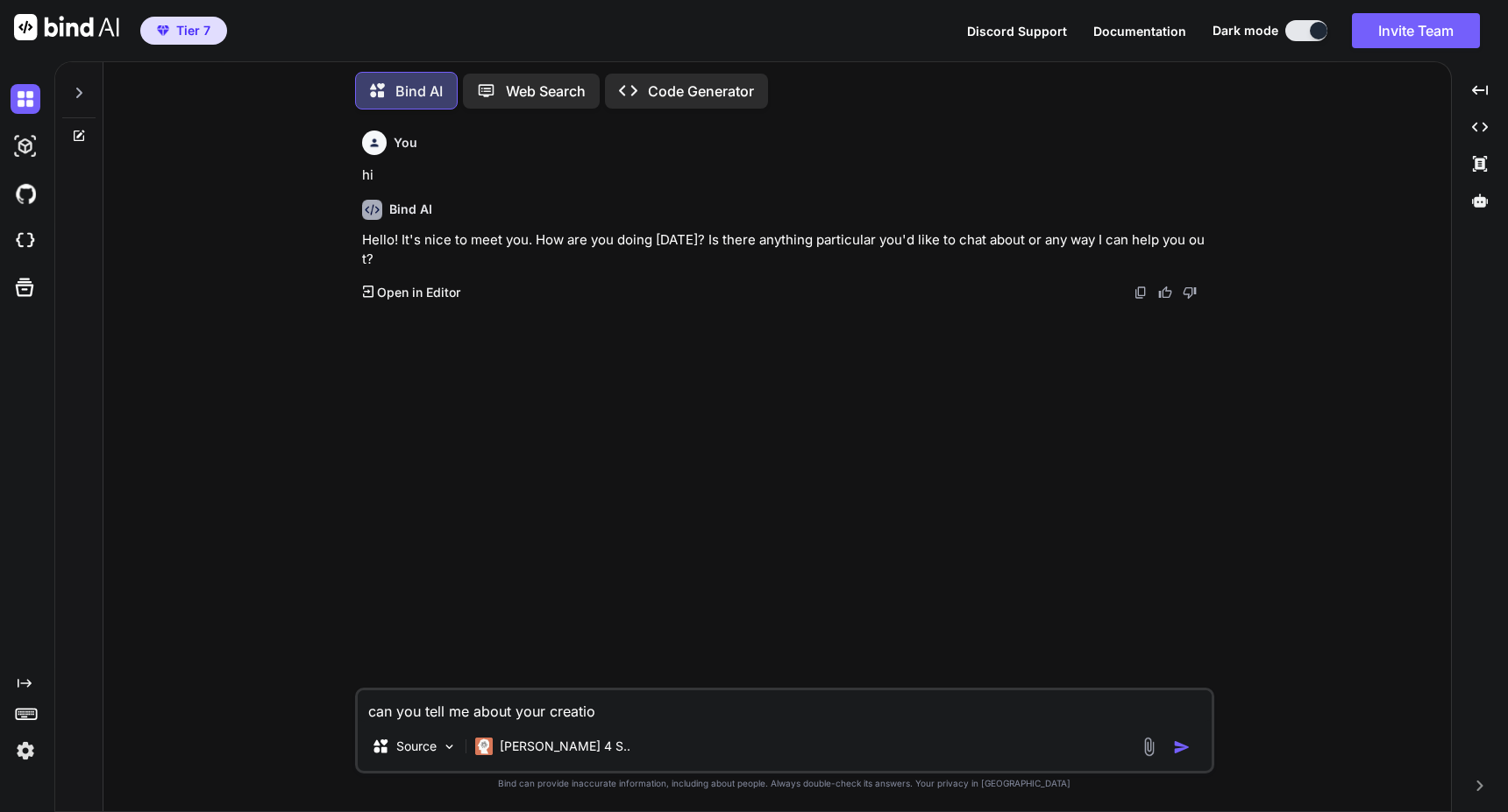
type textarea "can you tell me about your creati"
type textarea "x"
type textarea "can you tell me about your creat"
type textarea "x"
type textarea "can you tell me about your crea"
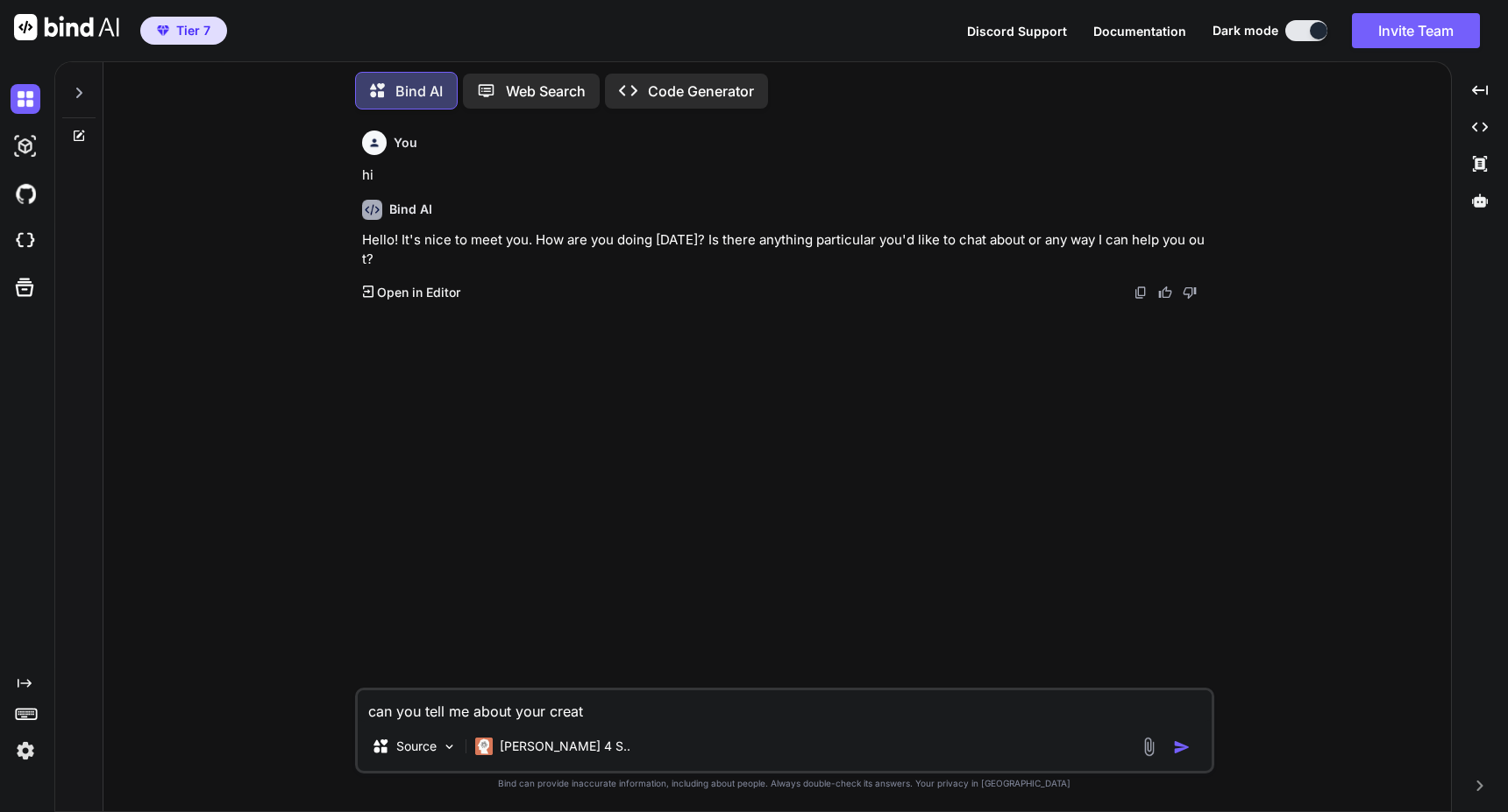
type textarea "x"
type textarea "can you tell me about your cre"
type textarea "x"
type textarea "can you tell me about your cr"
type textarea "x"
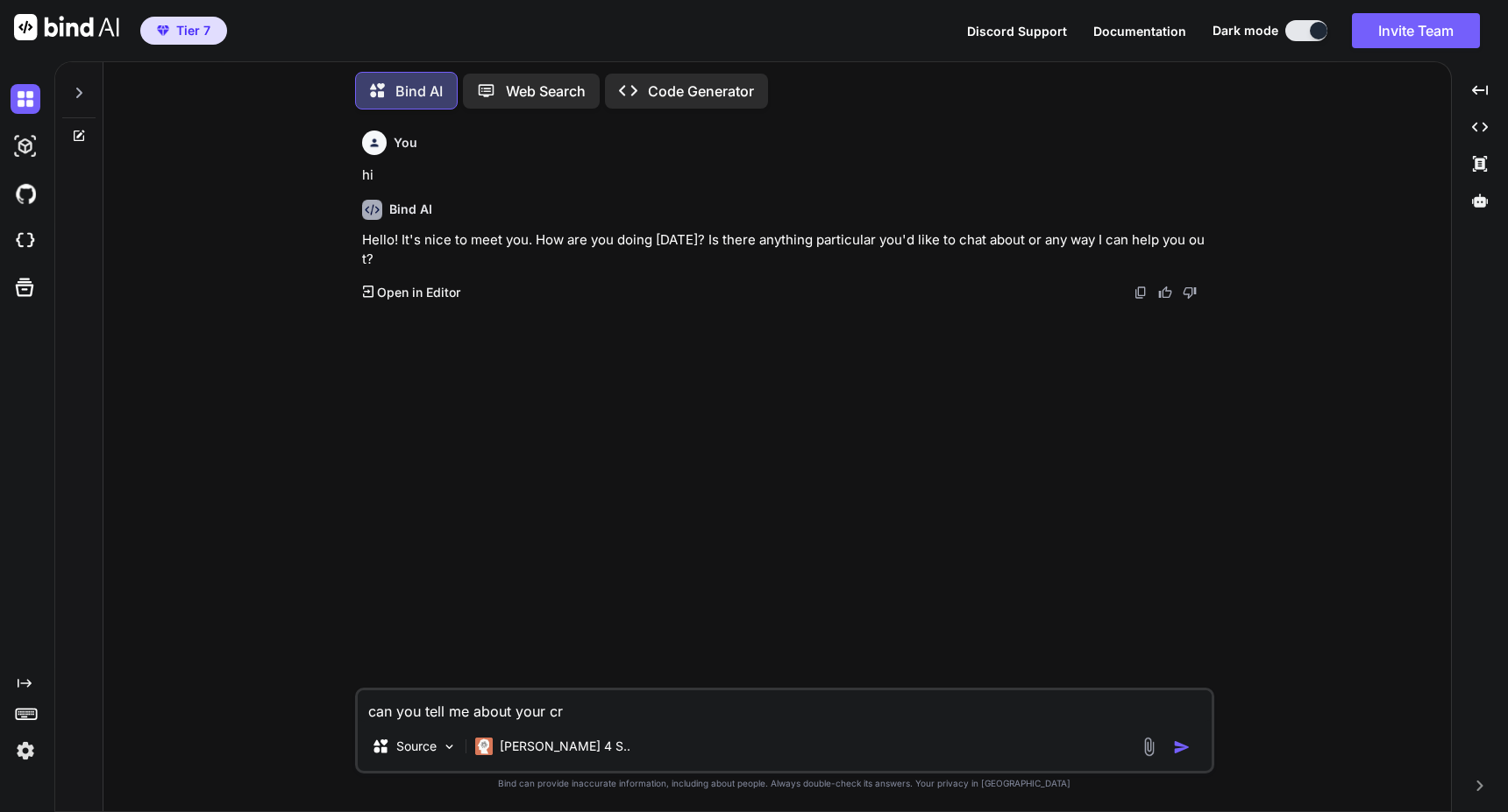
type textarea "can you tell me about your c"
type textarea "x"
type textarea "can you tell me about your cu"
type textarea "x"
type textarea "can you tell me about your cut"
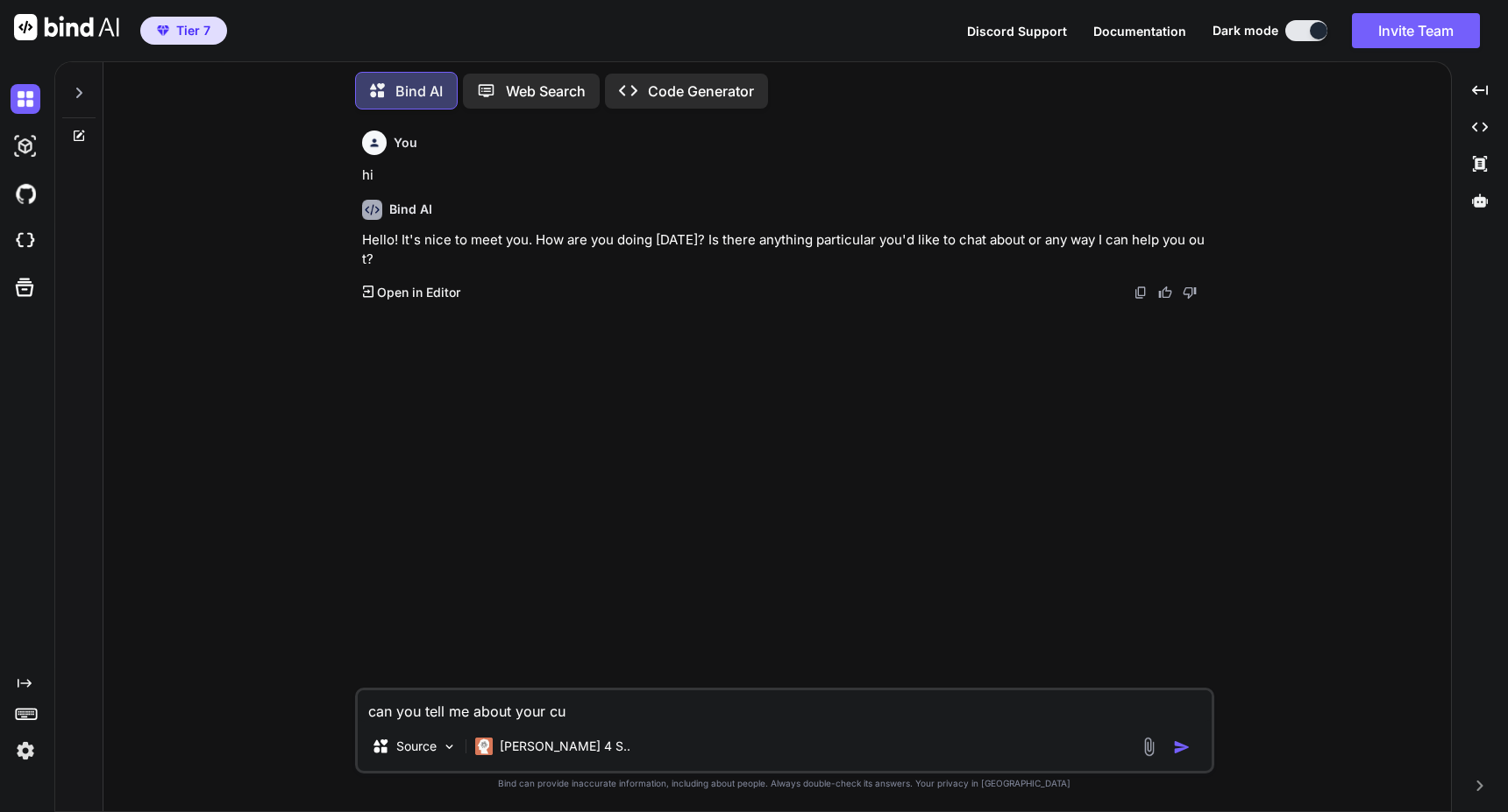
type textarea "x"
type textarea "can you tell me about your cuto"
type textarea "x"
type textarea "can you tell me about your cutof"
type textarea "x"
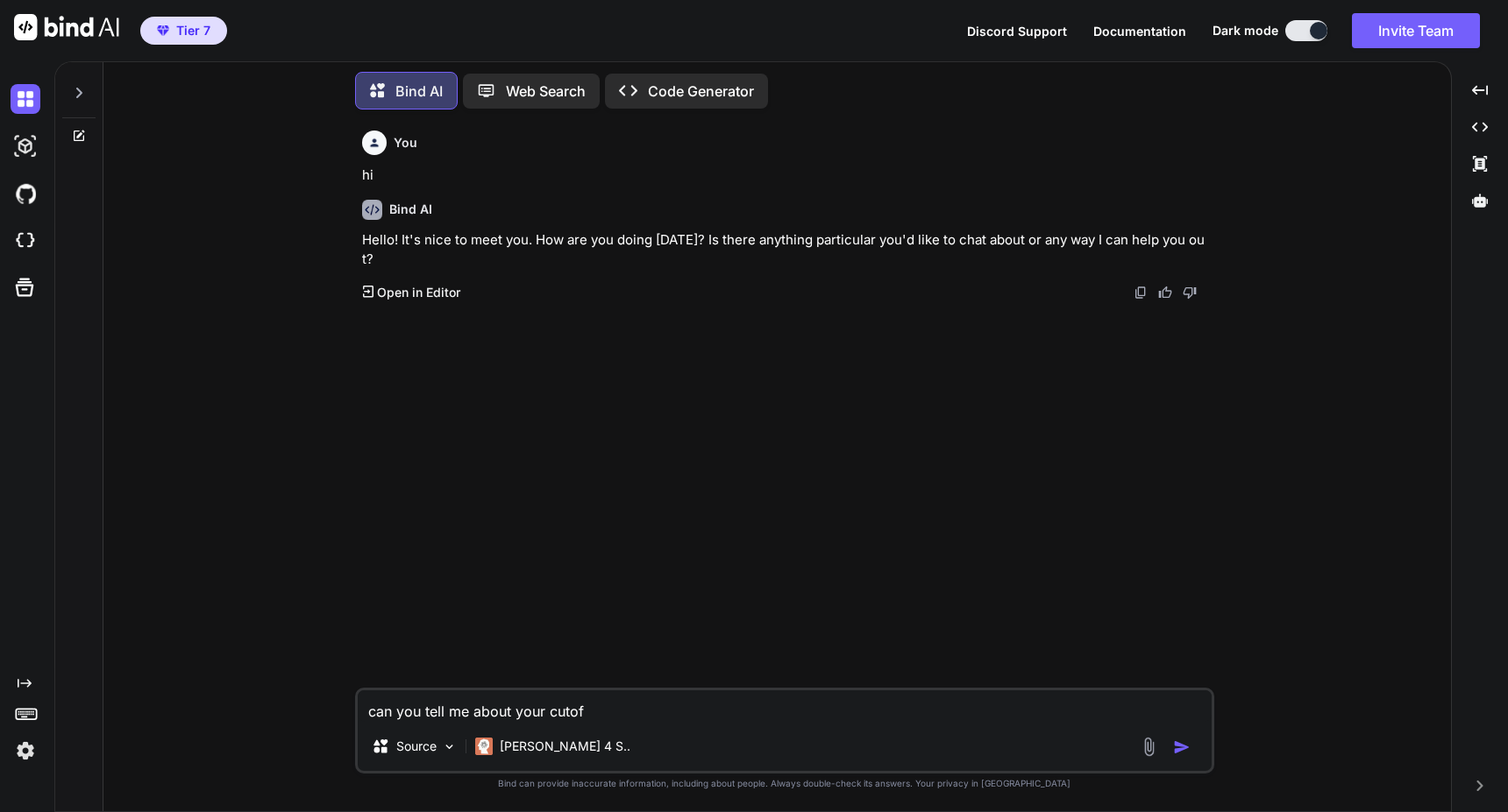
type textarea "can you tell me about your cutoff"
type textarea "x"
type textarea "can you tell me about your cutoff"
type textarea "x"
type textarea "can you tell me about your cutoff d"
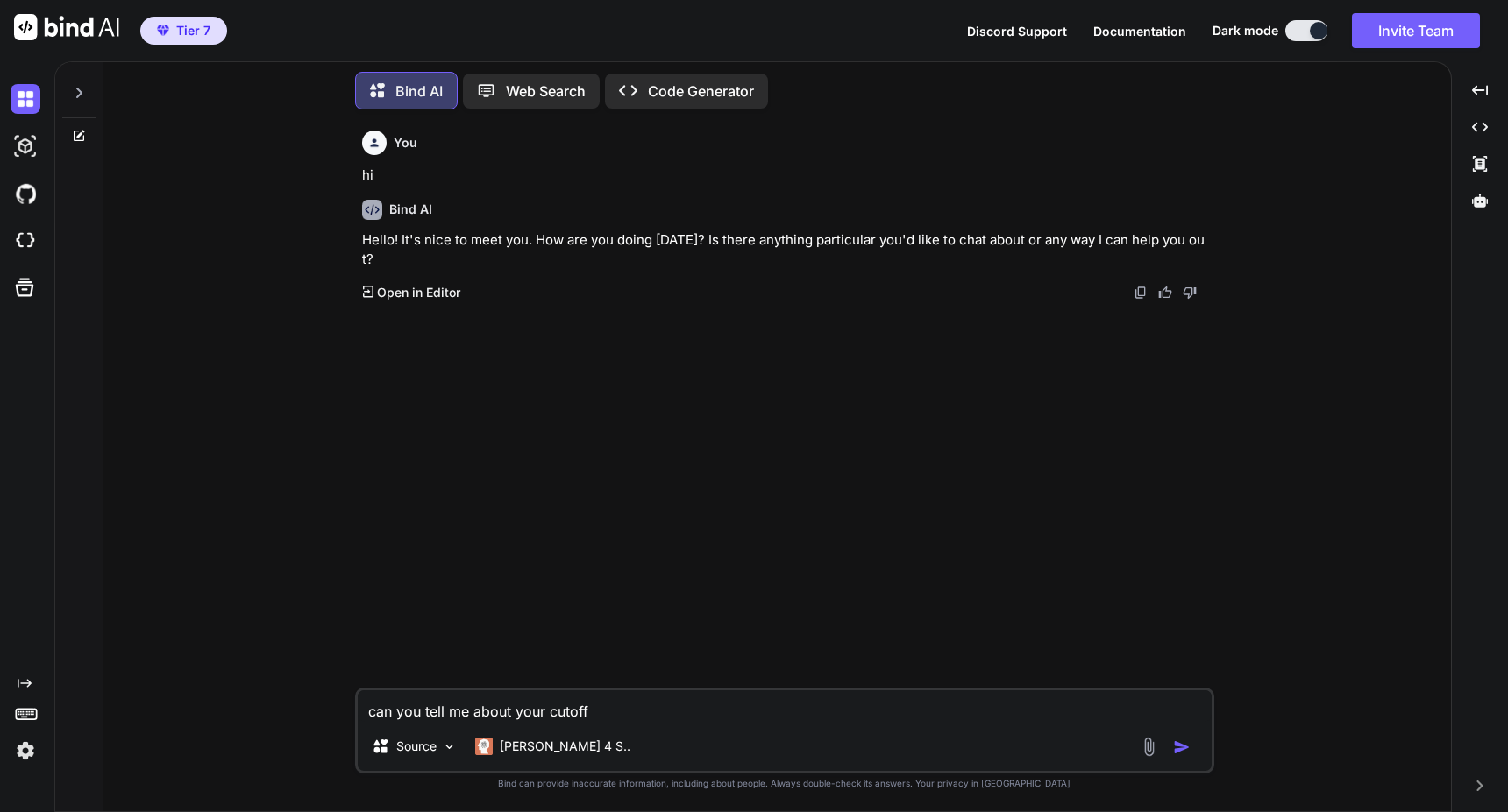
type textarea "x"
type textarea "can you tell me about your cutoff da"
type textarea "x"
type textarea "can you tell me about your cutoff dat"
type textarea "x"
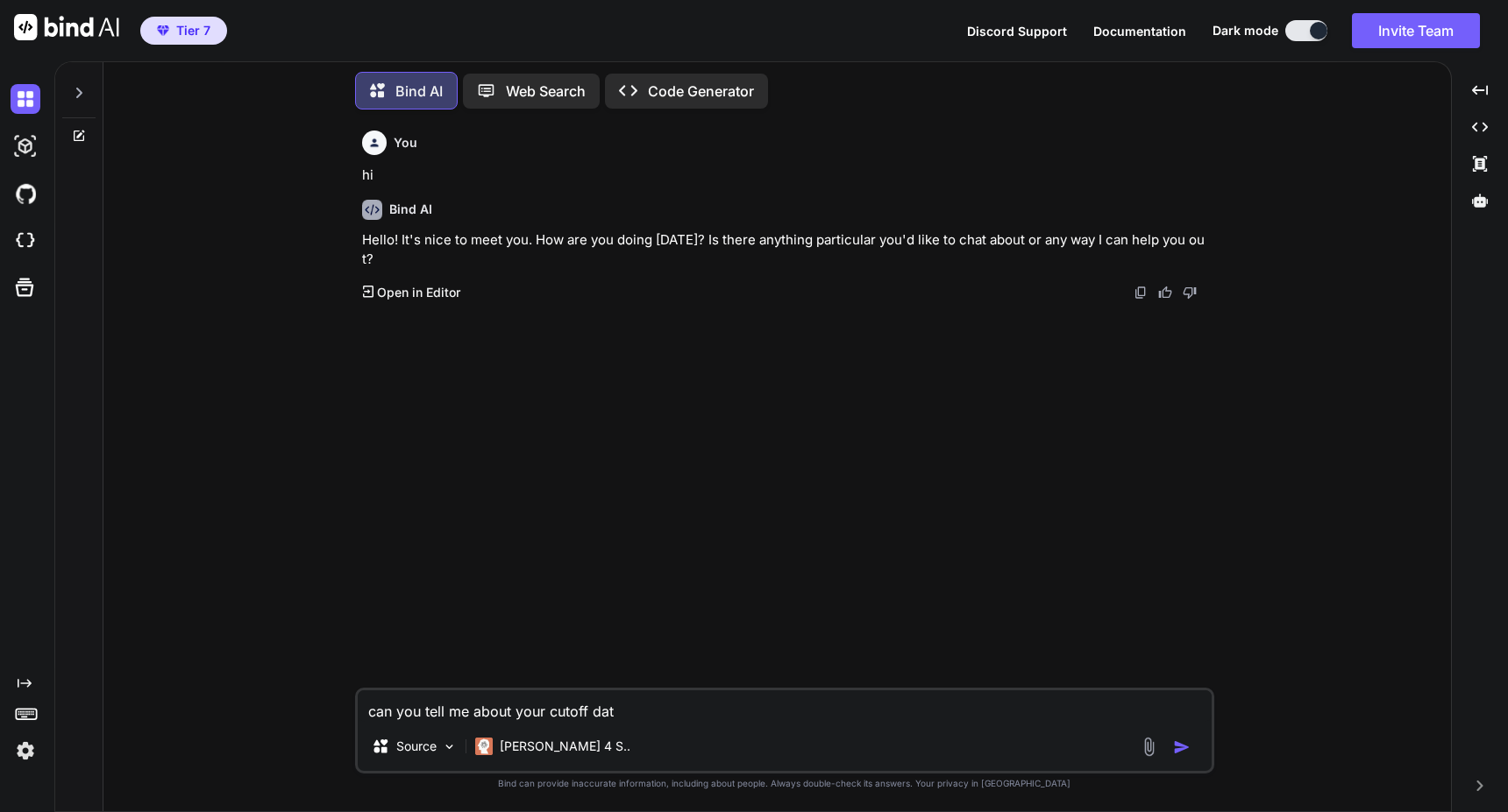
type textarea "can you tell me about your cutoff date"
type textarea "x"
type textarea "can you tell me about your cutoff date?"
type textarea "x"
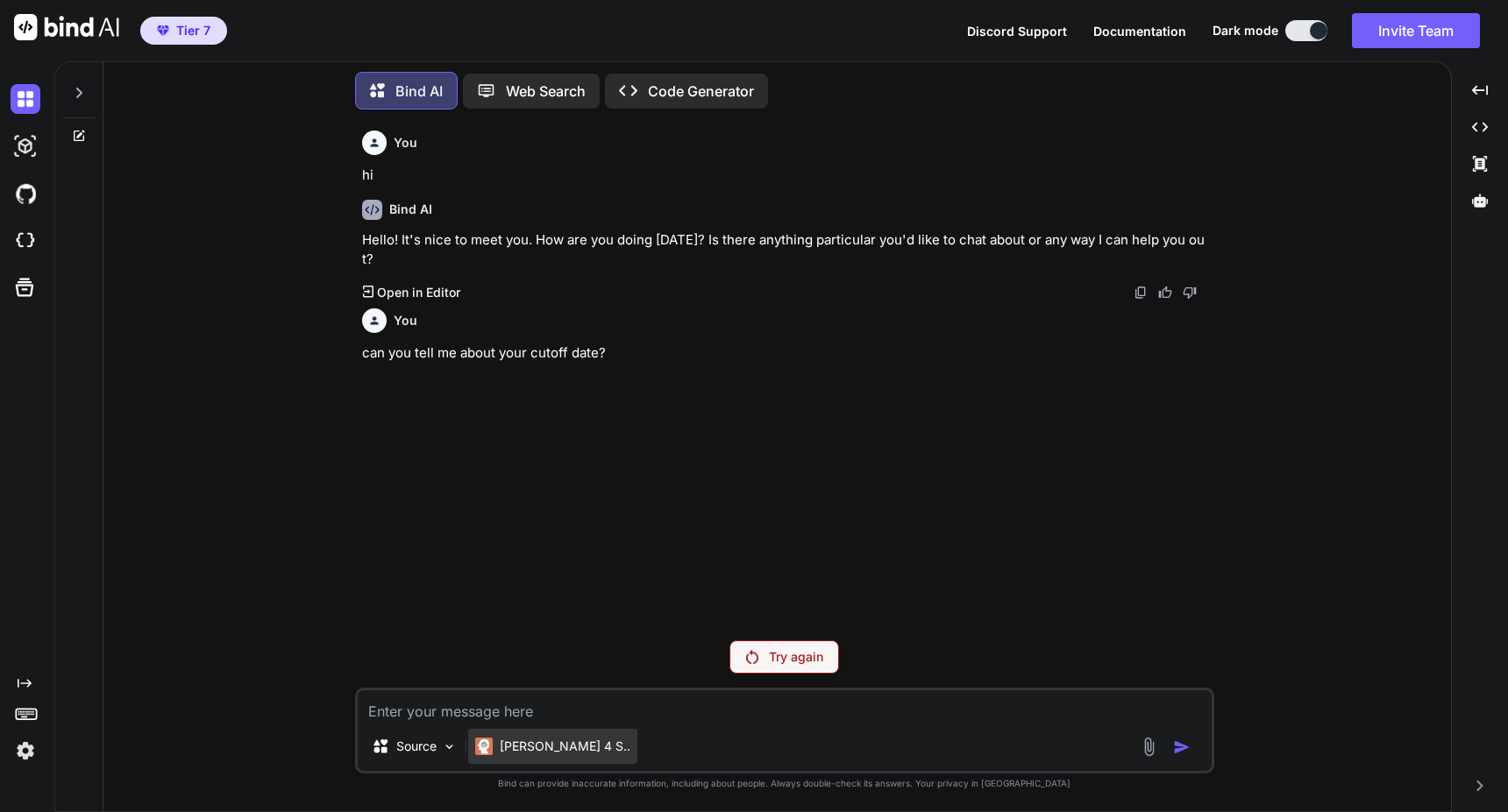
click at [529, 747] on p "[PERSON_NAME] 4 S.." at bounding box center [565, 746] width 131 height 17
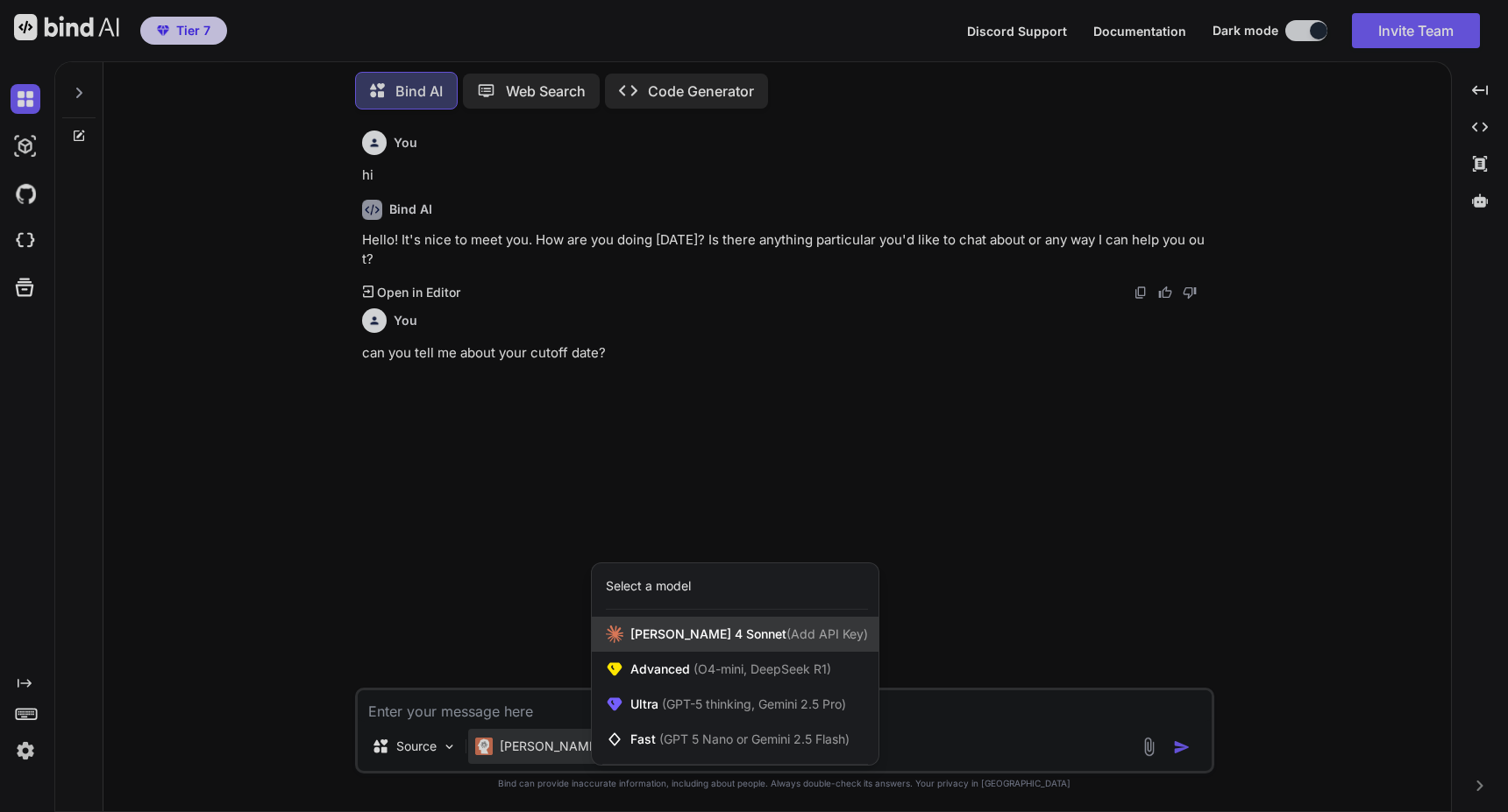
click at [667, 626] on span "[PERSON_NAME] 4 Sonnet (Add API Key)" at bounding box center [749, 634] width 237 height 17
type textarea "x"
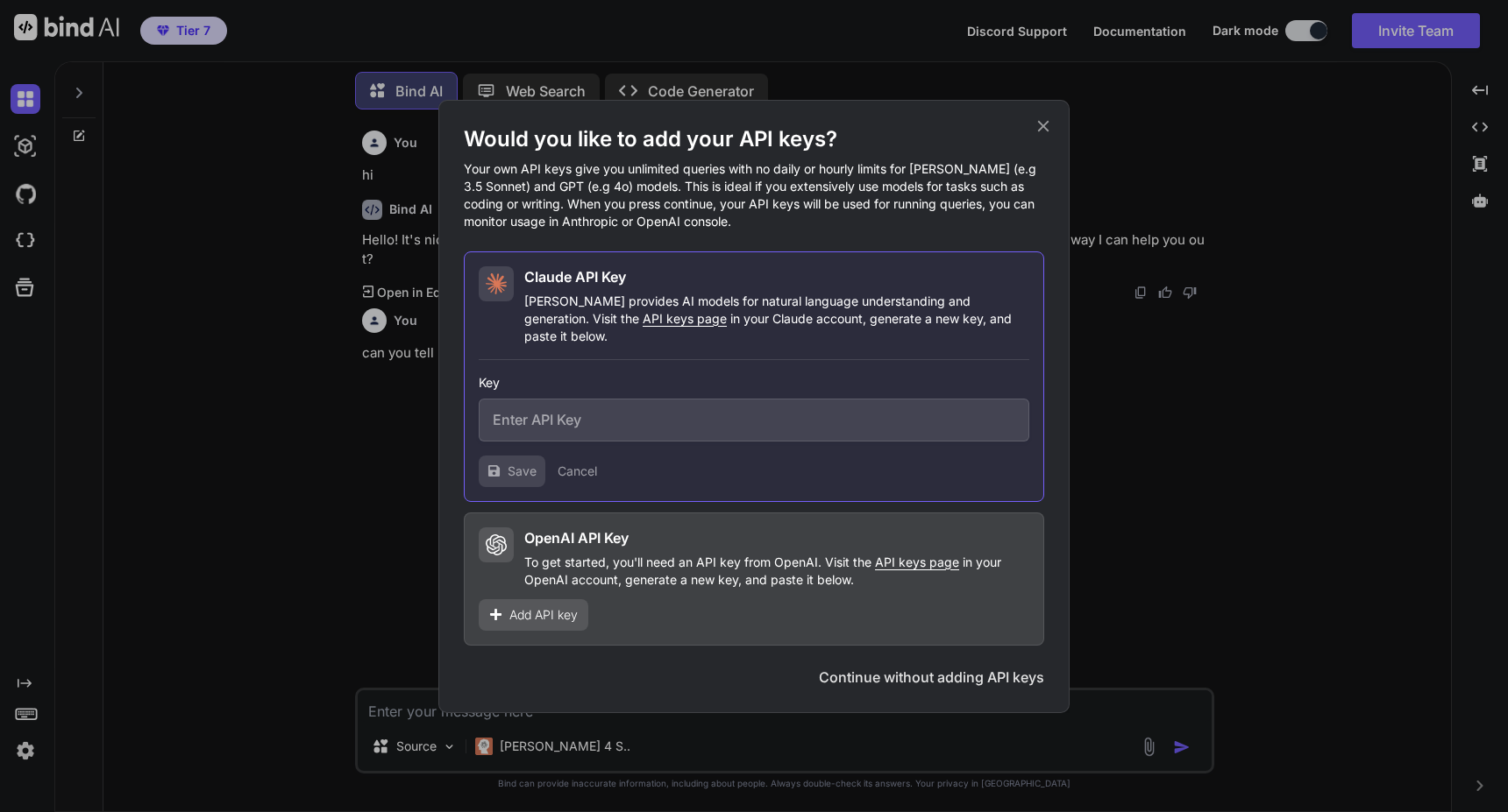
click at [667, 415] on input "text" at bounding box center [754, 420] width 550 height 43
paste input "sk-ant-api03-bRTbh9Wbm7grsk5loz35rlmB8qnMHfvZVpBl5fB_O-Dw5rcvVUEKUp0bvAMMOfdPLb…"
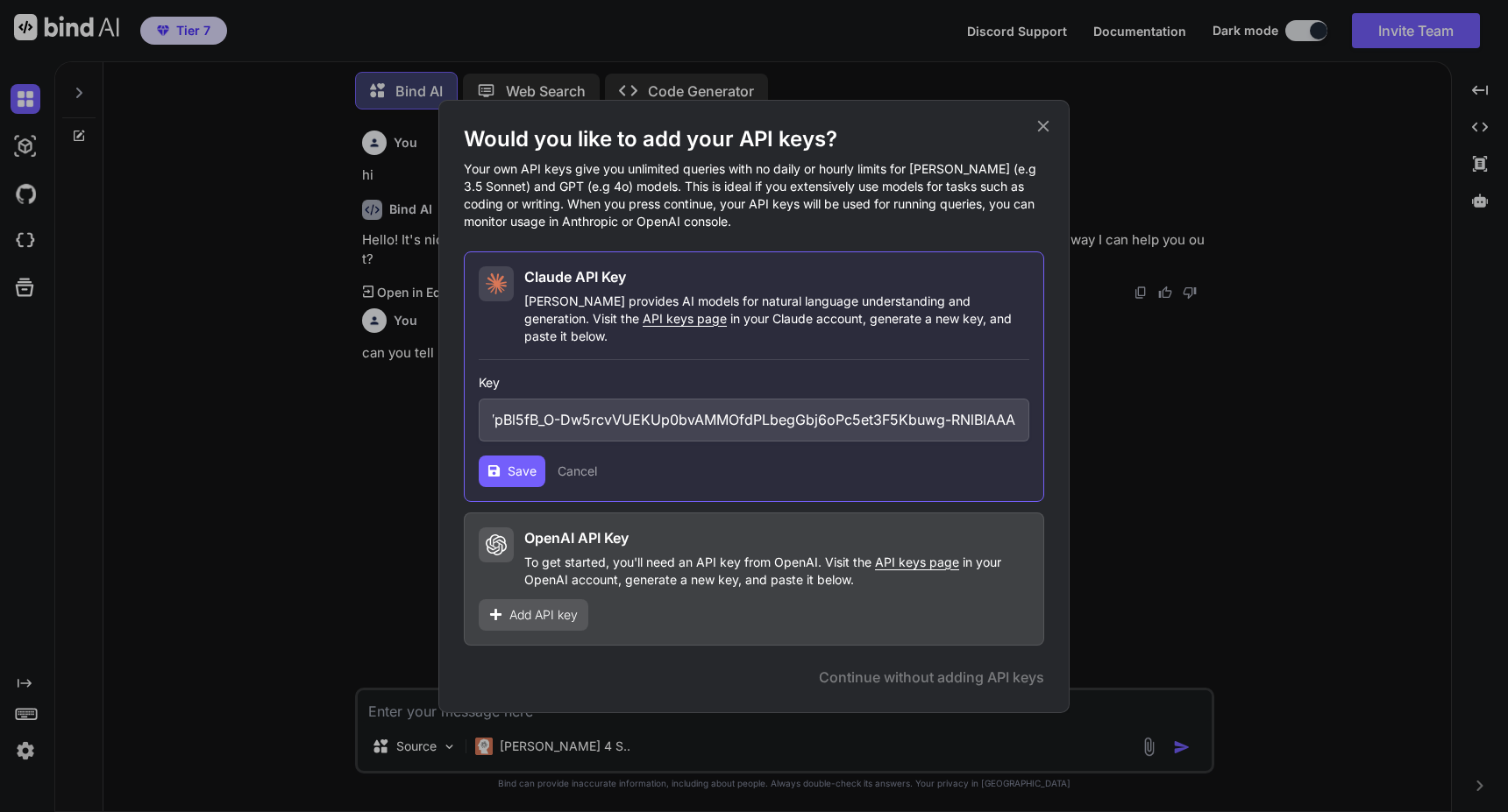
type input "sk-ant-api03-bRTbh9Wbm7grsk5loz35rlmB8qnMHfvZVpBl5fB_O-Dw5rcvVUEKUp0bvAMMOfdPLb…"
click at [529, 463] on span "Save" at bounding box center [522, 471] width 29 height 17
click at [990, 671] on span "Continue" at bounding box center [987, 677] width 62 height 21
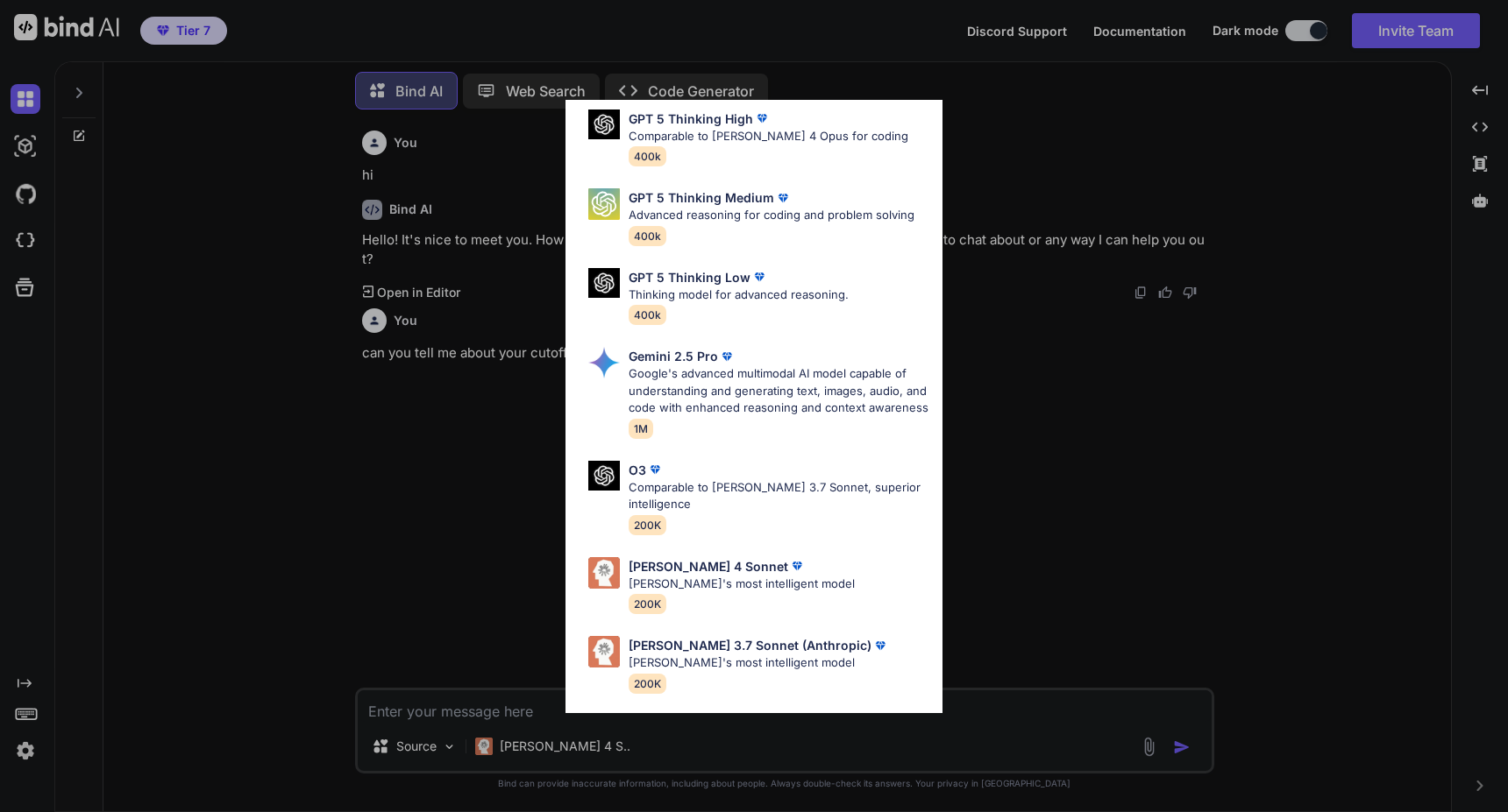
scroll to position [518, 0]
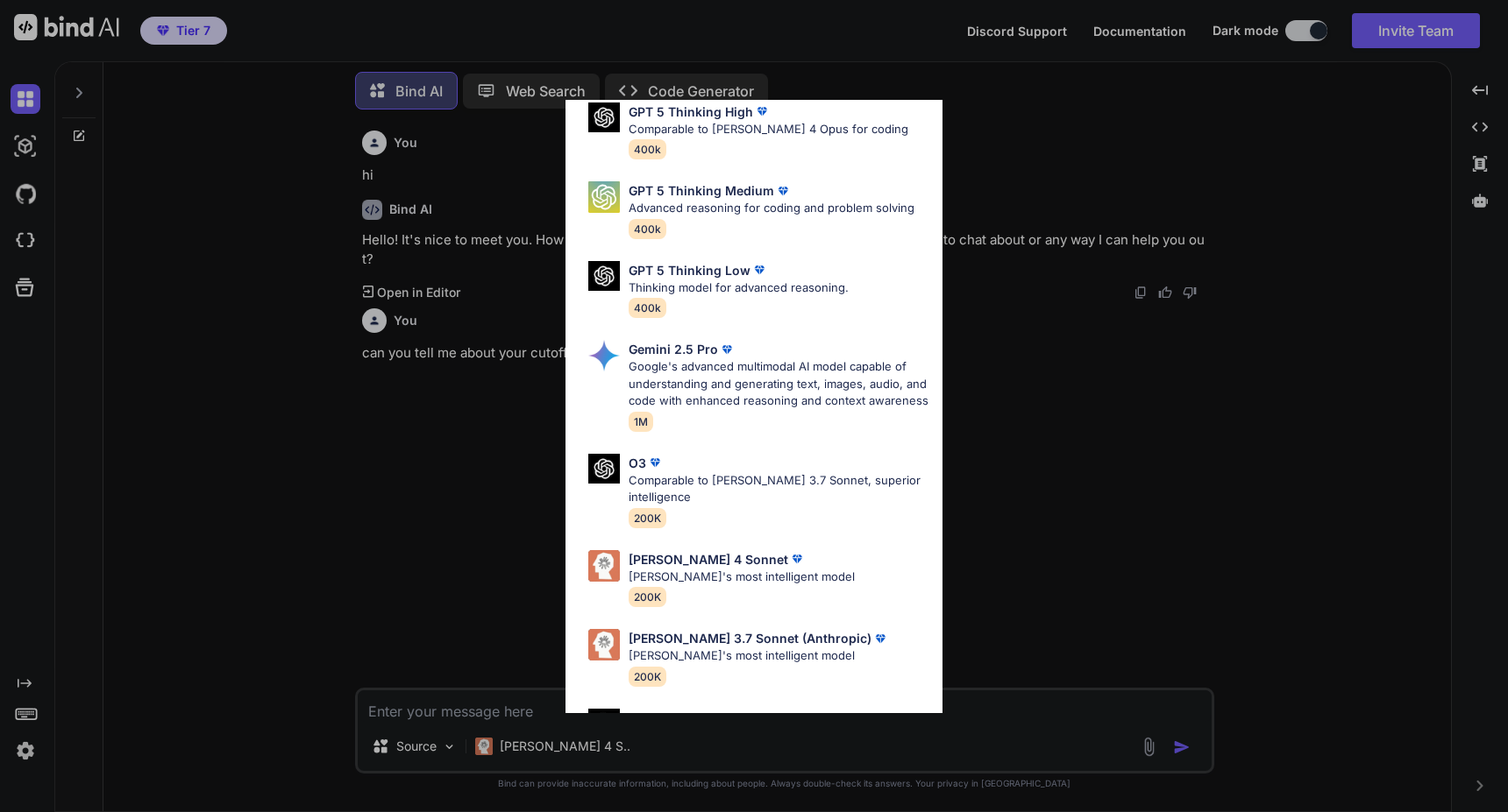
click at [784, 568] on div "[PERSON_NAME] 4 Sonnet" at bounding box center [742, 559] width 226 height 18
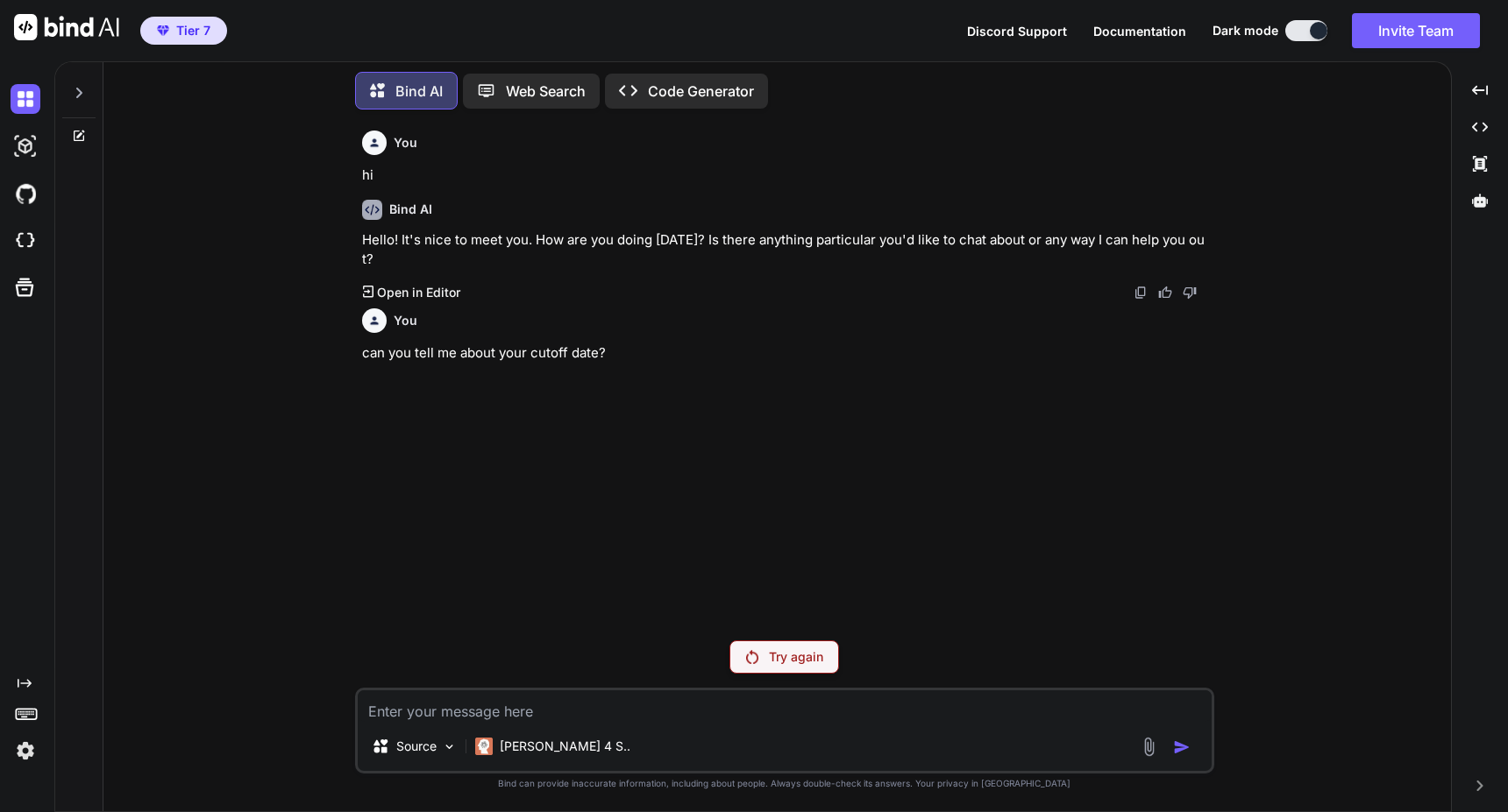
click at [757, 647] on div "Try again" at bounding box center [784, 658] width 109 height 33
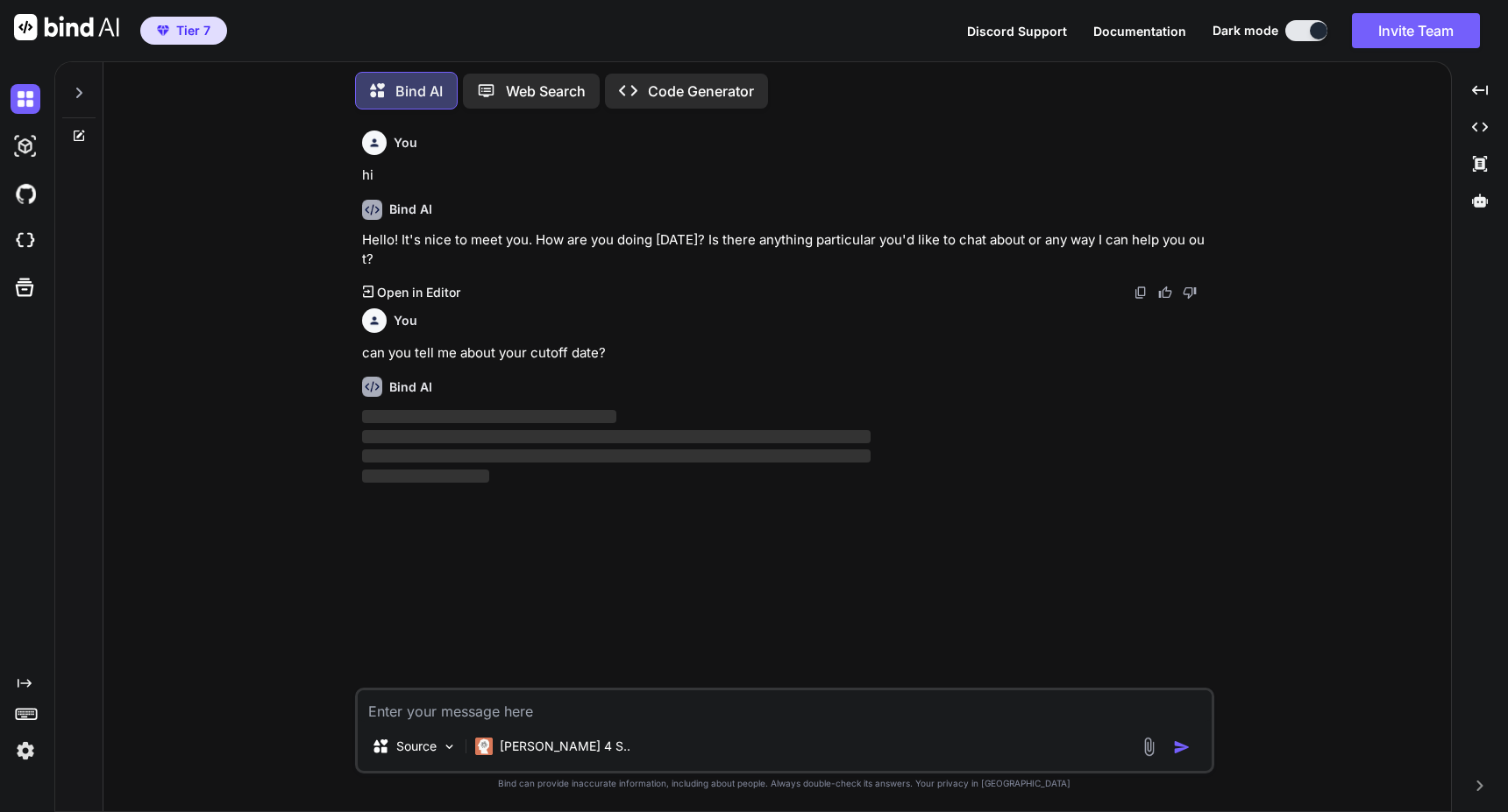
type textarea "x"
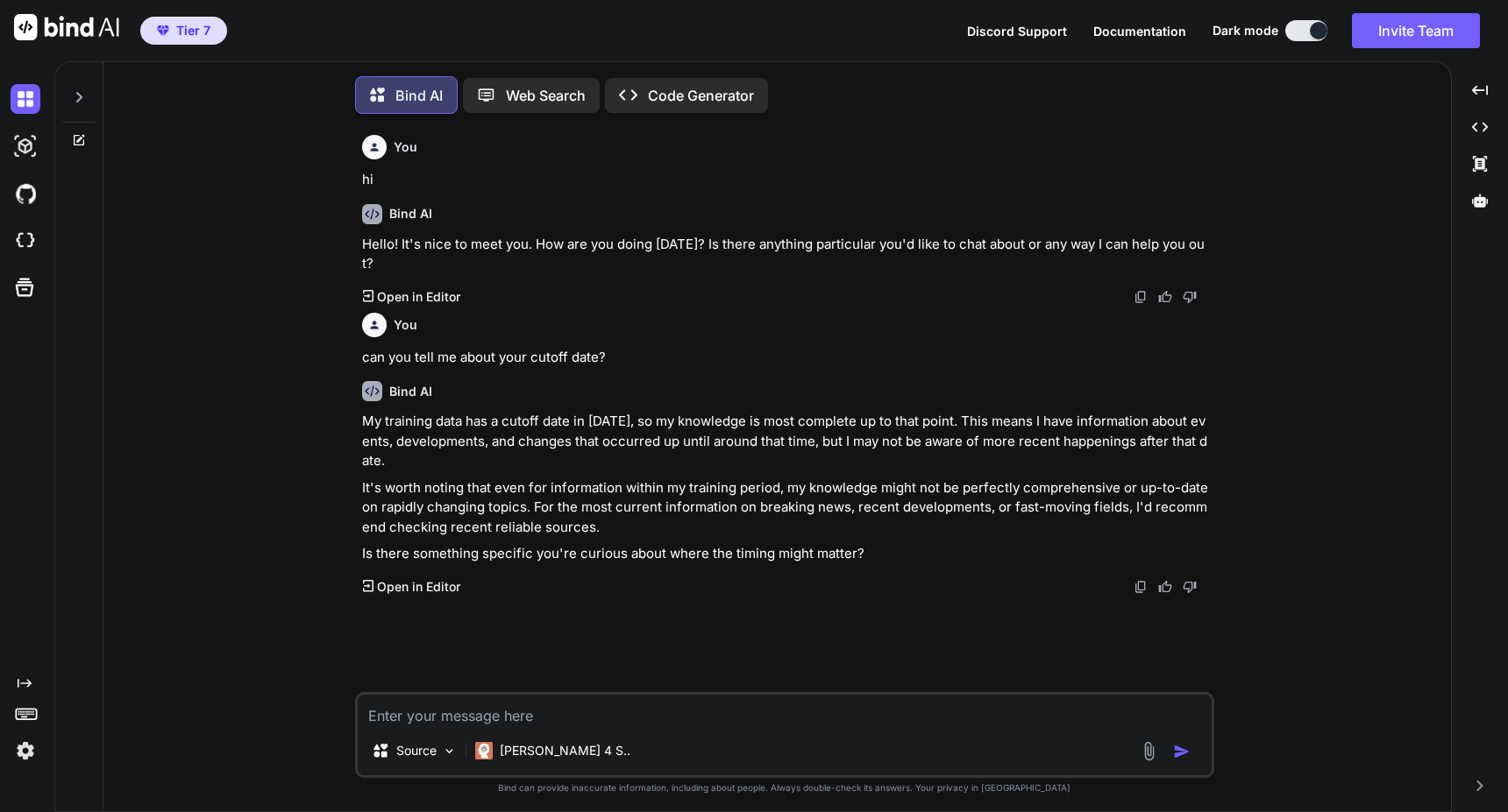
scroll to position [9, 0]
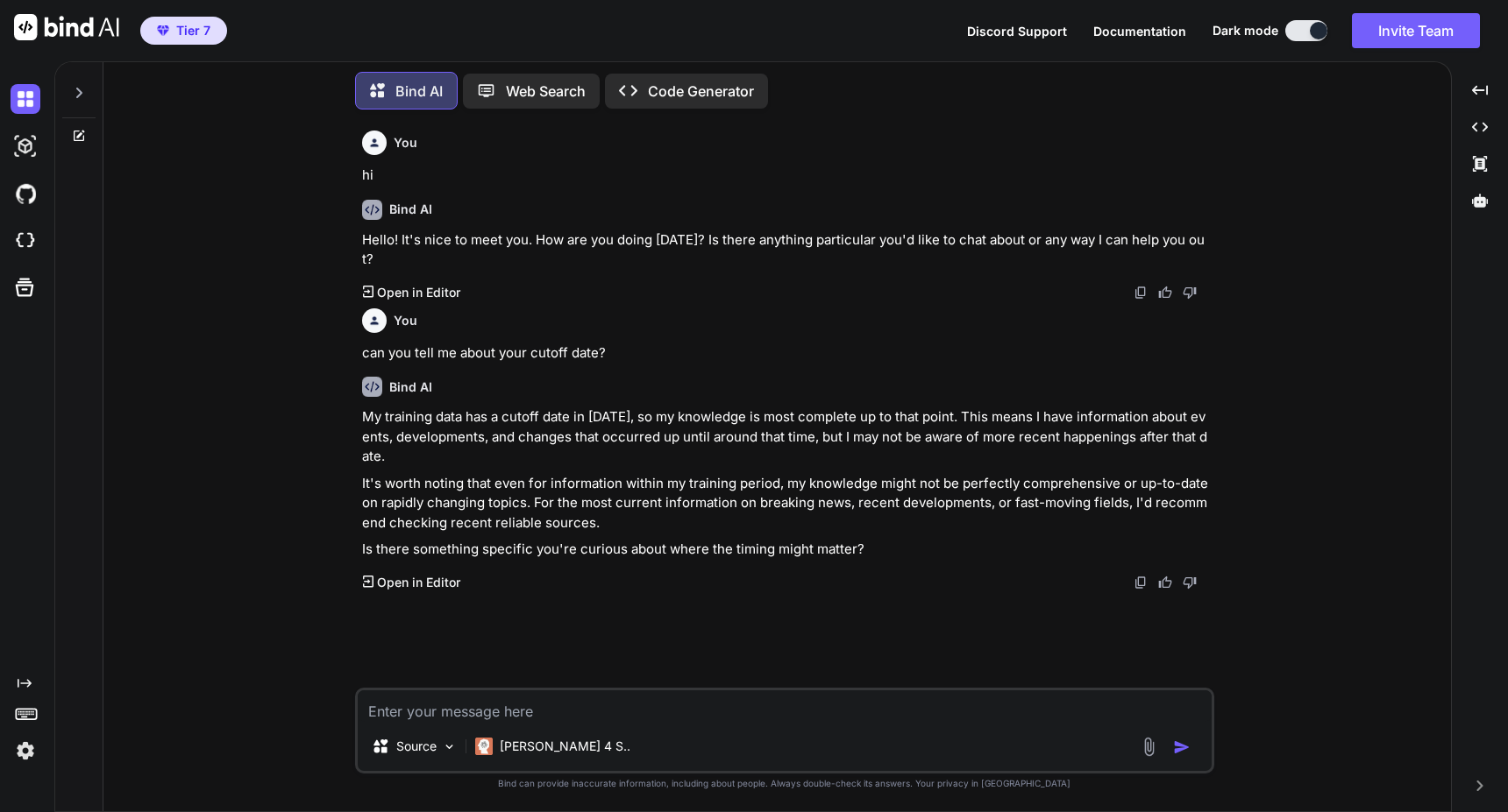
type textarea "x"
